Goal: Task Accomplishment & Management: Manage account settings

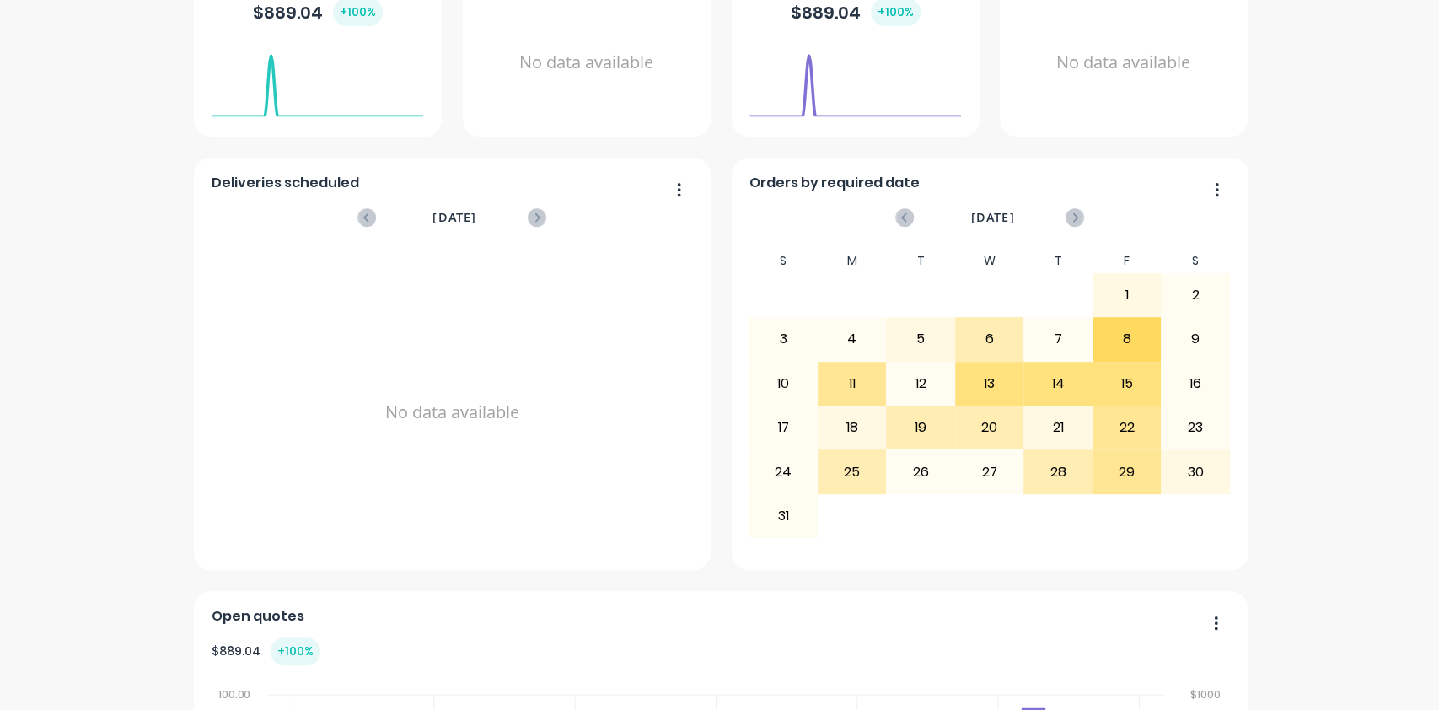
scroll to position [376, 0]
click at [989, 383] on div "13" at bounding box center [989, 385] width 67 height 42
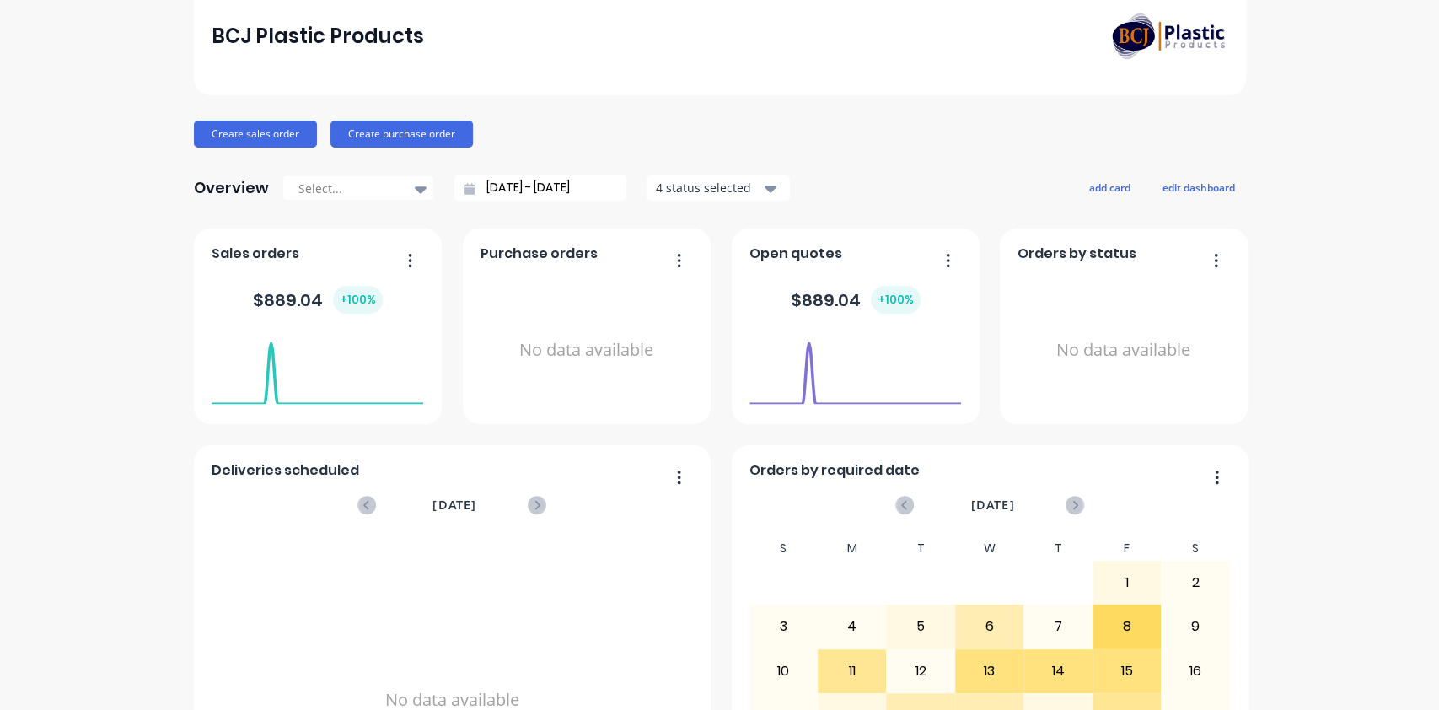
scroll to position [0, 0]
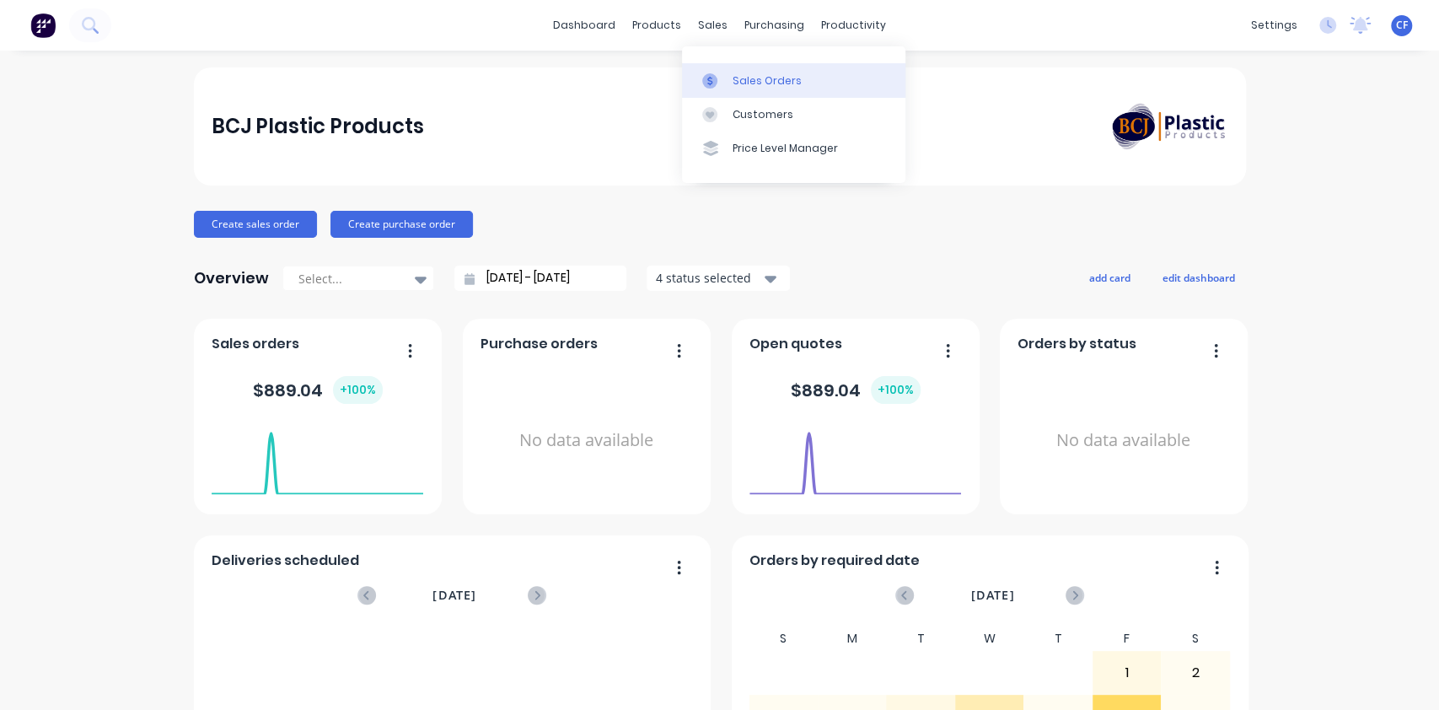
click at [702, 71] on link "Sales Orders" at bounding box center [793, 80] width 223 height 34
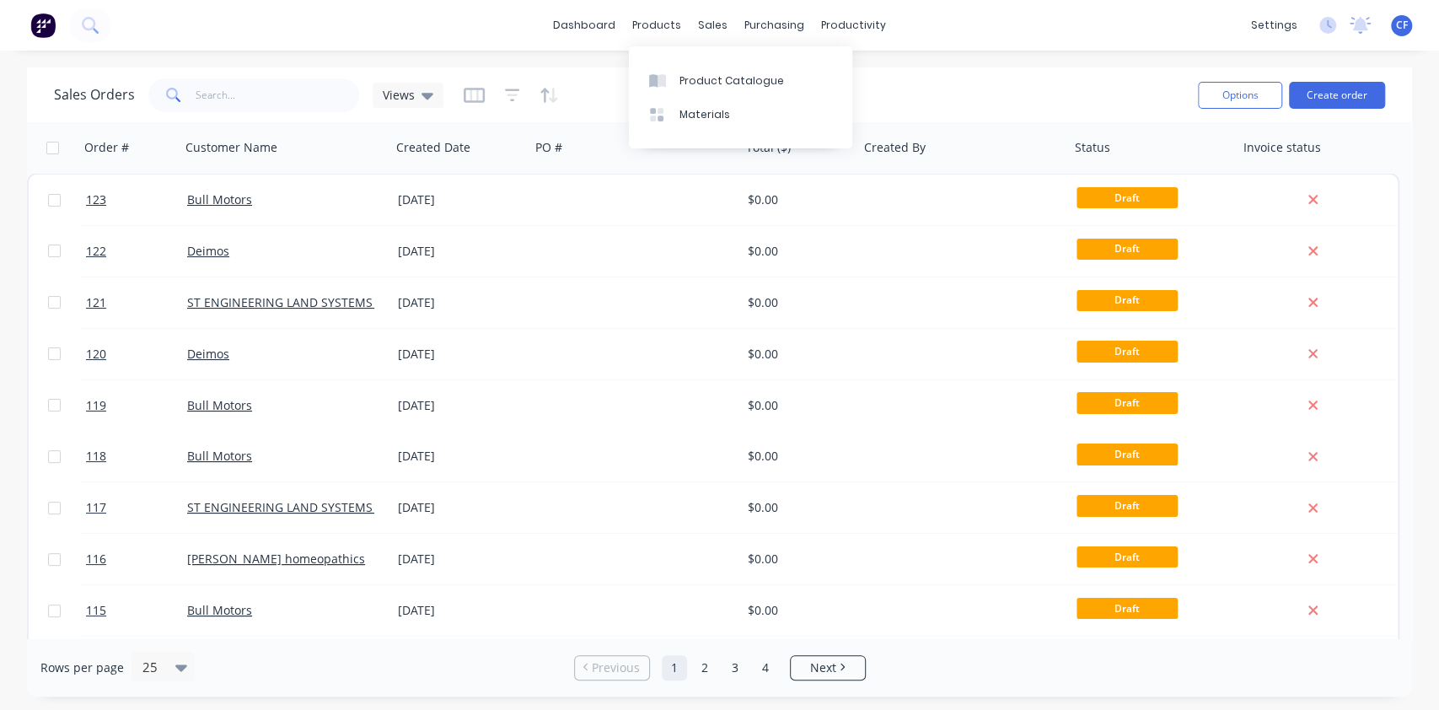
drag, startPoint x: 674, startPoint y: 33, endPoint x: 690, endPoint y: 35, distance: 16.1
click at [674, 33] on div "products" at bounding box center [657, 25] width 66 height 25
click at [730, 34] on div "sales" at bounding box center [713, 25] width 46 height 25
click at [805, 28] on div "purchasing" at bounding box center [774, 25] width 77 height 25
click at [824, 25] on div "productivity" at bounding box center [854, 25] width 82 height 25
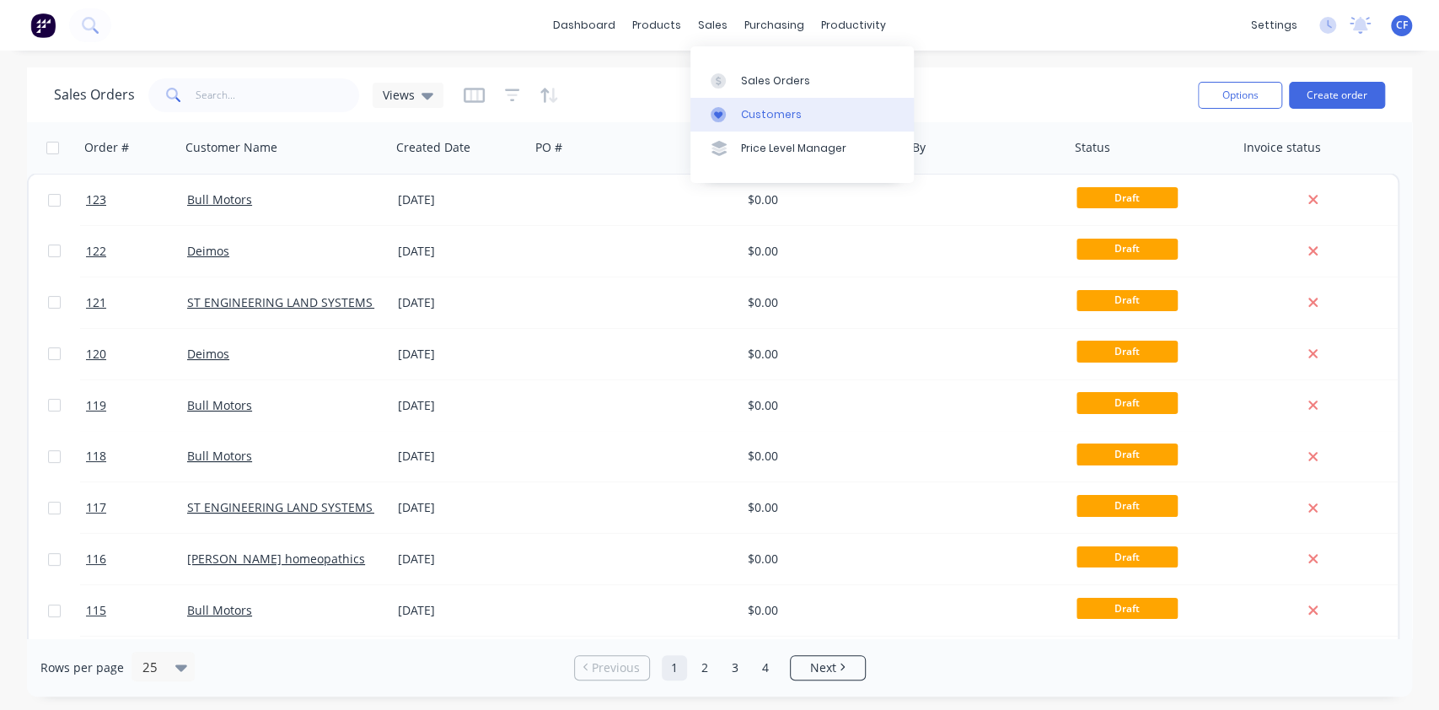
click at [757, 122] on link "Customers" at bounding box center [801, 115] width 223 height 34
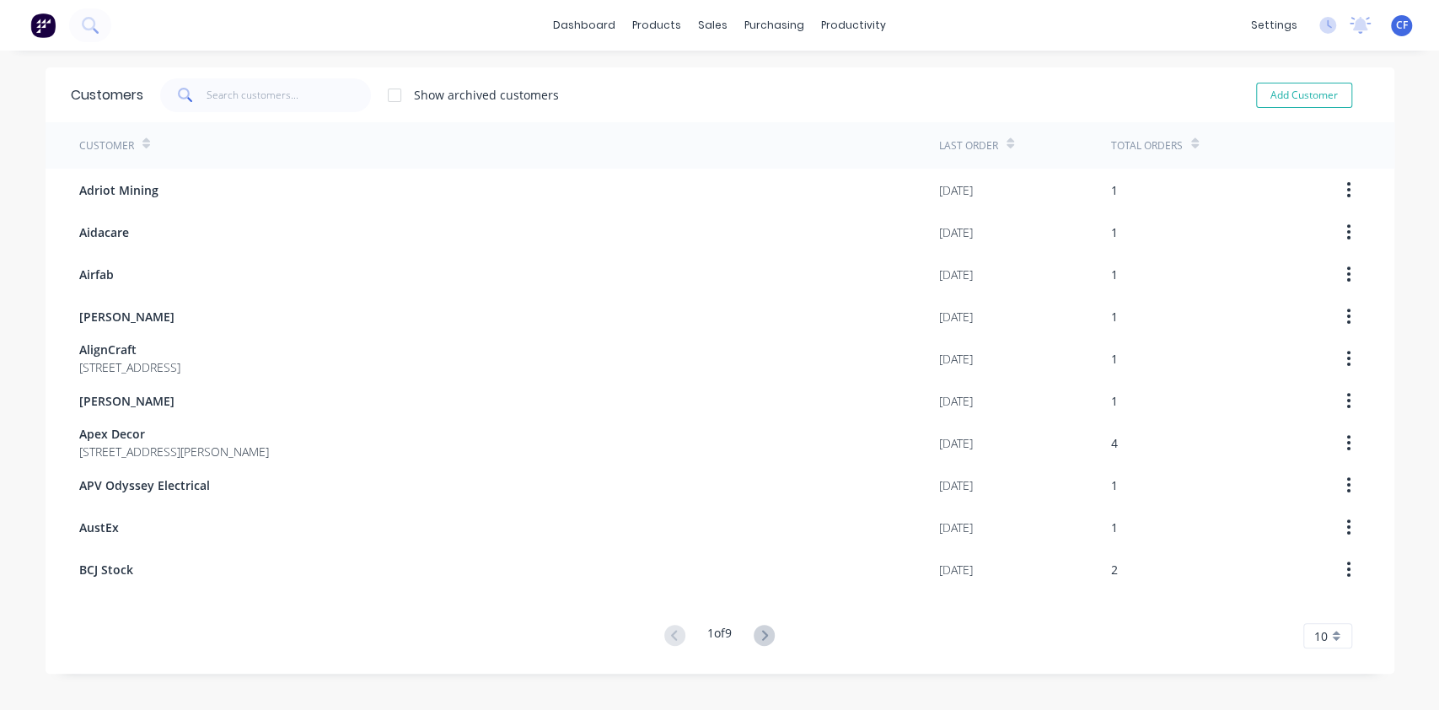
click at [759, 643] on icon at bounding box center [764, 635] width 21 height 21
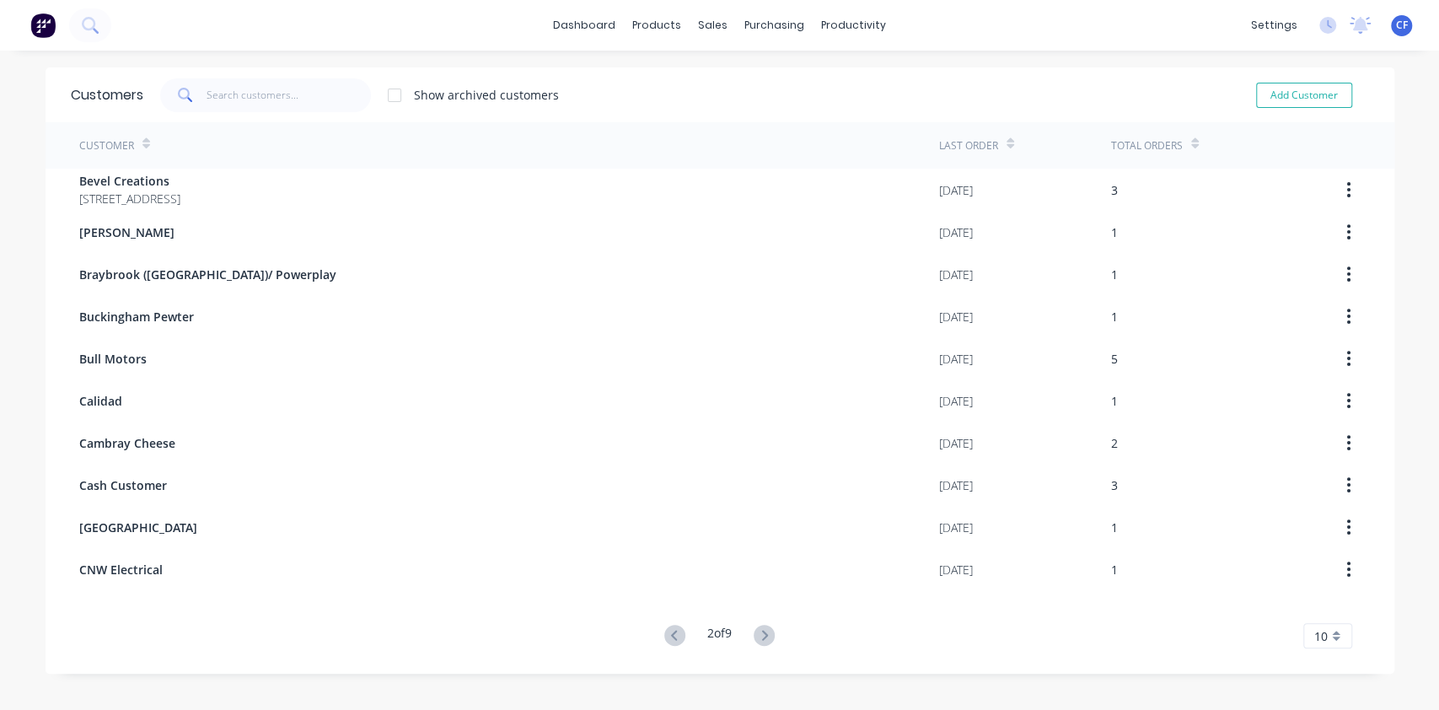
click at [759, 643] on icon at bounding box center [764, 635] width 21 height 21
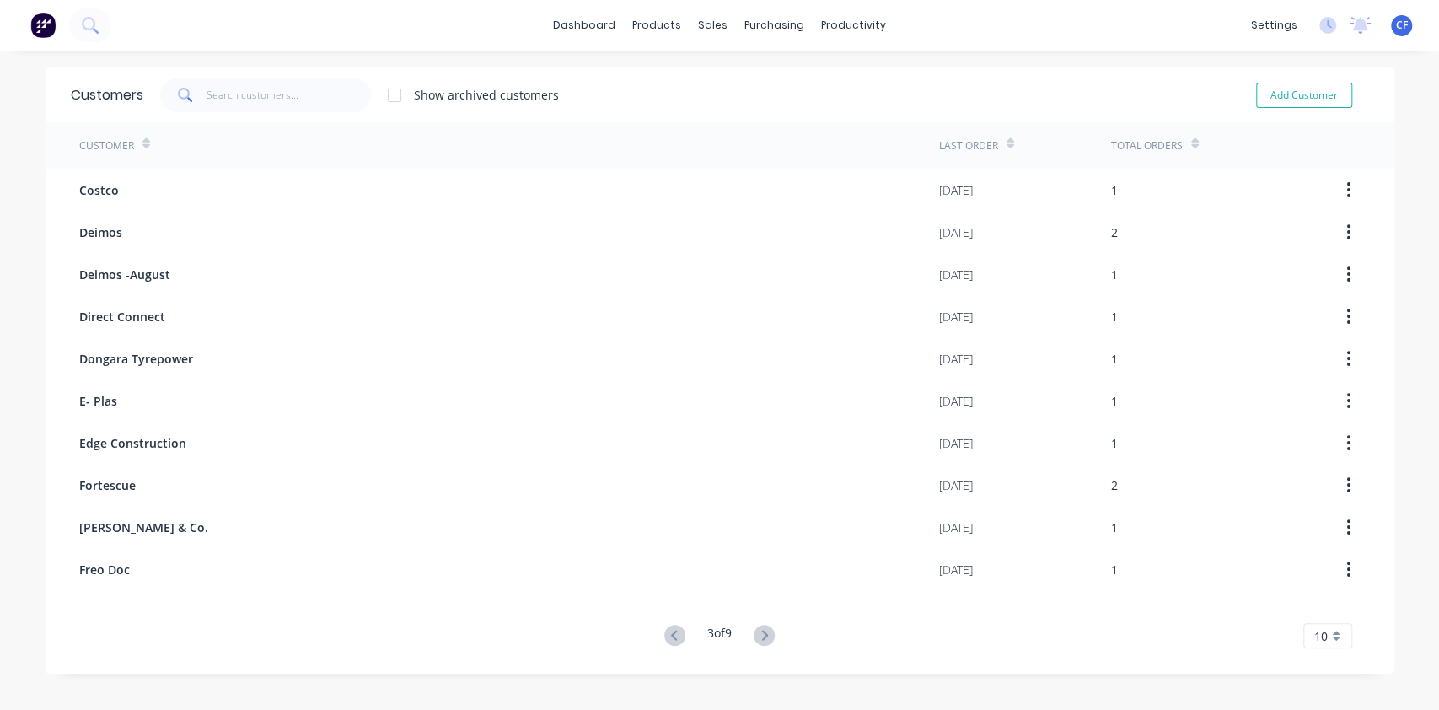
click at [674, 630] on button at bounding box center [674, 636] width 31 height 24
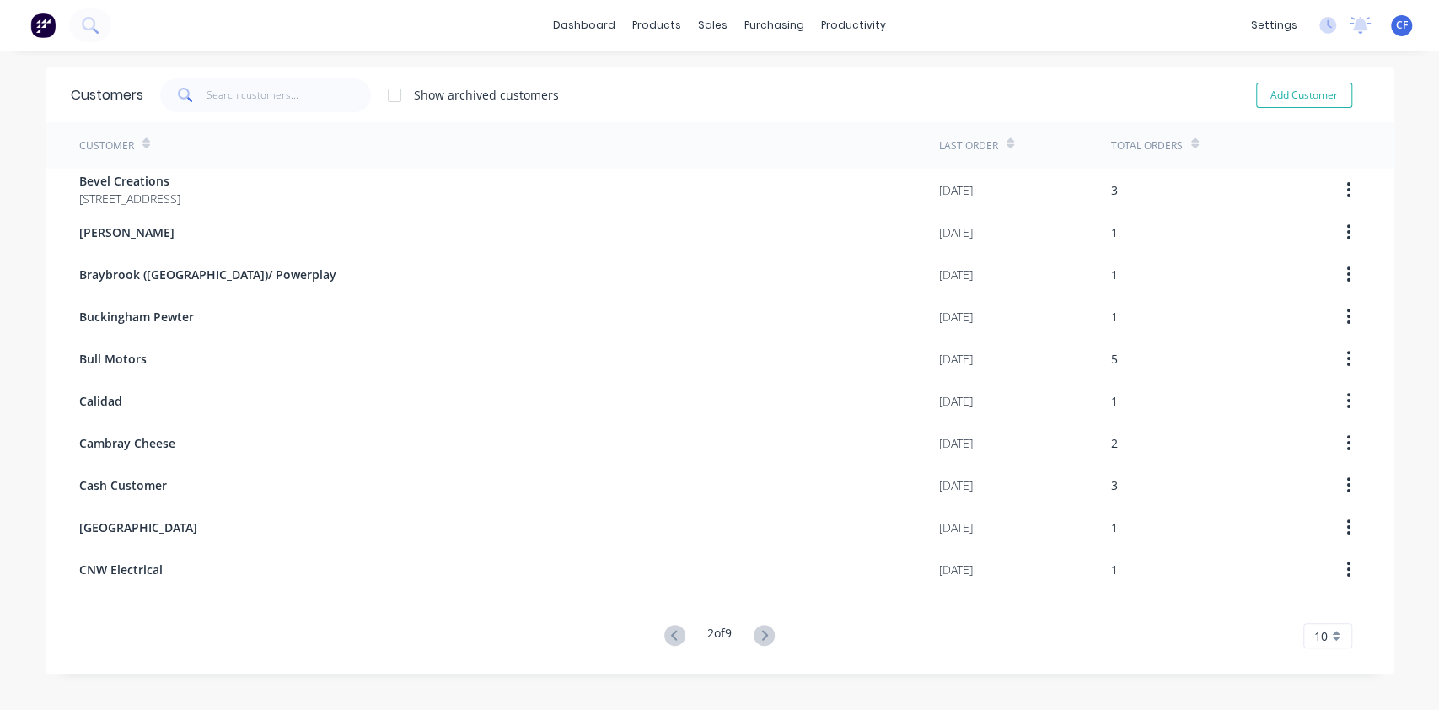
click at [674, 630] on button at bounding box center [674, 636] width 31 height 24
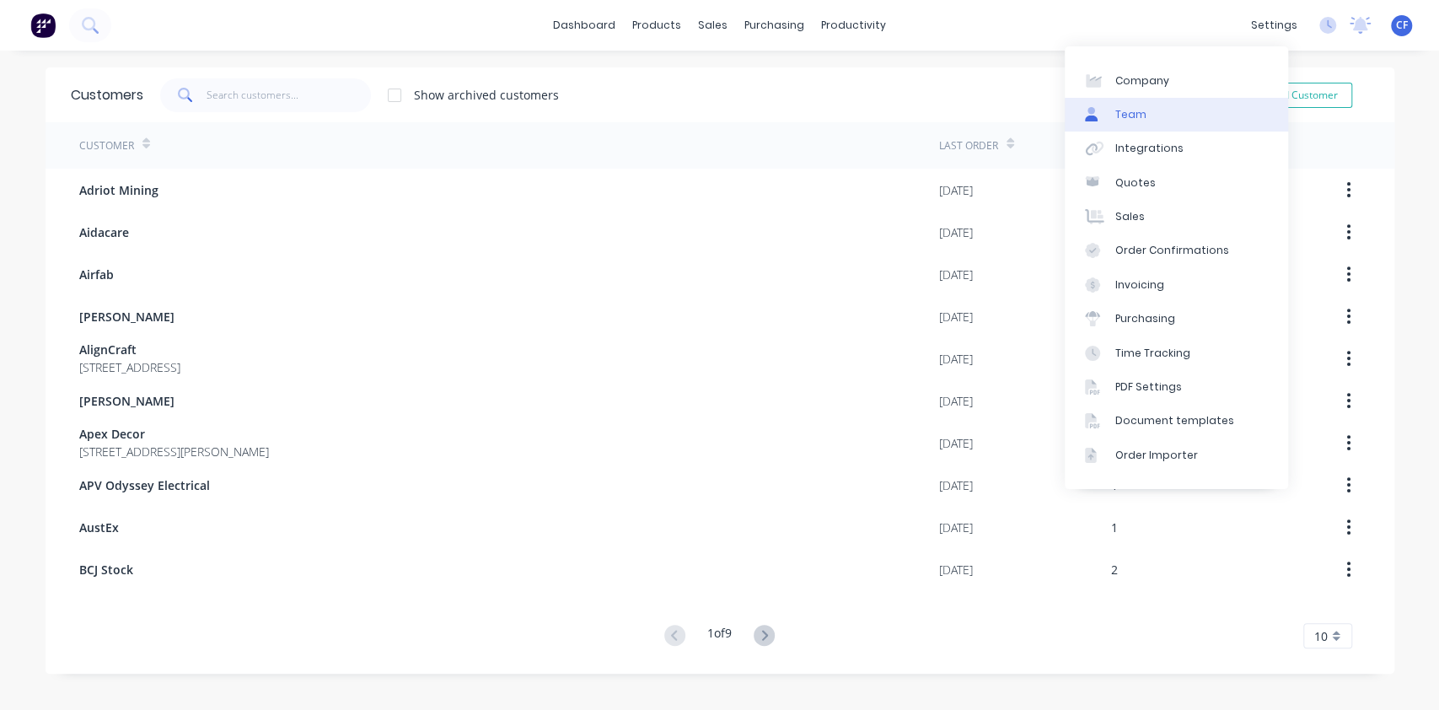
click at [1160, 121] on link "Team" at bounding box center [1176, 115] width 223 height 34
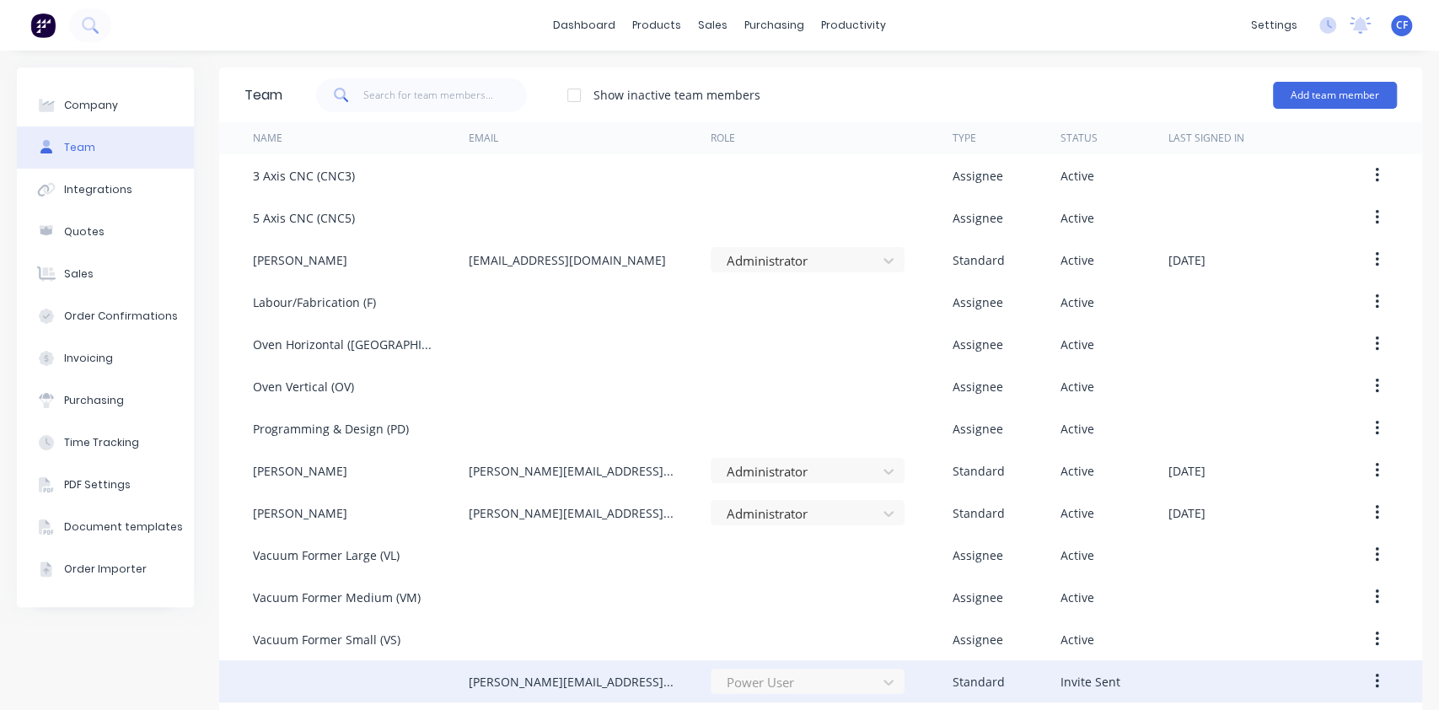
click at [829, 675] on div "Power User" at bounding box center [808, 680] width 194 height 25
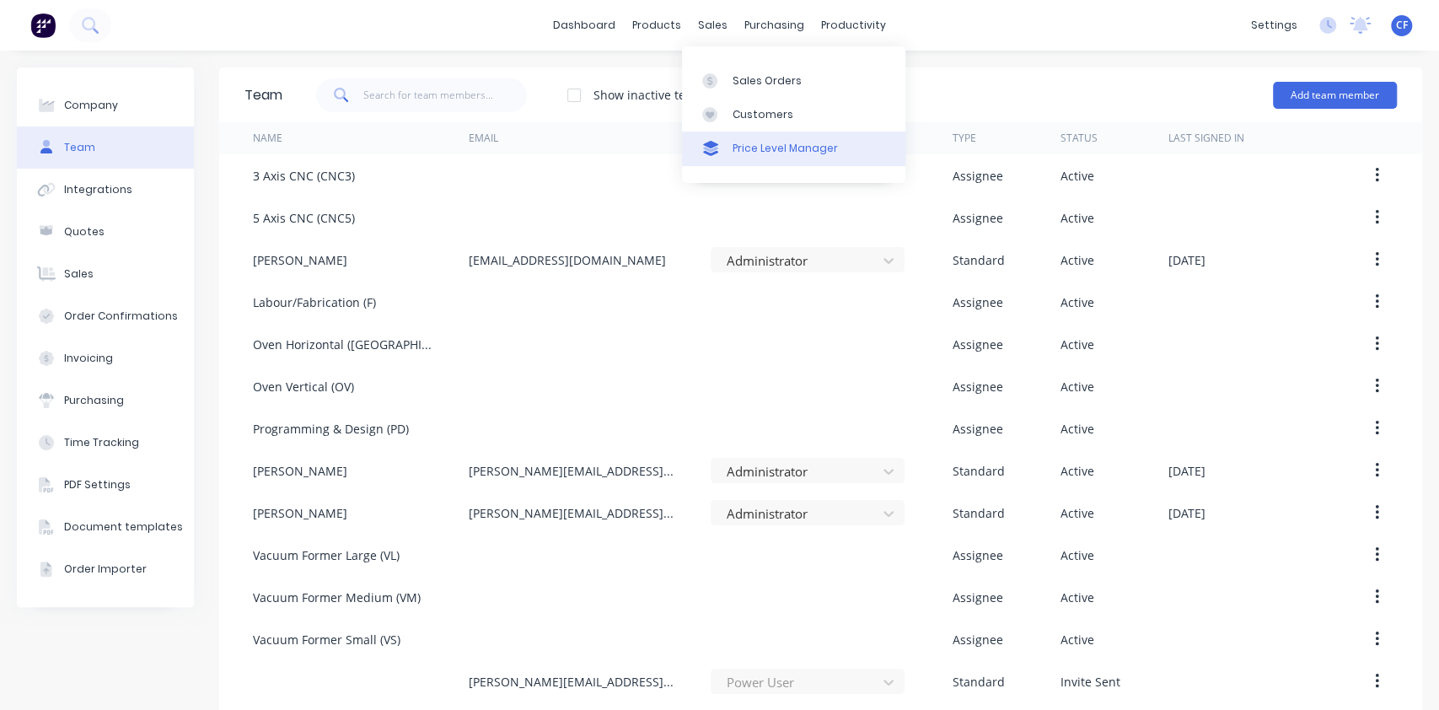
click at [758, 138] on link "Price Level Manager" at bounding box center [793, 148] width 223 height 34
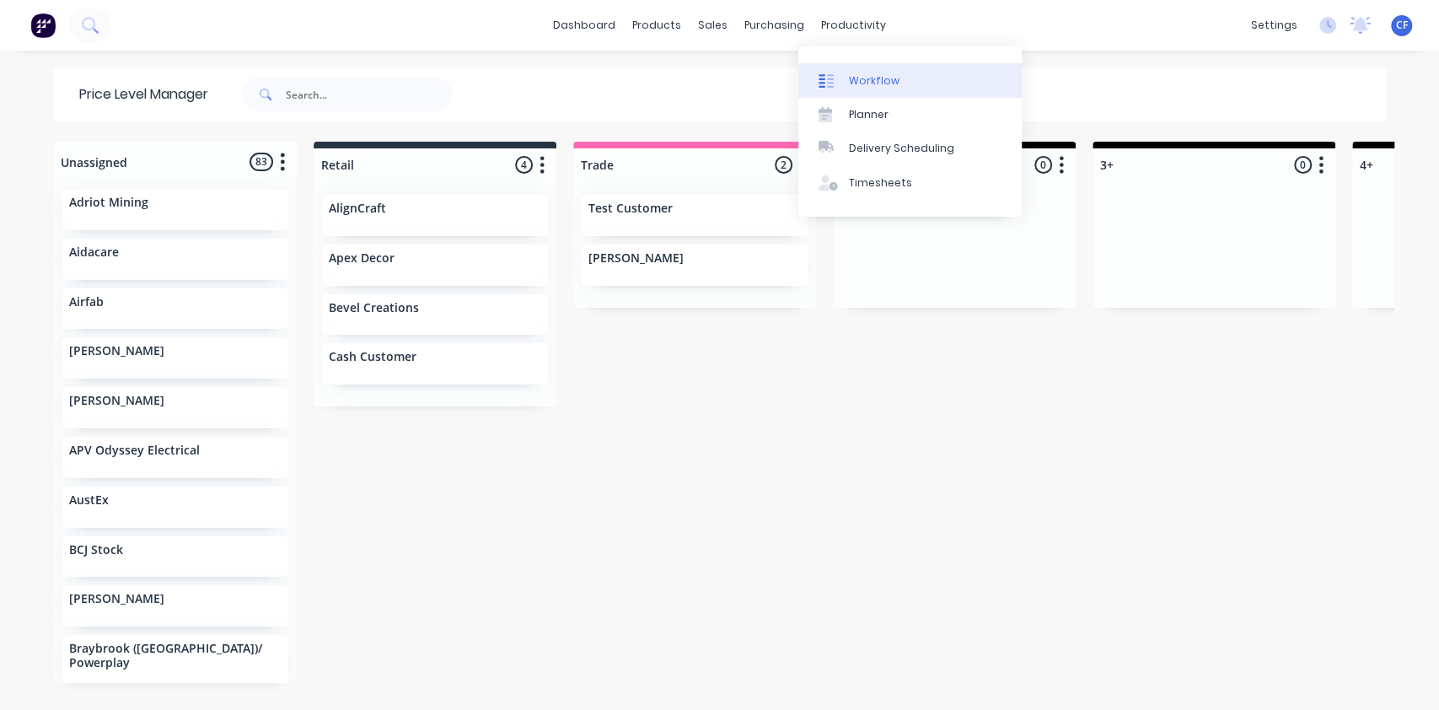
click at [894, 83] on div "Workflow" at bounding box center [874, 80] width 51 height 15
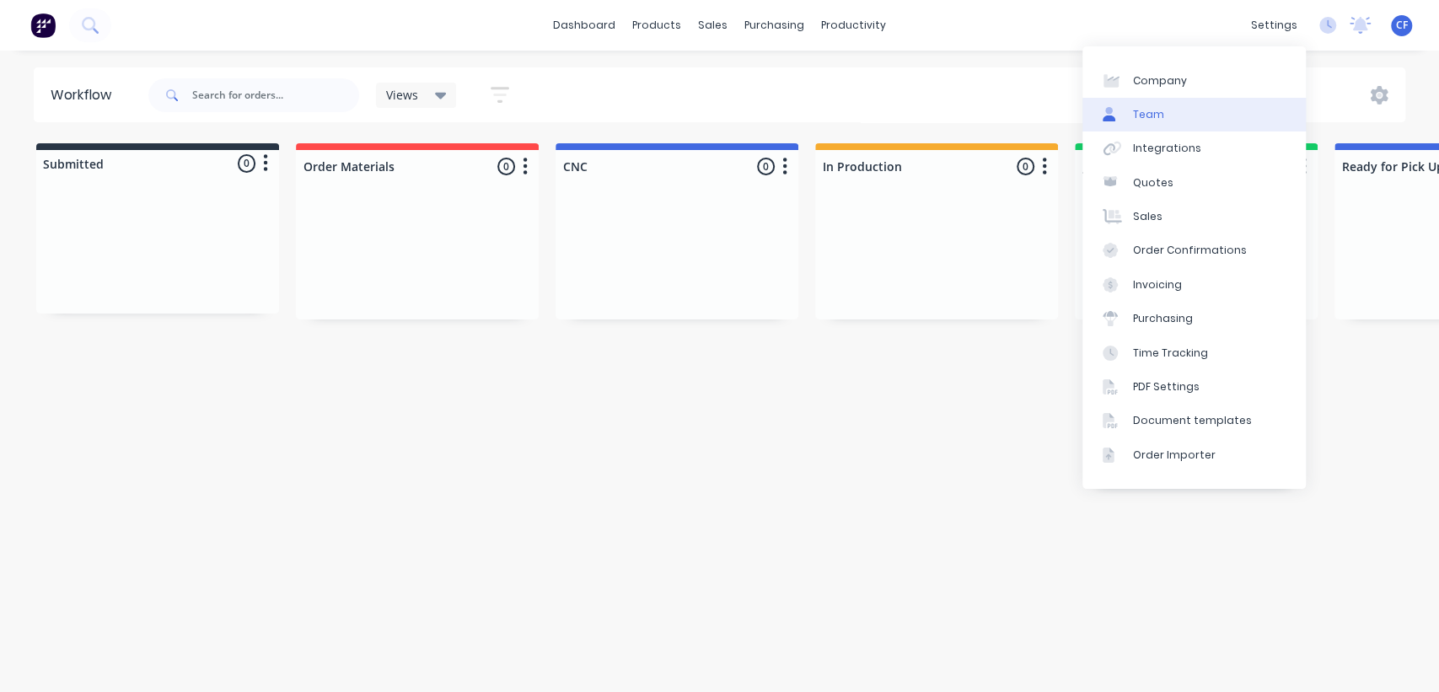
click at [1151, 127] on link "Team" at bounding box center [1193, 115] width 223 height 34
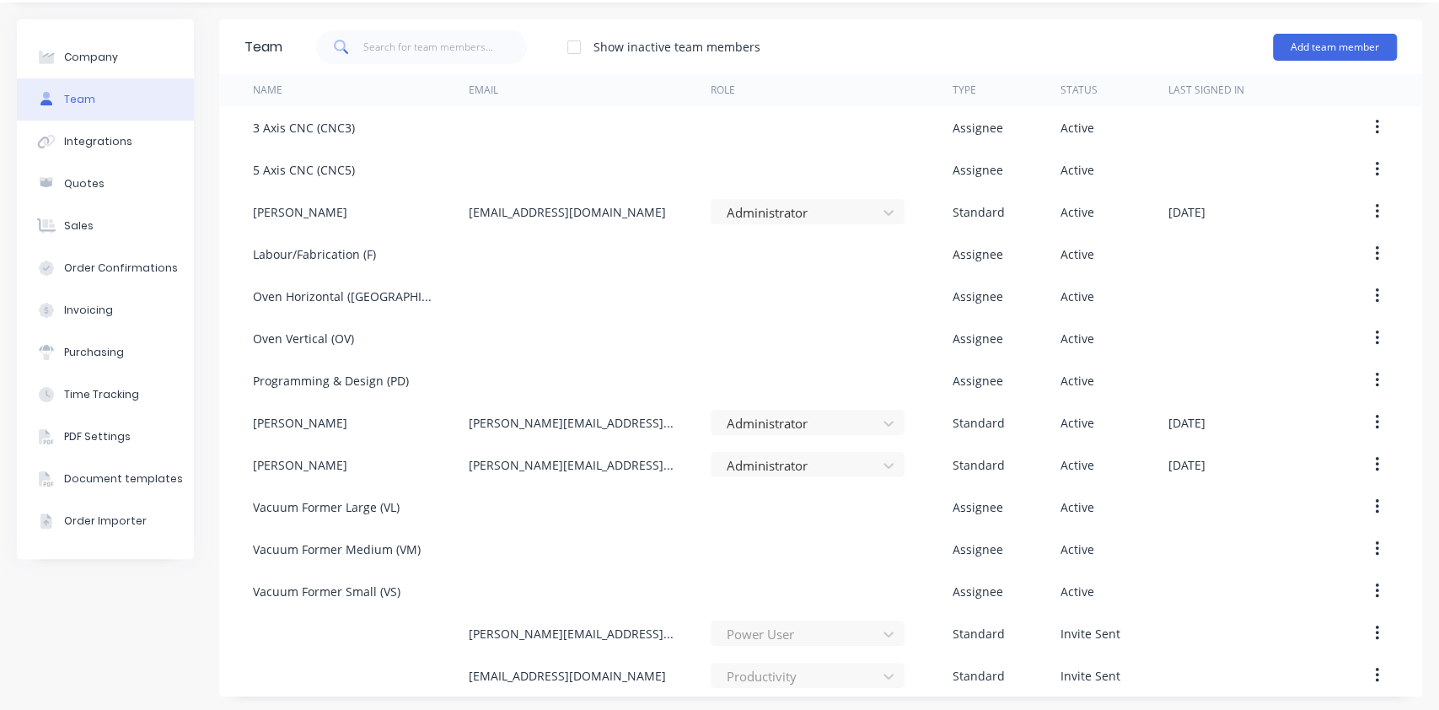
scroll to position [51, 0]
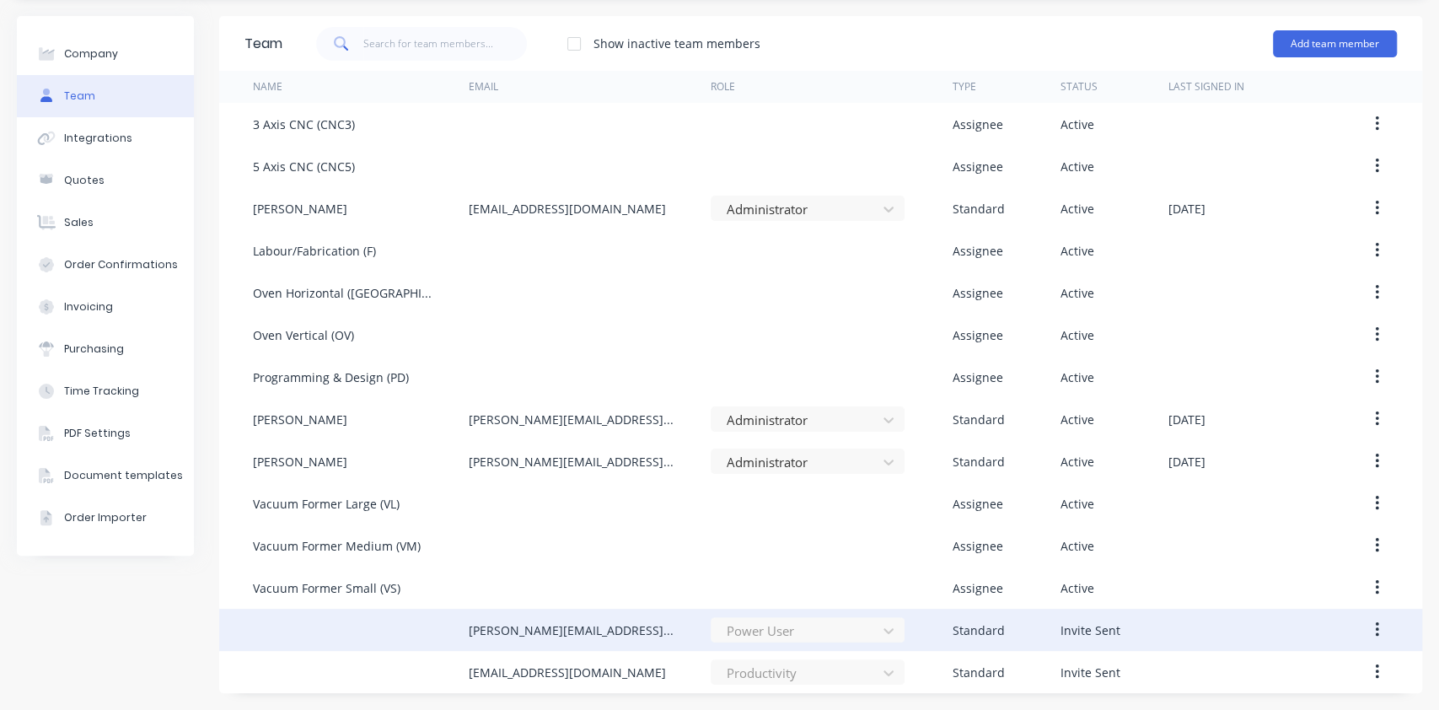
click at [1364, 624] on button "button" at bounding box center [1377, 630] width 40 height 30
click at [542, 633] on div "steve@bcjplastics.com.au" at bounding box center [572, 630] width 208 height 18
click at [1357, 615] on button "button" at bounding box center [1377, 630] width 40 height 30
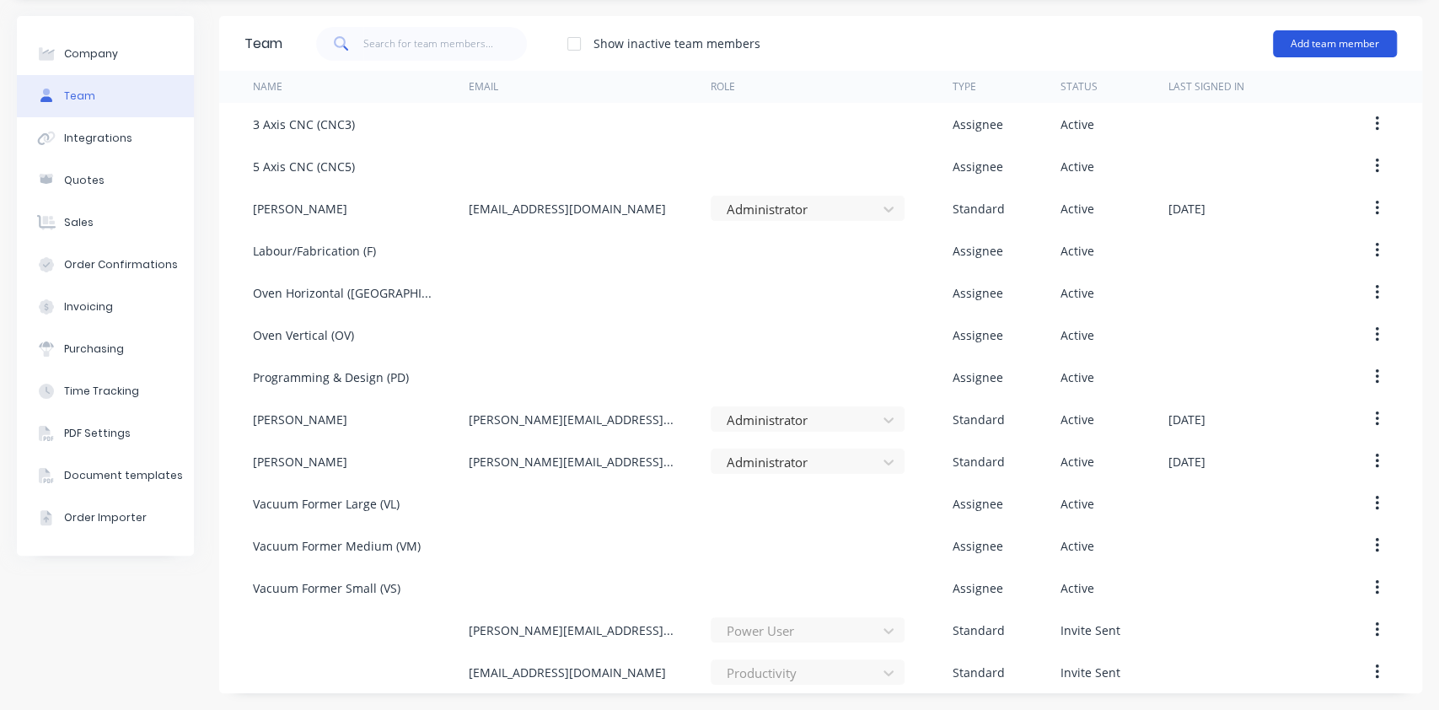
click at [1302, 19] on div "Add team member" at bounding box center [1335, 44] width 124 height 51
click at [1286, 52] on button "Add team member" at bounding box center [1335, 43] width 124 height 27
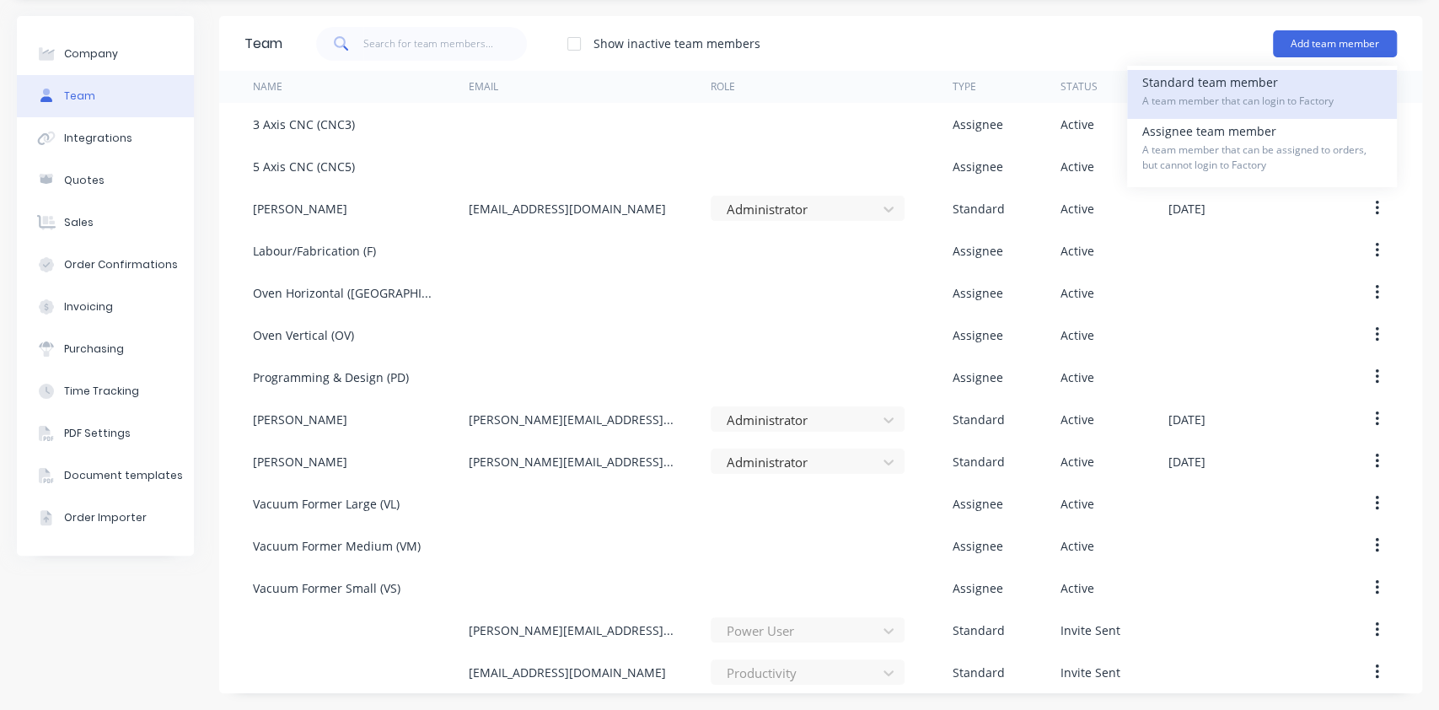
click at [1254, 97] on span "A team member that can login to Factory" at bounding box center [1261, 101] width 239 height 15
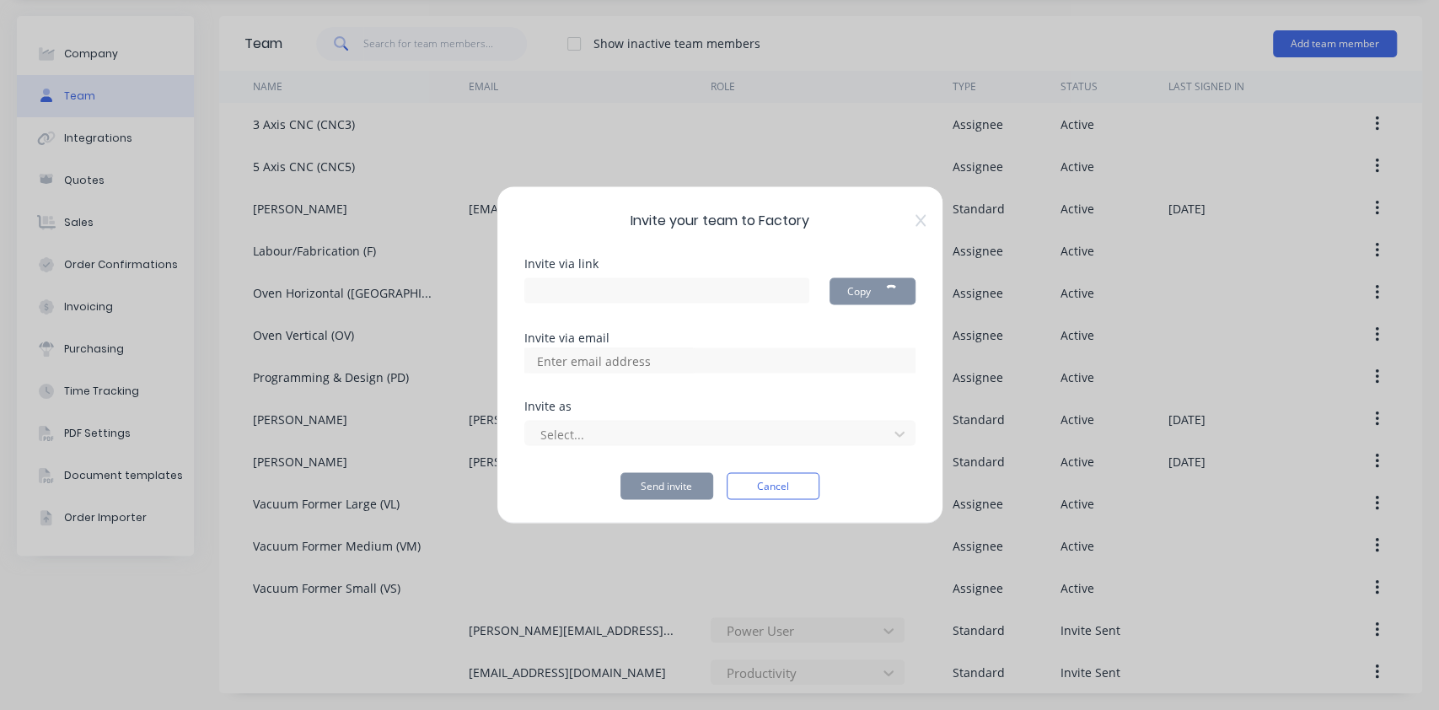
type input "https://app.factory.app/invite/XJGEHfMl"
click at [567, 428] on div at bounding box center [709, 433] width 341 height 21
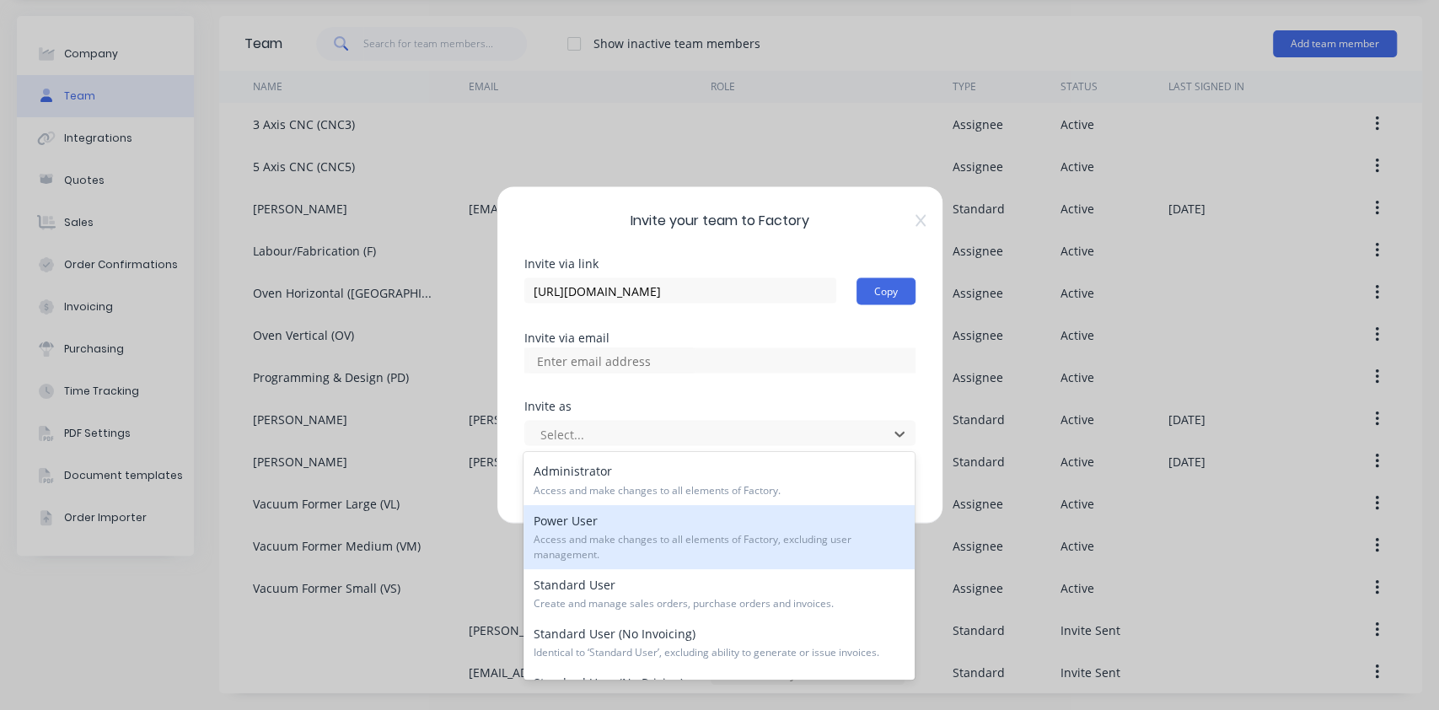
click at [673, 551] on span "Access and make changes to all elements of Factory, excluding user management." at bounding box center [719, 547] width 371 height 30
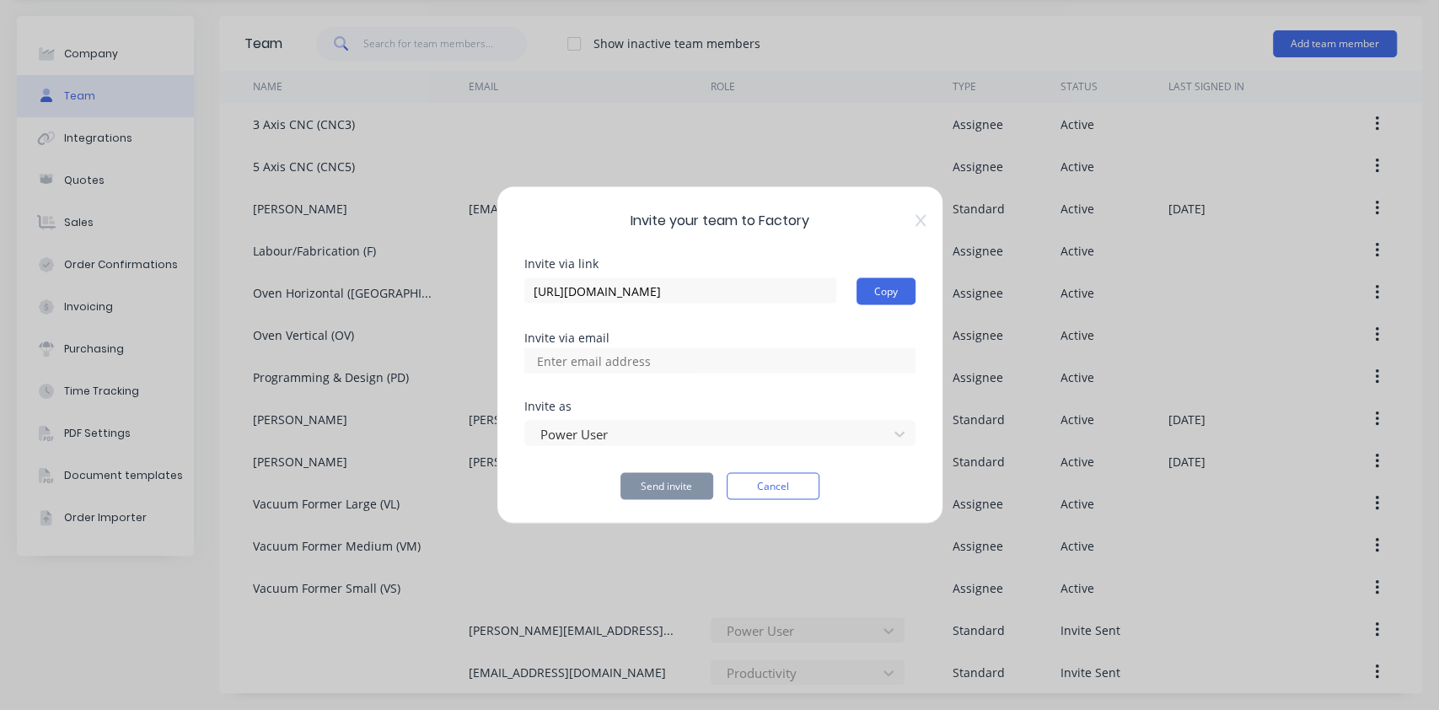
click at [608, 355] on input at bounding box center [612, 360] width 169 height 25
type input "[PERSON_NAME][EMAIL_ADDRESS][DOMAIN_NAME]"
click at [711, 355] on div at bounding box center [719, 360] width 391 height 25
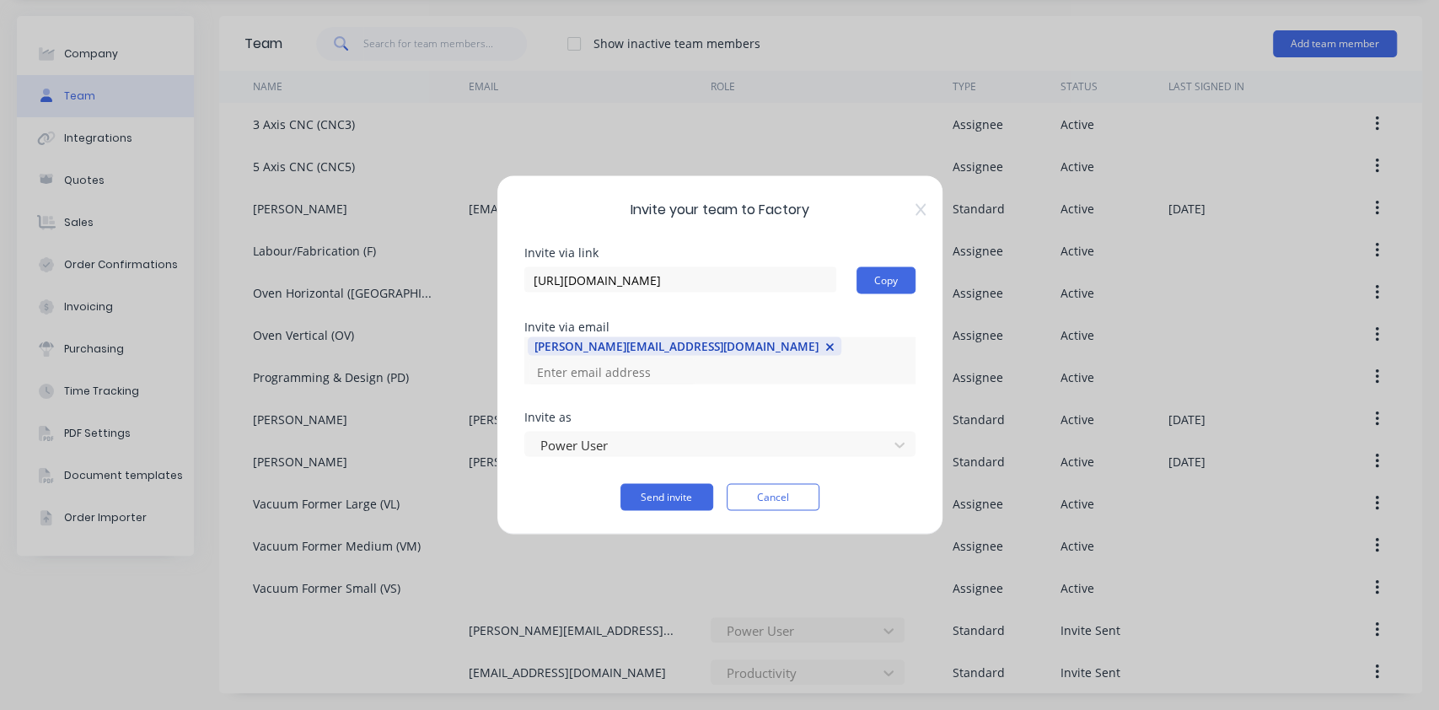
drag, startPoint x: 717, startPoint y: 394, endPoint x: 712, endPoint y: 405, distance: 12.1
click at [719, 394] on div "Invite via link https://app.factory.app/invite/XJGEHfMl Copy Invite via email s…" at bounding box center [719, 379] width 391 height 264
click at [662, 485] on button "Send invite" at bounding box center [666, 497] width 93 height 27
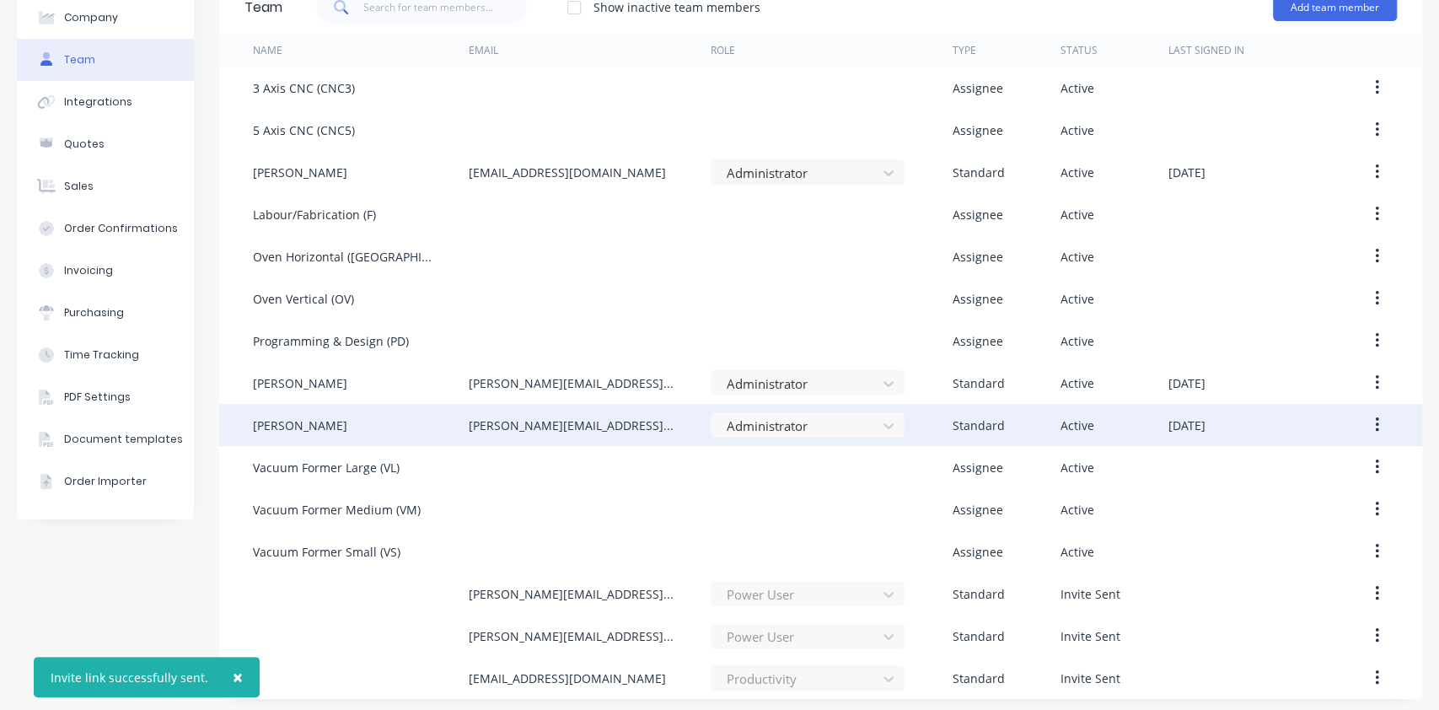
scroll to position [94, 0]
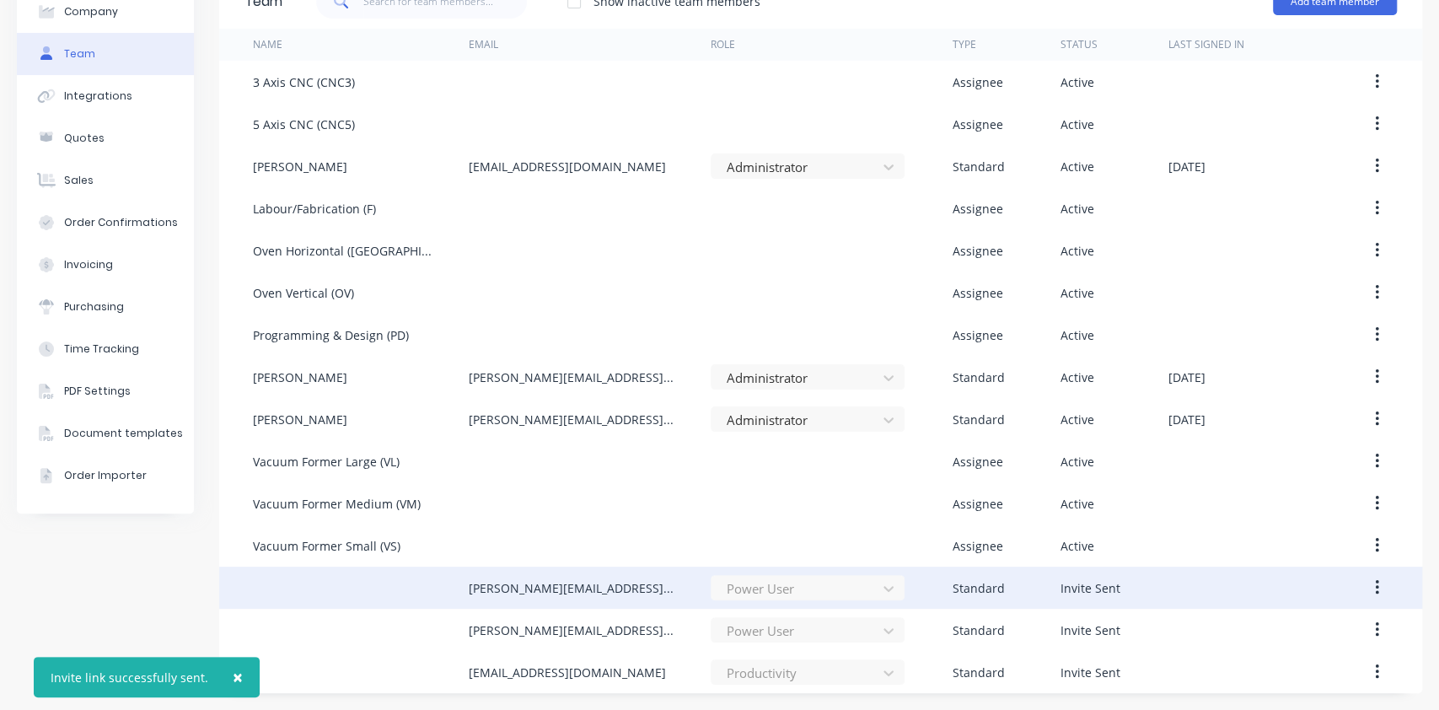
click at [1375, 578] on icon "button" at bounding box center [1377, 587] width 4 height 19
click at [1252, 624] on div "Cancel Invite" at bounding box center [1317, 632] width 130 height 24
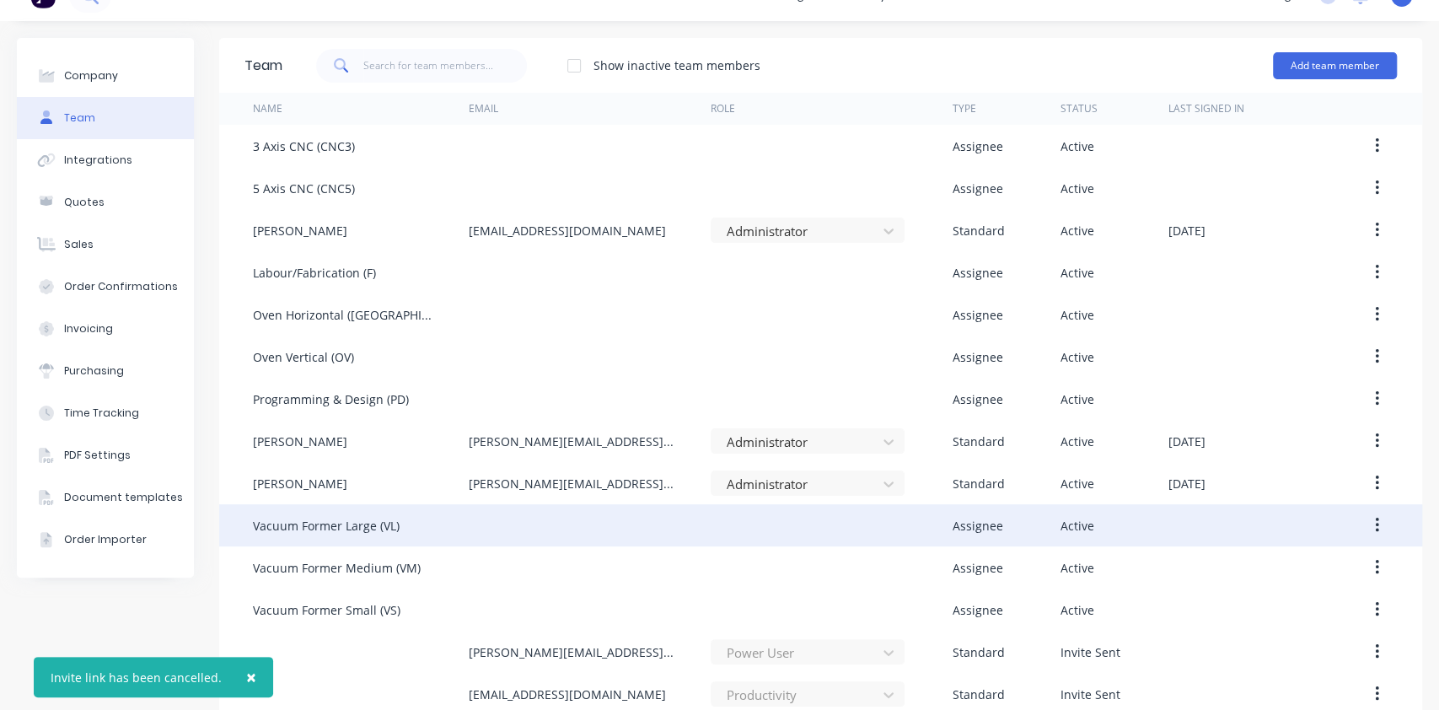
scroll to position [51, 0]
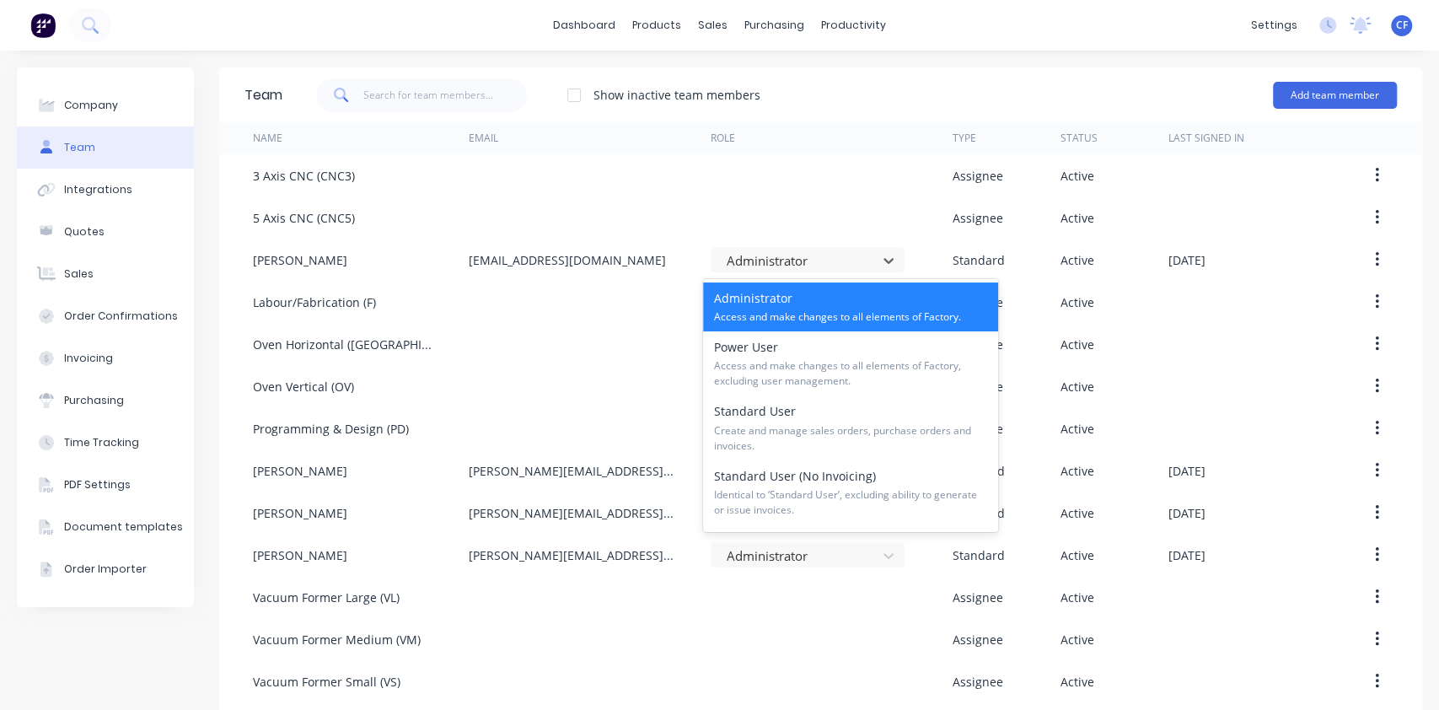
click at [789, 260] on div at bounding box center [796, 260] width 143 height 21
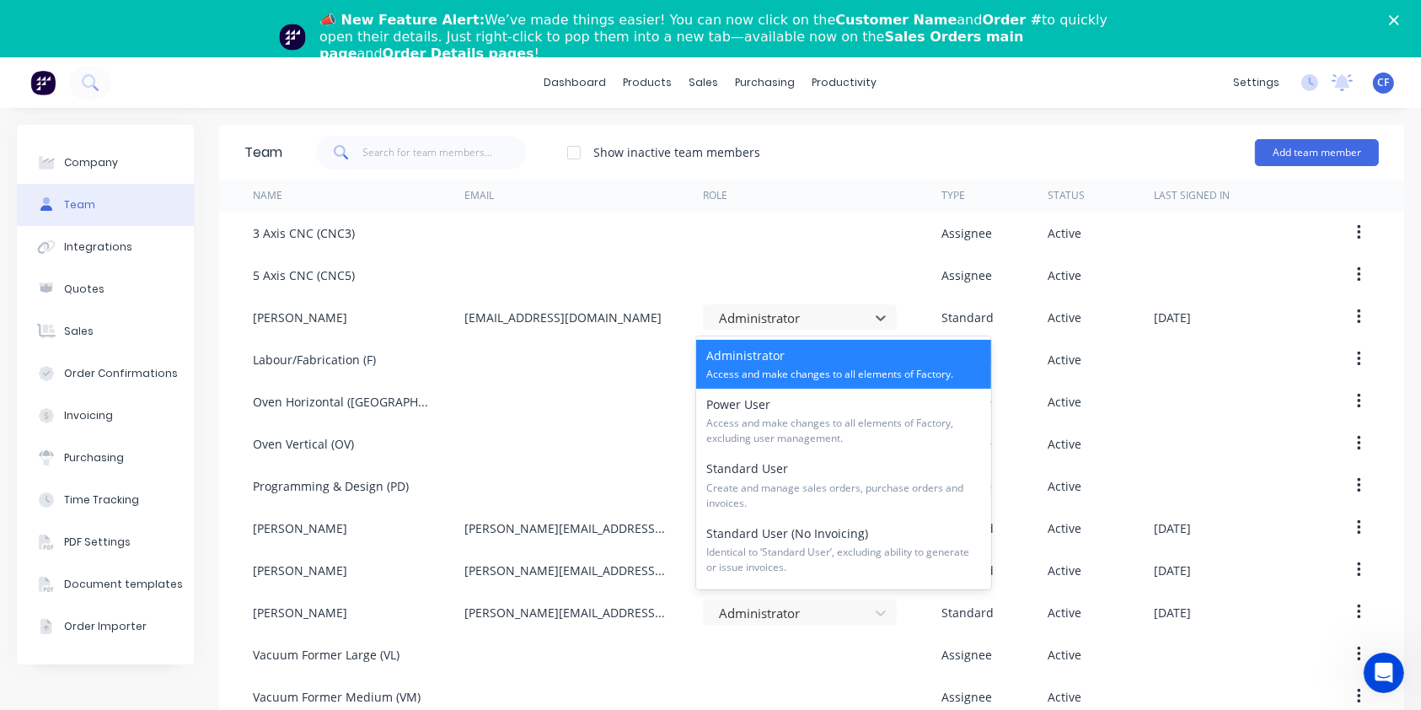
click at [863, 117] on div "Company Team Integrations Quotes Sales Order Confirmations Invoicing Purchasing…" at bounding box center [710, 463] width 1421 height 711
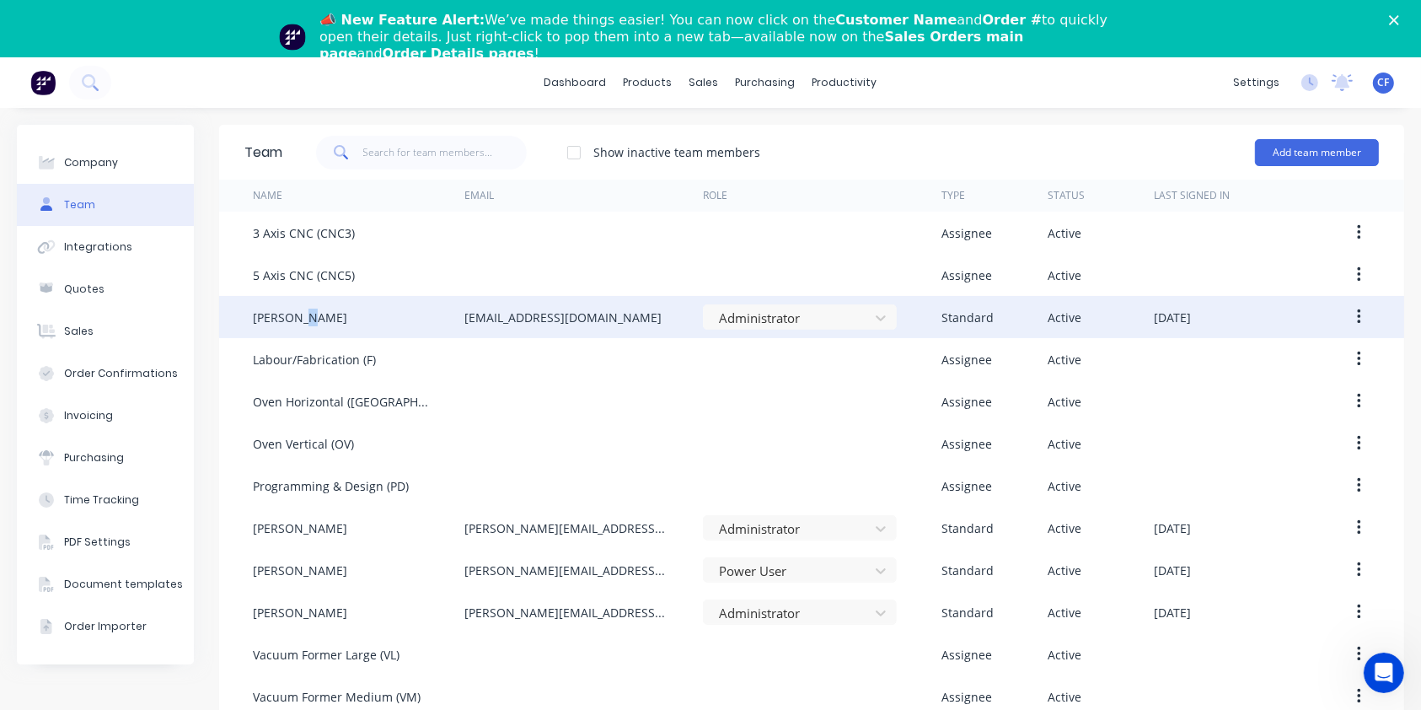
click at [303, 310] on div "[PERSON_NAME]" at bounding box center [300, 318] width 94 height 18
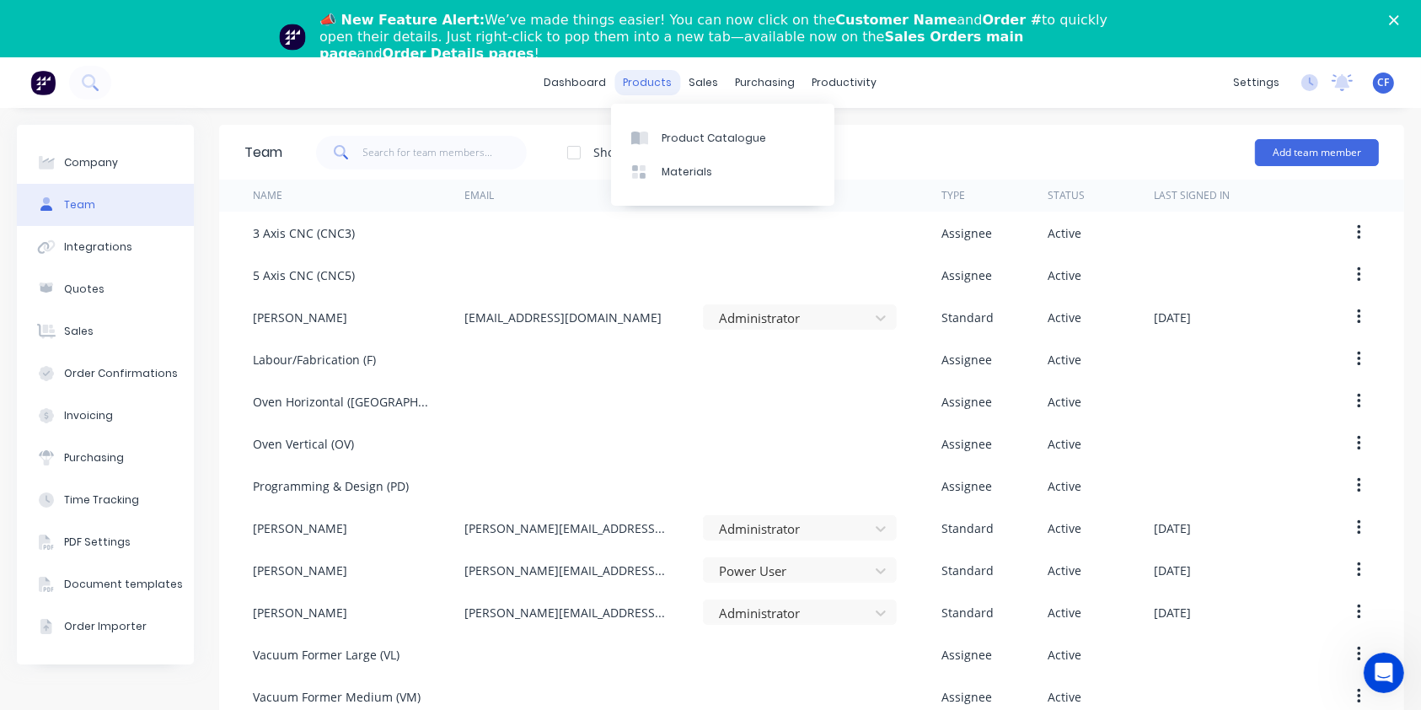
click at [657, 77] on div "products" at bounding box center [648, 82] width 66 height 25
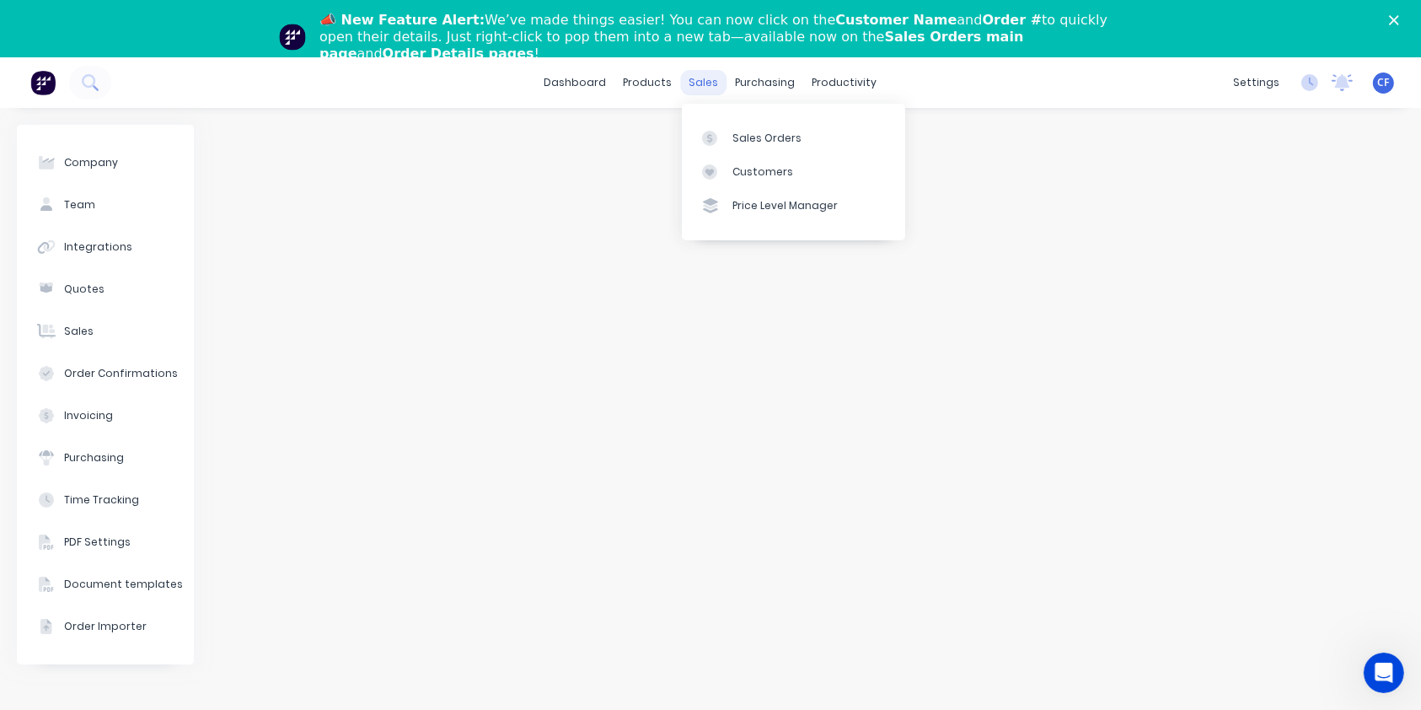
click at [712, 94] on div "sales" at bounding box center [704, 82] width 46 height 25
click at [758, 88] on div "purchasing" at bounding box center [765, 82] width 77 height 25
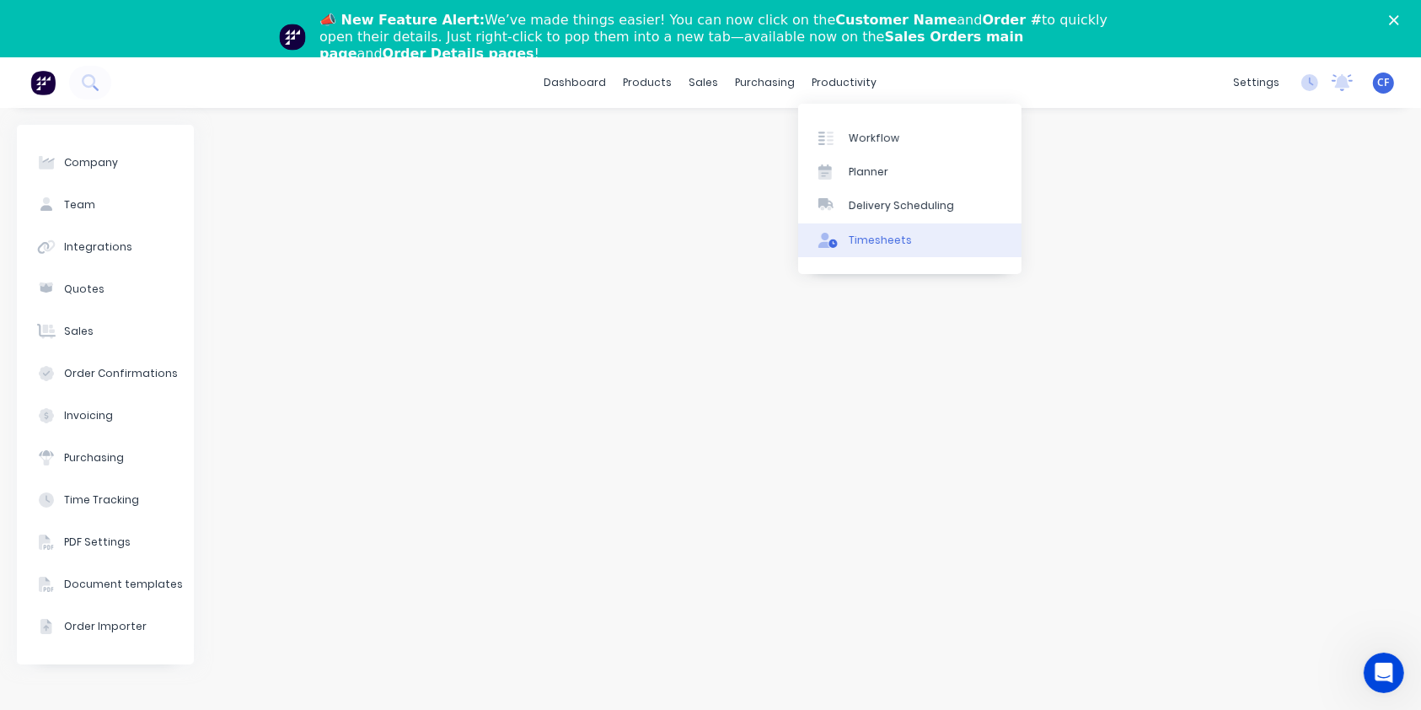
click at [846, 238] on link "Timesheets" at bounding box center [909, 240] width 223 height 34
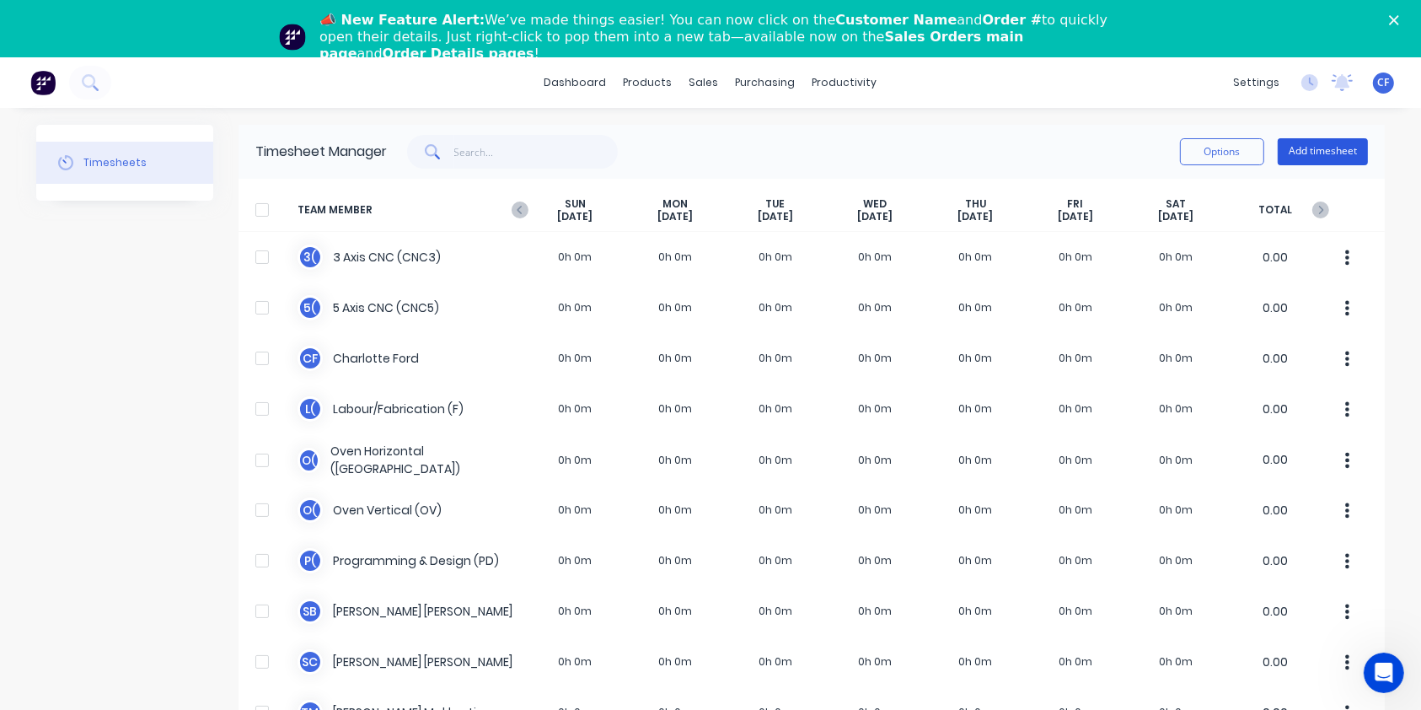
click at [1320, 144] on button "Add timesheet" at bounding box center [1323, 151] width 90 height 27
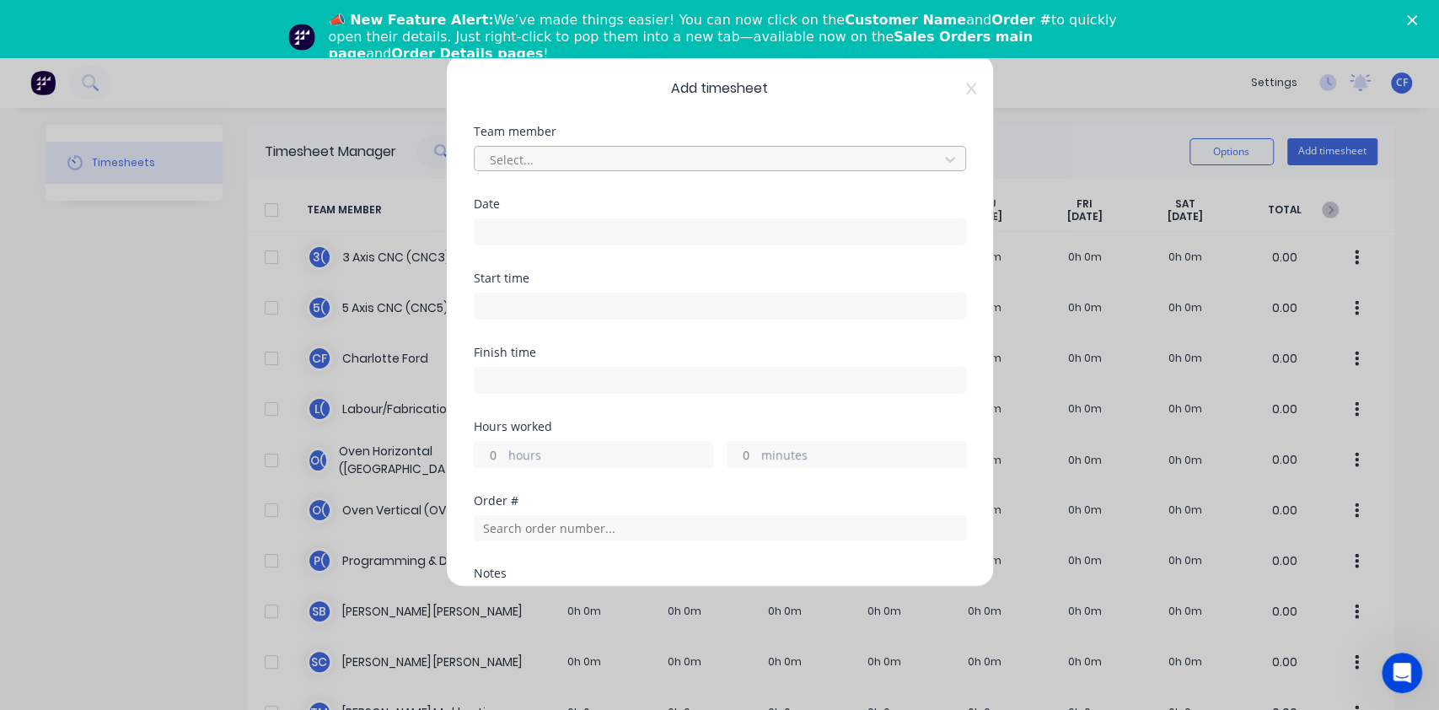
click at [530, 164] on div at bounding box center [709, 159] width 442 height 21
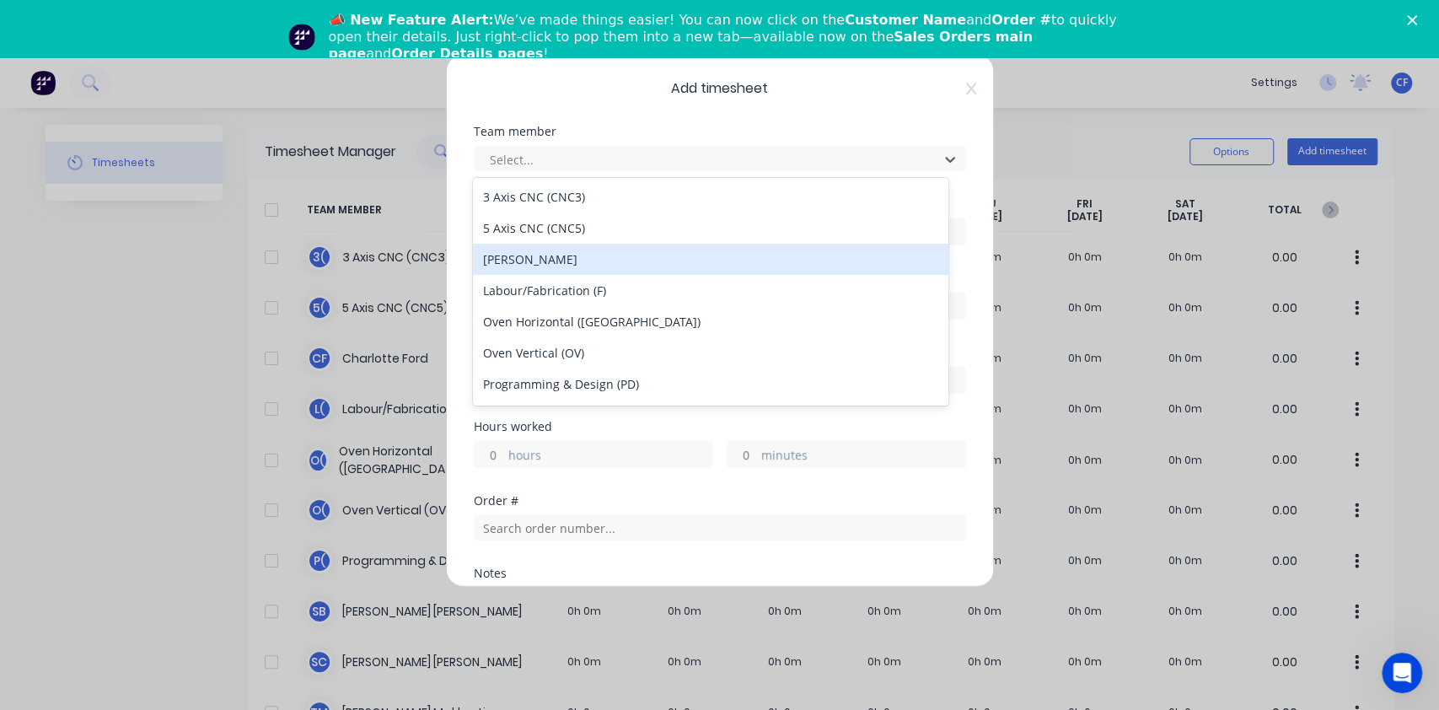
click at [570, 256] on div "[PERSON_NAME]" at bounding box center [710, 259] width 475 height 31
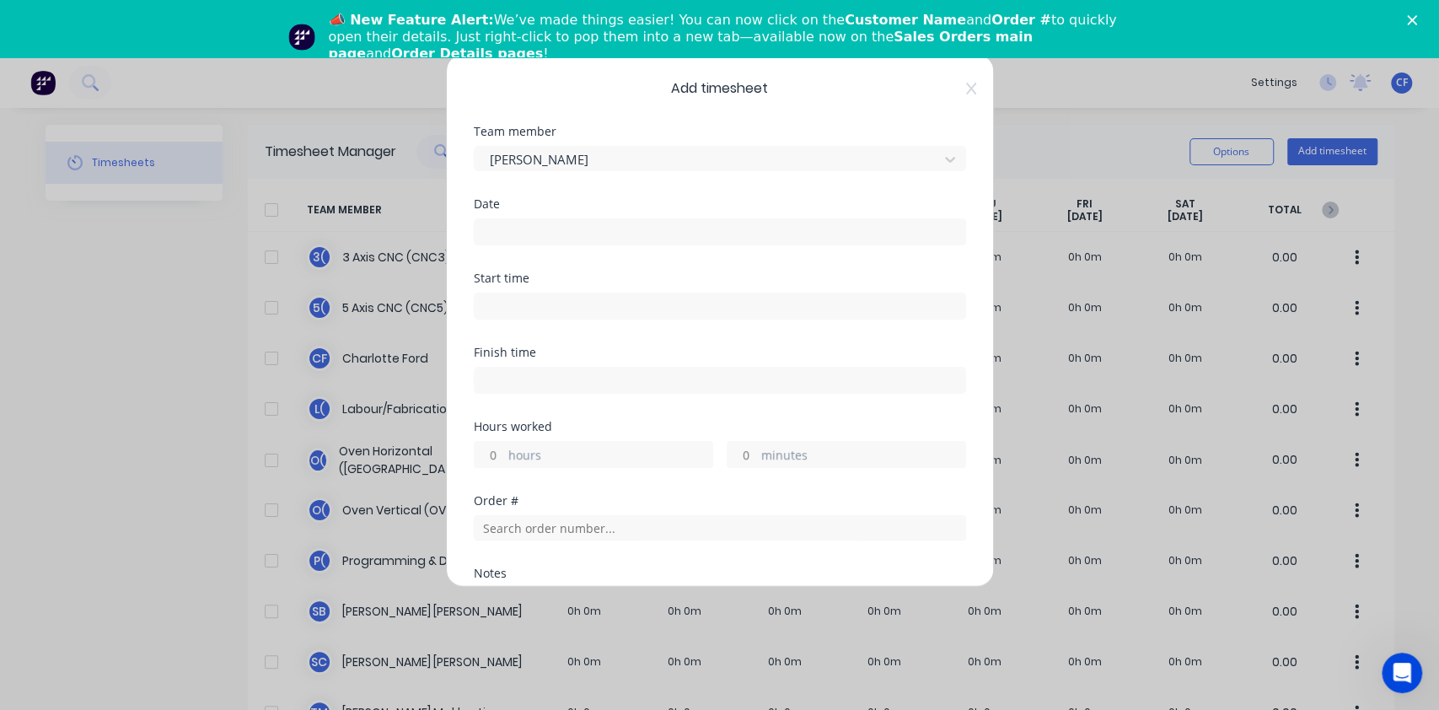
click at [504, 219] on input at bounding box center [720, 231] width 491 height 25
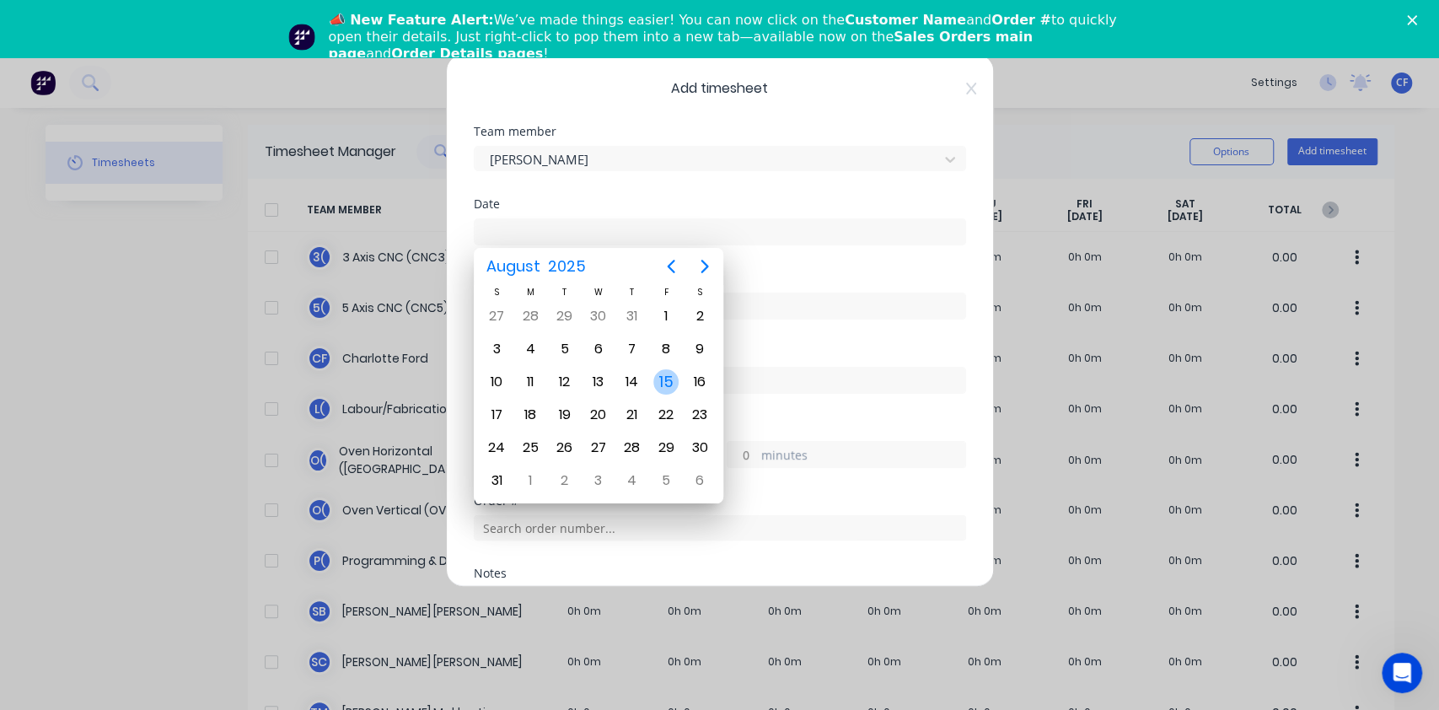
click at [668, 378] on div "15" at bounding box center [665, 381] width 25 height 25
type input "[DATE]"
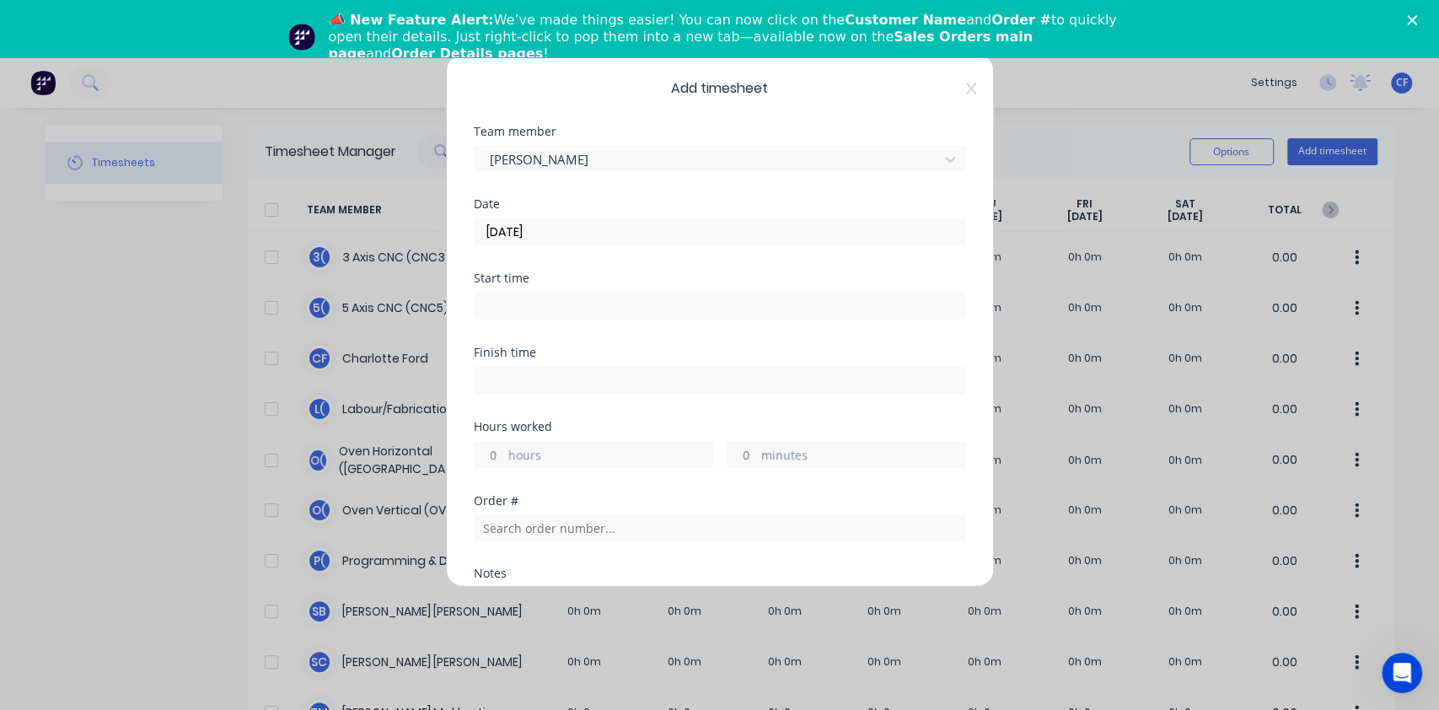
click at [559, 311] on input at bounding box center [720, 305] width 491 height 25
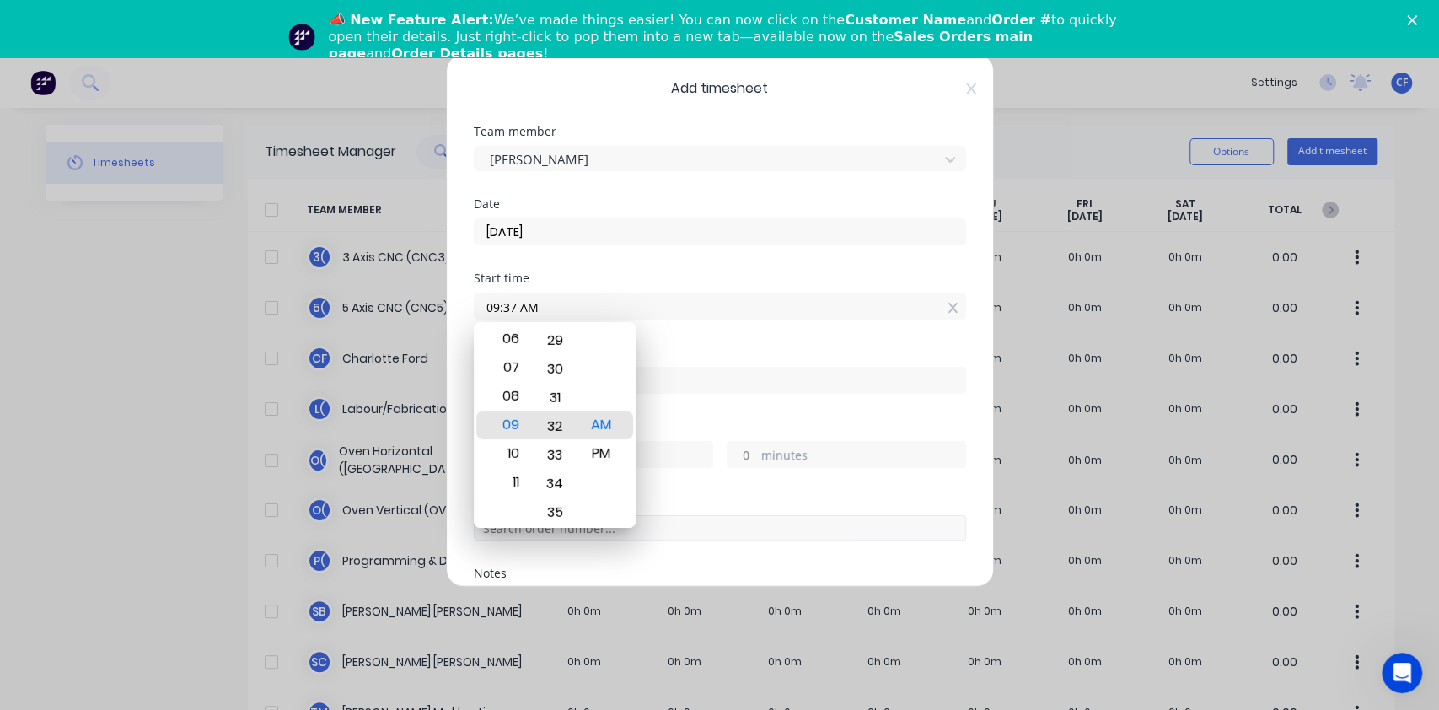
drag, startPoint x: 553, startPoint y: 455, endPoint x: 486, endPoint y: 534, distance: 103.5
click at [538, 590] on body "dashboard products sales purchasing productivity dashboard products Product Cat…" at bounding box center [719, 412] width 1439 height 710
click at [518, 368] on div "07" at bounding box center [508, 370] width 41 height 29
click at [550, 488] on div "34" at bounding box center [554, 482] width 41 height 29
click at [561, 502] on div "37" at bounding box center [554, 510] width 41 height 29
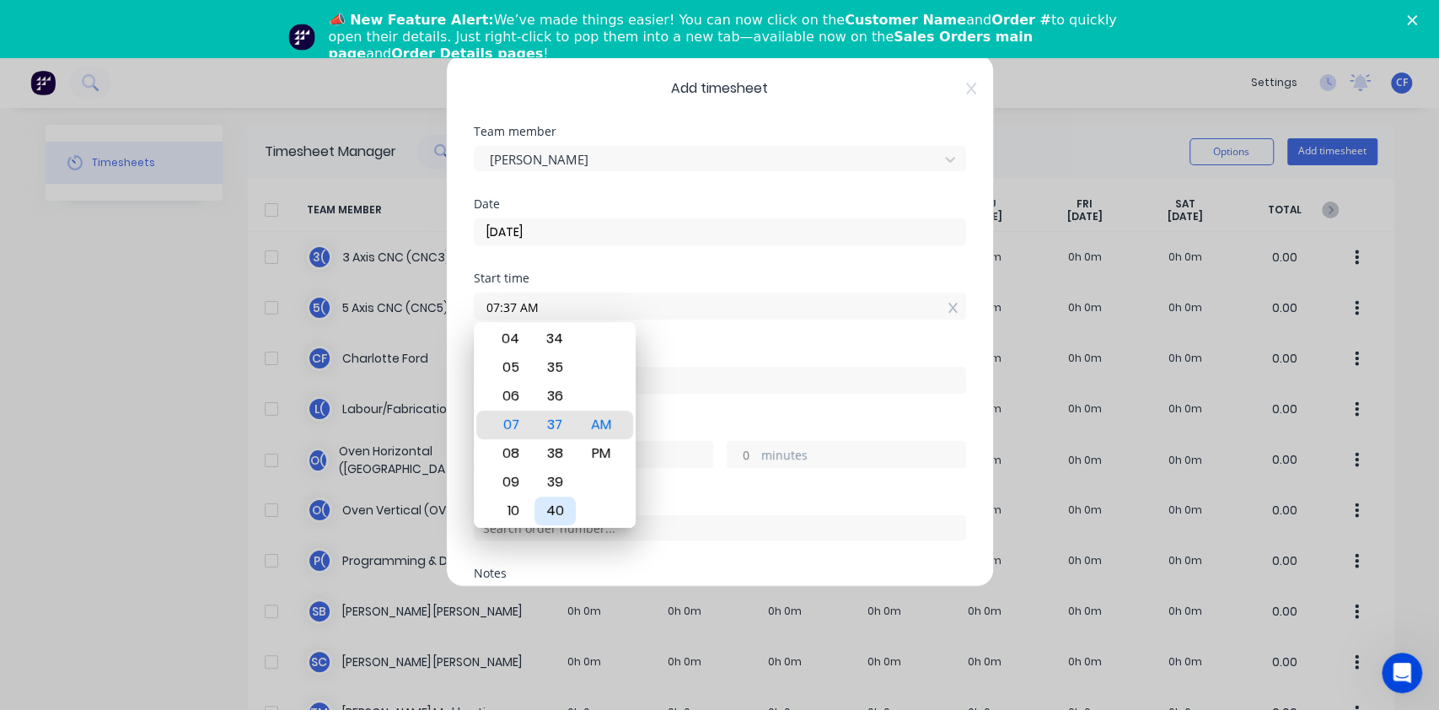
click at [561, 510] on div "40" at bounding box center [554, 510] width 41 height 29
click at [561, 512] on div "40" at bounding box center [554, 510] width 41 height 29
click at [563, 512] on div "43" at bounding box center [554, 510] width 41 height 29
click at [558, 482] on div "45" at bounding box center [554, 482] width 41 height 29
type input "07:45 AM"
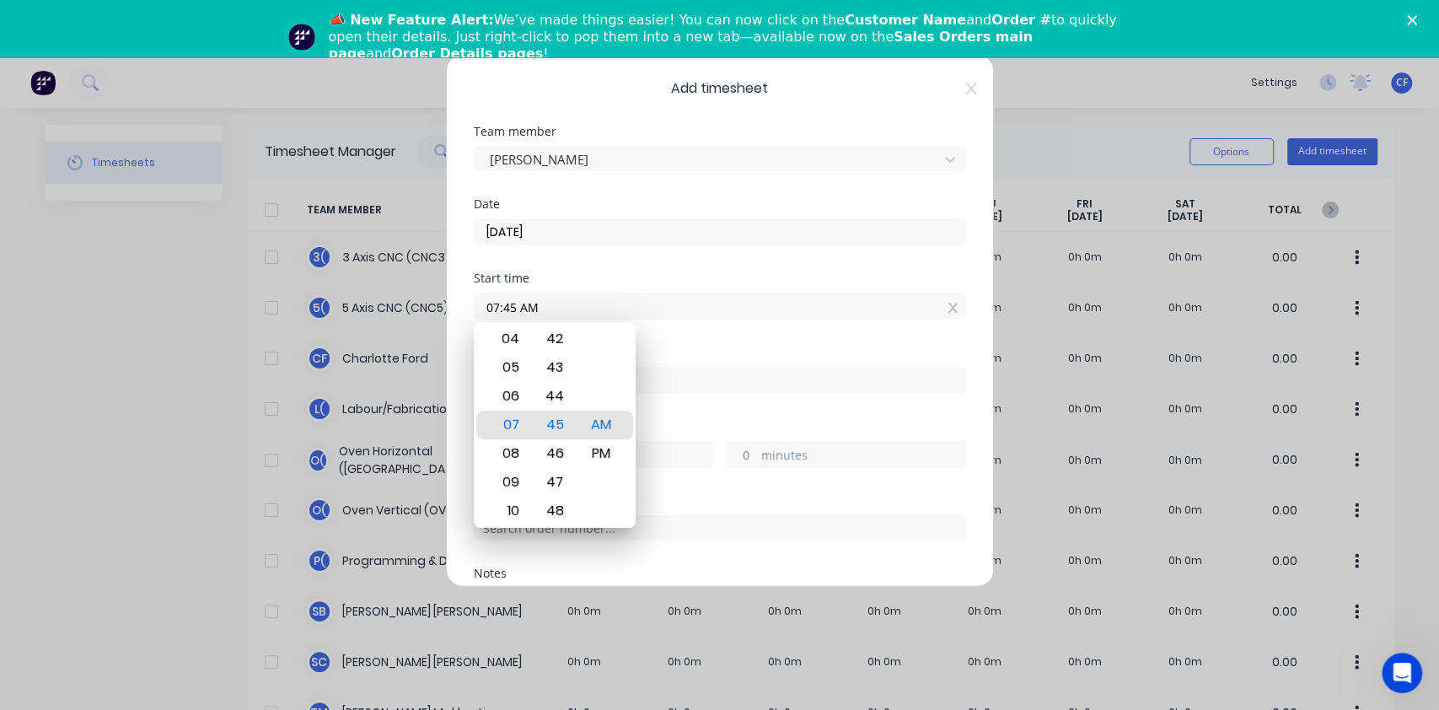
click at [652, 266] on div "Date [DATE]" at bounding box center [720, 235] width 492 height 74
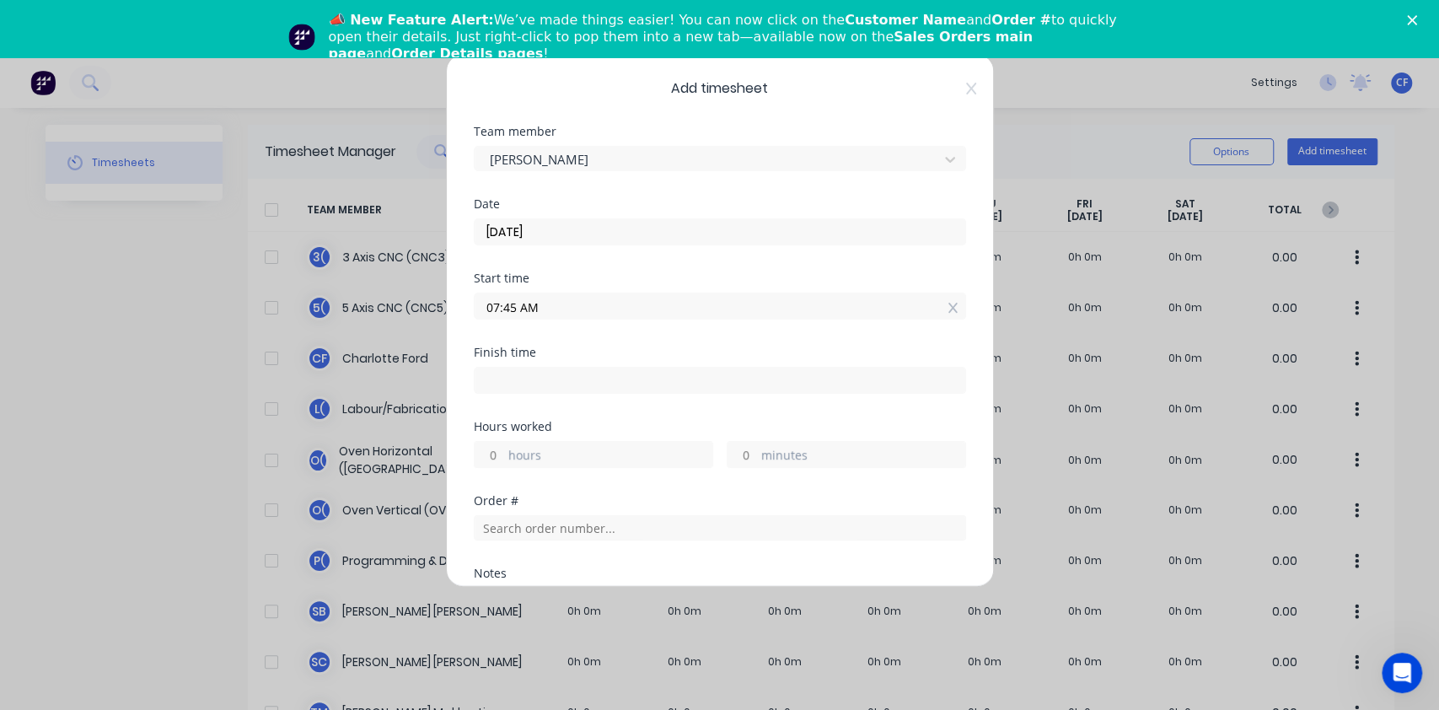
click at [566, 385] on input at bounding box center [720, 380] width 491 height 25
type input "09:37 AM"
type input "1"
type input "52"
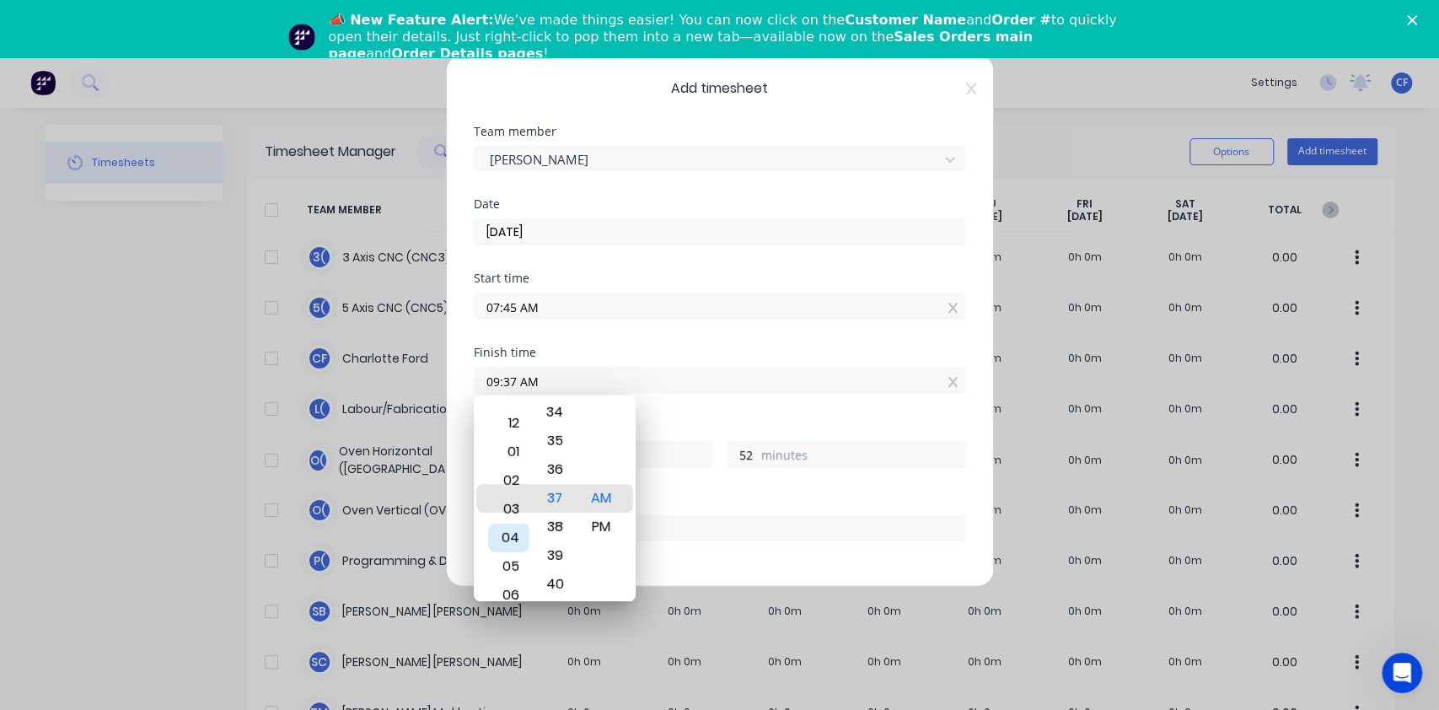
click at [519, 536] on div "04" at bounding box center [508, 537] width 41 height 29
type input "03:37 AM"
type input "-4"
type input "-8"
click at [515, 529] on div "04" at bounding box center [508, 527] width 41 height 29
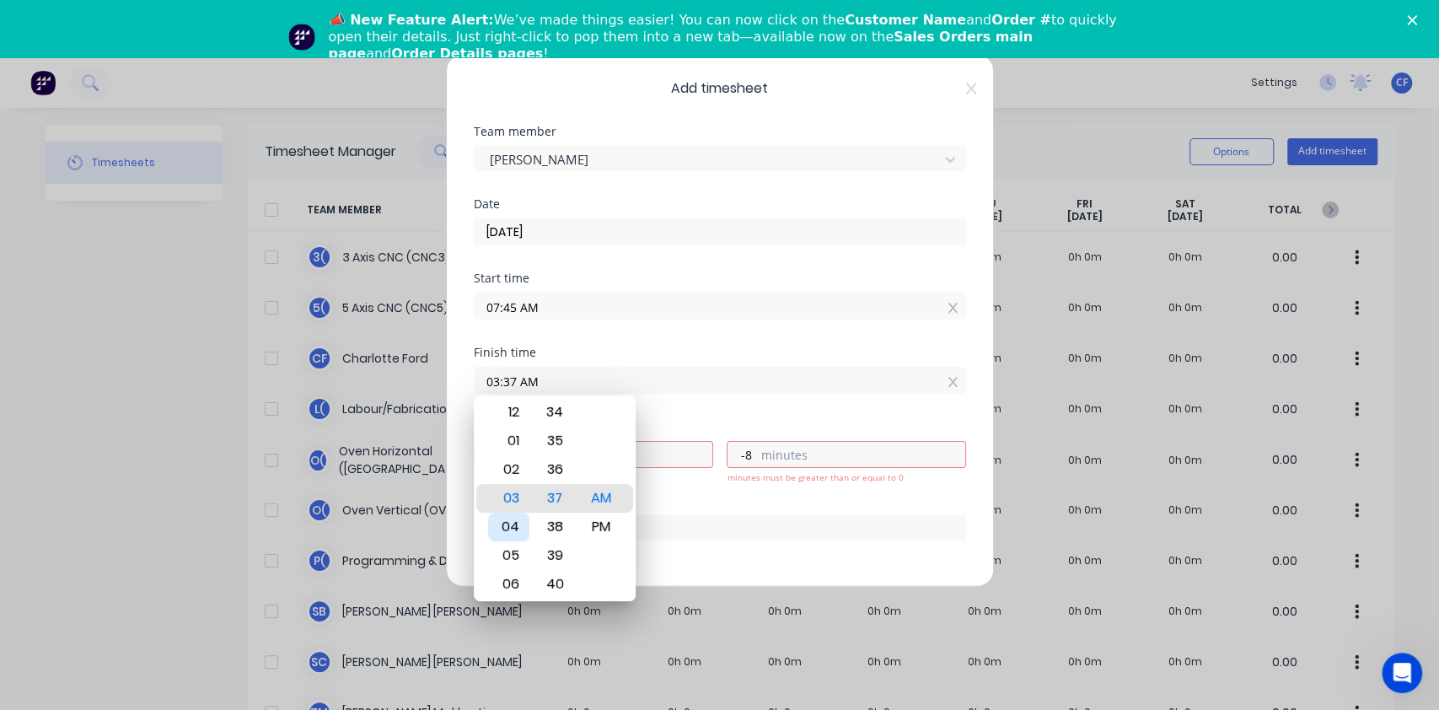
type input "04:37 AM"
type input "-3"
click at [554, 413] on div "34" at bounding box center [554, 412] width 41 height 29
type input "04:34 AM"
type input "-11"
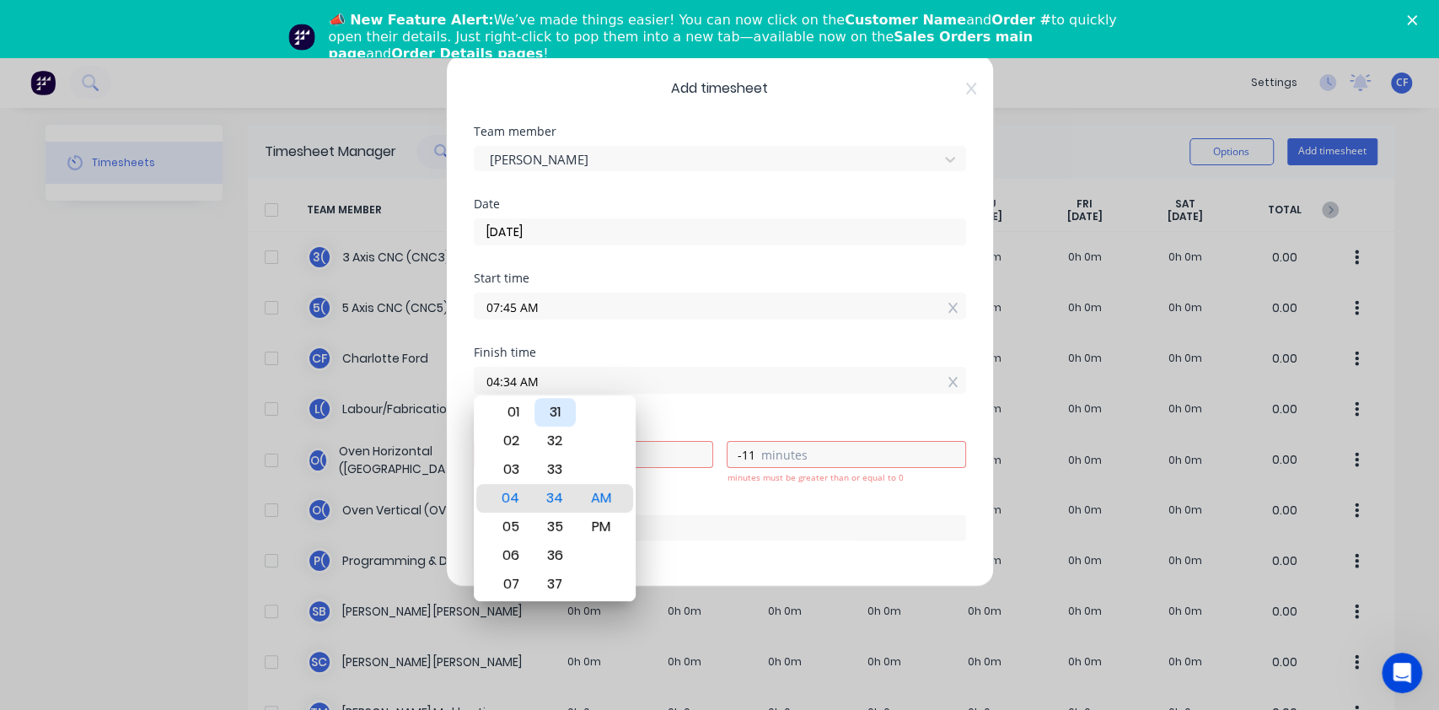
click at [552, 415] on div "31" at bounding box center [554, 412] width 41 height 29
type input "04:31 AM"
type input "-14"
click at [550, 462] on div "30" at bounding box center [554, 469] width 41 height 29
type input "04:30 AM"
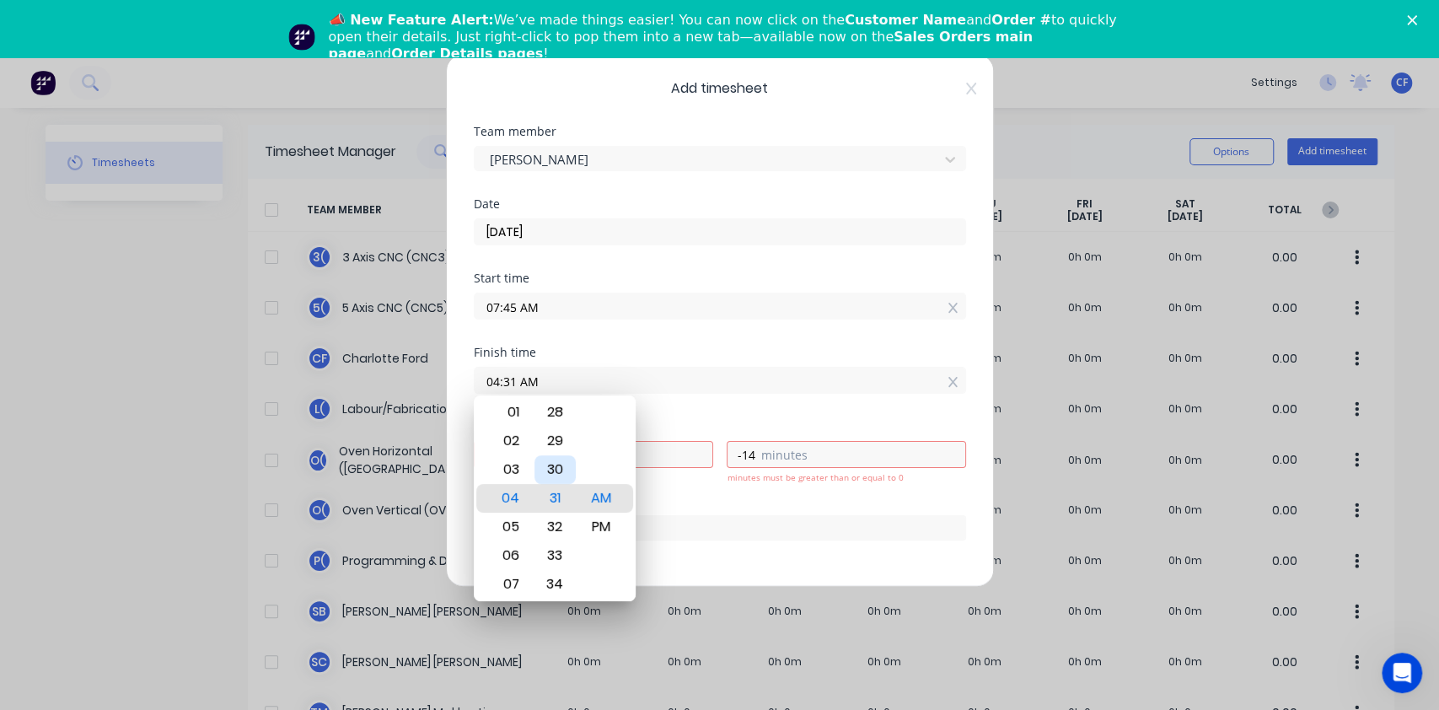
type input "-15"
click at [599, 539] on div "PM" at bounding box center [601, 527] width 41 height 29
type input "04:30 PM"
type input "8"
type input "45"
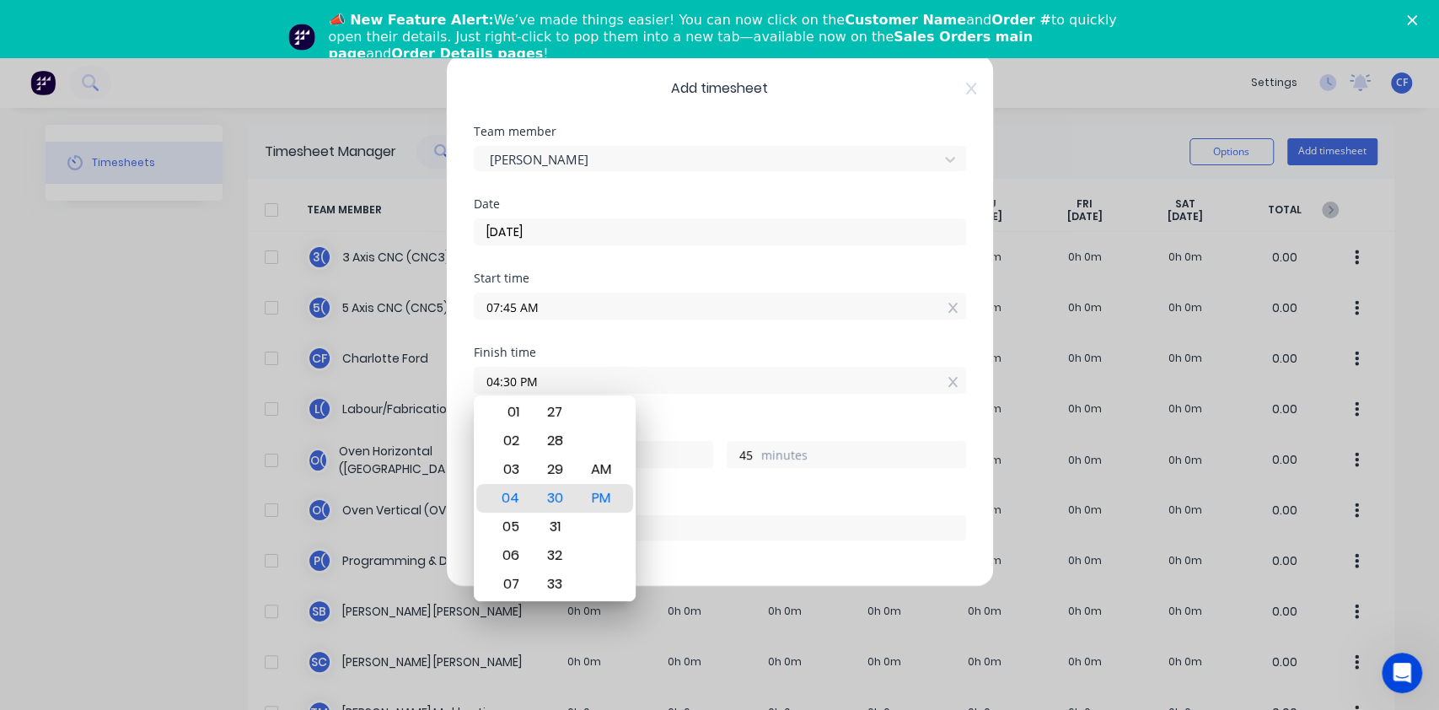
click at [725, 428] on div "Hours worked" at bounding box center [720, 427] width 492 height 12
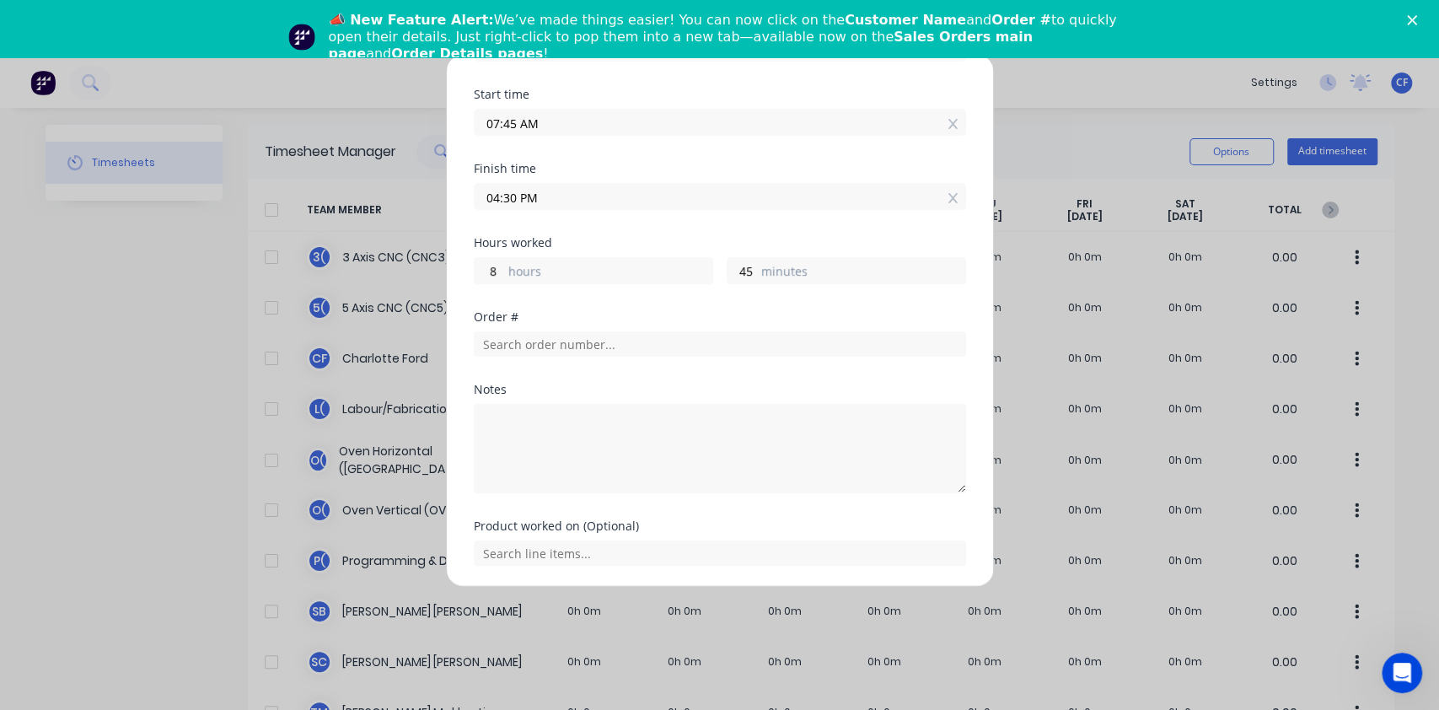
click at [536, 372] on div "Order #" at bounding box center [720, 347] width 492 height 72
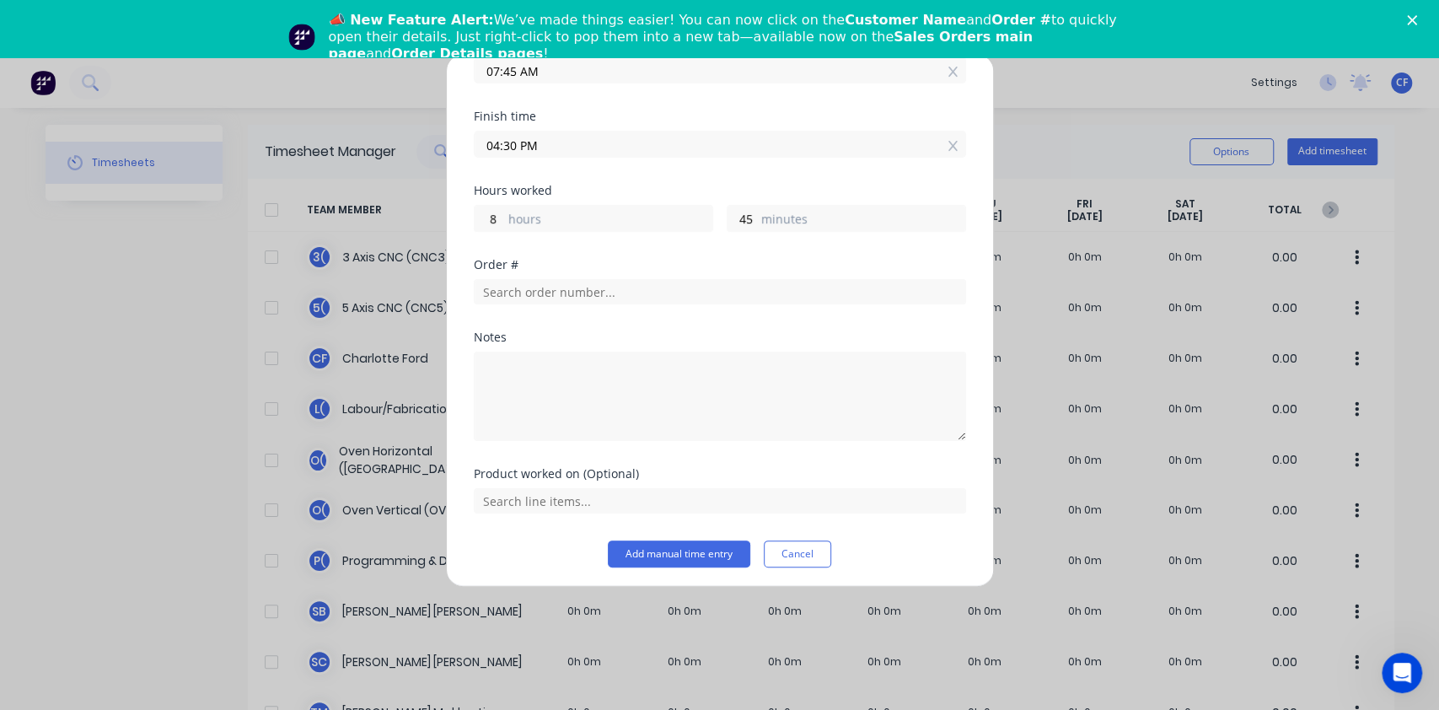
scroll to position [240, 0]
click at [550, 489] on input "text" at bounding box center [720, 496] width 492 height 25
click at [543, 528] on div "Product worked on (Optional) No results found" at bounding box center [720, 500] width 492 height 72
click at [788, 545] on button "Cancel" at bounding box center [797, 549] width 67 height 27
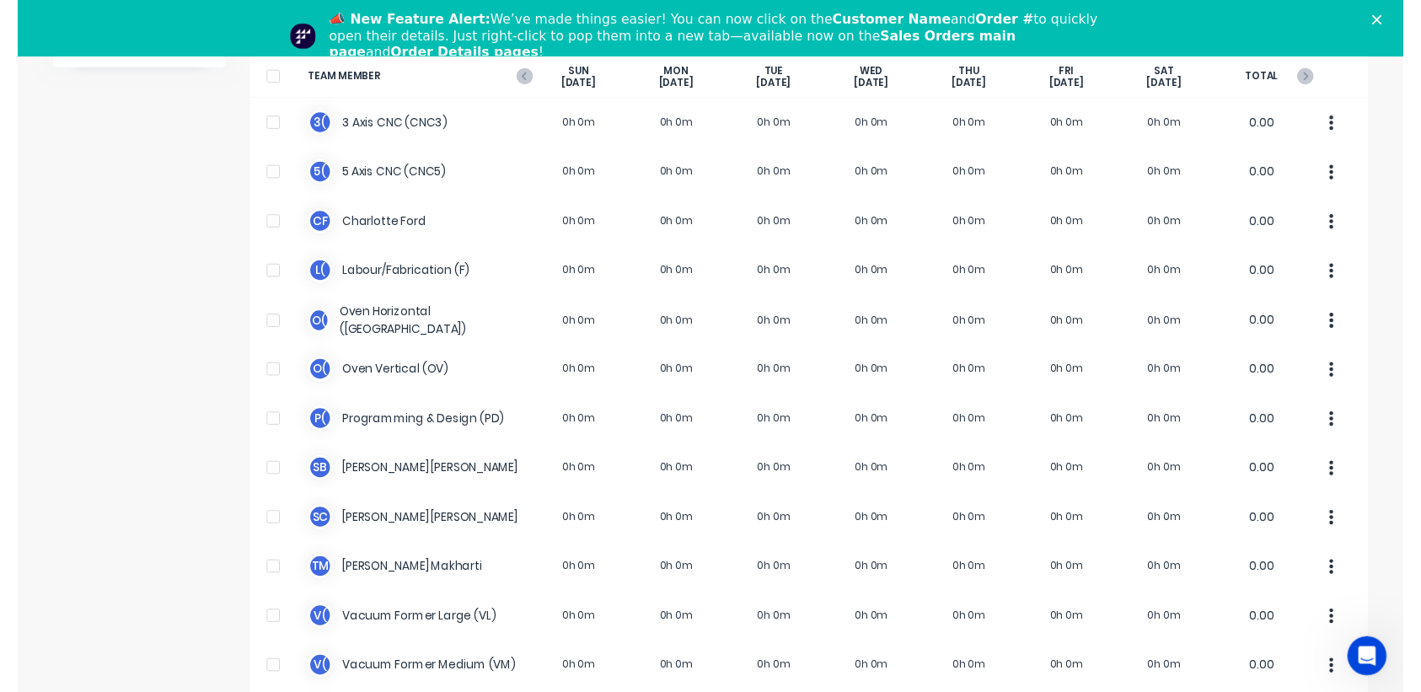
scroll to position [0, 0]
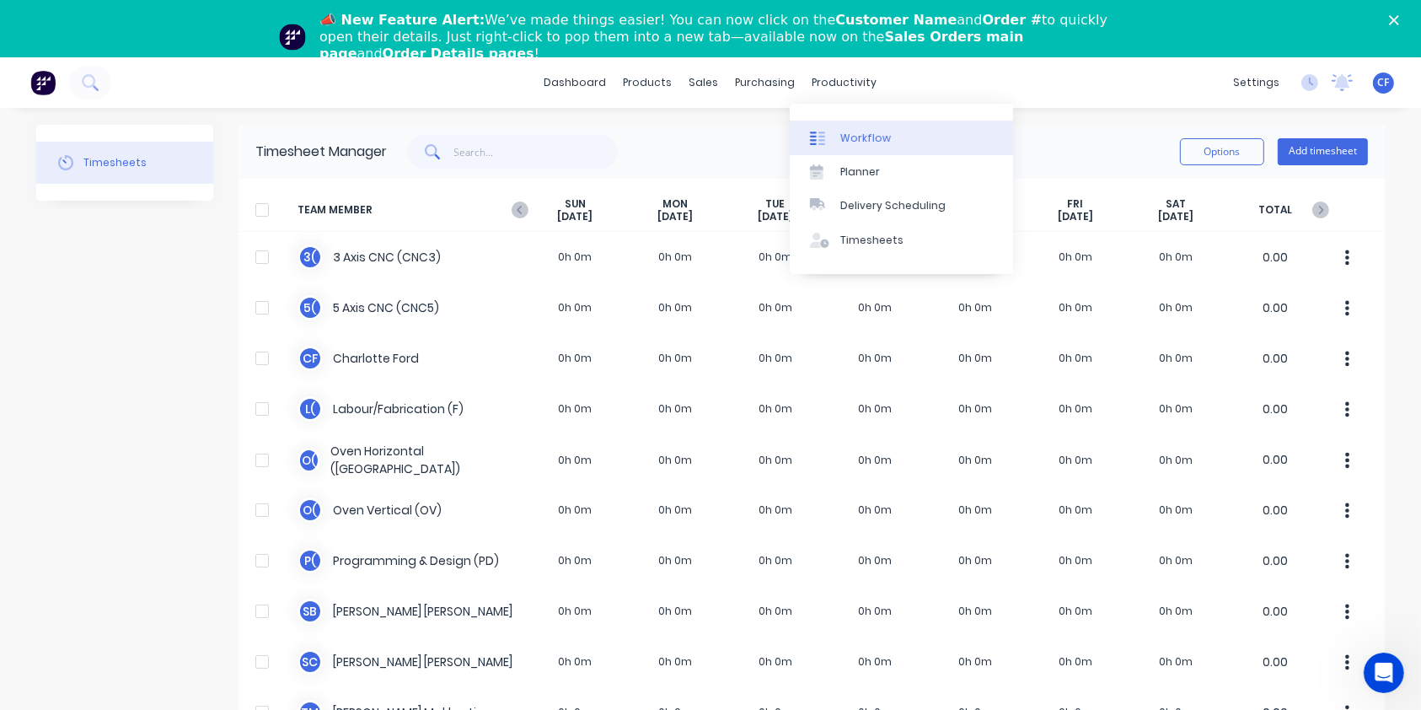
click at [852, 145] on div "Workflow" at bounding box center [865, 138] width 51 height 15
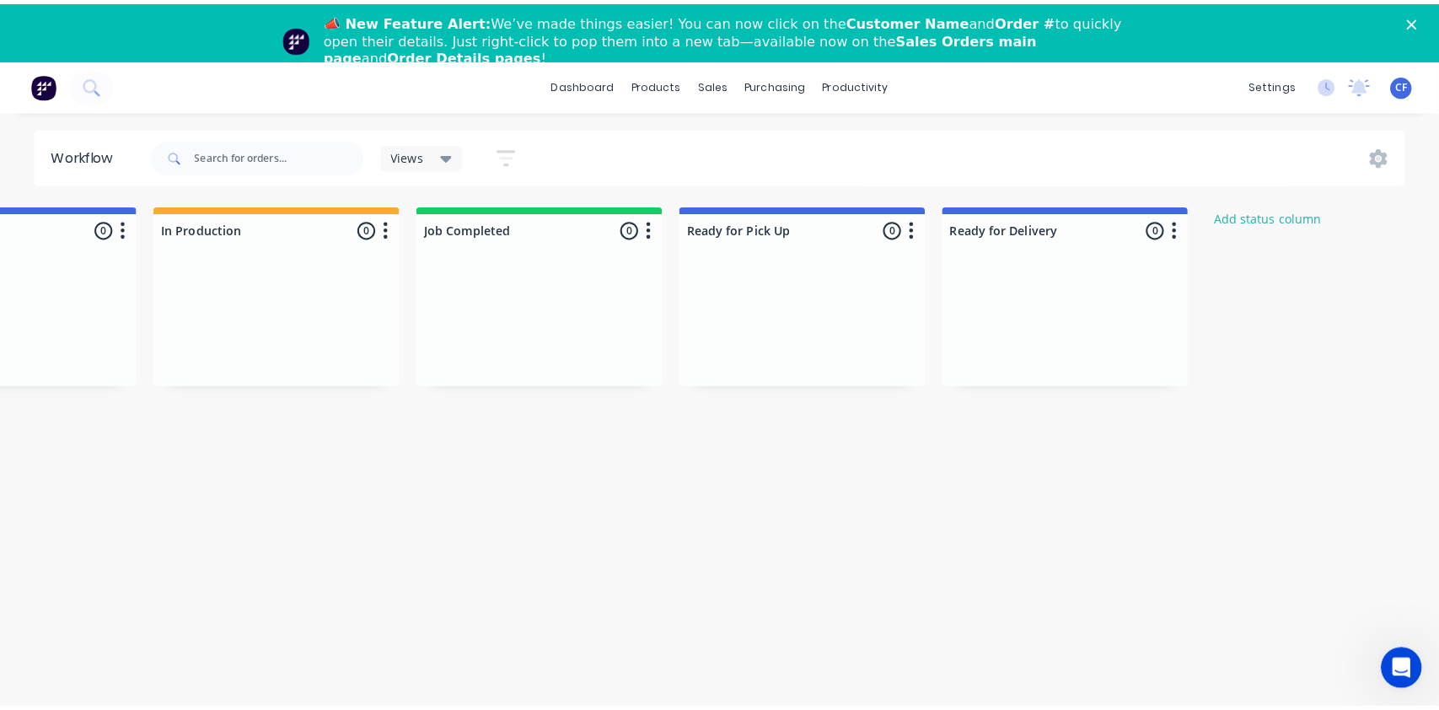
scroll to position [0, 763]
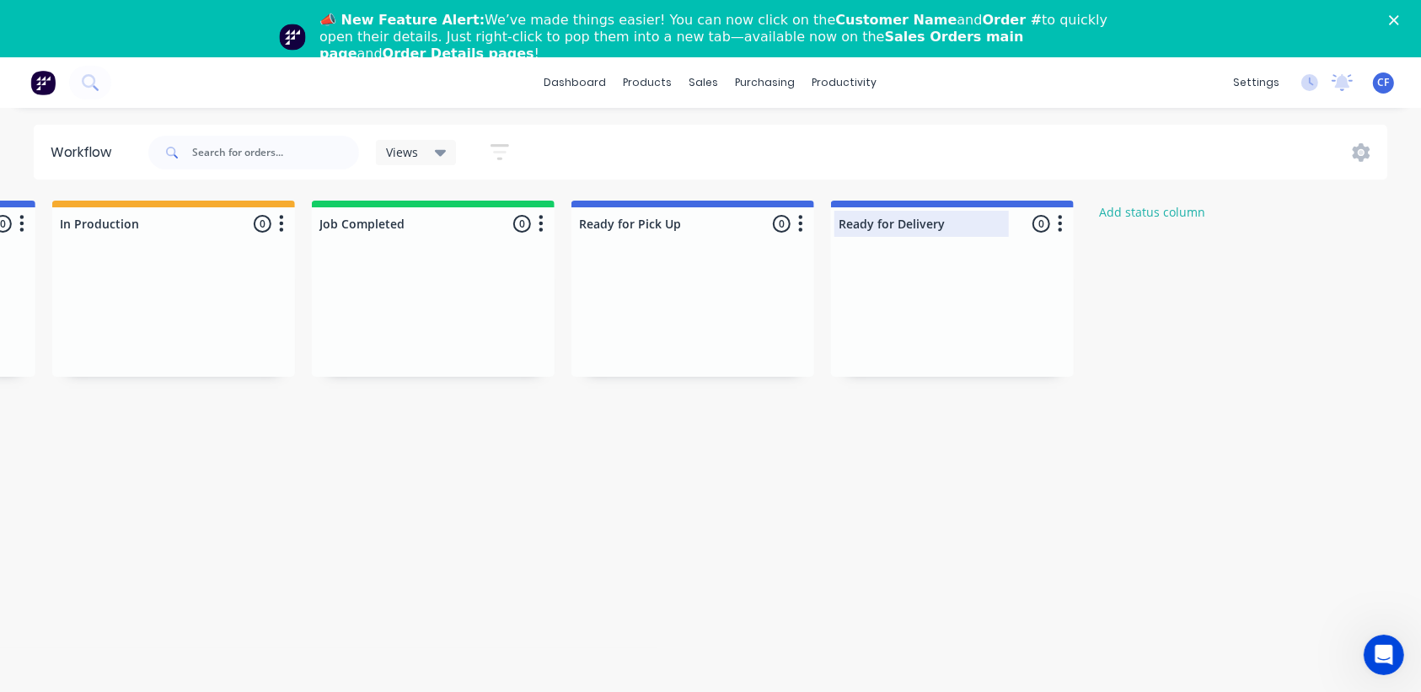
click at [912, 224] on div at bounding box center [952, 223] width 243 height 33
click at [1005, 341] on div at bounding box center [952, 313] width 243 height 126
click at [1065, 219] on button "button" at bounding box center [1060, 224] width 20 height 20
click at [1370, 149] on icon at bounding box center [1362, 152] width 18 height 19
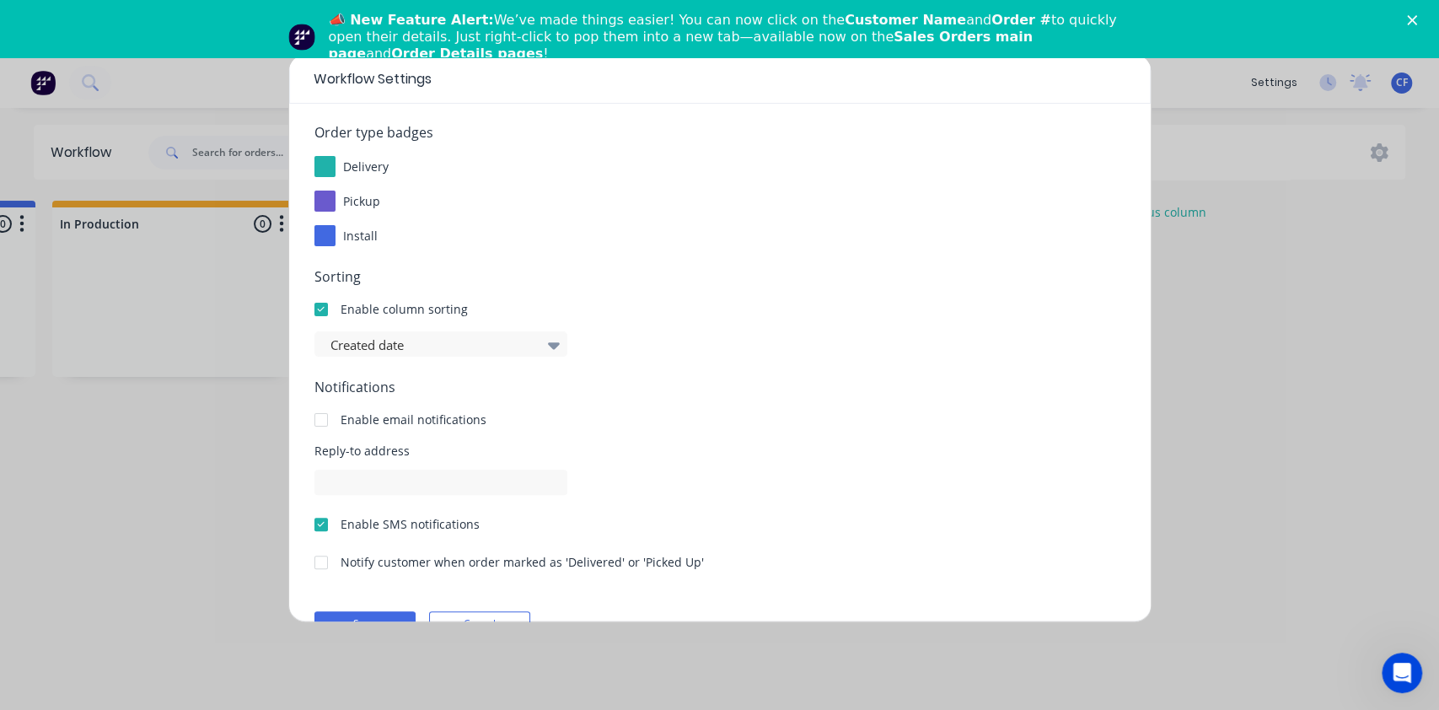
scroll to position [0, 0]
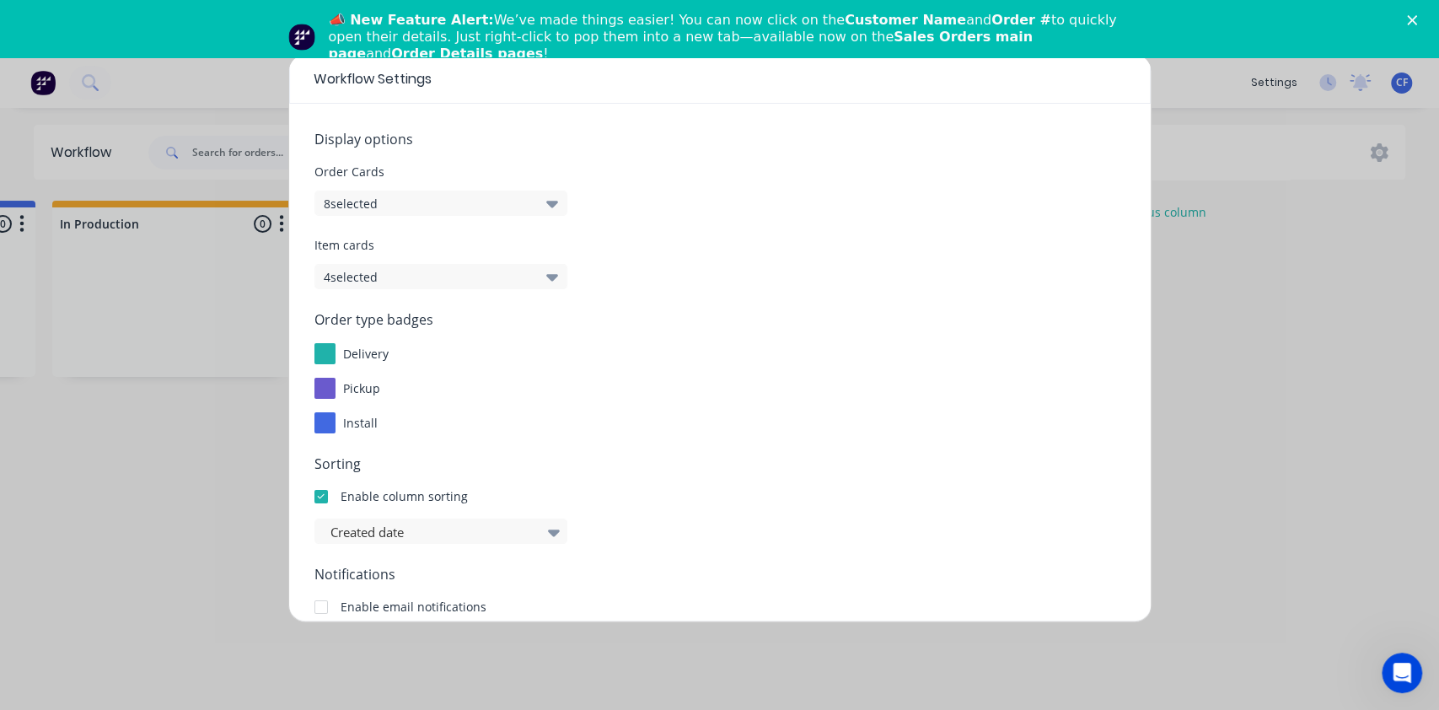
click at [352, 421] on span "install" at bounding box center [360, 423] width 35 height 16
click at [330, 427] on div at bounding box center [324, 422] width 21 height 21
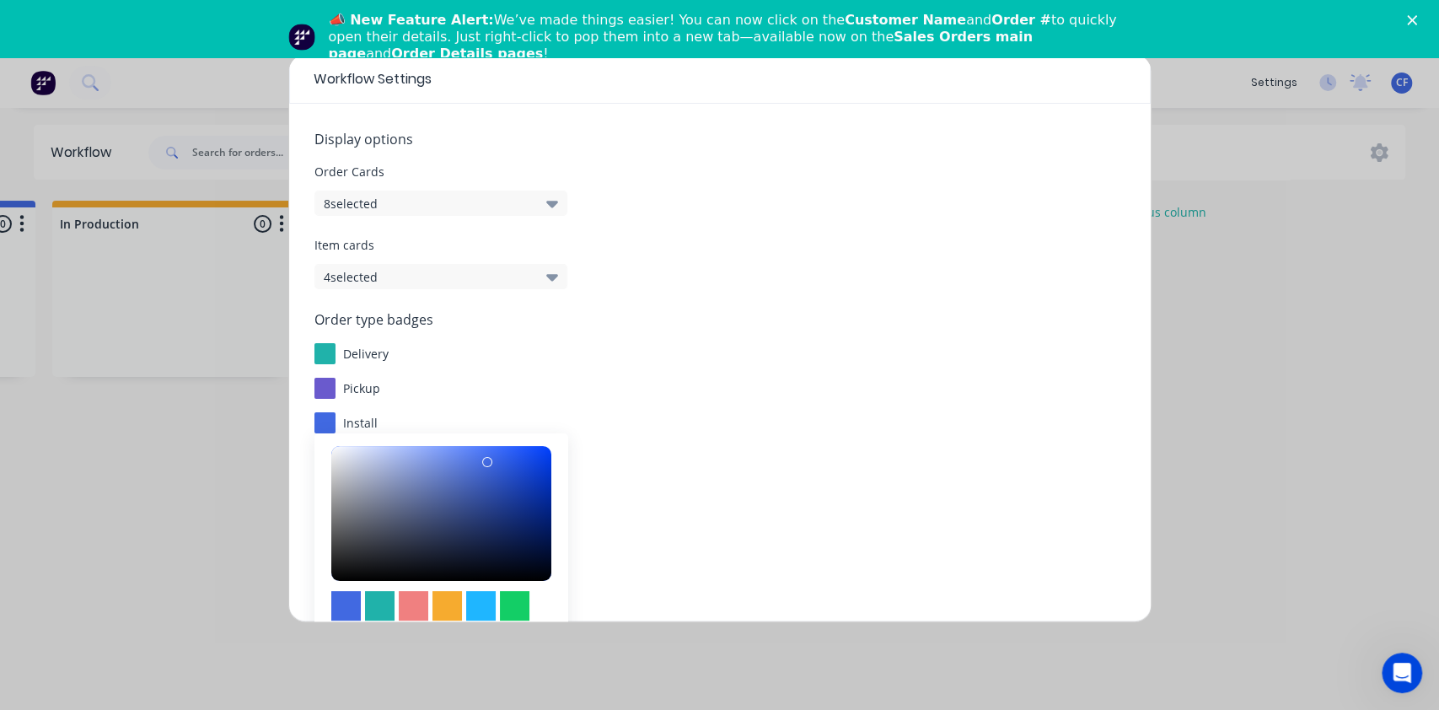
click at [554, 408] on div "Order type badges delivery pickup install #4169E1 hex #4169e1 Save Cancel" at bounding box center [719, 371] width 811 height 124
click at [348, 417] on span "install" at bounding box center [360, 423] width 35 height 16
click at [364, 417] on span "install" at bounding box center [360, 423] width 35 height 16
click at [682, 427] on div "install" at bounding box center [719, 422] width 811 height 21
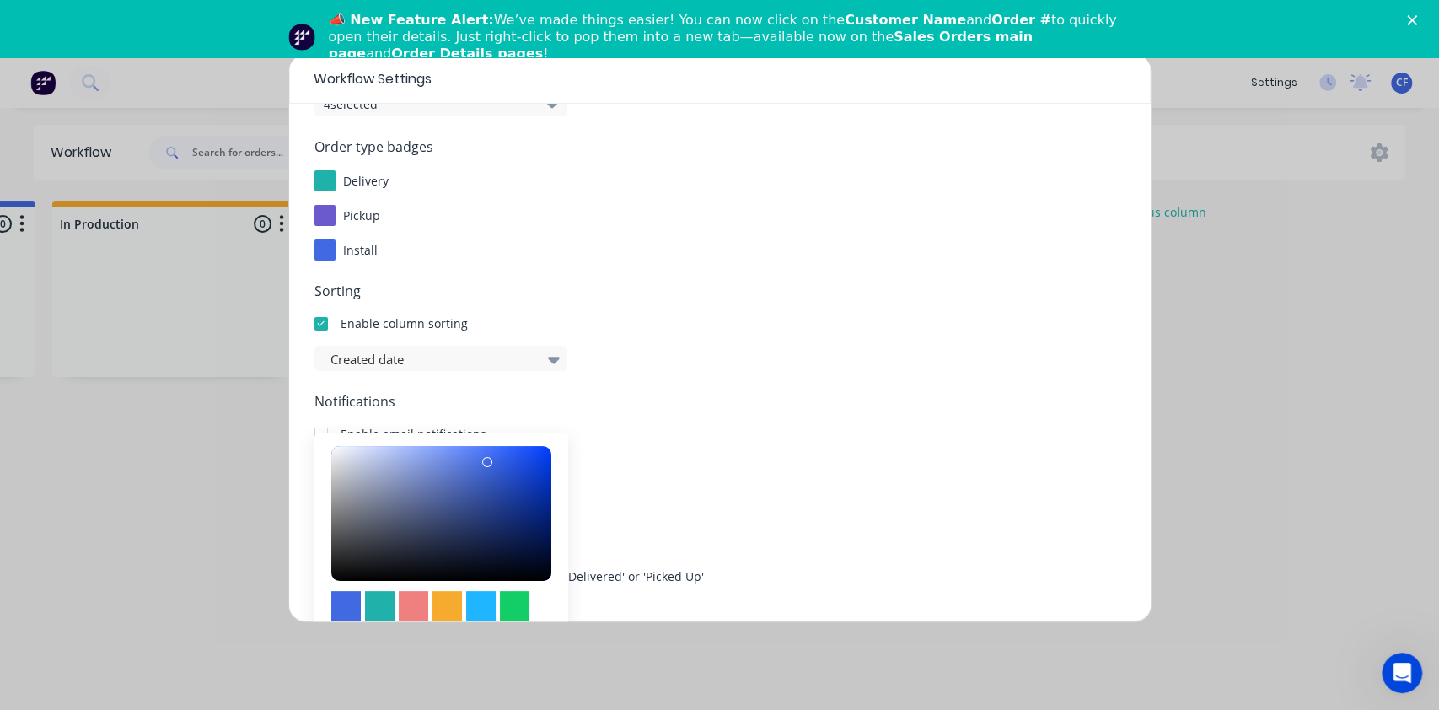
scroll to position [187, 0]
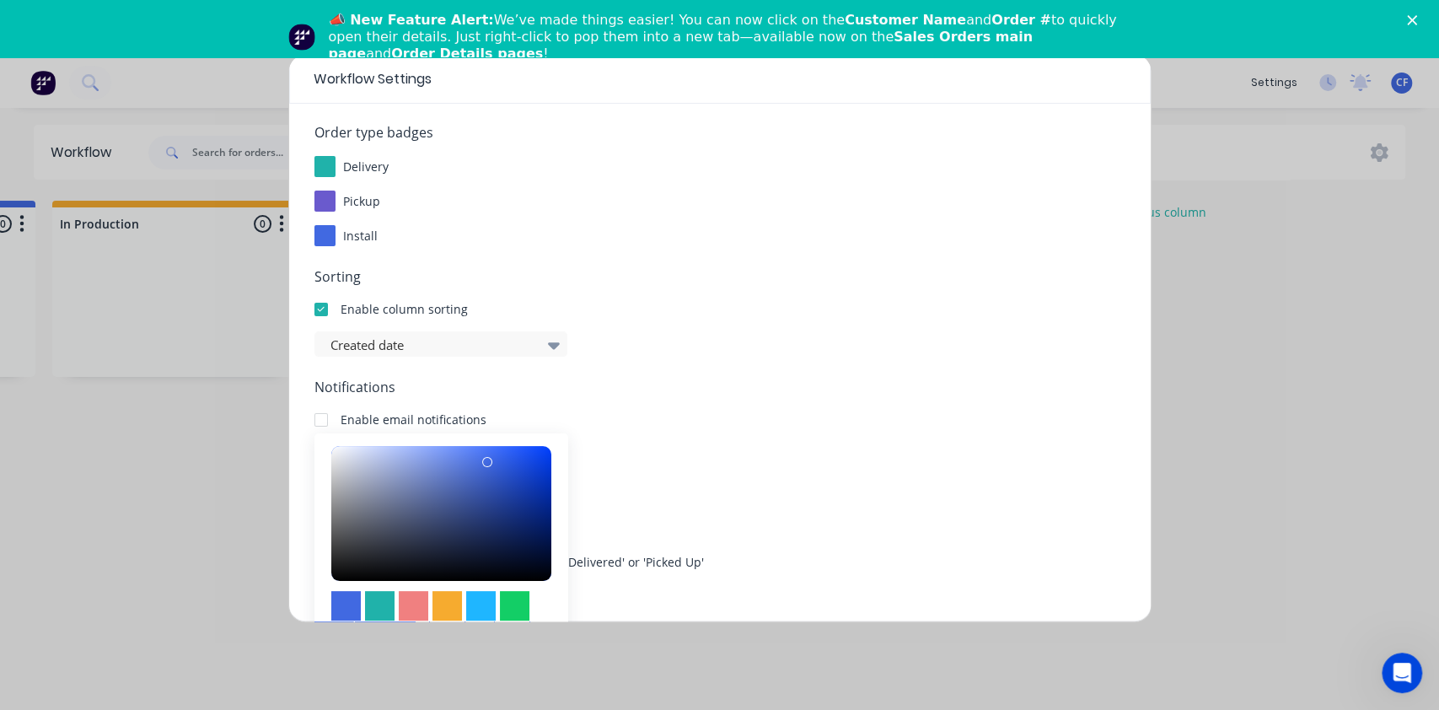
click at [667, 448] on span "Reply-to address" at bounding box center [719, 451] width 811 height 18
click at [535, 388] on span "Notifications" at bounding box center [719, 387] width 811 height 20
click at [472, 337] on div at bounding box center [432, 345] width 207 height 21
click at [550, 347] on icon at bounding box center [554, 344] width 12 height 19
click at [555, 347] on icon at bounding box center [554, 345] width 12 height 7
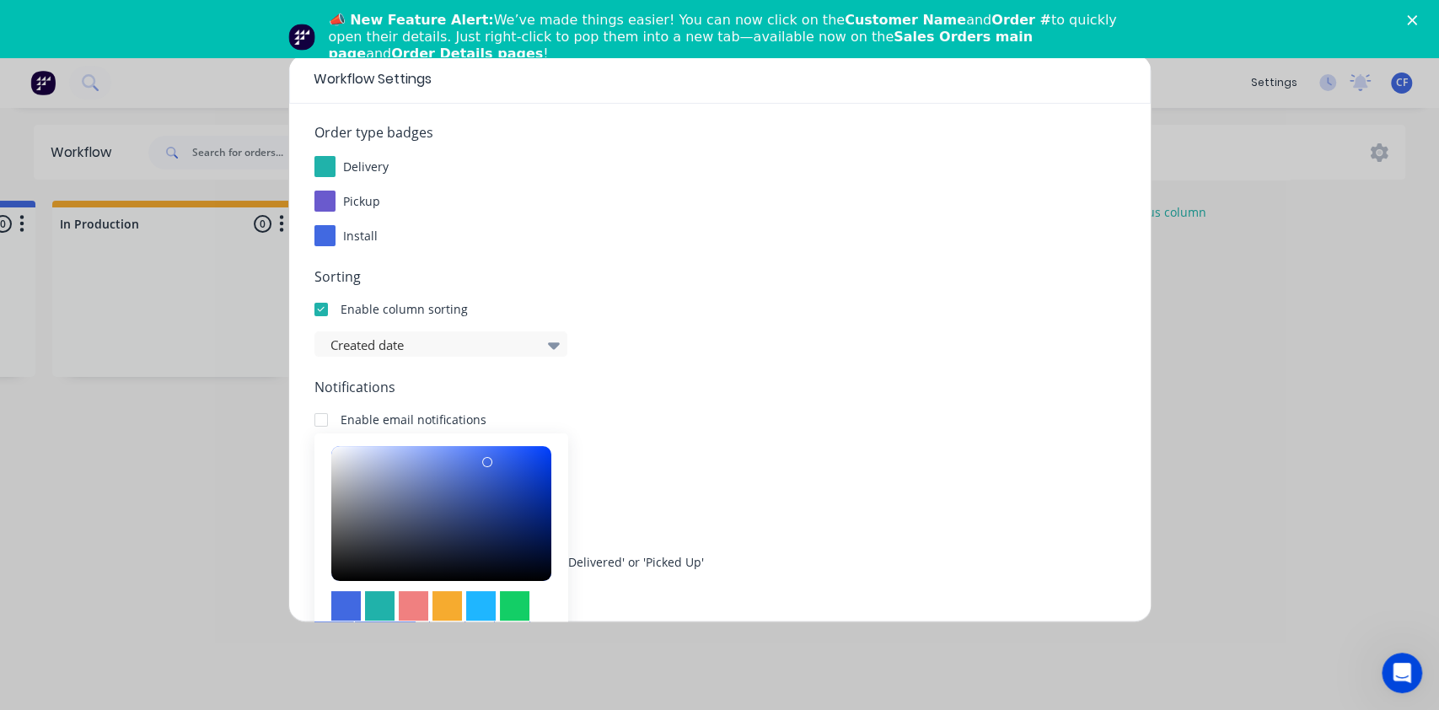
click at [783, 423] on div "Enable email notifications" at bounding box center [719, 420] width 811 height 18
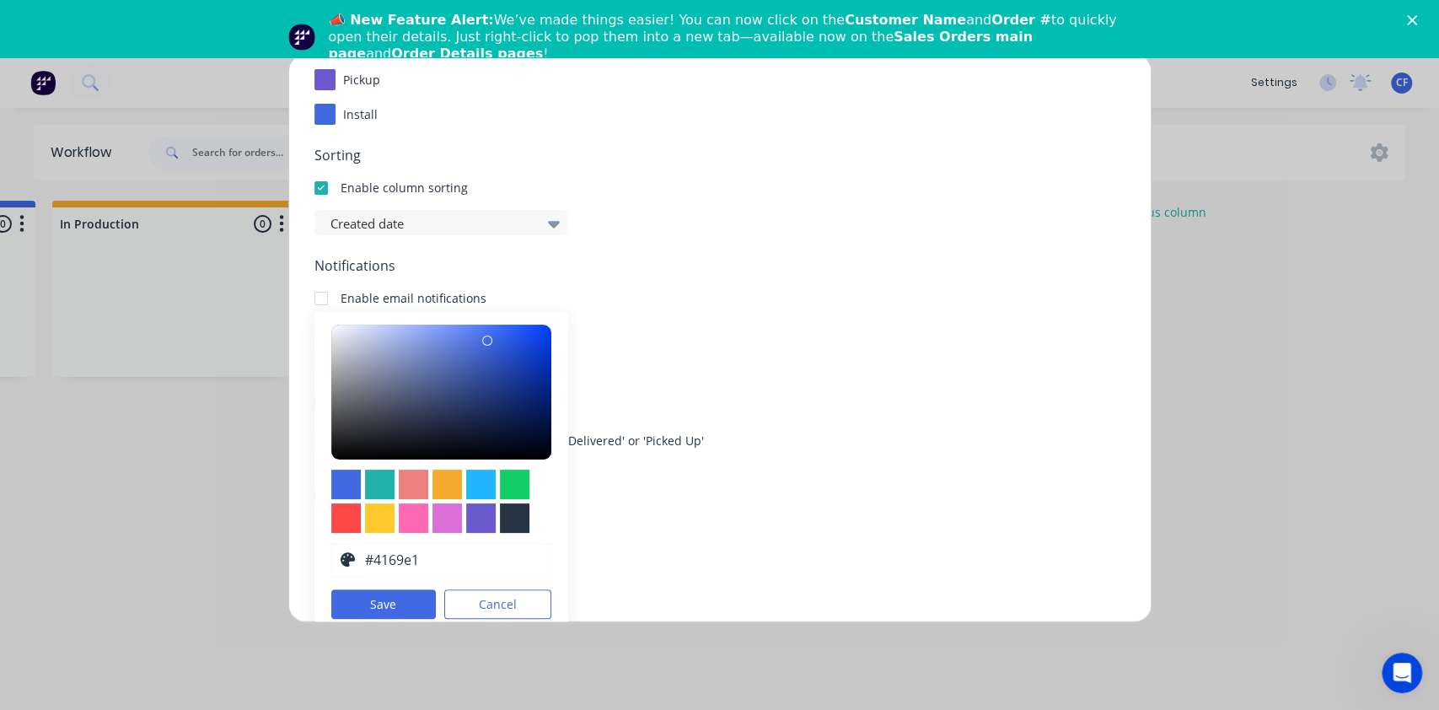
scroll to position [131, 0]
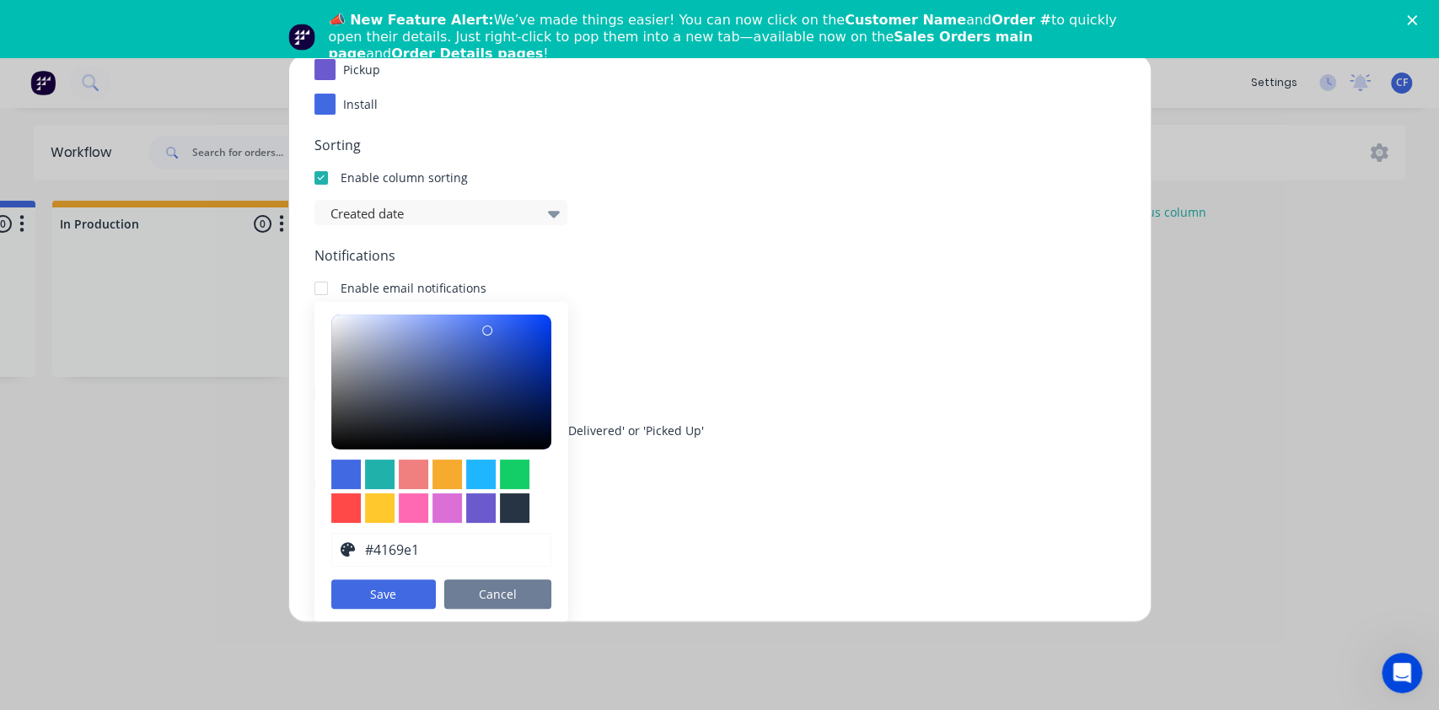
click at [503, 579] on button "Cancel" at bounding box center [497, 594] width 107 height 30
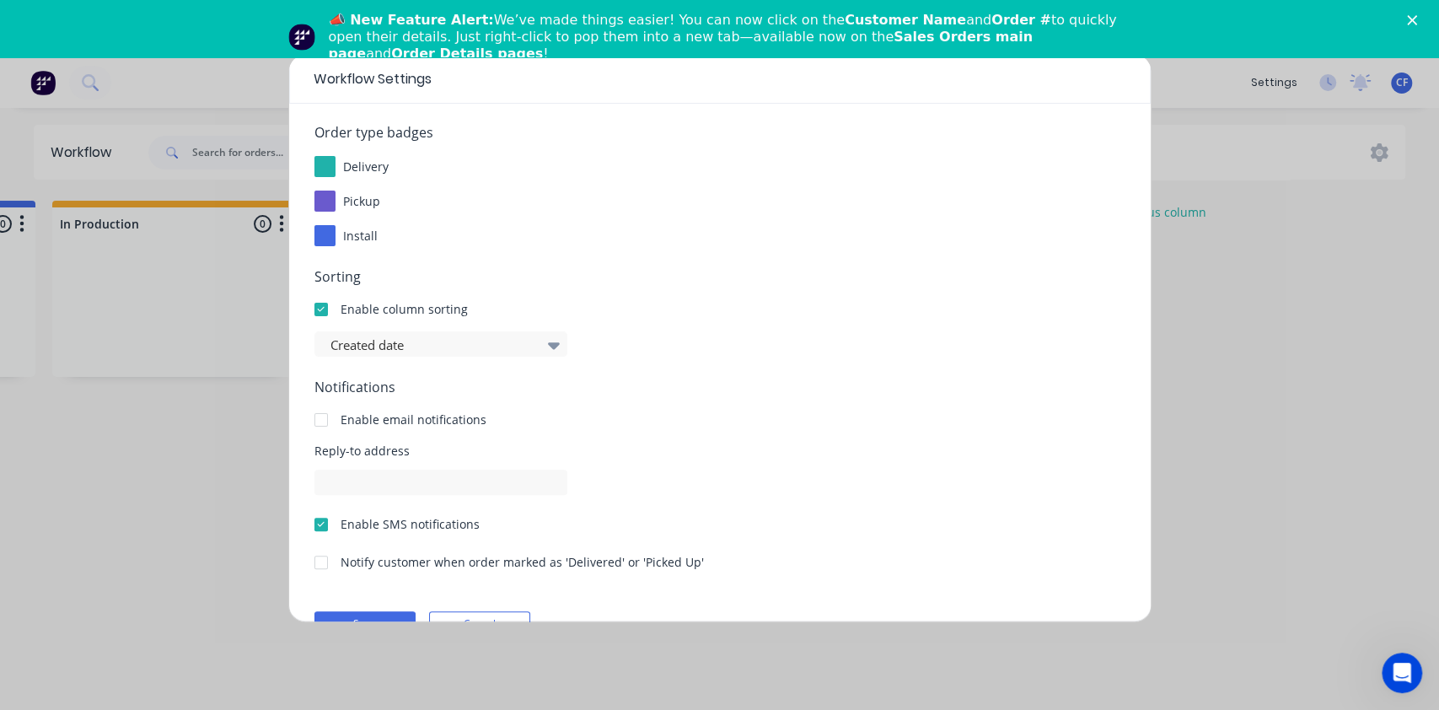
scroll to position [189, 0]
click at [530, 341] on div at bounding box center [432, 343] width 207 height 21
click at [550, 349] on icon at bounding box center [554, 343] width 12 height 19
click at [550, 339] on icon at bounding box center [554, 343] width 12 height 19
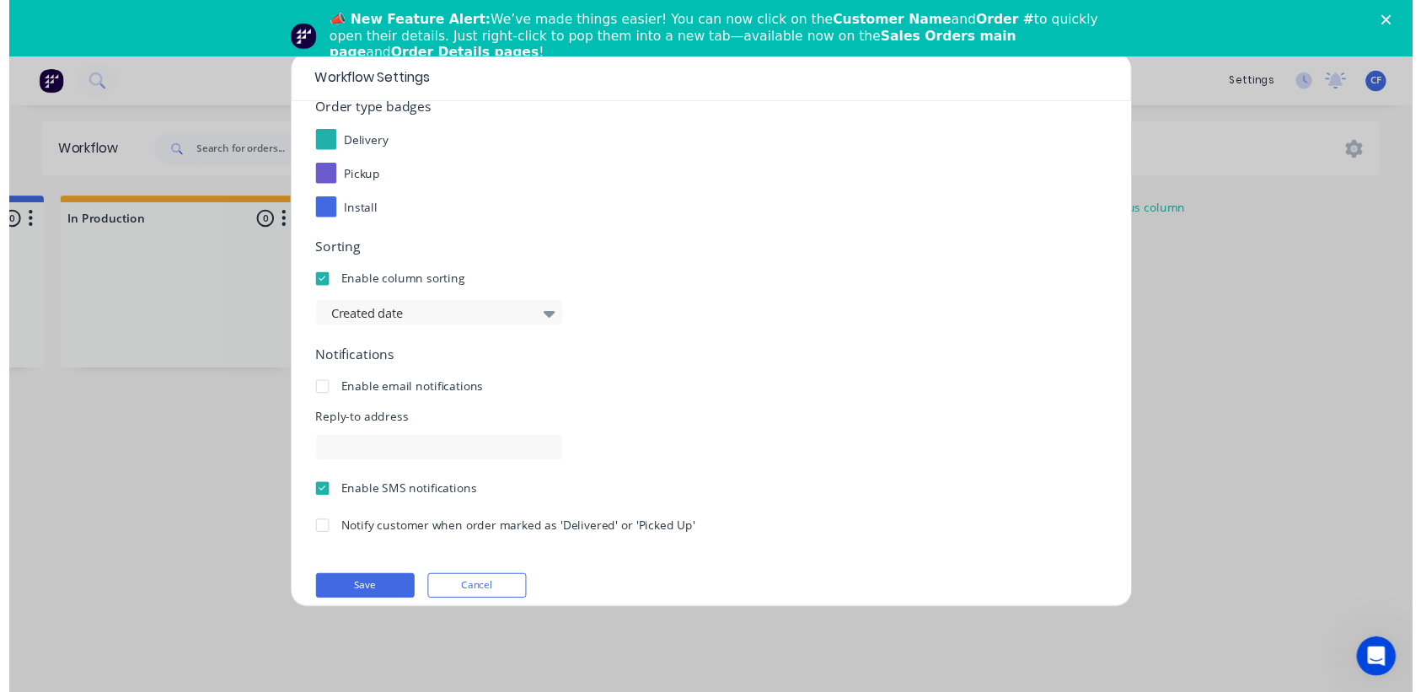
scroll to position [228, 0]
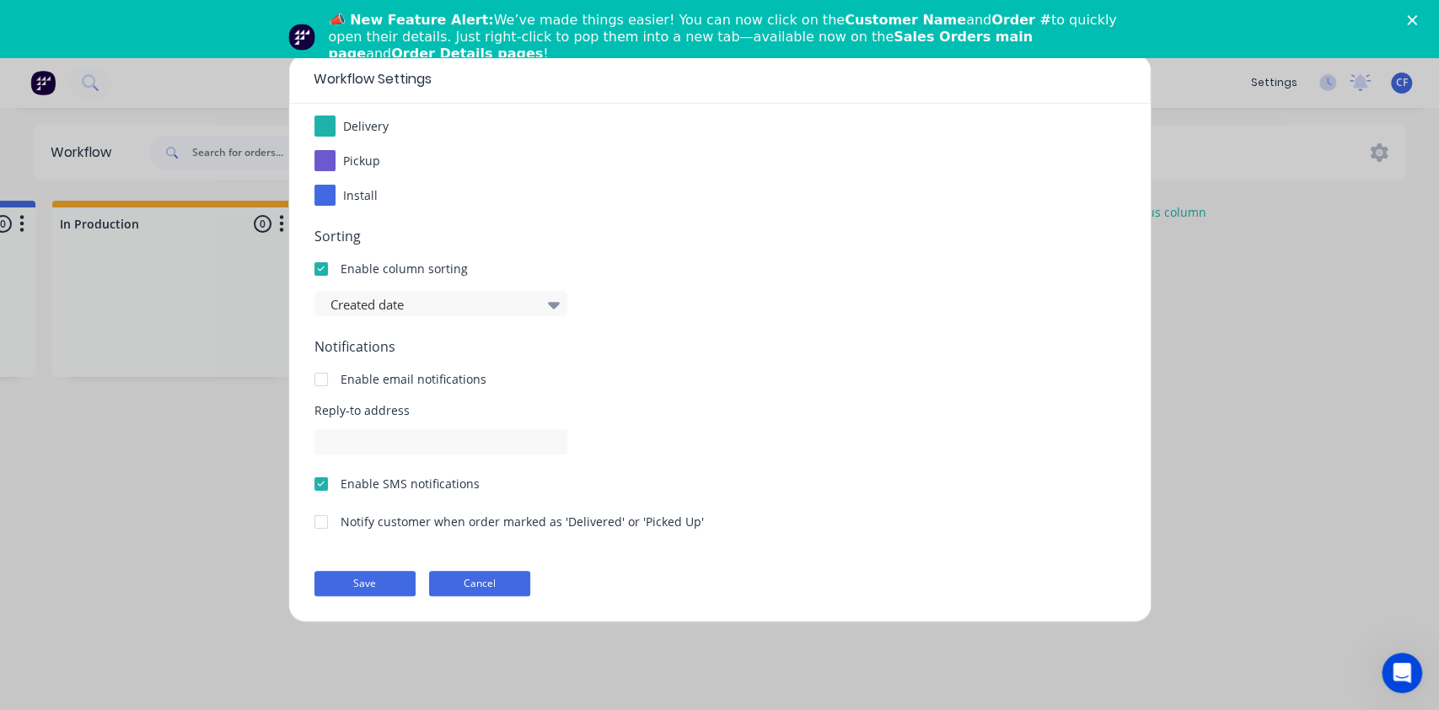
click at [477, 580] on button "Cancel" at bounding box center [479, 583] width 101 height 25
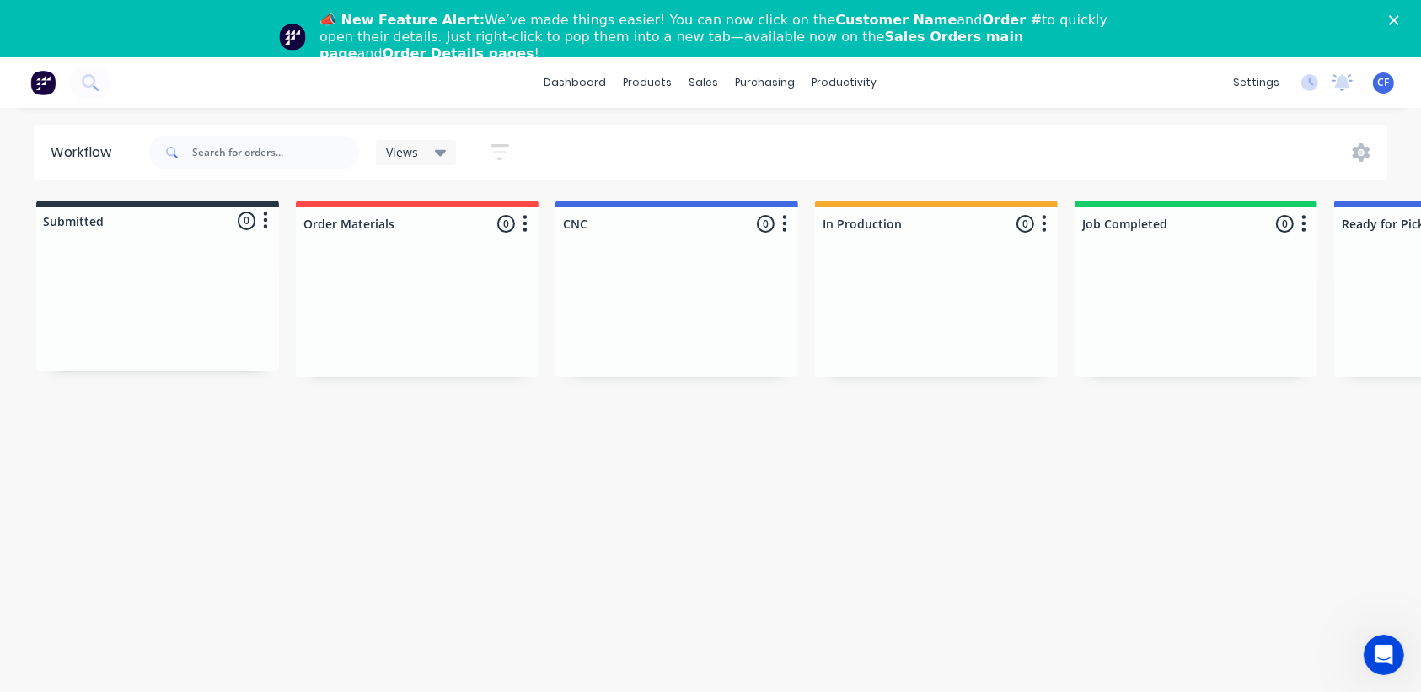
scroll to position [0, 900]
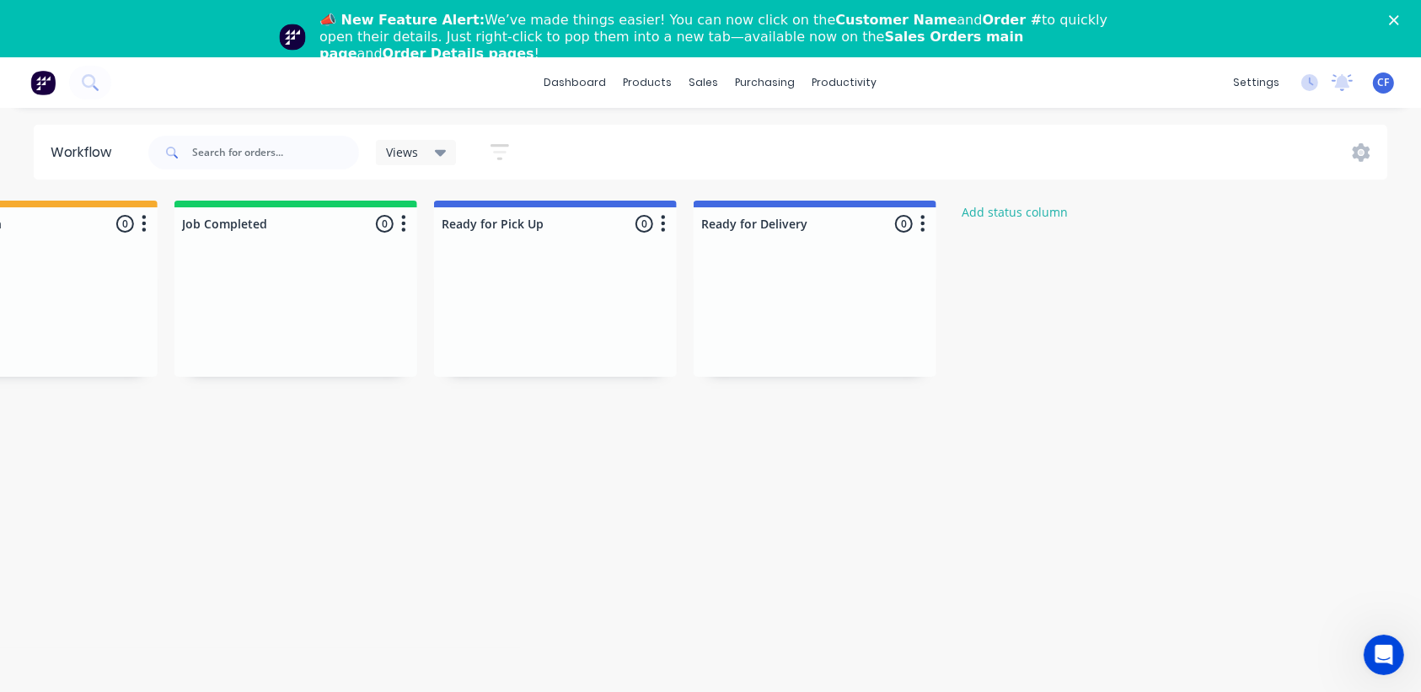
click at [402, 226] on icon "button" at bounding box center [403, 223] width 5 height 21
drag, startPoint x: 845, startPoint y: 529, endPoint x: 701, endPoint y: 444, distance: 167.4
click at [663, 218] on icon "button" at bounding box center [664, 223] width 4 height 17
click at [573, 256] on span "Status colour" at bounding box center [559, 260] width 74 height 18
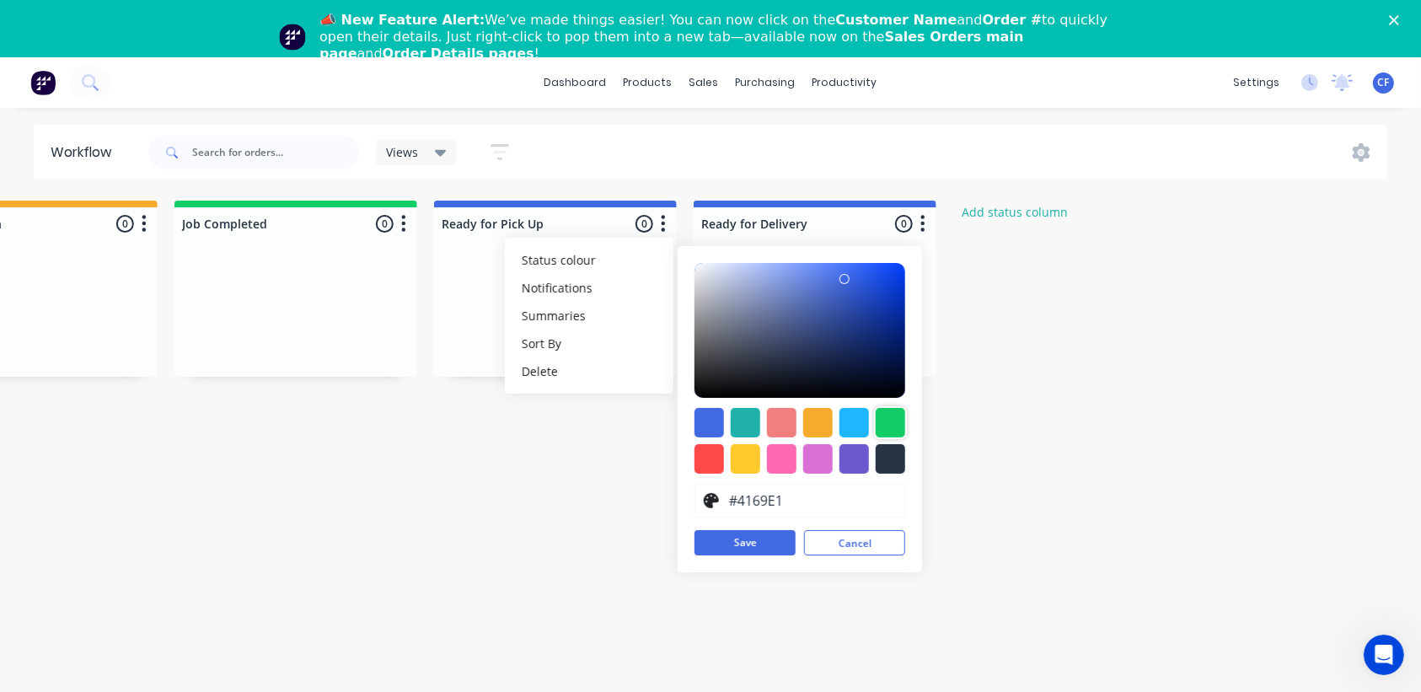
click at [876, 421] on div at bounding box center [891, 423] width 30 height 30
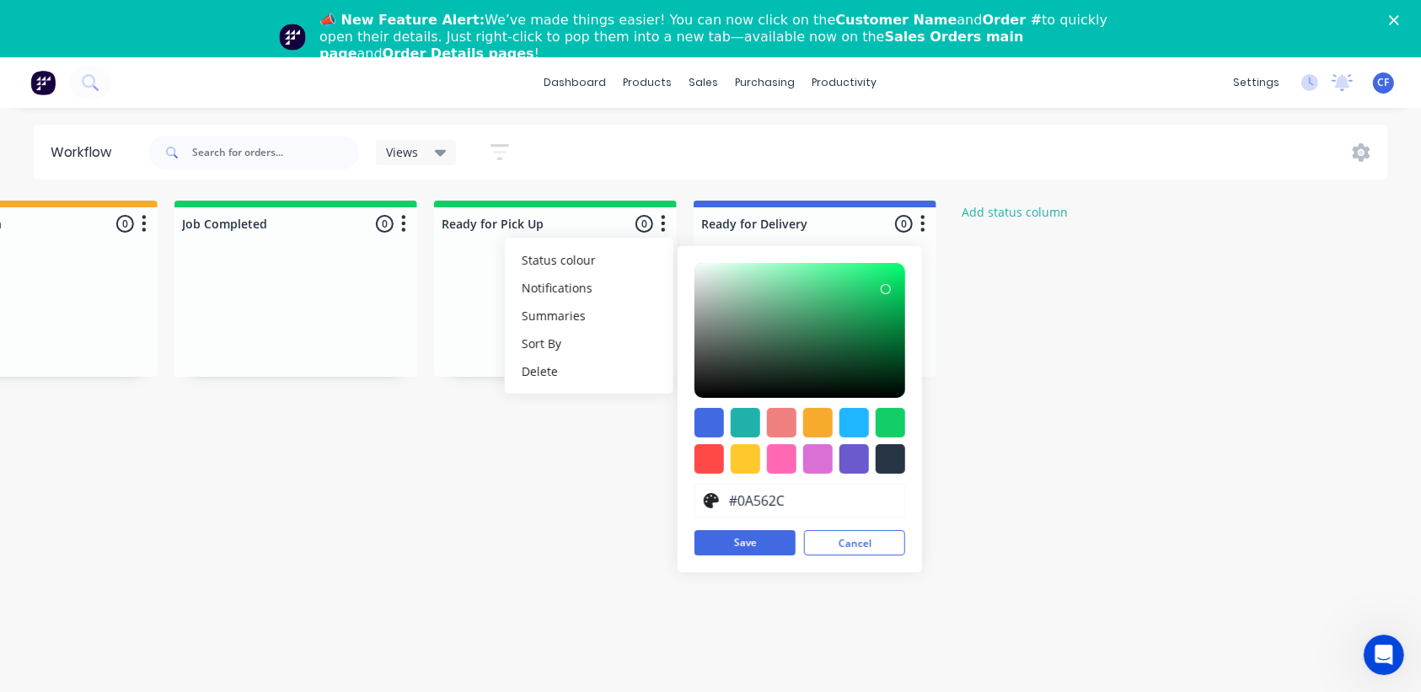
click at [881, 352] on div at bounding box center [800, 330] width 211 height 135
type input "#066D34"
click at [892, 341] on div at bounding box center [800, 330] width 211 height 135
click at [767, 550] on button "Save" at bounding box center [745, 542] width 101 height 25
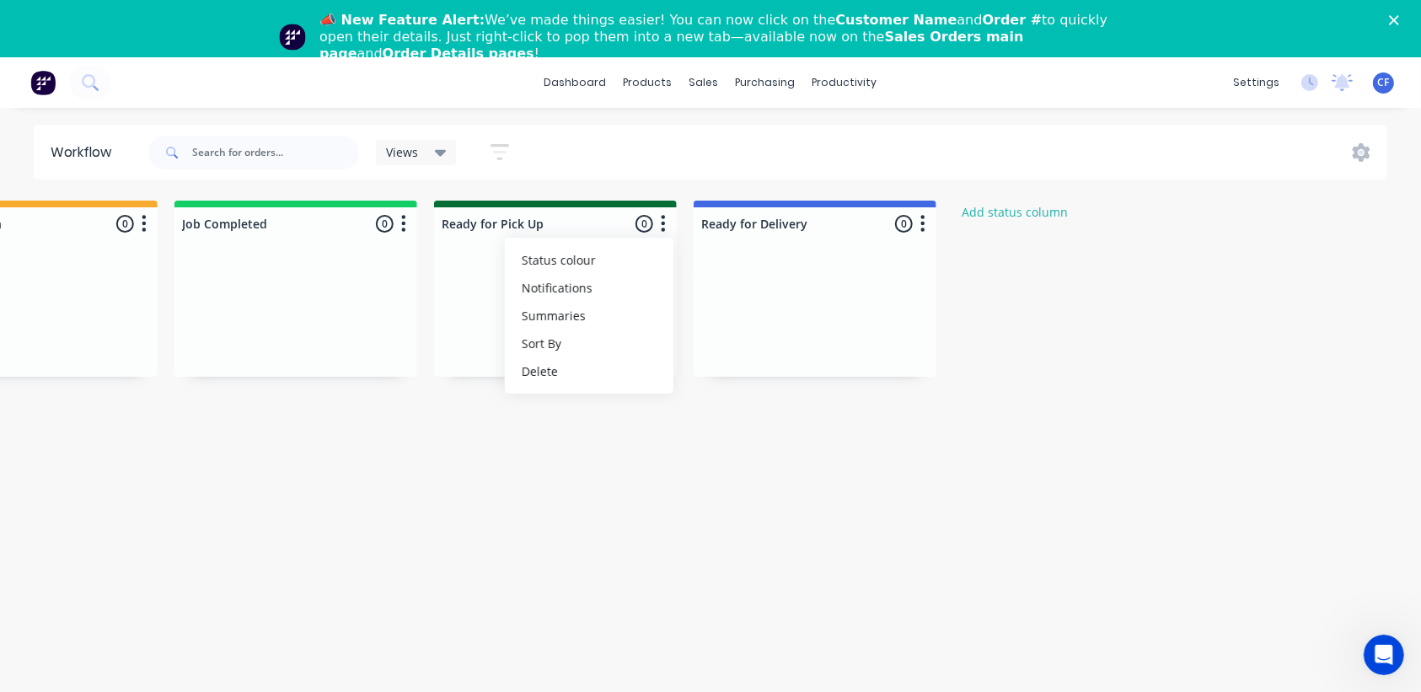
click at [925, 220] on button "button" at bounding box center [923, 224] width 20 height 20
click at [838, 266] on span "Status colour" at bounding box center [818, 260] width 74 height 18
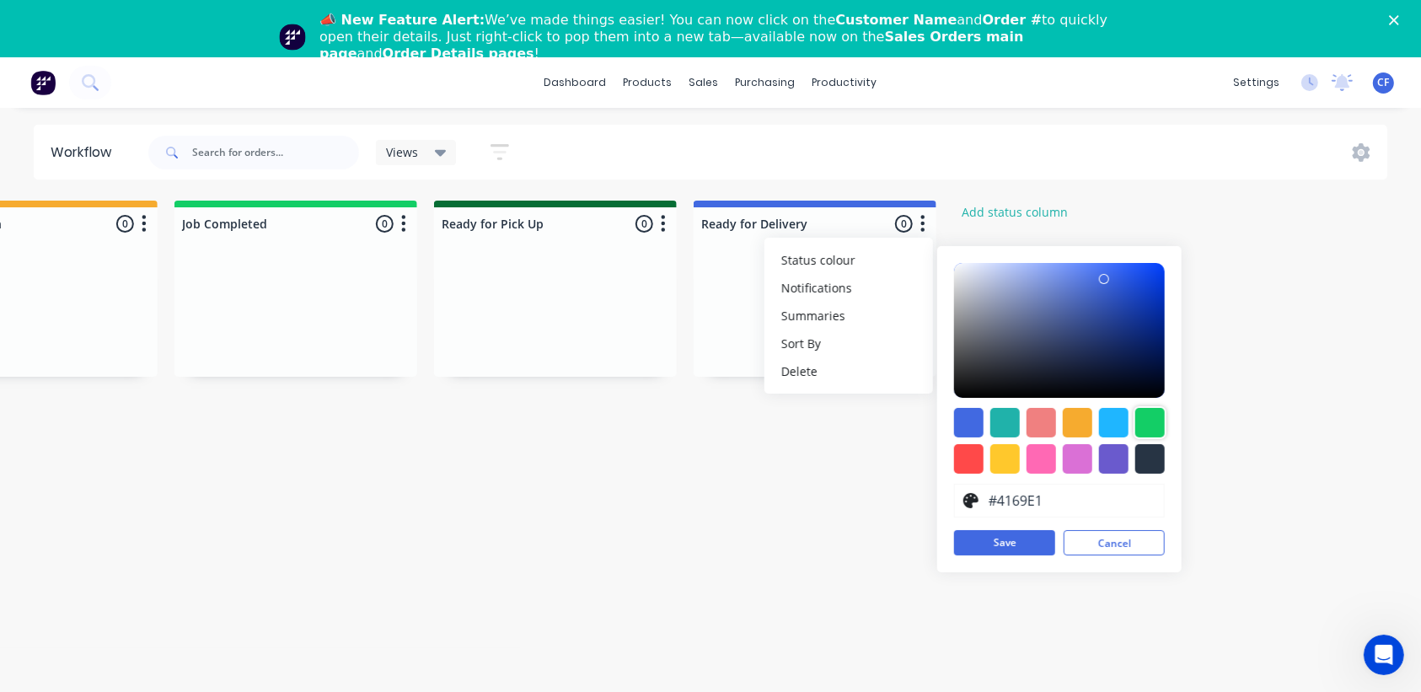
click at [1135, 429] on div at bounding box center [1150, 423] width 30 height 30
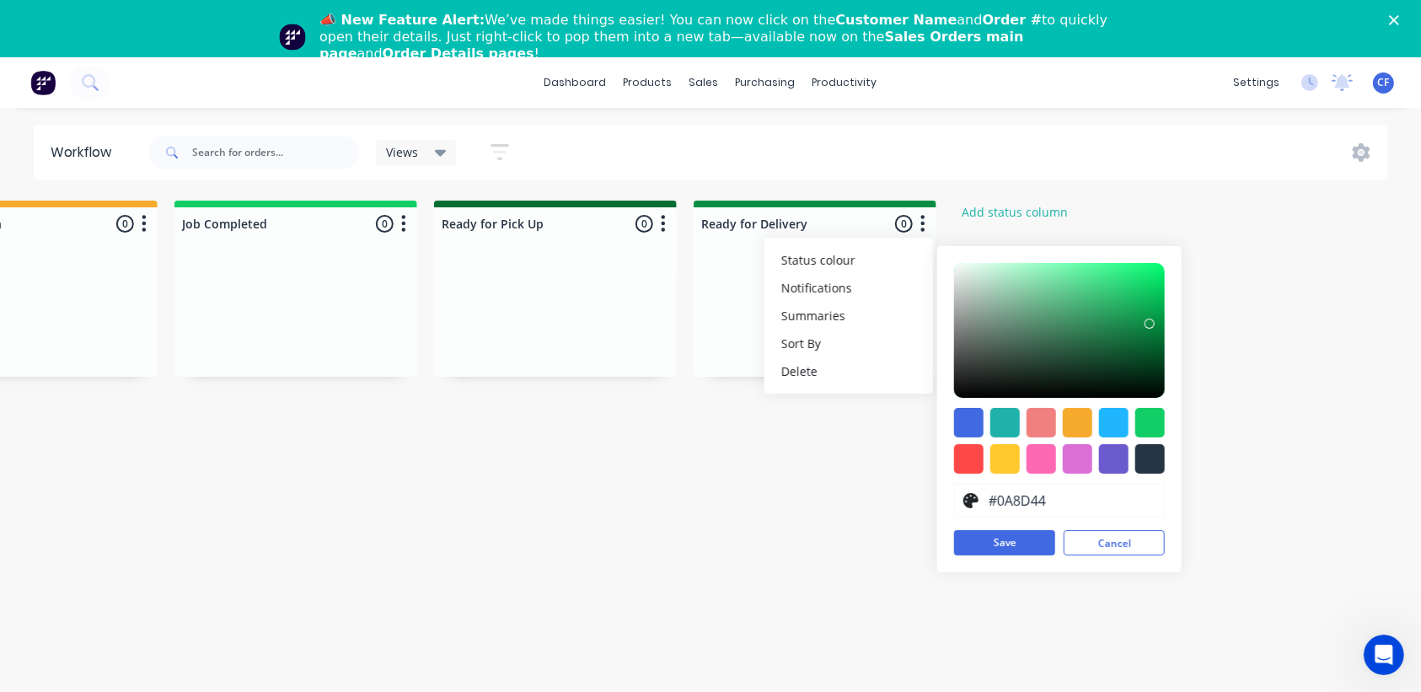
click at [1150, 324] on div at bounding box center [1059, 330] width 211 height 135
click at [1178, 343] on div "#0A8D44 hex #0A8D44 Save Cancel" at bounding box center [1059, 409] width 244 height 326
type input "#085228"
click at [1145, 355] on div at bounding box center [1059, 330] width 211 height 135
click at [1065, 508] on input "#085228" at bounding box center [1070, 501] width 169 height 32
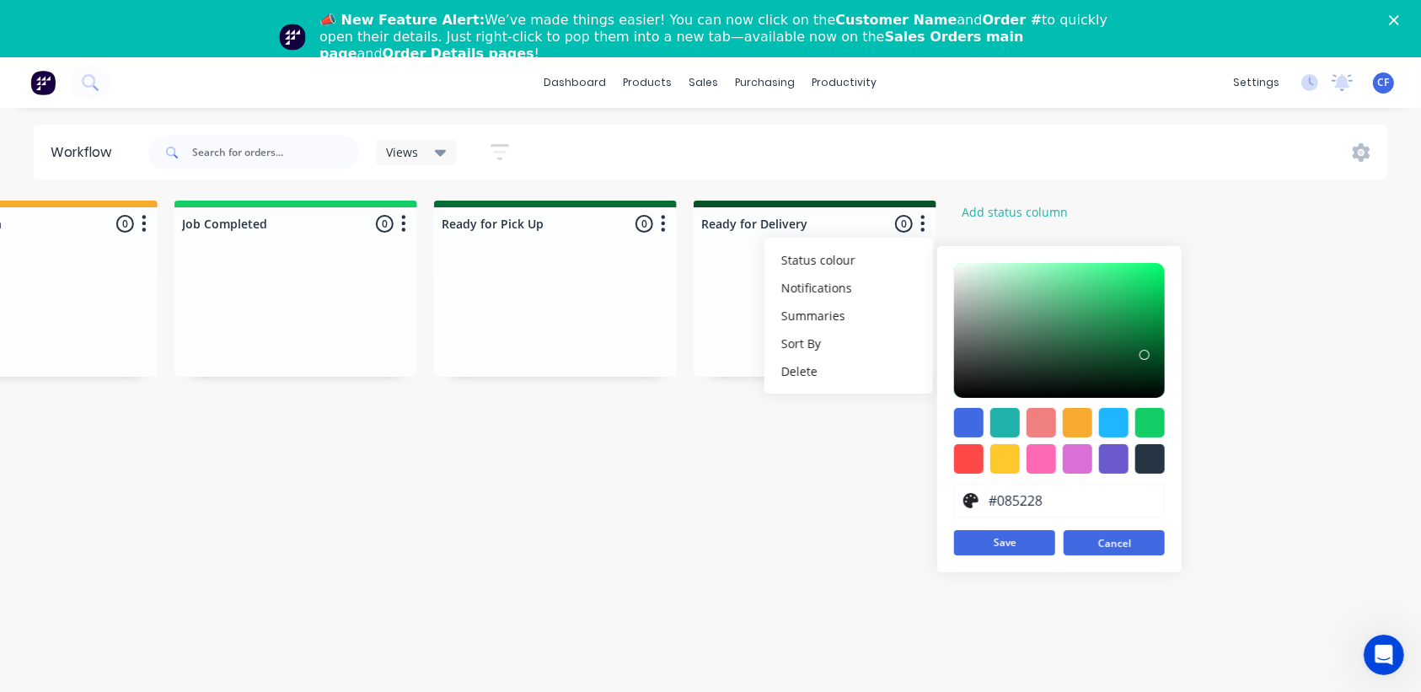
click at [1142, 533] on button "Cancel" at bounding box center [1114, 542] width 101 height 25
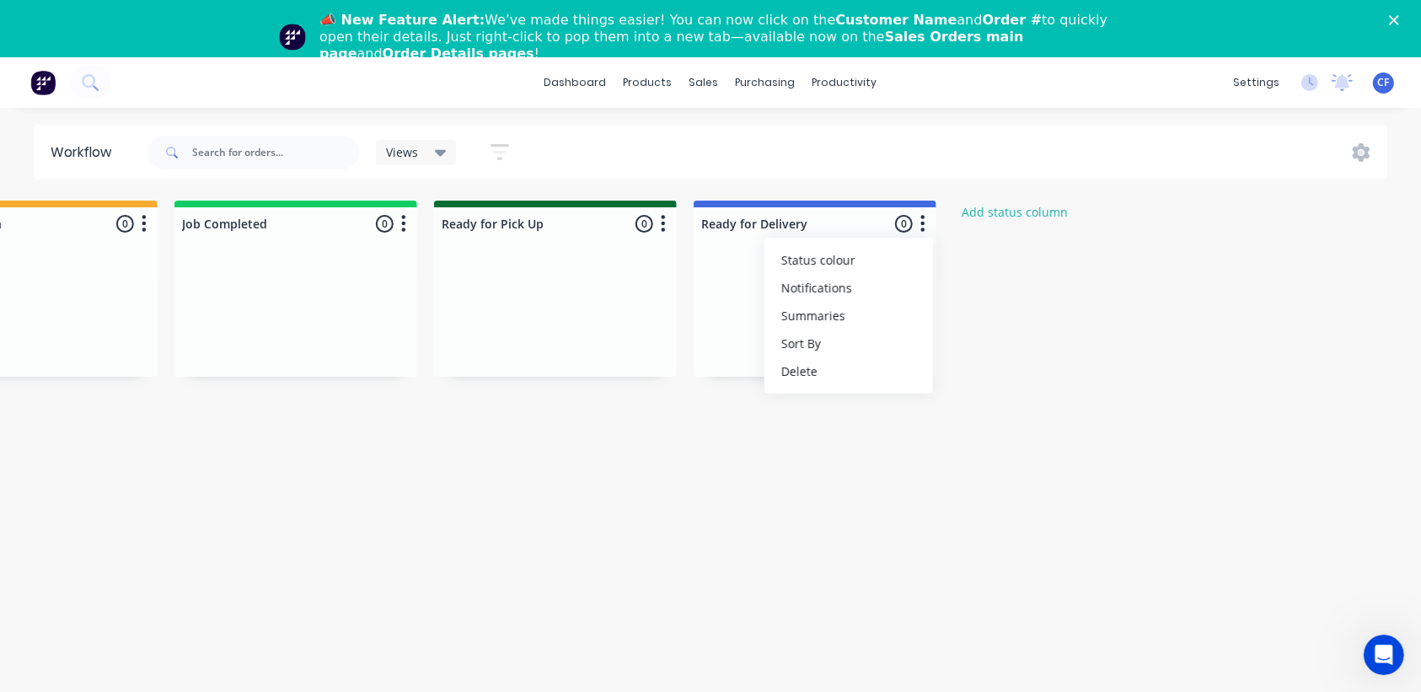
click at [670, 227] on button "button" at bounding box center [663, 224] width 20 height 20
click at [550, 266] on span "Status colour" at bounding box center [559, 260] width 74 height 18
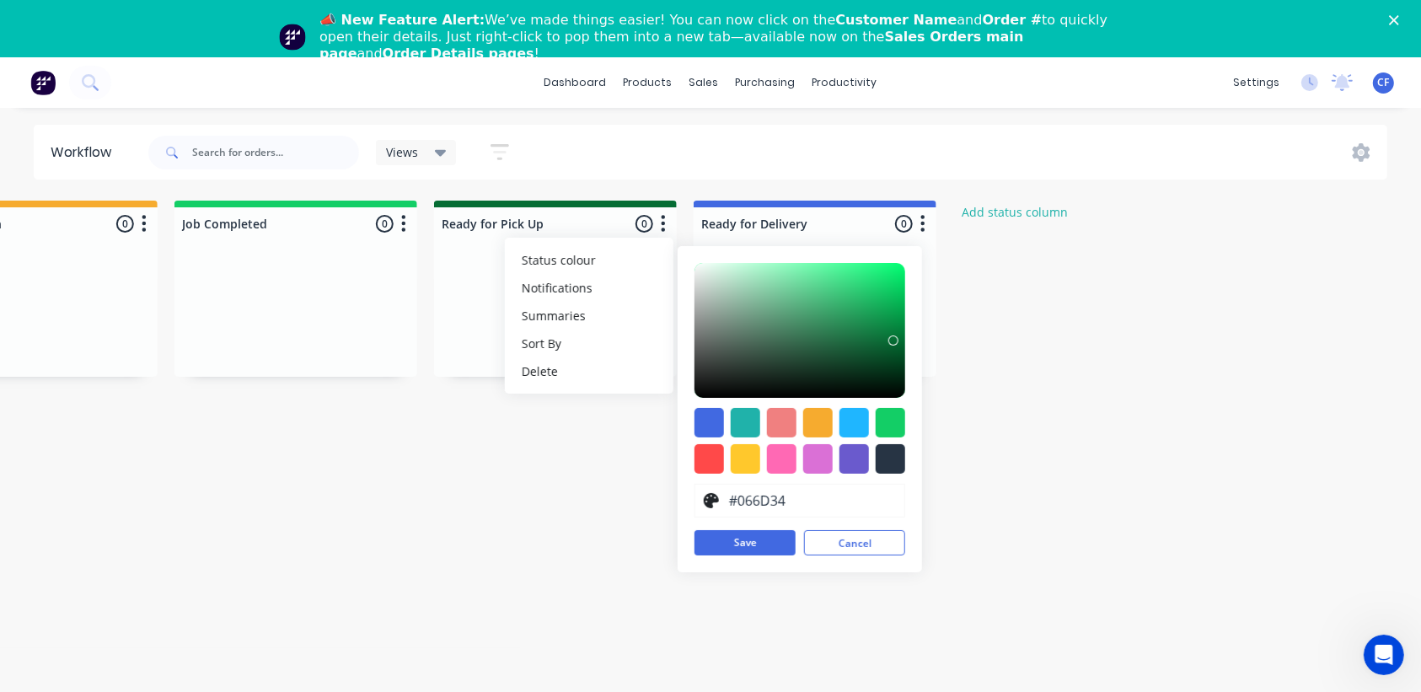
drag, startPoint x: 798, startPoint y: 498, endPoint x: 614, endPoint y: 518, distance: 185.6
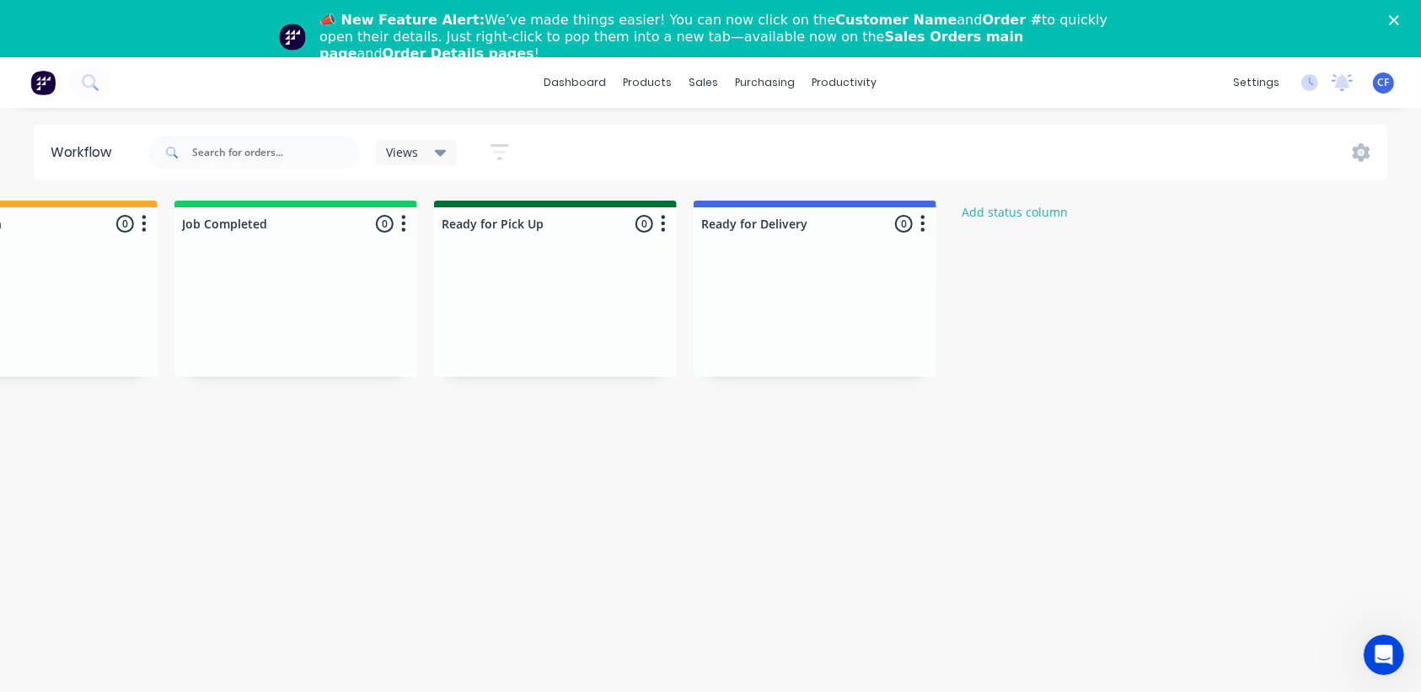
click at [665, 219] on icon "button" at bounding box center [663, 223] width 5 height 21
click at [580, 261] on span "Status colour" at bounding box center [559, 260] width 74 height 18
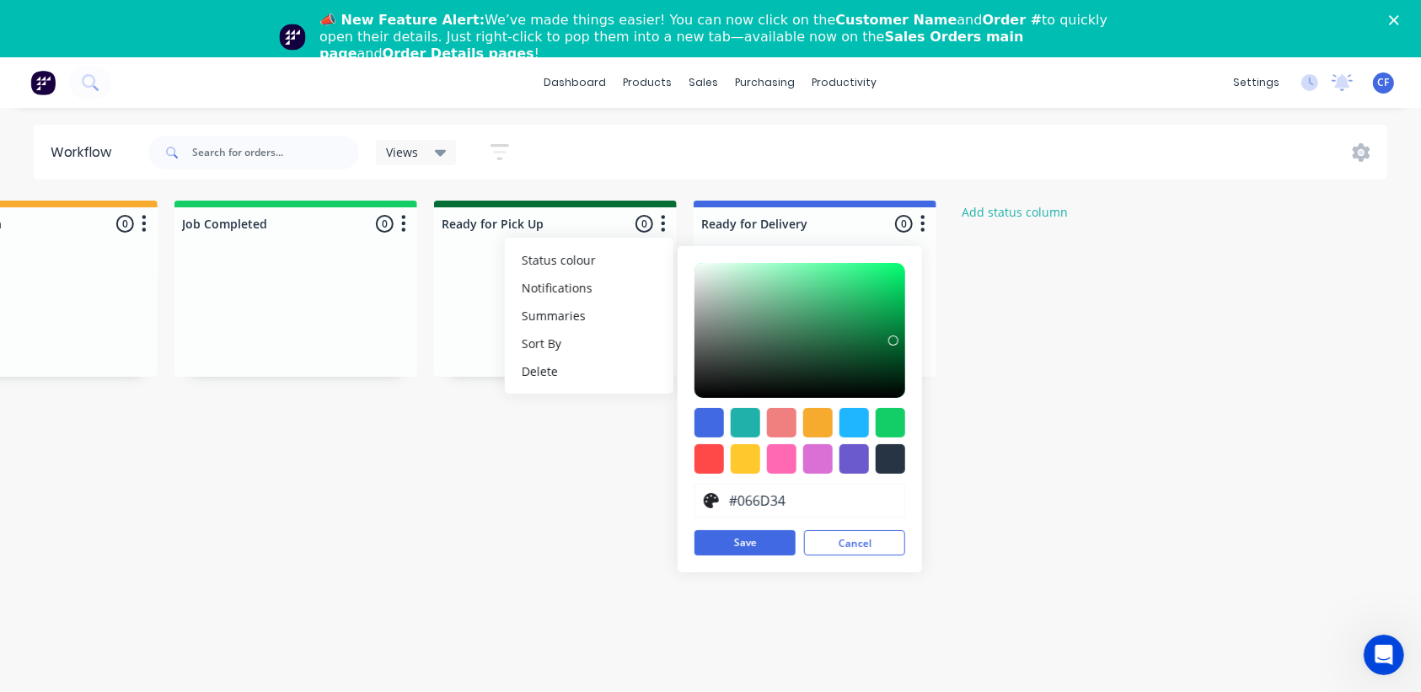
drag, startPoint x: 801, startPoint y: 507, endPoint x: 681, endPoint y: 496, distance: 120.2
click at [690, 510] on div "#066D34 hex #066D34 Save Cancel" at bounding box center [800, 409] width 244 height 326
click at [737, 539] on button "Save" at bounding box center [745, 542] width 101 height 25
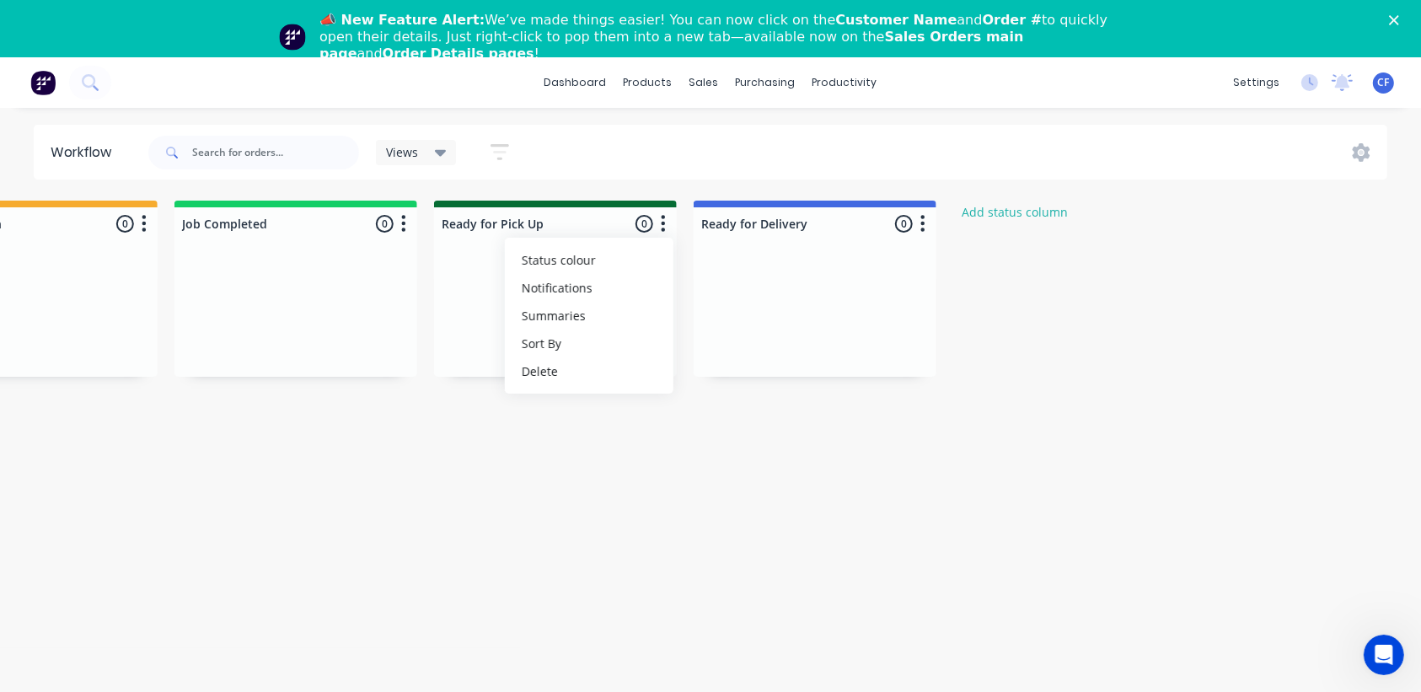
click at [924, 226] on icon "button" at bounding box center [922, 223] width 5 height 21
click at [821, 256] on span "Status colour" at bounding box center [818, 260] width 74 height 18
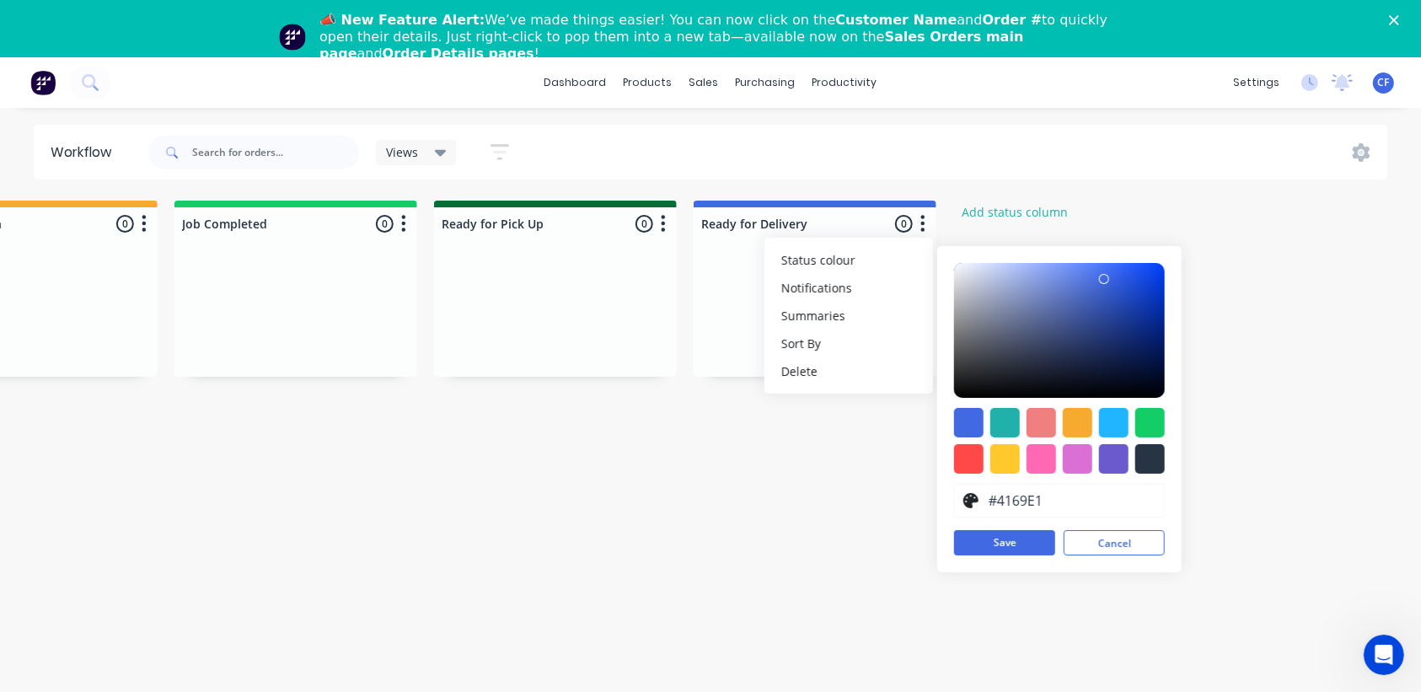
drag, startPoint x: 1086, startPoint y: 493, endPoint x: 832, endPoint y: 486, distance: 253.8
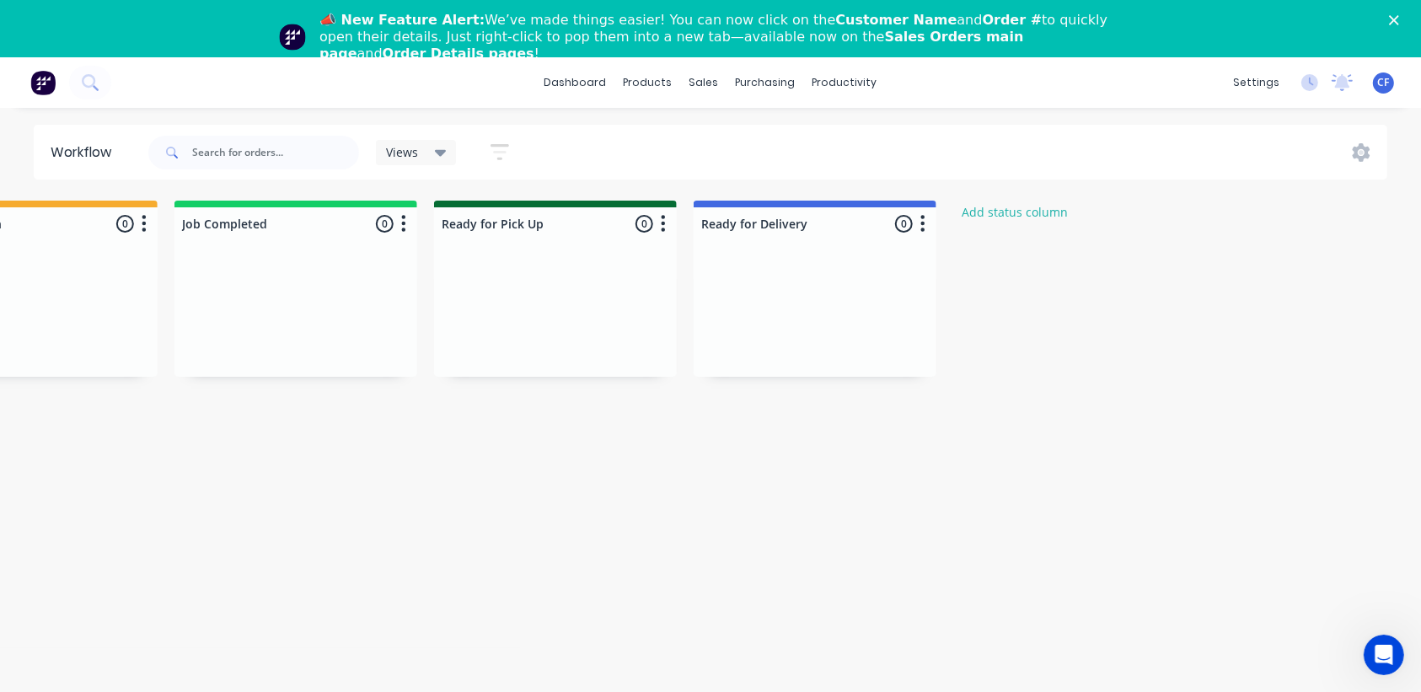
click at [913, 227] on button "button" at bounding box center [923, 224] width 20 height 20
click at [802, 256] on span "Status colour" at bounding box center [818, 260] width 74 height 18
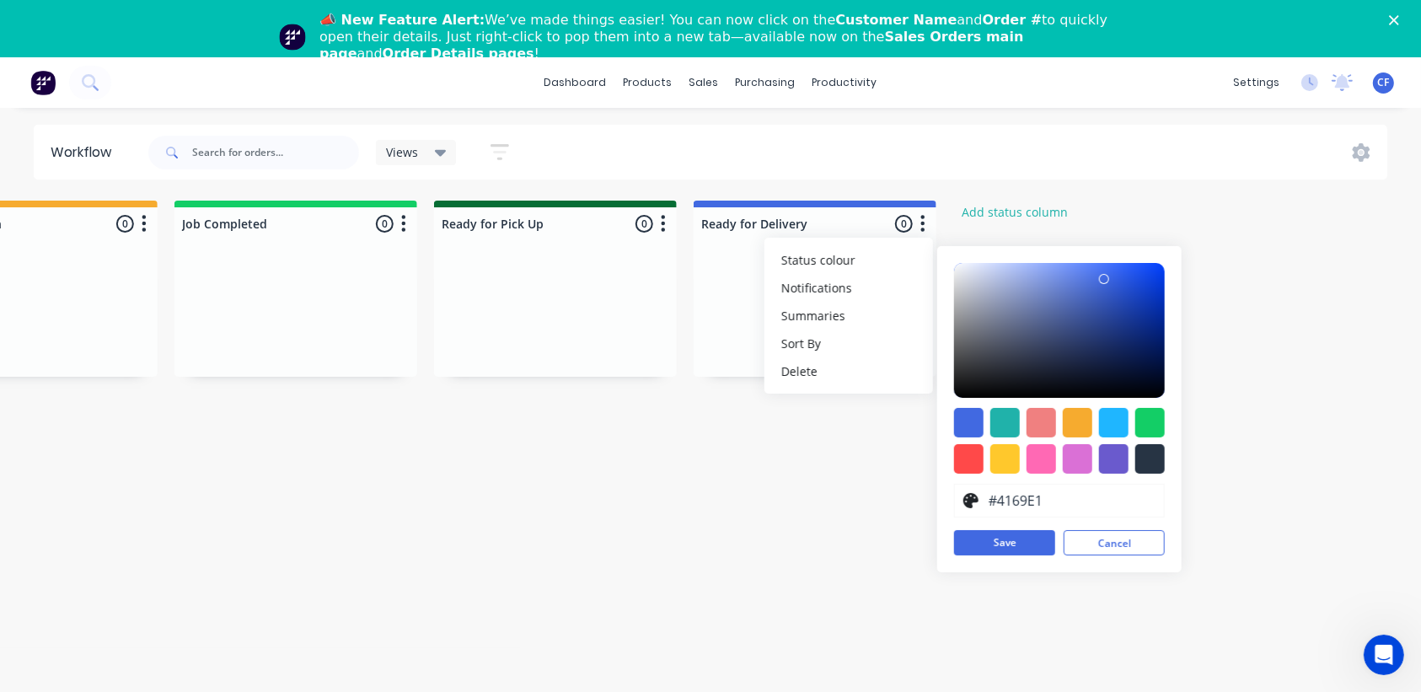
drag, startPoint x: 1082, startPoint y: 503, endPoint x: 957, endPoint y: 501, distance: 125.6
click at [957, 501] on div "#4169E1" at bounding box center [1059, 501] width 211 height 34
paste input "066D34"
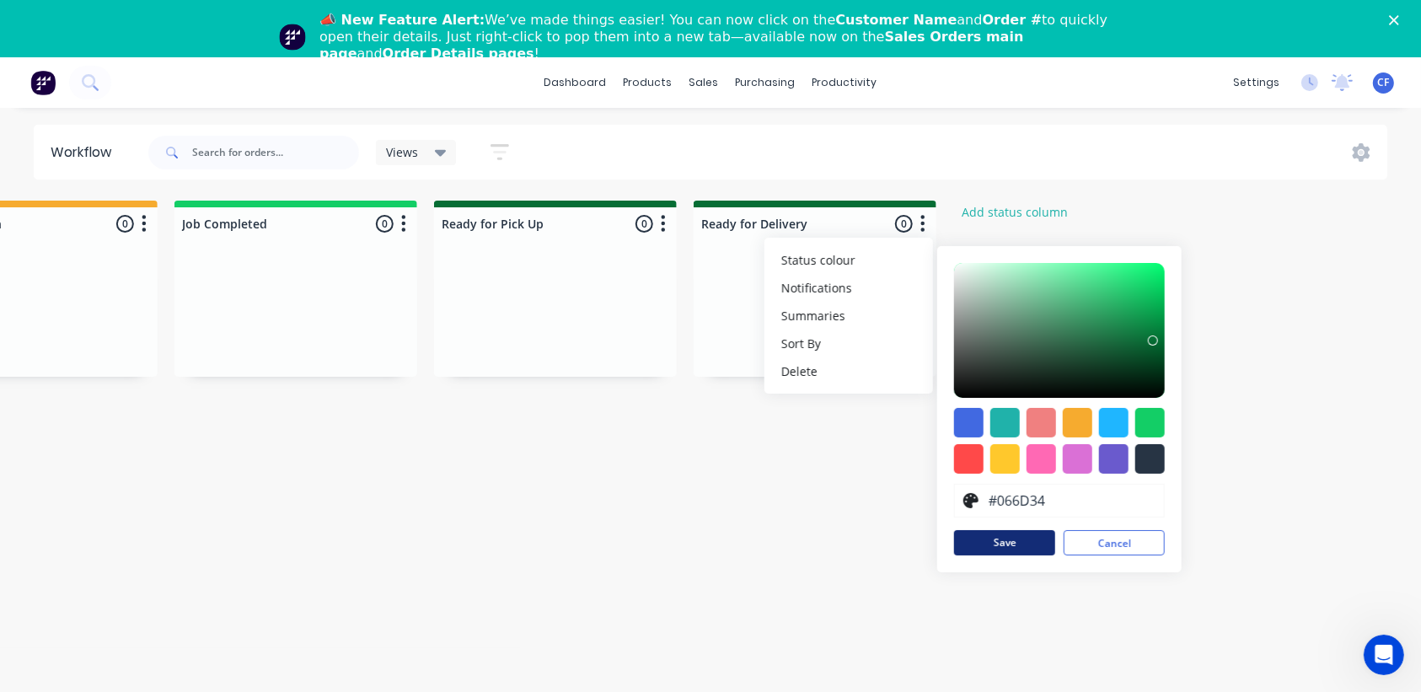
type input "#066D34"
click at [1008, 541] on button "Save" at bounding box center [1004, 542] width 101 height 25
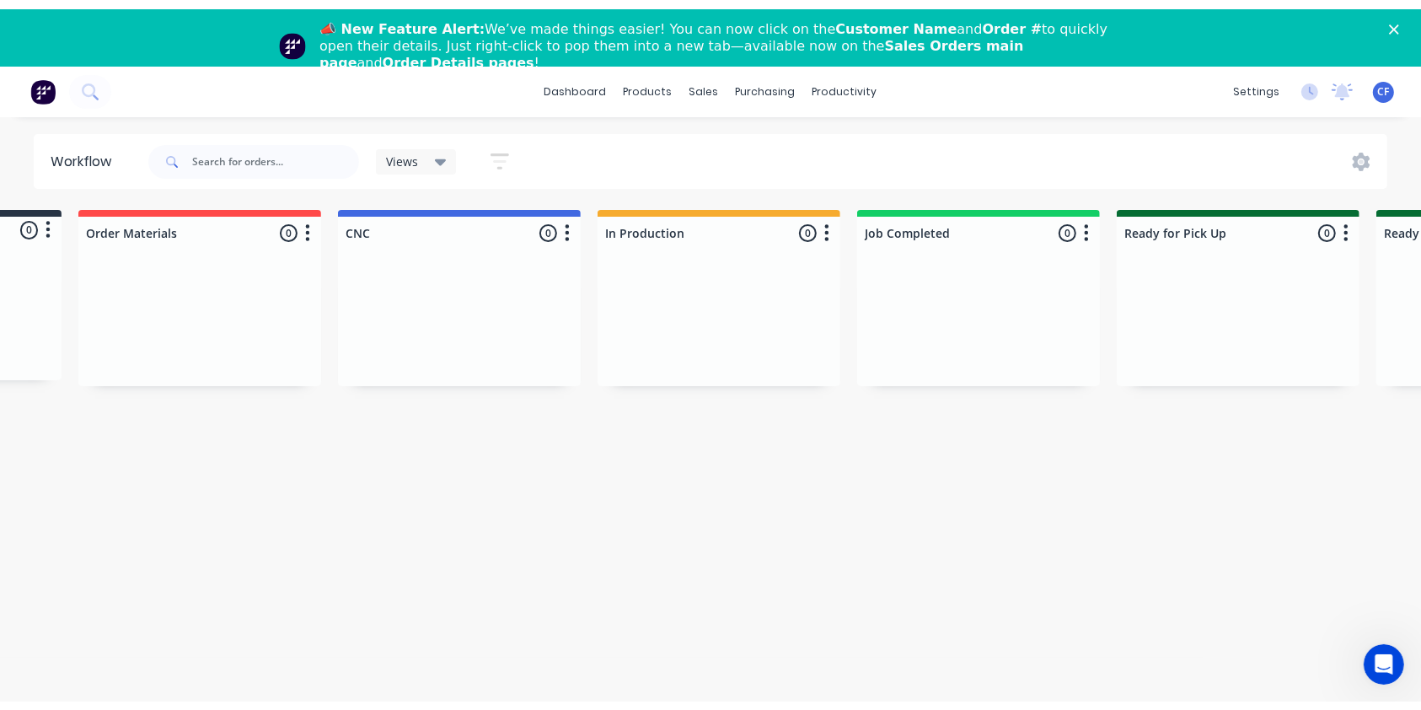
scroll to position [0, 0]
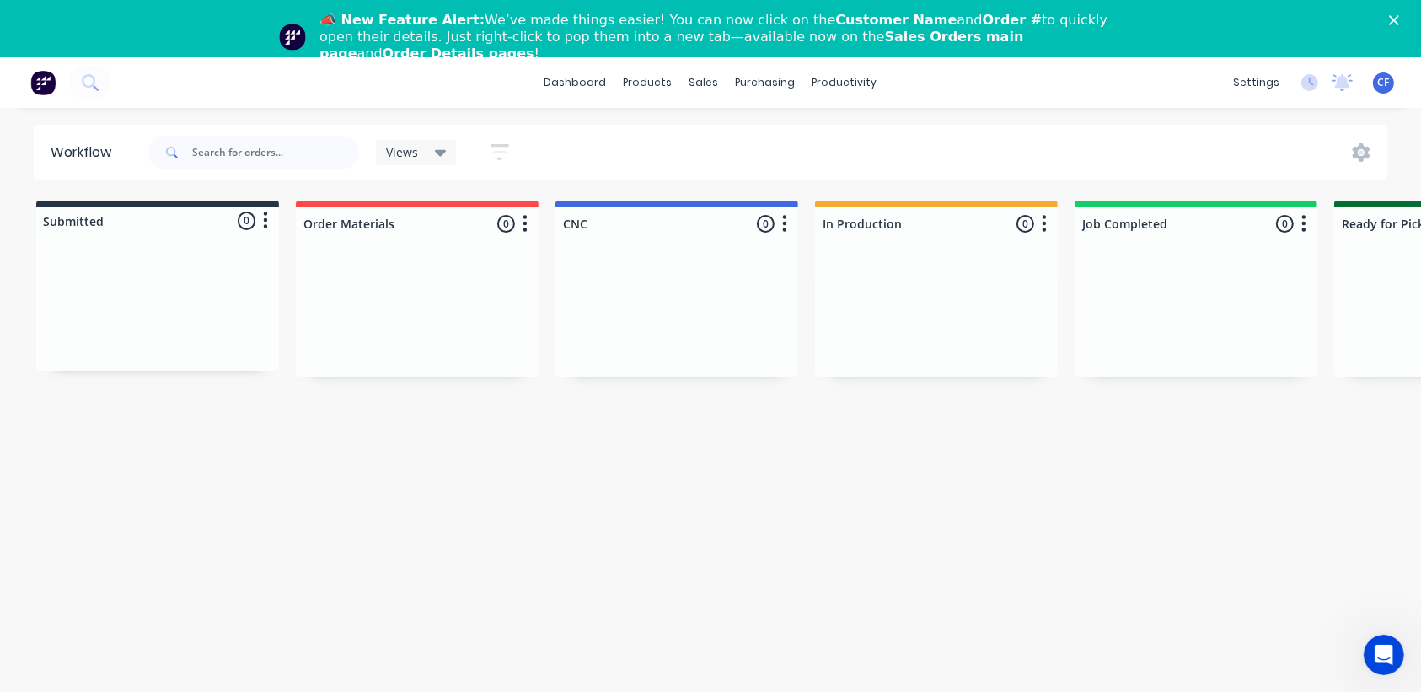
click at [574, 437] on div "Workflow Views Save new view None (Default) edit Show/Hide statuses Show line i…" at bounding box center [710, 420] width 1421 height 591
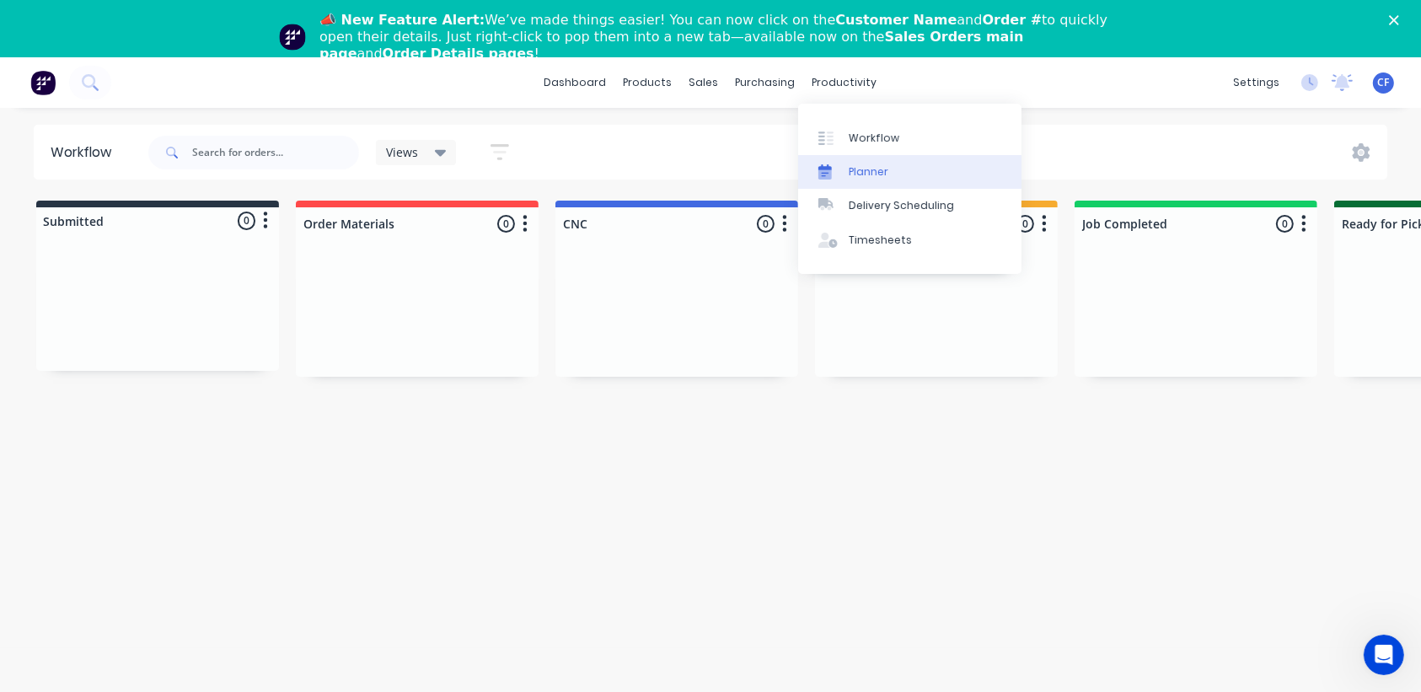
click at [872, 185] on link "Planner" at bounding box center [909, 172] width 223 height 34
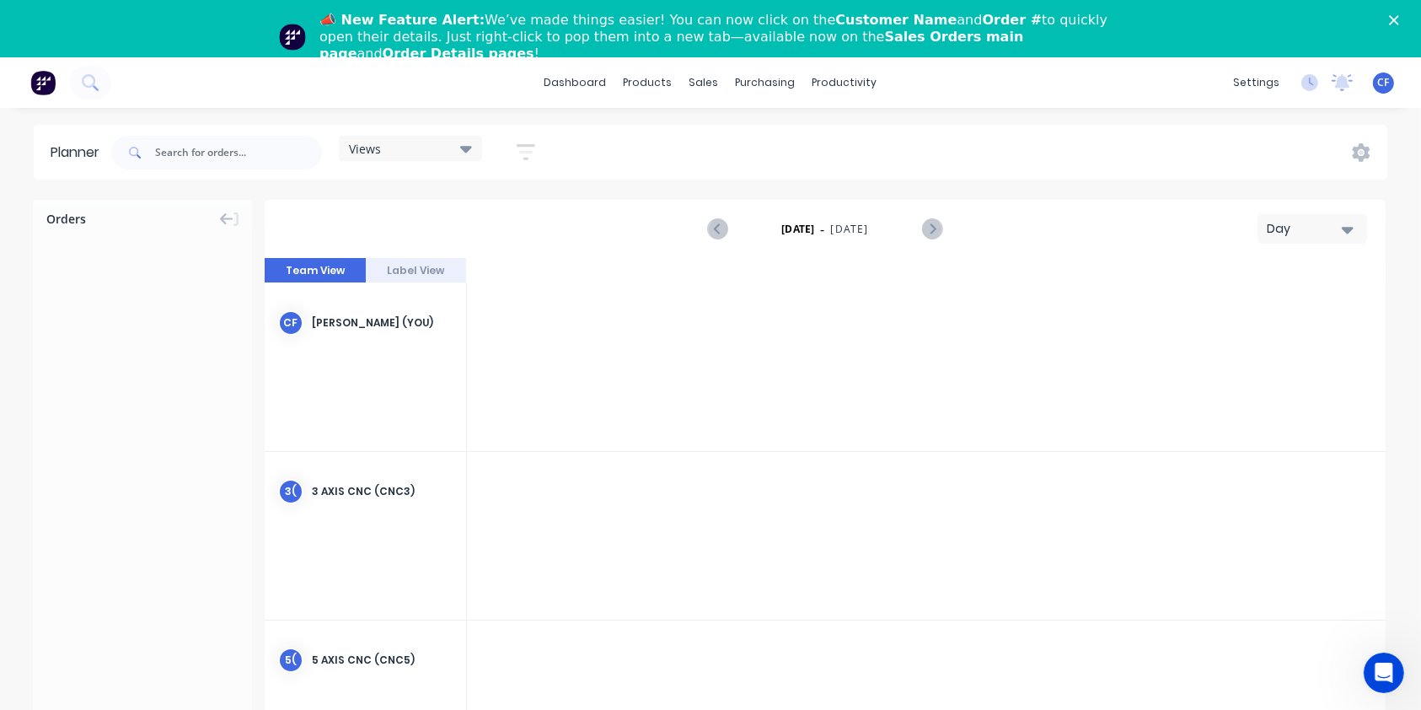
scroll to position [0, 2428]
click at [393, 148] on div "Views" at bounding box center [410, 148] width 123 height 15
click at [315, 197] on div "Planner Views Save new view None (Default) edit Show/Hide users Show/Hide order…" at bounding box center [710, 445] width 1421 height 641
click at [538, 148] on button "button" at bounding box center [526, 152] width 54 height 33
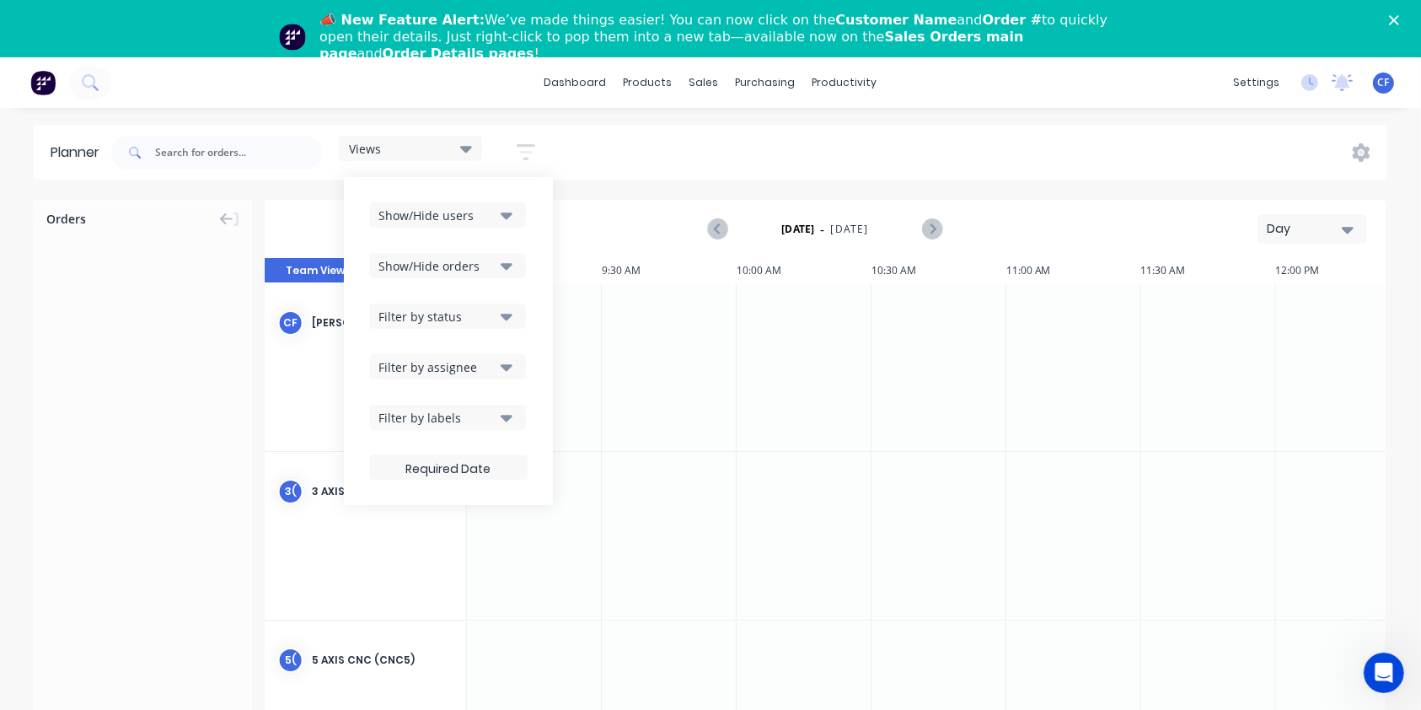
click at [486, 207] on div "Show/Hide users" at bounding box center [436, 216] width 117 height 18
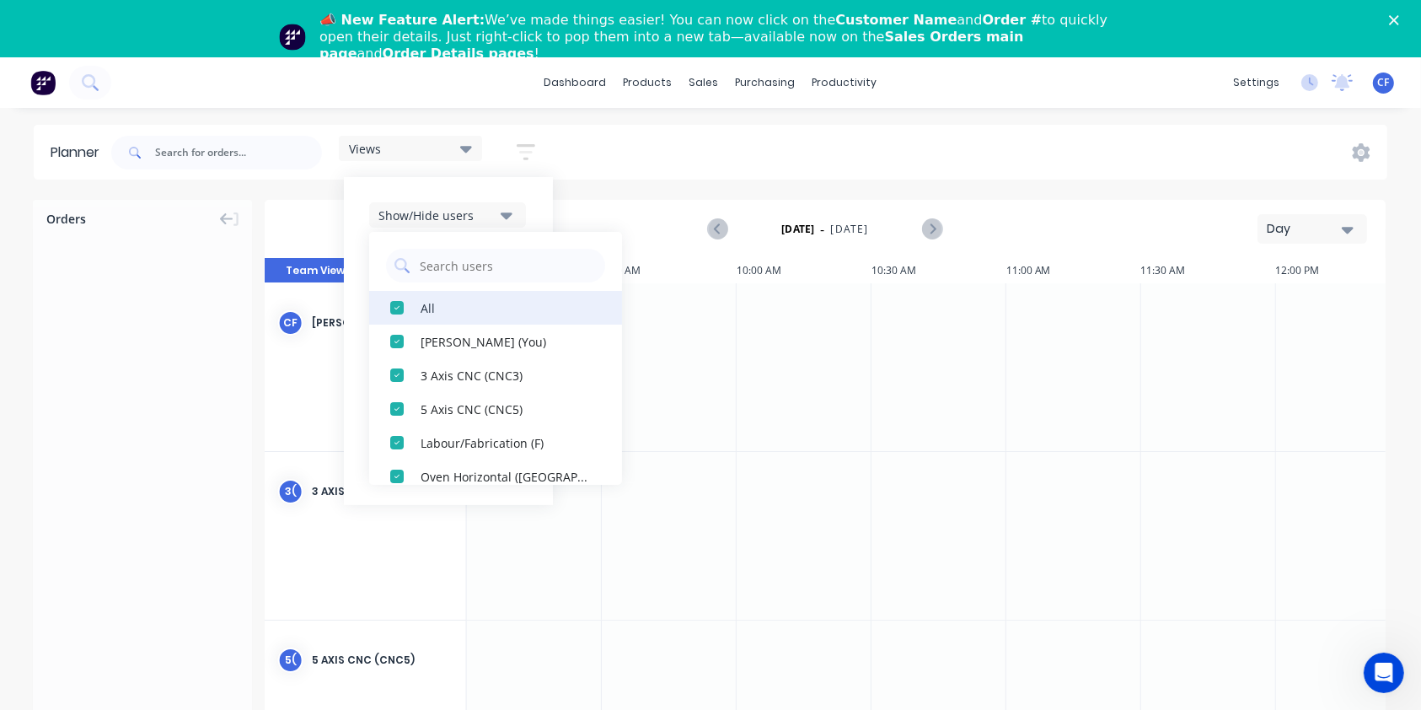
click at [418, 304] on button "All" at bounding box center [495, 308] width 253 height 34
click at [412, 309] on div "button" at bounding box center [397, 308] width 34 height 34
click at [397, 349] on div "button" at bounding box center [397, 342] width 34 height 34
click at [384, 306] on div "button" at bounding box center [397, 308] width 34 height 34
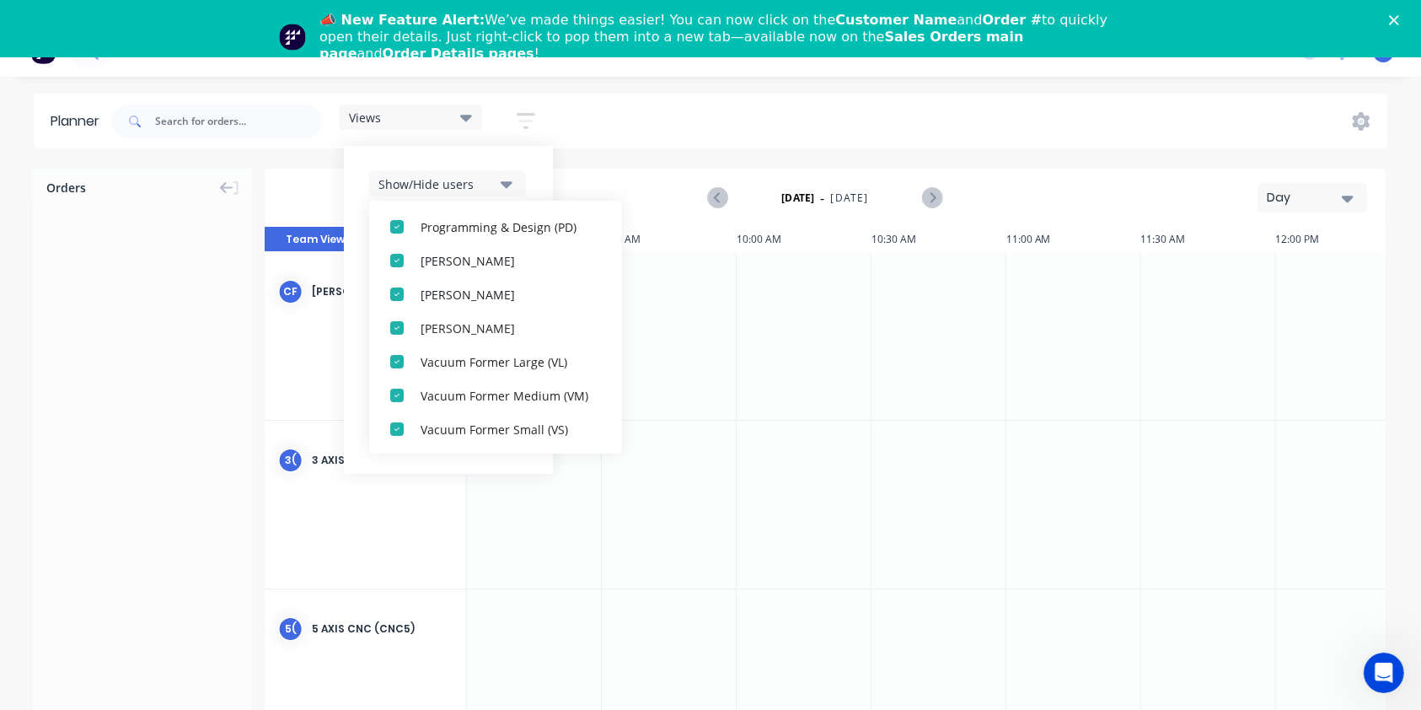
scroll to position [57, 0]
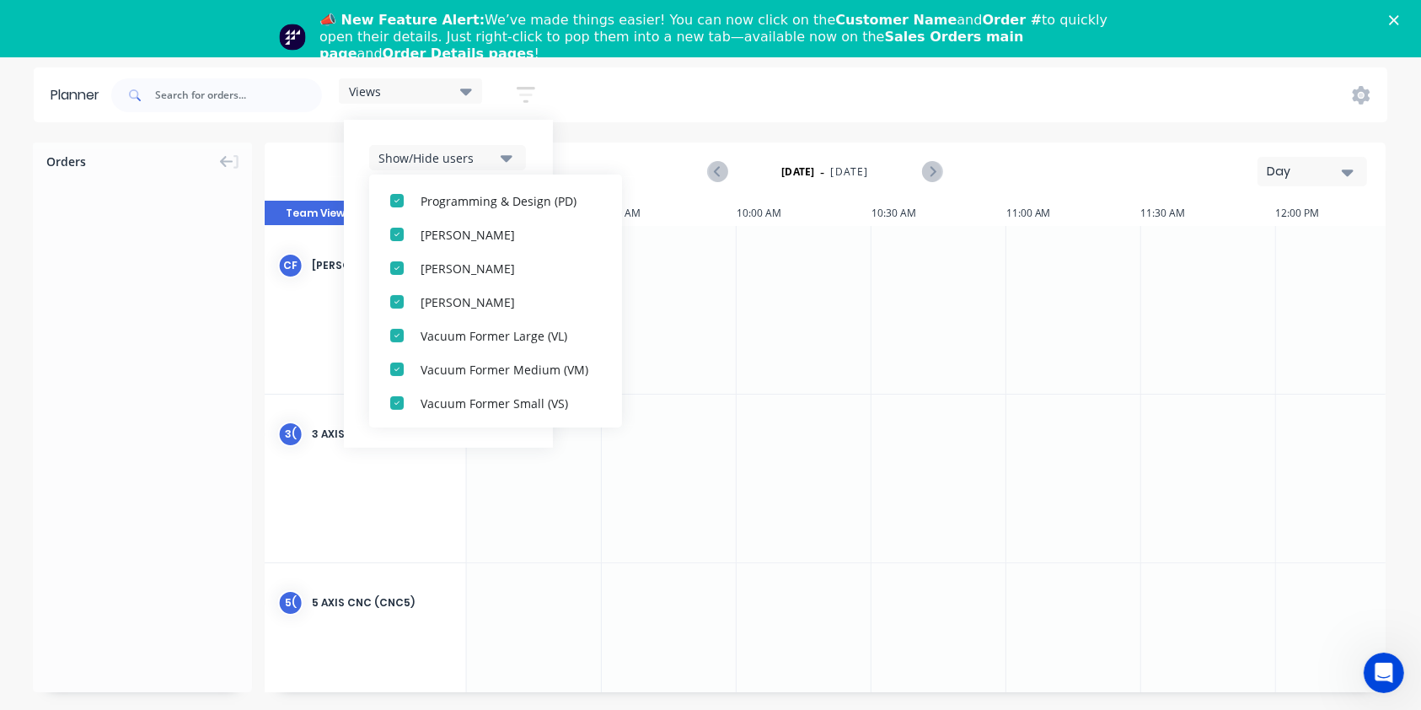
click at [1013, 112] on div "Views Save new view None (Default) edit Show/Hide users All [PERSON_NAME] (You)…" at bounding box center [748, 95] width 1280 height 51
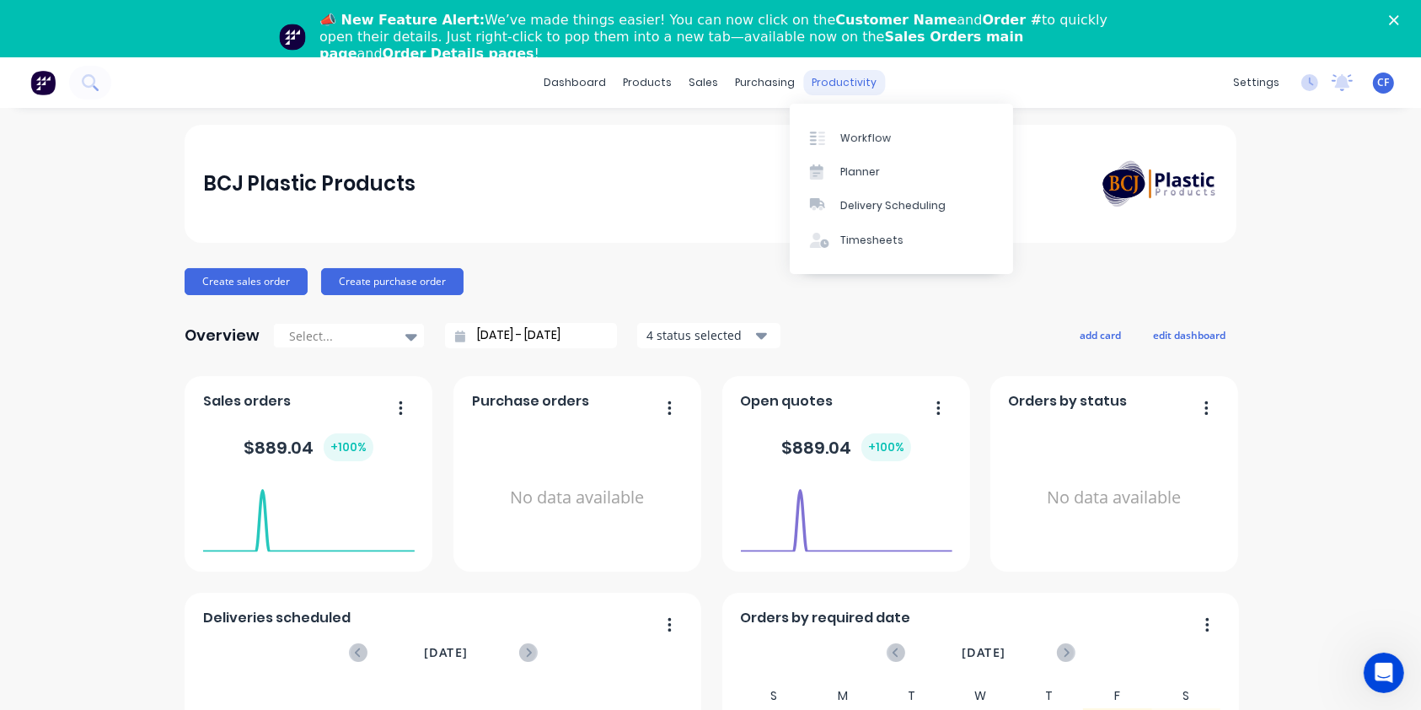
click at [804, 83] on div "productivity" at bounding box center [845, 82] width 82 height 25
click at [763, 89] on div "purchasing" at bounding box center [765, 82] width 77 height 25
click at [809, 90] on div "productivity" at bounding box center [845, 82] width 82 height 25
click at [746, 92] on div "purchasing" at bounding box center [765, 82] width 77 height 25
click at [840, 81] on div "productivity" at bounding box center [845, 82] width 82 height 25
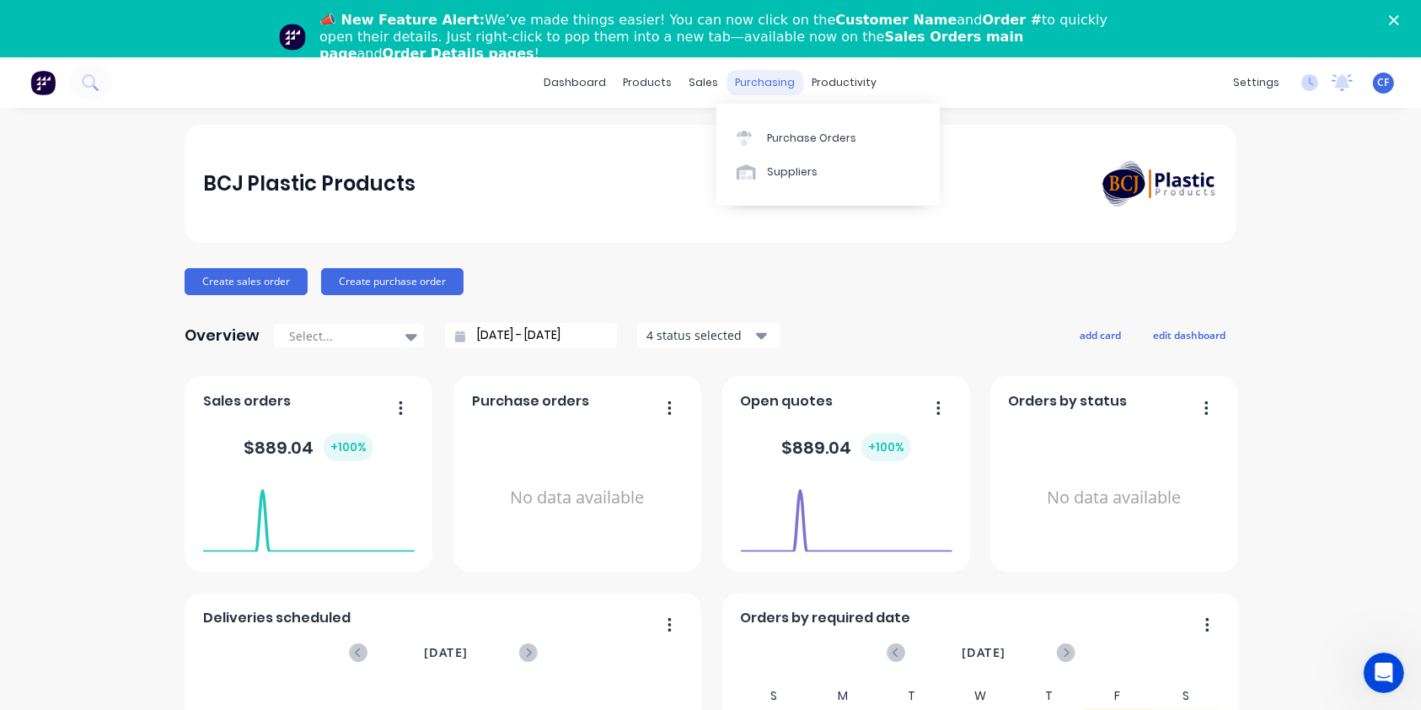
click at [743, 94] on div "purchasing" at bounding box center [765, 82] width 77 height 25
click at [701, 90] on div "sales" at bounding box center [704, 82] width 46 height 25
click at [623, 95] on div "dashboard products sales purchasing productivity dashboard products Product Cat…" at bounding box center [710, 82] width 1421 height 51
click at [615, 88] on div "products" at bounding box center [648, 82] width 66 height 25
click at [582, 88] on link "dashboard" at bounding box center [575, 82] width 79 height 25
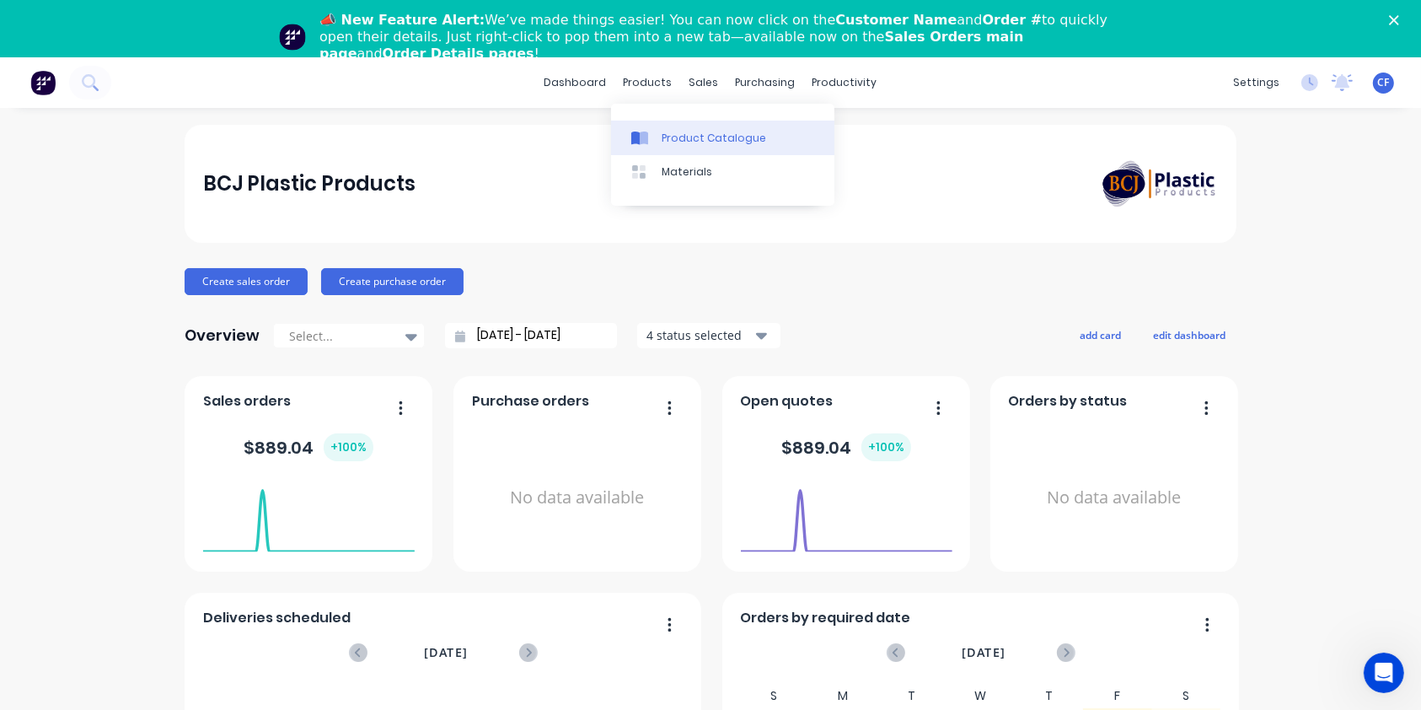
click at [660, 136] on link "Product Catalogue" at bounding box center [722, 138] width 223 height 34
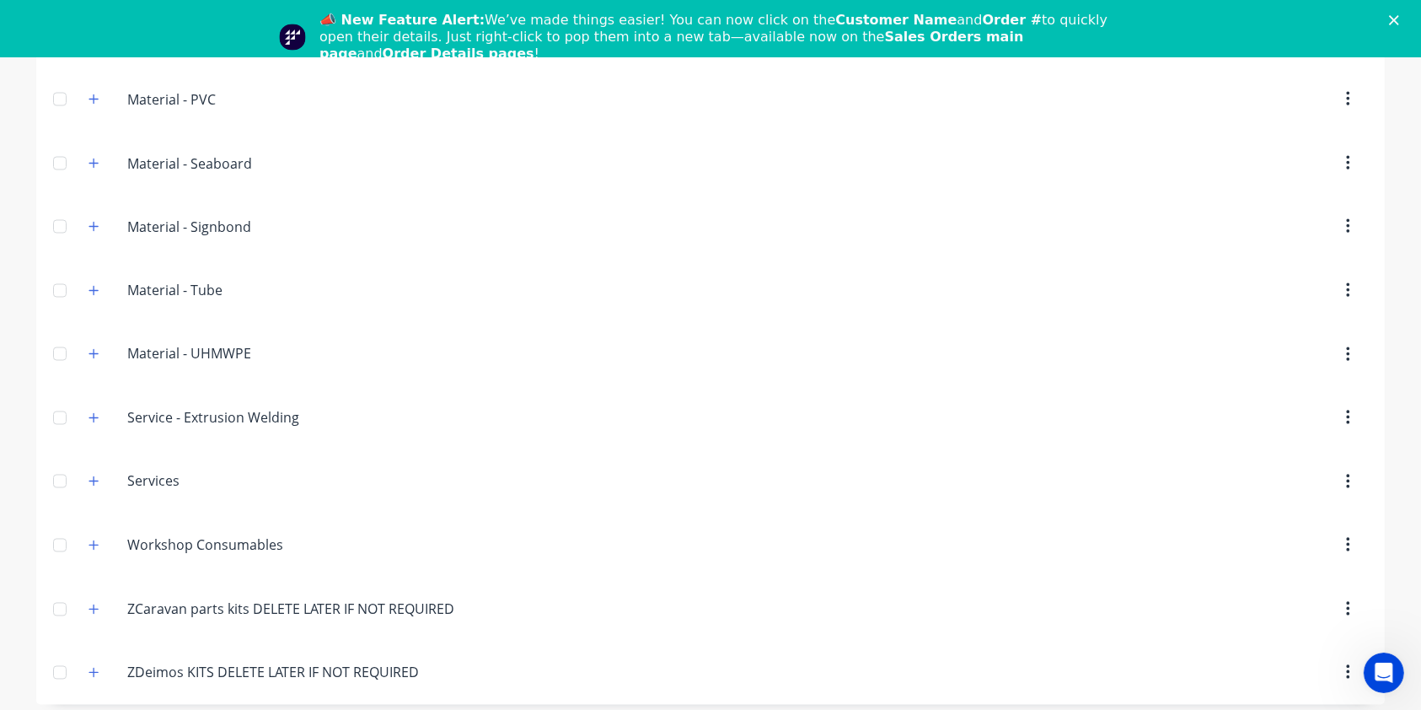
scroll to position [57, 0]
click at [92, 538] on button "button" at bounding box center [93, 544] width 21 height 21
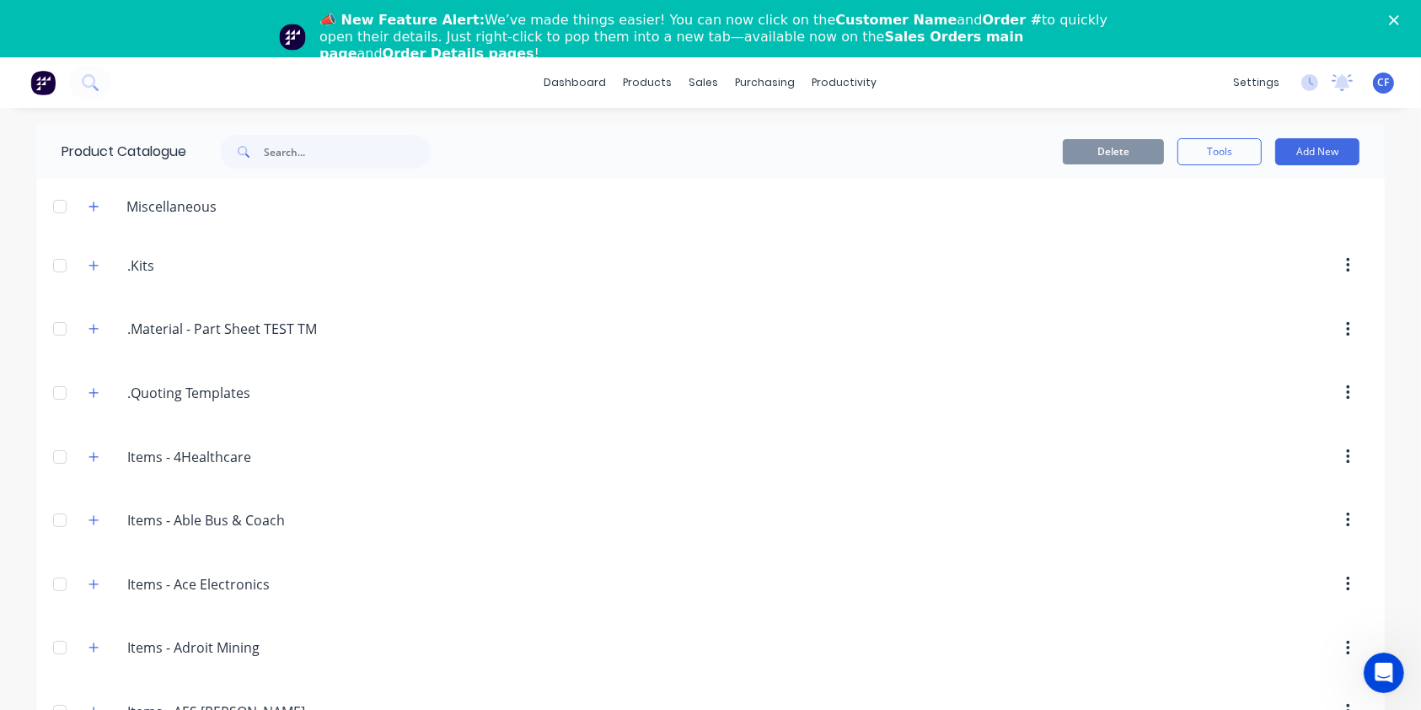
scroll to position [0, 0]
click at [1335, 81] on icon at bounding box center [1342, 80] width 15 height 13
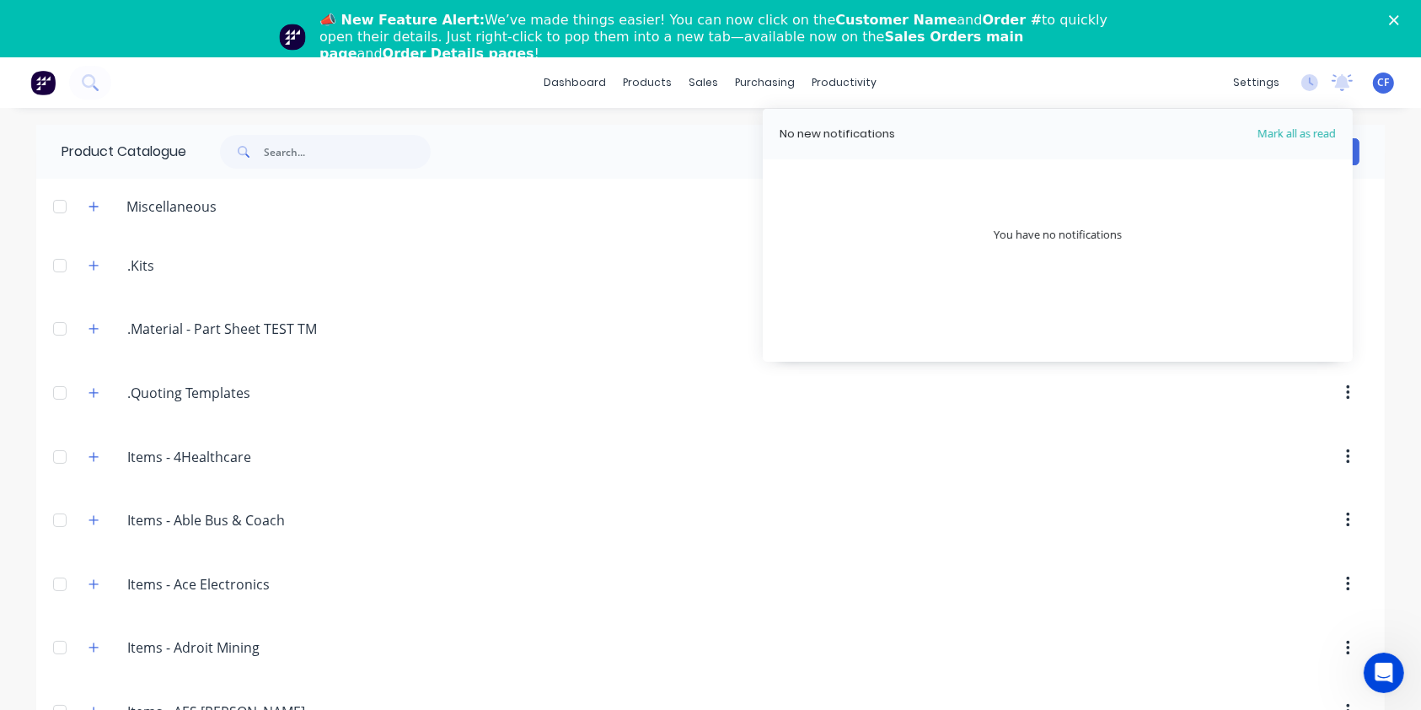
click at [1373, 79] on div "CF BCJ Plastic Products [PERSON_NAME] Administrator Profile Sign out" at bounding box center [1383, 82] width 21 height 21
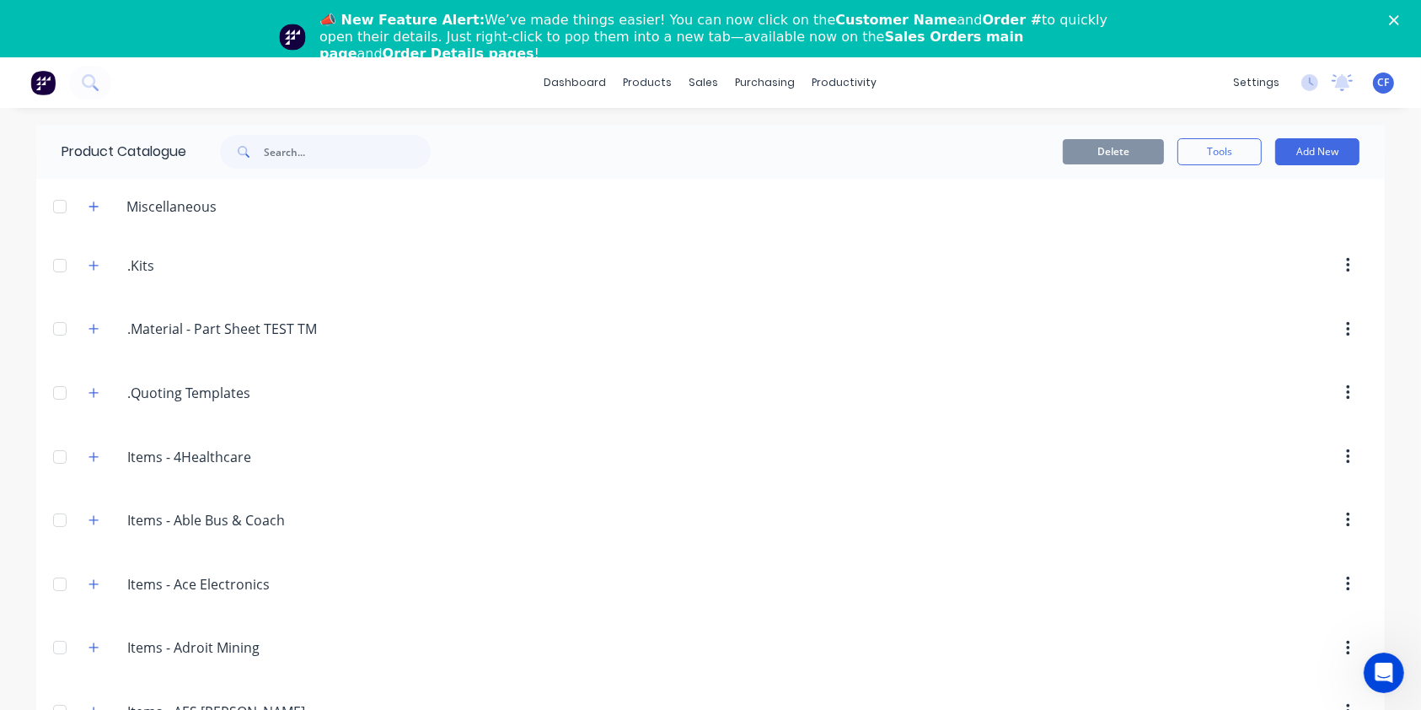
click at [1308, 87] on div "settings No new notifications Mark all as read You have no notifications CF BCJ…" at bounding box center [1323, 82] width 196 height 25
click at [1335, 87] on icon at bounding box center [1342, 80] width 15 height 13
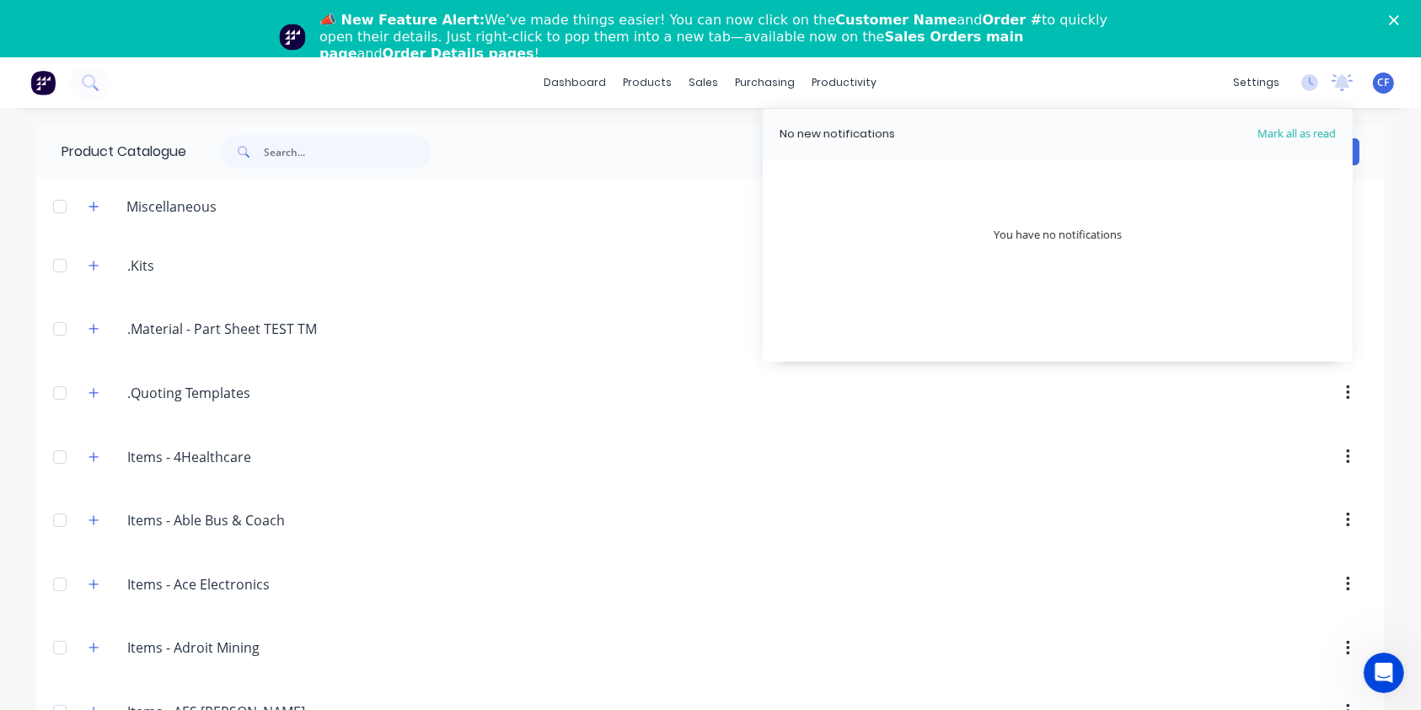
click at [1297, 136] on span "Mark all as read" at bounding box center [1266, 134] width 139 height 17
click at [1302, 89] on icon at bounding box center [1310, 82] width 17 height 17
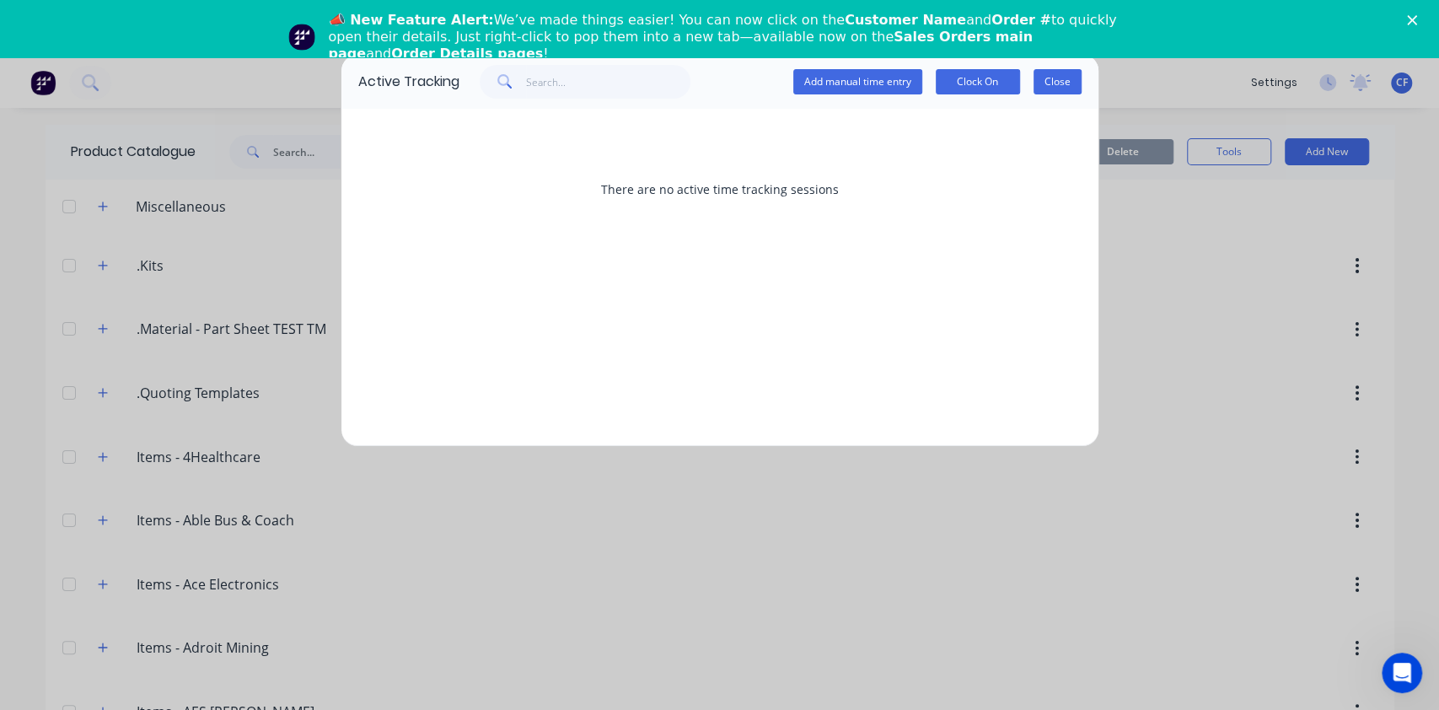
click at [1071, 77] on button "Close" at bounding box center [1057, 81] width 48 height 25
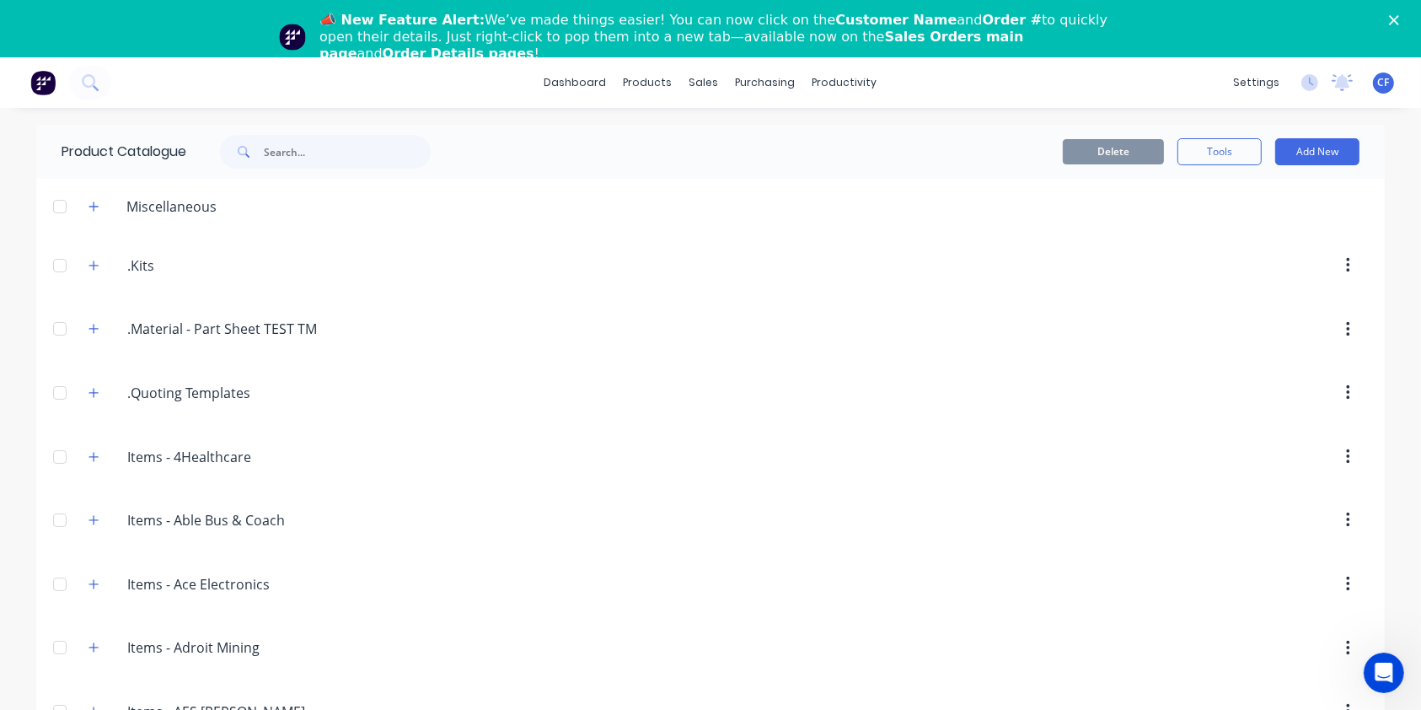
click at [1374, 83] on div "CF BCJ Plastic Products [PERSON_NAME] Administrator Profile Sign out" at bounding box center [1383, 82] width 21 height 21
click at [1378, 85] on span "CF" at bounding box center [1384, 82] width 12 height 15
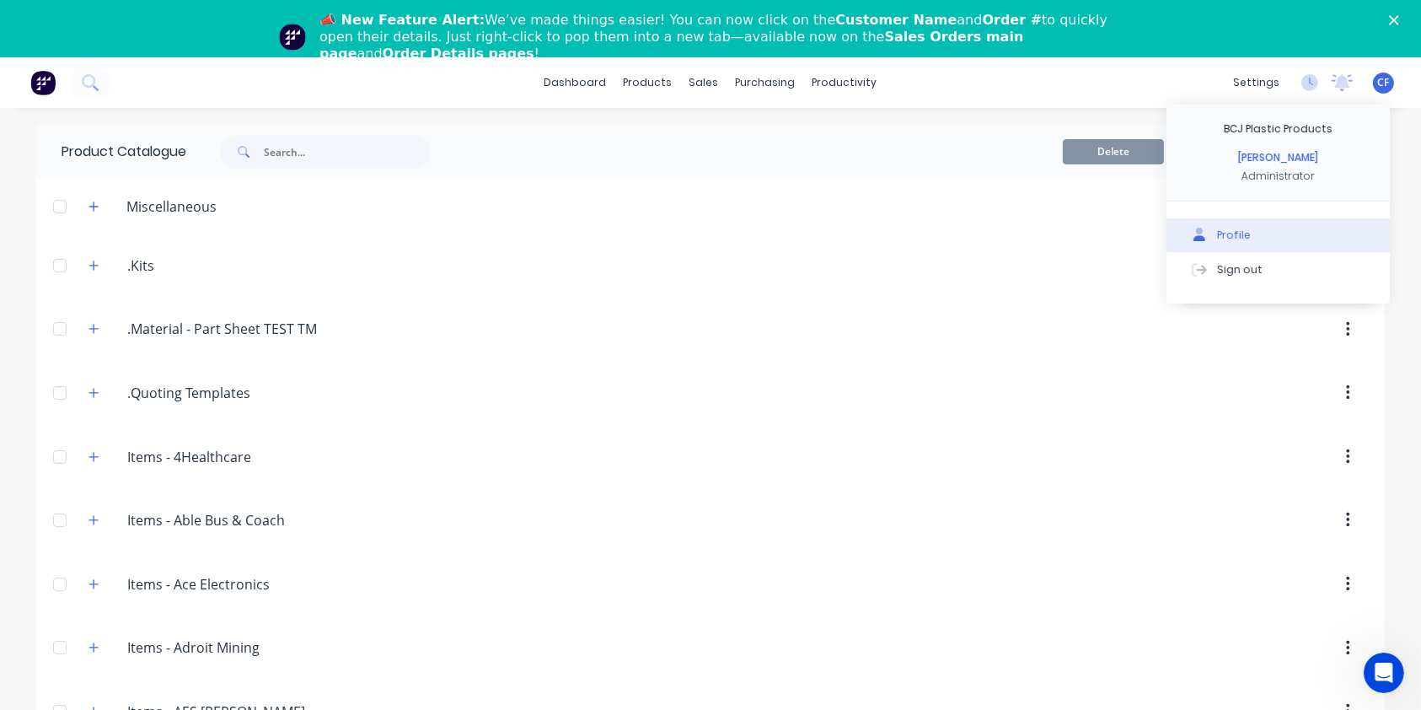
click at [1175, 244] on button "Profile" at bounding box center [1278, 235] width 223 height 34
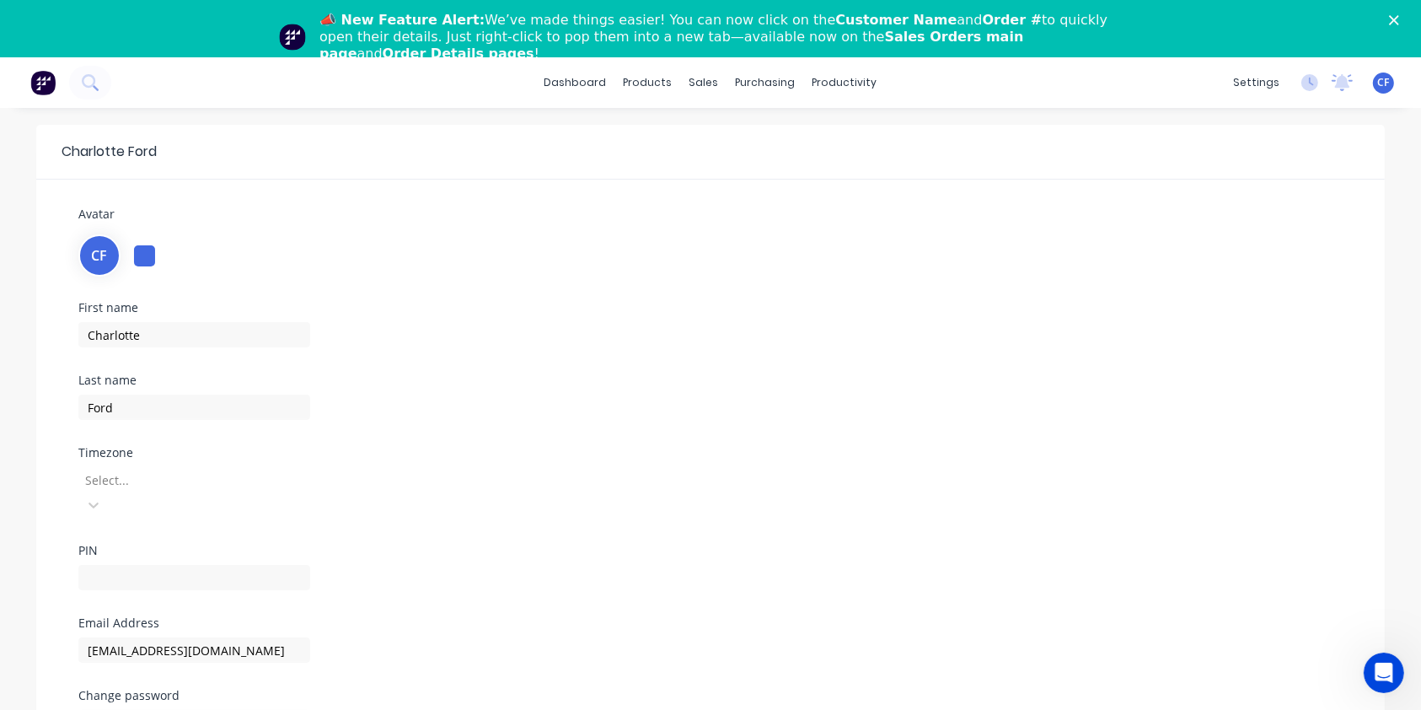
click at [148, 257] on div at bounding box center [144, 255] width 21 height 21
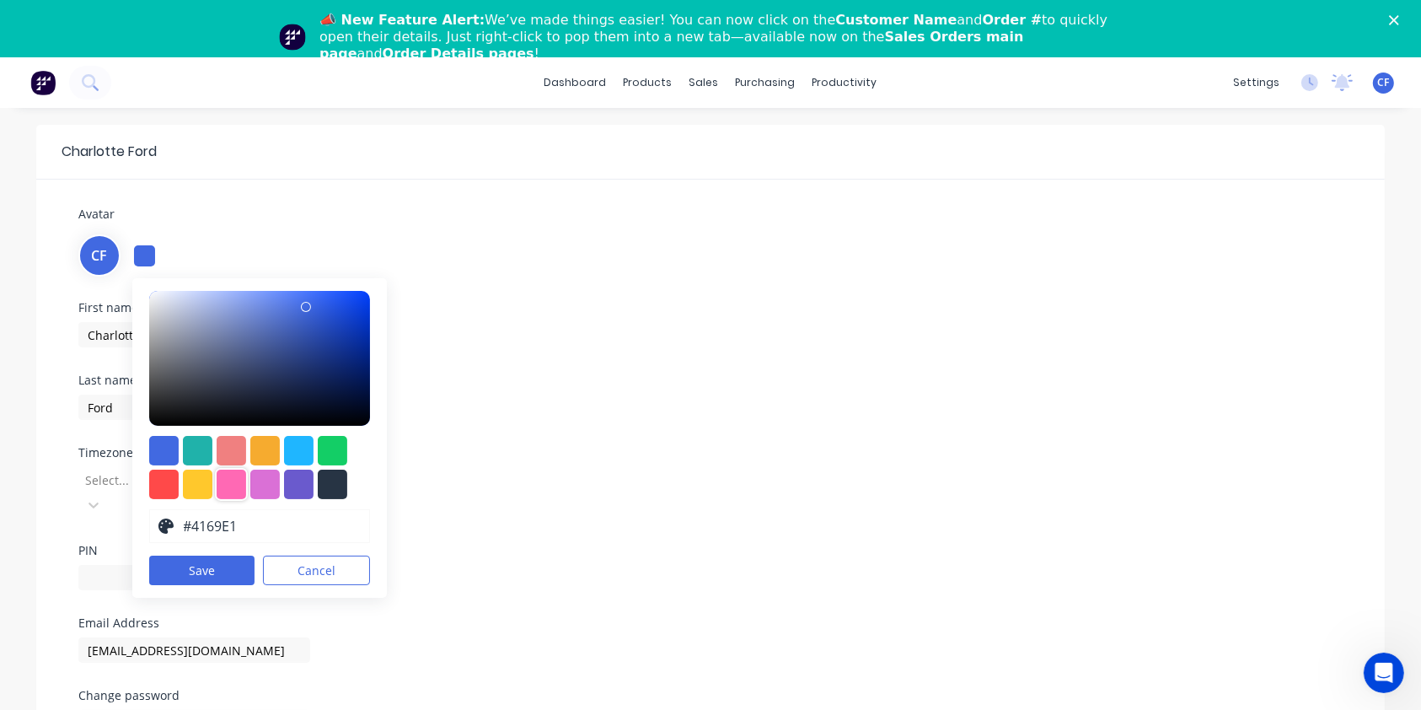
click at [239, 489] on div at bounding box center [232, 485] width 30 height 30
type input "#ff69b4"
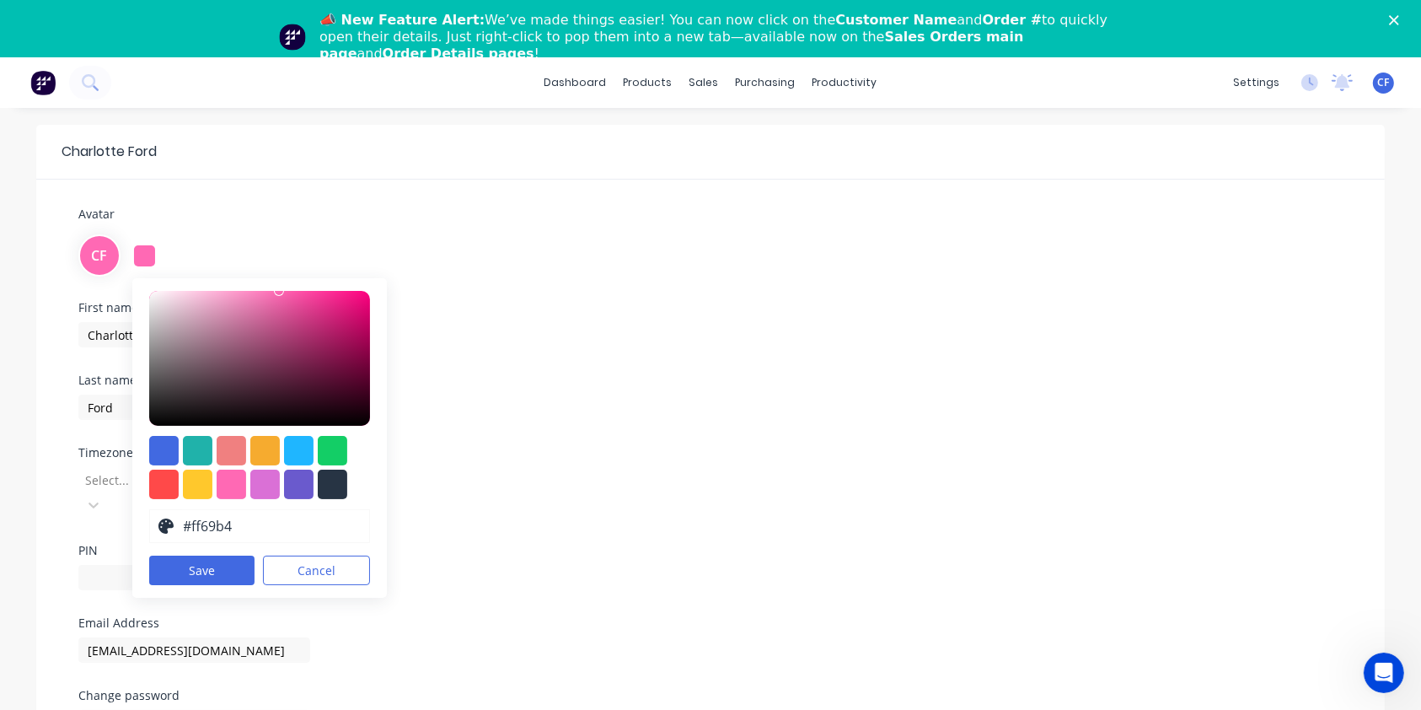
click at [201, 570] on button "Save" at bounding box center [201, 570] width 105 height 30
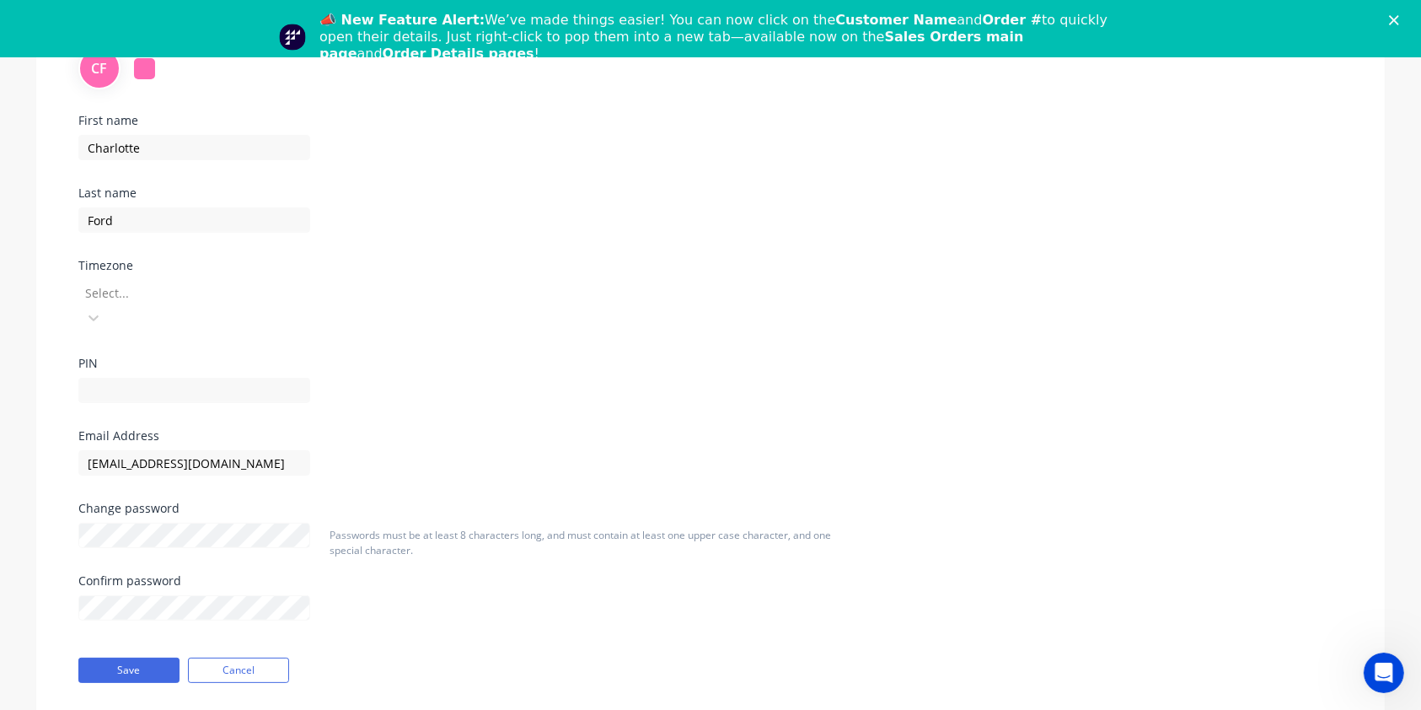
scroll to position [210, 0]
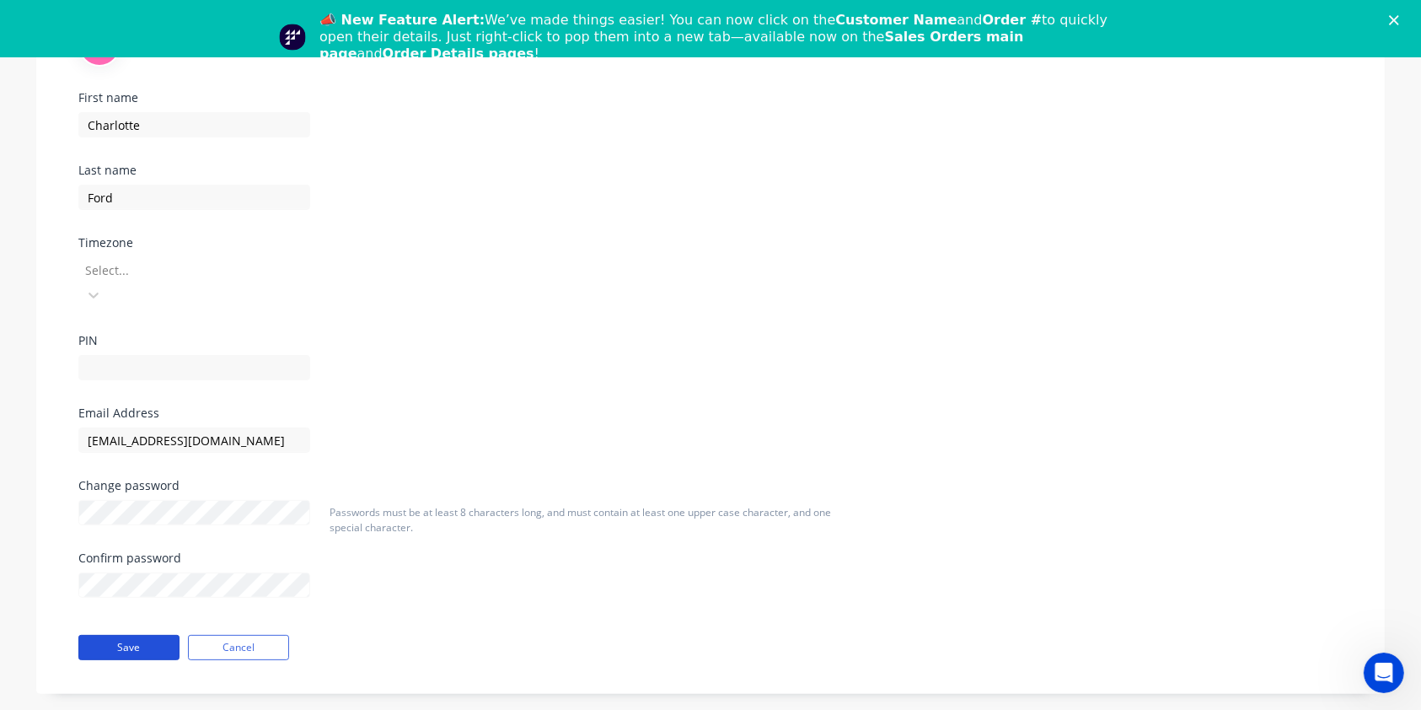
click at [115, 635] on button "Save" at bounding box center [128, 647] width 101 height 25
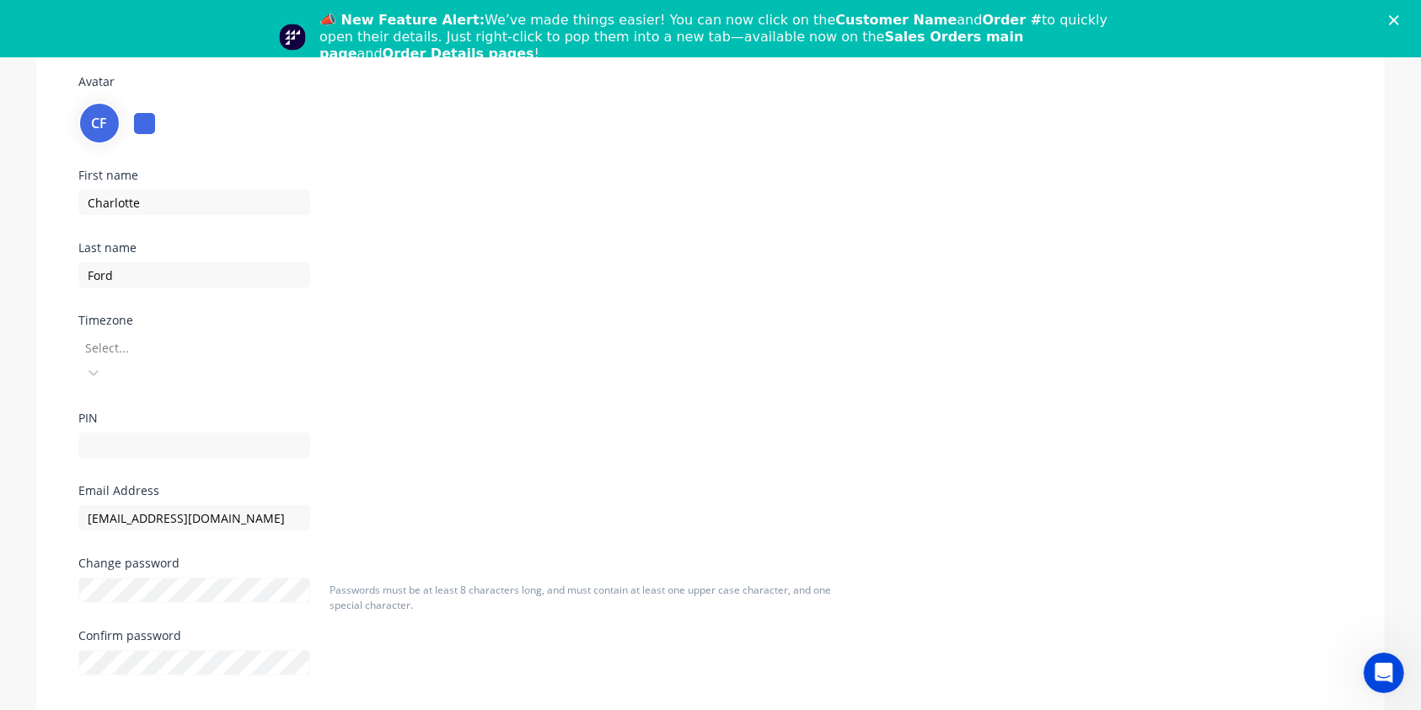
scroll to position [0, 0]
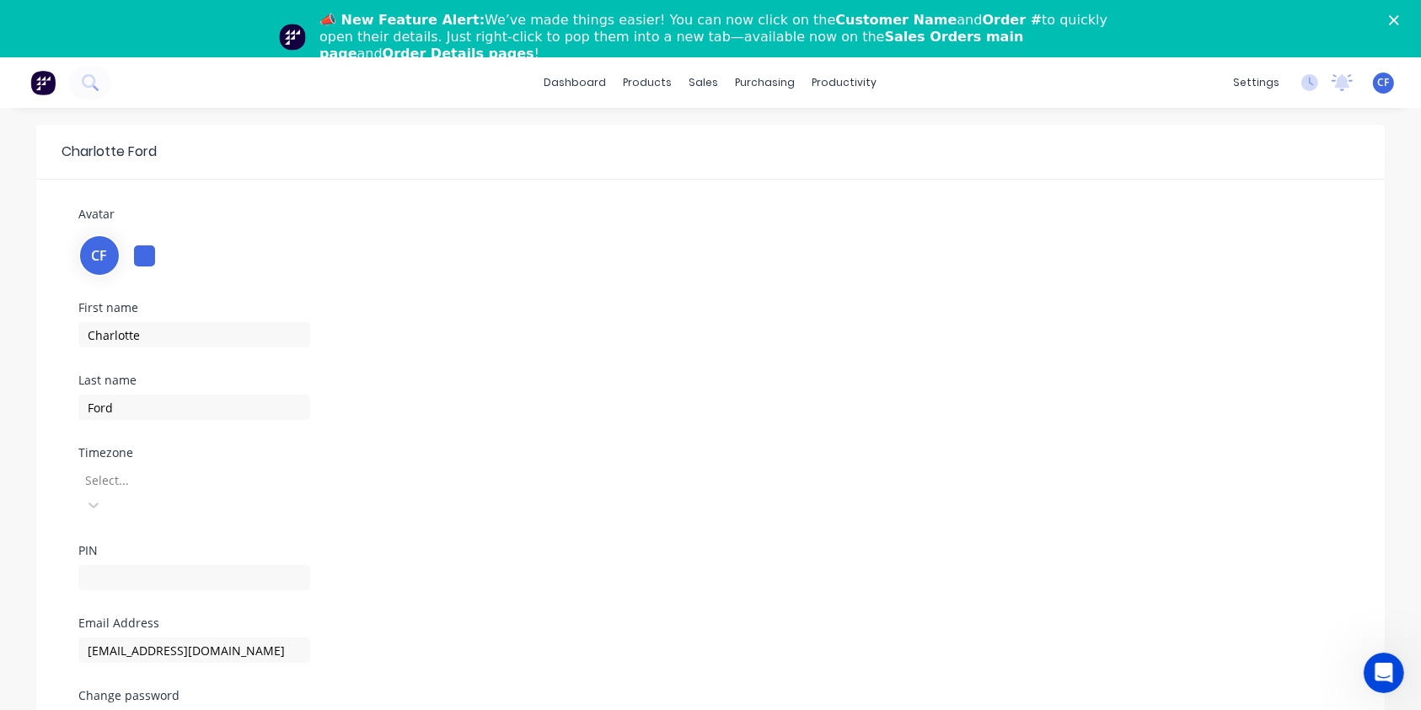
click at [133, 251] on div "CF" at bounding box center [710, 254] width 1264 height 46
click at [151, 260] on div at bounding box center [144, 255] width 21 height 21
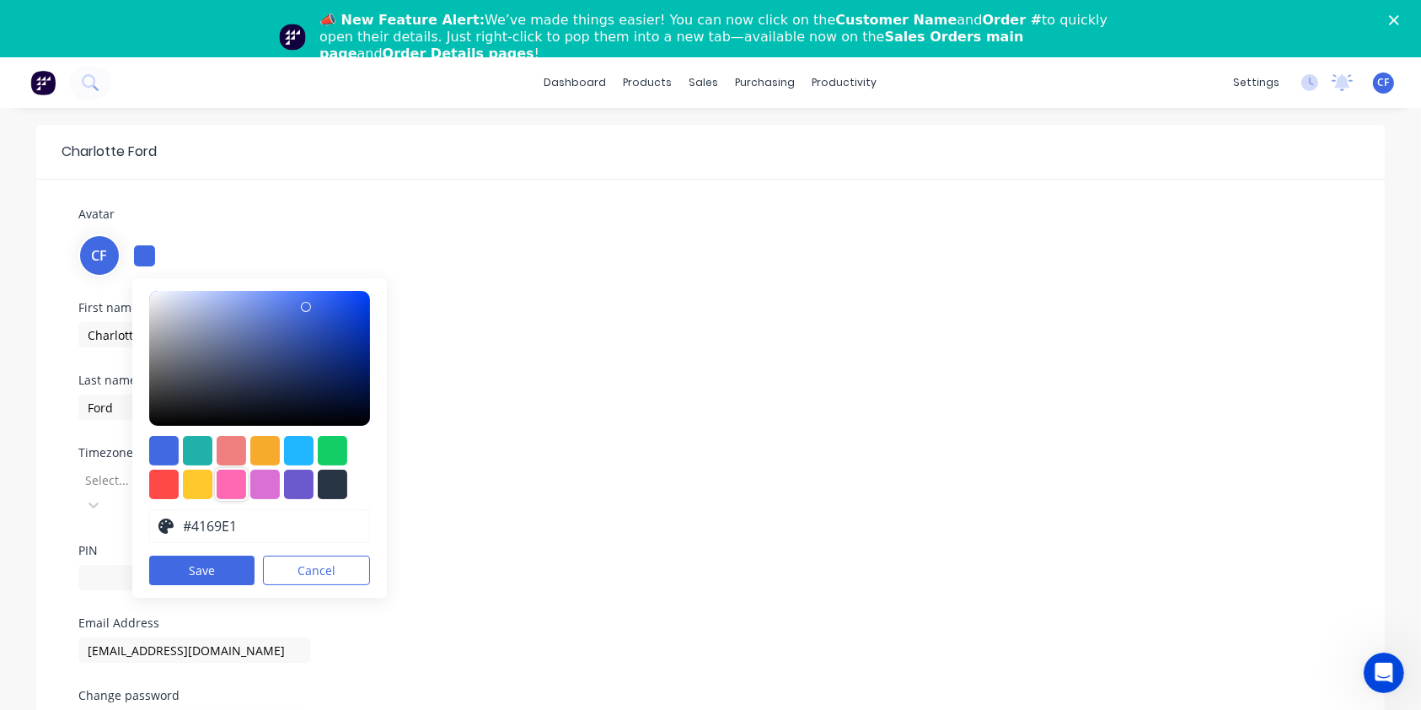
click at [220, 474] on div at bounding box center [232, 485] width 30 height 30
type input "#ff69b4"
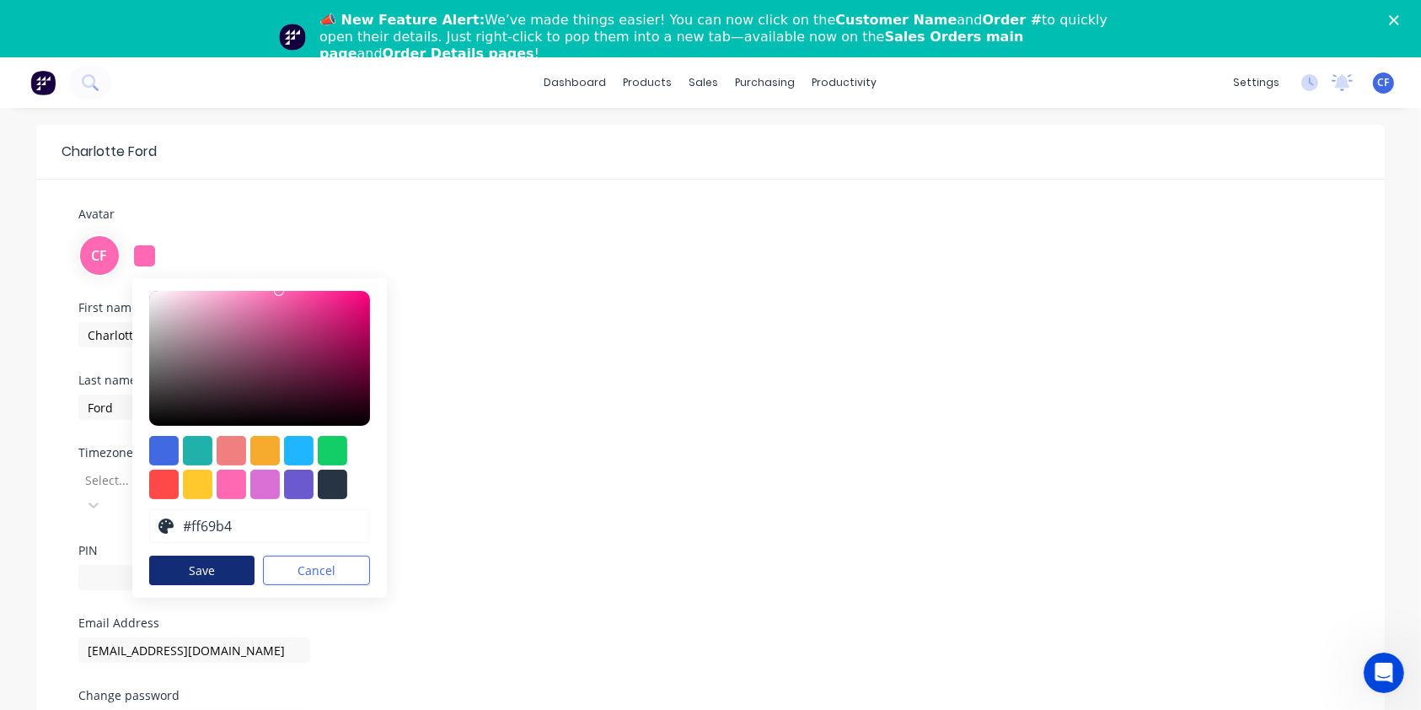
click at [186, 569] on button "Save" at bounding box center [201, 570] width 105 height 30
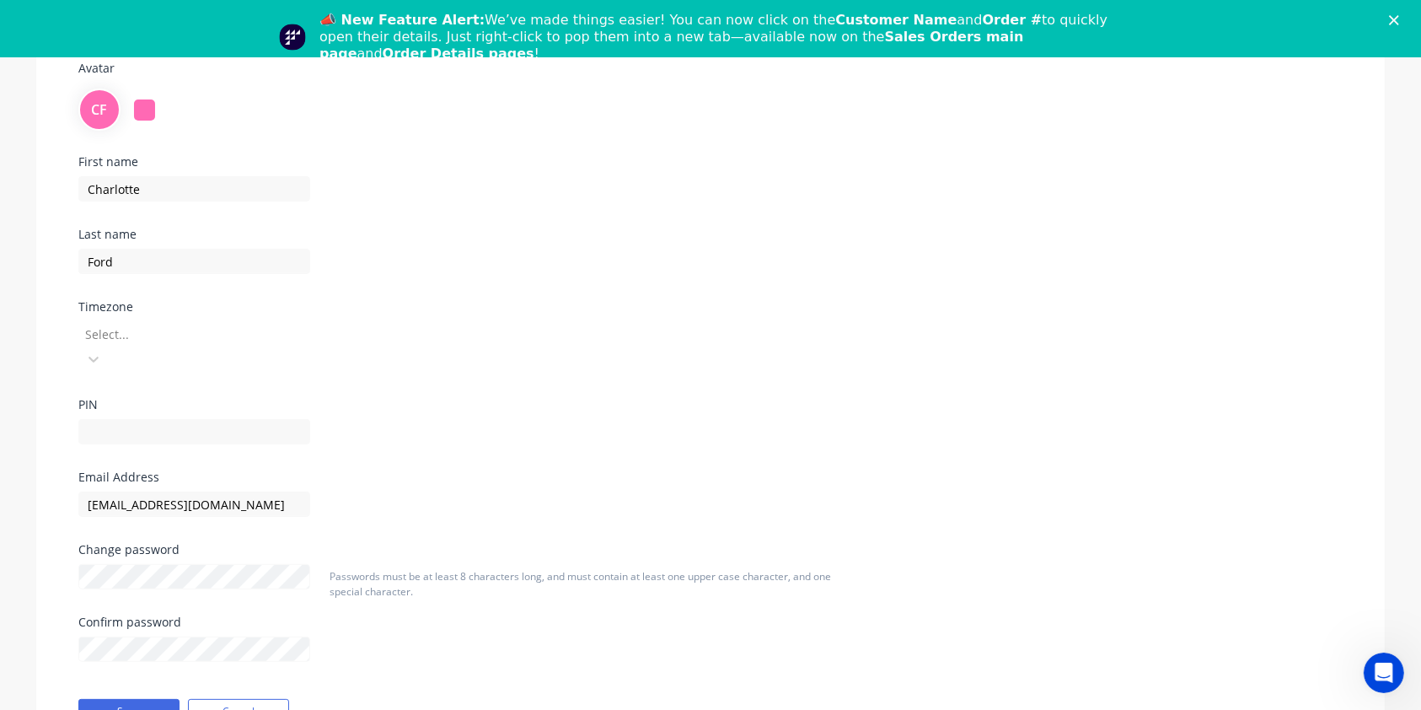
scroll to position [210, 0]
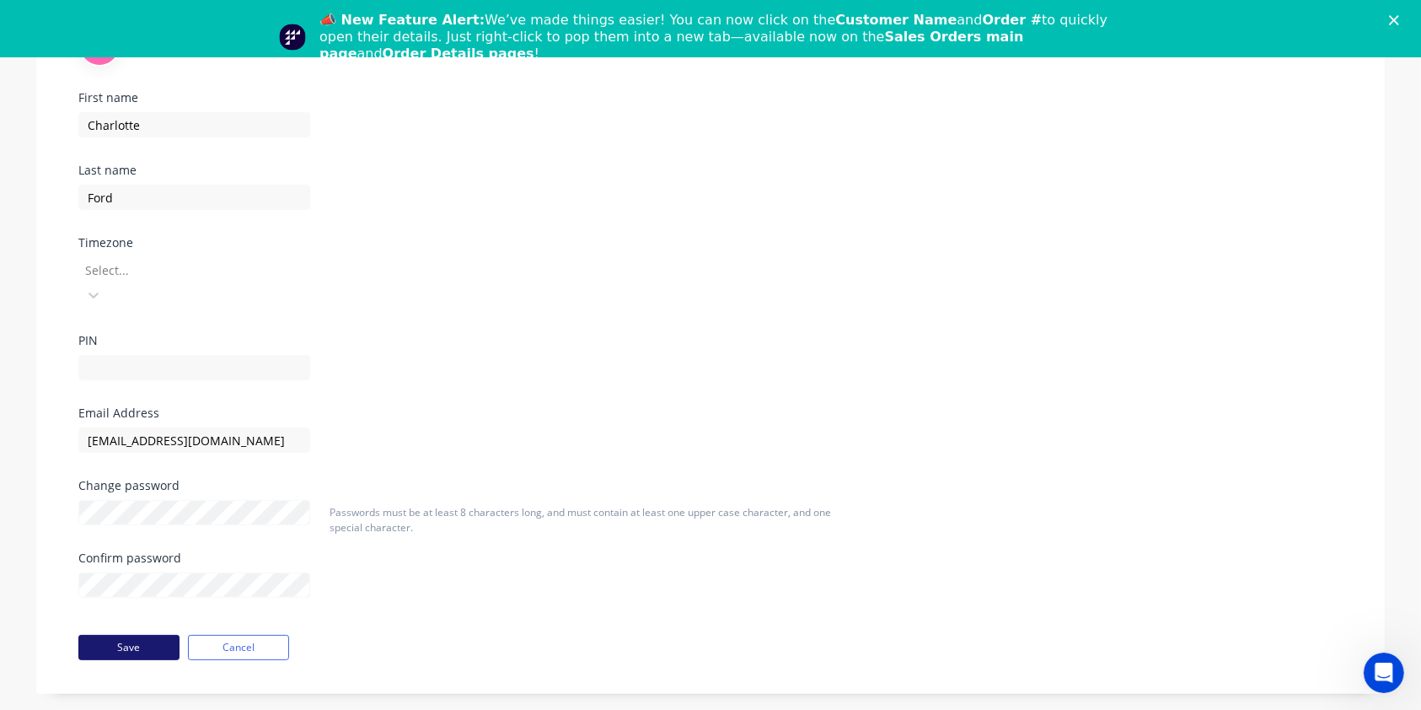
click at [108, 635] on button "Save" at bounding box center [128, 647] width 101 height 25
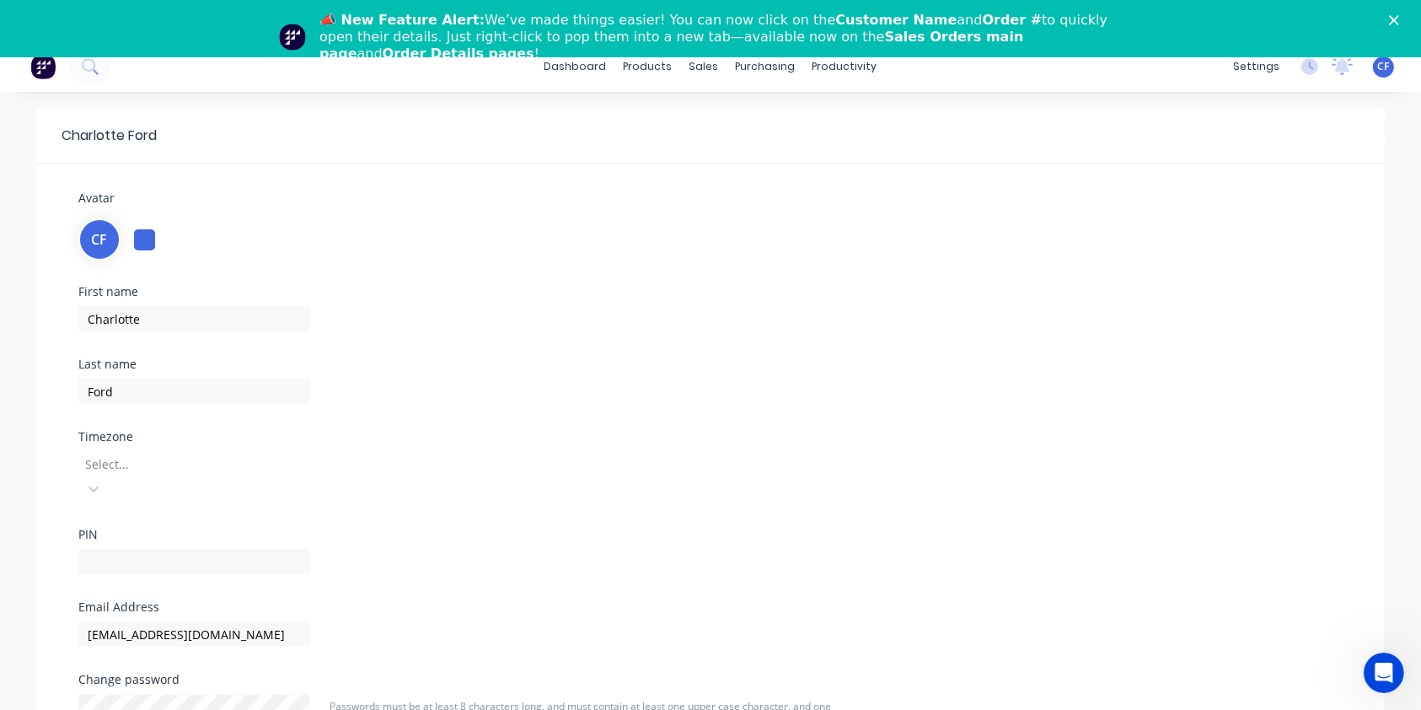
scroll to position [0, 0]
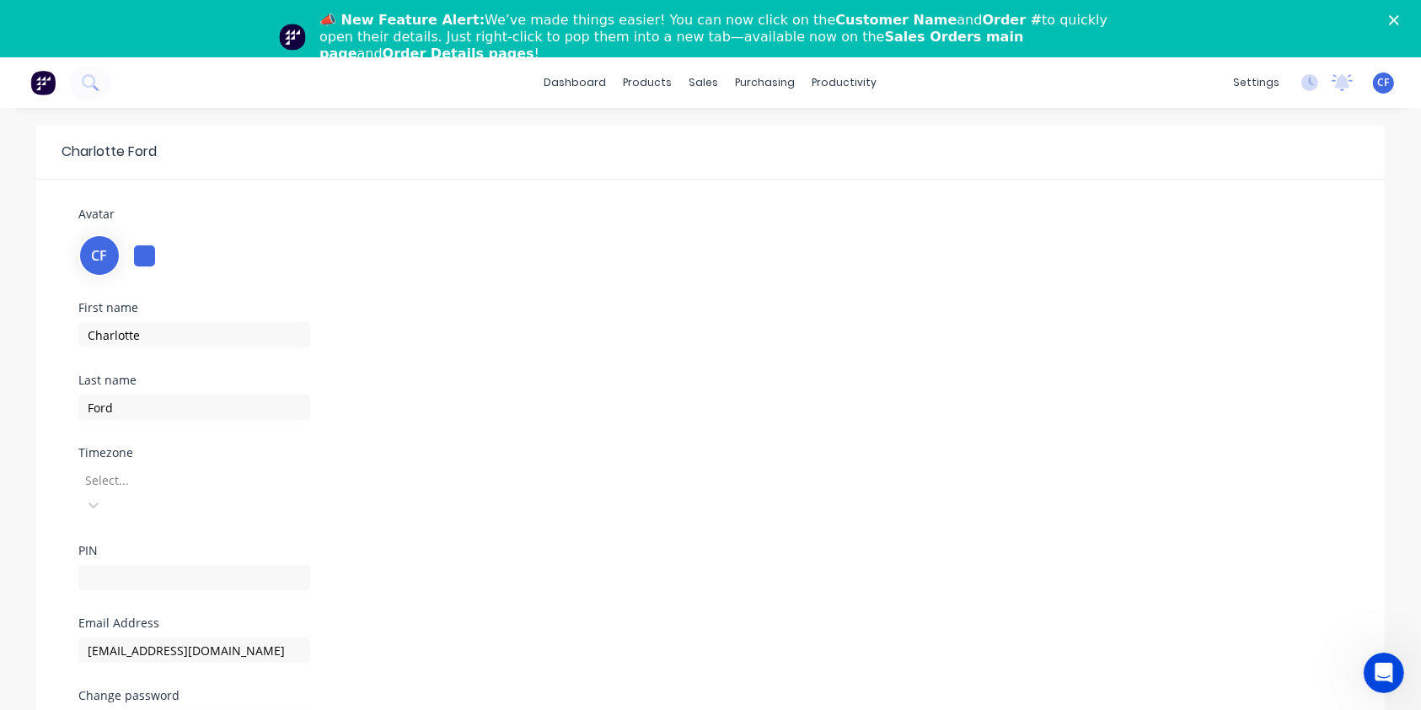
click at [1382, 75] on span "CF" at bounding box center [1384, 82] width 12 height 15
click at [1336, 83] on icon at bounding box center [1342, 82] width 21 height 17
click at [1318, 88] on div "settings No new notifications Mark all as read You have no notifications CF BCJ…" at bounding box center [1323, 82] width 196 height 25
click at [1290, 84] on div "settings No new notifications Mark all as read You have no notifications CF BCJ…" at bounding box center [1323, 82] width 196 height 25
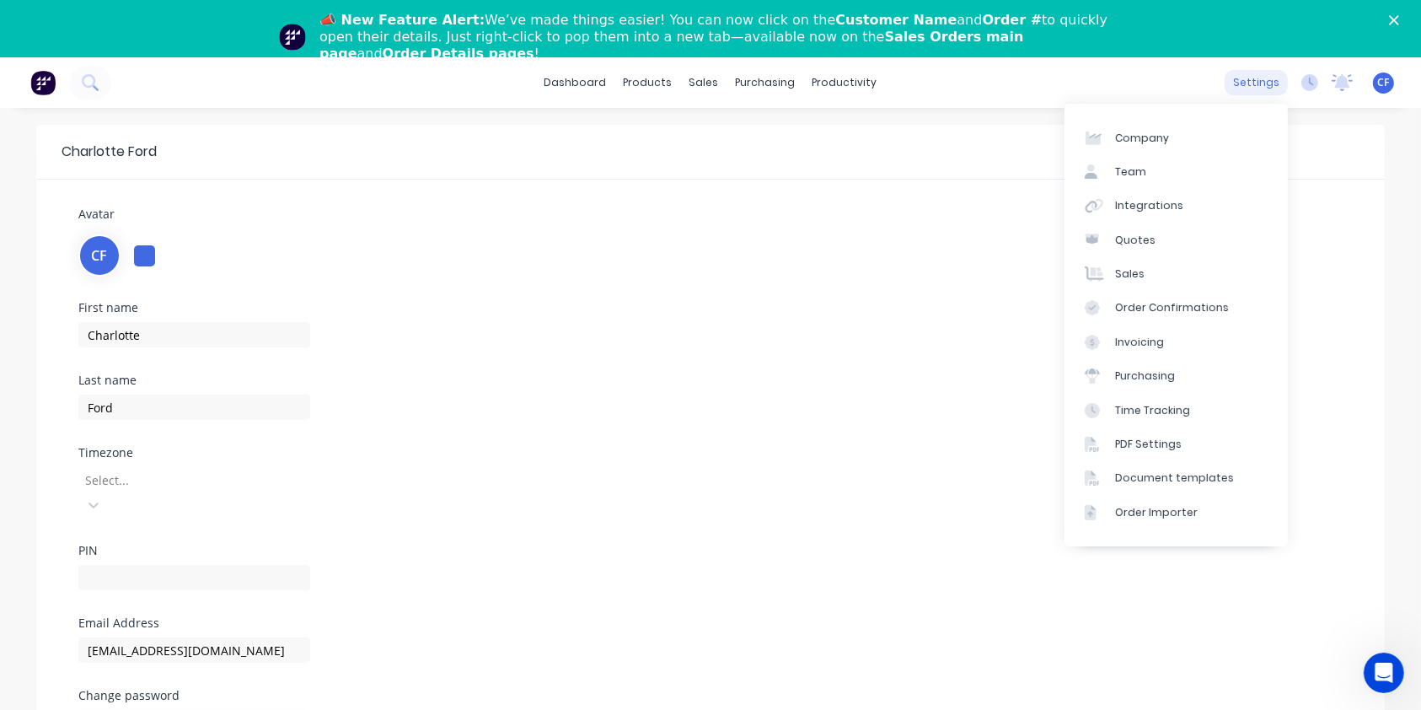
click at [1261, 88] on div "settings" at bounding box center [1256, 82] width 63 height 25
click at [1130, 279] on div "Sales" at bounding box center [1130, 273] width 30 height 15
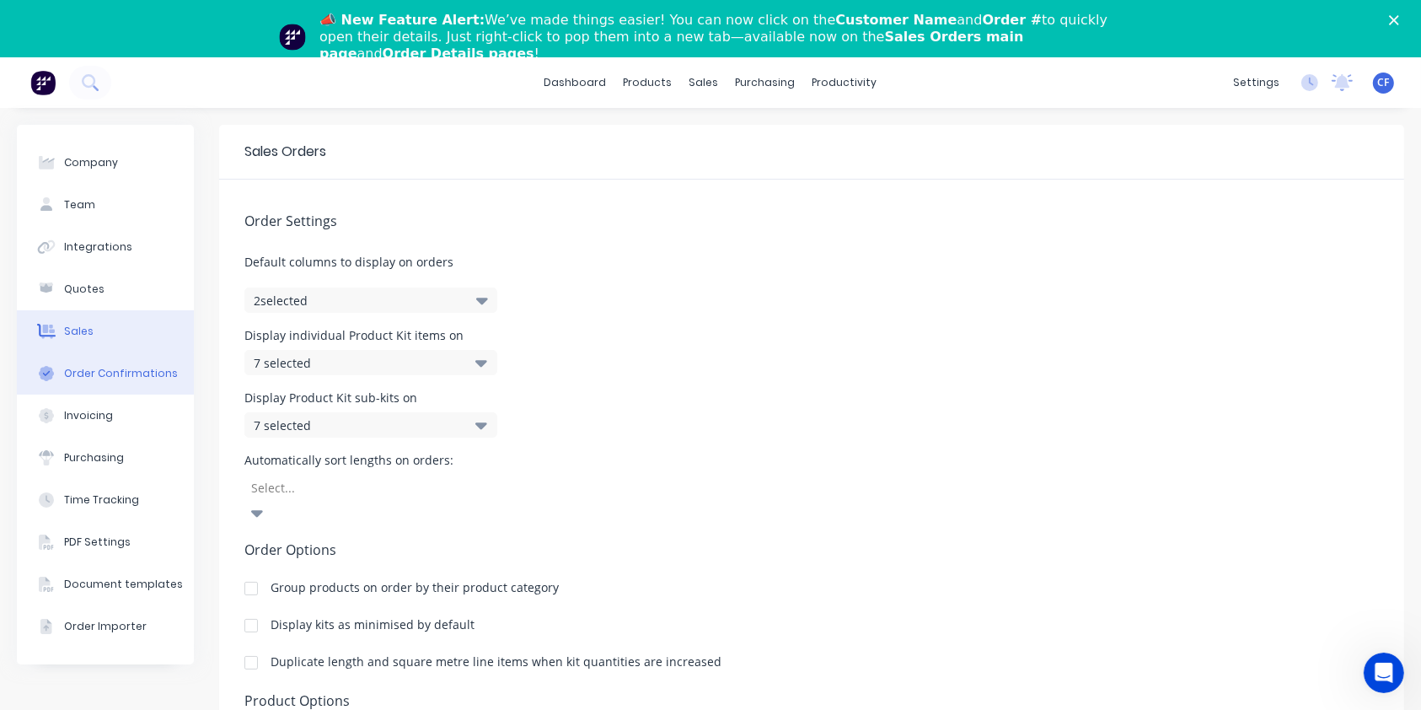
click at [106, 382] on button "Order Confirmations" at bounding box center [105, 373] width 177 height 42
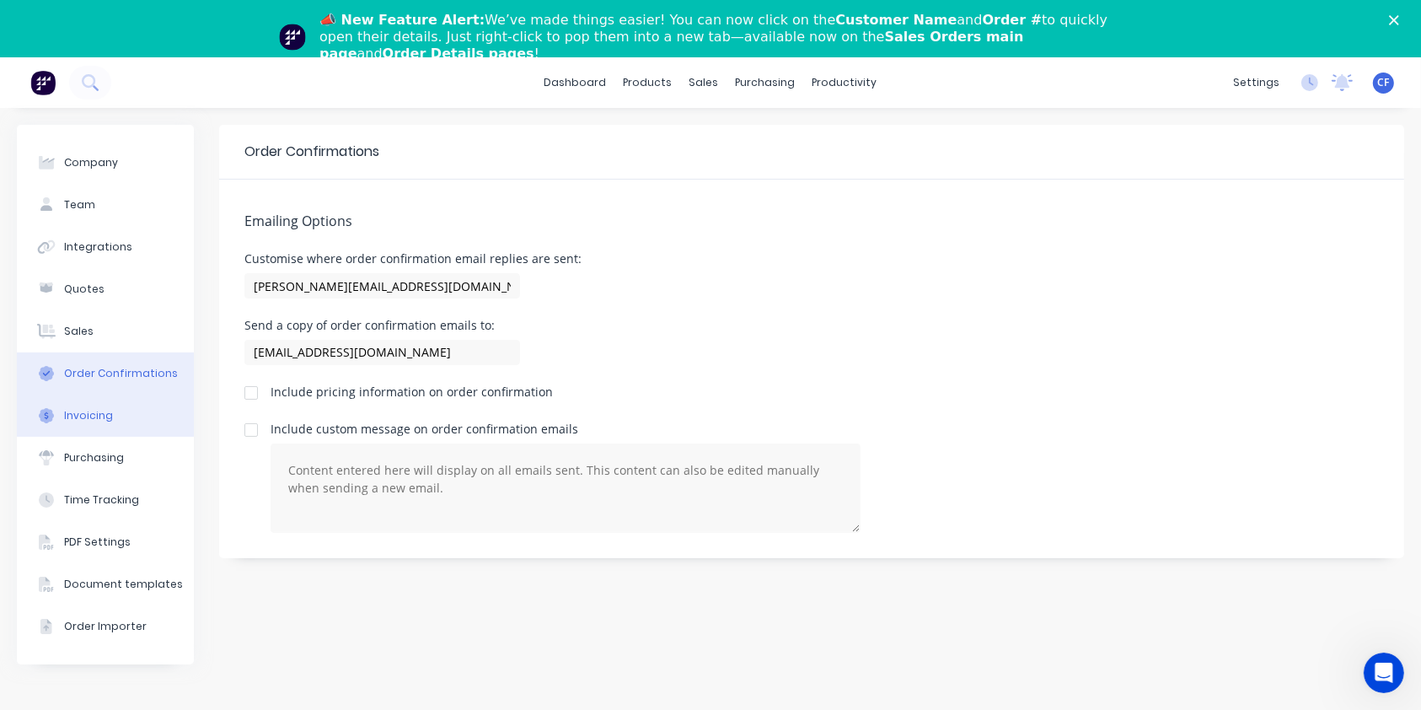
click at [105, 407] on button "Invoicing" at bounding box center [105, 415] width 177 height 42
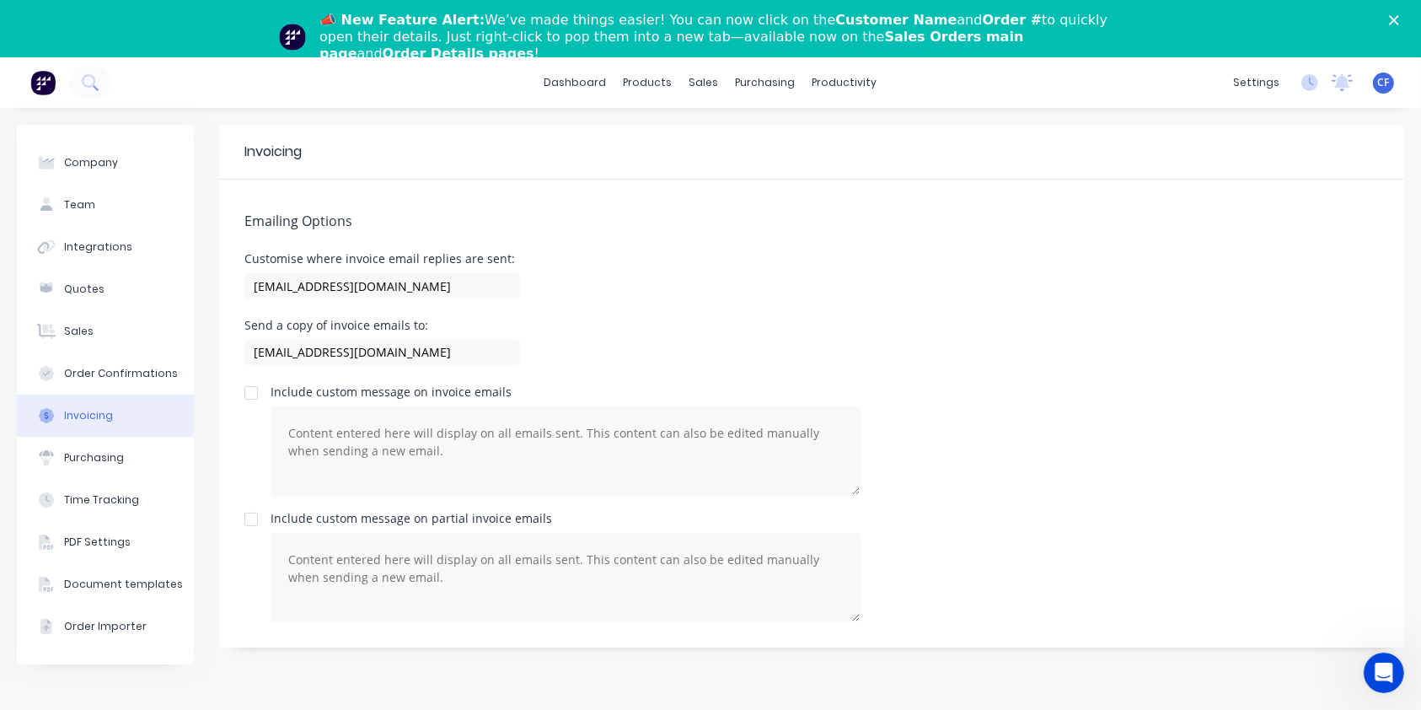
click at [120, 435] on button "Invoicing" at bounding box center [105, 415] width 177 height 42
click at [121, 454] on button "Purchasing" at bounding box center [105, 458] width 177 height 42
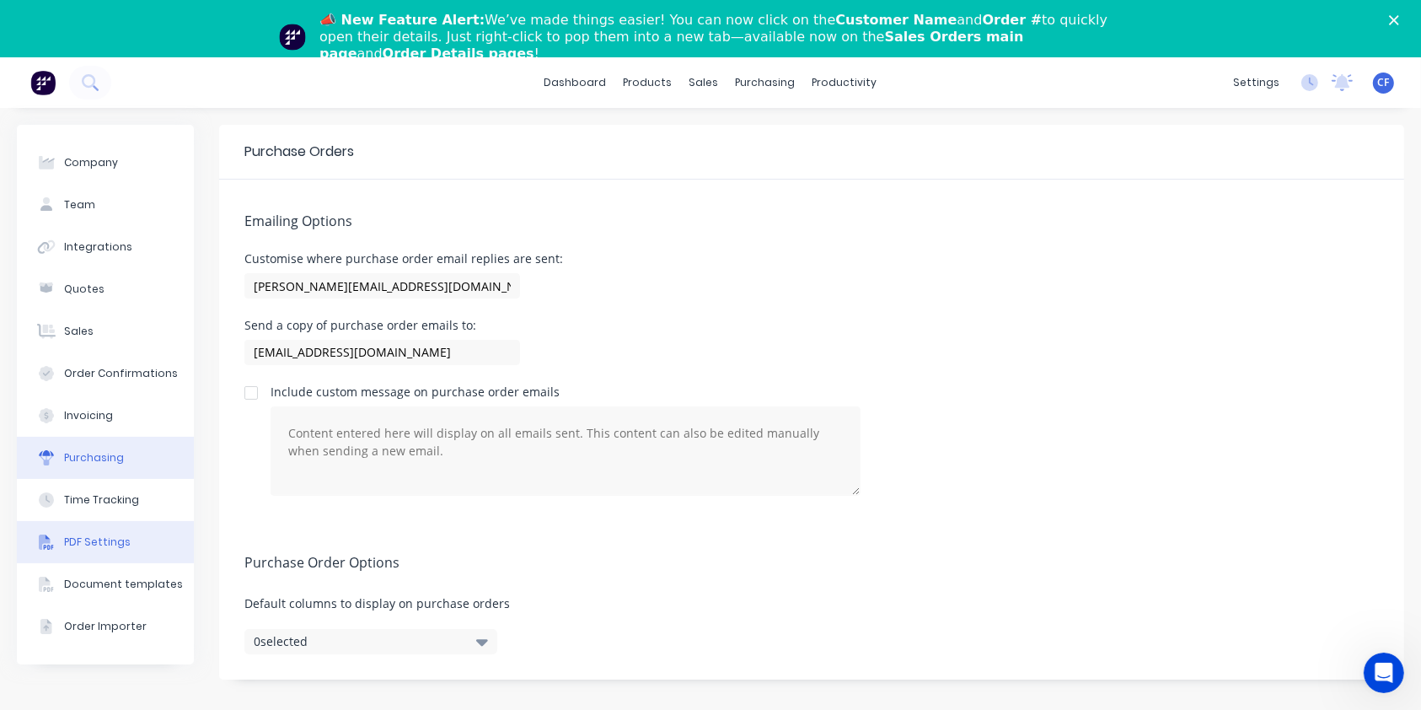
click at [121, 536] on div "PDF Settings" at bounding box center [97, 541] width 67 height 15
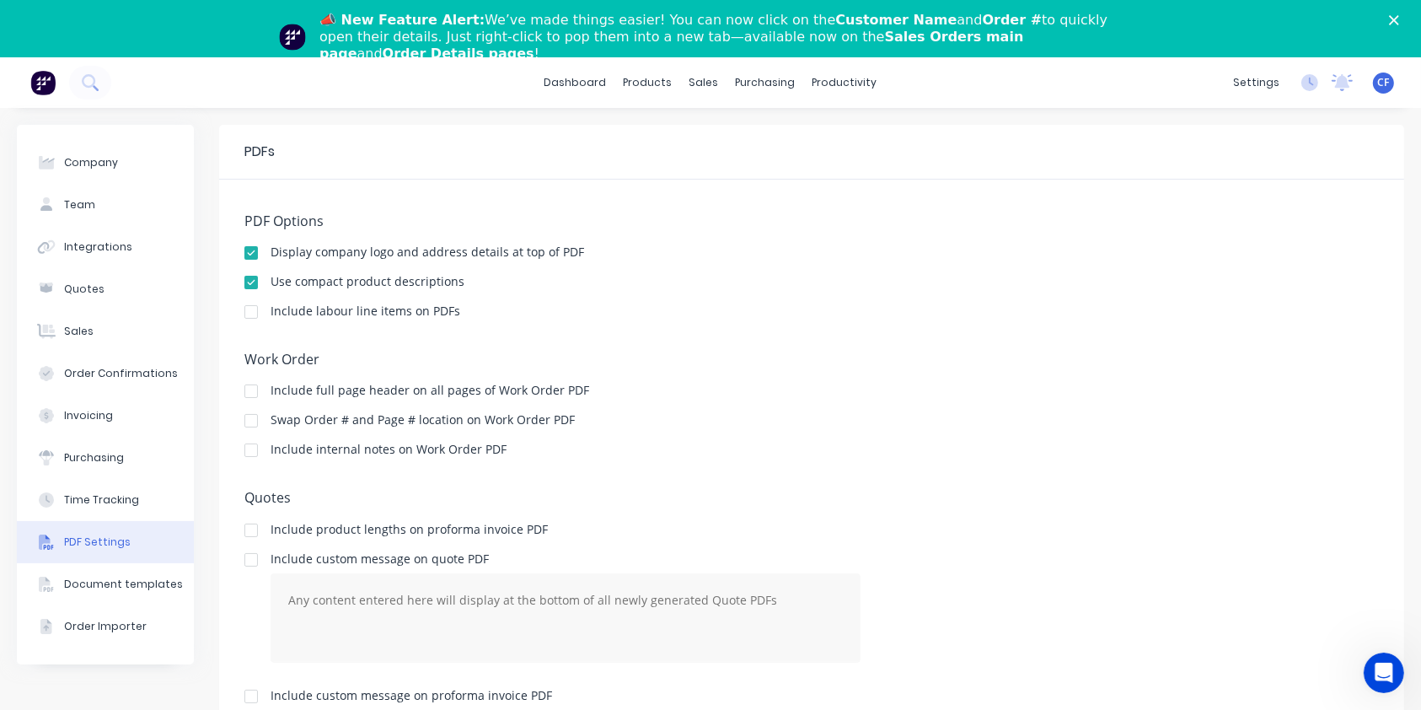
click at [109, 650] on div "Company Team Integrations Quotes Sales Order Confirmations Invoicing Purchasing…" at bounding box center [105, 394] width 177 height 539
click at [104, 641] on button "Order Importer" at bounding box center [105, 626] width 177 height 42
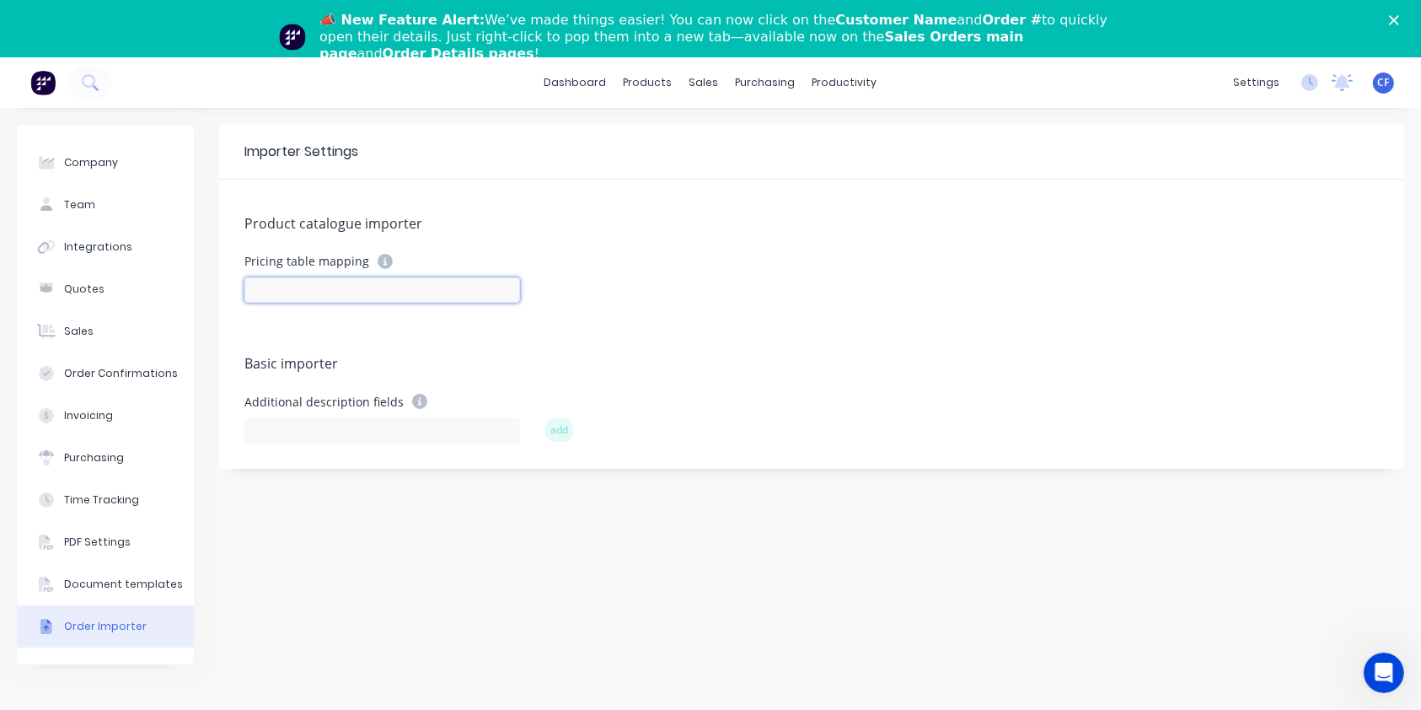
click at [413, 280] on input at bounding box center [382, 289] width 276 height 25
click at [371, 260] on div "Pricing table mapping" at bounding box center [382, 261] width 276 height 15
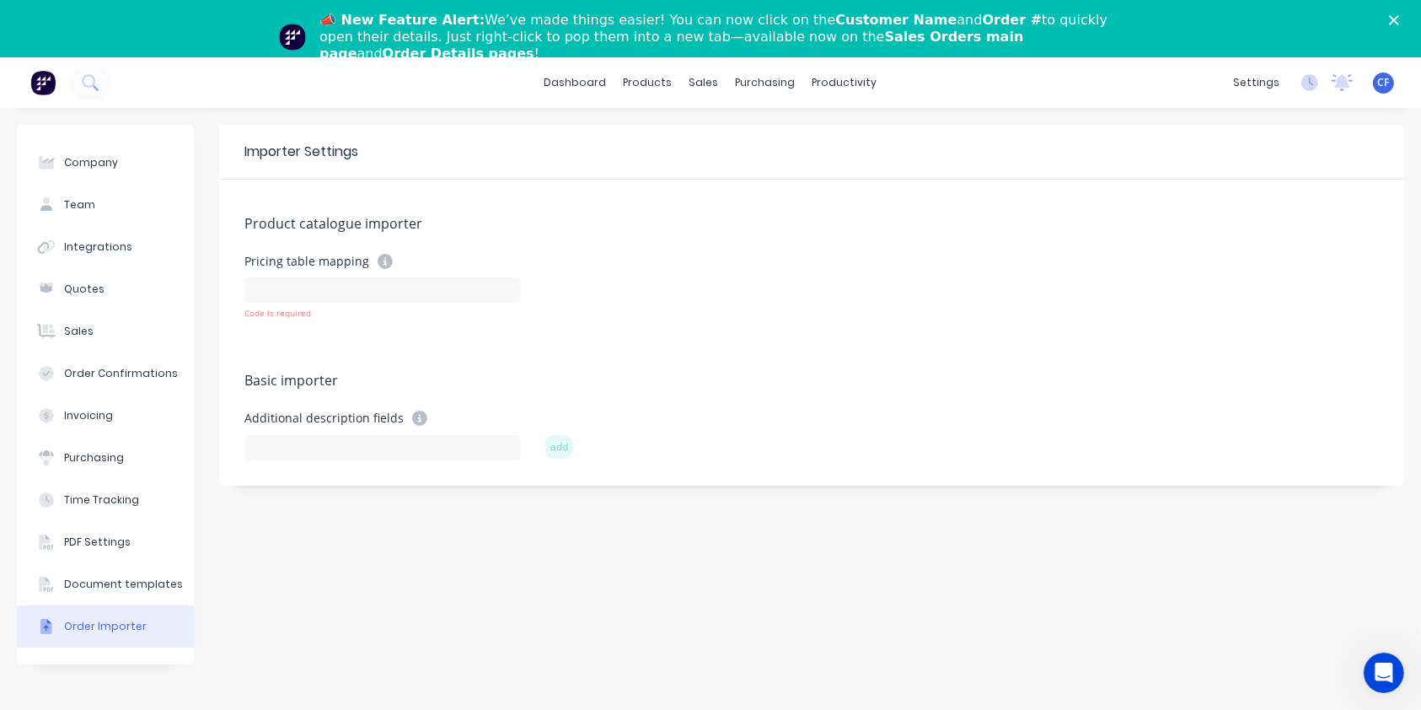
click at [333, 411] on div "Additional description fields" at bounding box center [382, 418] width 276 height 15
click at [105, 347] on button "Sales" at bounding box center [105, 331] width 177 height 42
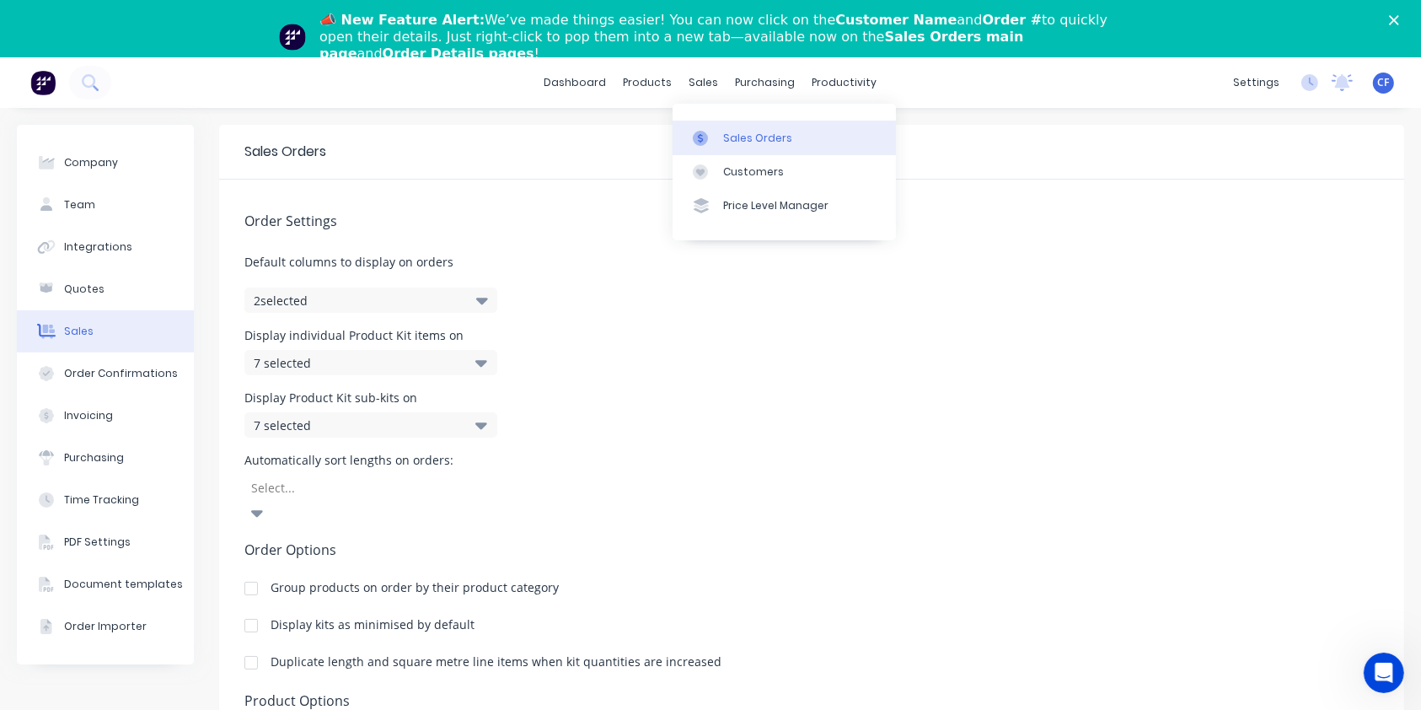
click at [738, 127] on link "Sales Orders" at bounding box center [784, 138] width 223 height 34
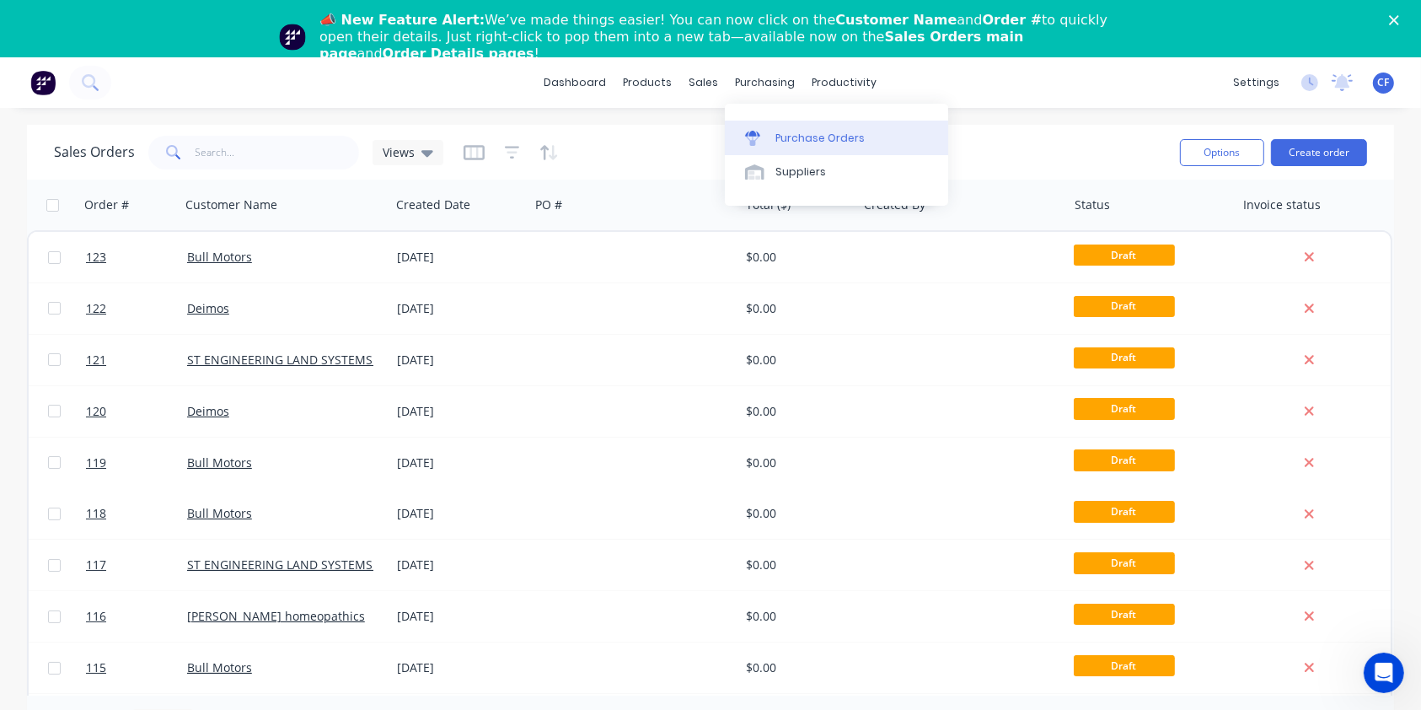
click at [781, 132] on div "Purchase Orders" at bounding box center [820, 138] width 89 height 15
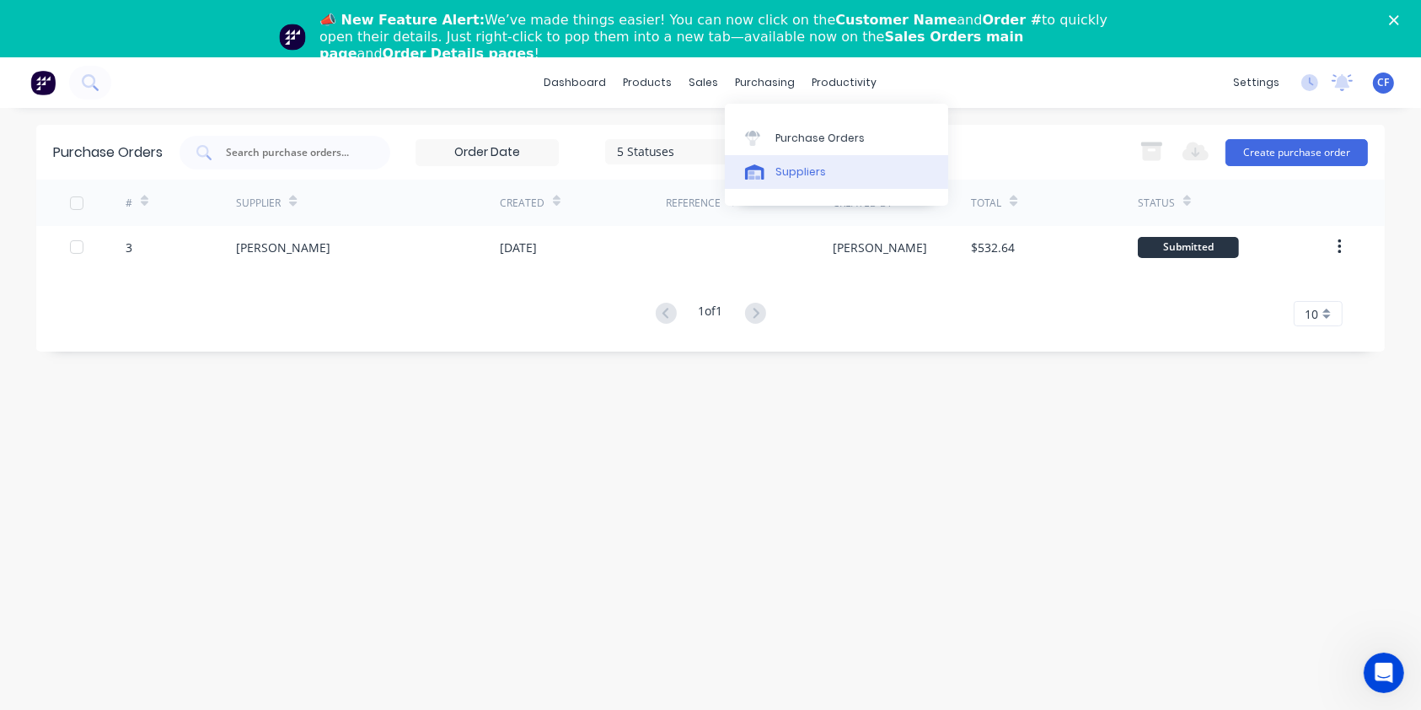
click at [767, 188] on link "Suppliers" at bounding box center [836, 172] width 223 height 34
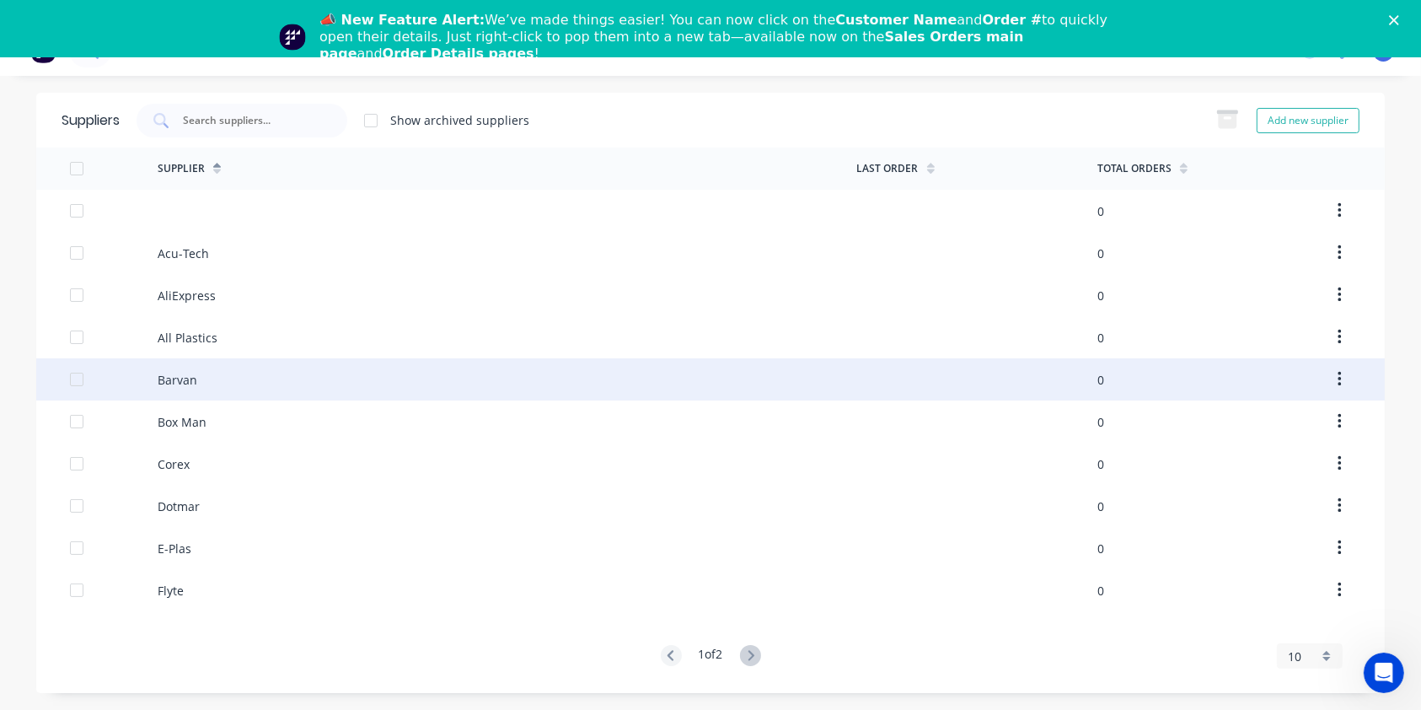
scroll to position [57, 0]
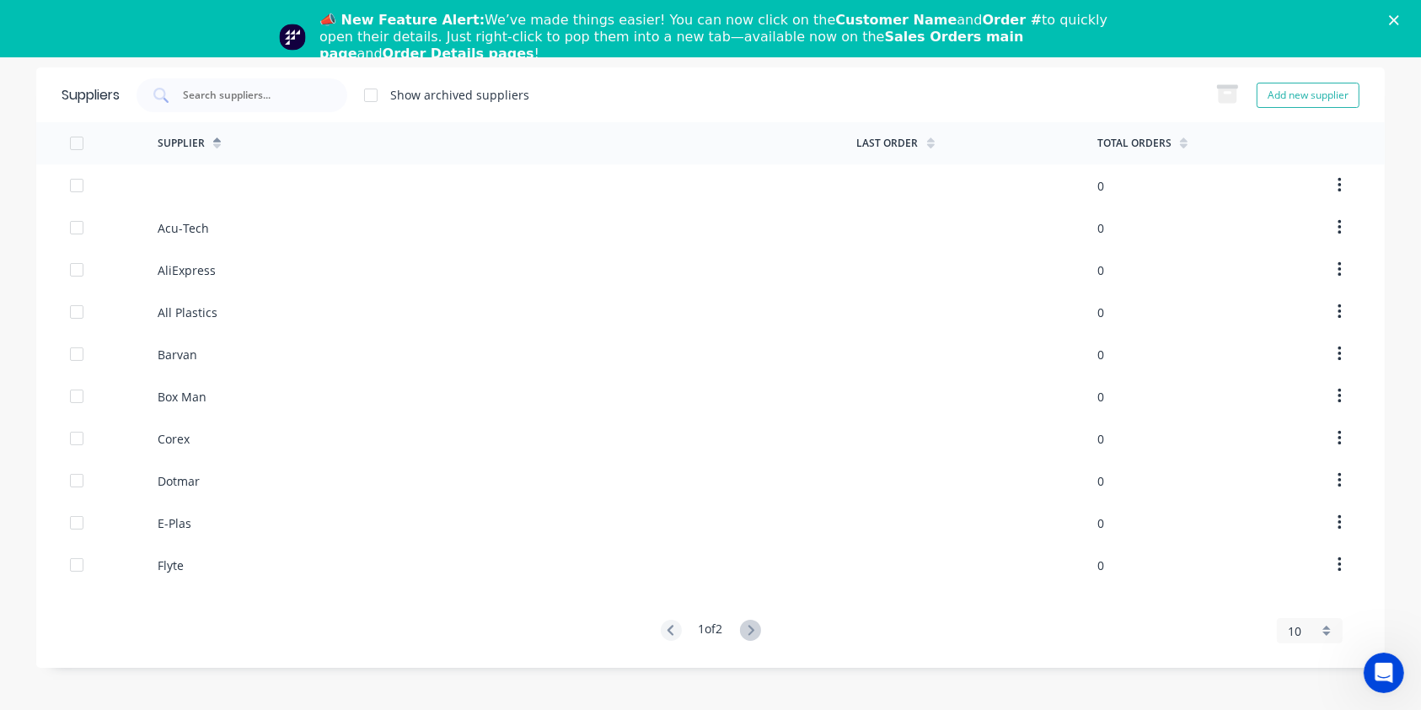
click at [743, 638] on div "1 of 2" at bounding box center [711, 631] width 100 height 23
click at [751, 624] on icon at bounding box center [750, 630] width 21 height 21
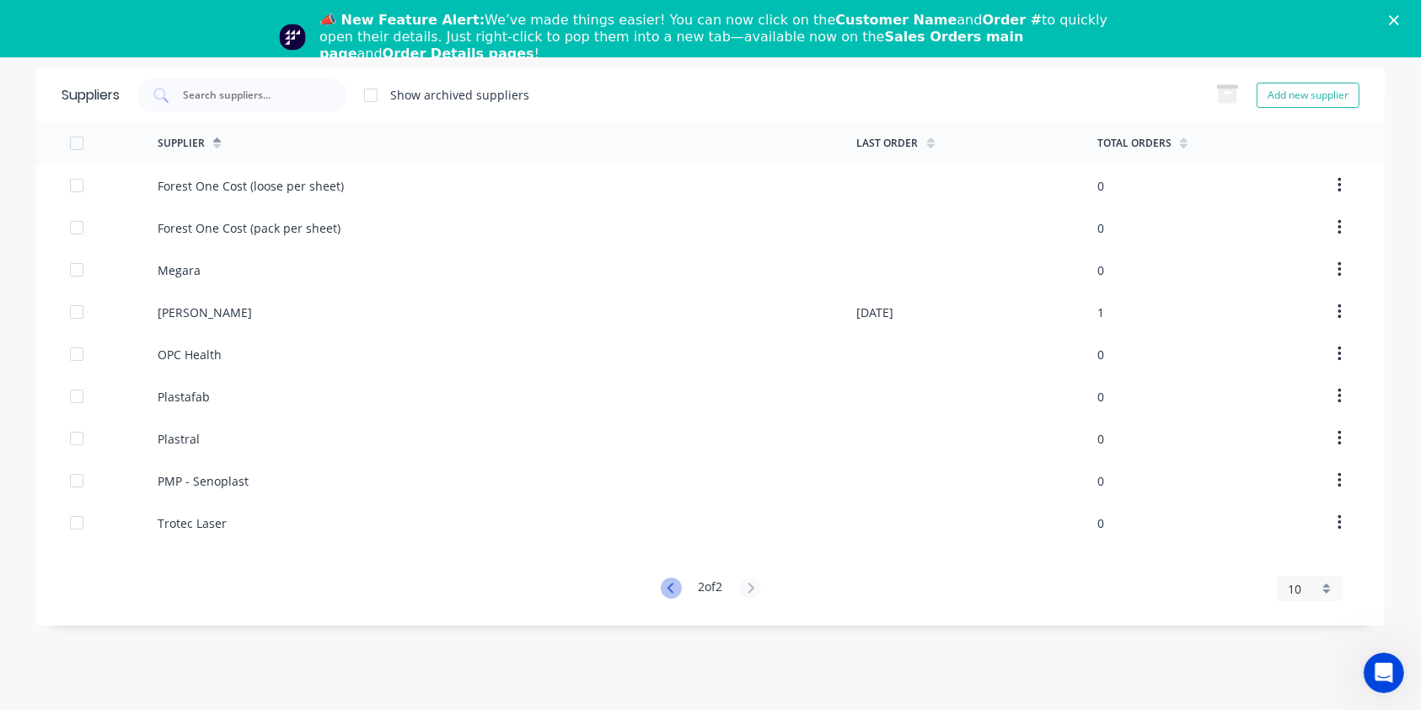
click at [663, 580] on div "2 of 2" at bounding box center [711, 588] width 100 height 23
click at [674, 585] on icon at bounding box center [671, 587] width 21 height 21
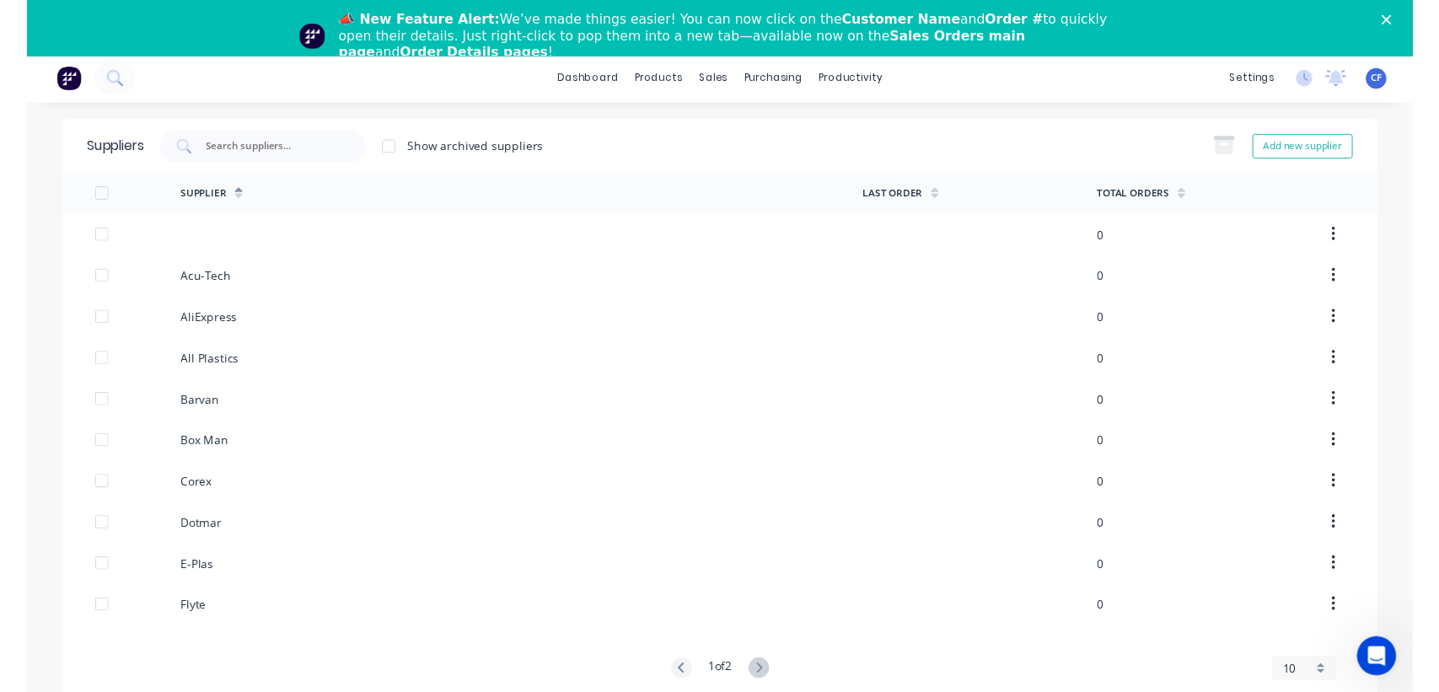
scroll to position [0, 0]
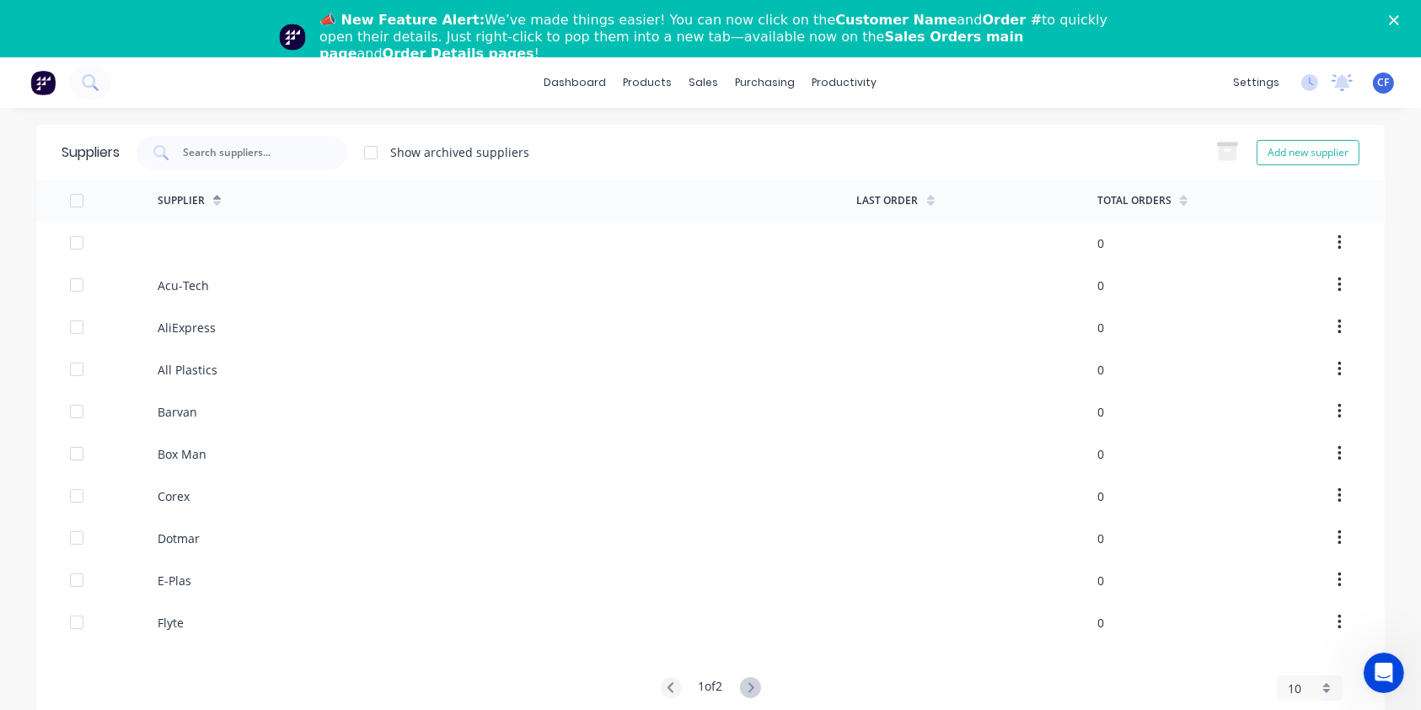
click at [1399, 19] on icon "Close" at bounding box center [1394, 20] width 10 height 10
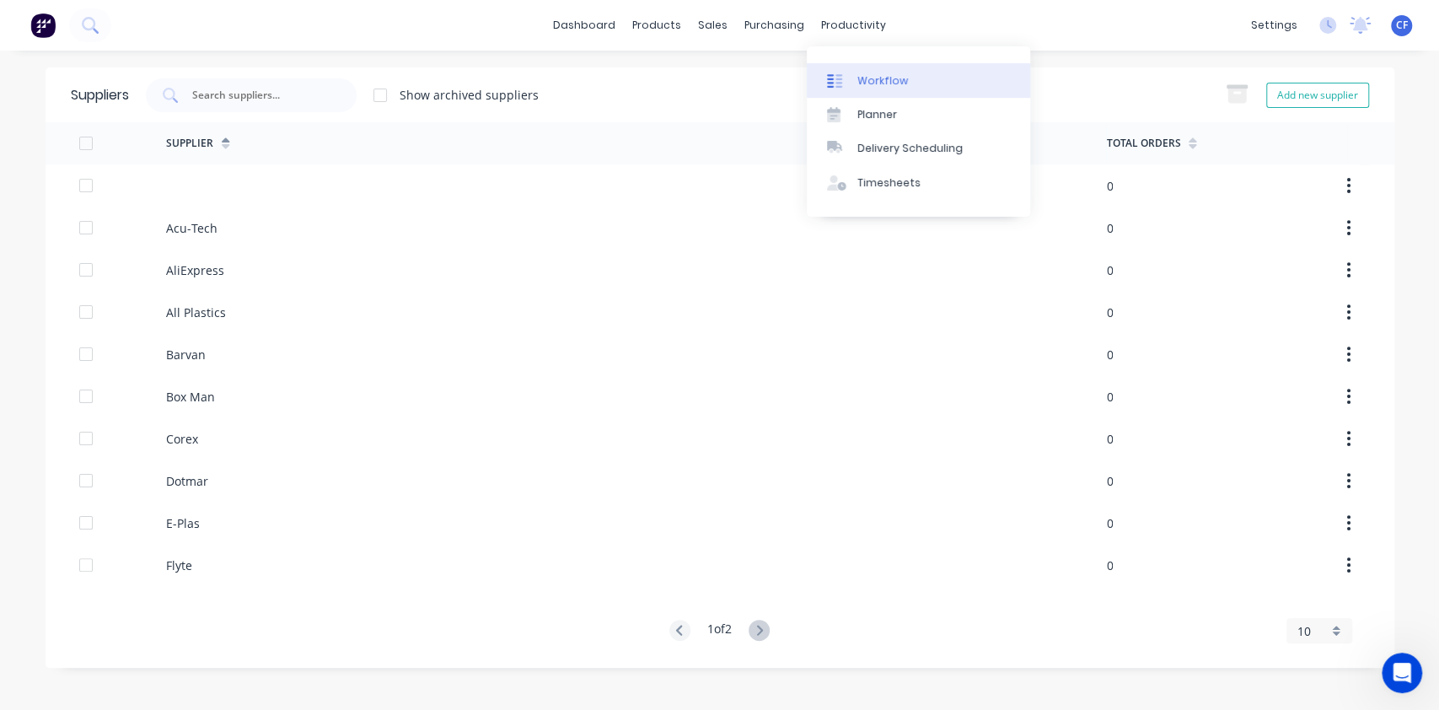
click at [879, 78] on div "Workflow" at bounding box center [882, 80] width 51 height 15
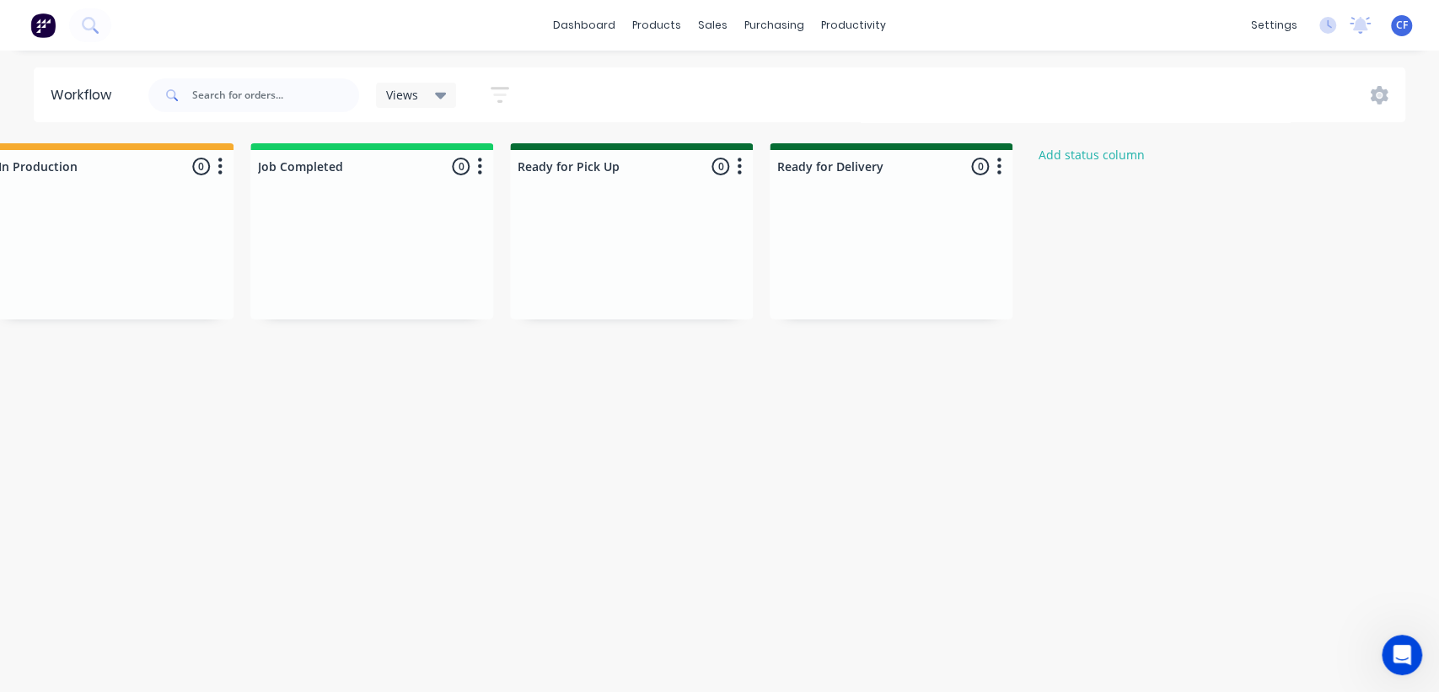
scroll to position [0, 883]
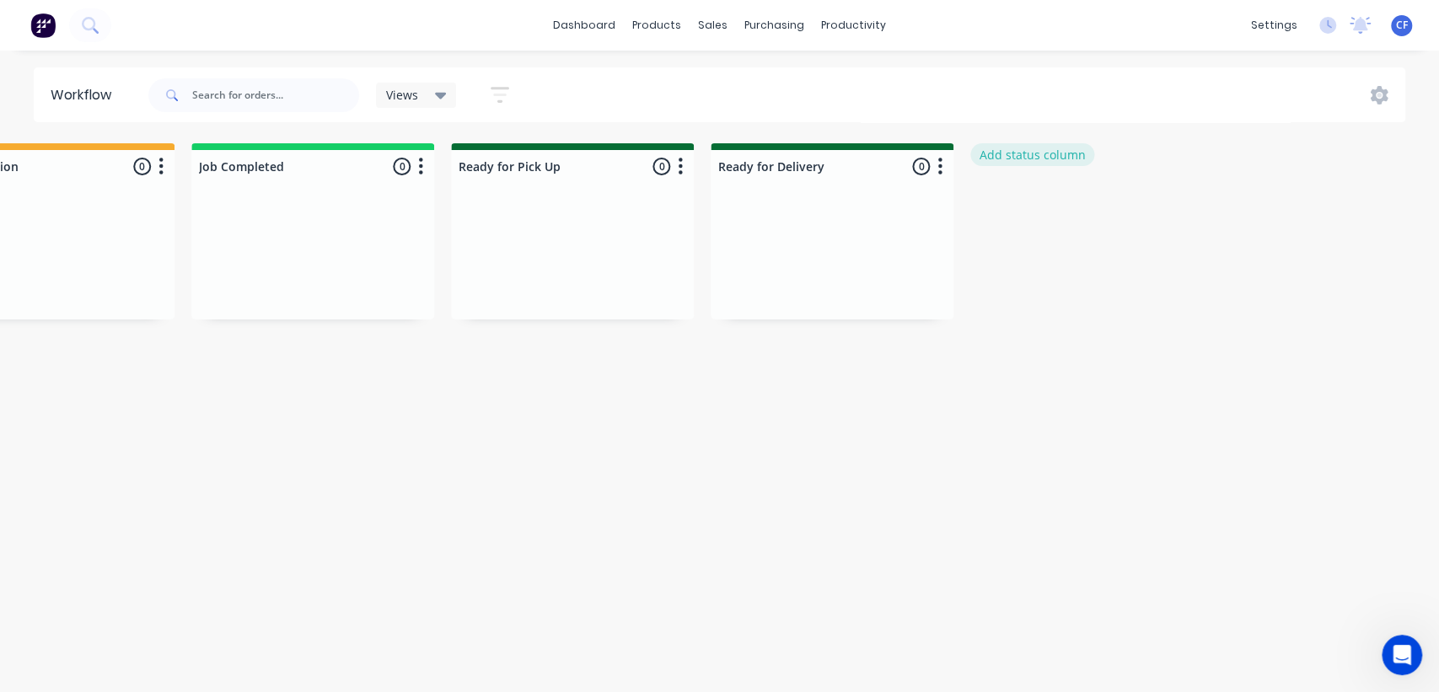
click at [1048, 160] on button "Add status column" at bounding box center [1032, 154] width 124 height 23
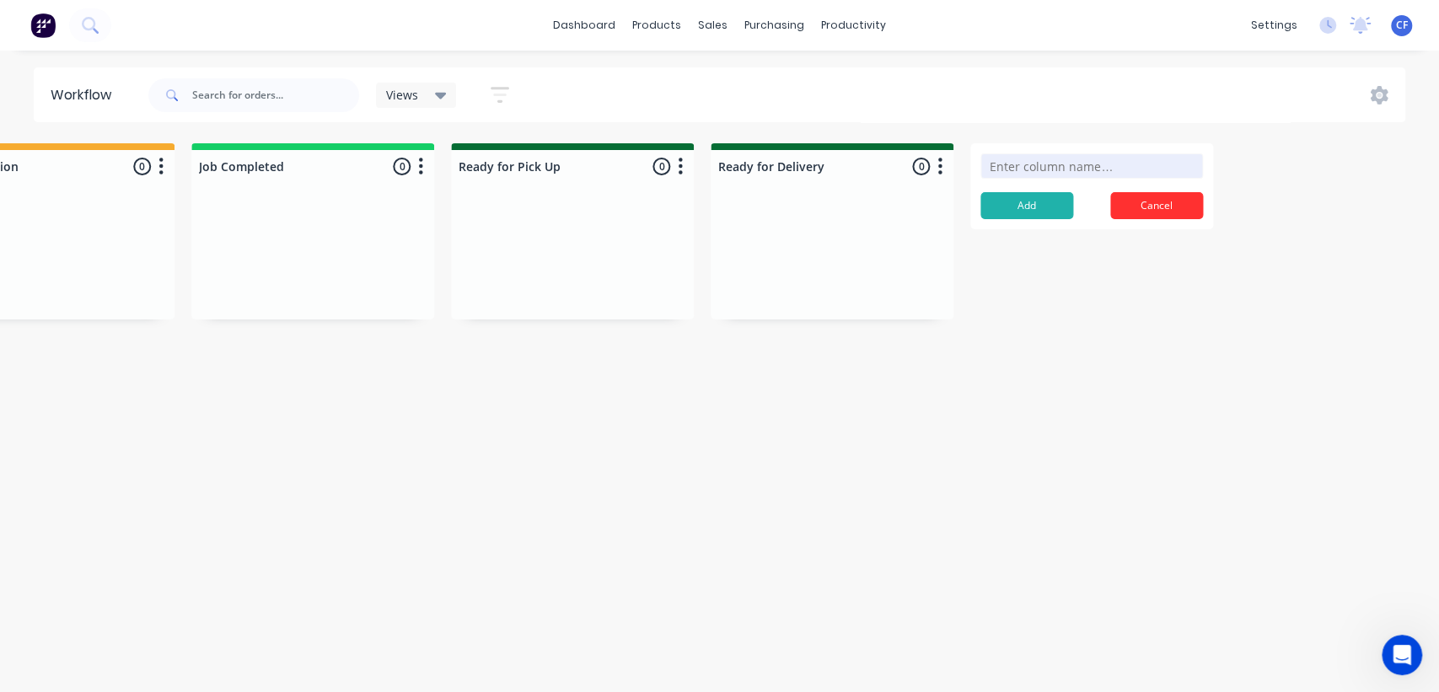
click at [1166, 201] on button "Cancel" at bounding box center [1156, 205] width 93 height 27
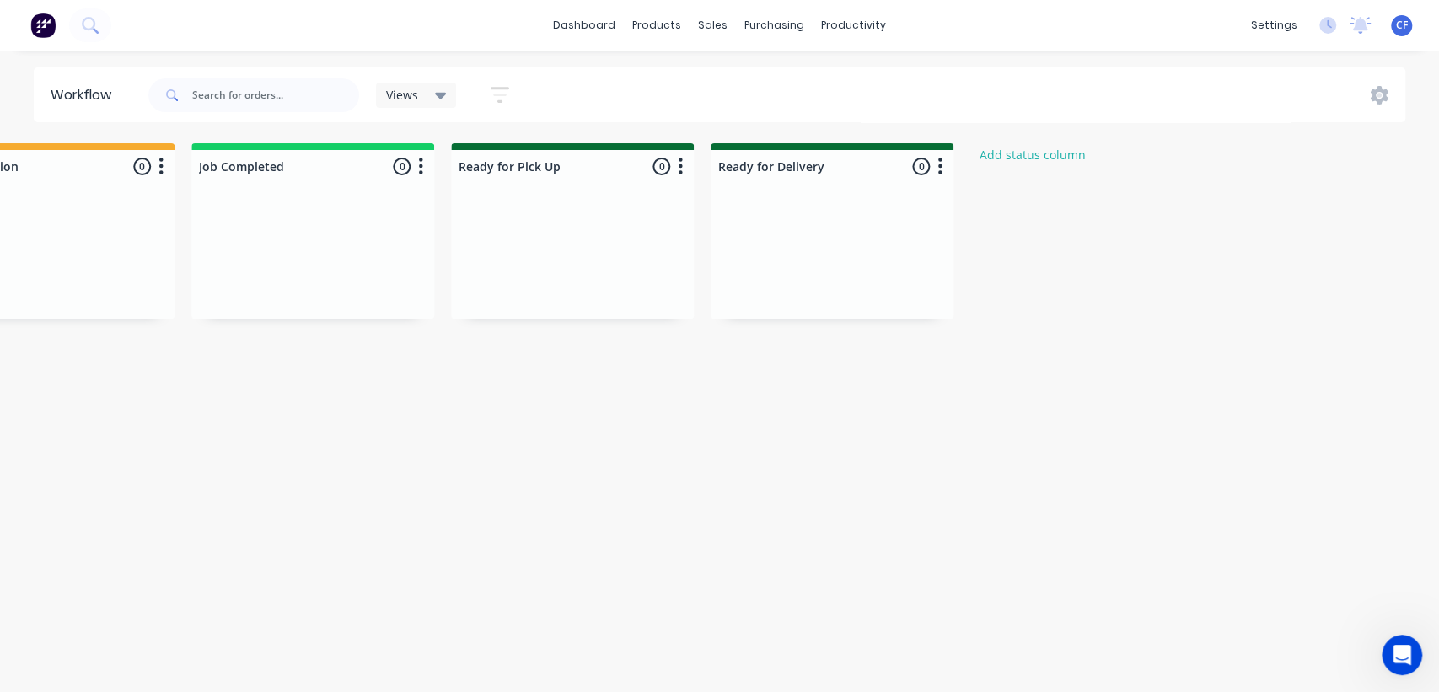
click at [370, 174] on div at bounding box center [312, 166] width 243 height 33
drag, startPoint x: 336, startPoint y: 173, endPoint x: 54, endPoint y: 173, distance: 282.4
click at [54, 173] on div "Submitted 0 Status colour #273444 hex #273444 Save Cancel Summaries Total order…" at bounding box center [265, 231] width 2322 height 176
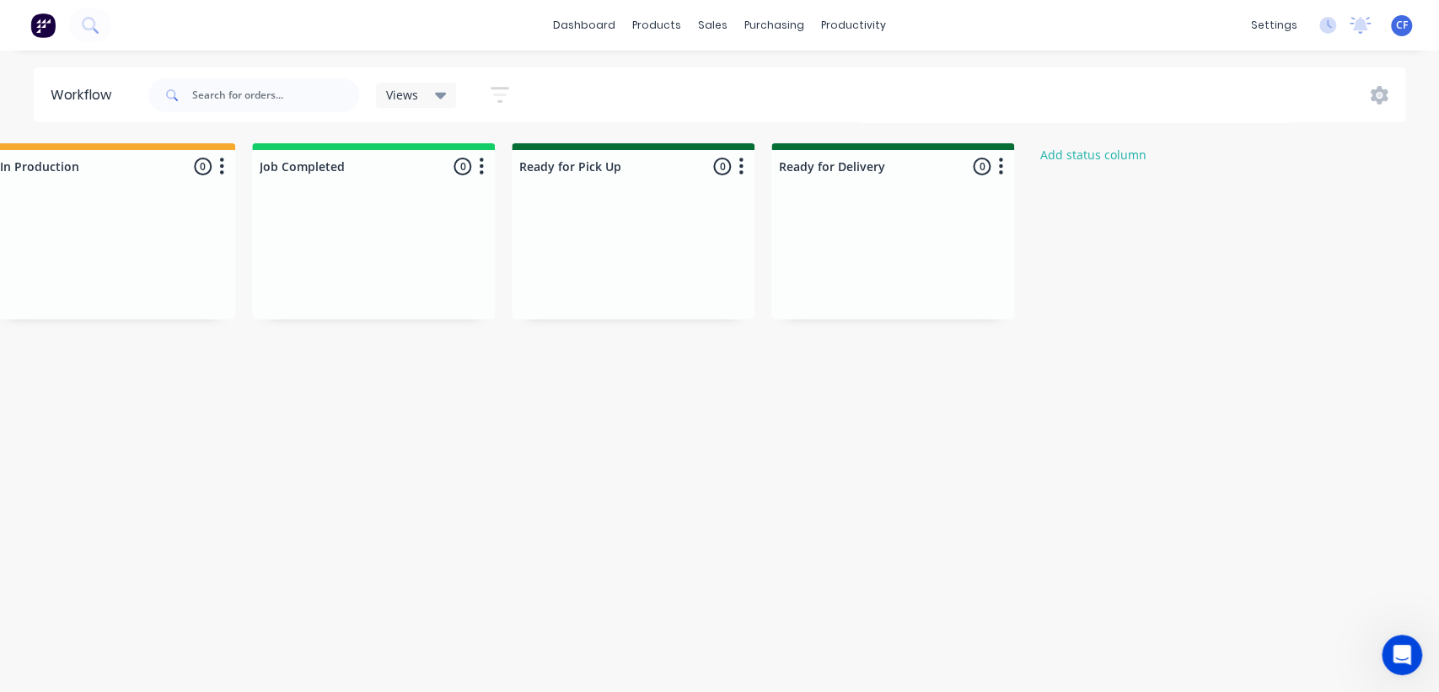
drag, startPoint x: 355, startPoint y: 164, endPoint x: 292, endPoint y: 154, distance: 63.9
click at [293, 155] on div "Submitted 0 Status colour #273444 hex #273444 Save Cancel Summaries Total order…" at bounding box center [329, 231] width 2322 height 176
click at [371, 164] on div at bounding box center [380, 166] width 243 height 33
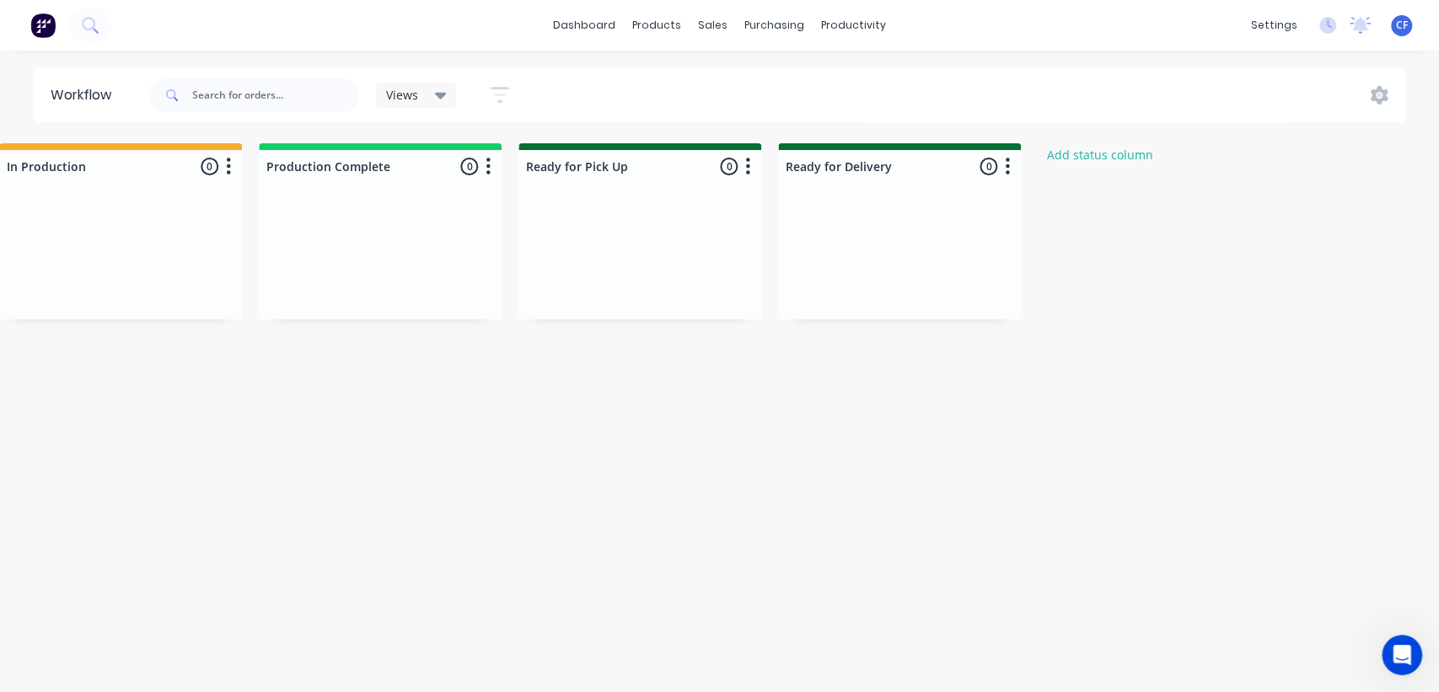
type input "Production Complete"
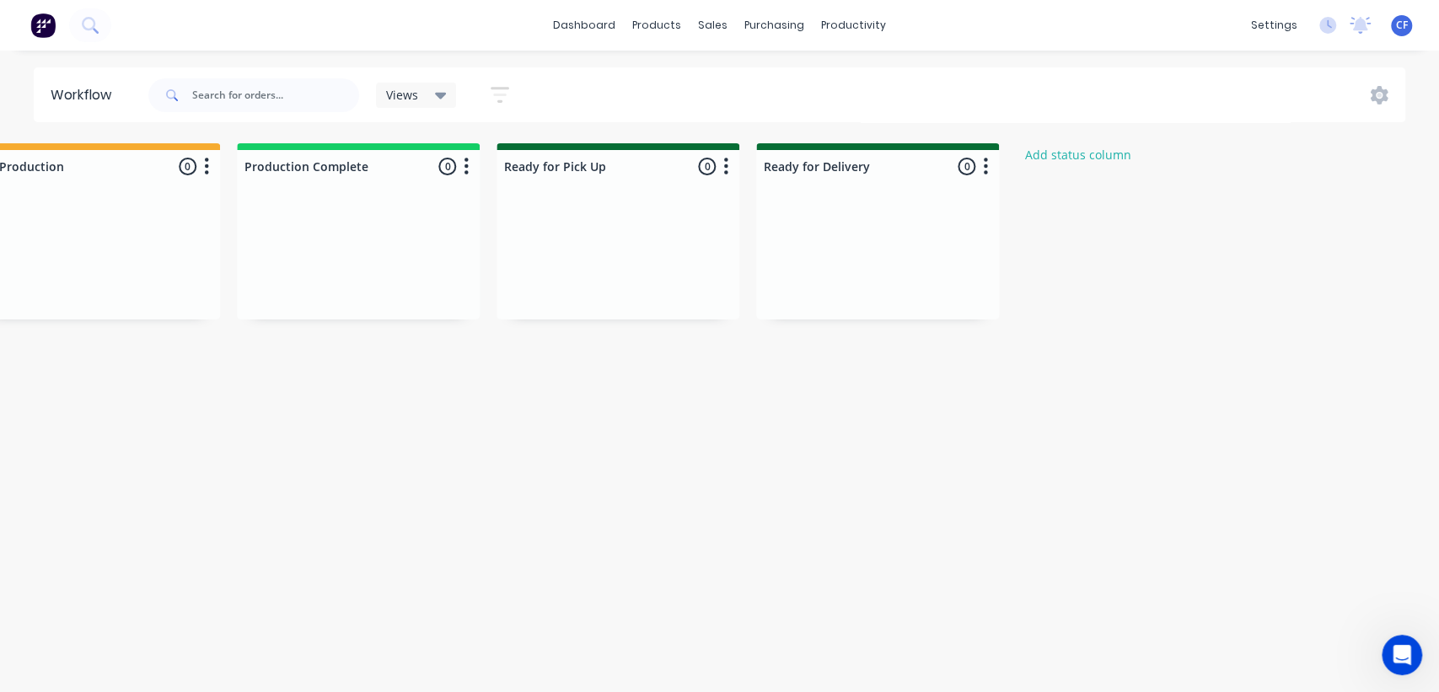
scroll to position [0, 883]
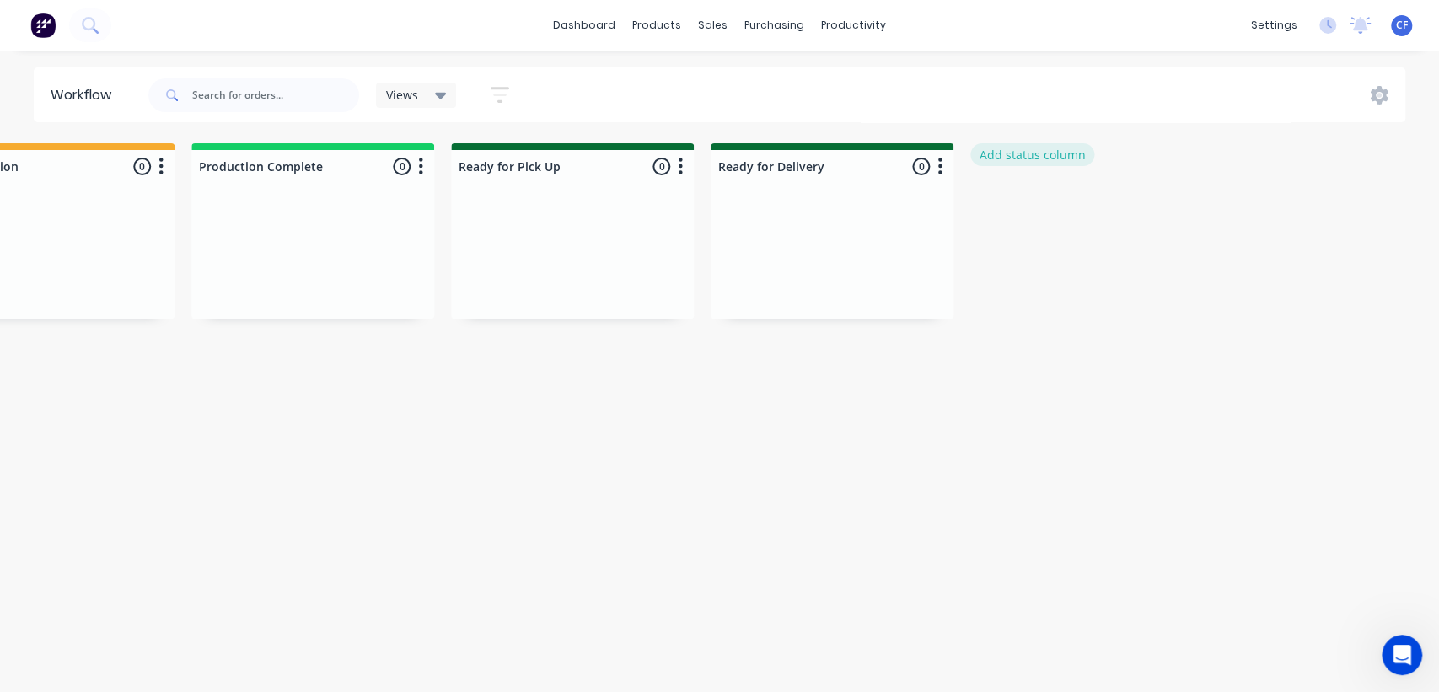
click at [1030, 145] on button "Add status column" at bounding box center [1032, 154] width 124 height 23
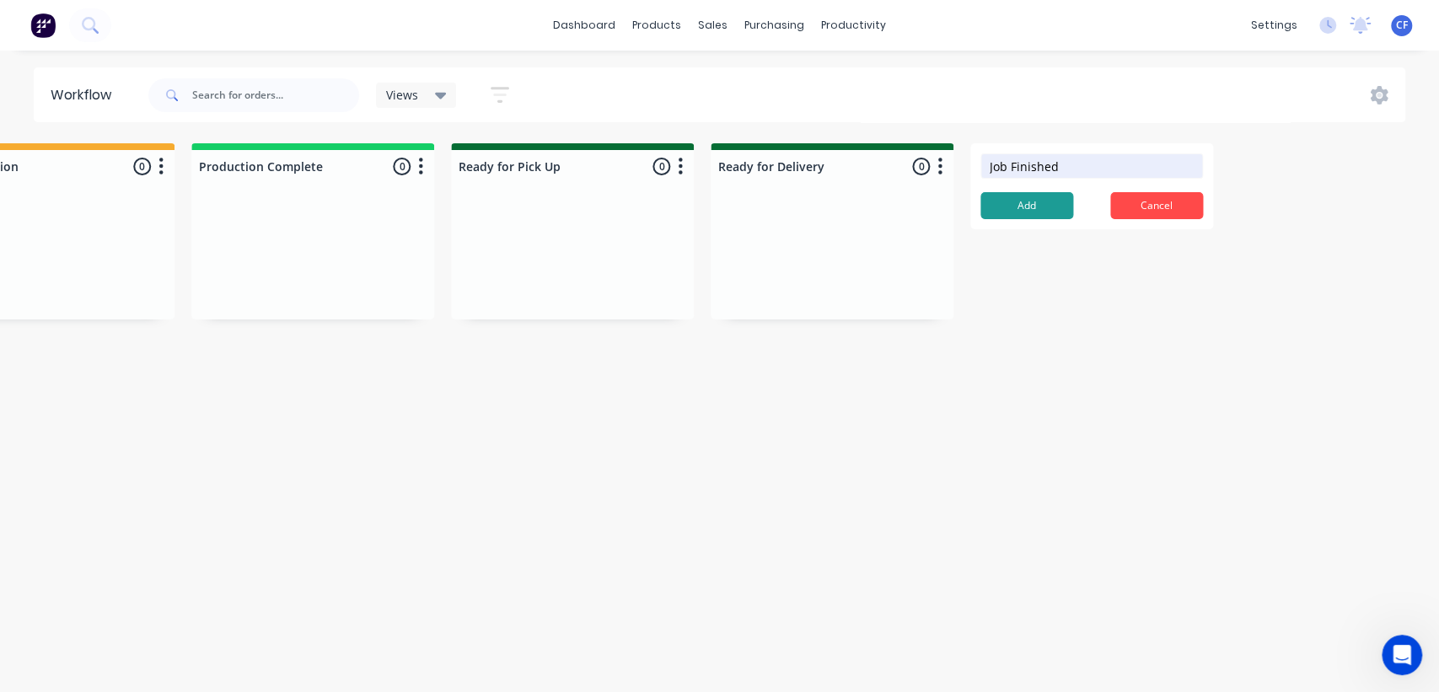
type input "Job Finished"
click at [1042, 207] on button "Add" at bounding box center [1026, 205] width 93 height 27
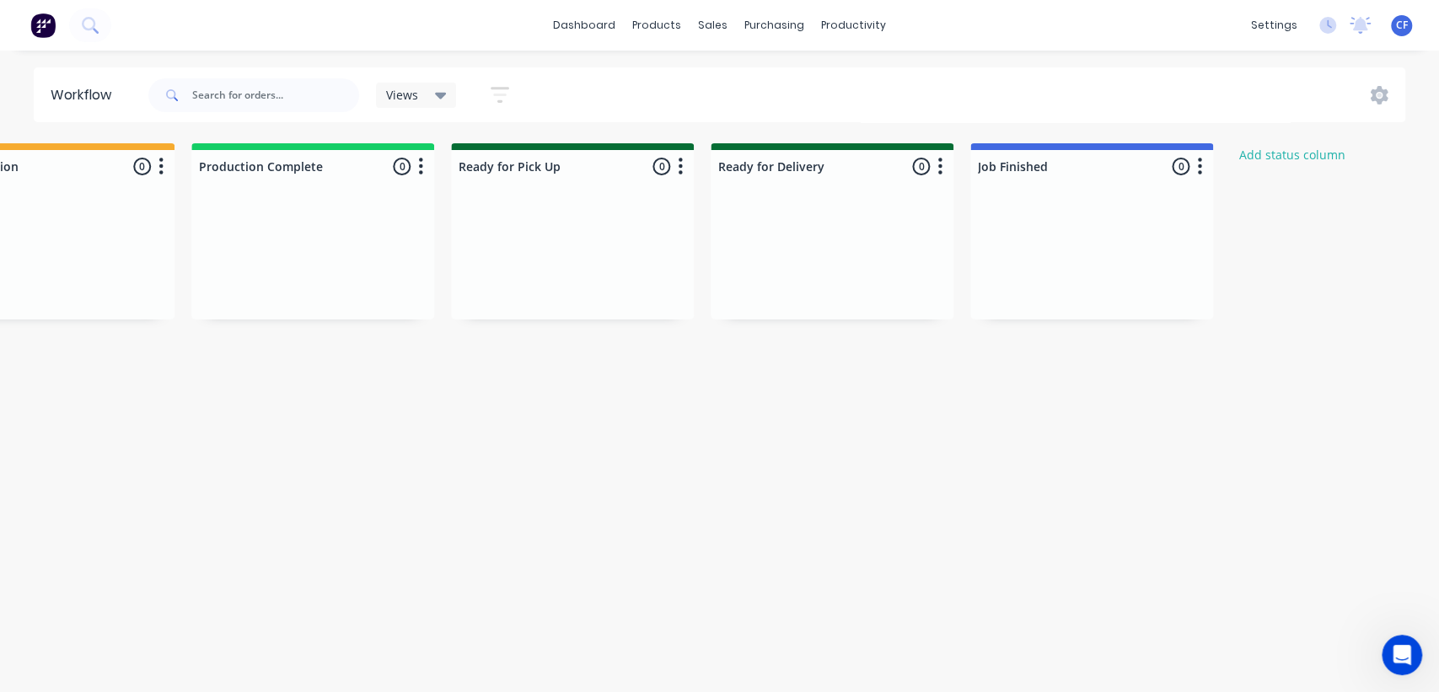
click at [1209, 168] on button "button" at bounding box center [1199, 167] width 20 height 20
click at [1119, 227] on button "Notifications" at bounding box center [1125, 231] width 169 height 28
click at [1094, 266] on button "Summaries" at bounding box center [1125, 258] width 169 height 28
click at [1123, 287] on button "Sort By" at bounding box center [1125, 286] width 169 height 28
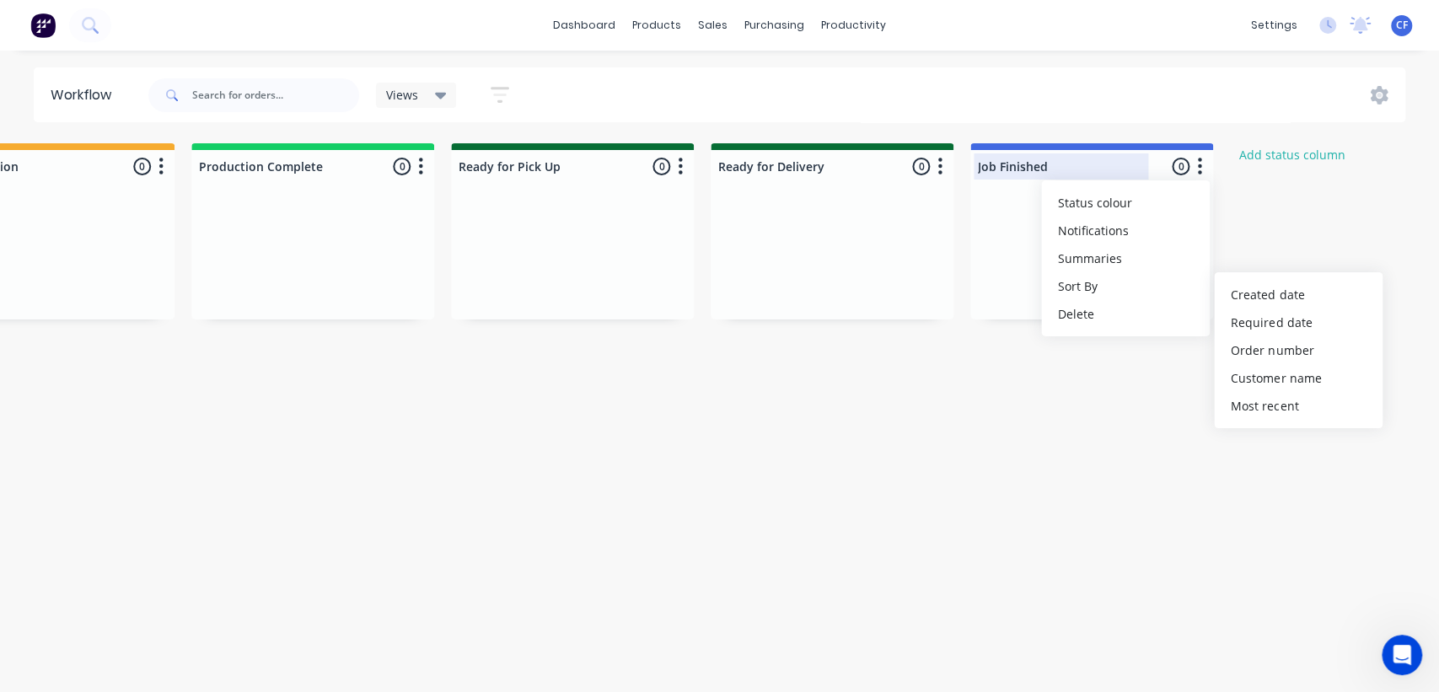
click at [1102, 179] on div at bounding box center [1091, 166] width 243 height 33
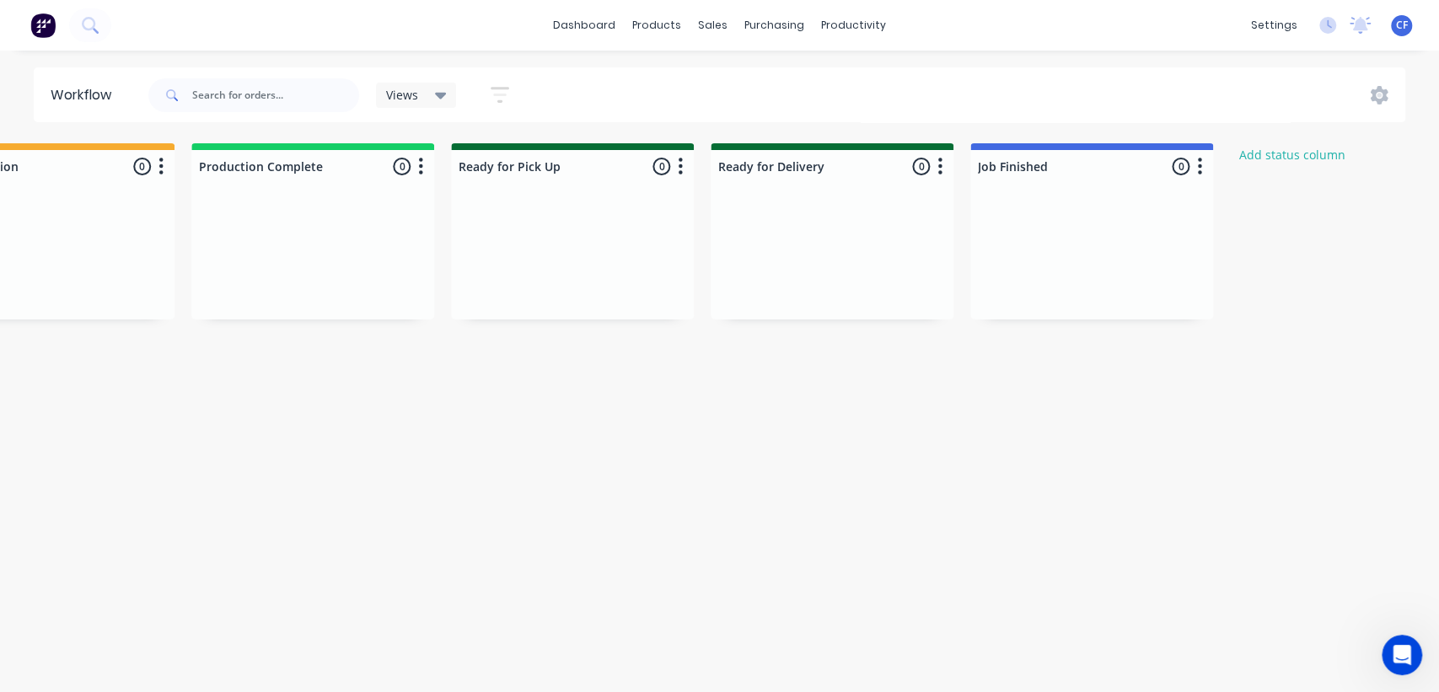
click at [1166, 207] on div at bounding box center [1091, 256] width 243 height 126
click at [1201, 166] on icon "button" at bounding box center [1199, 166] width 5 height 21
click at [1152, 197] on button "Status colour" at bounding box center [1125, 203] width 169 height 28
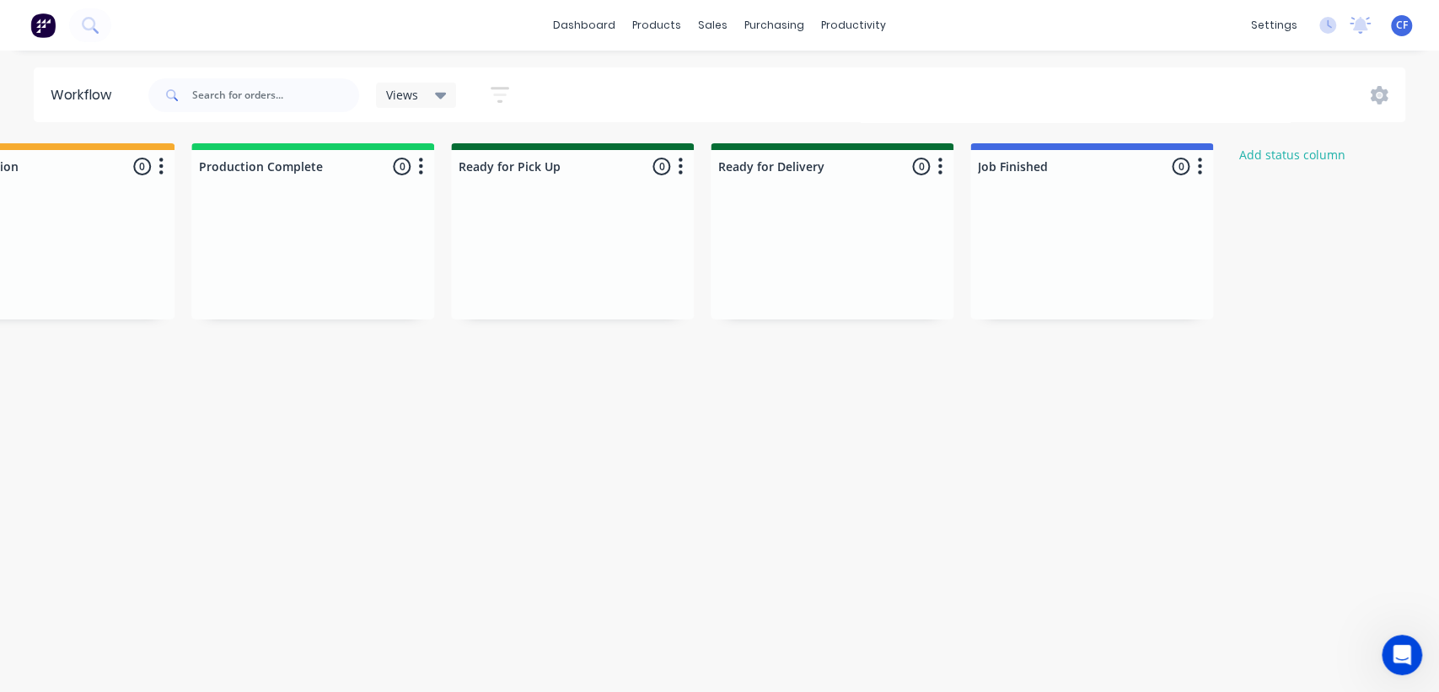
click at [1205, 160] on button "button" at bounding box center [1199, 167] width 20 height 20
click at [1134, 322] on button "Delete" at bounding box center [1125, 314] width 169 height 28
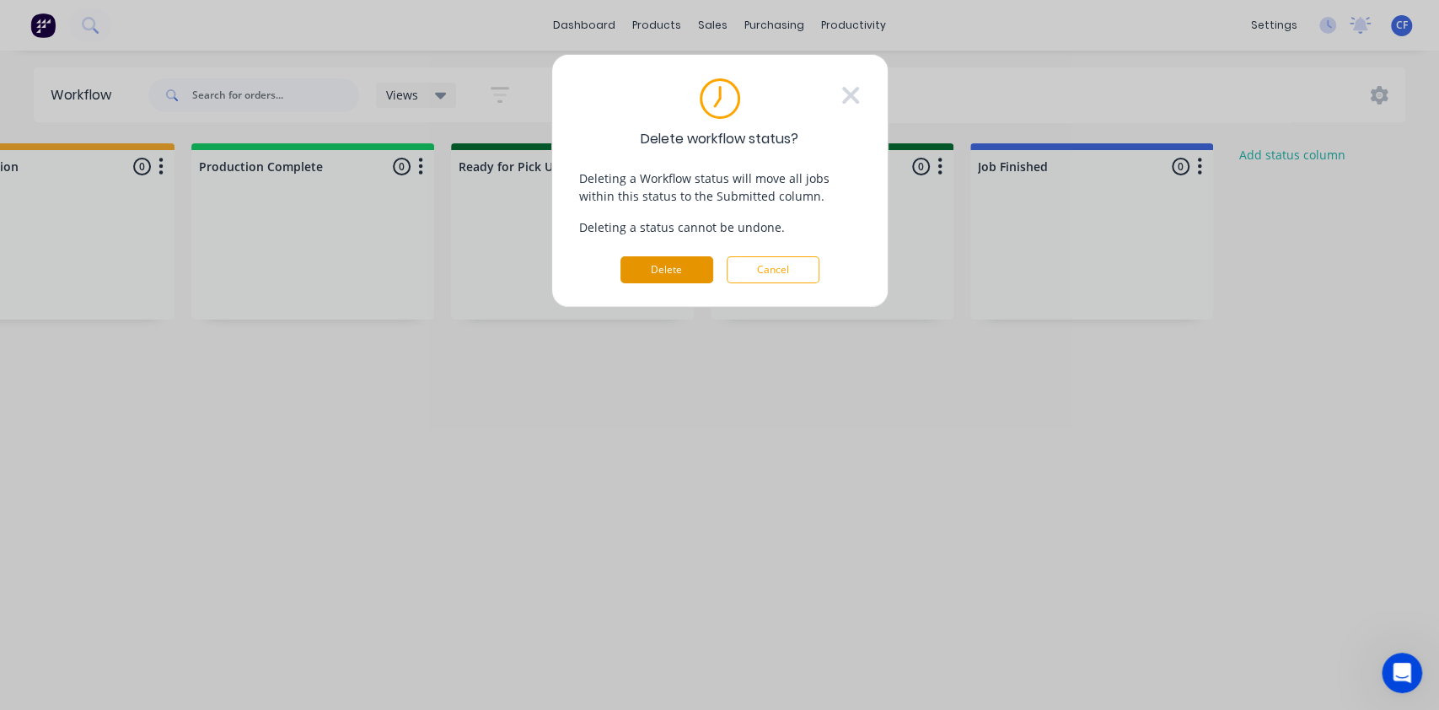
click at [688, 270] on button "Delete" at bounding box center [666, 269] width 93 height 27
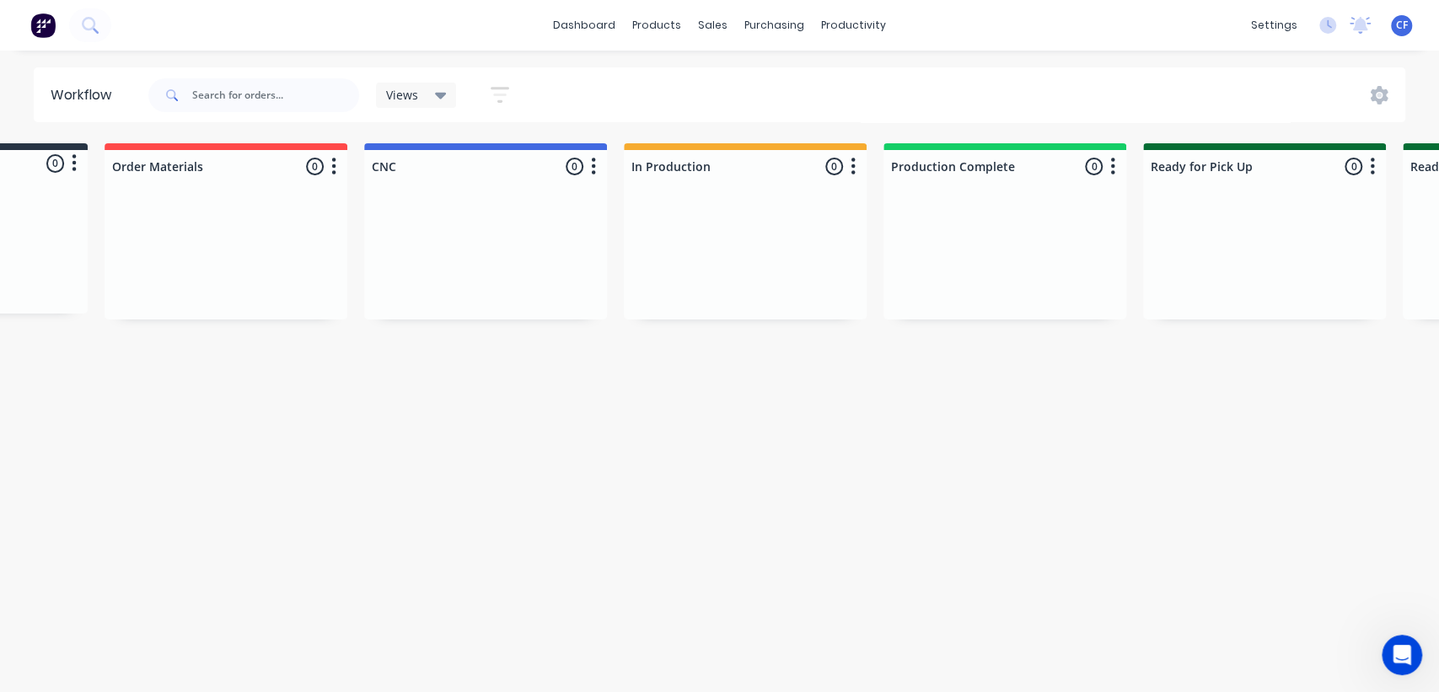
scroll to position [0, 34]
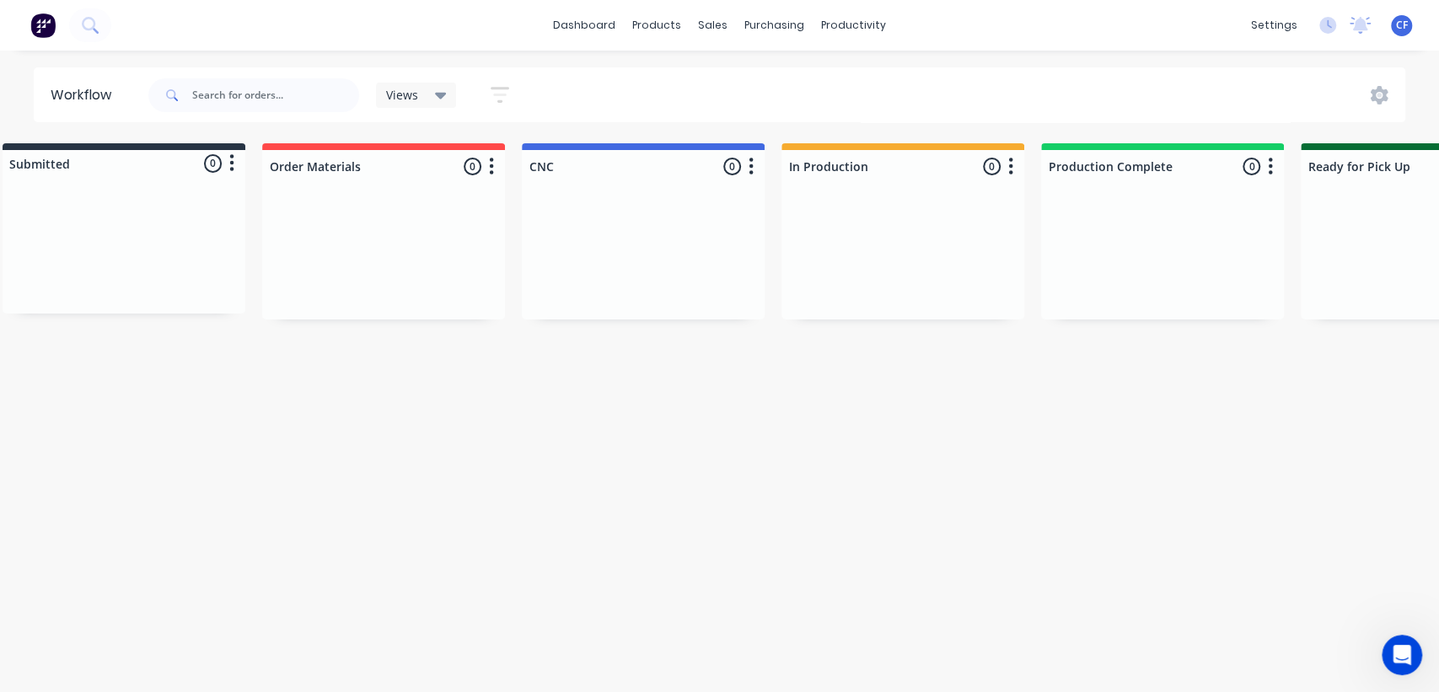
click at [374, 95] on div "Views Save new view None (Default) edit Show/Hide statuses Show line item cards…" at bounding box center [336, 95] width 383 height 51
click at [391, 94] on div "Views" at bounding box center [416, 95] width 81 height 25
click at [393, 94] on span "Views" at bounding box center [402, 95] width 32 height 18
click at [416, 83] on div "Views" at bounding box center [416, 95] width 81 height 25
drag, startPoint x: 462, startPoint y: 64, endPoint x: 490, endPoint y: 85, distance: 34.9
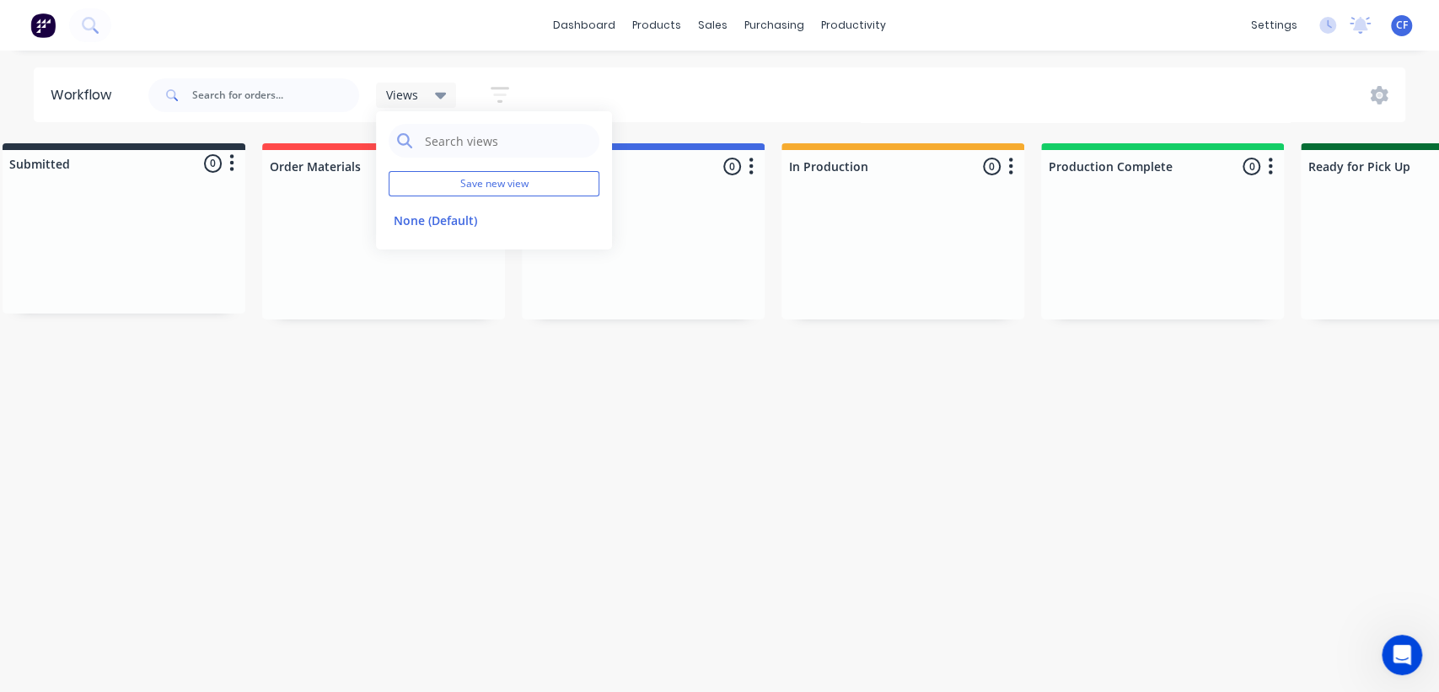
click at [473, 70] on div "dashboard products sales purchasing productivity dashboard products Product Cat…" at bounding box center [685, 295] width 1439 height 591
click at [494, 89] on icon "button" at bounding box center [500, 95] width 19 height 16
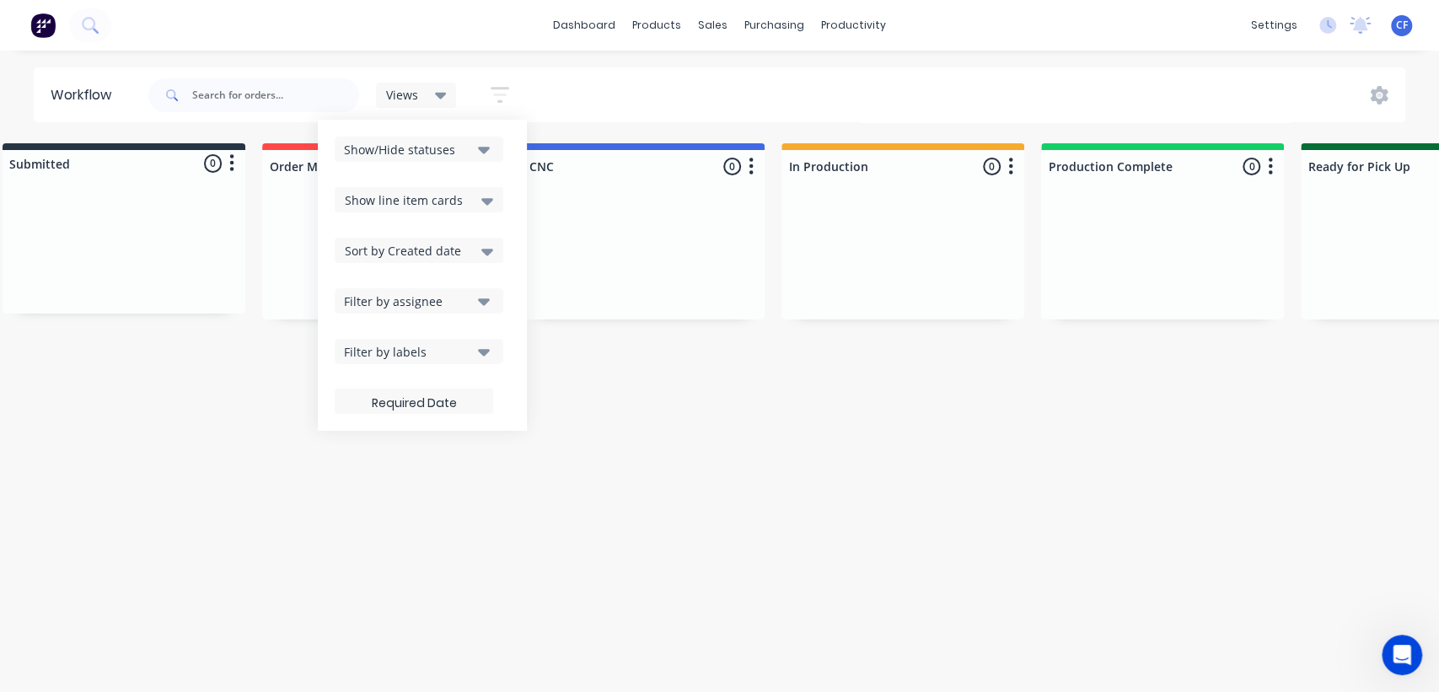
click at [461, 293] on button "Filter by assignee" at bounding box center [419, 300] width 169 height 25
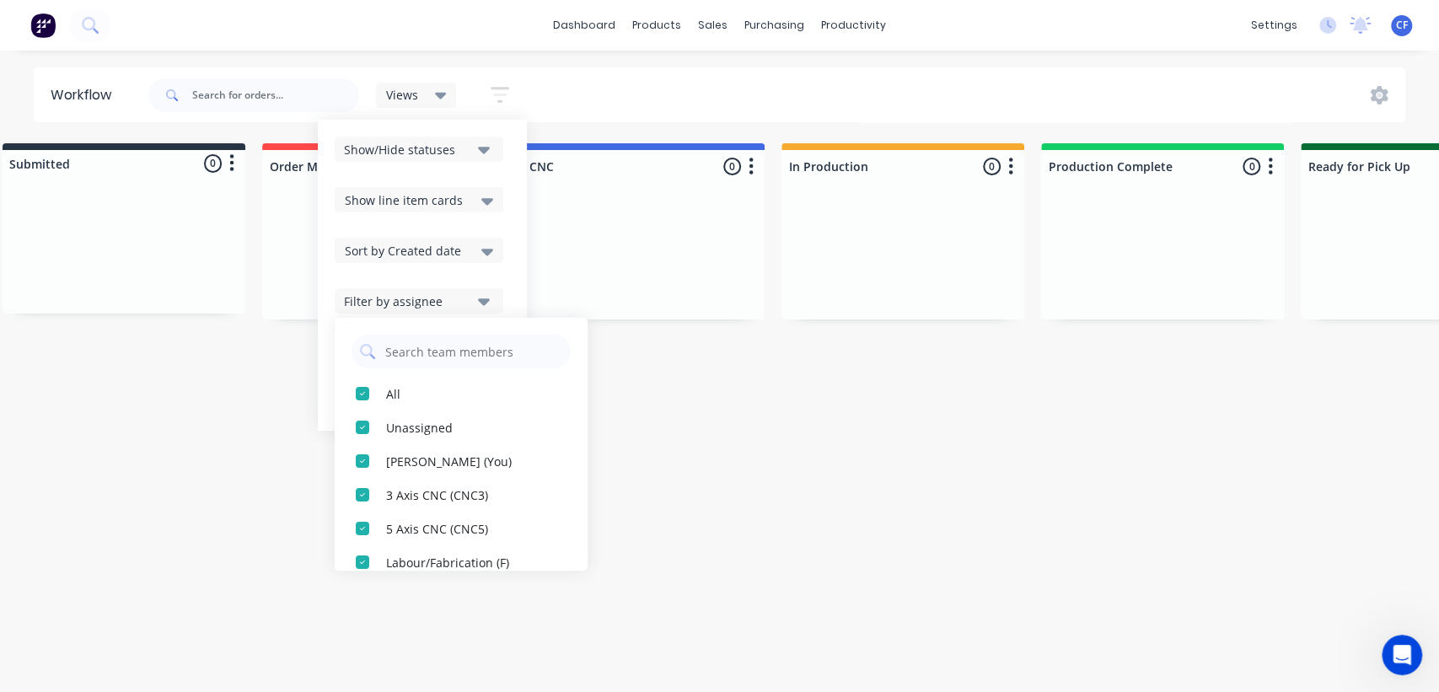
click at [691, 427] on div "Workflow Views Save new view None (Default) edit Show/Hide statuses Show line i…" at bounding box center [685, 362] width 1439 height 591
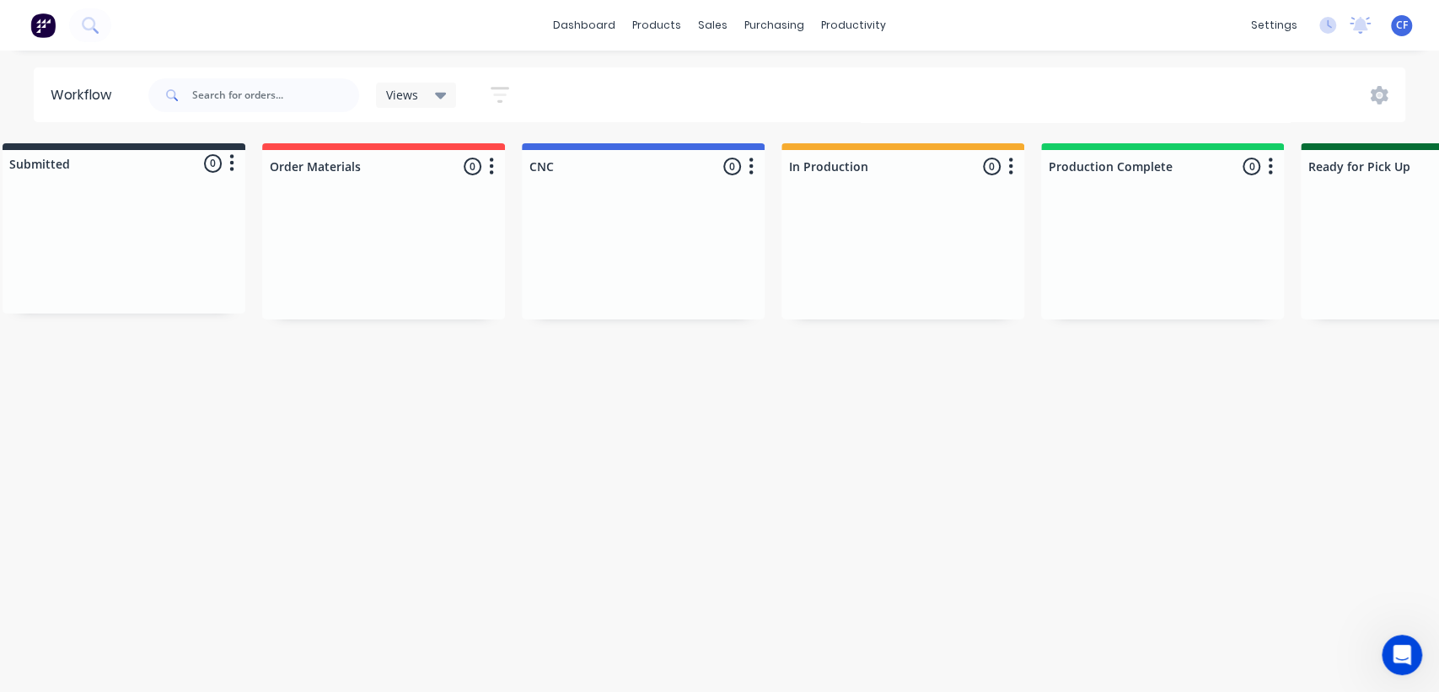
click at [108, 251] on div at bounding box center [124, 250] width 243 height 126
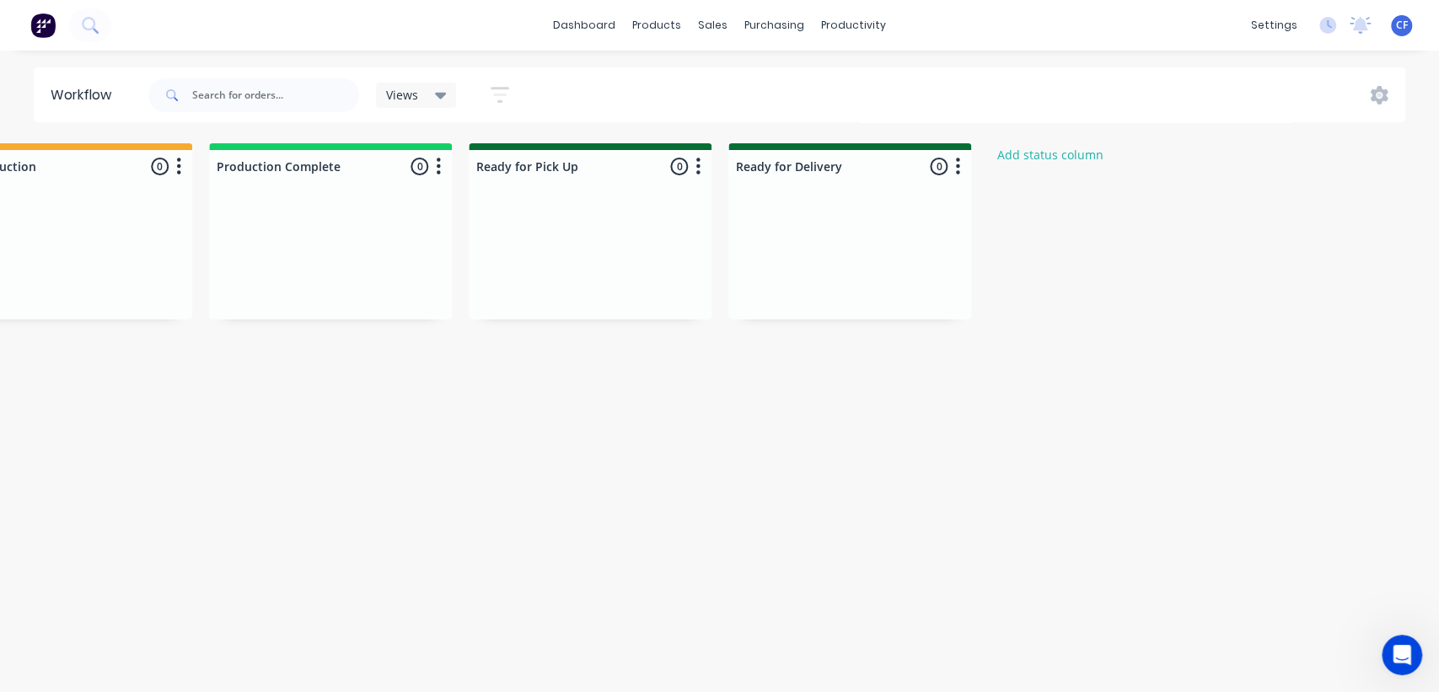
scroll to position [0, 821]
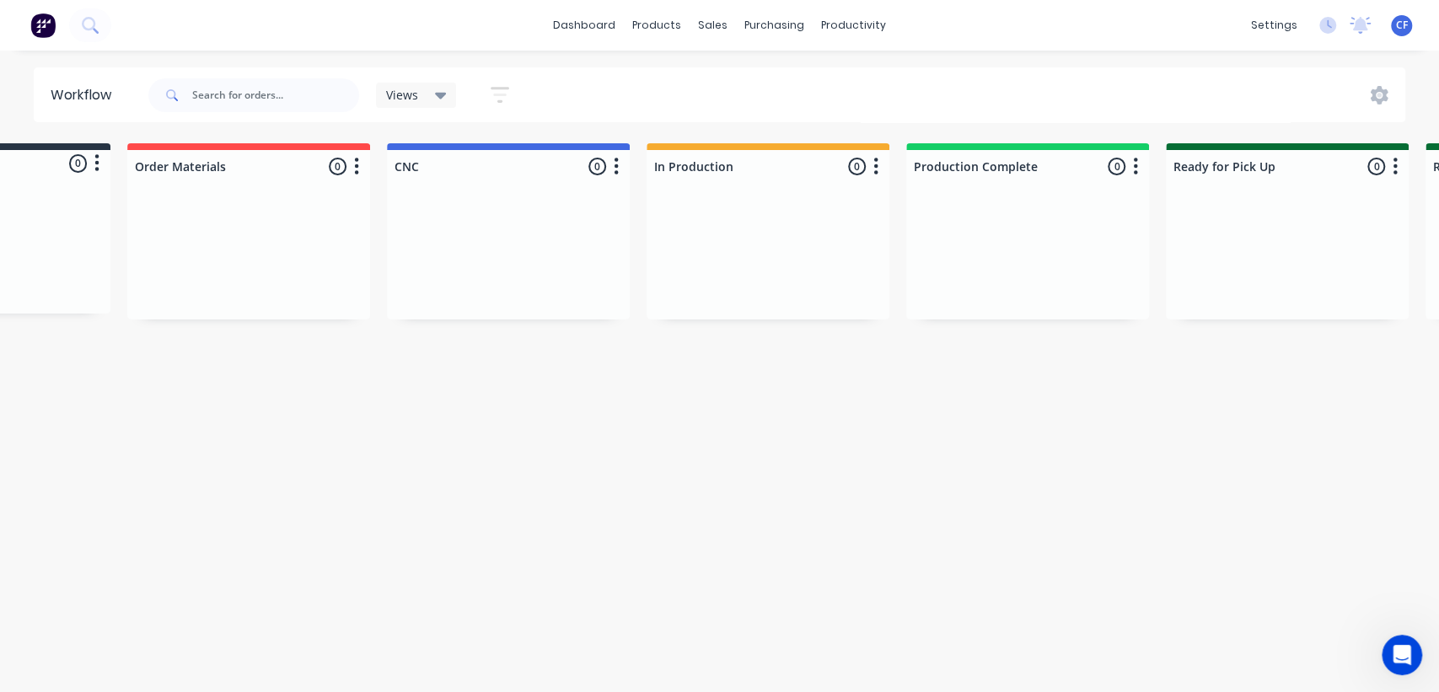
scroll to position [0, 0]
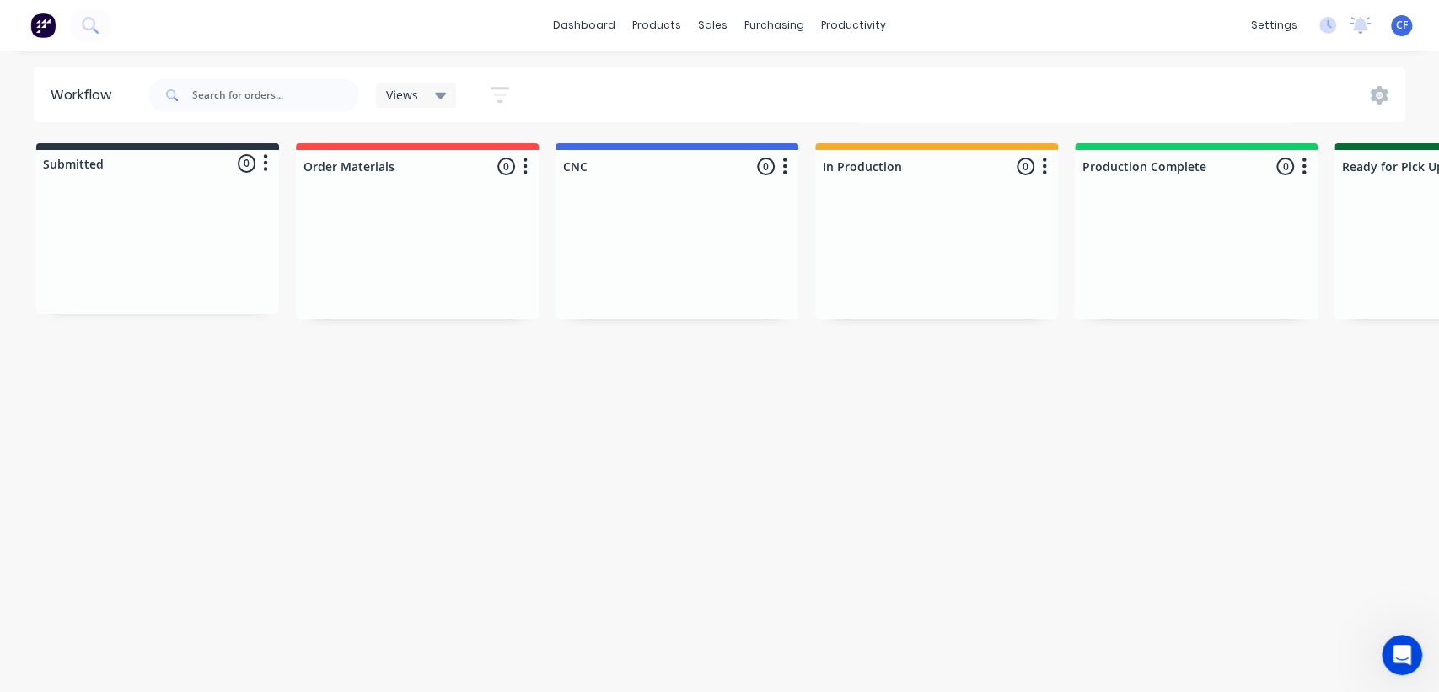
click at [674, 427] on div "Workflow Views Save new view None (Default) edit Show/Hide statuses Show line i…" at bounding box center [719, 362] width 1439 height 591
click at [373, 186] on div at bounding box center [417, 188] width 243 height 10
drag, startPoint x: 364, startPoint y: 162, endPoint x: 363, endPoint y: 185, distance: 23.6
click at [363, 185] on div "Submitted 0 Status colour #273444 hex #273444 Save Cancel Summaries Total order…" at bounding box center [1148, 231] width 2322 height 176
click at [574, 457] on div "Workflow Views Save new view None (Default) edit Show/Hide statuses Show line i…" at bounding box center [719, 362] width 1439 height 591
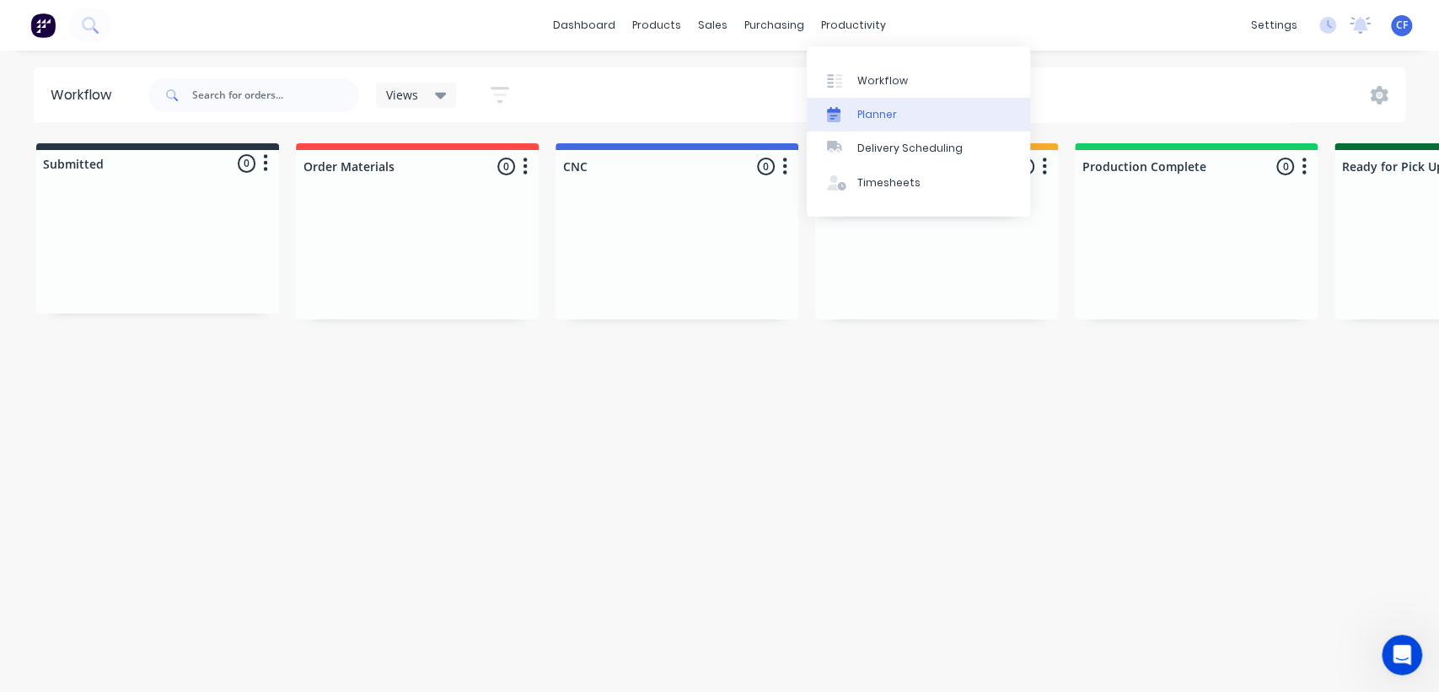
click at [894, 99] on link "Planner" at bounding box center [918, 115] width 223 height 34
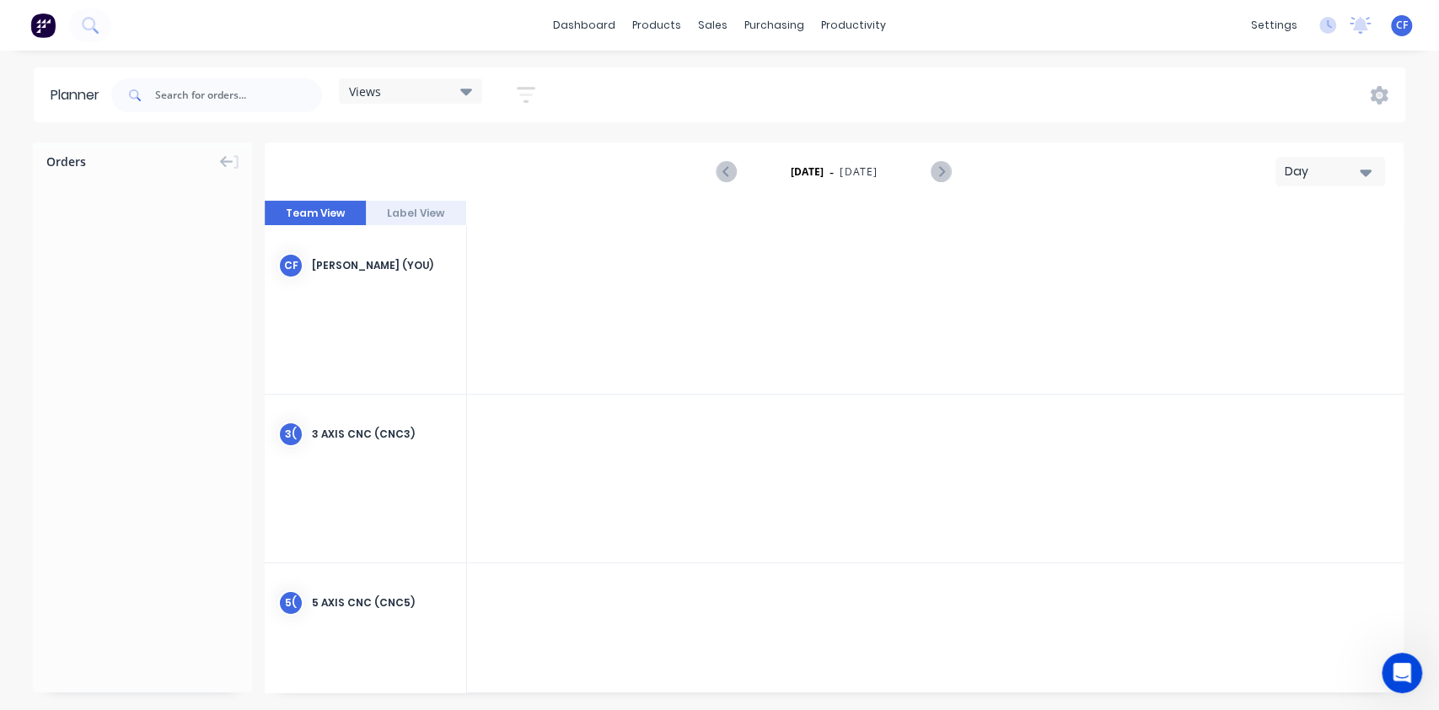
scroll to position [0, 2428]
click at [408, 224] on button "Label View" at bounding box center [416, 213] width 101 height 25
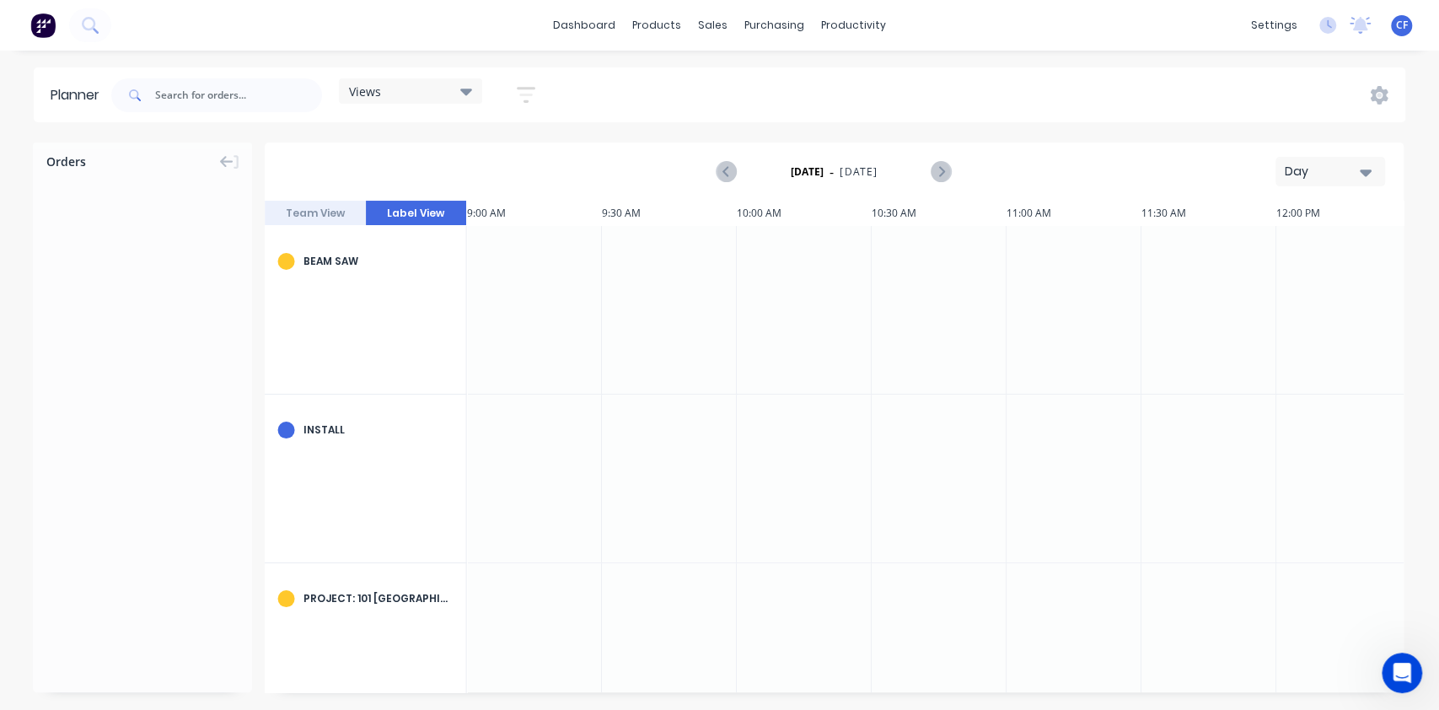
click at [336, 210] on button "Team View" at bounding box center [315, 213] width 101 height 25
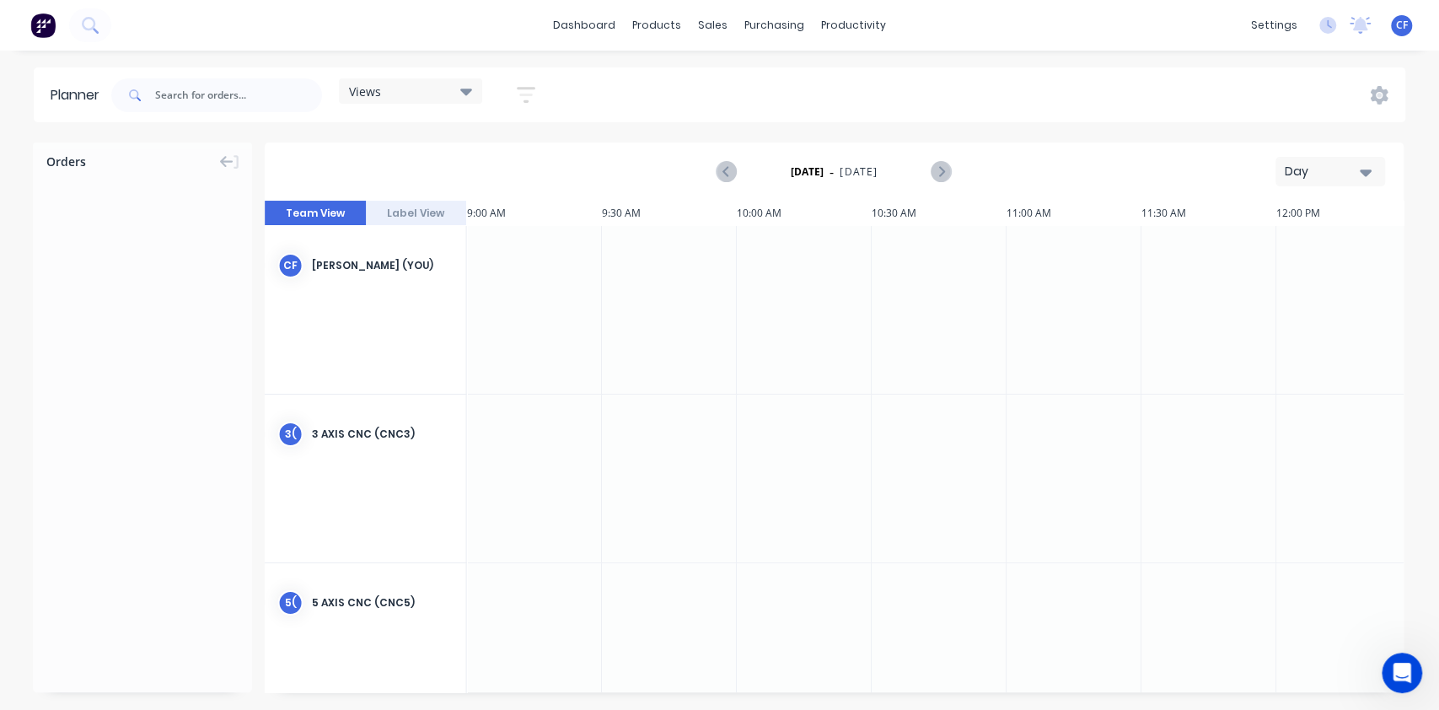
click at [513, 91] on button "button" at bounding box center [526, 94] width 54 height 33
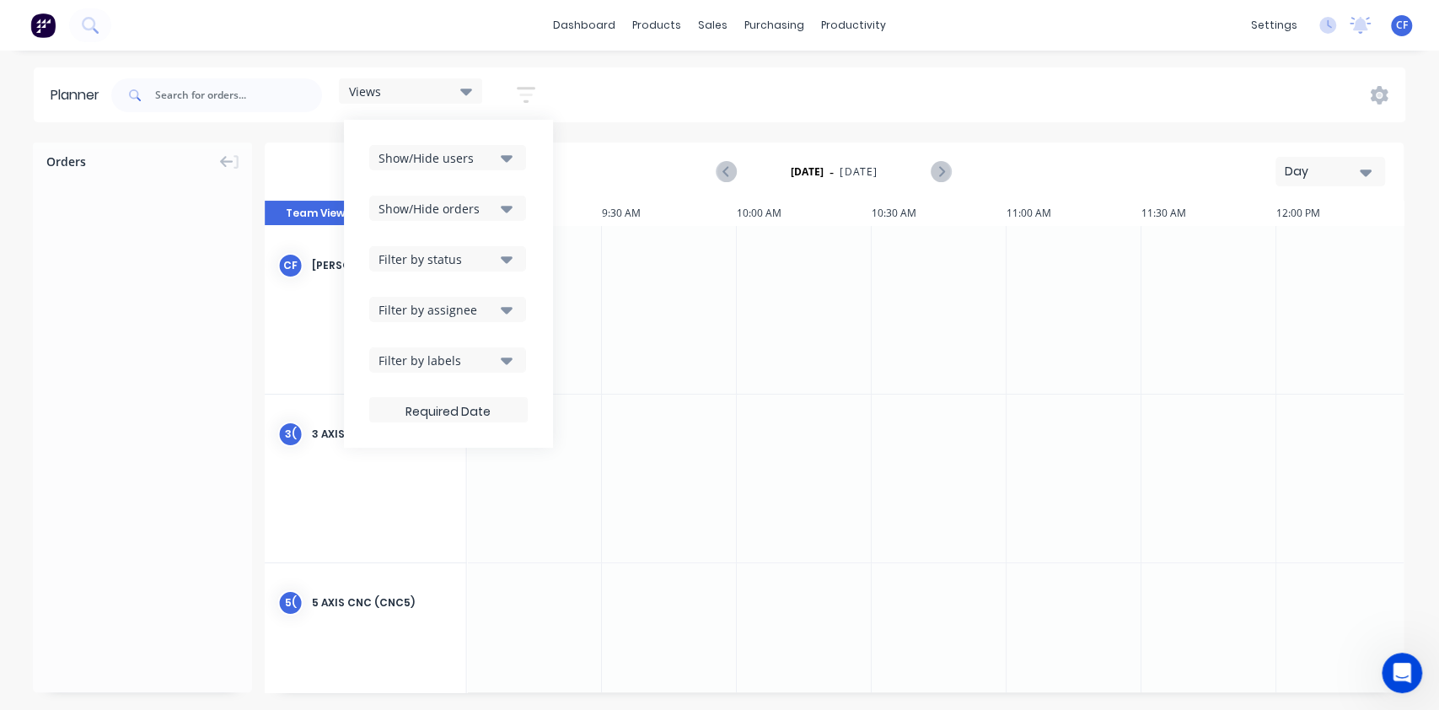
click at [459, 149] on div "Show/Hide users" at bounding box center [436, 158] width 117 height 18
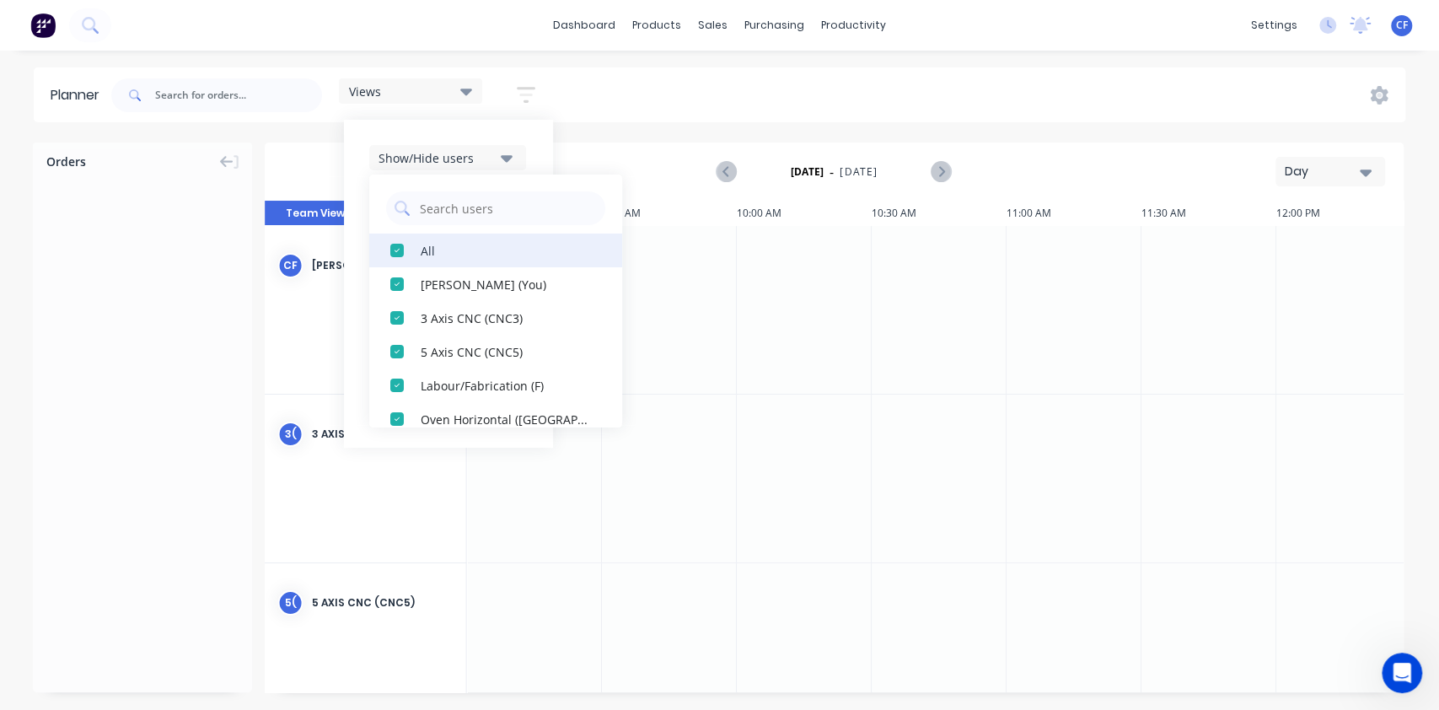
click at [432, 237] on button "All" at bounding box center [495, 250] width 253 height 34
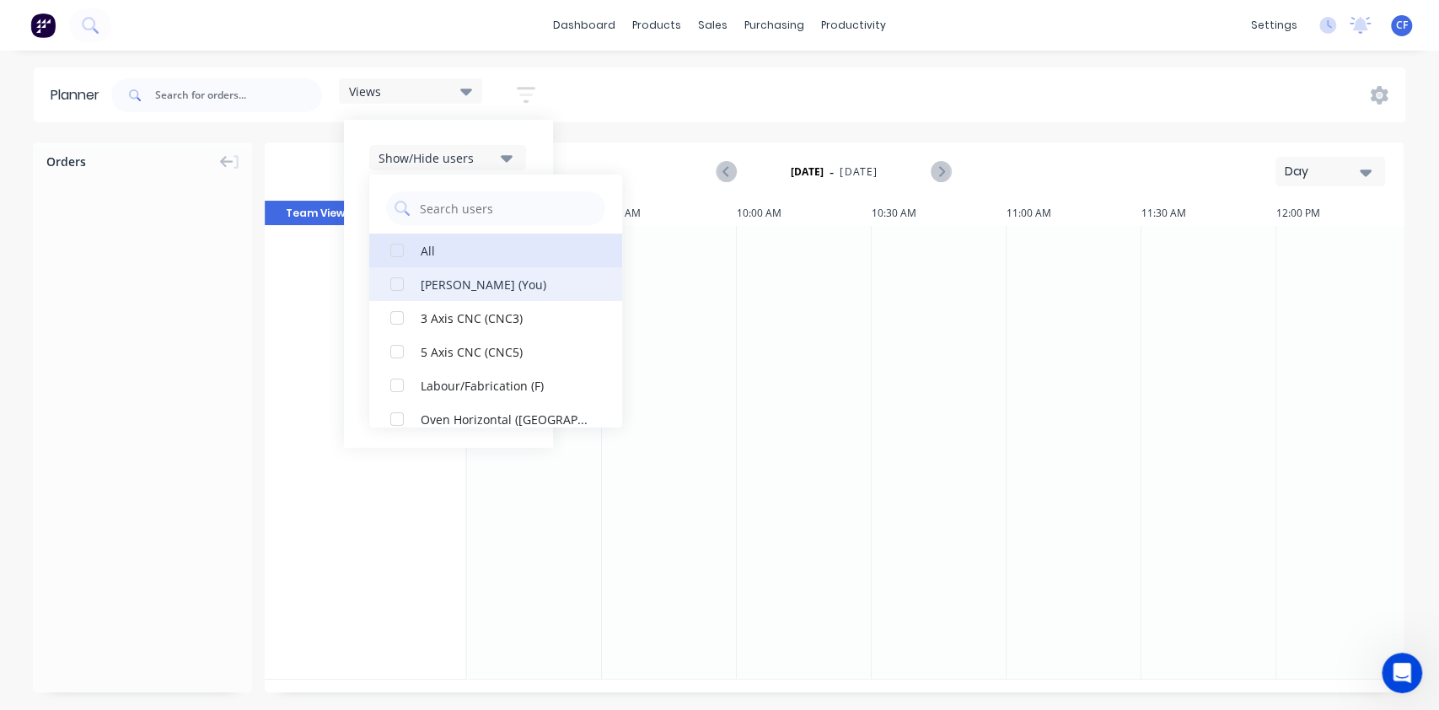
click at [405, 285] on div "button" at bounding box center [397, 284] width 34 height 34
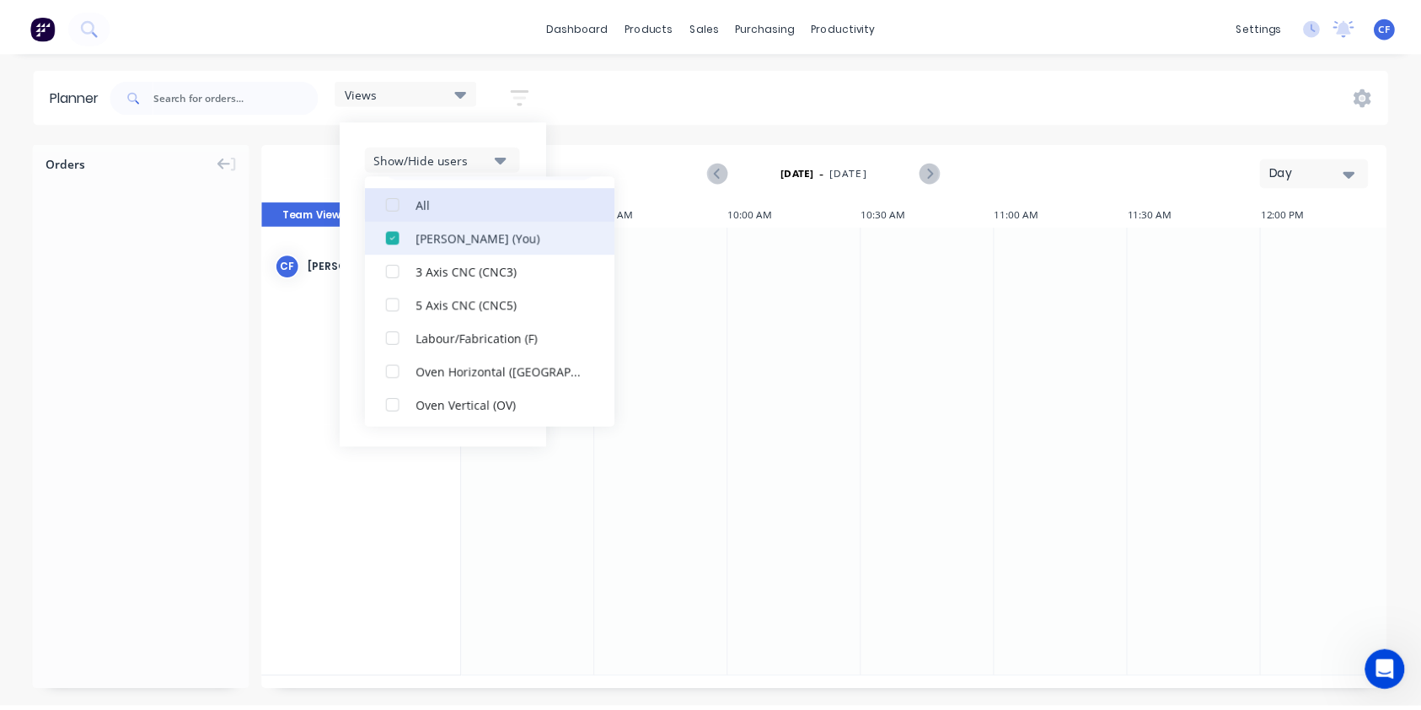
scroll to position [0, 0]
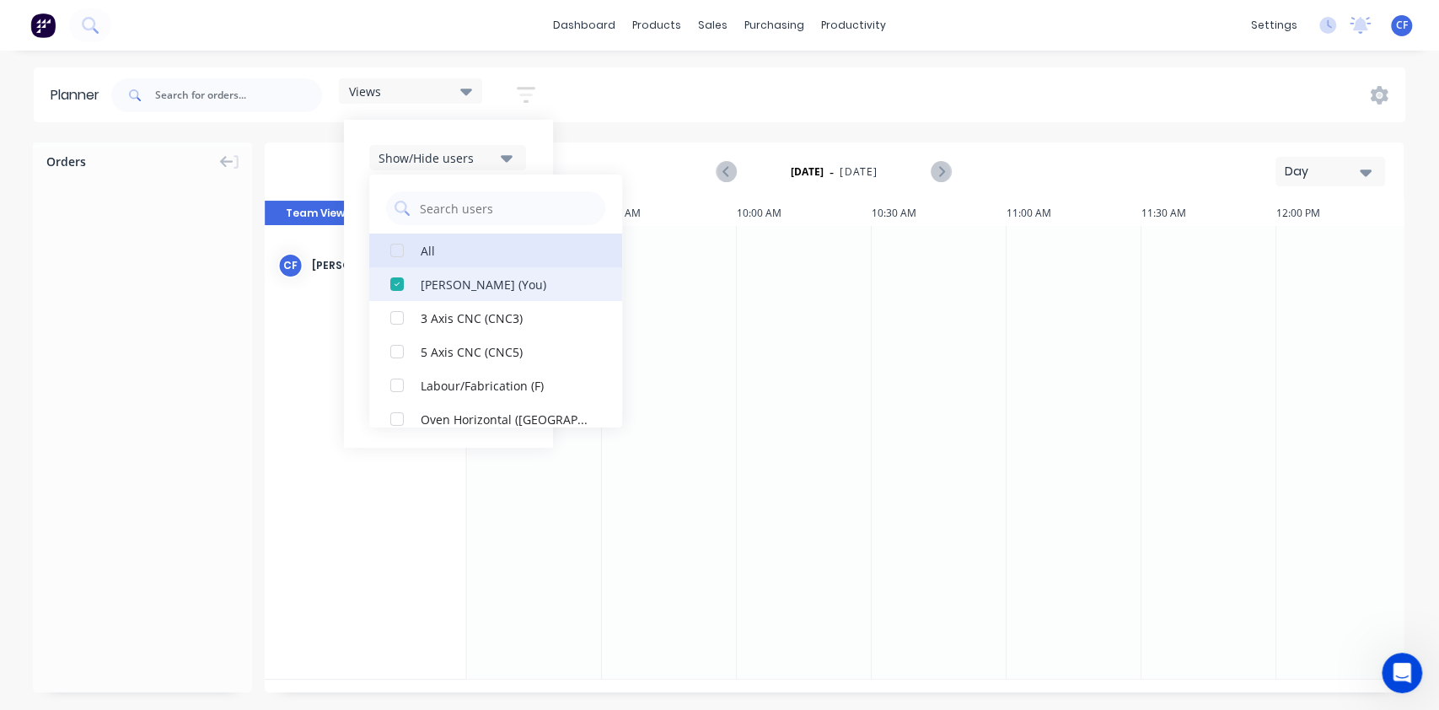
click at [409, 276] on div "button" at bounding box center [397, 284] width 34 height 34
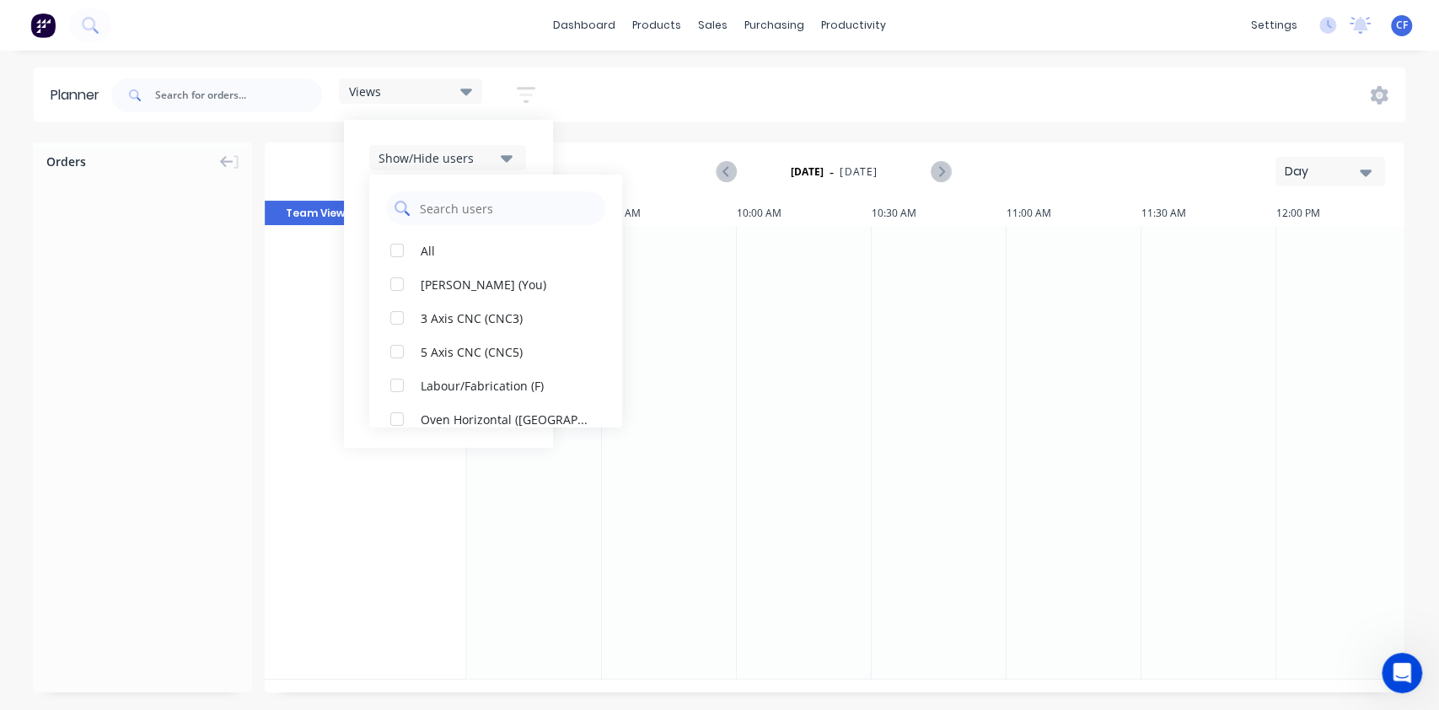
click at [470, 221] on input "text" at bounding box center [507, 208] width 179 height 34
click at [598, 153] on div "[DATE] - [DATE] Day" at bounding box center [833, 171] width 1135 height 55
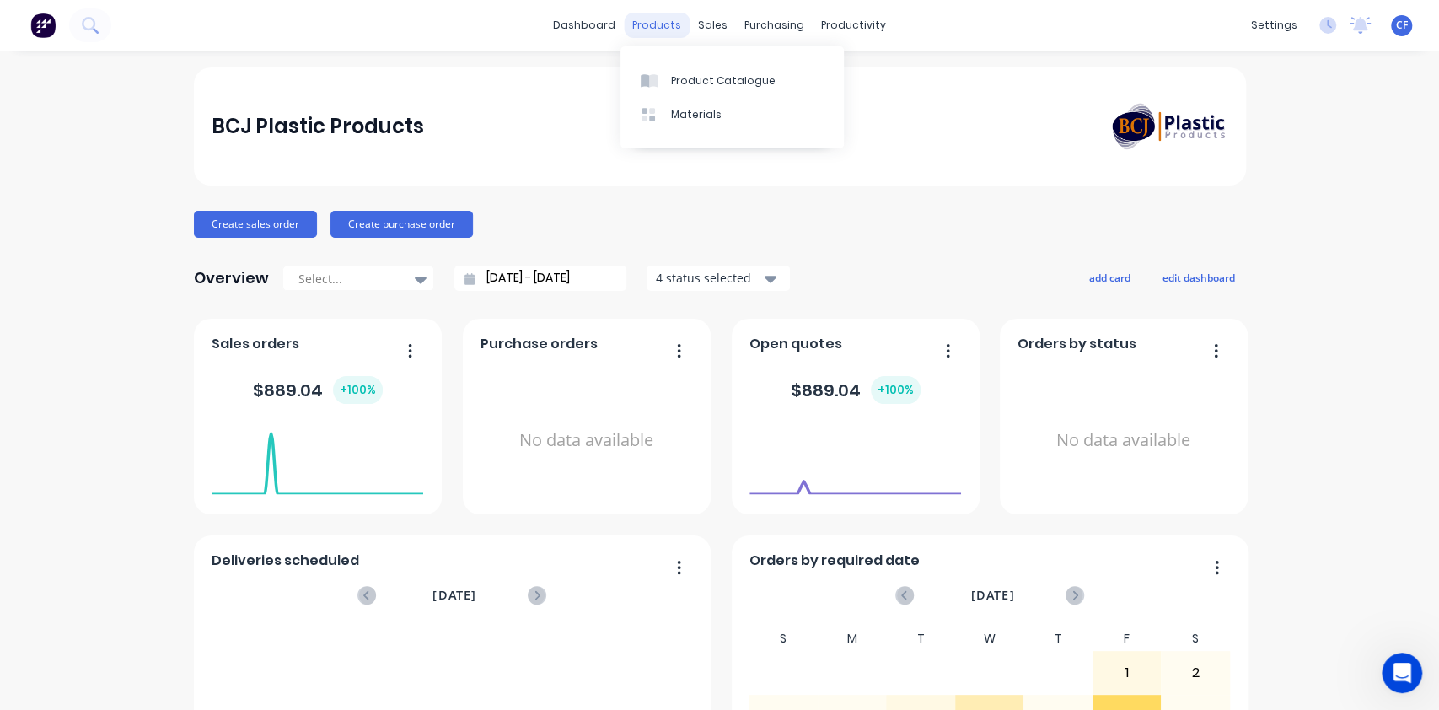
click at [646, 27] on div "products" at bounding box center [657, 25] width 66 height 25
click at [667, 64] on link "Product Catalogue" at bounding box center [731, 80] width 223 height 34
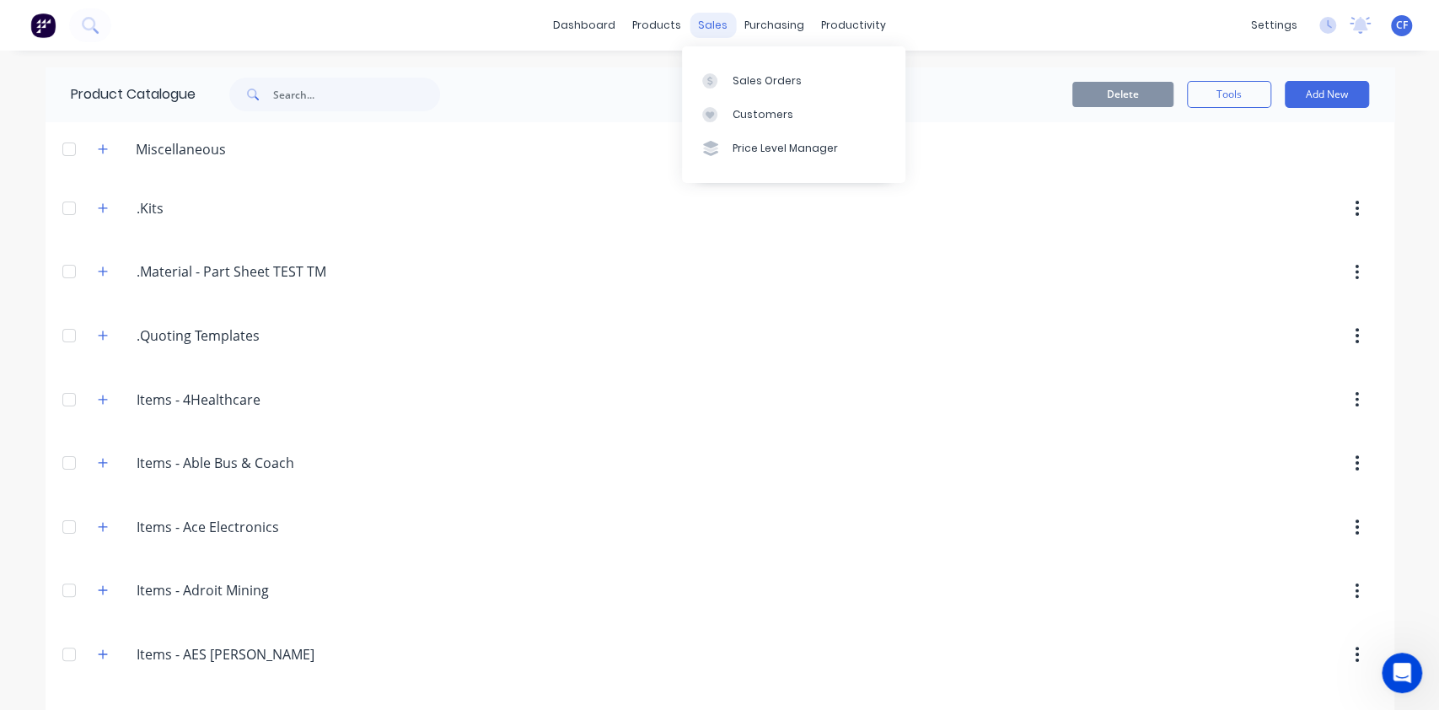
click at [697, 20] on div "sales" at bounding box center [713, 25] width 46 height 25
click at [728, 89] on link "Sales Orders" at bounding box center [793, 80] width 223 height 34
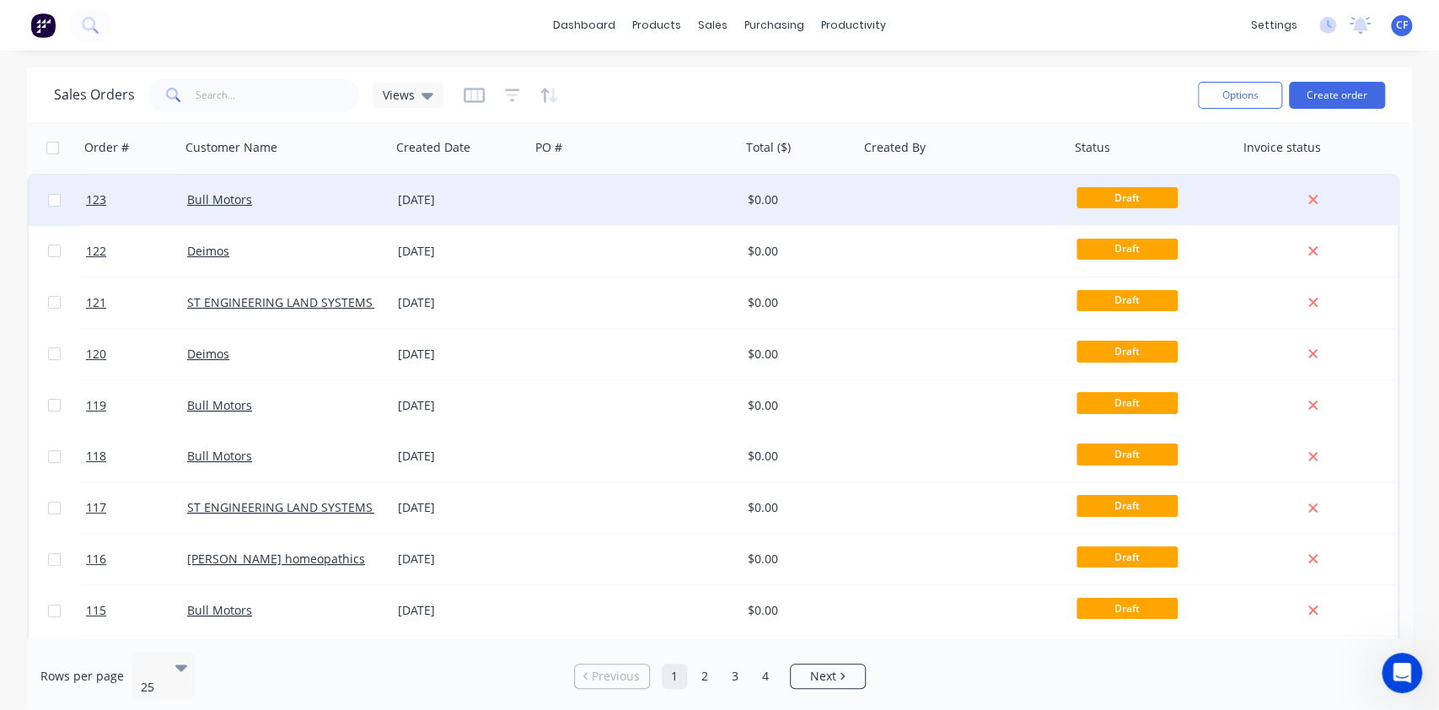
click at [240, 186] on div "Bull Motors" at bounding box center [285, 199] width 211 height 51
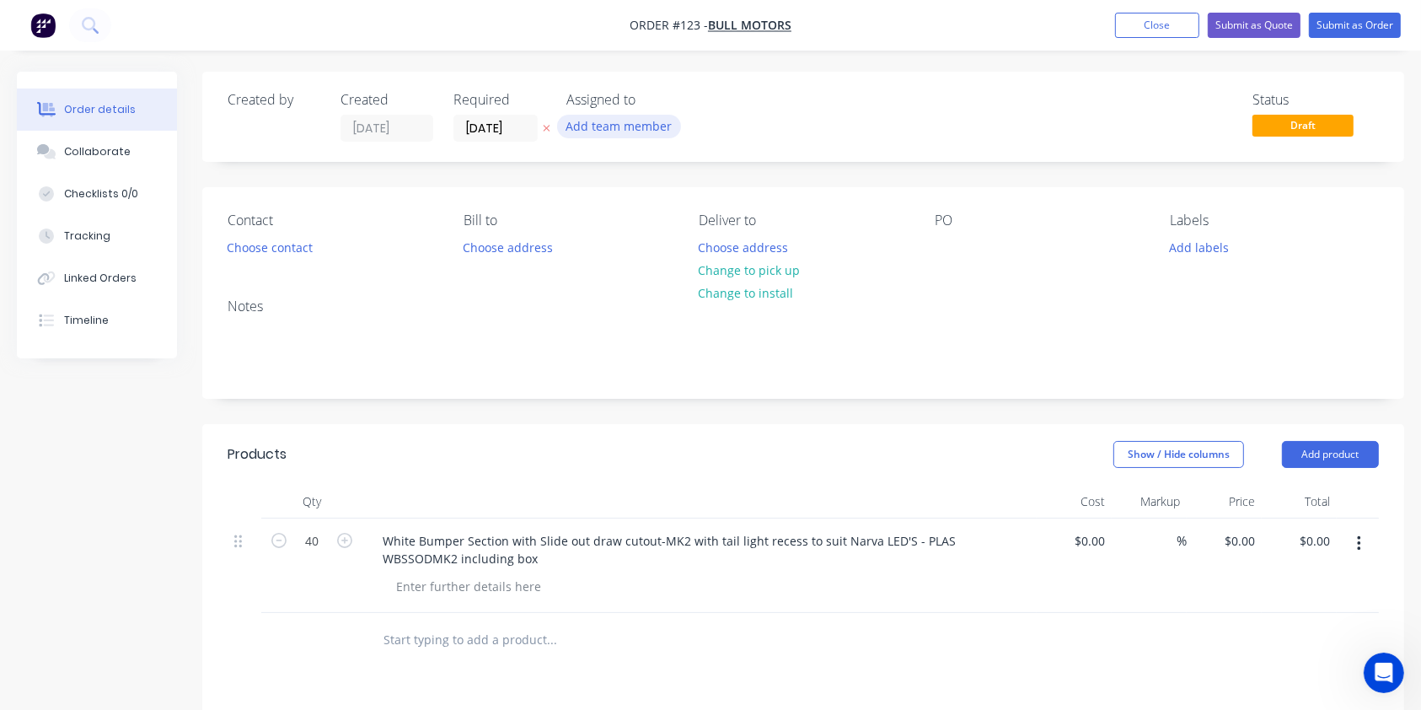
click at [634, 126] on button "Add team member" at bounding box center [619, 126] width 124 height 23
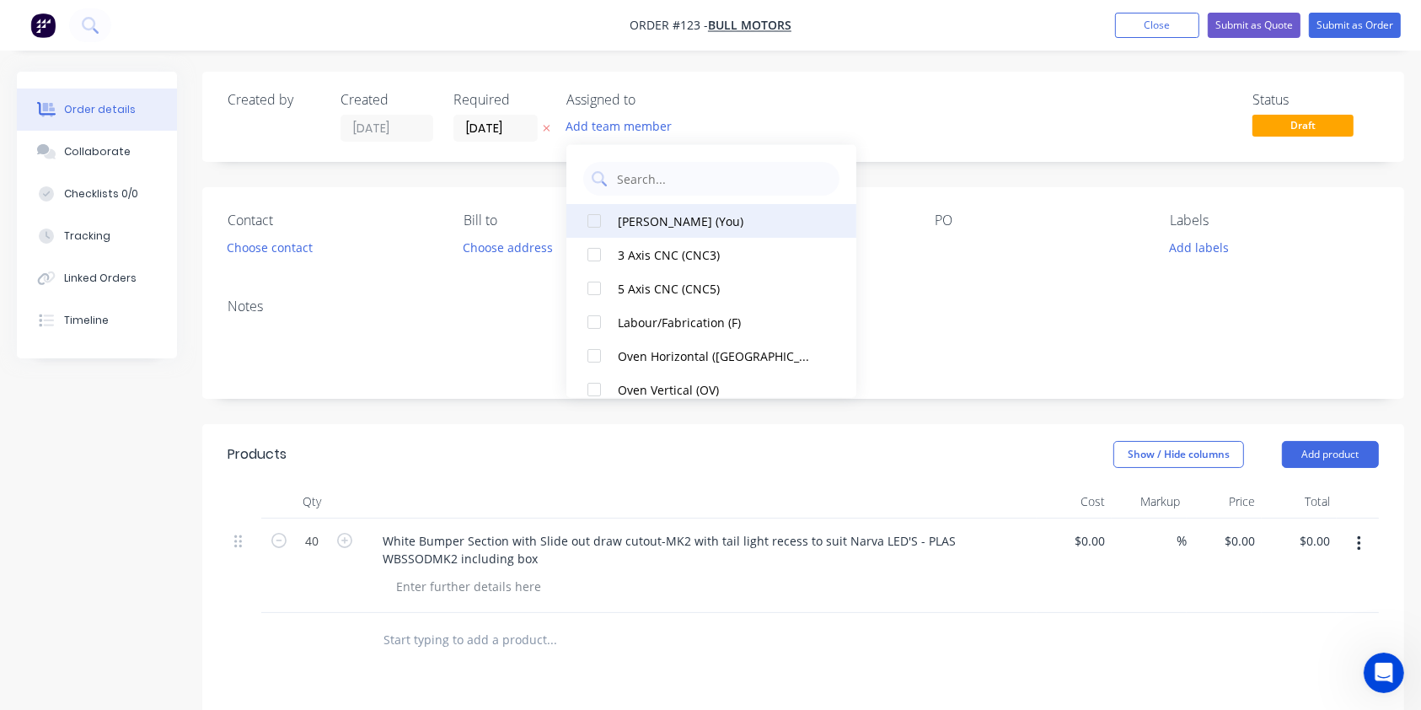
click at [595, 223] on div at bounding box center [594, 221] width 34 height 34
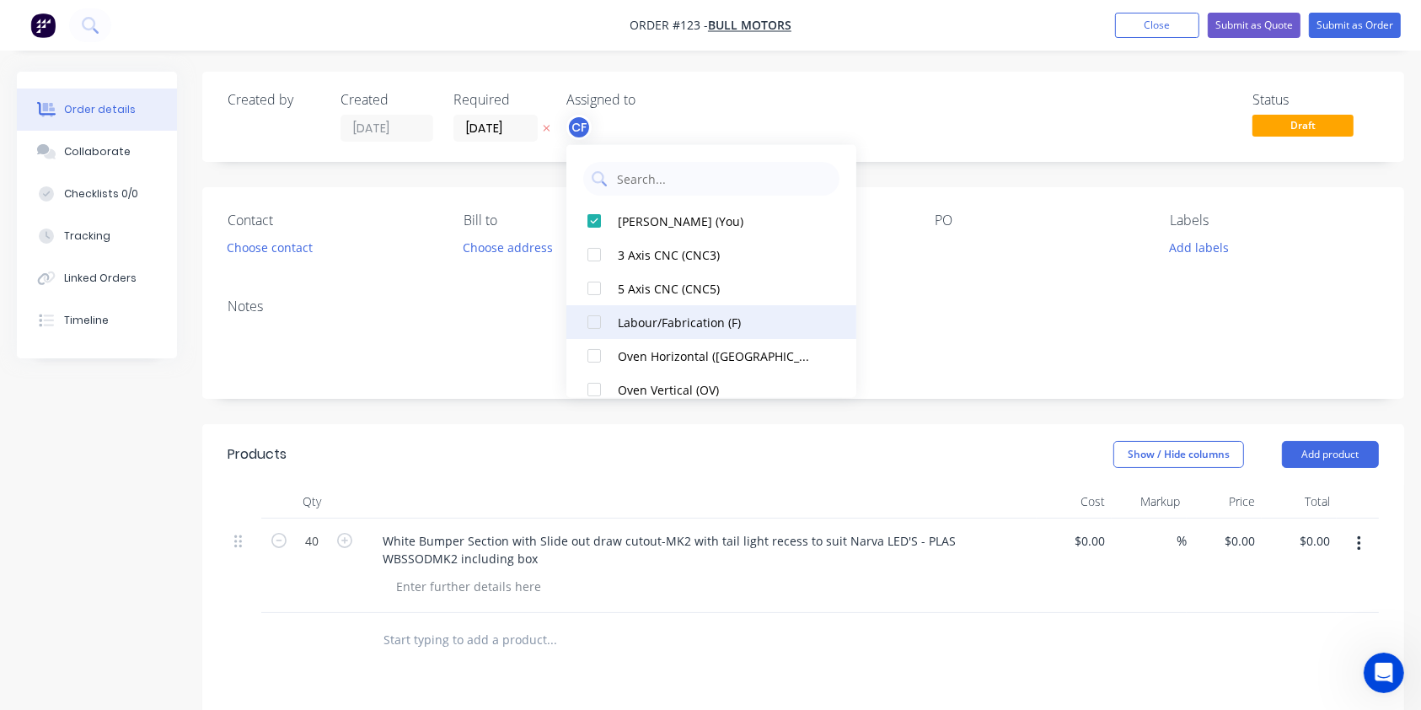
click at [589, 320] on div at bounding box center [594, 322] width 34 height 34
click at [782, 117] on div "Status Draft" at bounding box center [1057, 117] width 644 height 50
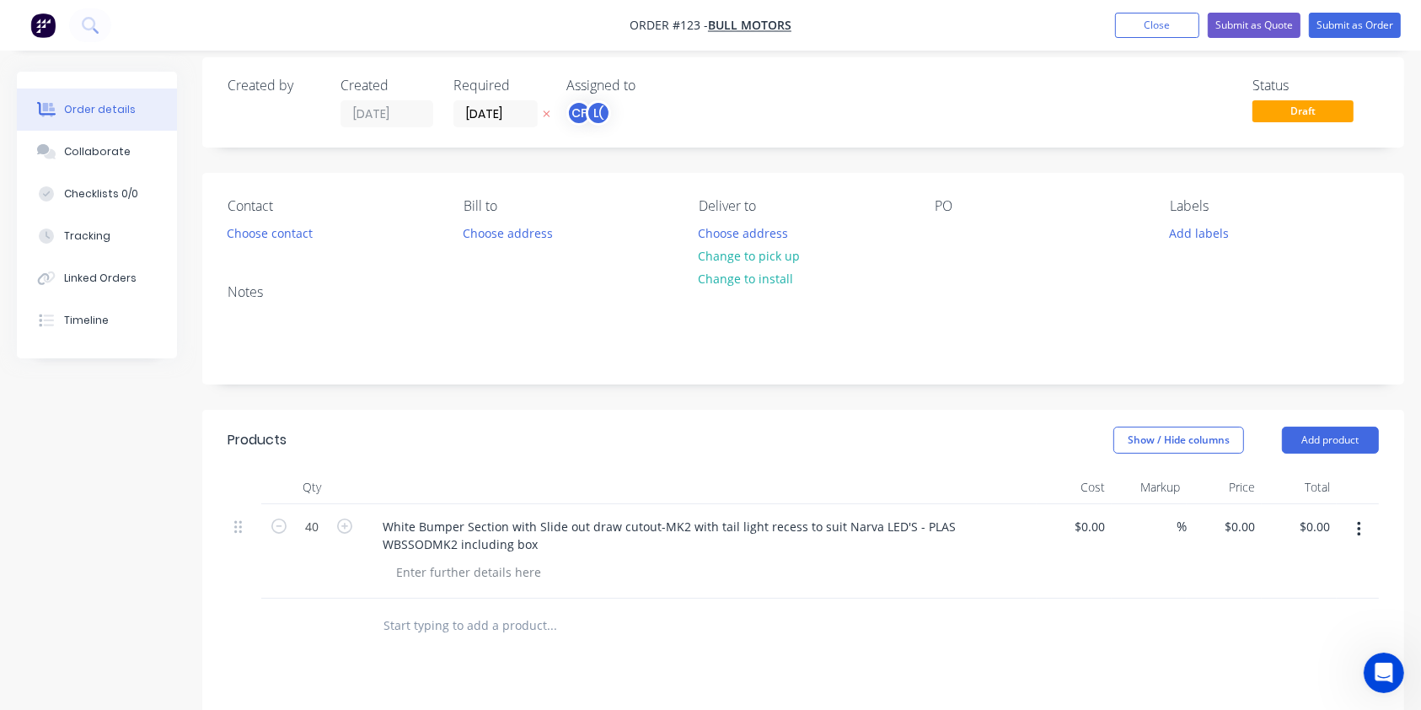
scroll to position [13, 0]
click at [1197, 232] on button "Add labels" at bounding box center [1200, 233] width 78 height 23
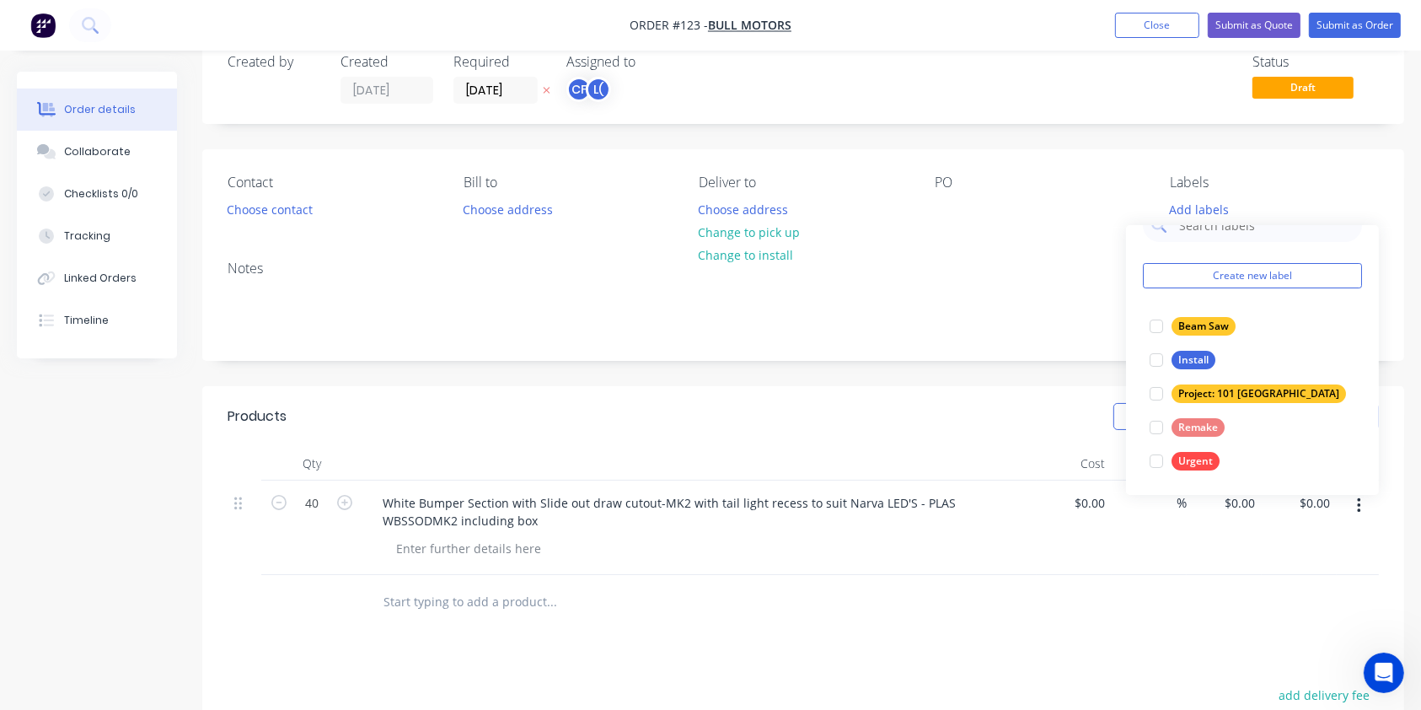
scroll to position [35, 0]
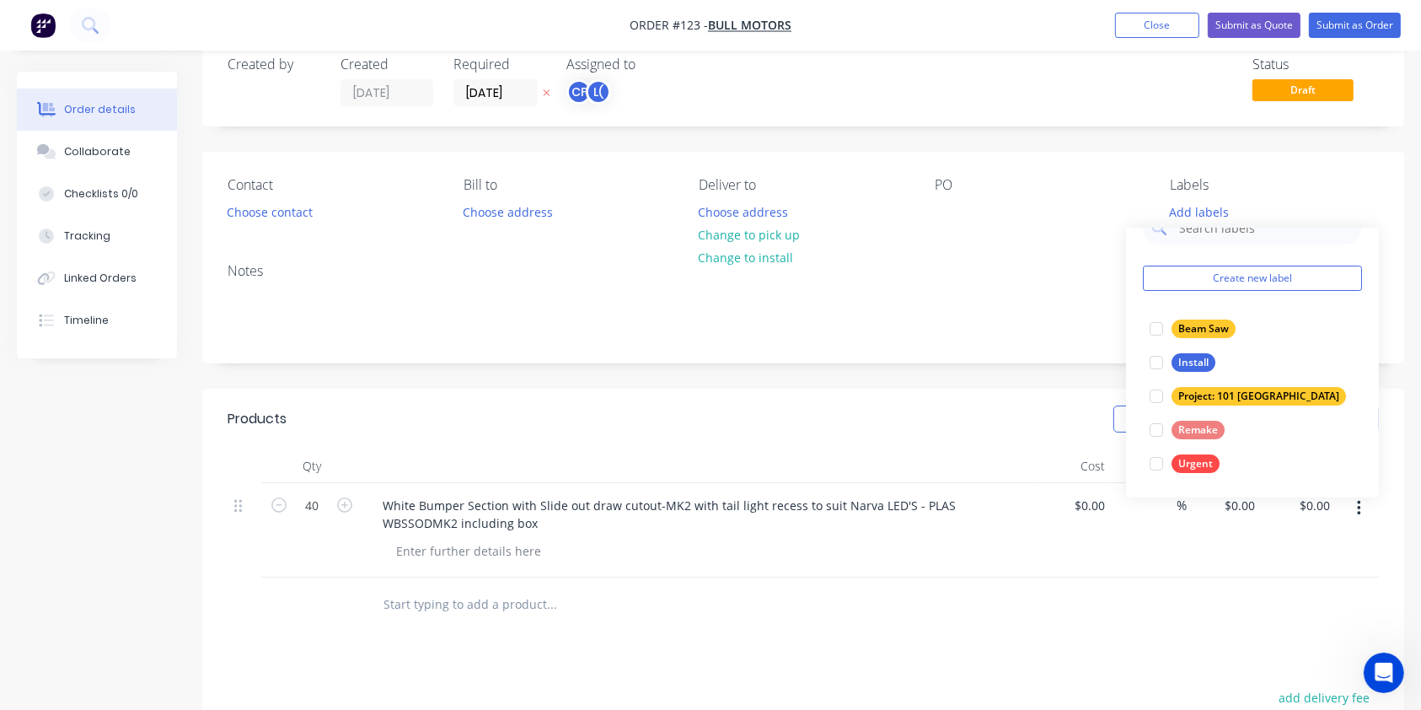
click at [995, 190] on div "PO" at bounding box center [1039, 185] width 209 height 16
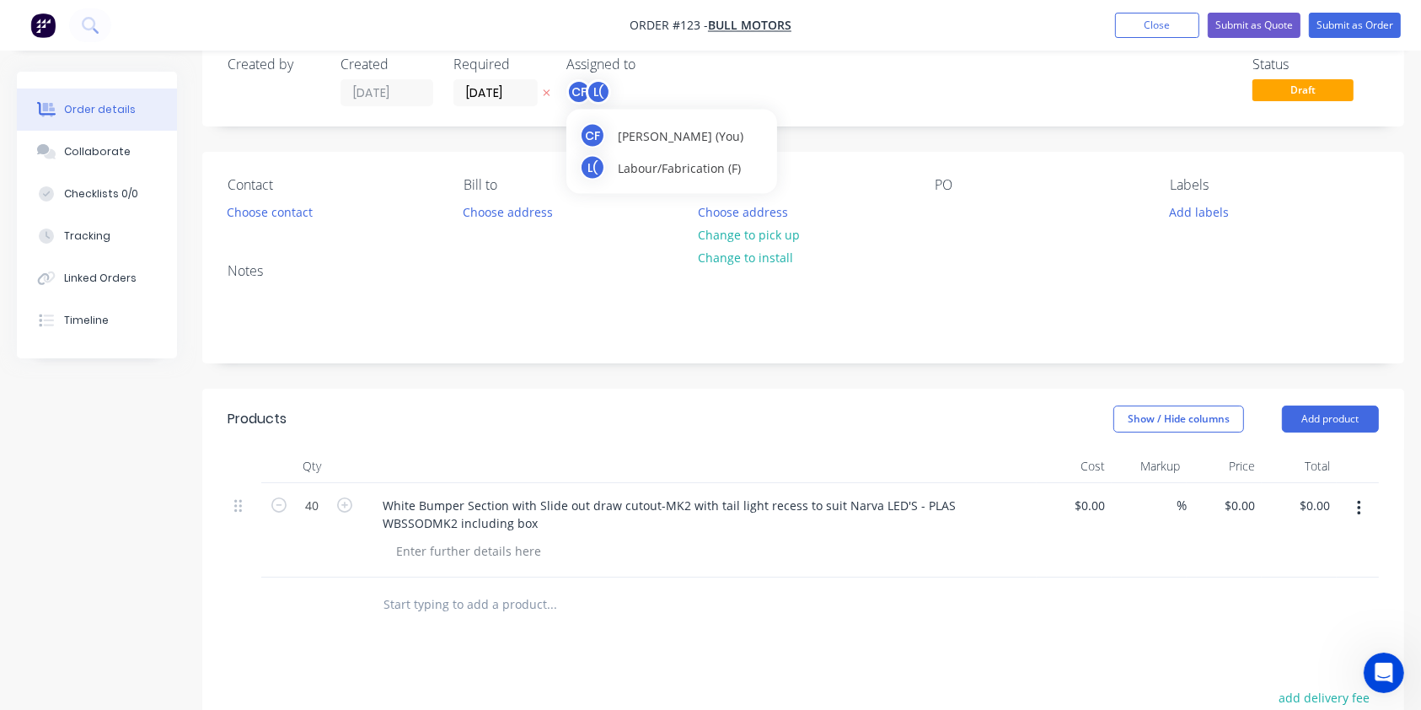
click at [593, 93] on div "L(" at bounding box center [598, 91] width 25 height 25
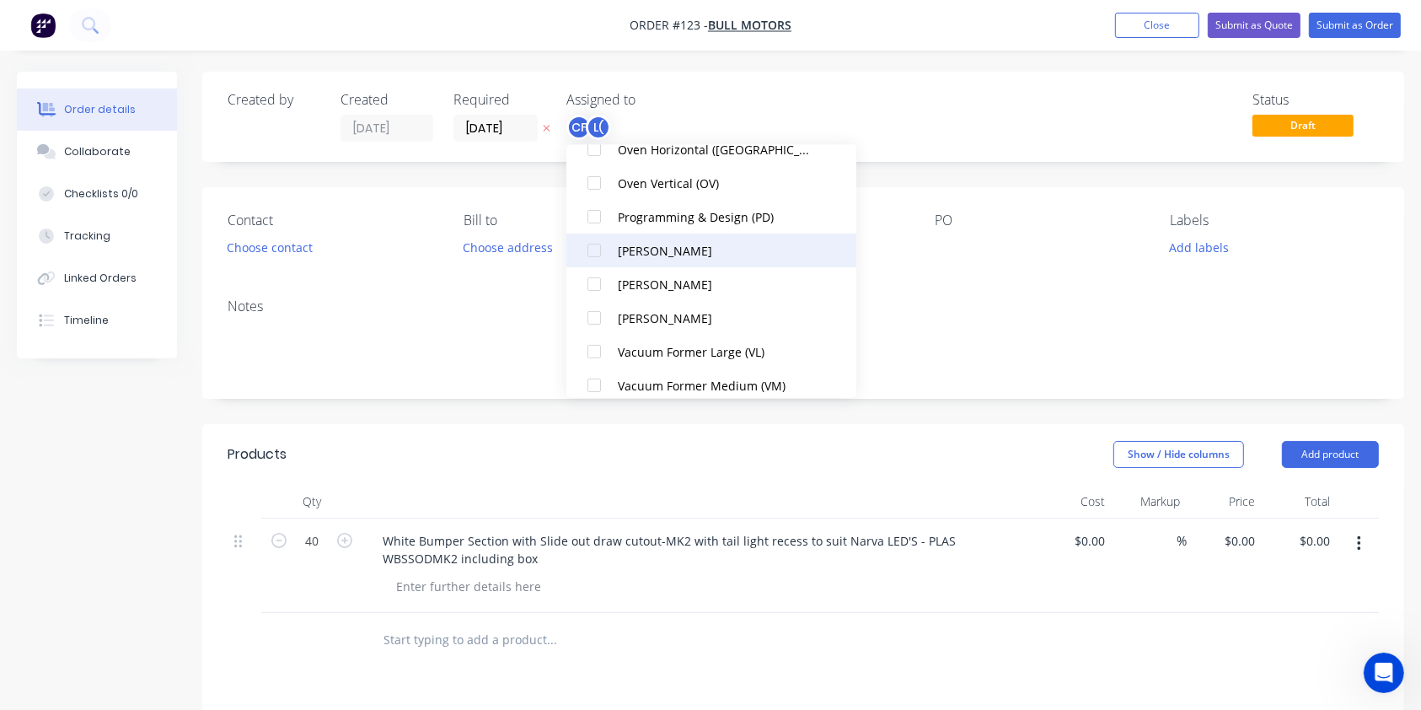
scroll to position [0, 0]
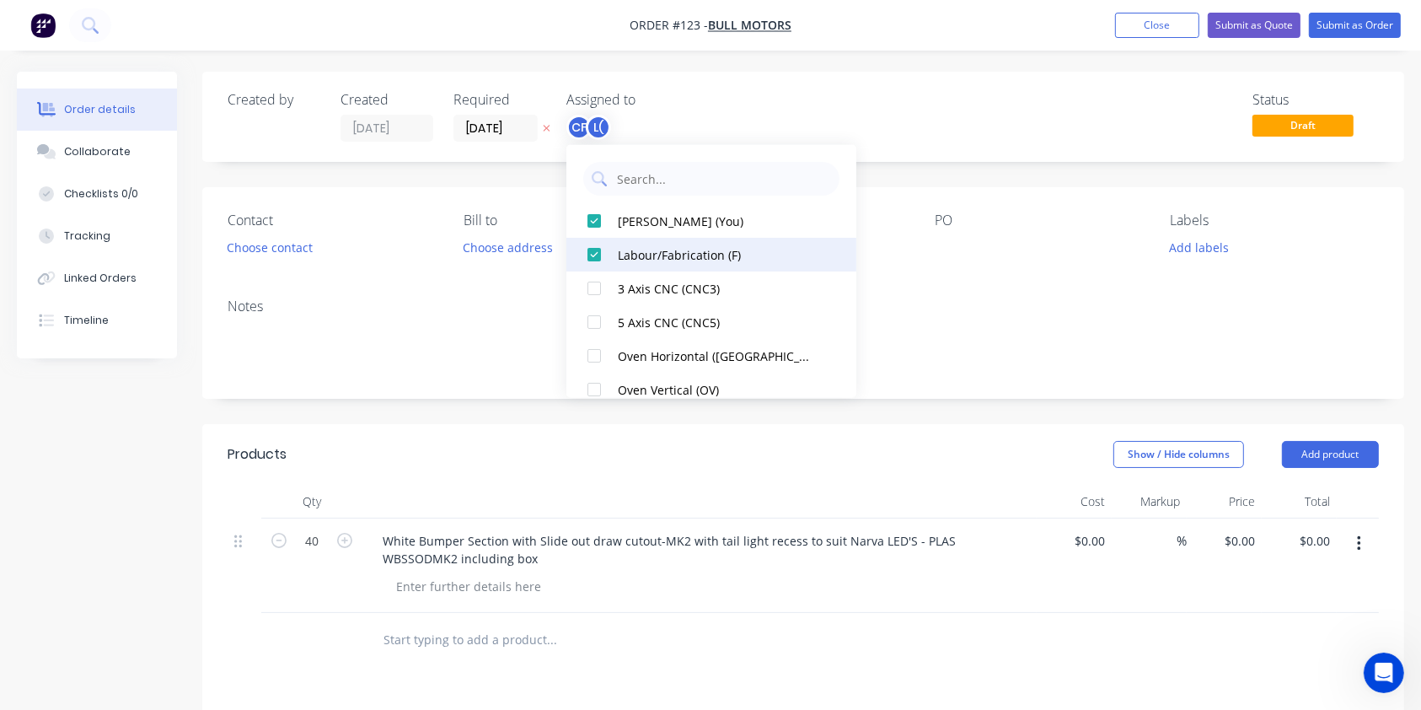
click at [582, 245] on div at bounding box center [594, 255] width 34 height 34
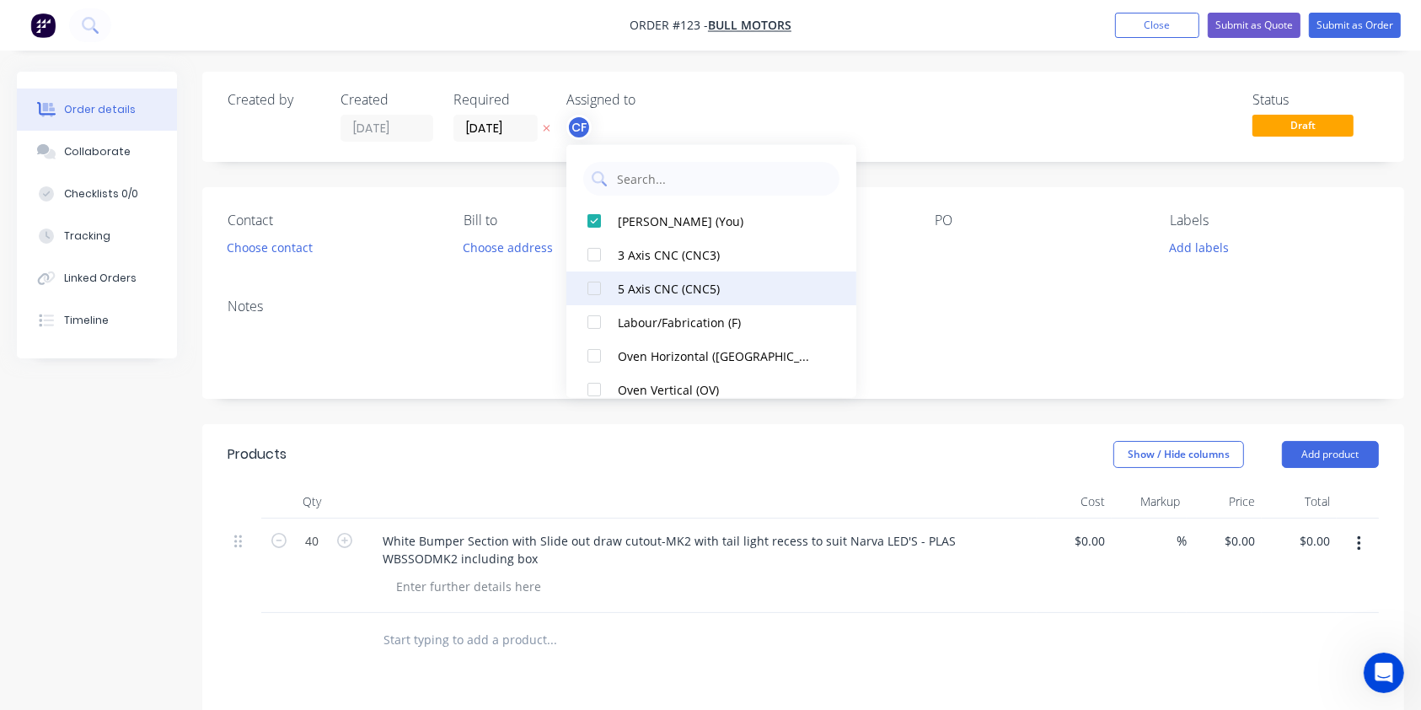
click at [587, 284] on div at bounding box center [594, 288] width 34 height 34
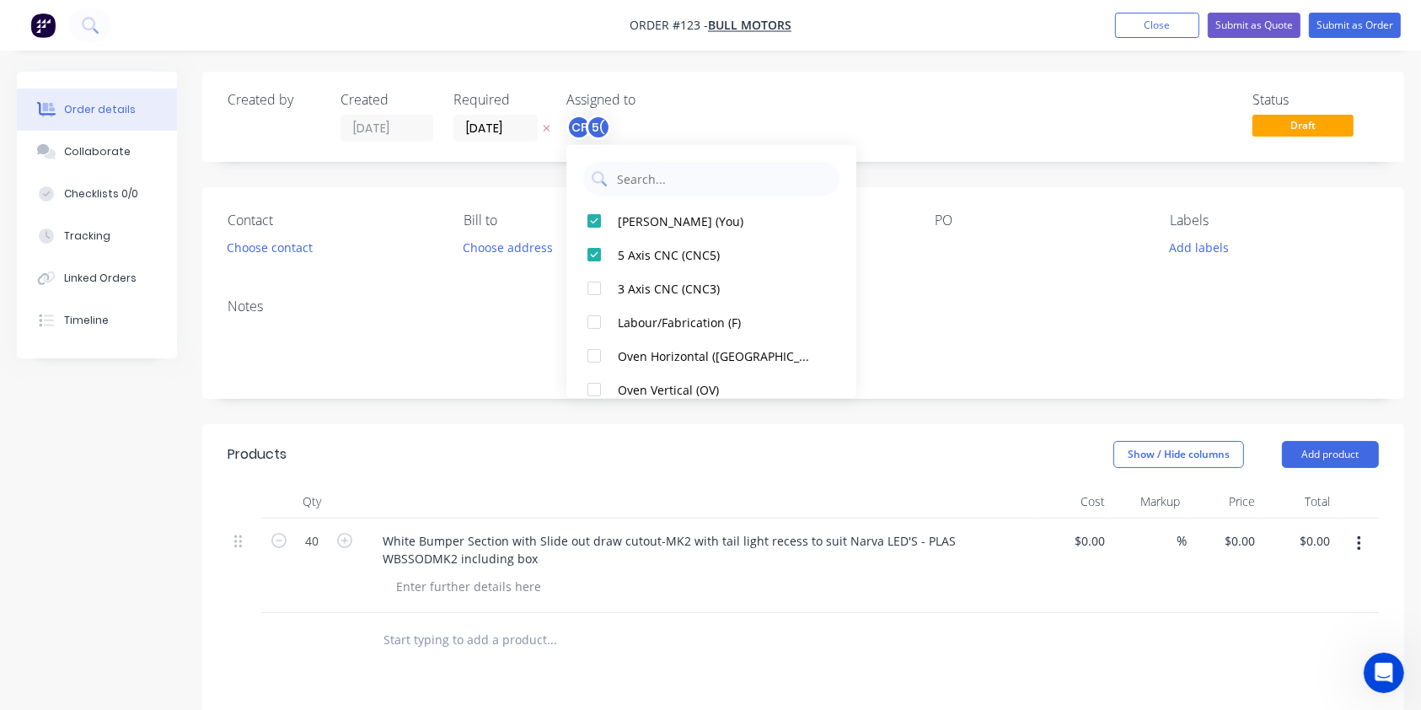
click at [872, 92] on div "Status Draft" at bounding box center [1057, 117] width 644 height 50
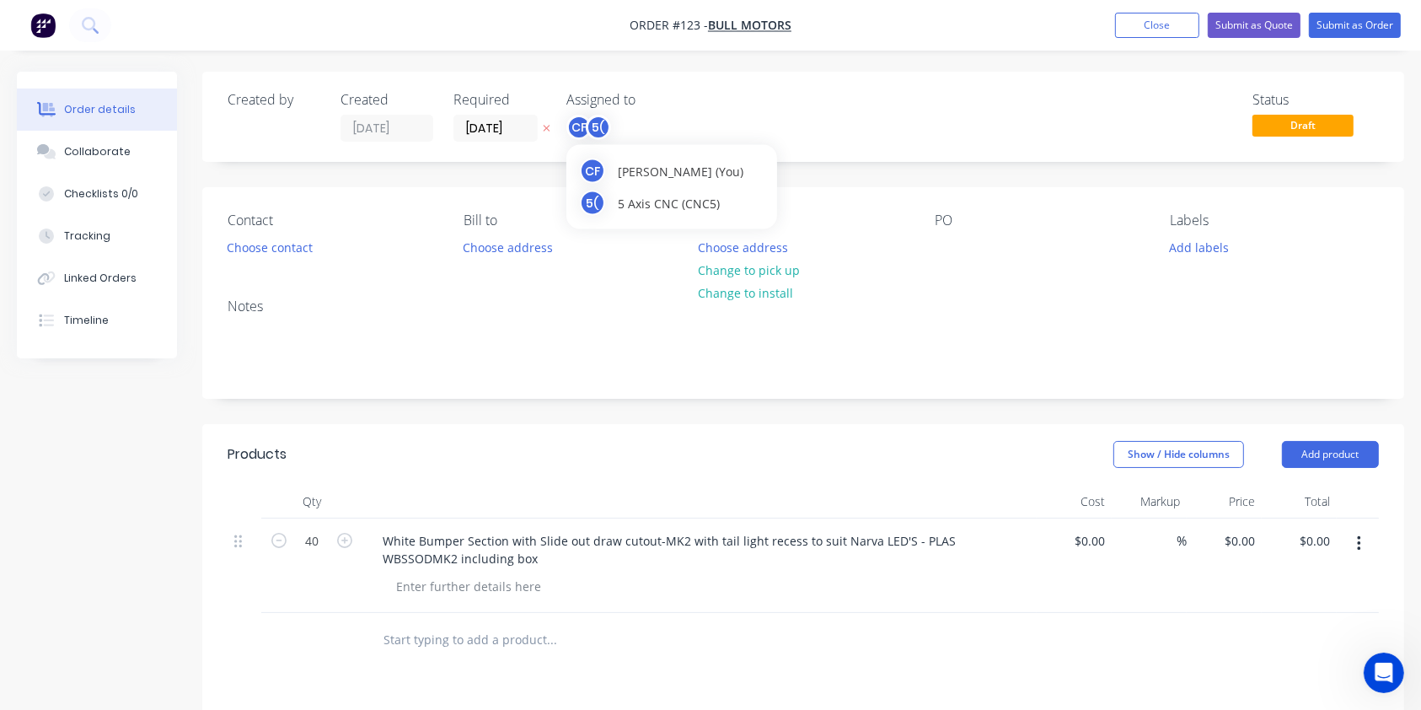
click at [604, 126] on div "5(" at bounding box center [598, 127] width 25 height 25
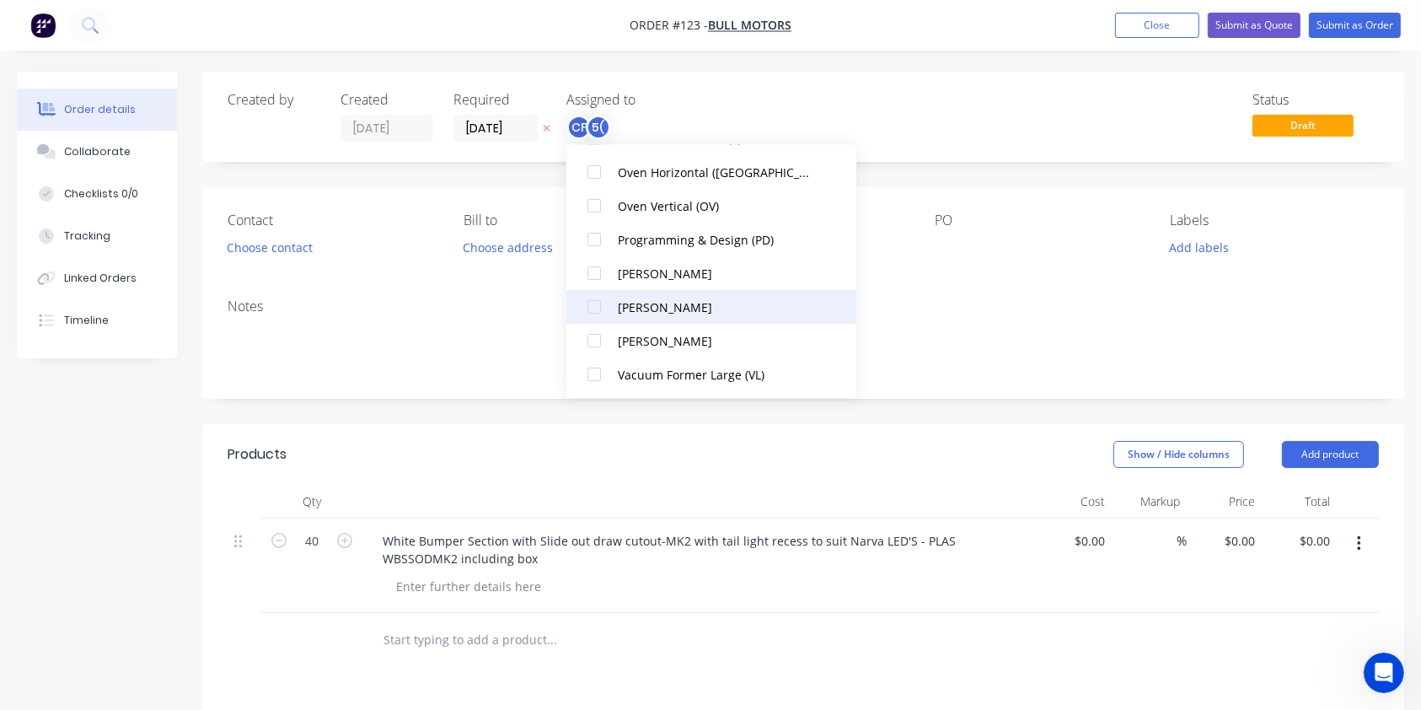
scroll to position [185, 0]
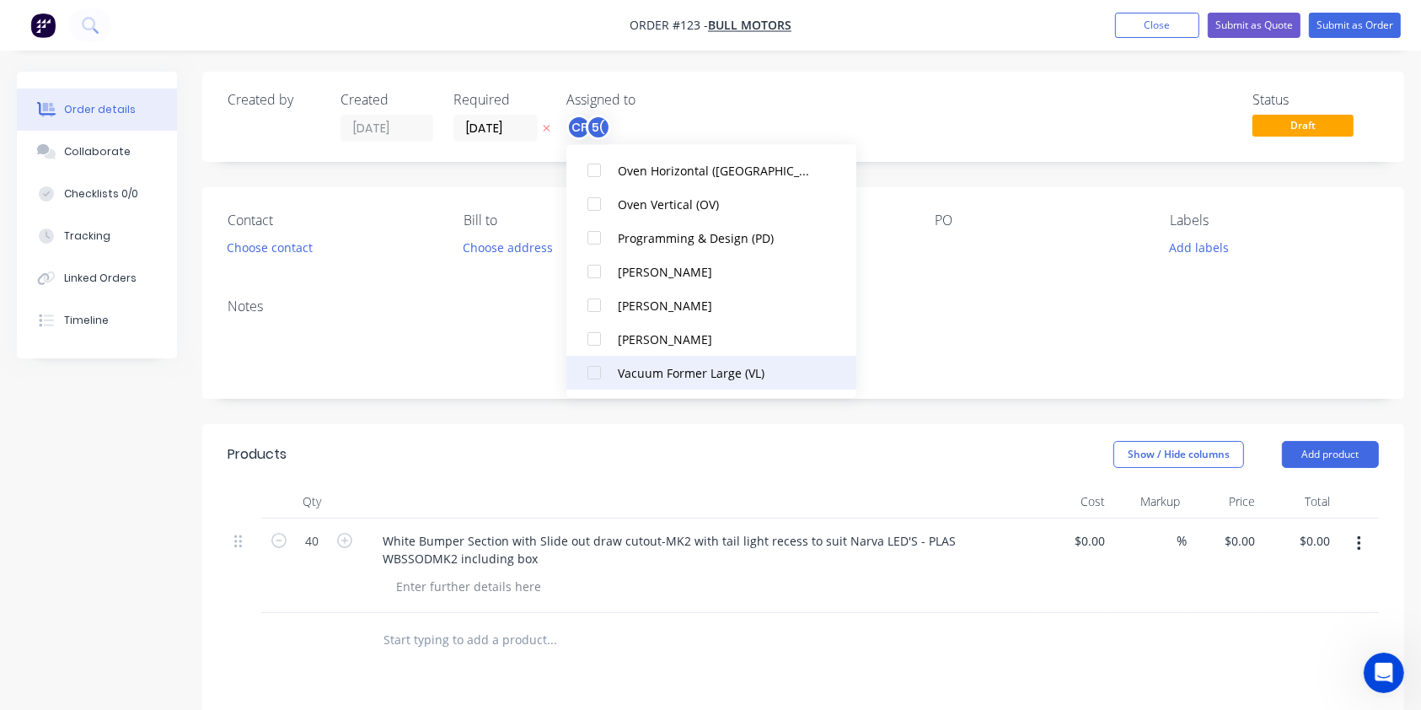
click at [633, 380] on div "Vacuum Former Large (VL)" at bounding box center [717, 372] width 198 height 18
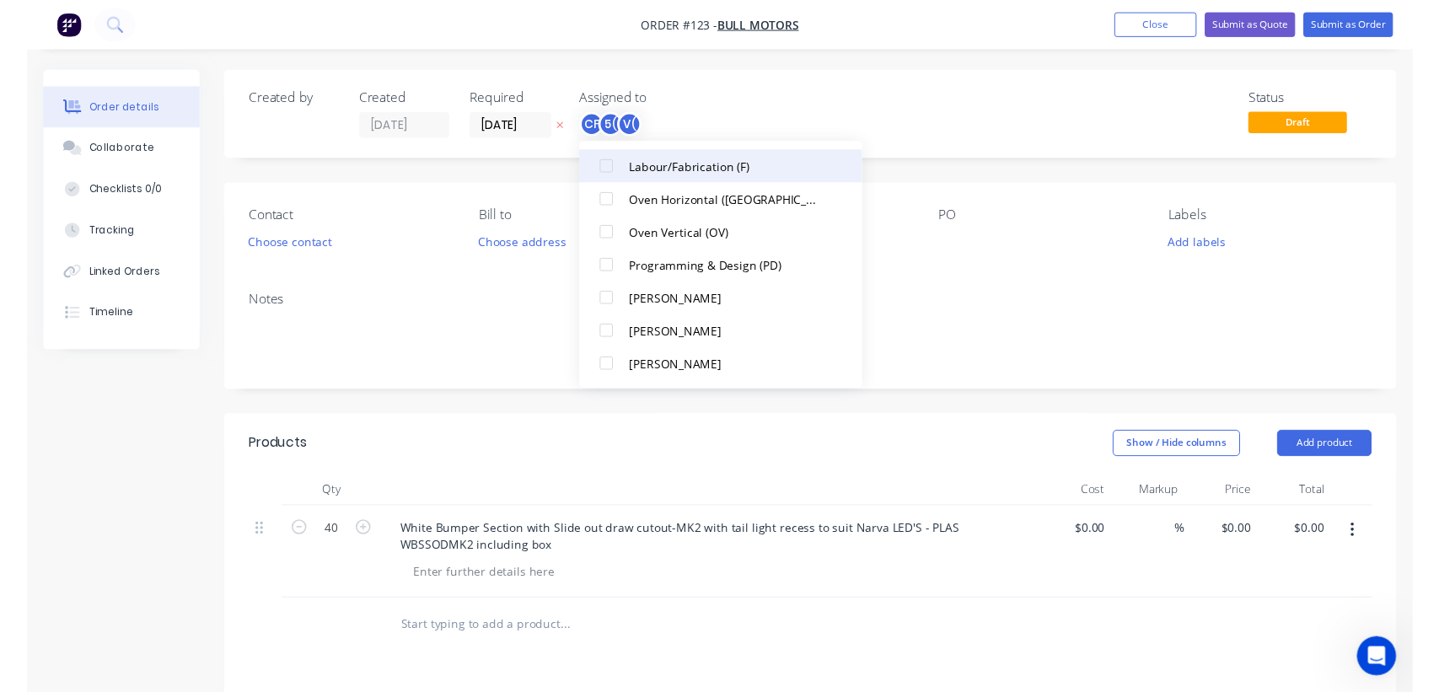
scroll to position [0, 0]
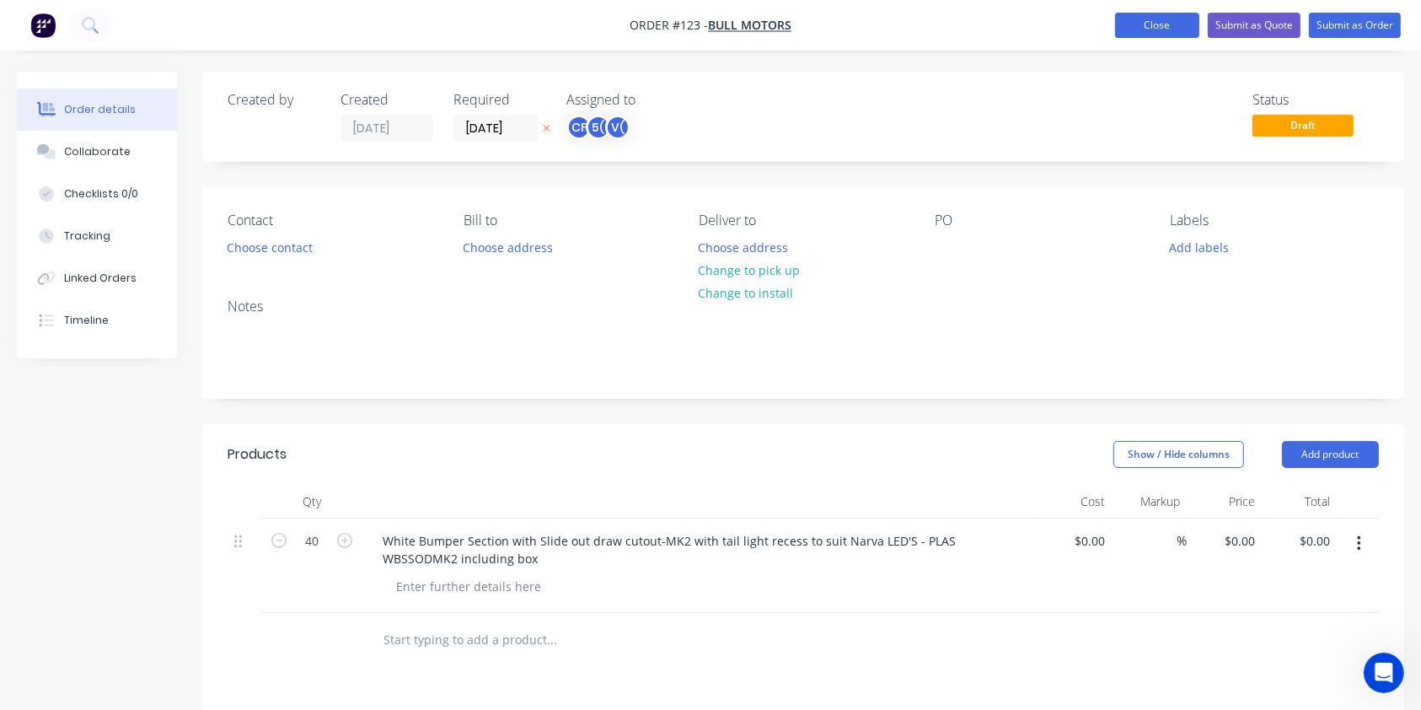
click at [1167, 24] on button "Close" at bounding box center [1157, 25] width 84 height 25
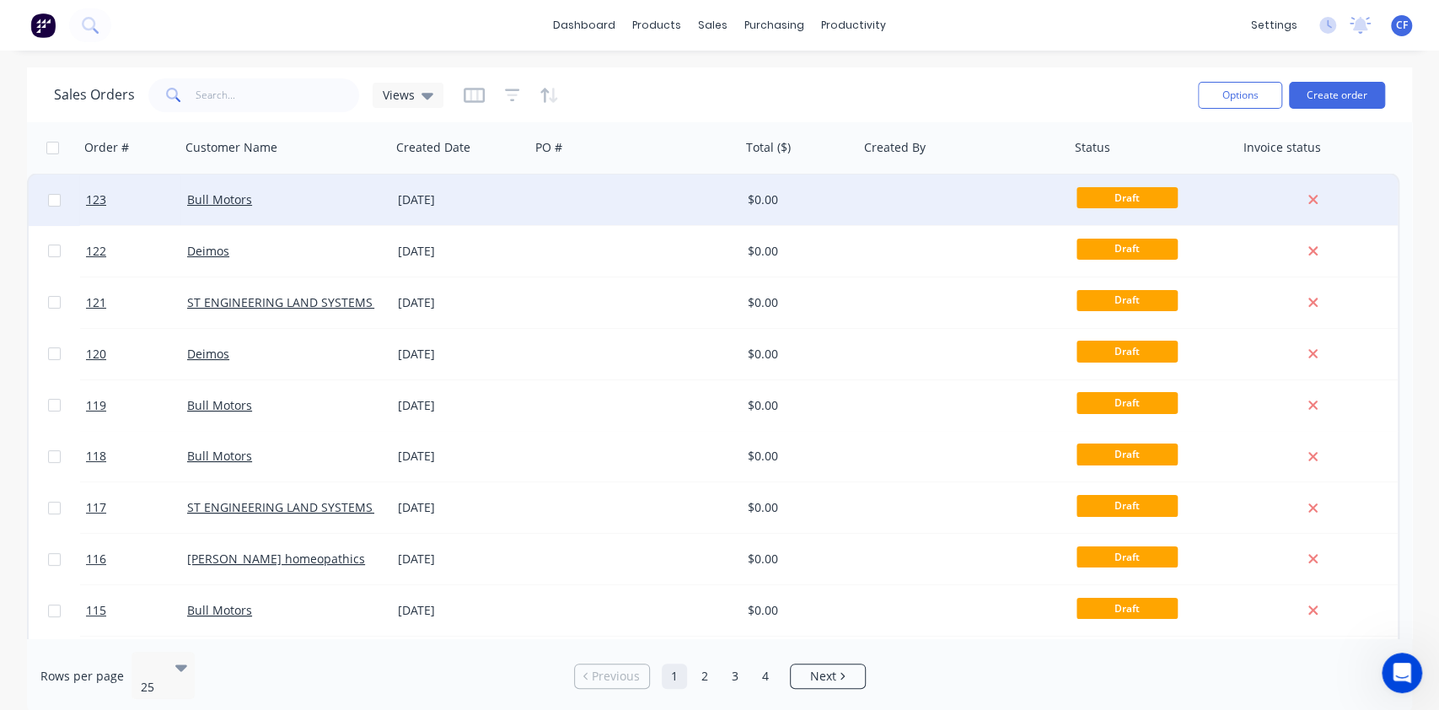
click at [235, 183] on div "Bull Motors" at bounding box center [285, 199] width 211 height 51
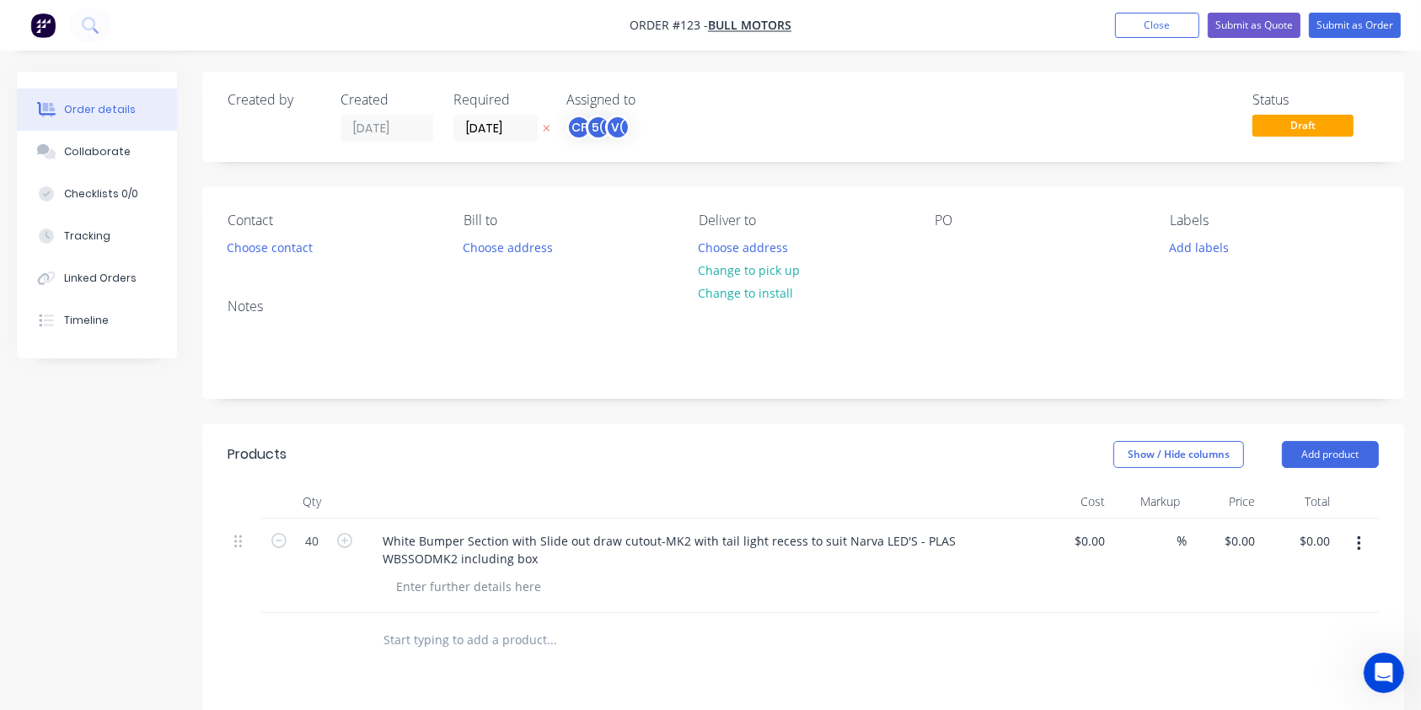
click at [1360, 11] on nav "Order #123 - Bull Motors Add product Close Submit as Quote Submit as Order" at bounding box center [710, 25] width 1421 height 51
click at [1355, 39] on nav "Order #123 - Bull Motors Add product Close Submit as Quote Submit as Order" at bounding box center [710, 25] width 1421 height 51
click at [1330, 17] on button "Submit as Order" at bounding box center [1355, 25] width 92 height 25
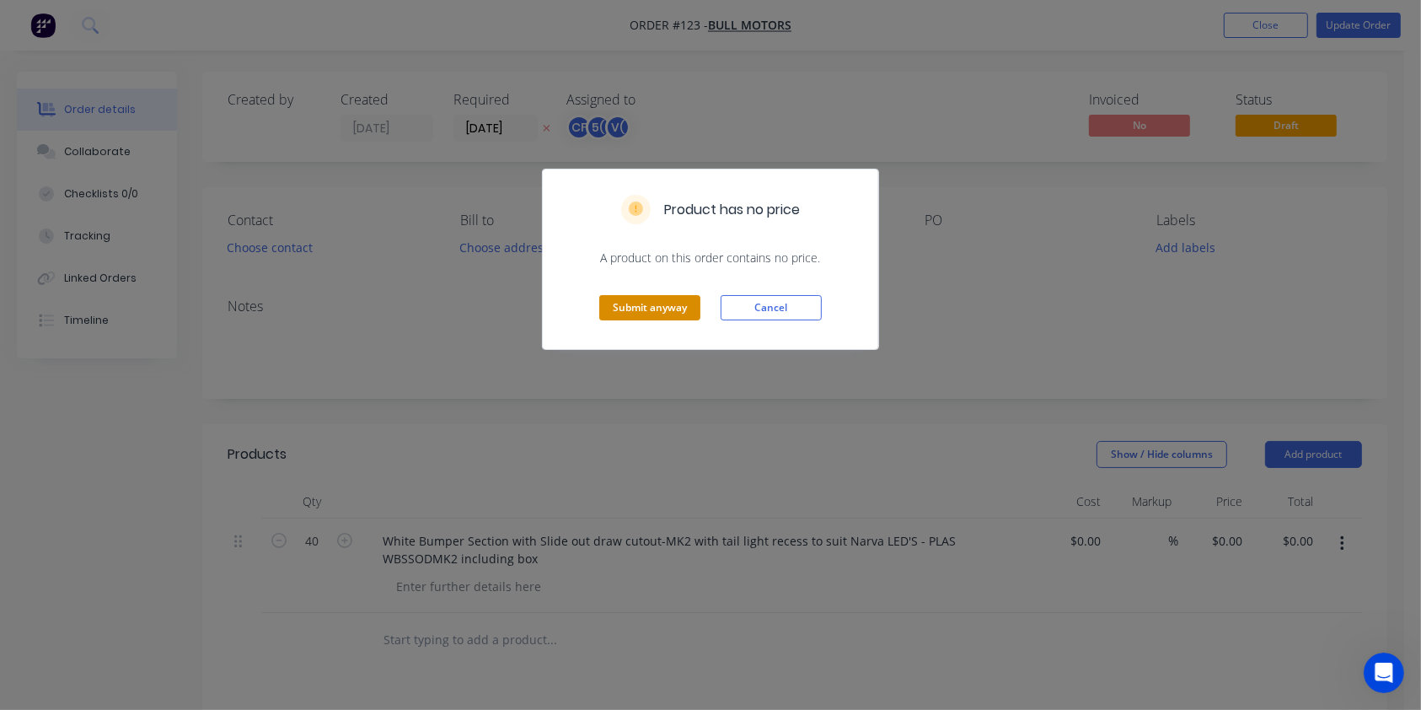
click at [664, 304] on button "Submit anyway" at bounding box center [649, 307] width 101 height 25
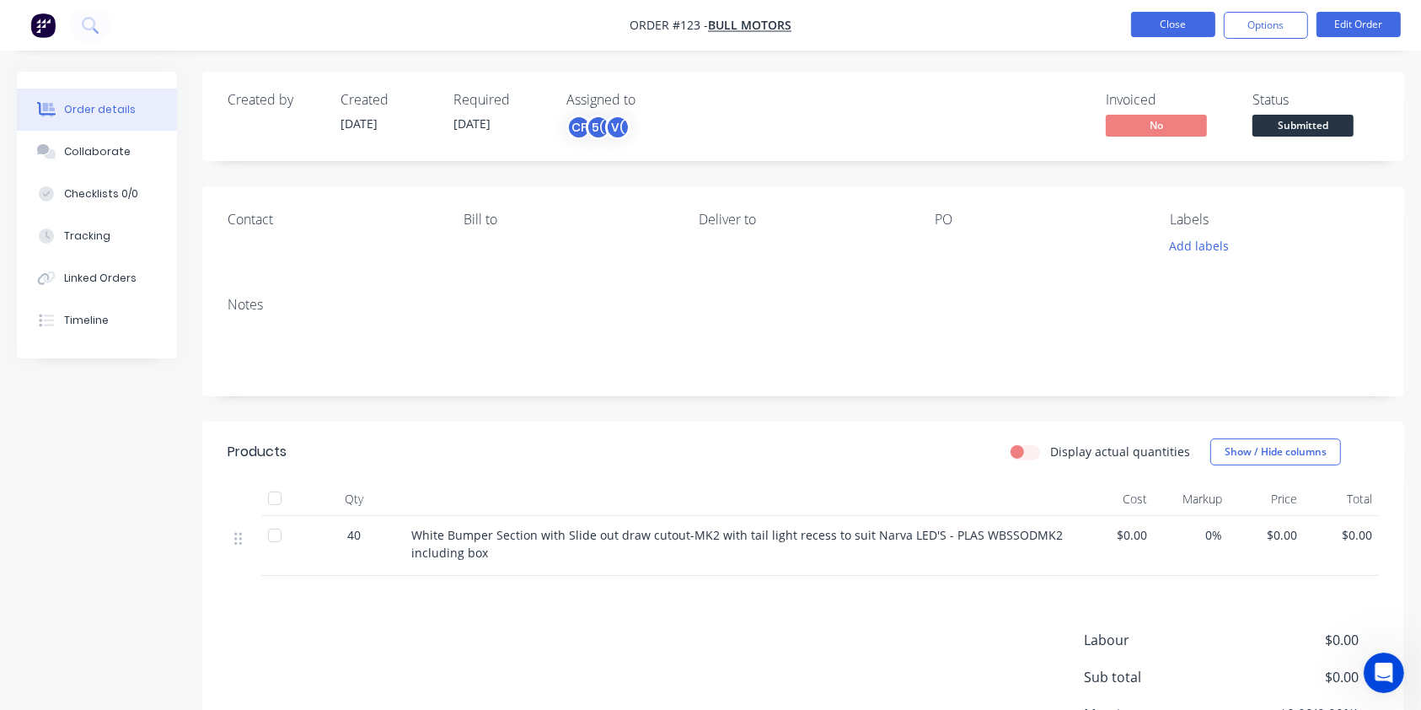
click at [1193, 15] on button "Close" at bounding box center [1173, 24] width 84 height 25
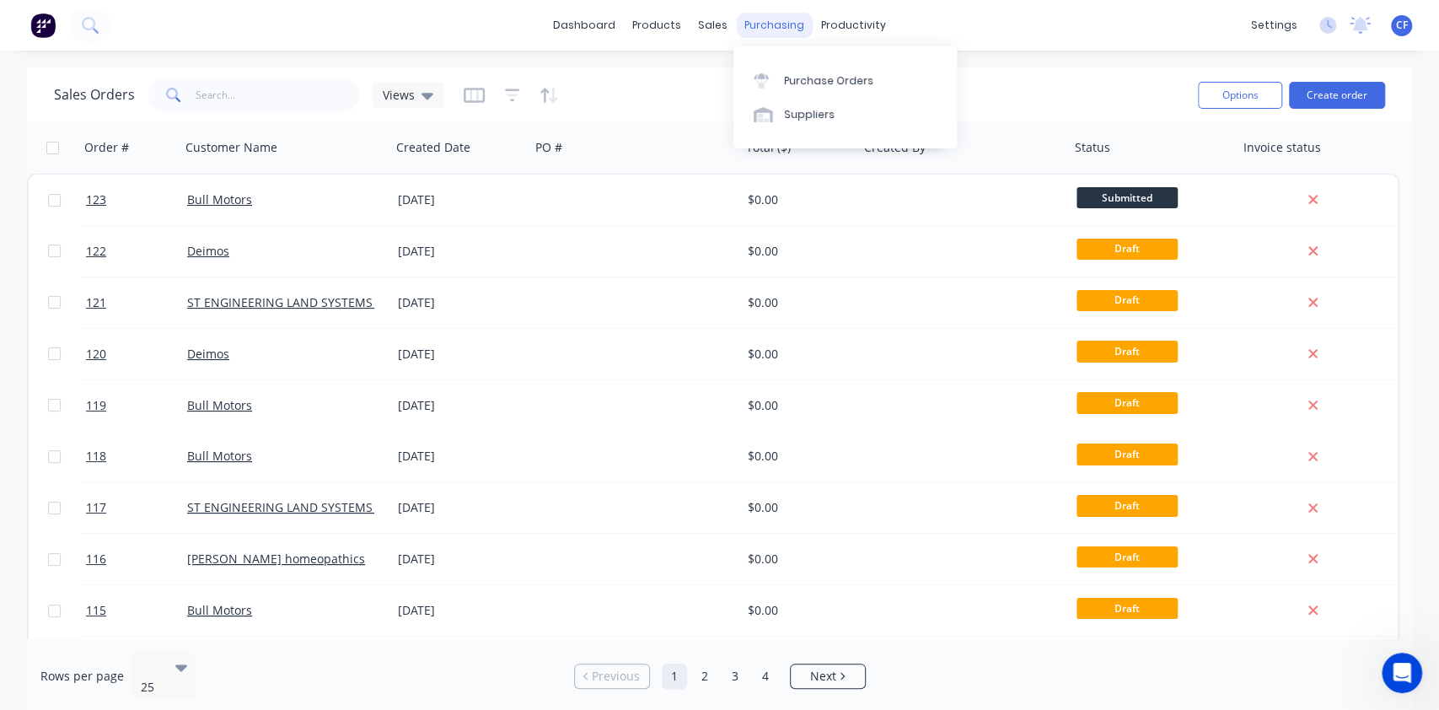
click at [760, 28] on div "purchasing" at bounding box center [774, 25] width 77 height 25
click at [829, 24] on div "productivity" at bounding box center [854, 25] width 82 height 25
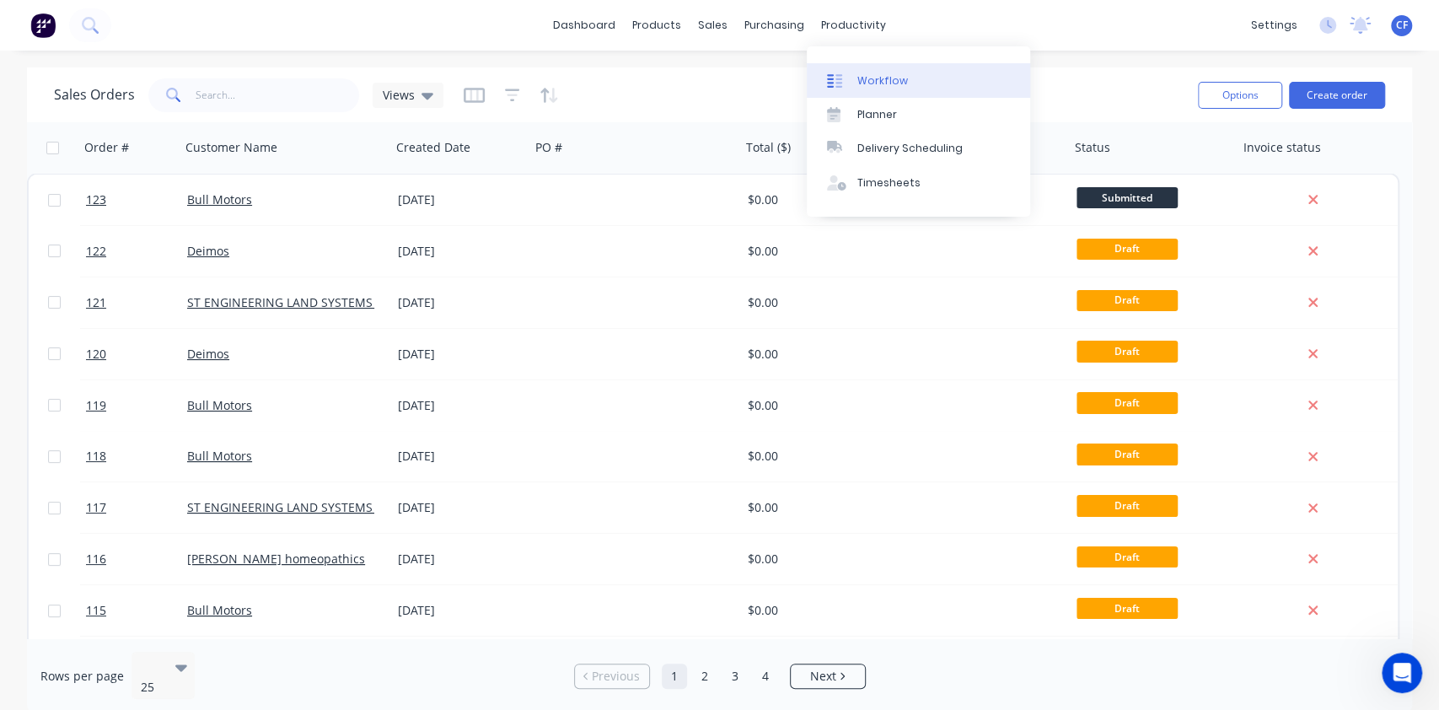
click at [854, 68] on link "Workflow" at bounding box center [918, 80] width 223 height 34
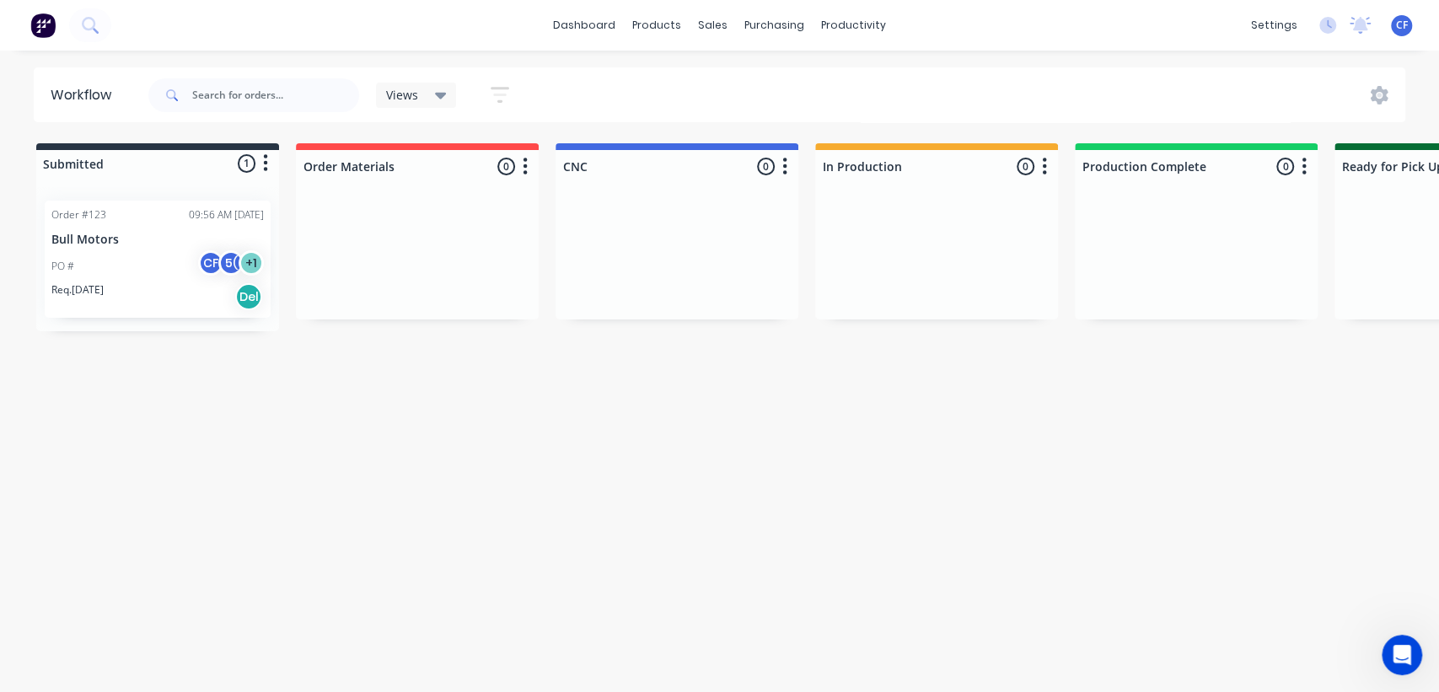
click at [325, 441] on div "Workflow Views Save new view None (Default) edit Show/Hide statuses Show line i…" at bounding box center [719, 362] width 1439 height 591
click at [253, 309] on div "Req. [DATE] Del" at bounding box center [157, 296] width 212 height 29
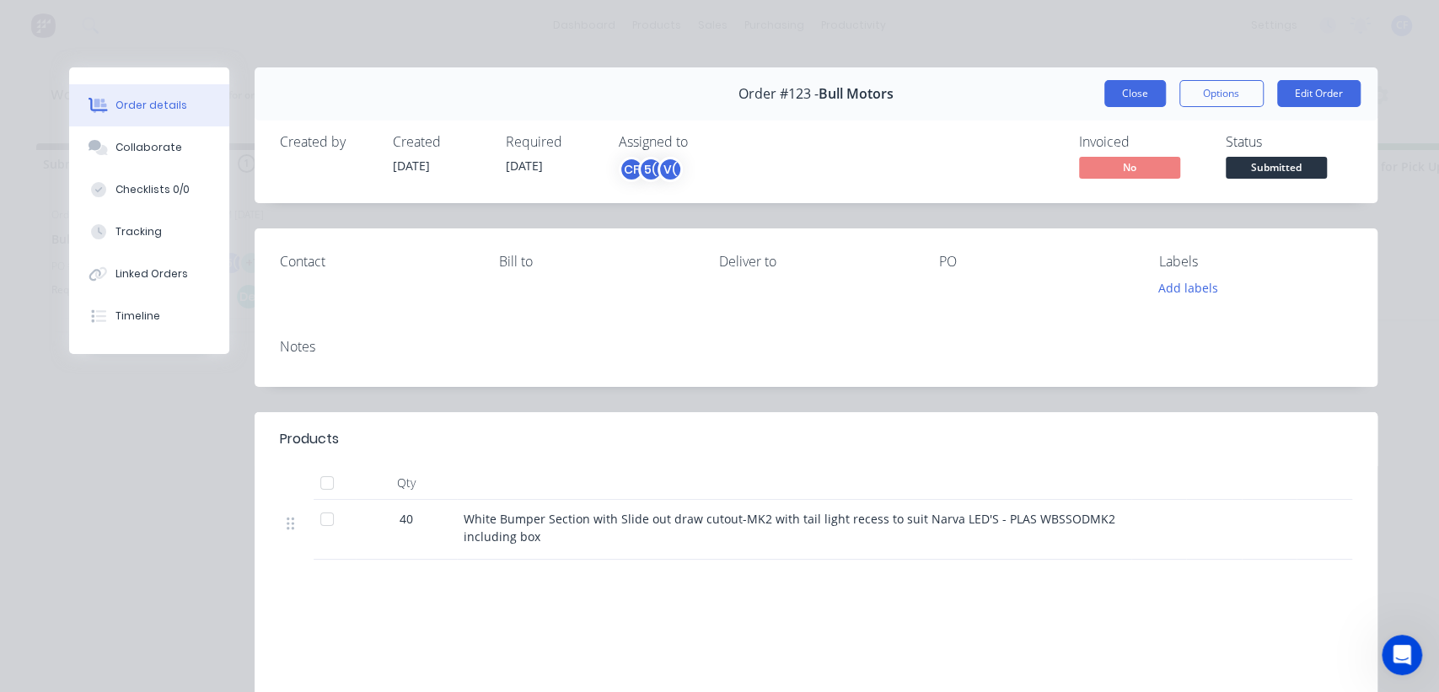
click at [1135, 94] on button "Close" at bounding box center [1135, 93] width 62 height 27
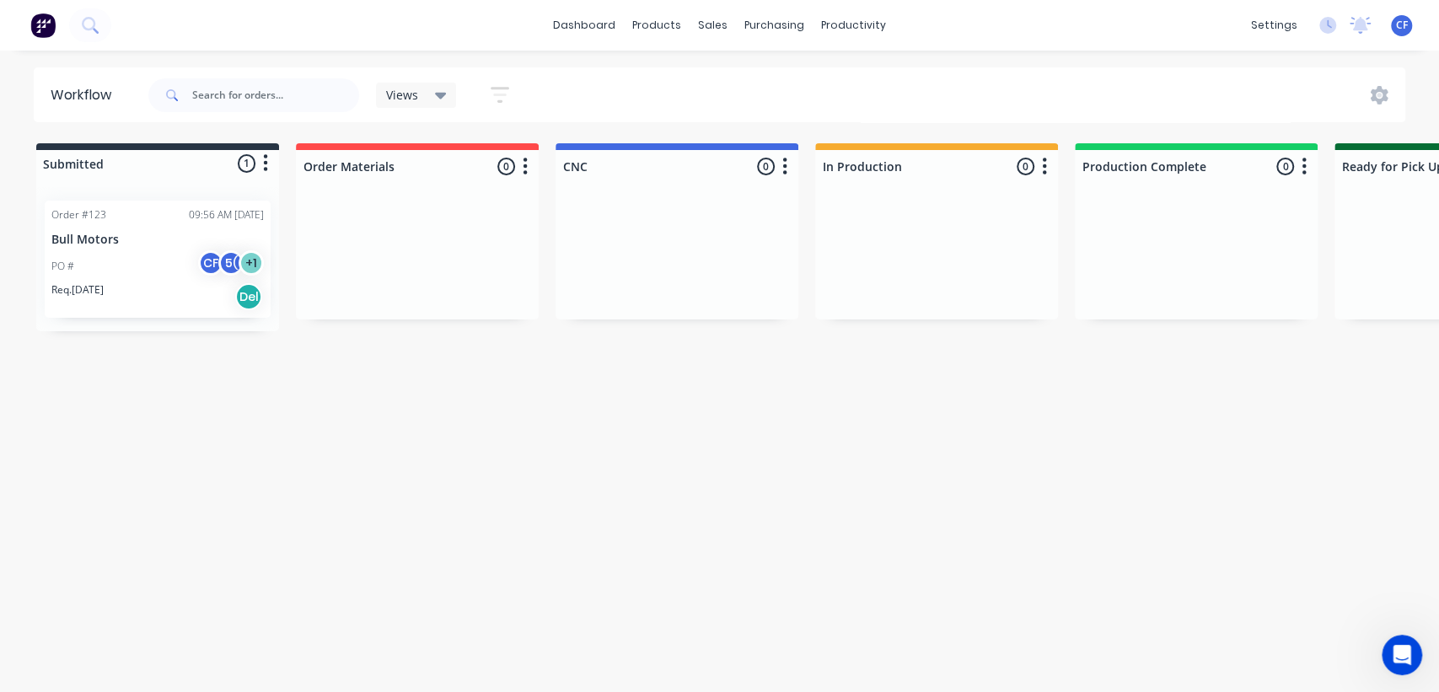
click at [148, 206] on div "Order #123 09:56 AM [DATE] Bull Motors PO # CF 5( + 1 Req. [DATE] Del" at bounding box center [157, 259] width 243 height 144
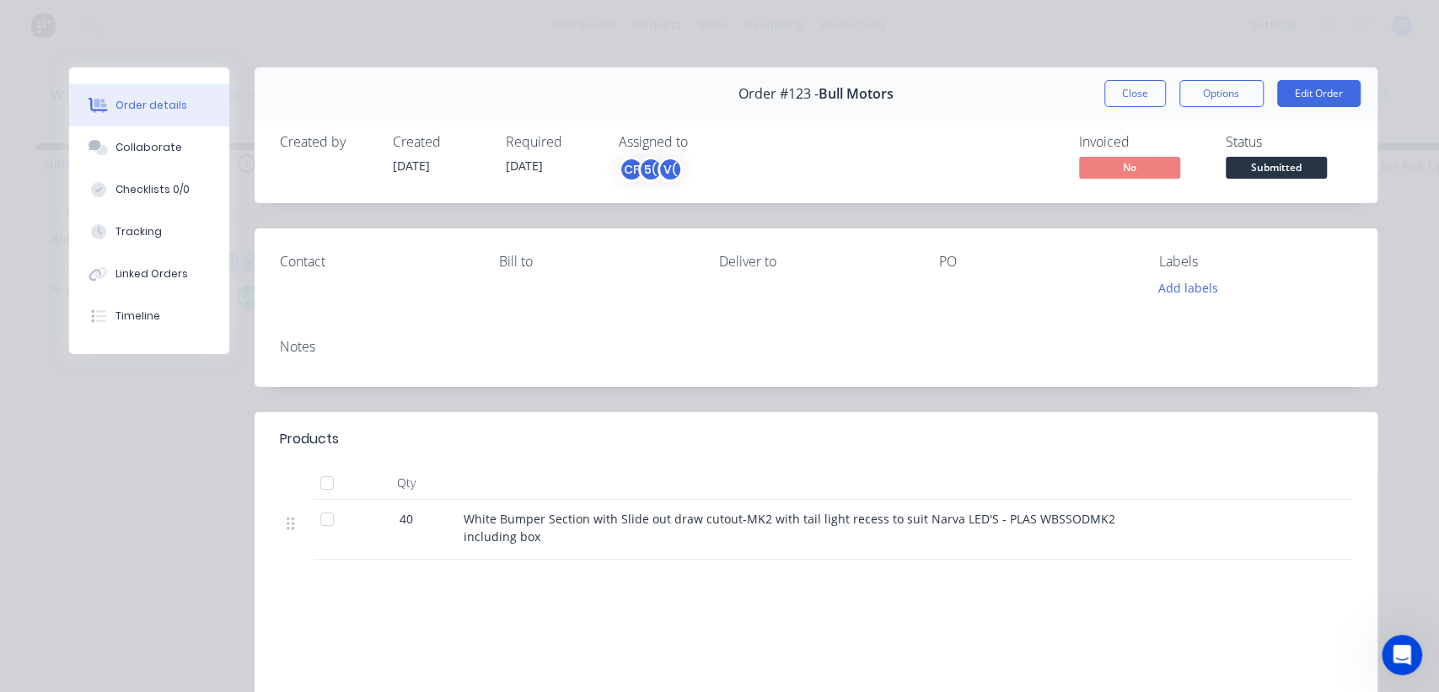
click at [1137, 94] on button "Close" at bounding box center [1135, 93] width 62 height 27
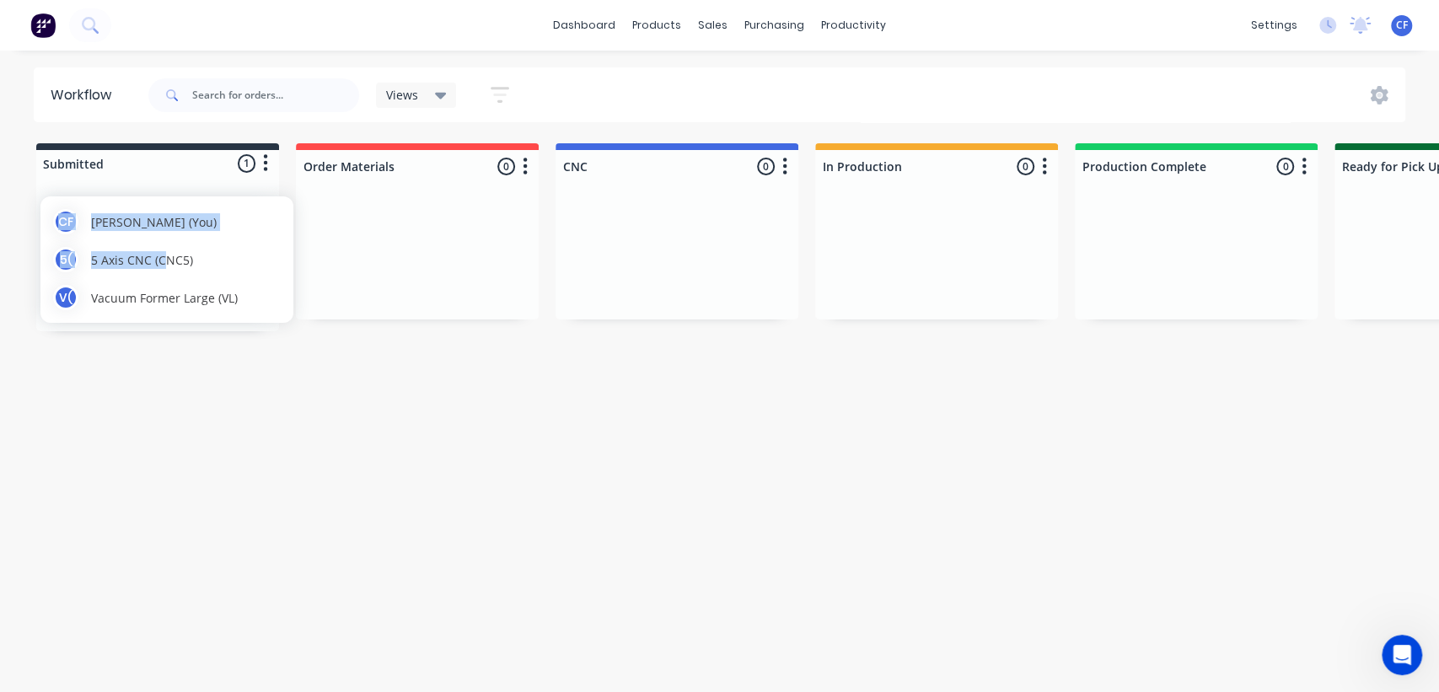
drag, startPoint x: 254, startPoint y: 271, endPoint x: 384, endPoint y: 399, distance: 182.4
click at [384, 399] on body "dashboard products sales purchasing productivity dashboard products Product Cat…" at bounding box center [719, 295] width 1439 height 591
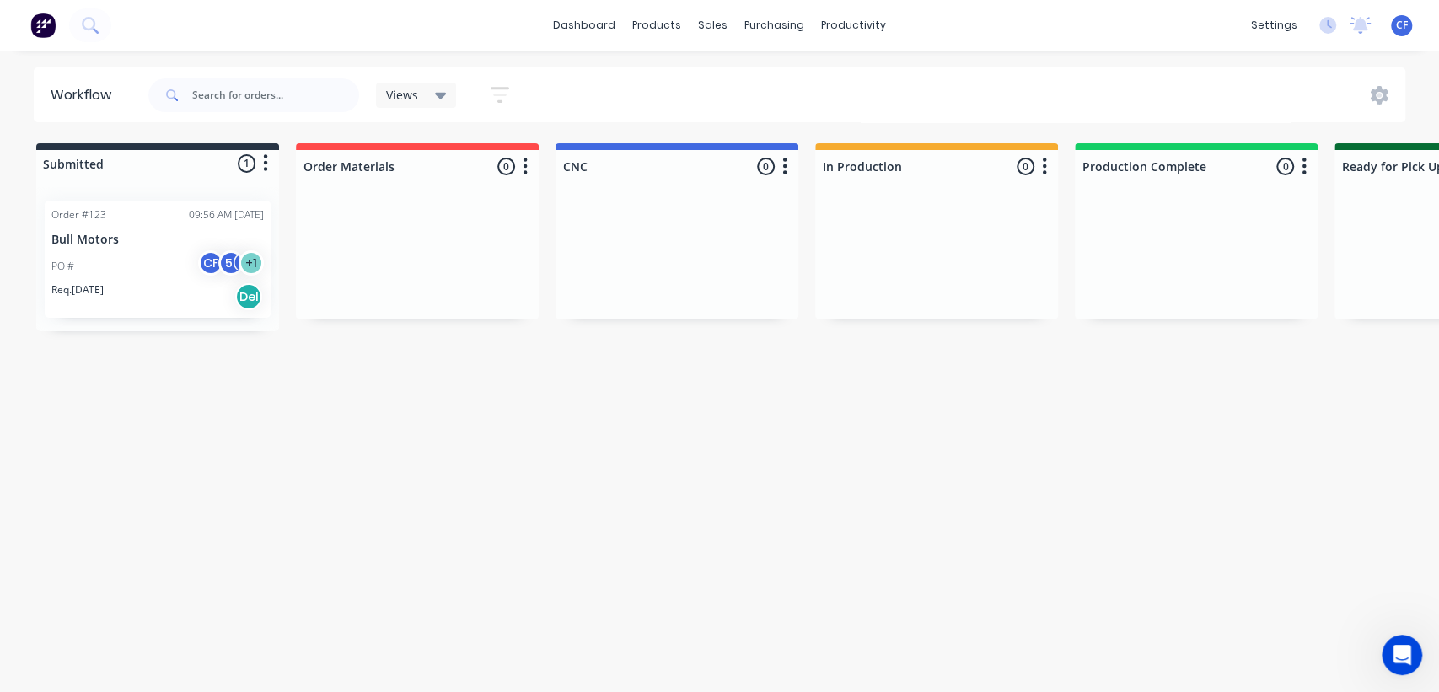
click at [384, 399] on div "Workflow Views Save new view None (Default) edit Show/Hide statuses Show line i…" at bounding box center [719, 362] width 1439 height 591
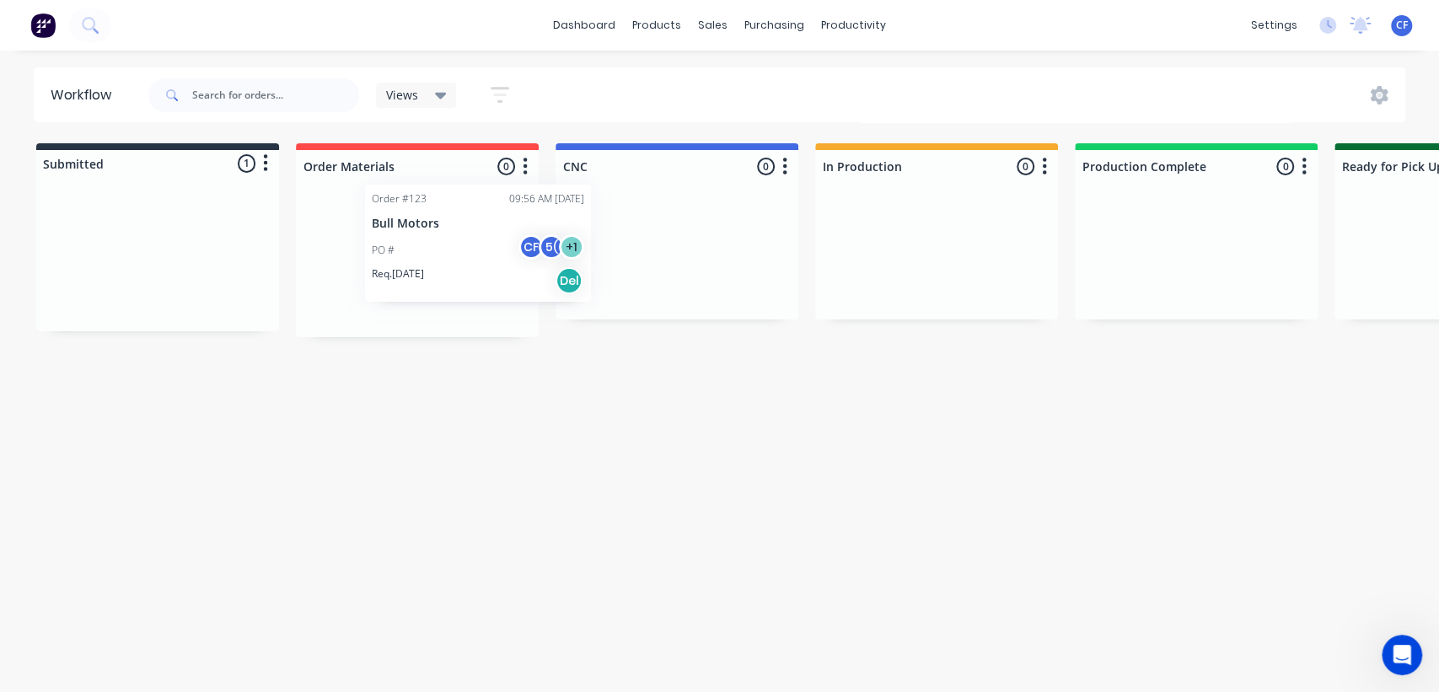
drag, startPoint x: 75, startPoint y: 213, endPoint x: 236, endPoint y: 280, distance: 174.2
click at [389, 204] on div "Submitted 1 Status colour #273444 hex #273444 Save Cancel Summaries Total order…" at bounding box center [1148, 240] width 2322 height 194
drag, startPoint x: 352, startPoint y: 229, endPoint x: 162, endPoint y: 225, distance: 190.6
click at [169, 213] on div "Submitted 0 Status colour #273444 hex #273444 Save Cancel Summaries Total order…" at bounding box center [1148, 240] width 2322 height 194
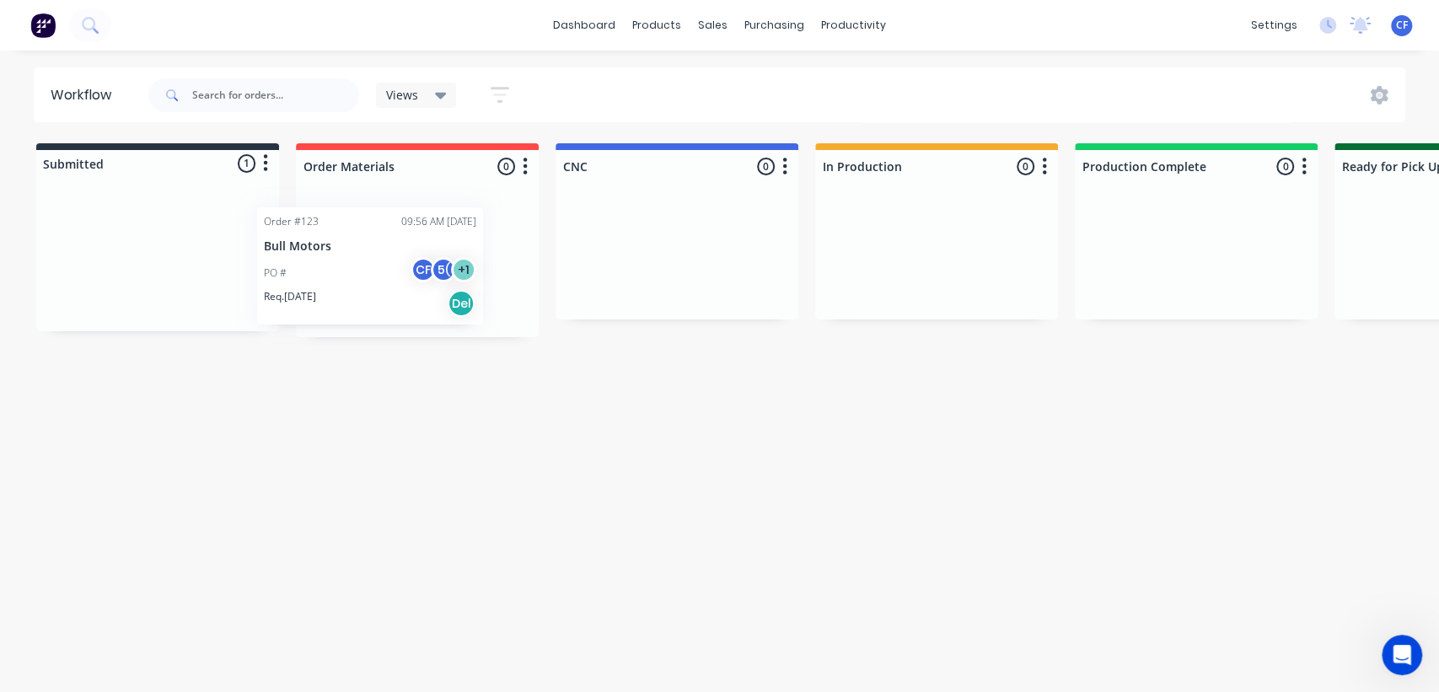
drag, startPoint x: 74, startPoint y: 223, endPoint x: 337, endPoint y: 224, distance: 263.0
click at [337, 224] on div "Submitted 1 Status colour #273444 hex #273444 Save Cancel Summaries Total order…" at bounding box center [1148, 240] width 2322 height 194
click at [355, 279] on div "PO # CF 5( + 1" at bounding box center [417, 272] width 212 height 32
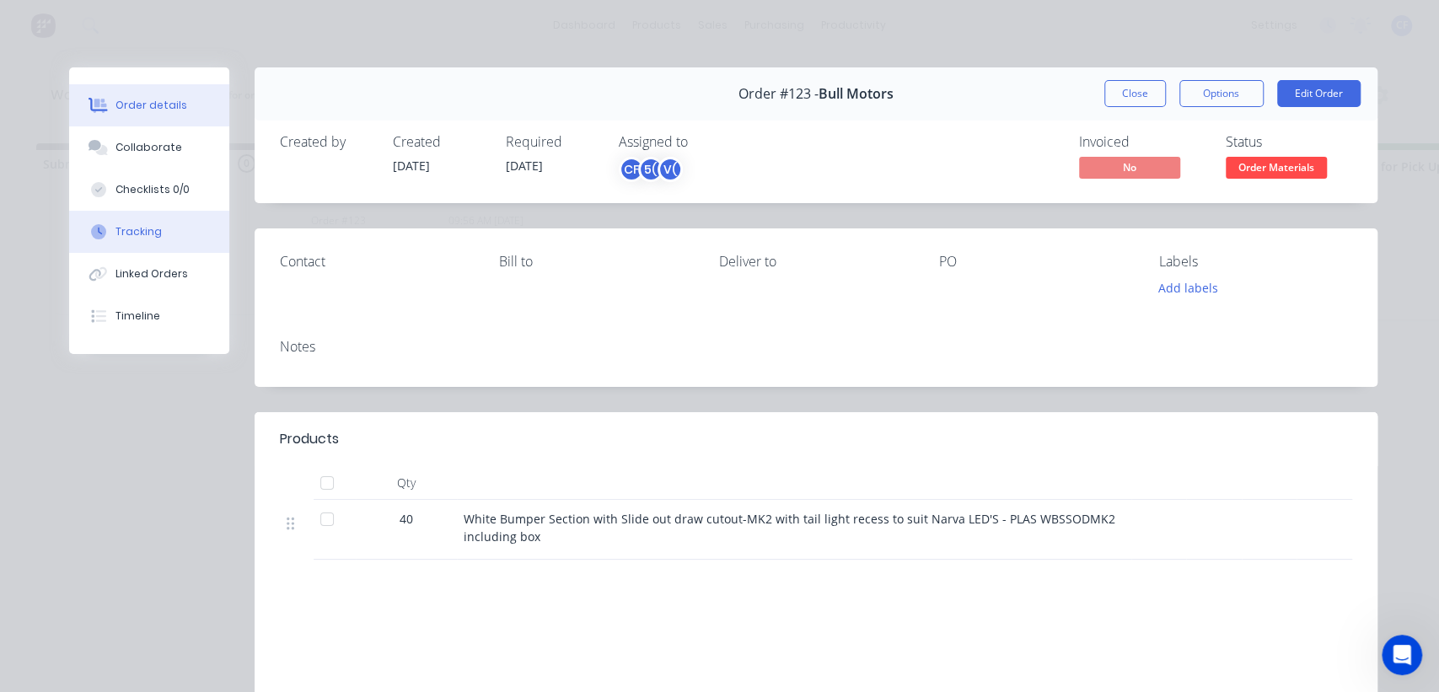
click at [137, 222] on button "Tracking" at bounding box center [149, 232] width 160 height 42
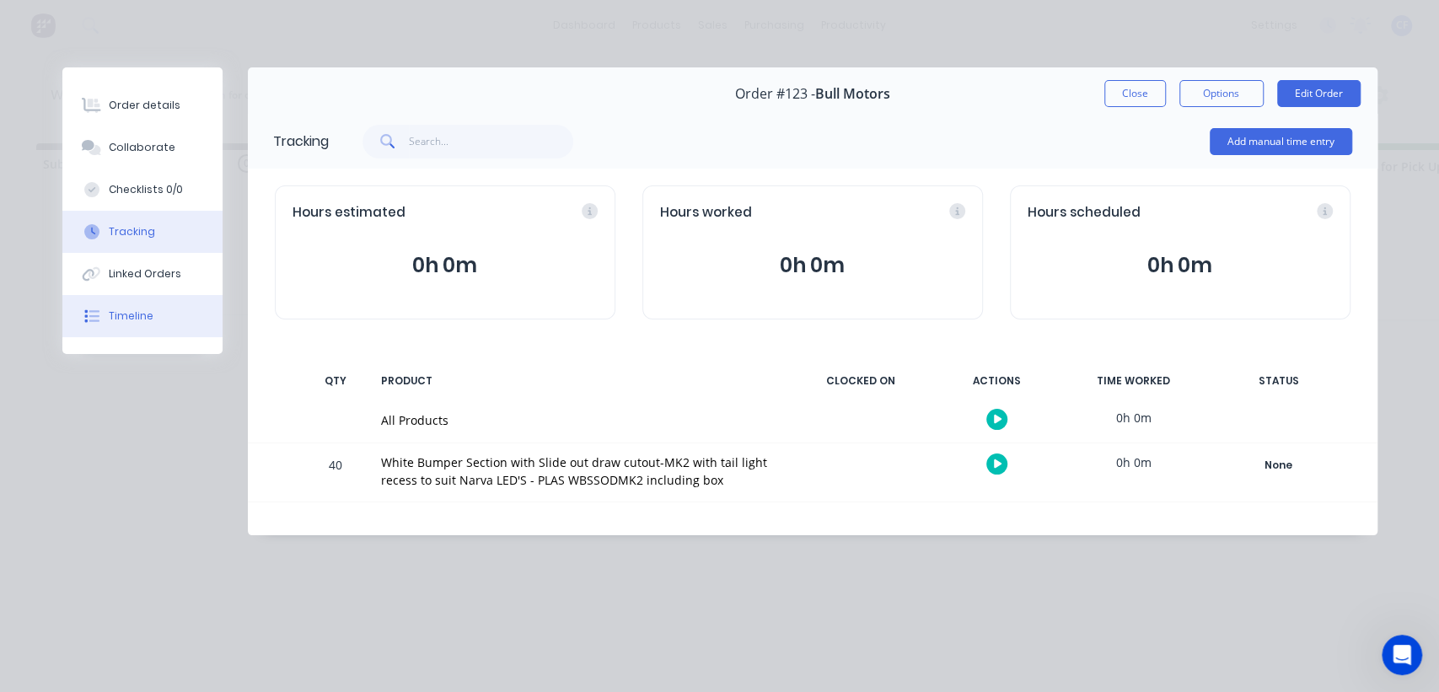
click at [162, 296] on button "Timeline" at bounding box center [142, 316] width 160 height 42
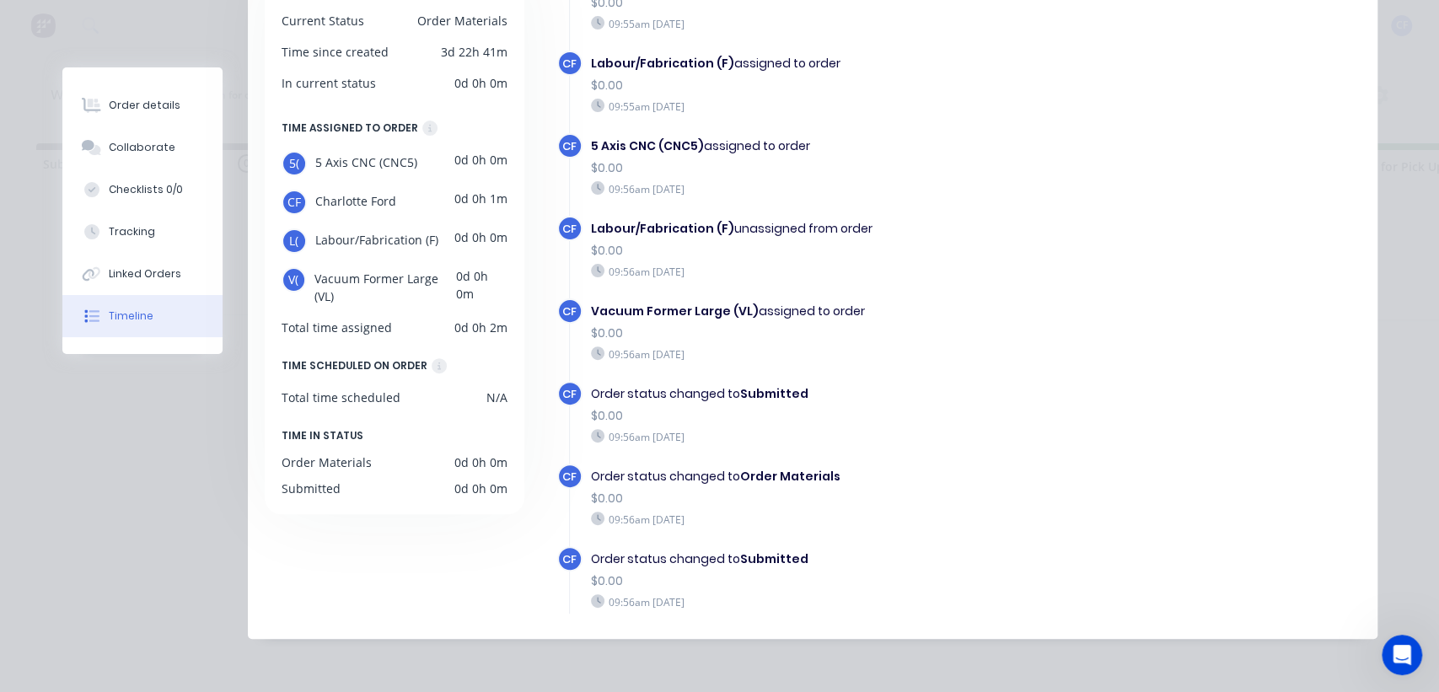
scroll to position [245, 0]
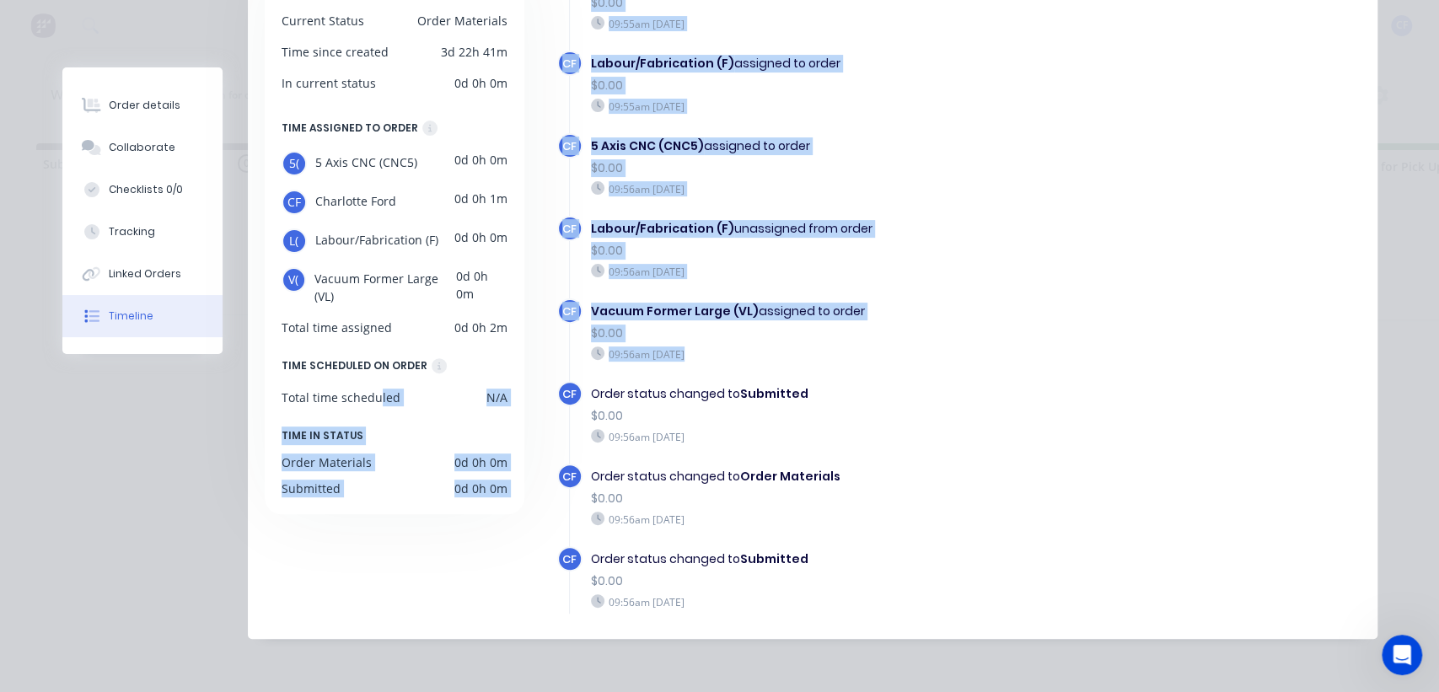
drag, startPoint x: 369, startPoint y: 384, endPoint x: 540, endPoint y: 379, distance: 171.2
click at [540, 379] on div "DETAILS Current Status Order Materials Time since created 3d 22h 41m In current…" at bounding box center [813, 284] width 1096 height 657
click at [437, 389] on div "Total time scheduled N/A" at bounding box center [395, 398] width 227 height 18
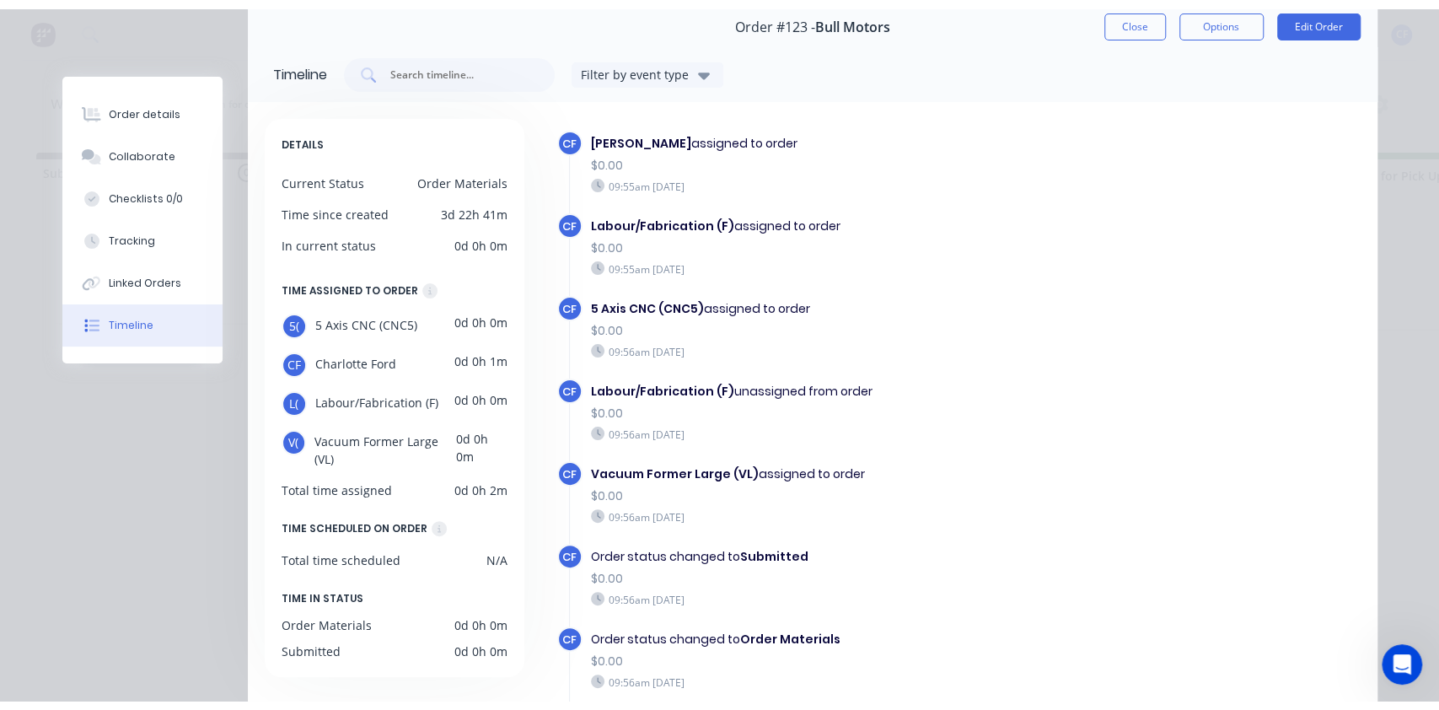
scroll to position [0, 0]
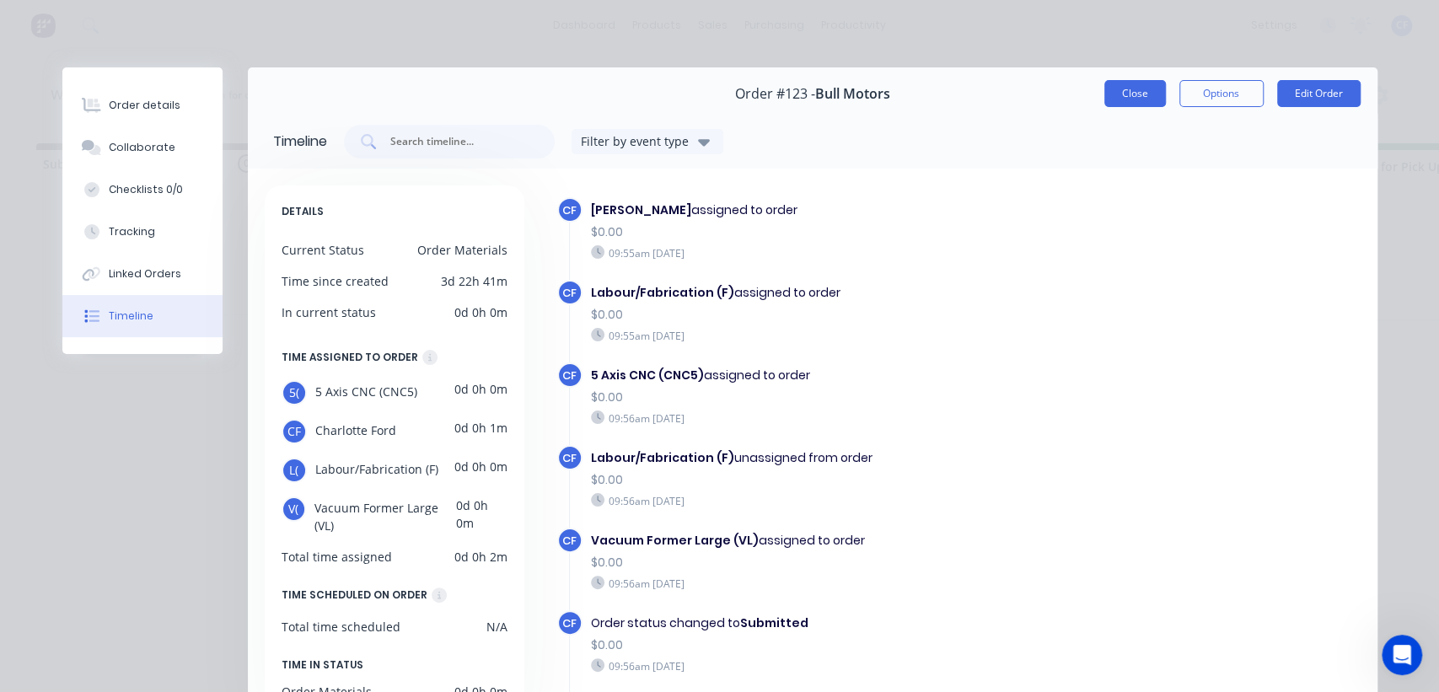
click at [1148, 83] on button "Close" at bounding box center [1135, 93] width 62 height 27
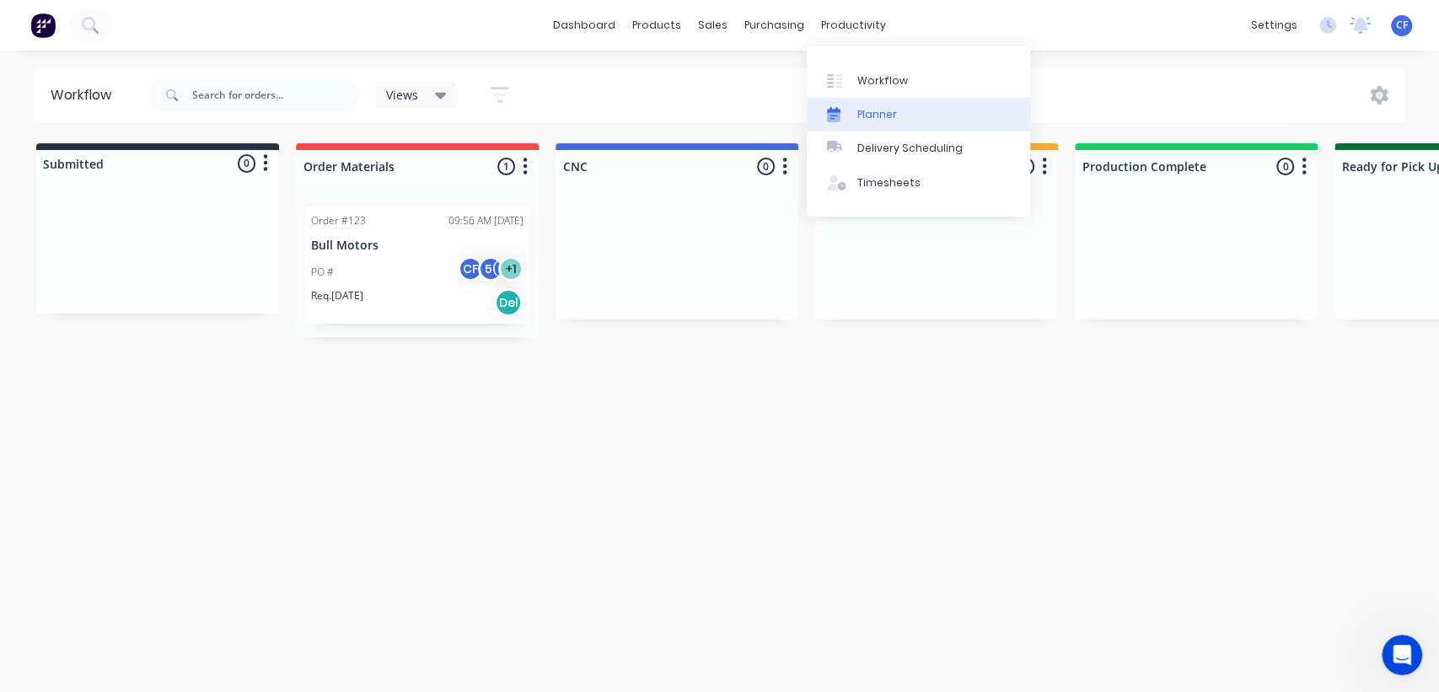
click at [839, 100] on link "Planner" at bounding box center [918, 115] width 223 height 34
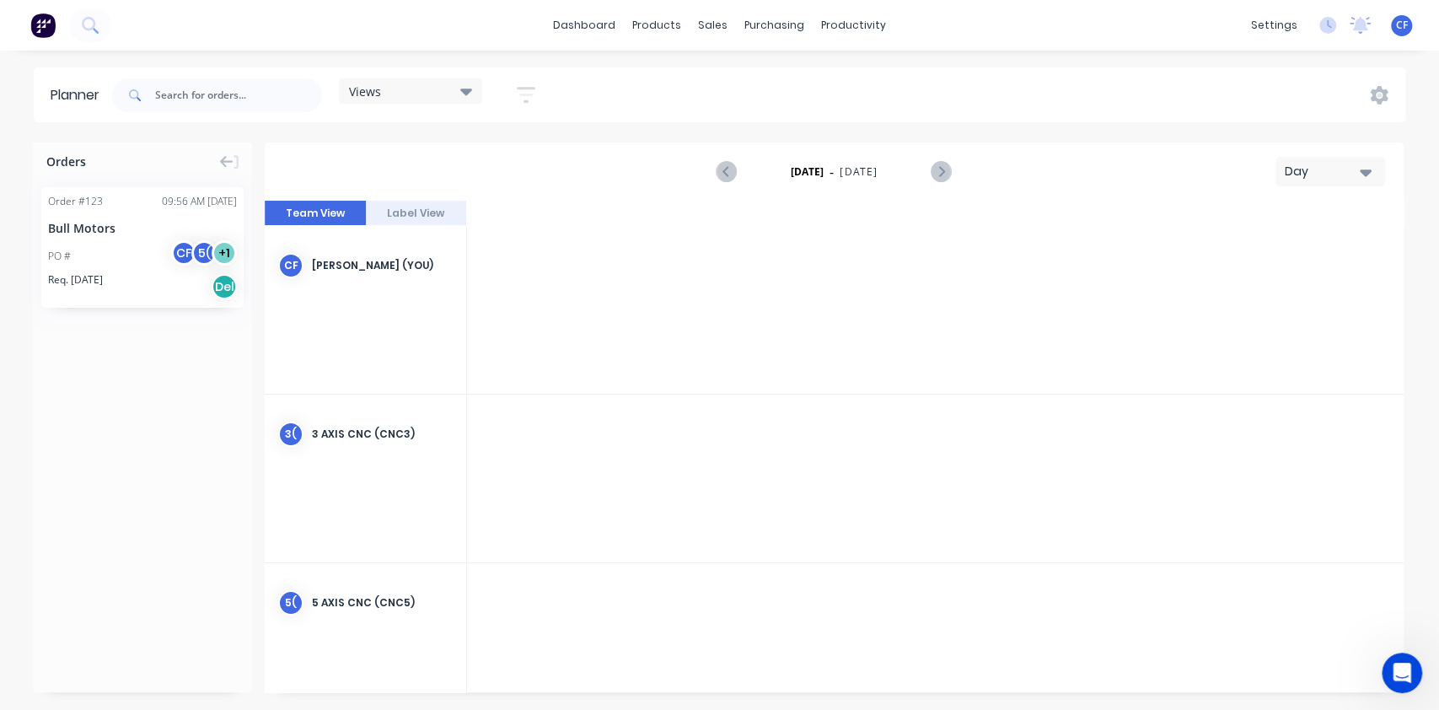
scroll to position [0, 2428]
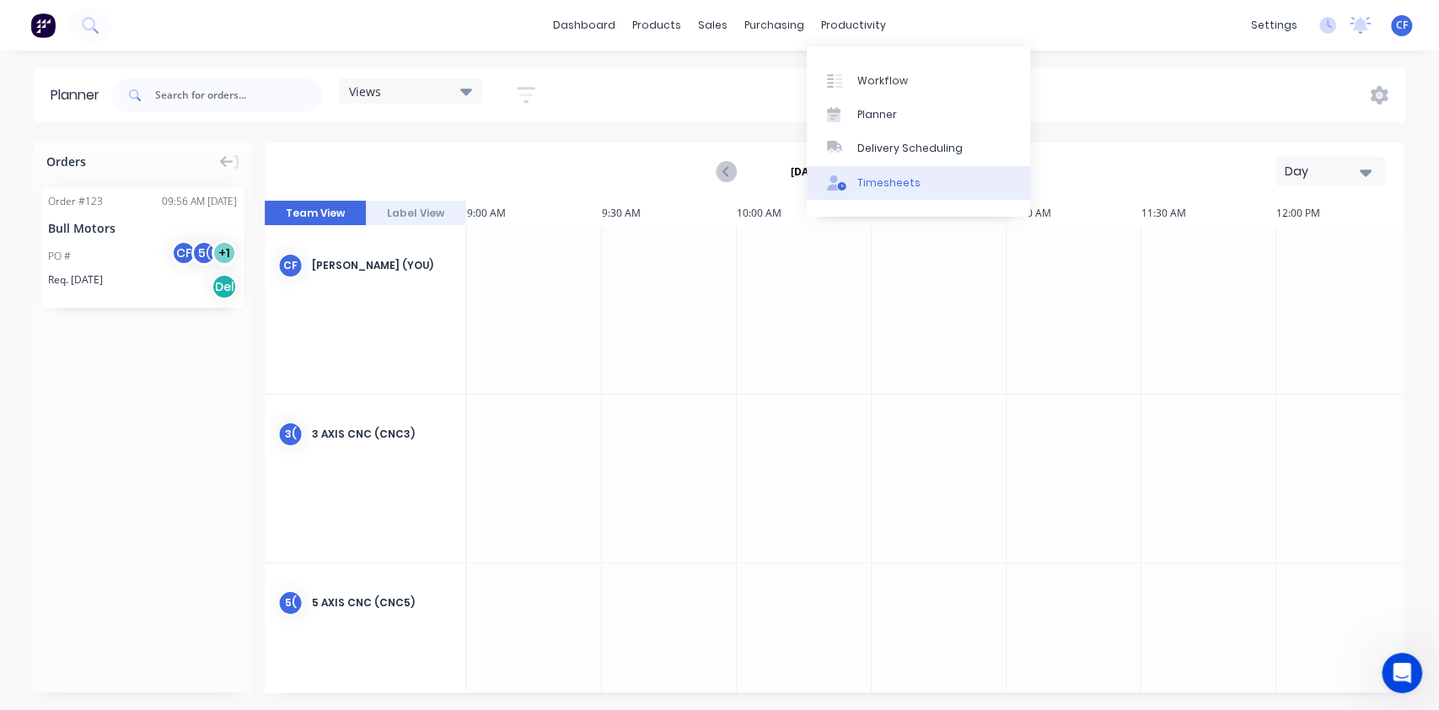
click at [878, 181] on div "Timesheets" at bounding box center [888, 182] width 63 height 15
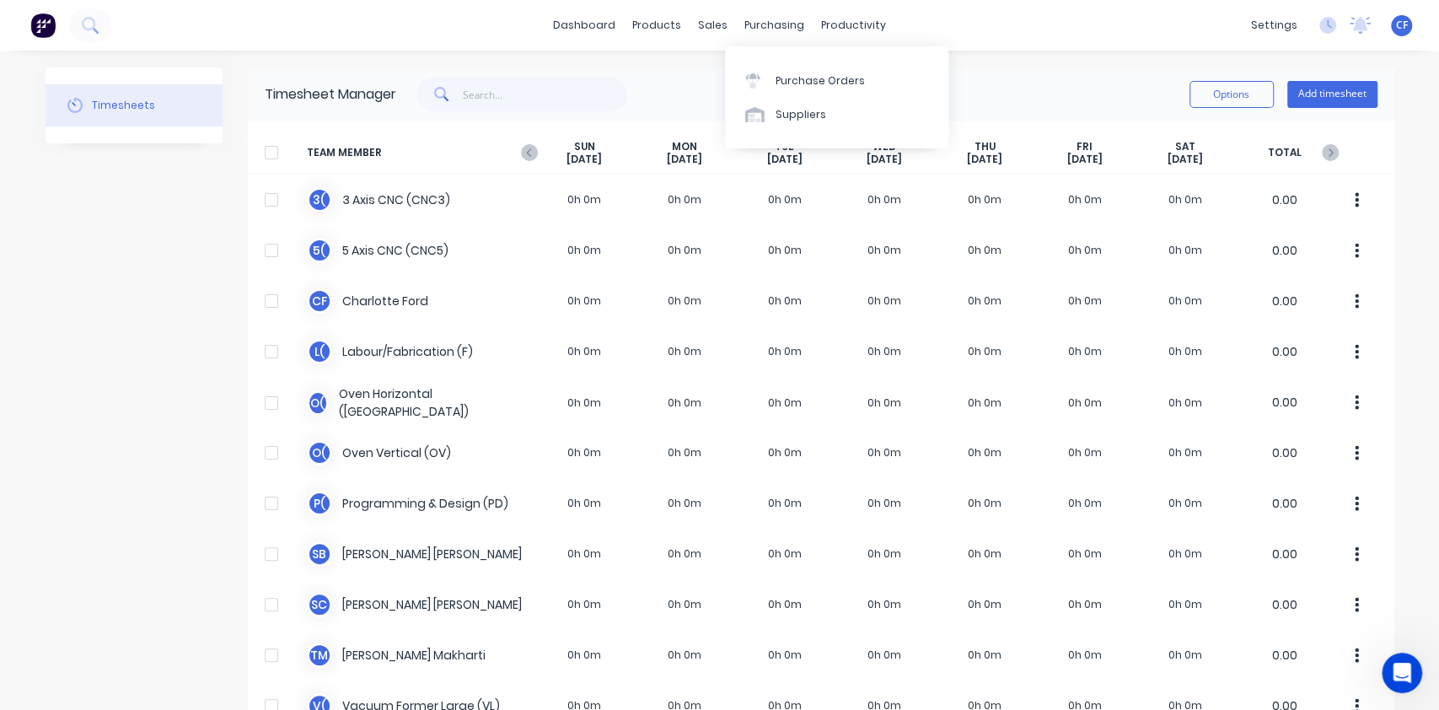
click at [781, 44] on div "Purchase Orders Suppliers" at bounding box center [836, 97] width 223 height 113
drag, startPoint x: 749, startPoint y: 23, endPoint x: 764, endPoint y: 30, distance: 16.6
click at [749, 23] on div "purchasing" at bounding box center [774, 25] width 77 height 25
click at [813, 29] on div "productivity" at bounding box center [854, 25] width 82 height 25
click at [781, 27] on div "purchasing" at bounding box center [774, 25] width 77 height 25
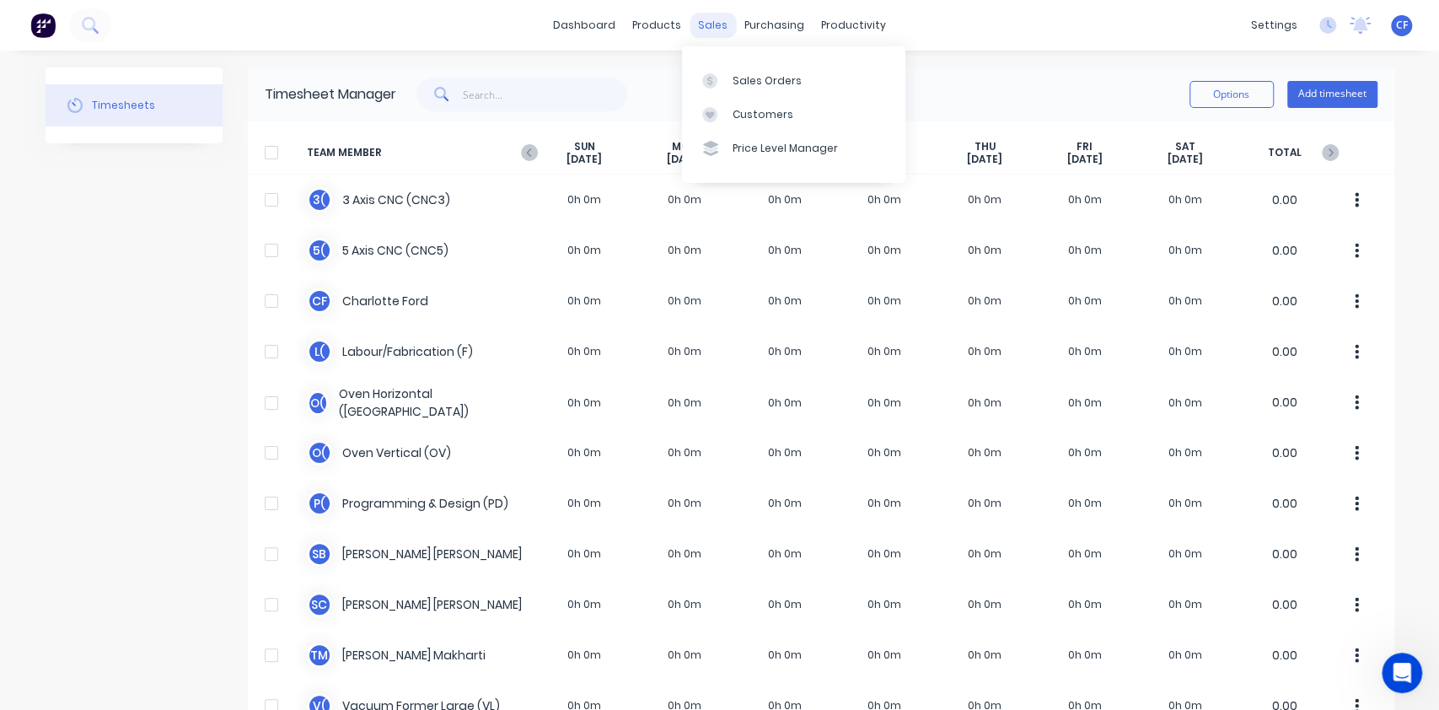
click at [693, 31] on div "sales" at bounding box center [713, 25] width 46 height 25
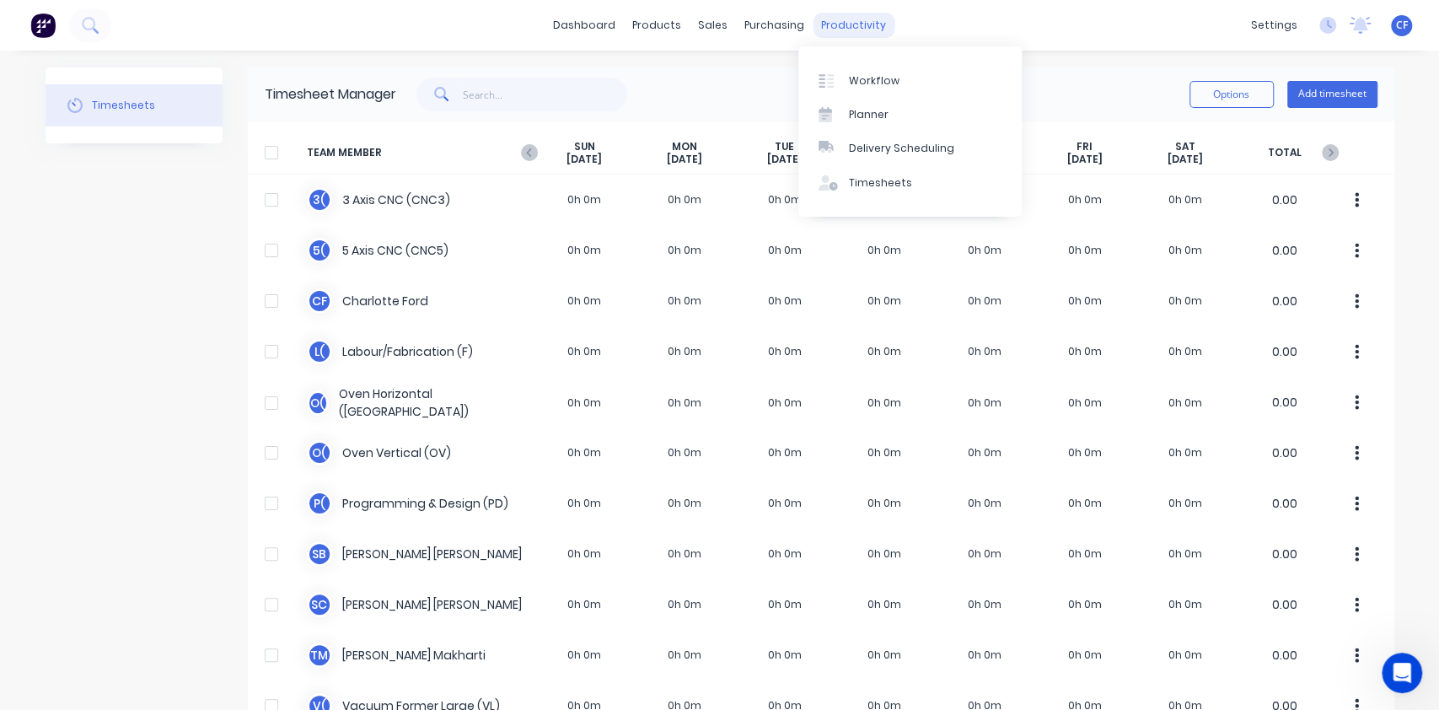
click at [845, 24] on div "productivity" at bounding box center [854, 25] width 82 height 25
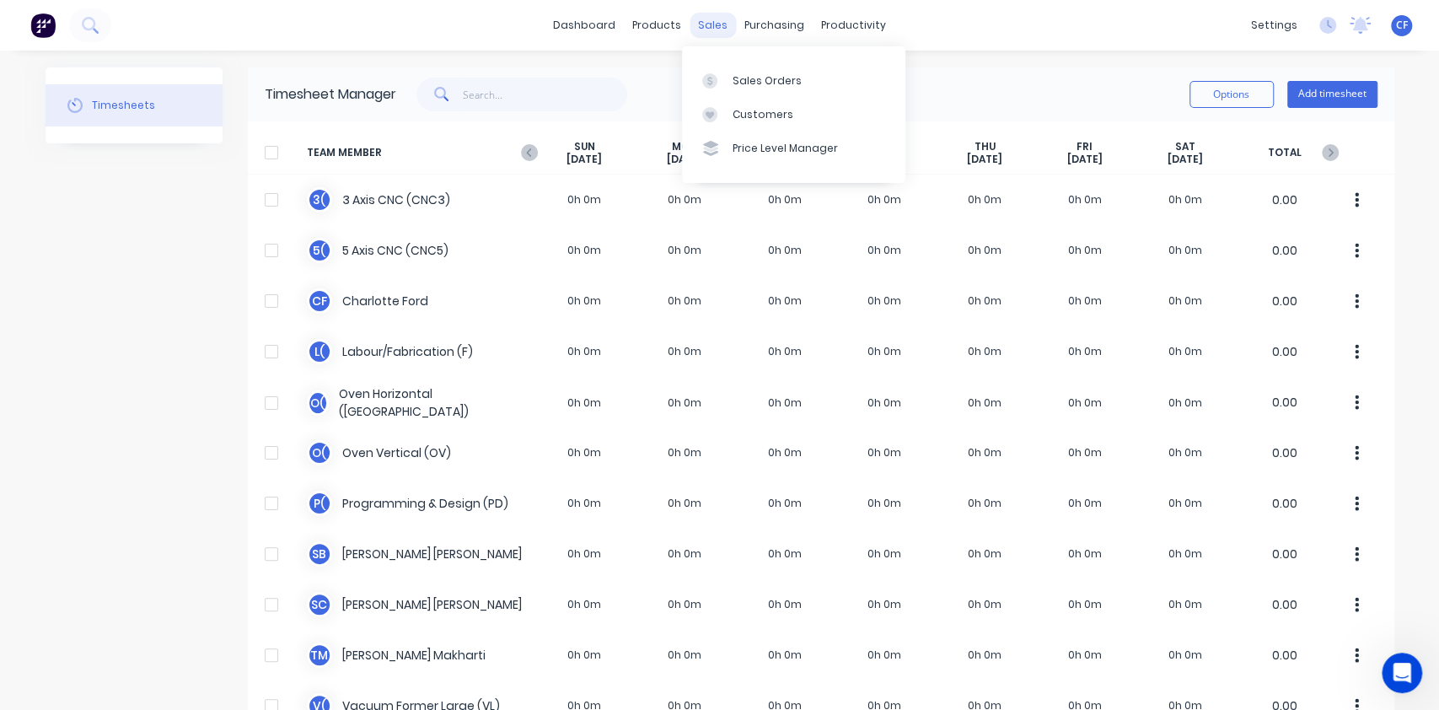
click at [690, 15] on div "sales" at bounding box center [713, 25] width 46 height 25
click at [581, 24] on link "dashboard" at bounding box center [584, 25] width 79 height 25
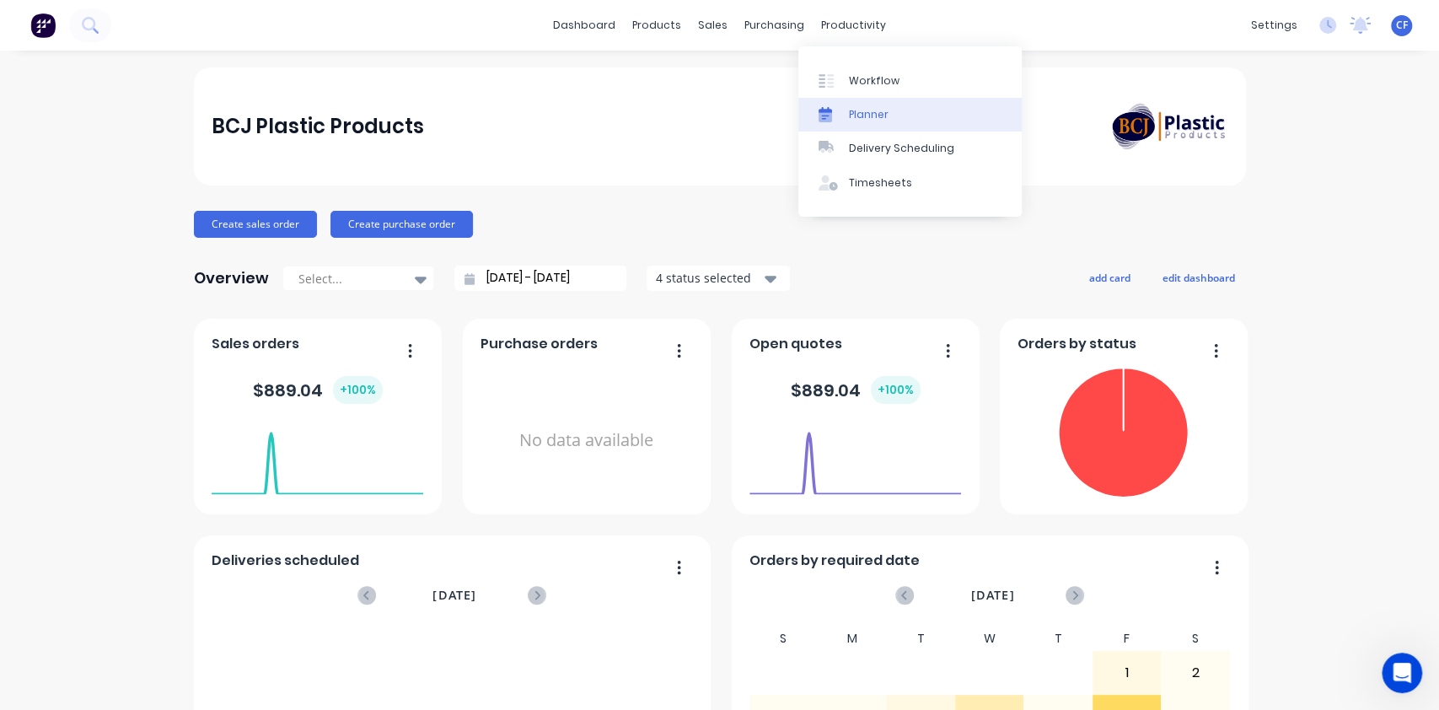
click at [859, 130] on link "Planner" at bounding box center [909, 115] width 223 height 34
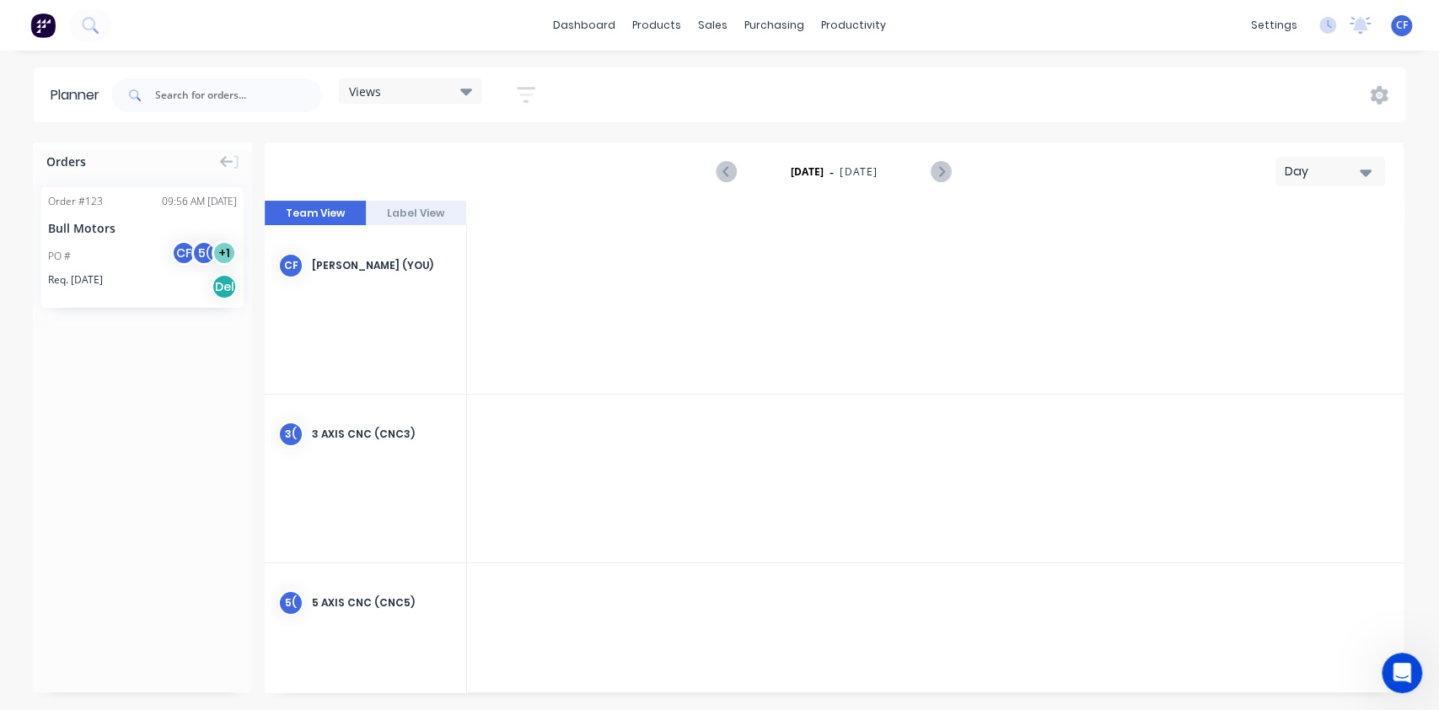
scroll to position [0, 2428]
click at [475, 268] on div at bounding box center [534, 310] width 135 height 168
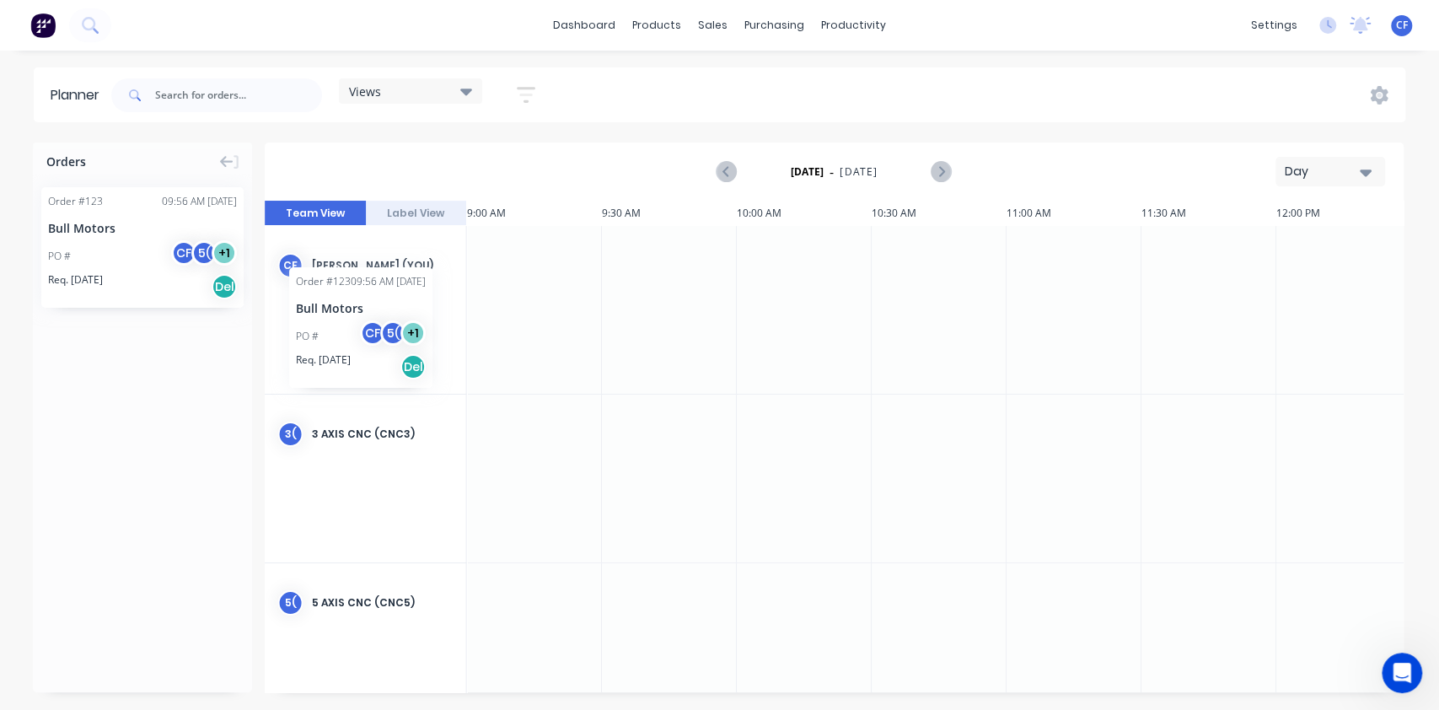
scroll to position [0, 2419]
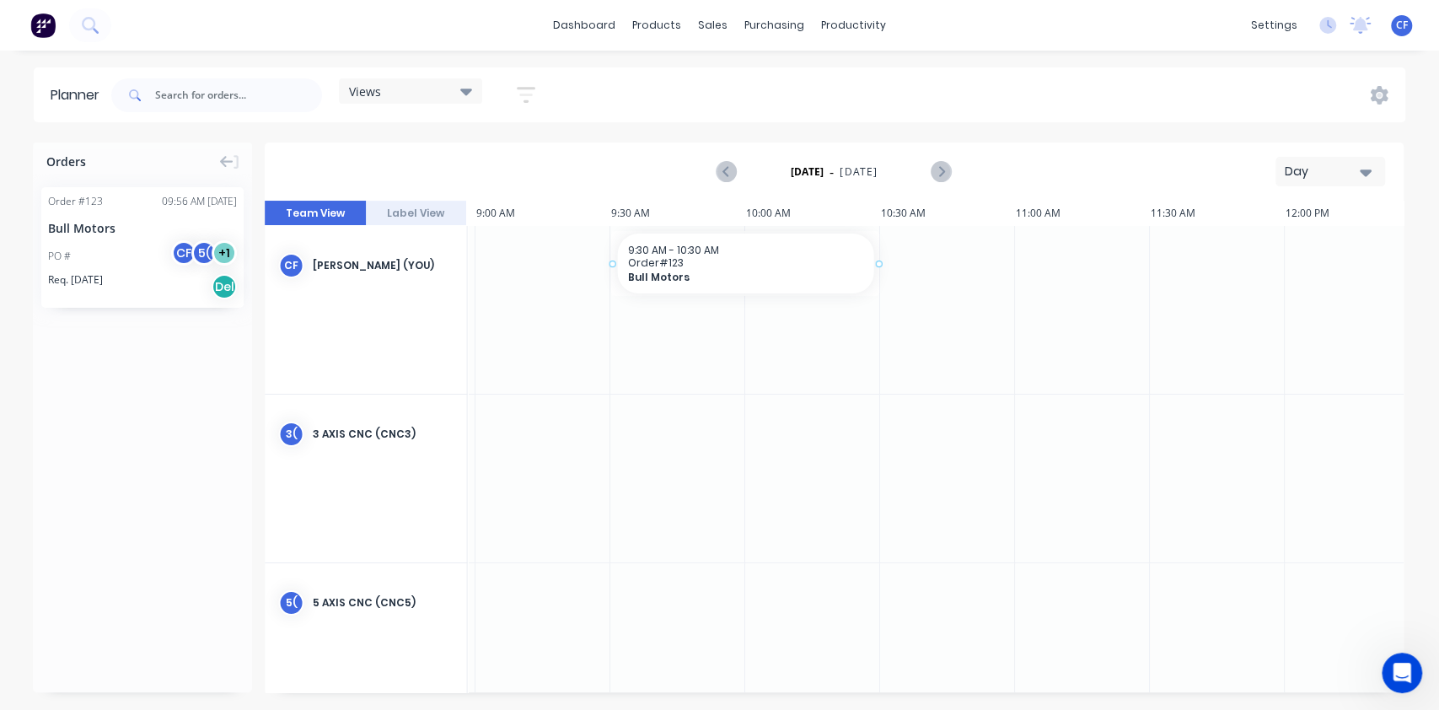
drag, startPoint x: 63, startPoint y: 195, endPoint x: 624, endPoint y: 352, distance: 582.1
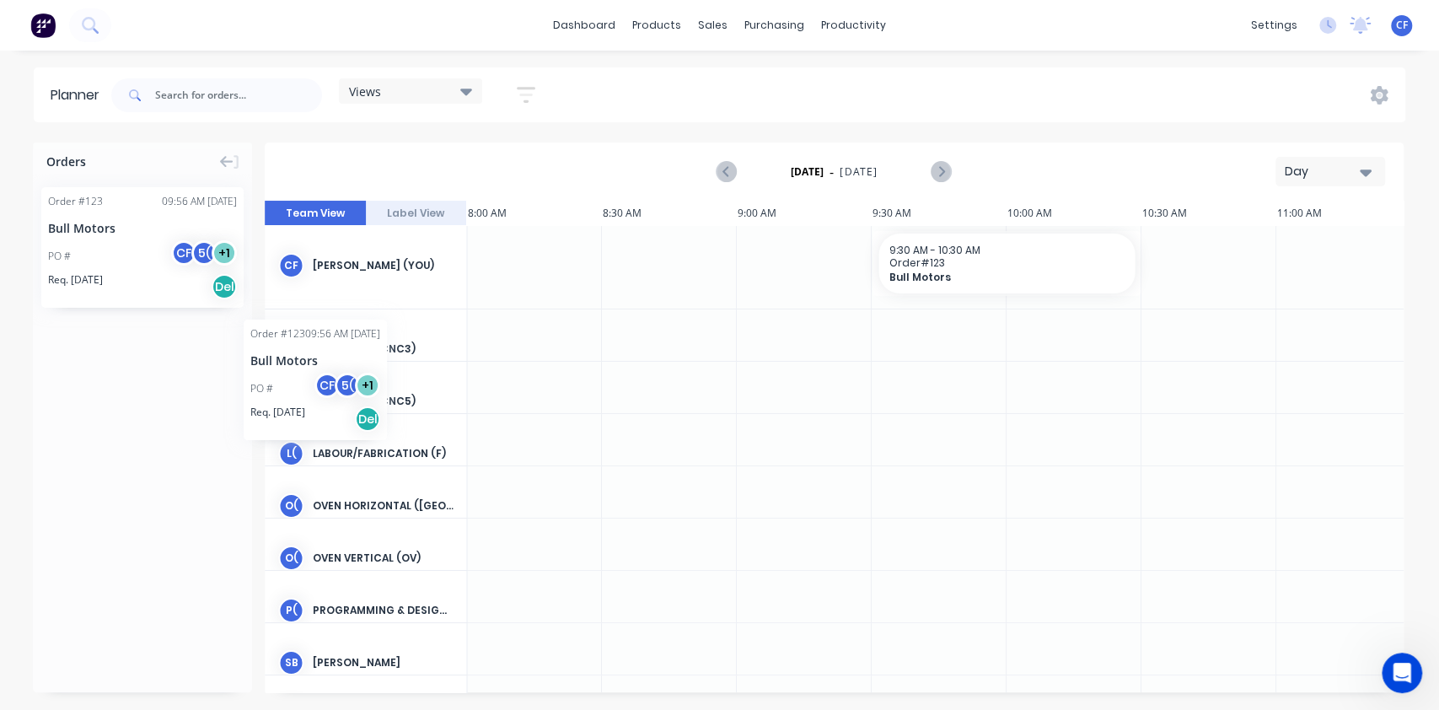
scroll to position [0, 2154]
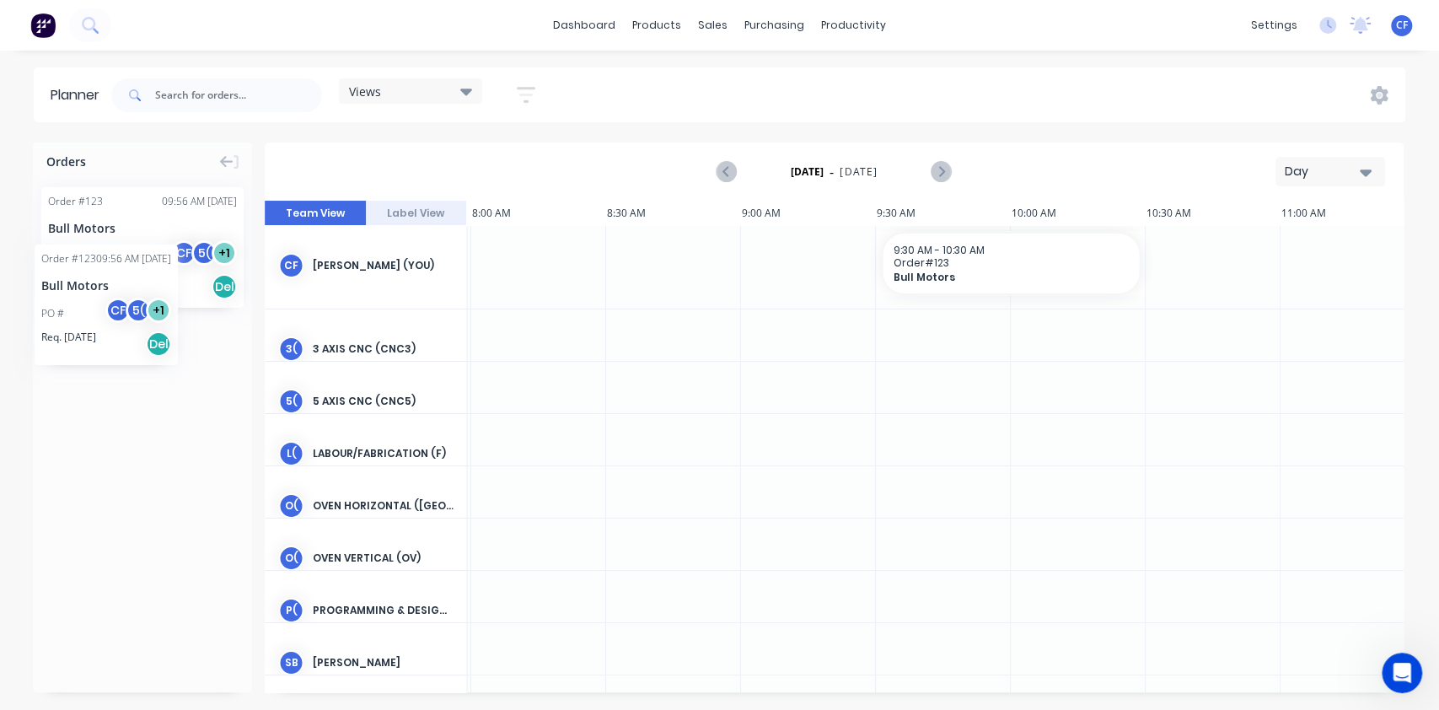
drag, startPoint x: 60, startPoint y: 193, endPoint x: 35, endPoint y: 232, distance: 46.3
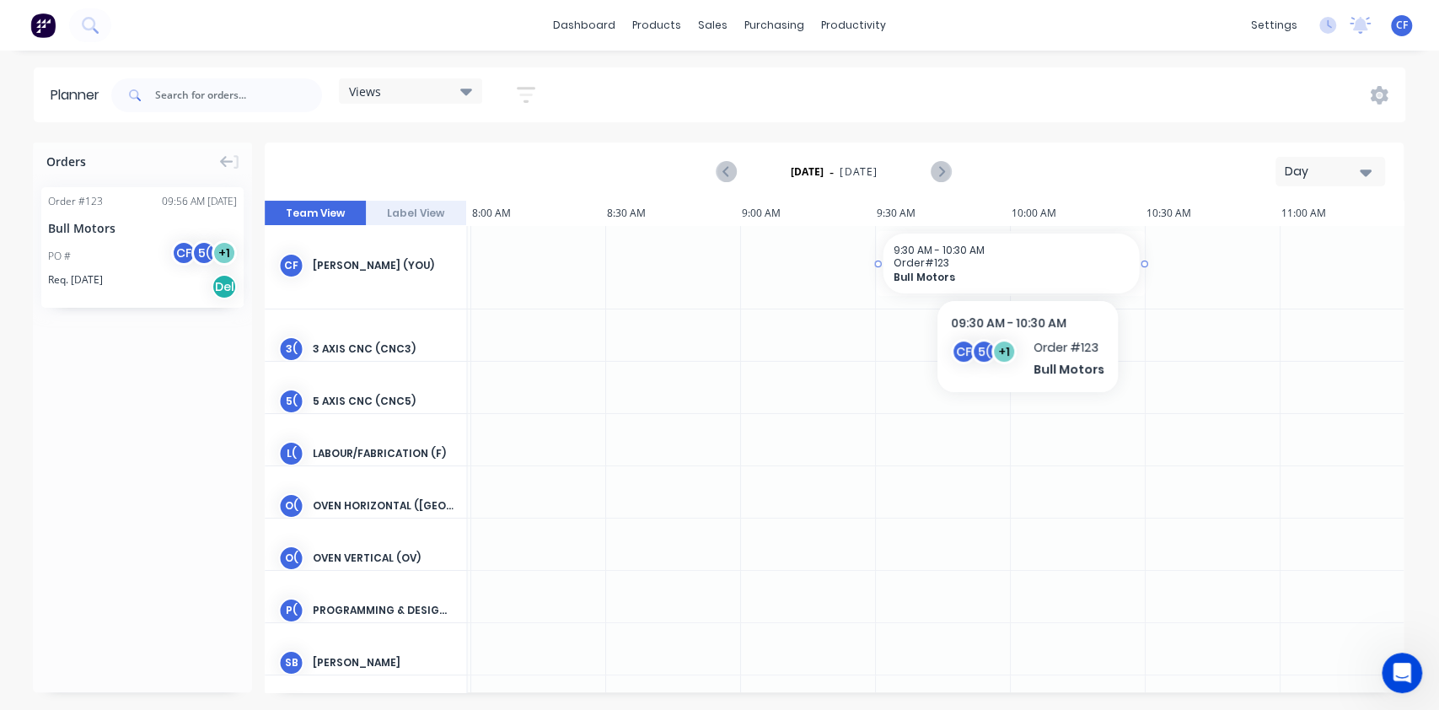
click at [1025, 262] on span "Order # 123" at bounding box center [1011, 262] width 236 height 13
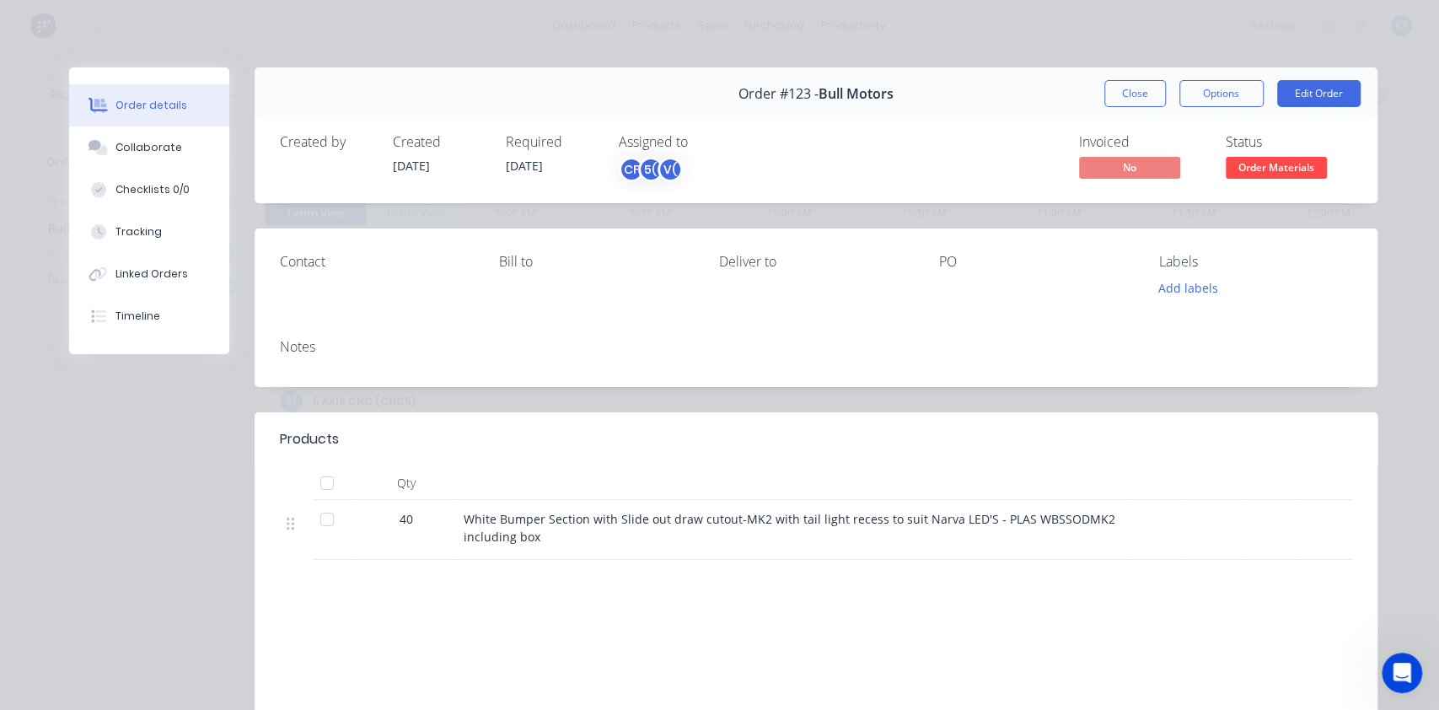
scroll to position [0, 2428]
click at [1153, 95] on div "Close Options Edit Order" at bounding box center [1232, 93] width 256 height 27
click at [1135, 110] on div "Order #123 - Bull Motors Close Options Edit Order" at bounding box center [816, 93] width 1123 height 53
click at [1131, 114] on div "Order #123 - Bull Motors Close Options Edit Order" at bounding box center [816, 93] width 1123 height 53
click at [1119, 108] on div "Order #123 - Bull Motors Close Options Edit Order" at bounding box center [816, 93] width 1123 height 53
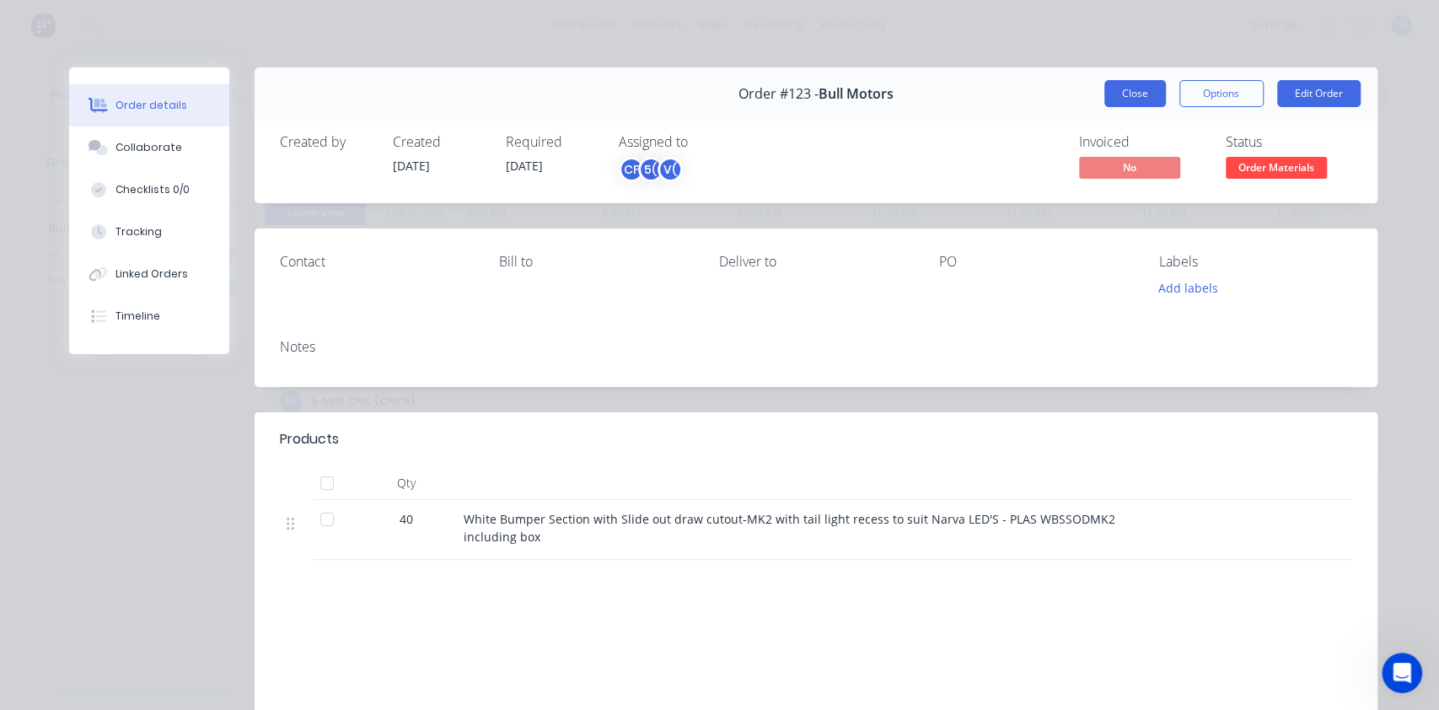
click at [1116, 97] on button "Close" at bounding box center [1135, 93] width 62 height 27
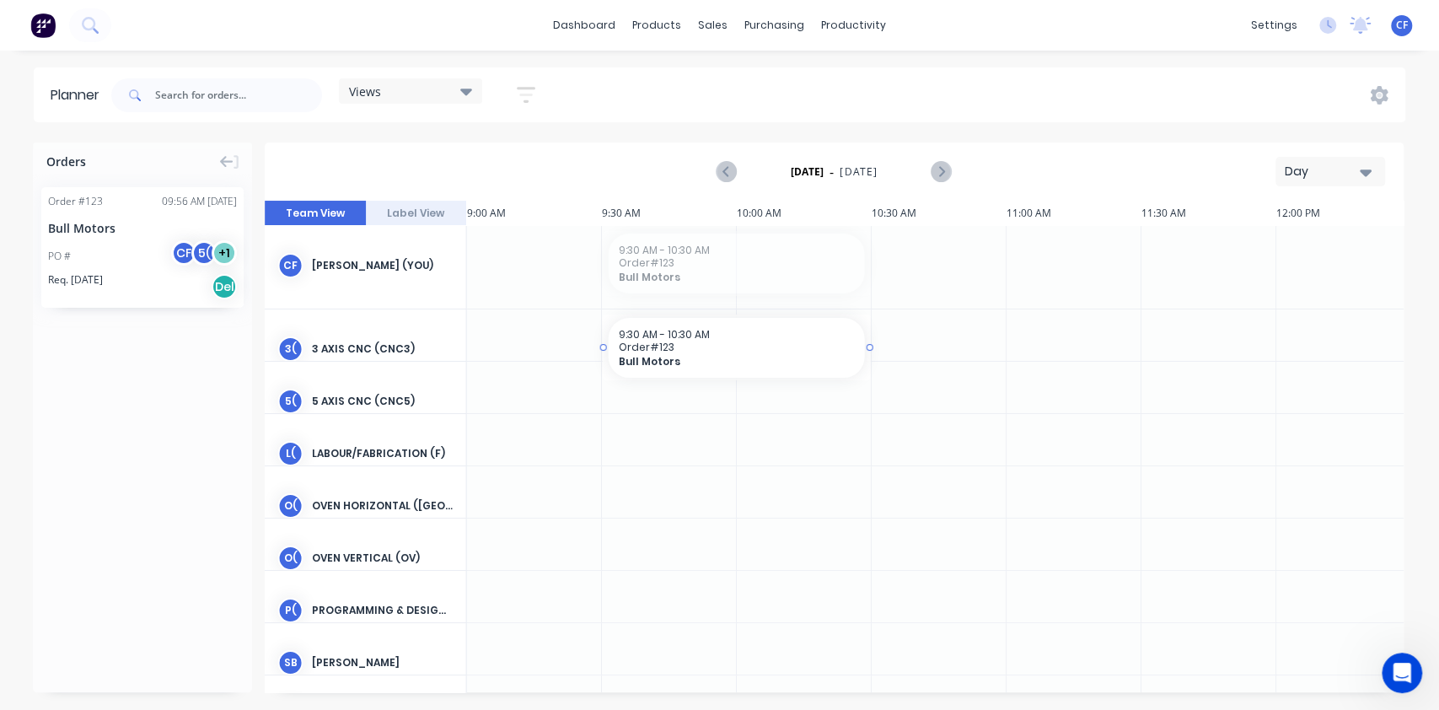
drag, startPoint x: 667, startPoint y: 263, endPoint x: 668, endPoint y: 273, distance: 10.2
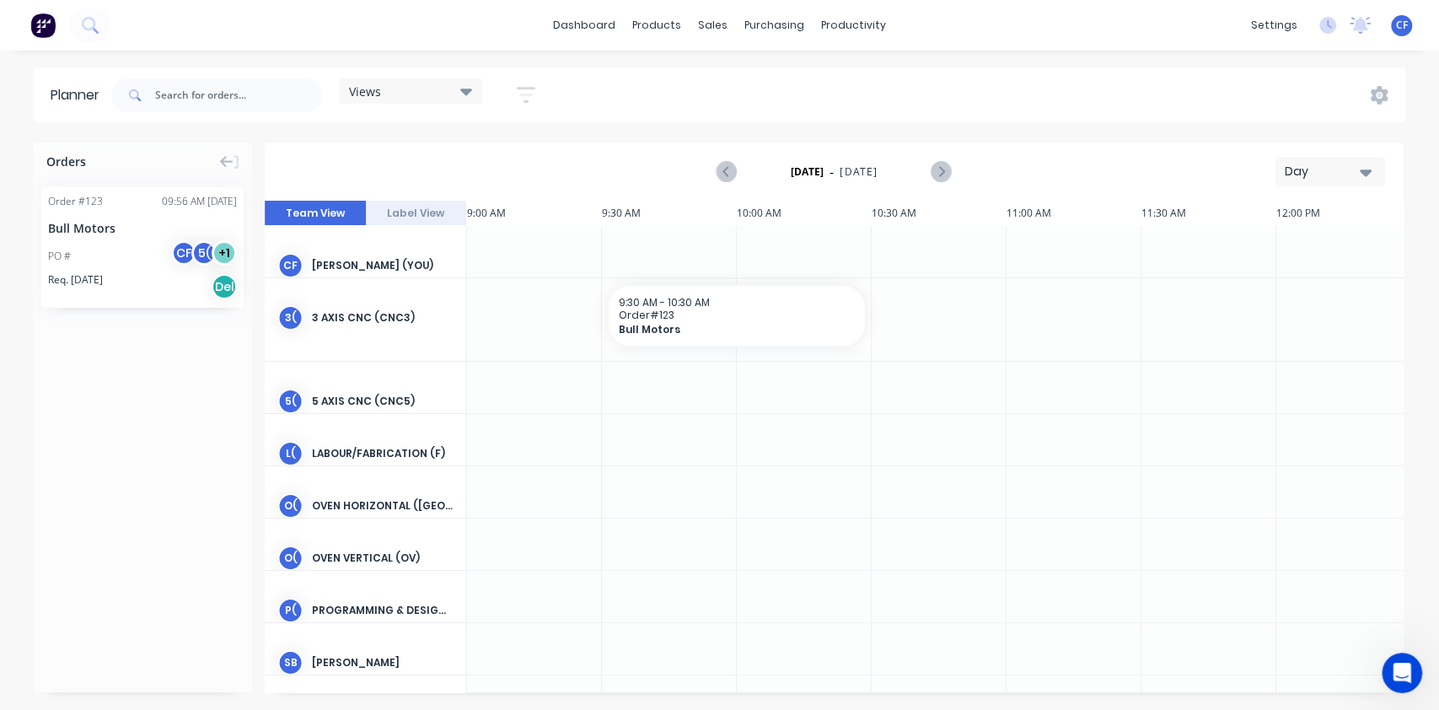
click at [641, 391] on div at bounding box center [669, 387] width 135 height 51
drag, startPoint x: 681, startPoint y: 323, endPoint x: 669, endPoint y: 247, distance: 76.8
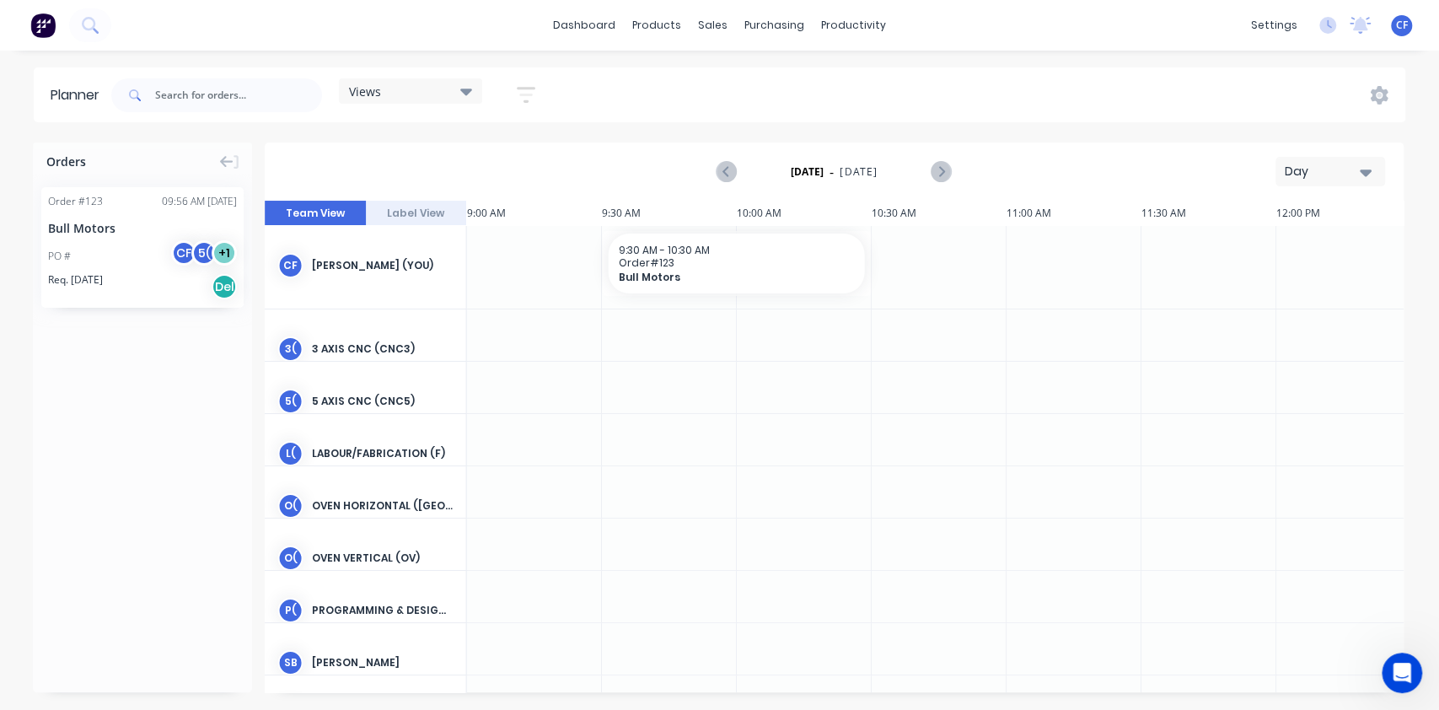
click at [737, 385] on div at bounding box center [804, 387] width 135 height 51
click at [642, 245] on span "9:30 AM - 10:30 AM" at bounding box center [664, 250] width 91 height 14
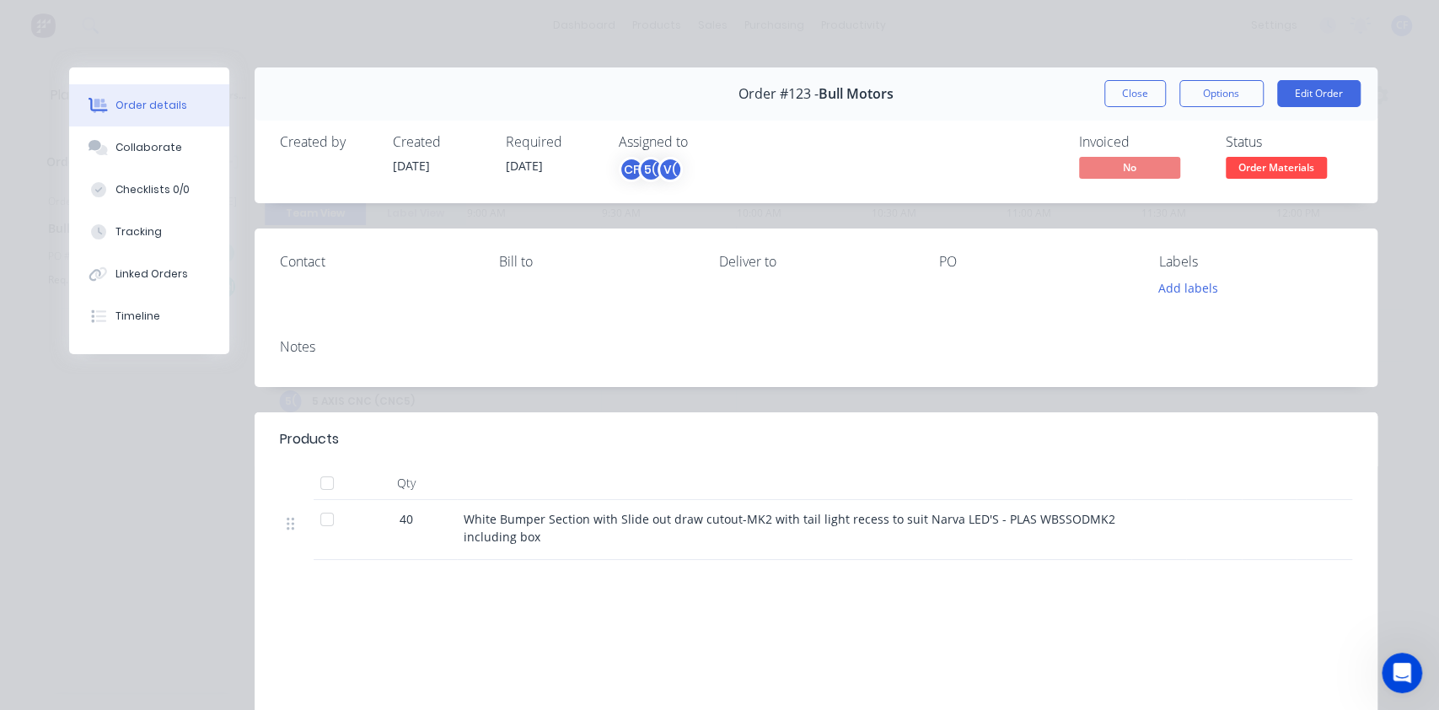
click at [1142, 80] on button "Close" at bounding box center [1135, 93] width 62 height 27
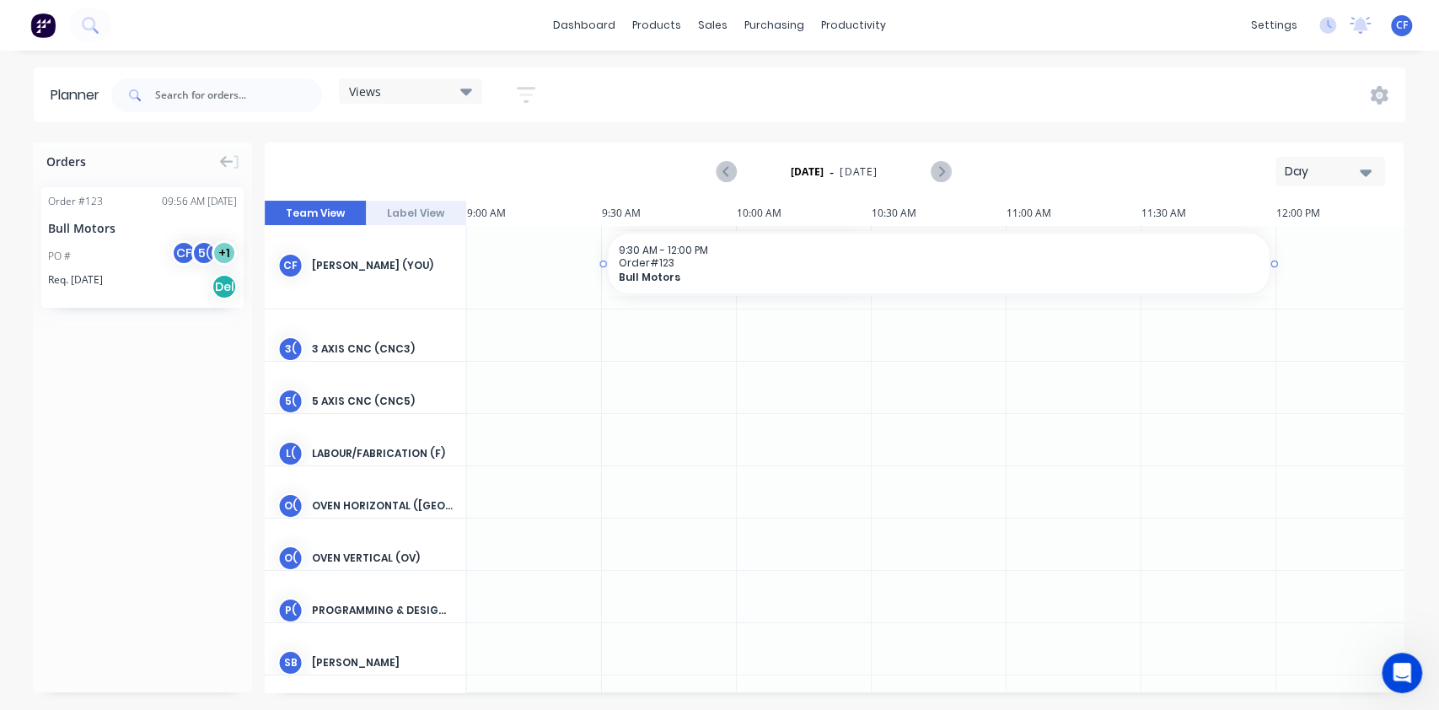
drag, startPoint x: 869, startPoint y: 259, endPoint x: 1335, endPoint y: 266, distance: 466.2
drag, startPoint x: 1274, startPoint y: 259, endPoint x: 806, endPoint y: 268, distance: 467.9
click at [722, 330] on div at bounding box center [669, 334] width 135 height 51
click at [222, 159] on icon at bounding box center [226, 162] width 13 height 12
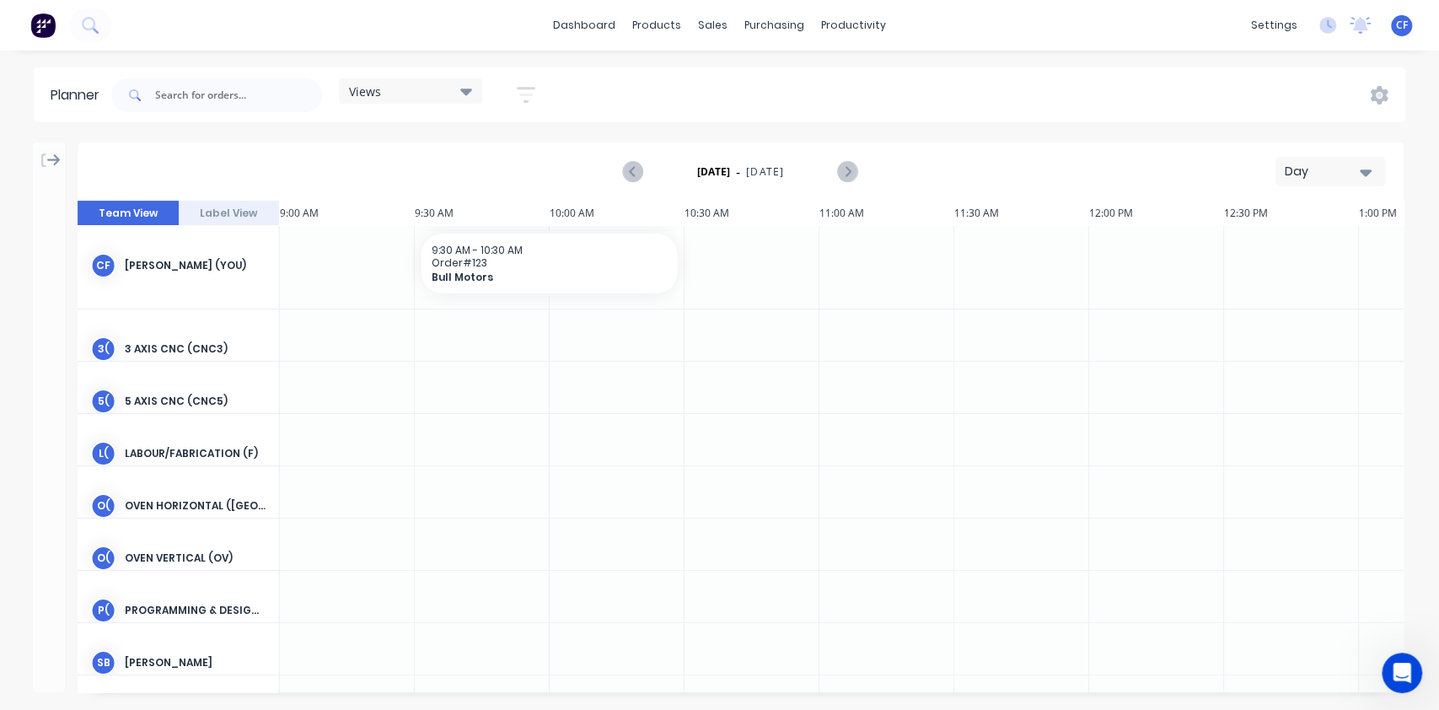
click at [55, 158] on icon at bounding box center [53, 160] width 13 height 12
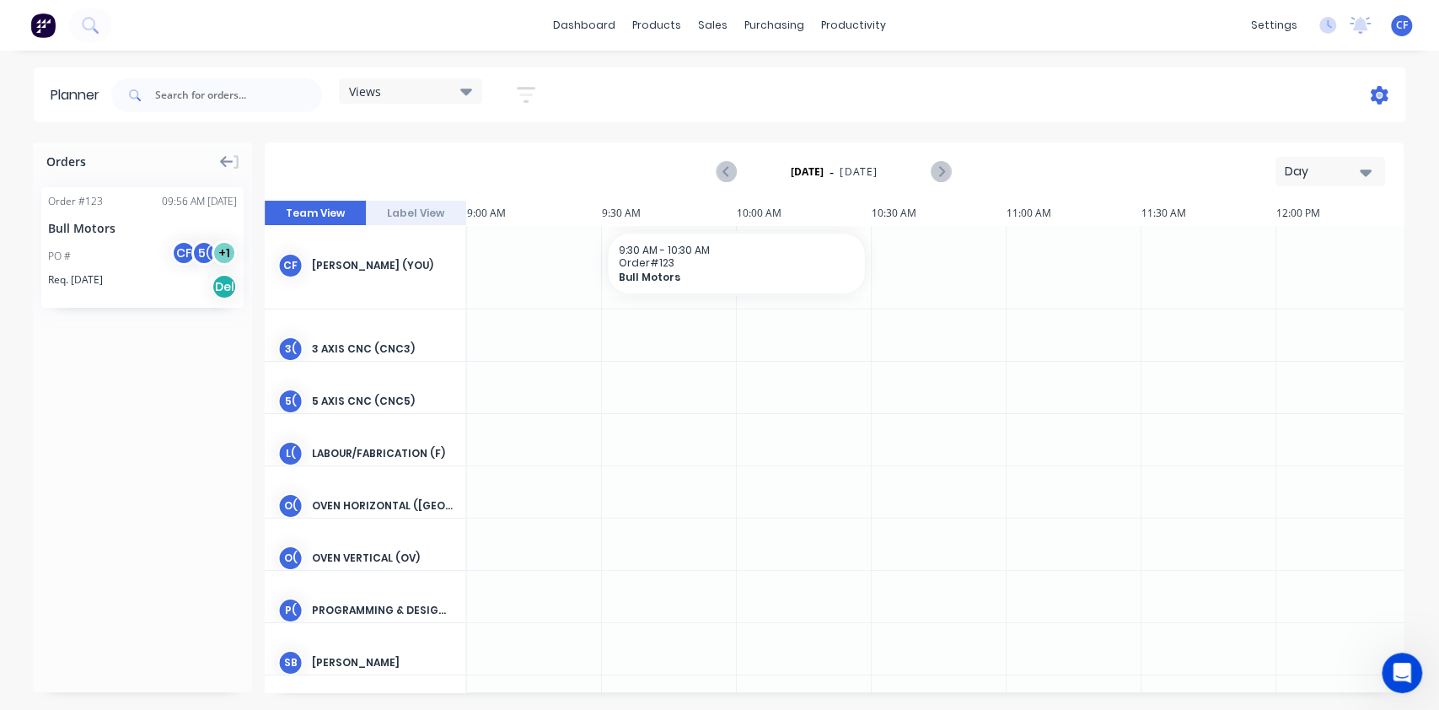
click at [1385, 91] on icon at bounding box center [1380, 95] width 18 height 19
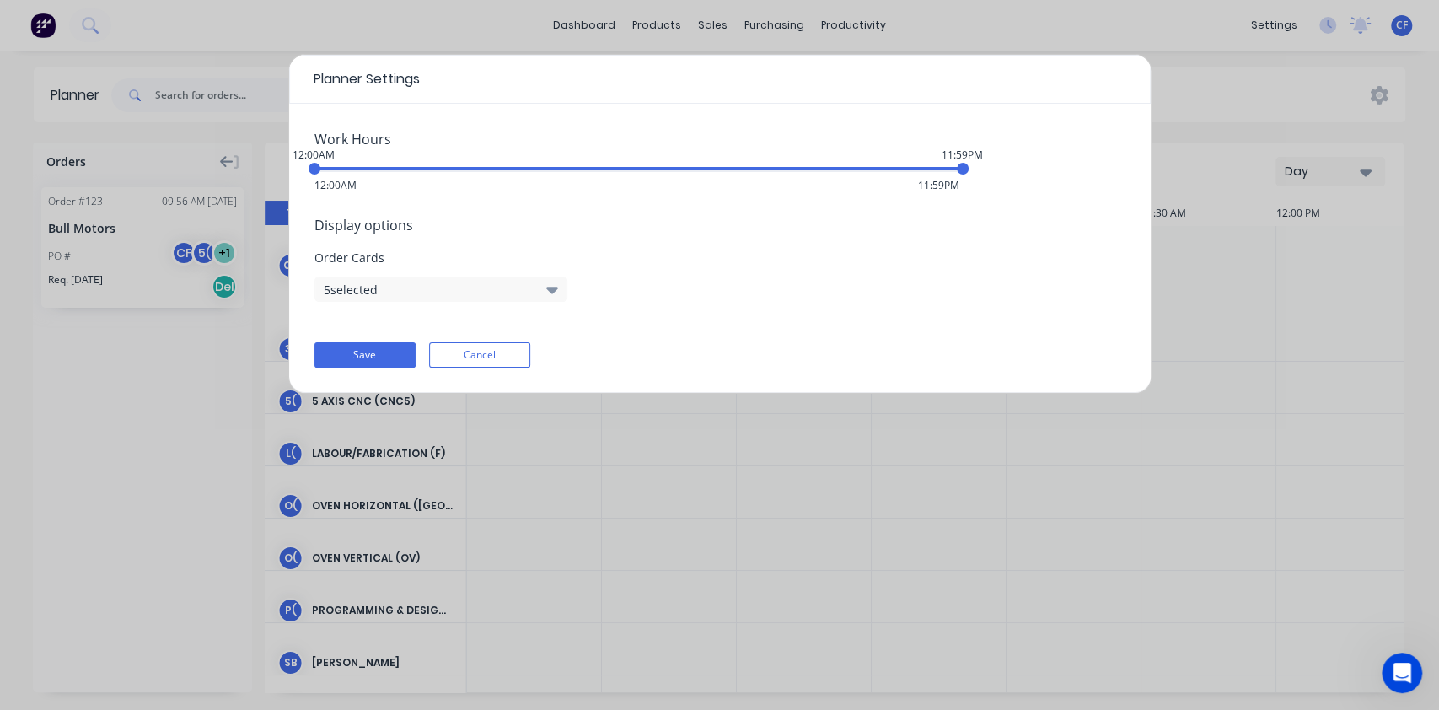
click at [454, 279] on button "5 selected" at bounding box center [440, 288] width 253 height 25
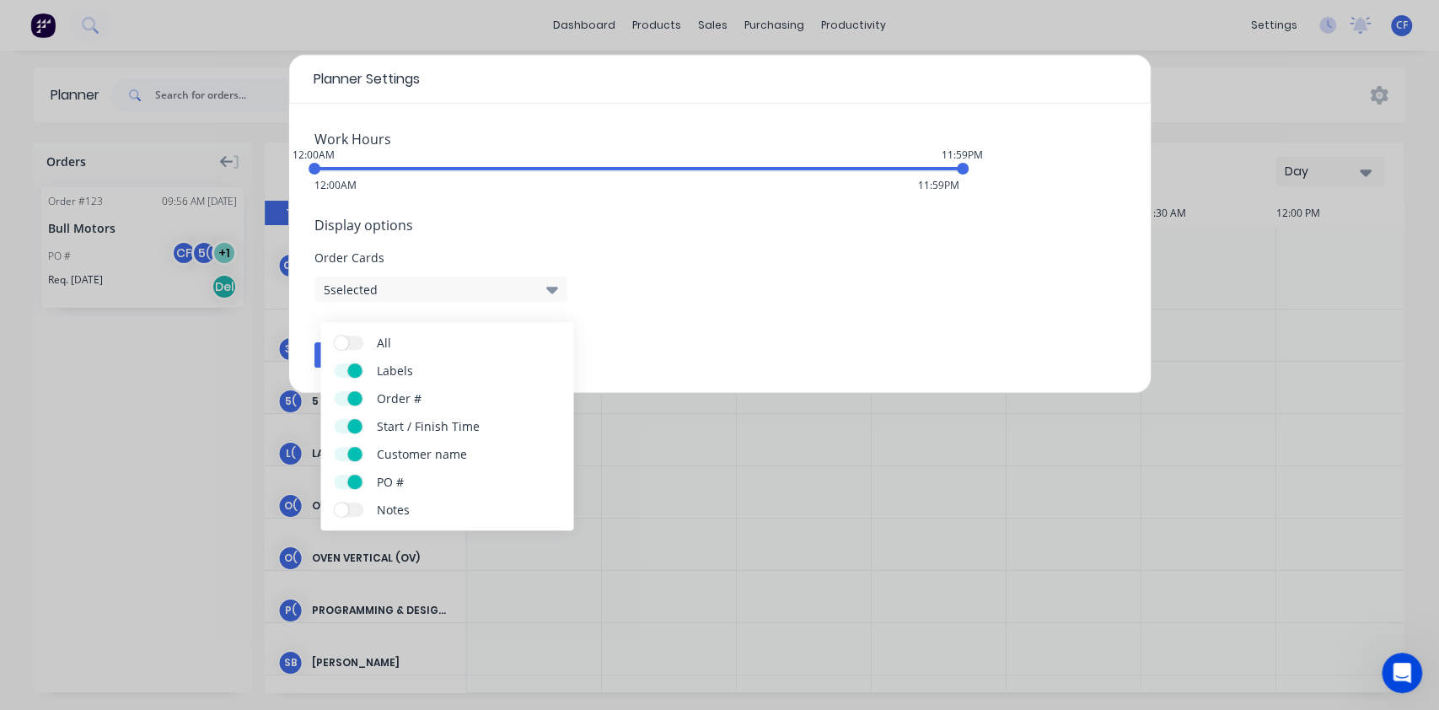
click at [731, 260] on span "Order Cards" at bounding box center [719, 258] width 811 height 18
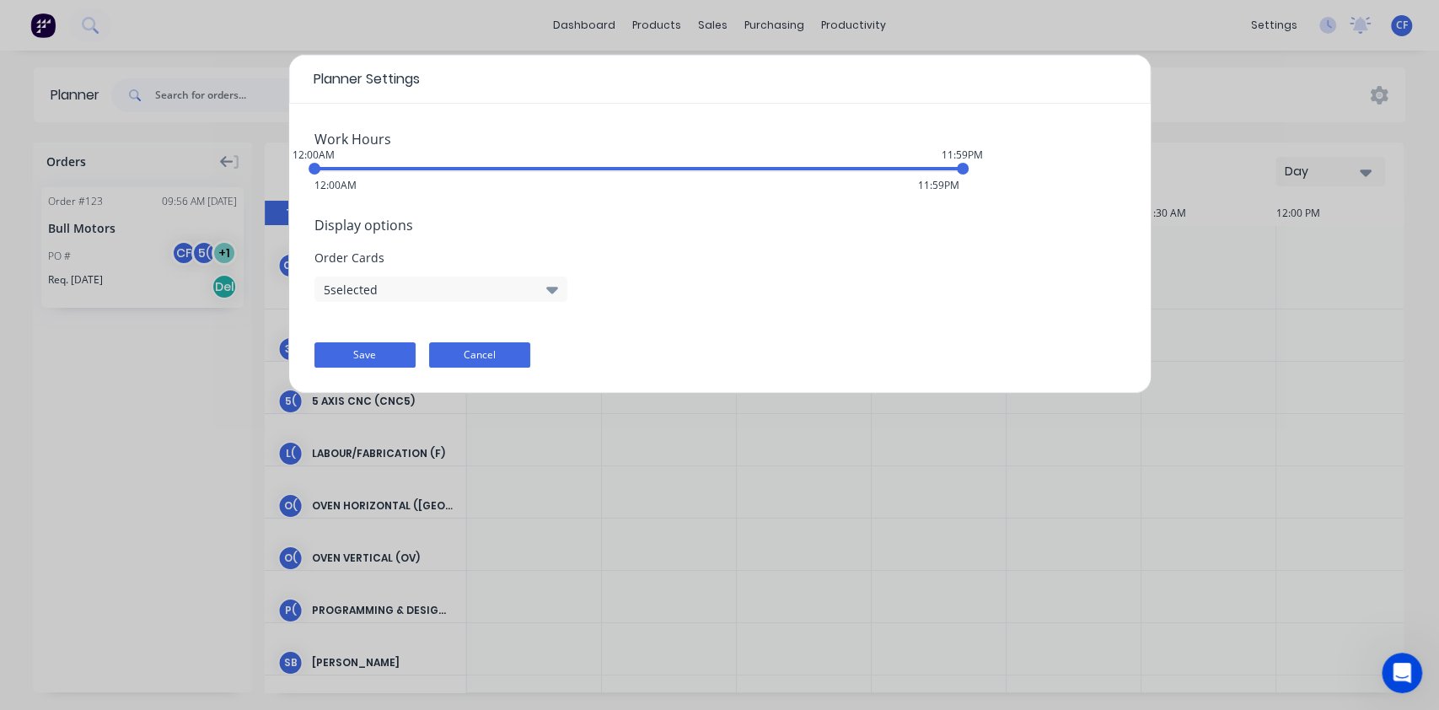
click at [469, 350] on button "Cancel" at bounding box center [479, 354] width 101 height 25
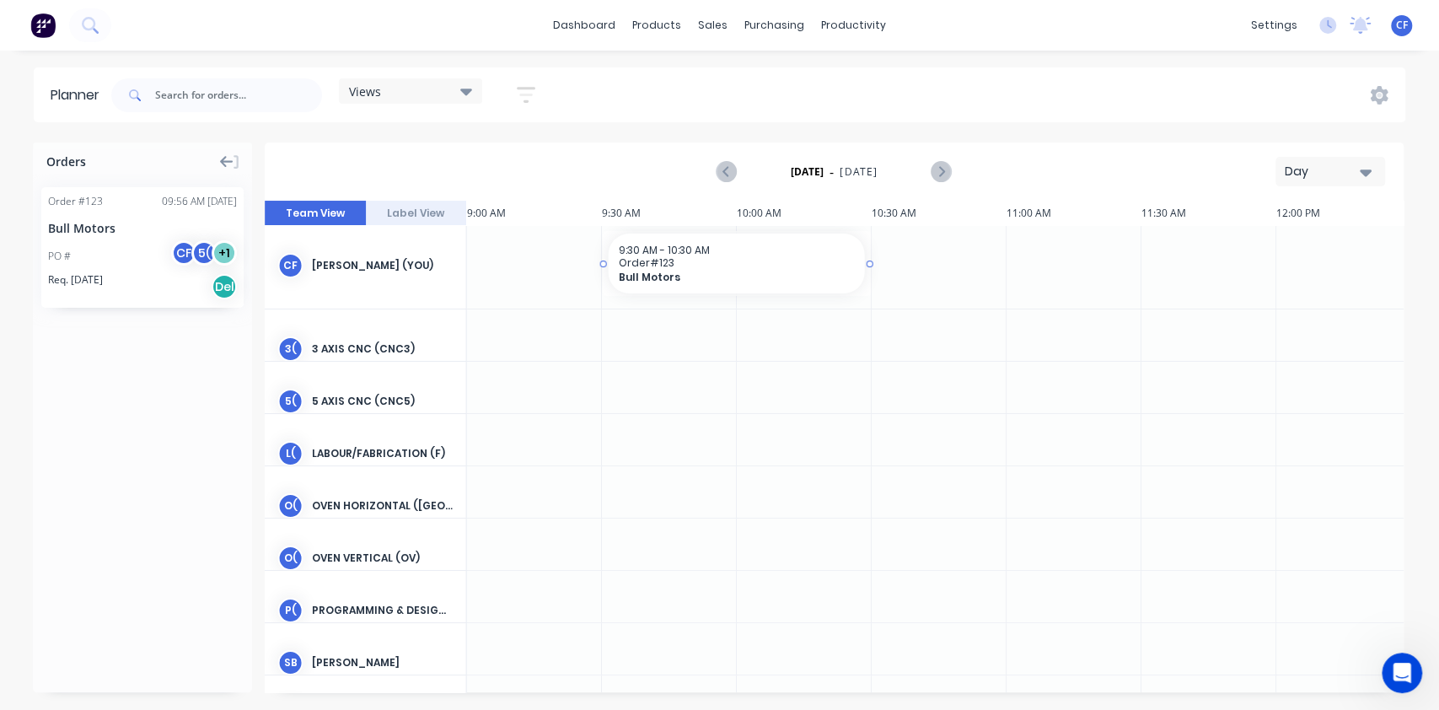
click at [745, 246] on div "9:30 AM - 10:30 AM" at bounding box center [737, 250] width 236 height 13
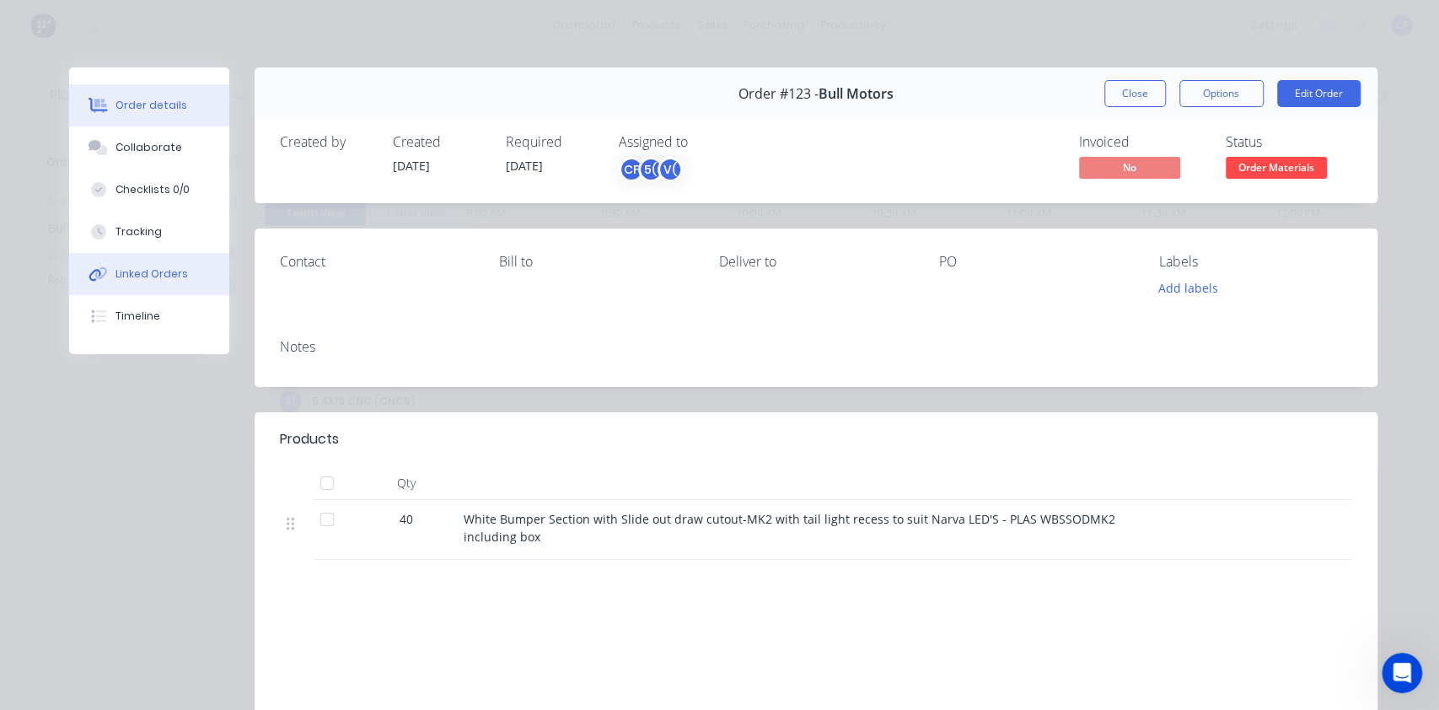
click at [122, 271] on div "Linked Orders" at bounding box center [151, 273] width 72 height 15
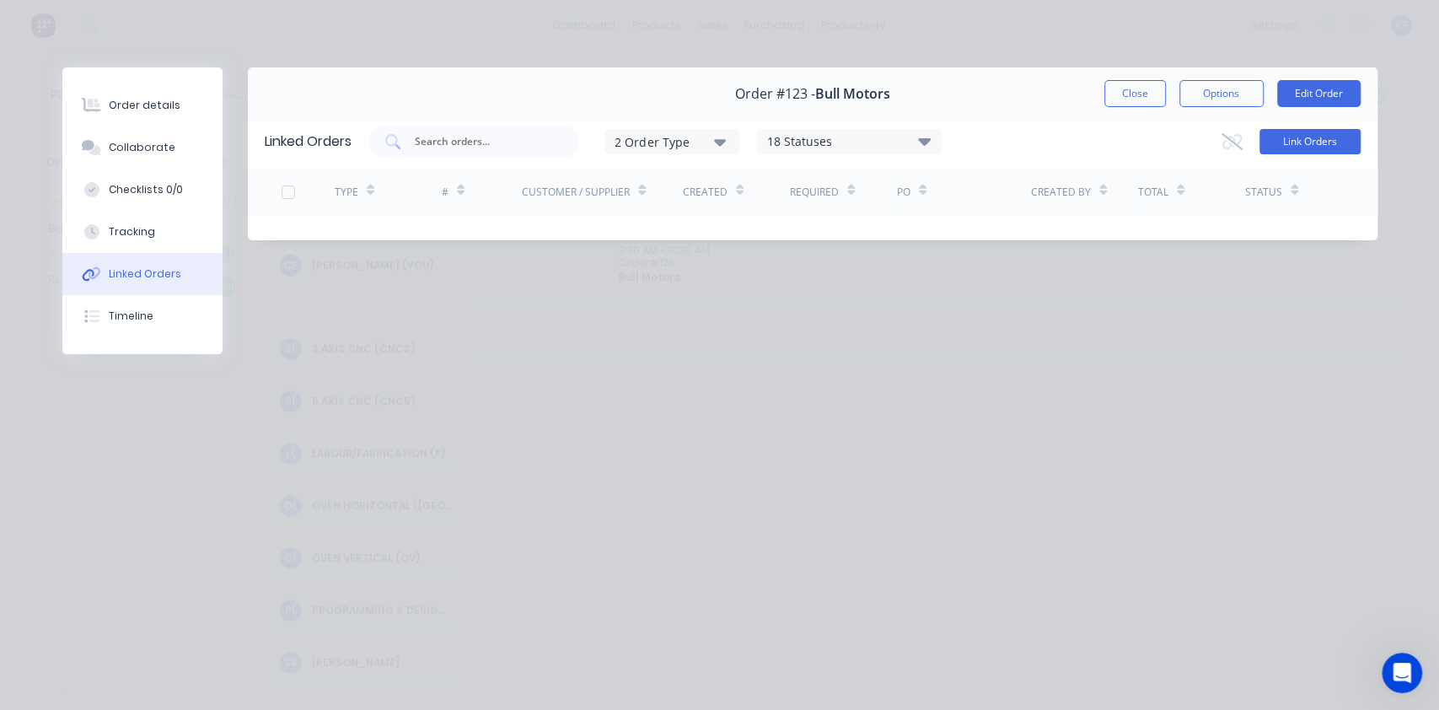
click at [1308, 151] on button "Link Orders" at bounding box center [1309, 141] width 101 height 25
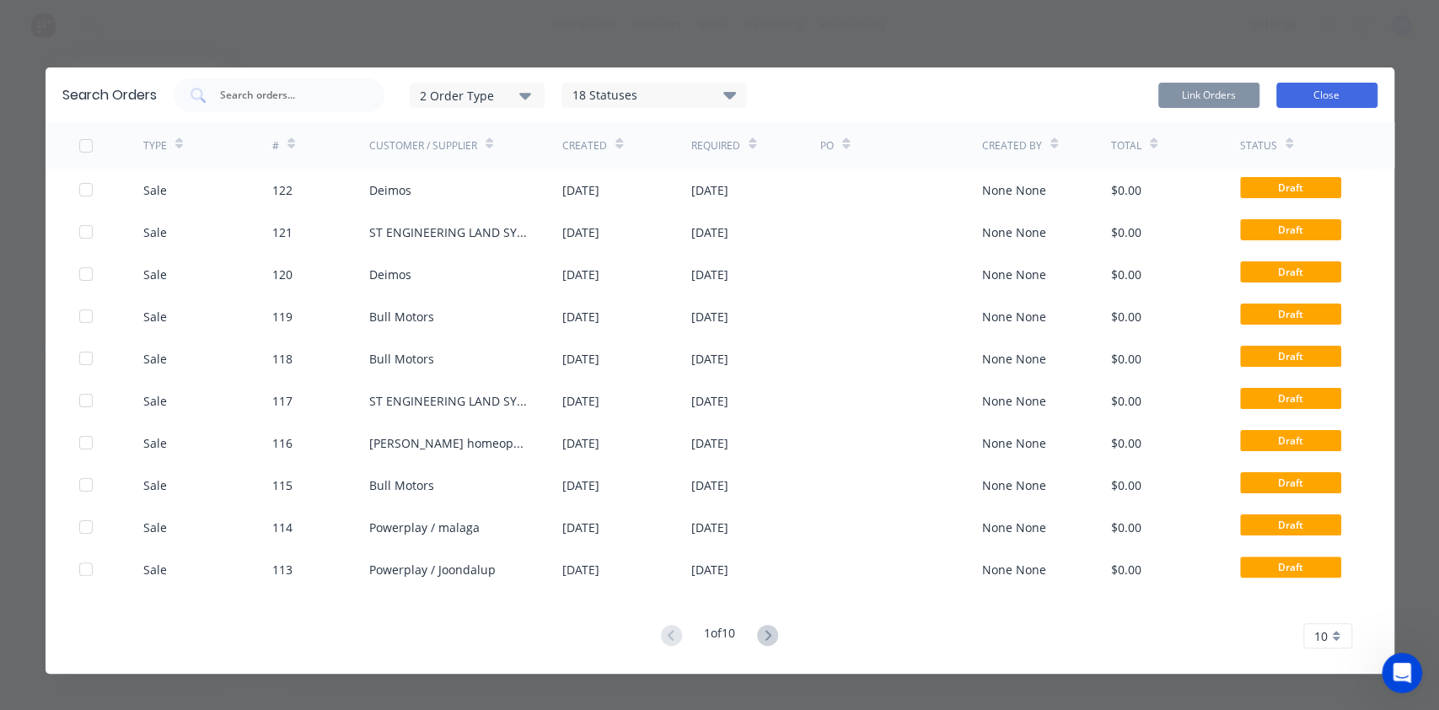
click at [1324, 99] on button "Close" at bounding box center [1326, 95] width 101 height 25
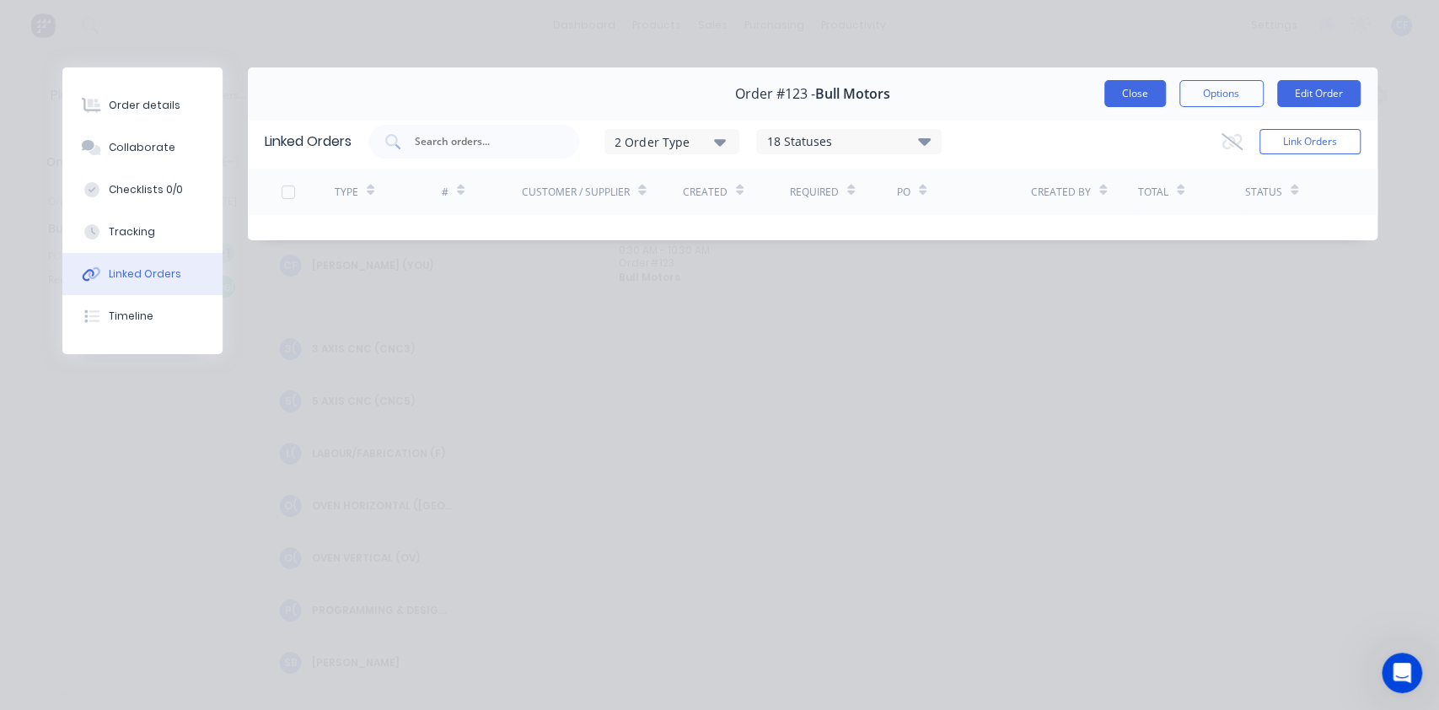
click at [1117, 98] on button "Close" at bounding box center [1135, 93] width 62 height 27
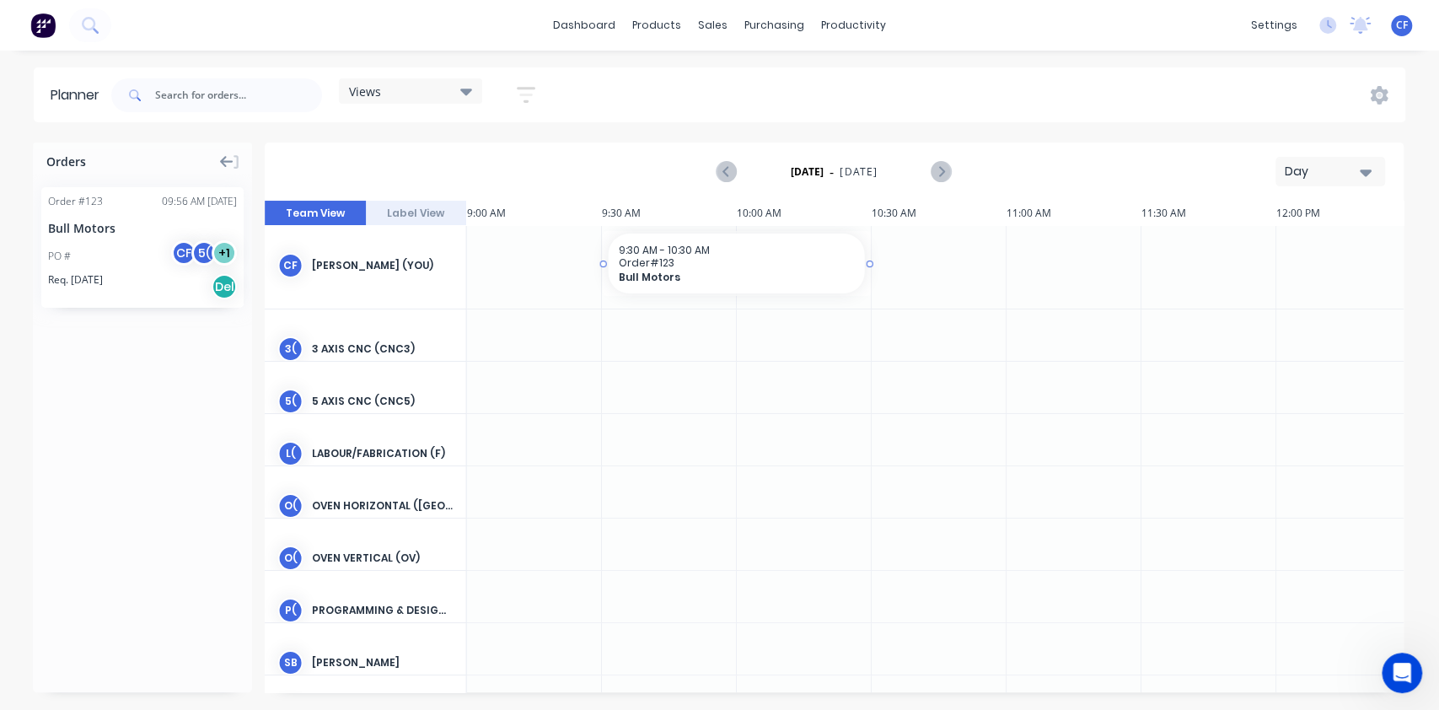
click at [776, 240] on div "9:30 AM - 10:30 AM Order # 123 Bull Motors" at bounding box center [737, 263] width 256 height 60
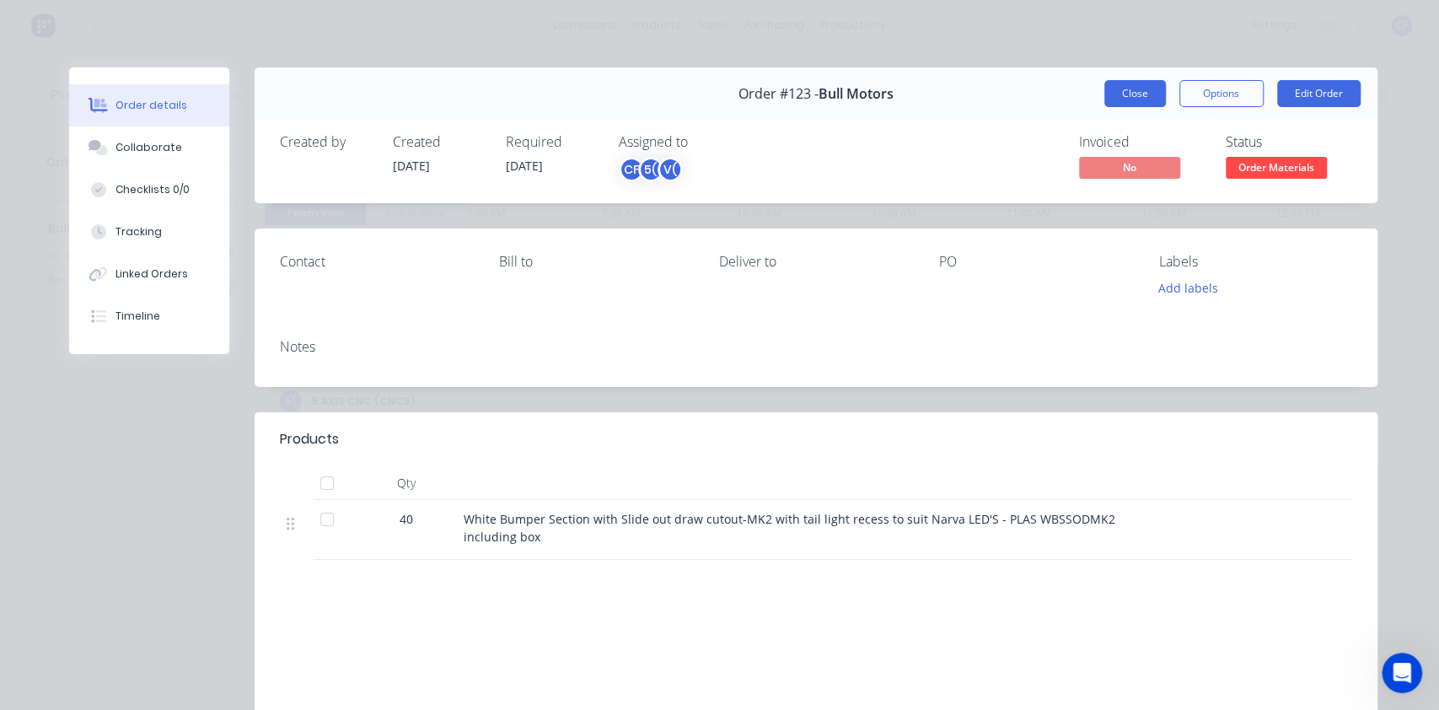
click at [1130, 94] on button "Close" at bounding box center [1135, 93] width 62 height 27
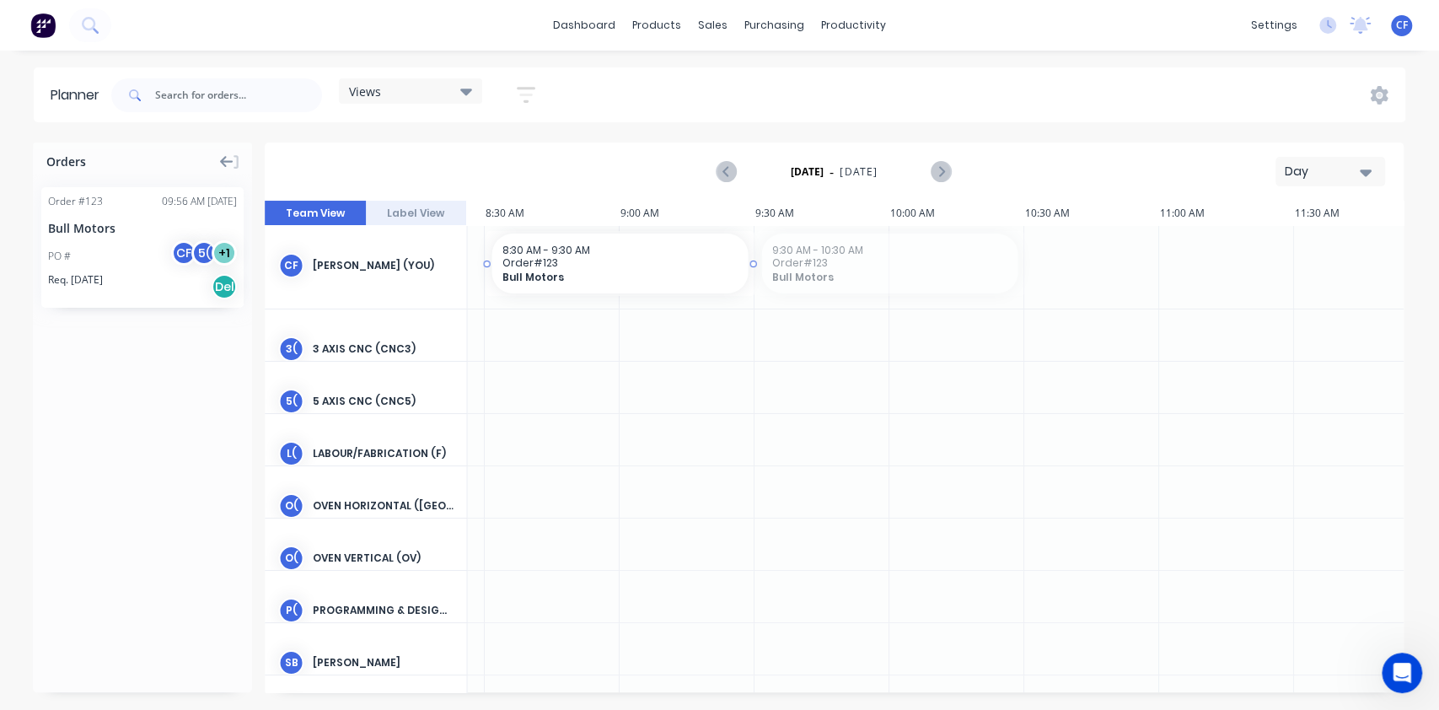
drag, startPoint x: 641, startPoint y: 260, endPoint x: 515, endPoint y: 293, distance: 129.8
click at [430, 294] on div "CF [PERSON_NAME] (You) 3( 3 Axis CNC (CNC3) 5( 5 Axis CNC (CNC5) L( Labour/Fabr…" at bounding box center [1326, 581] width 6672 height 711
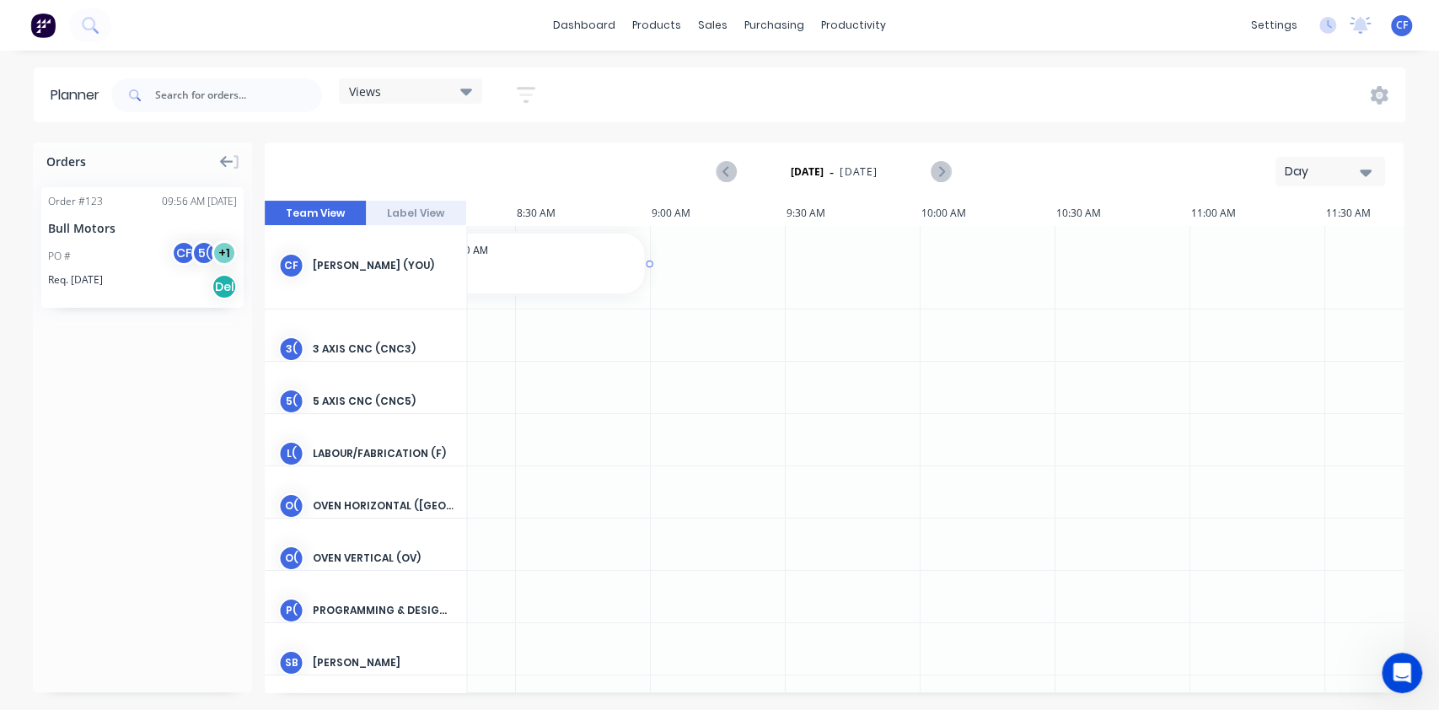
click at [478, 260] on span "Order # 123" at bounding box center [516, 262] width 236 height 13
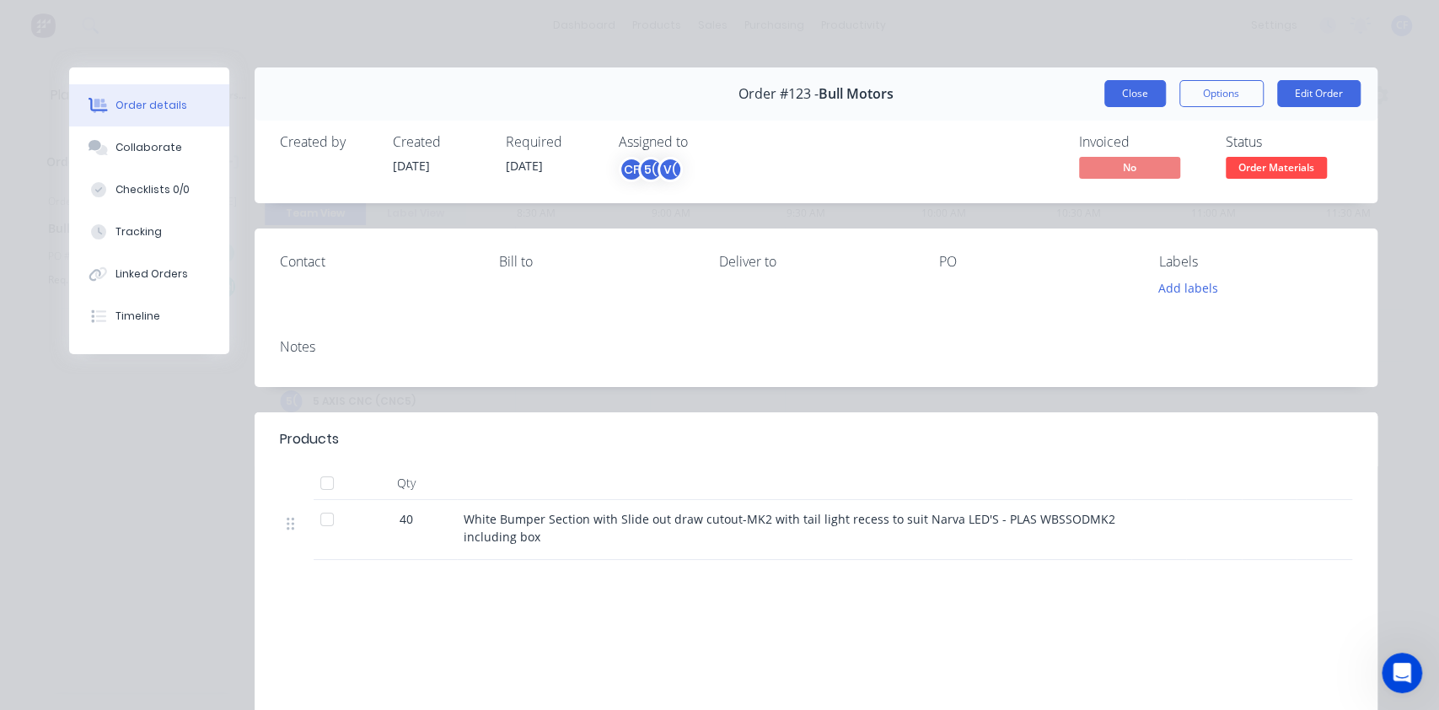
click at [1129, 91] on button "Close" at bounding box center [1135, 93] width 62 height 27
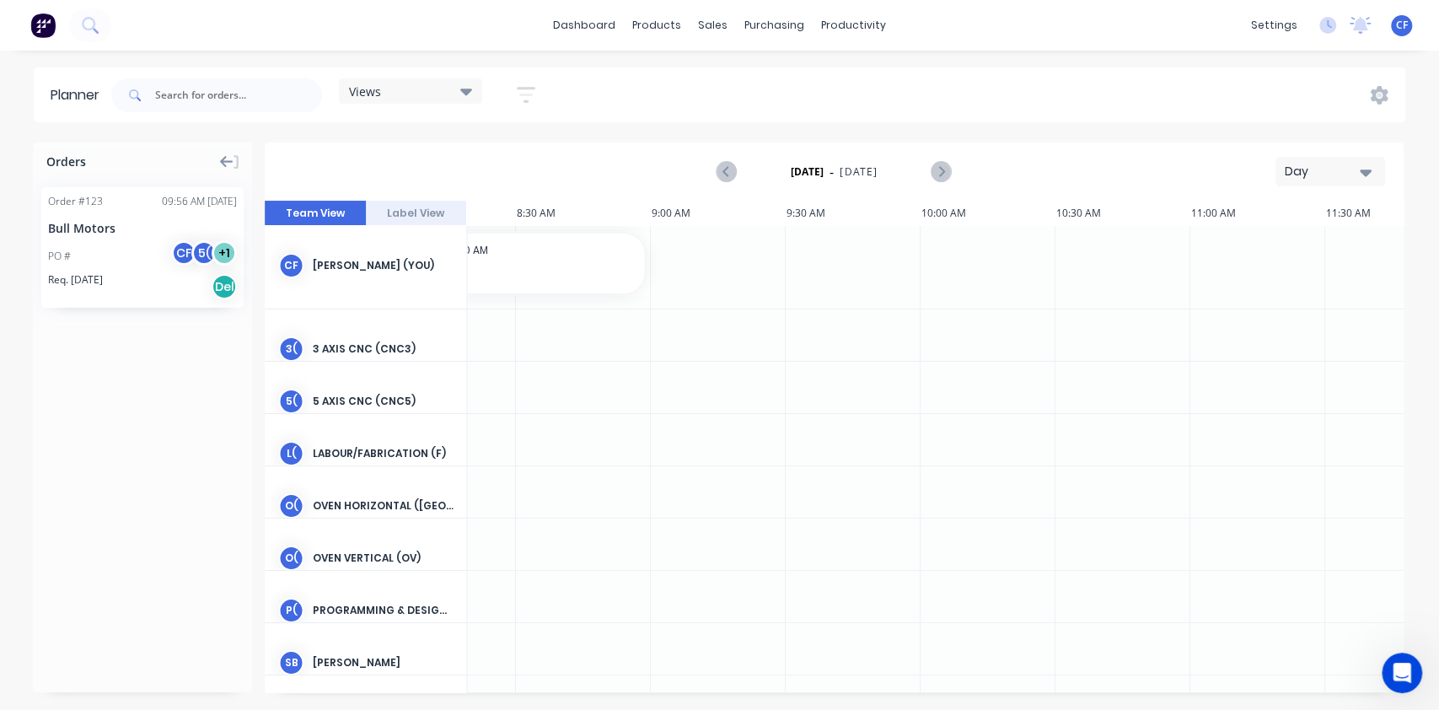
click at [119, 284] on div "Req. [DATE] Del" at bounding box center [142, 286] width 189 height 29
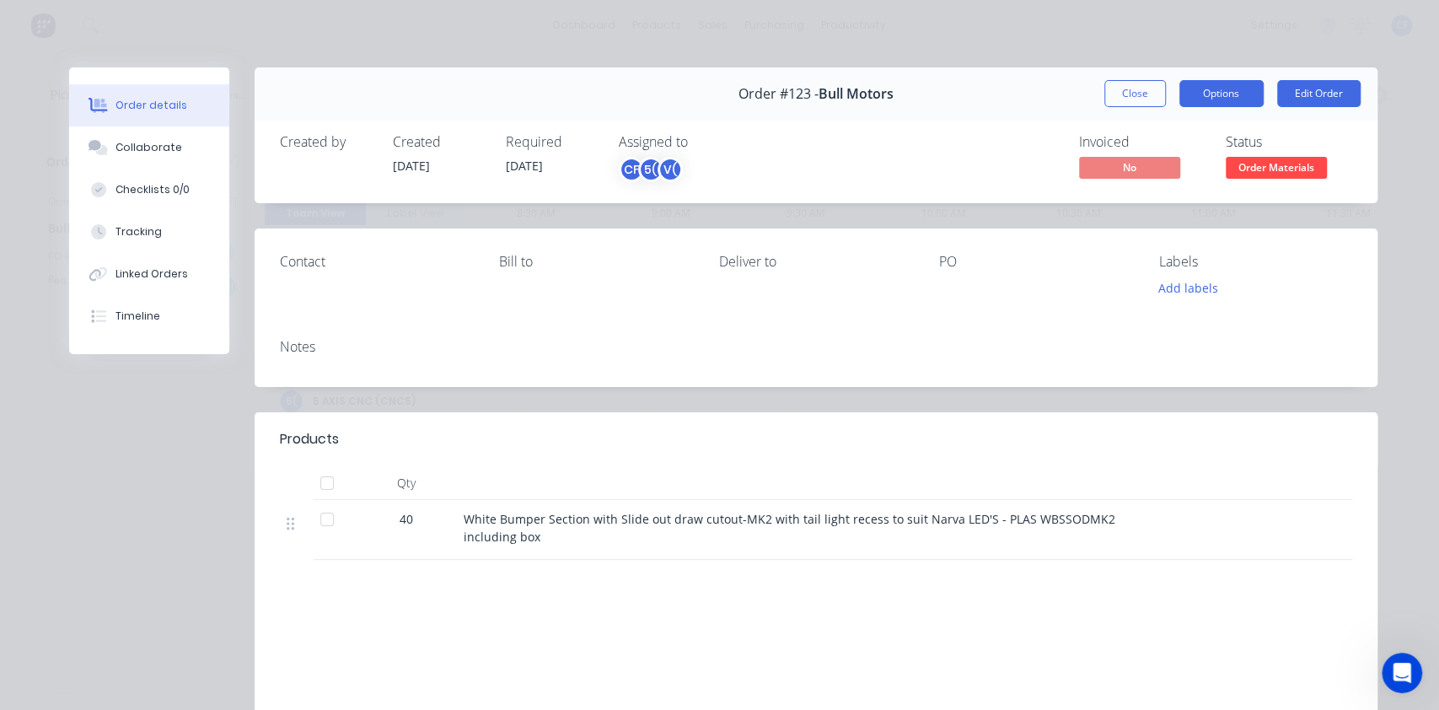
click at [1207, 92] on button "Options" at bounding box center [1221, 93] width 84 height 27
click at [1315, 91] on button "Edit Order" at bounding box center [1318, 93] width 83 height 27
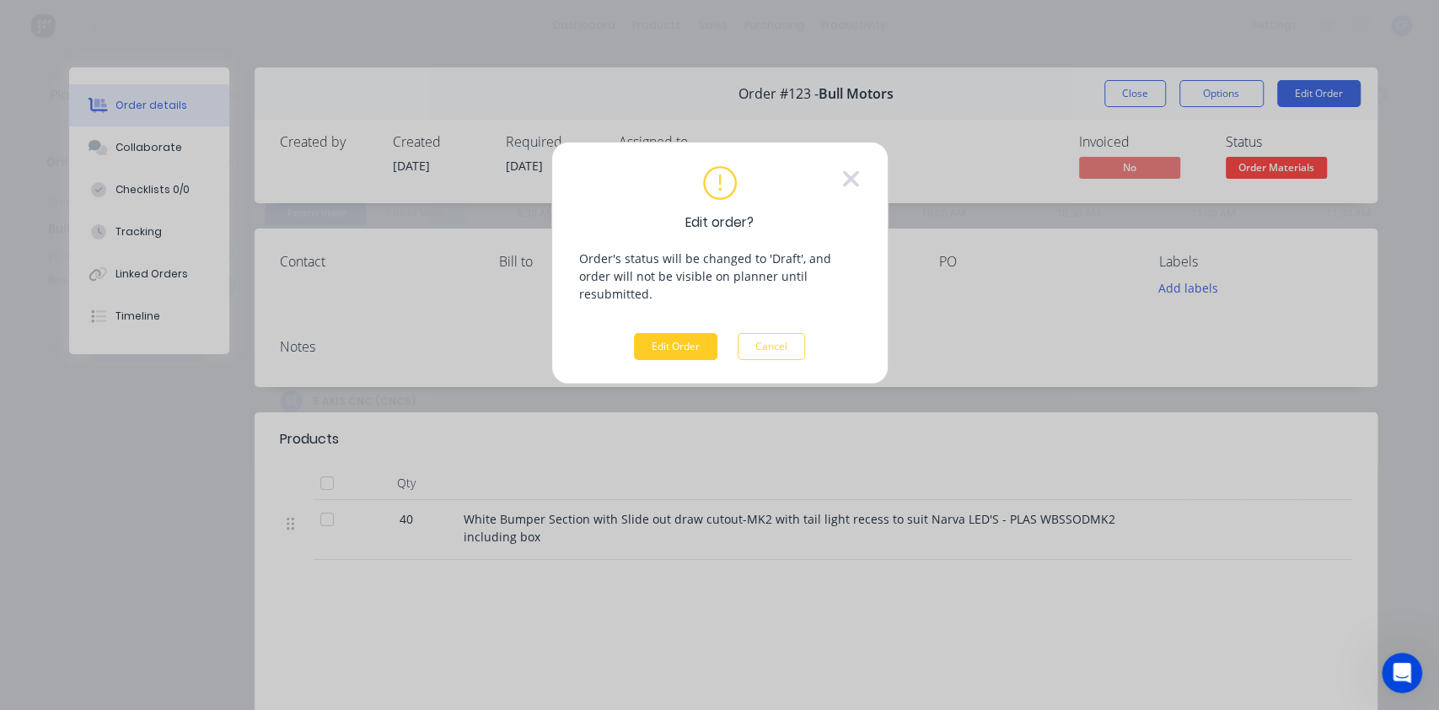
click at [675, 333] on button "Edit Order" at bounding box center [675, 346] width 83 height 27
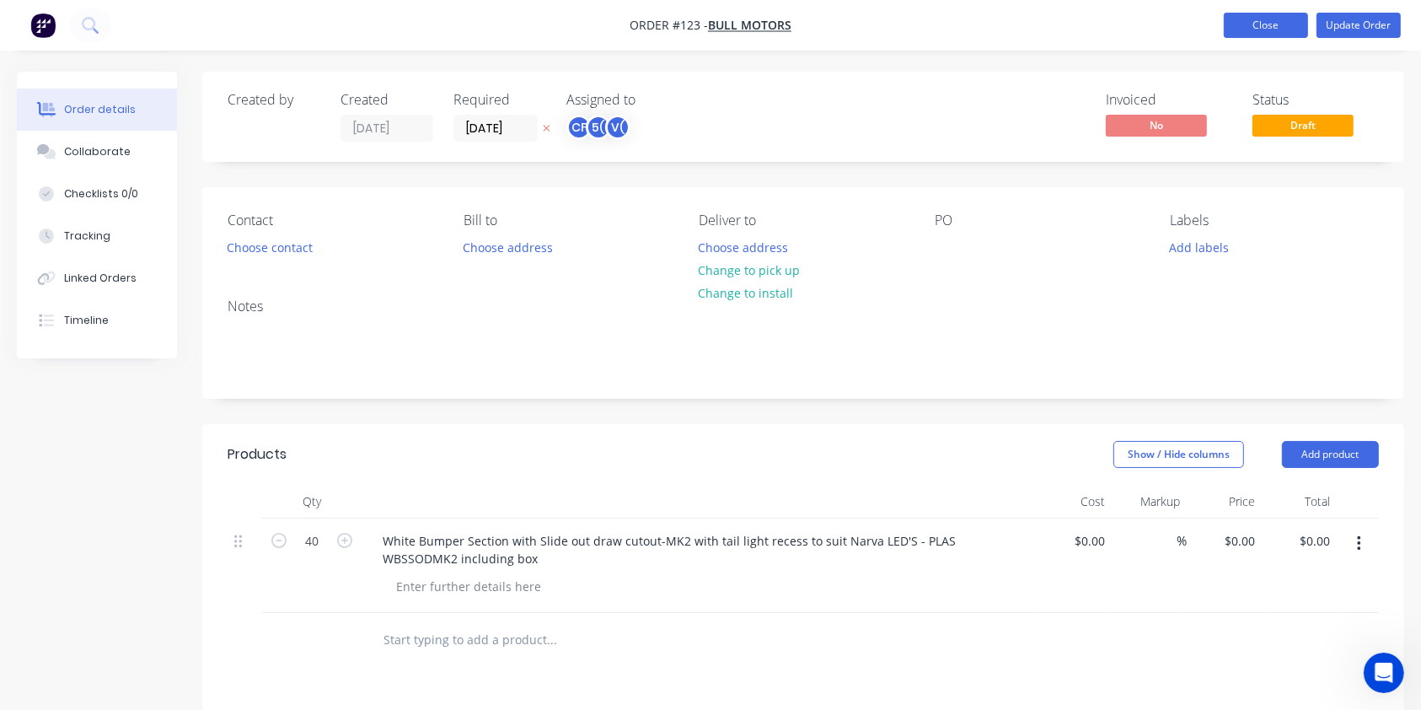
click at [1275, 23] on button "Close" at bounding box center [1266, 25] width 84 height 25
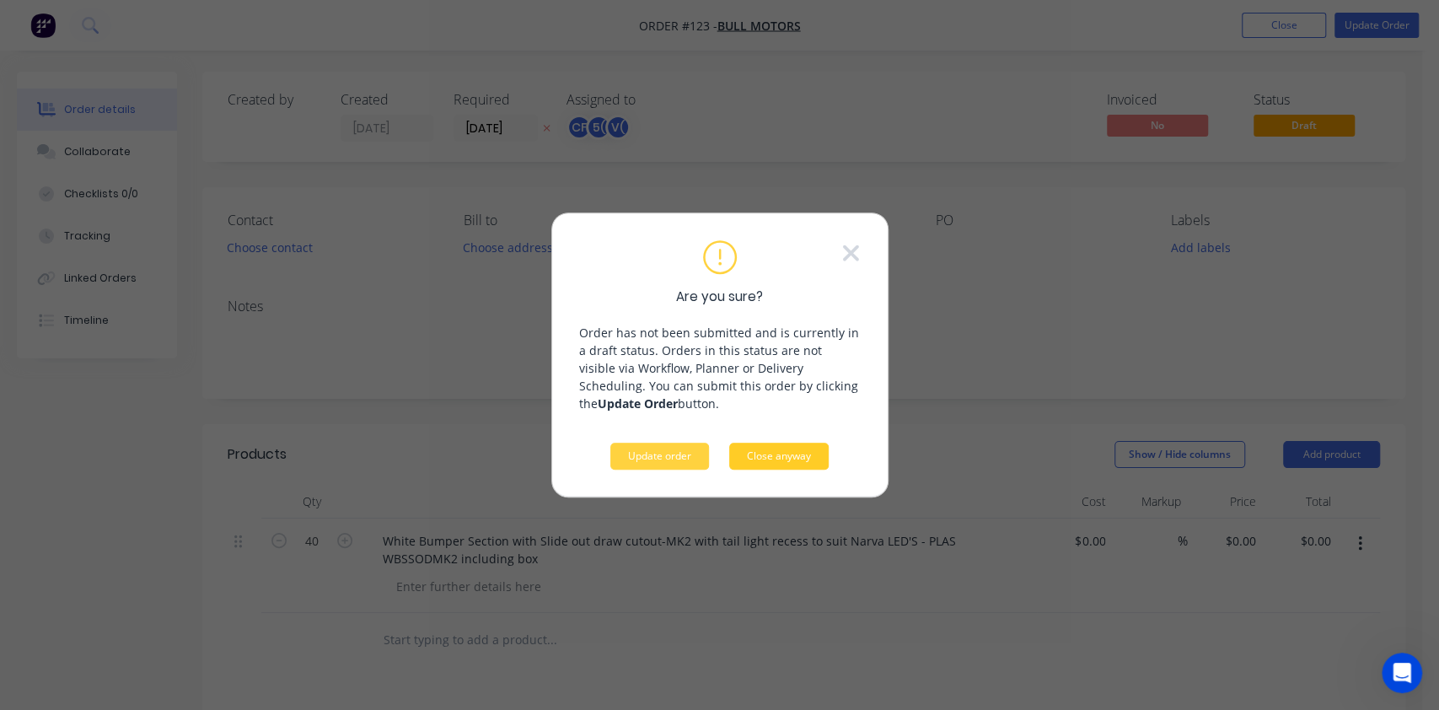
click at [776, 454] on button "Close anyway" at bounding box center [778, 456] width 99 height 27
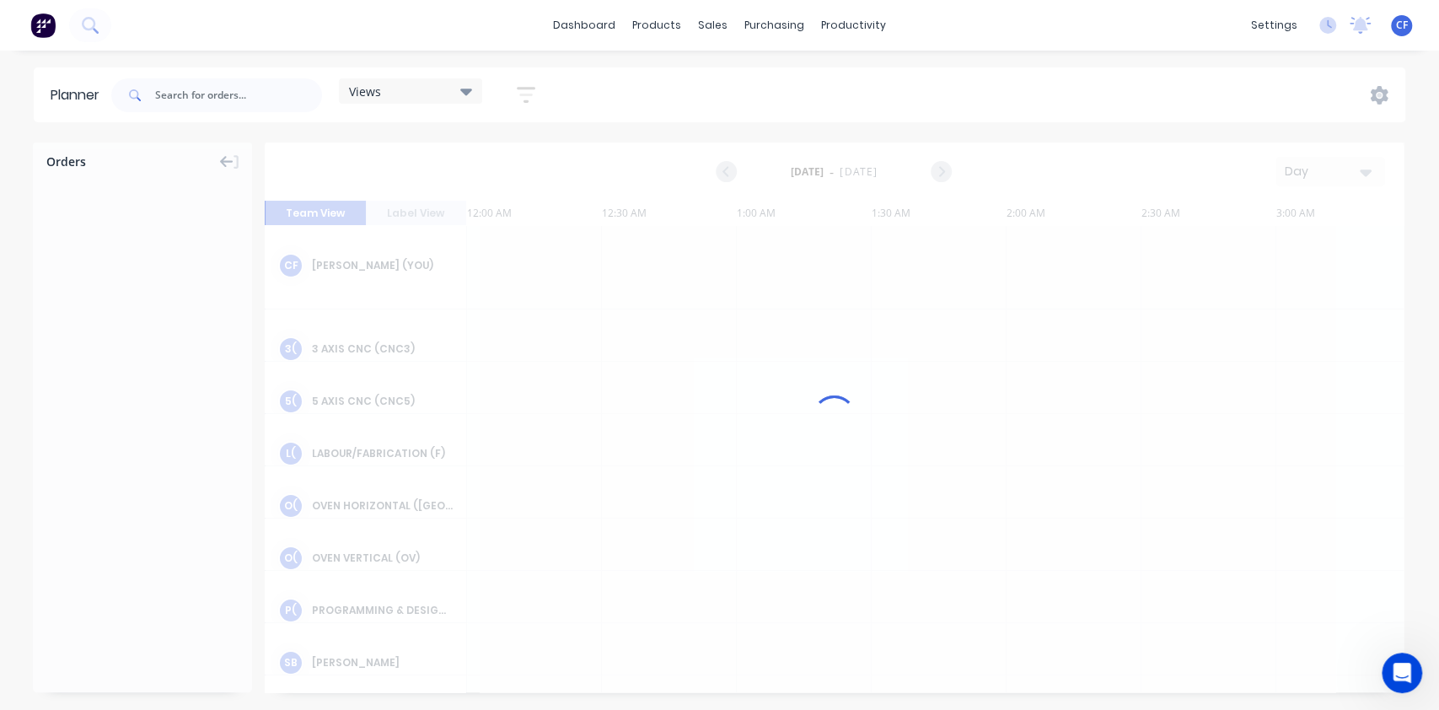
scroll to position [0, 2428]
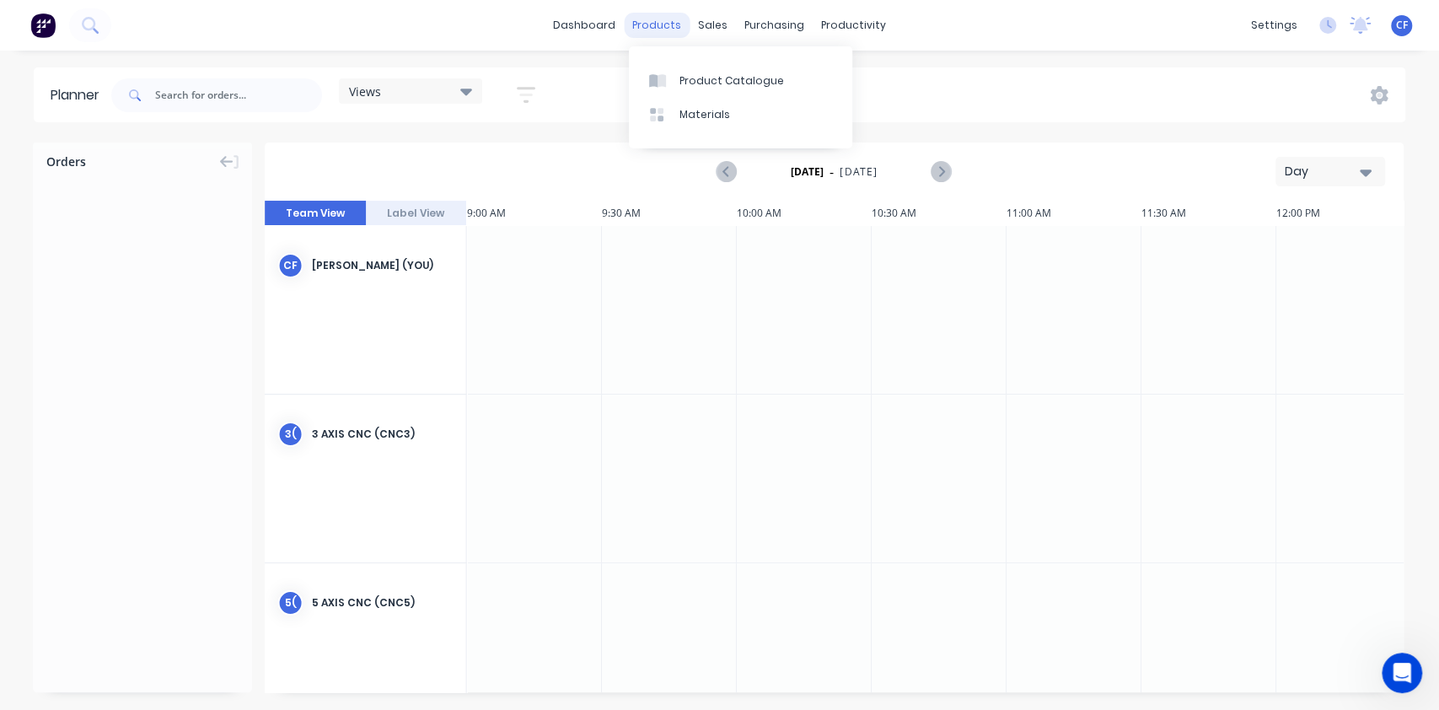
click at [659, 17] on div "products" at bounding box center [657, 25] width 66 height 25
click at [718, 27] on div "sales" at bounding box center [713, 25] width 46 height 25
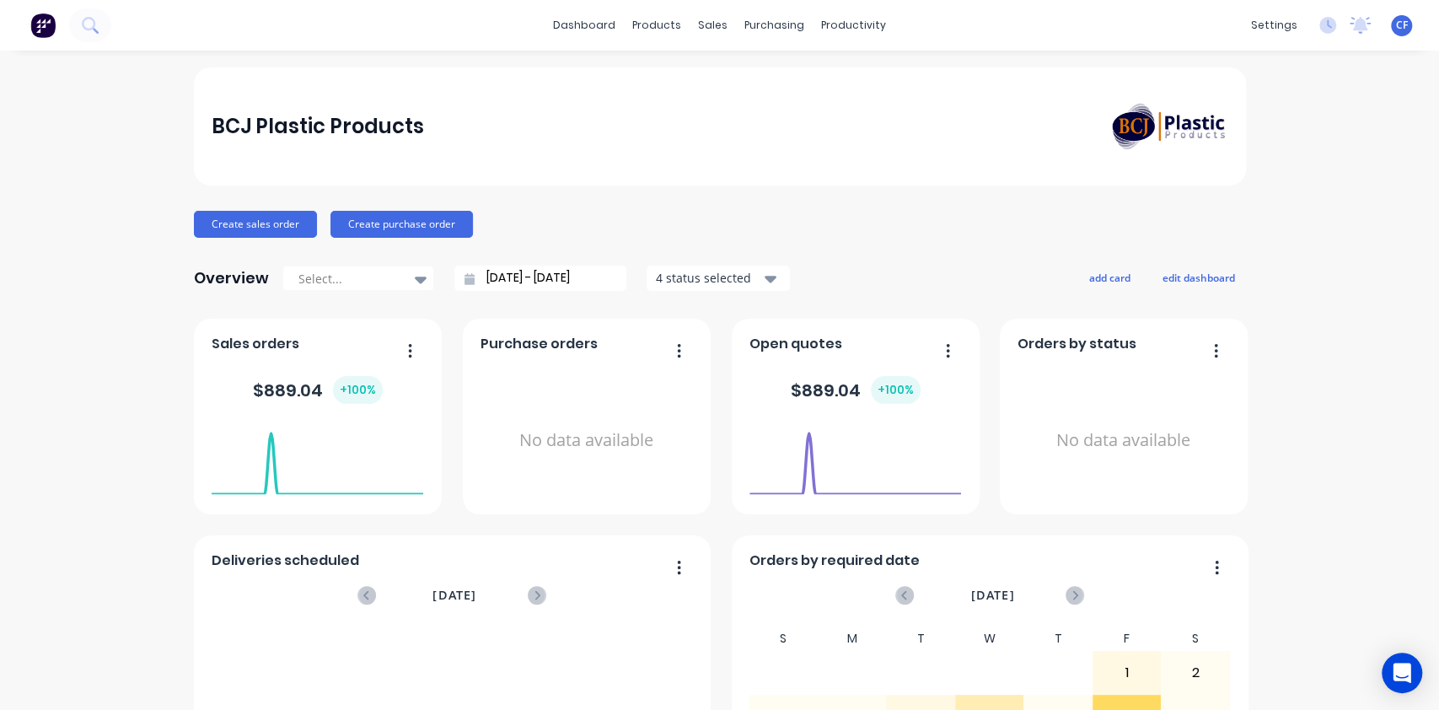
click at [1091, 266] on div "Overview Select... 15/07/25 - 15/08/25 4 status selected add card edit dashboard" at bounding box center [720, 278] width 1052 height 34
click at [1092, 279] on button "add card" at bounding box center [1109, 277] width 63 height 22
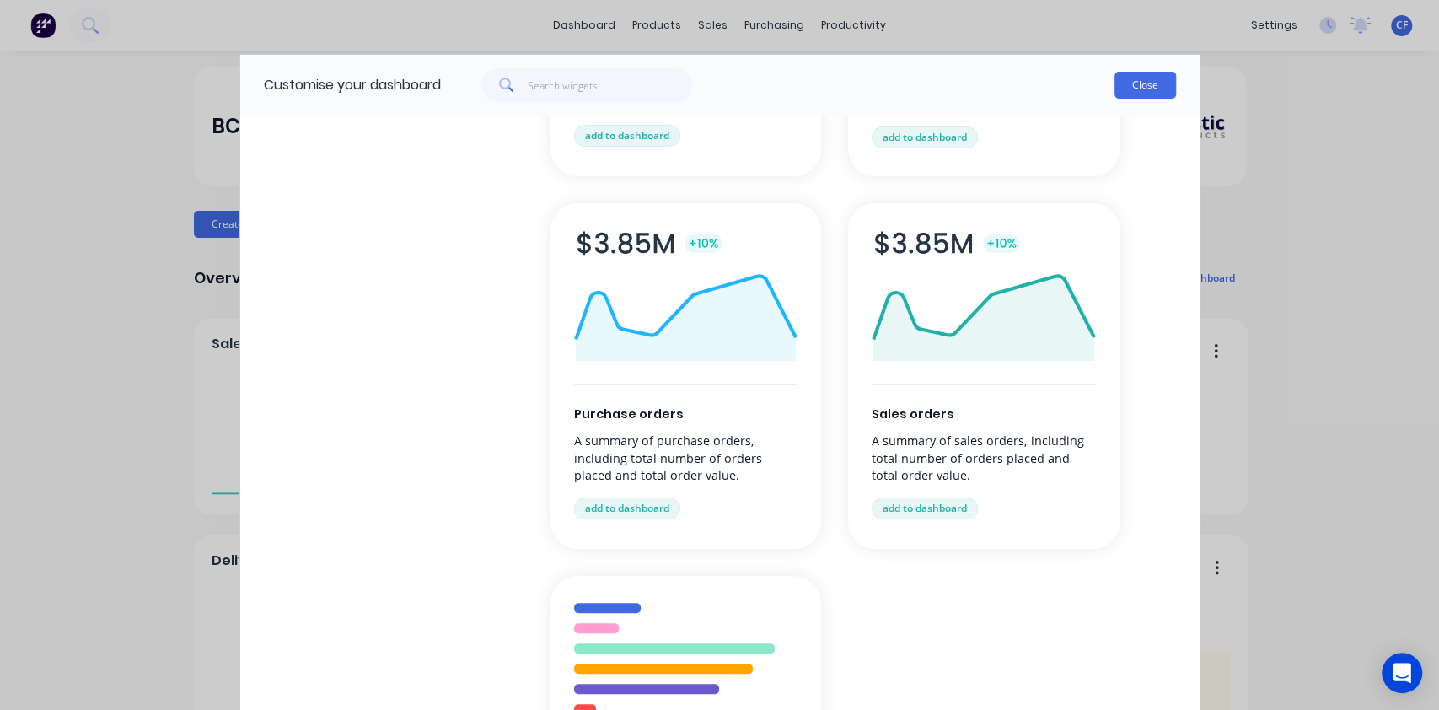
scroll to position [368, 0]
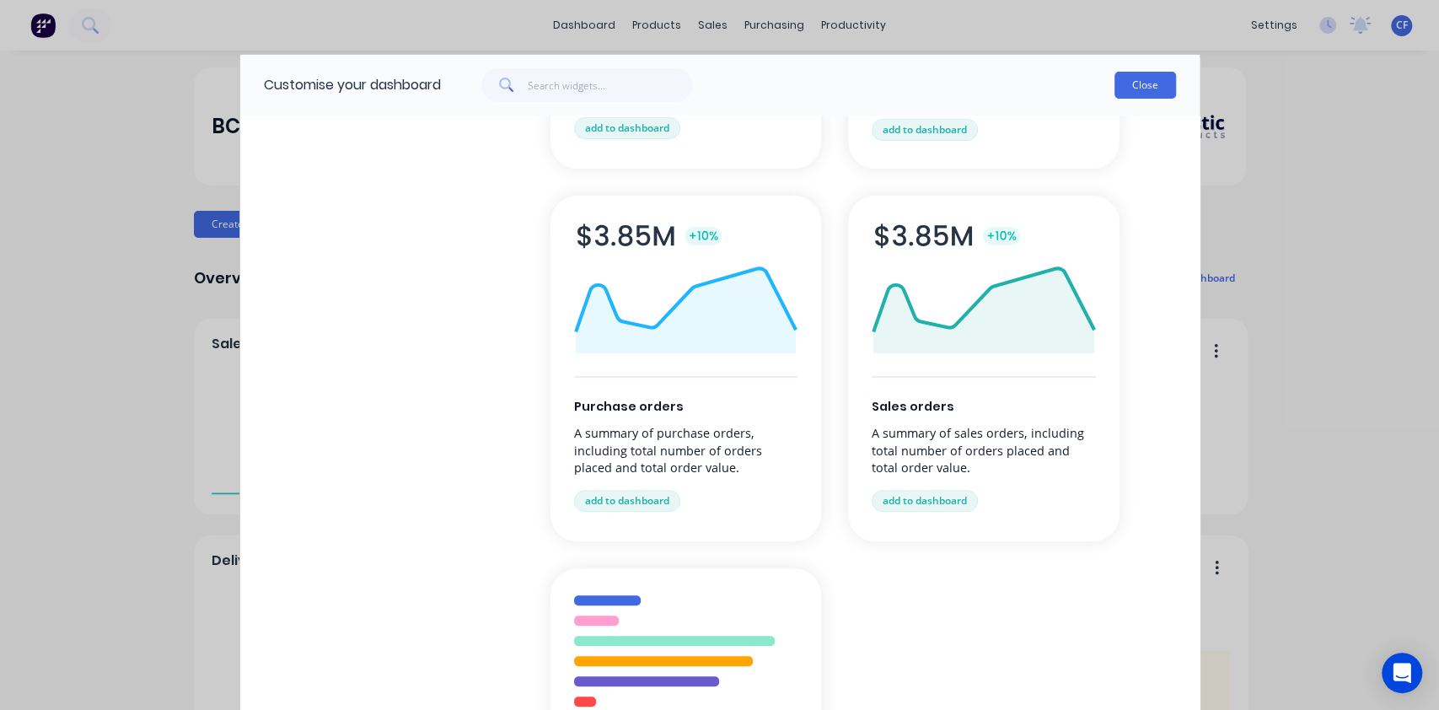
click at [1141, 74] on button "Close" at bounding box center [1145, 85] width 62 height 27
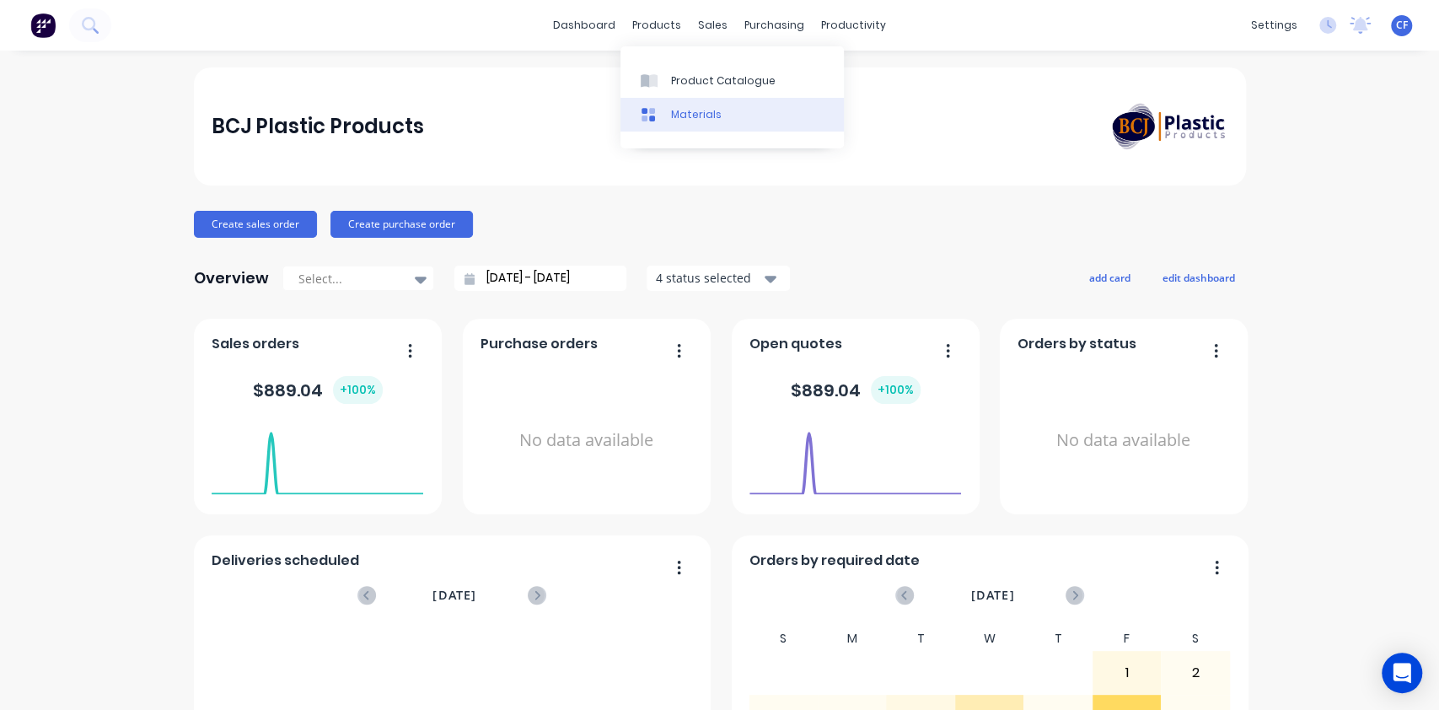
click at [637, 120] on link "Materials" at bounding box center [731, 115] width 223 height 34
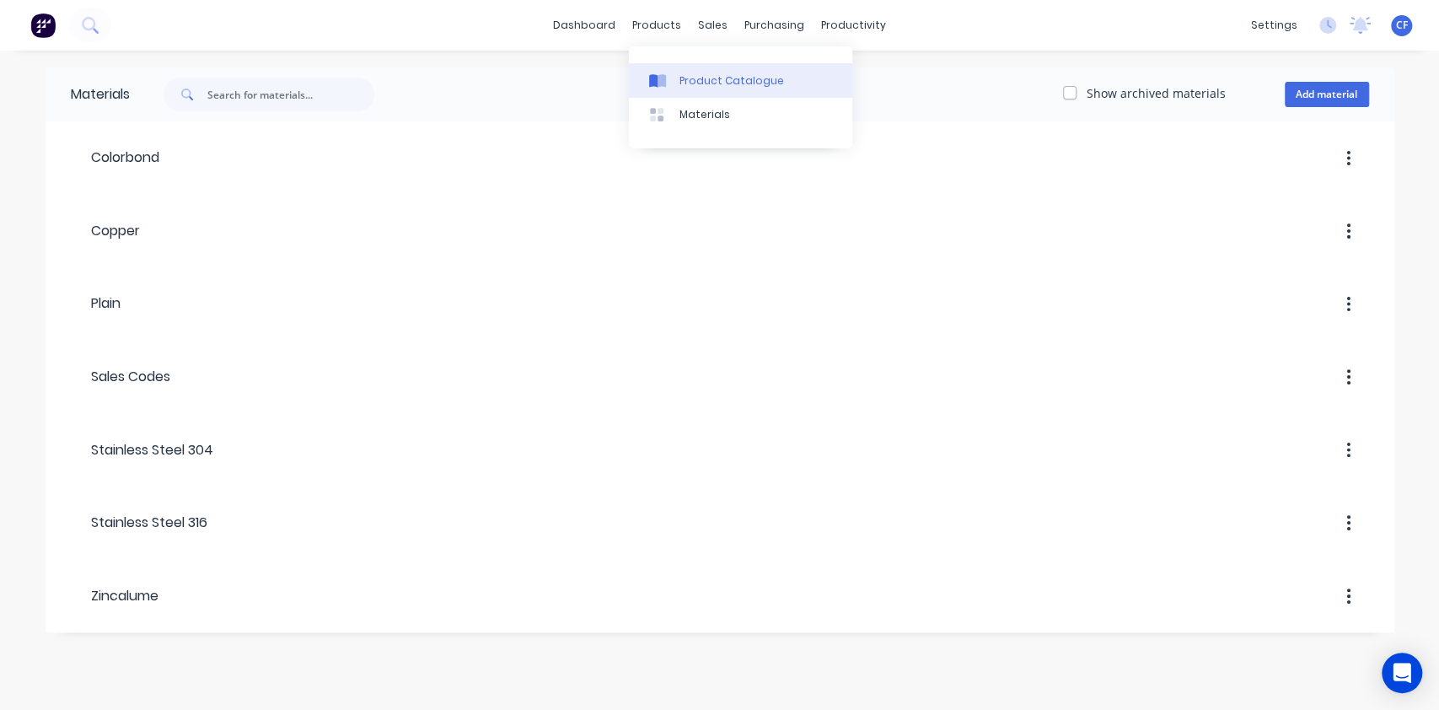
click at [672, 71] on link "Product Catalogue" at bounding box center [740, 80] width 223 height 34
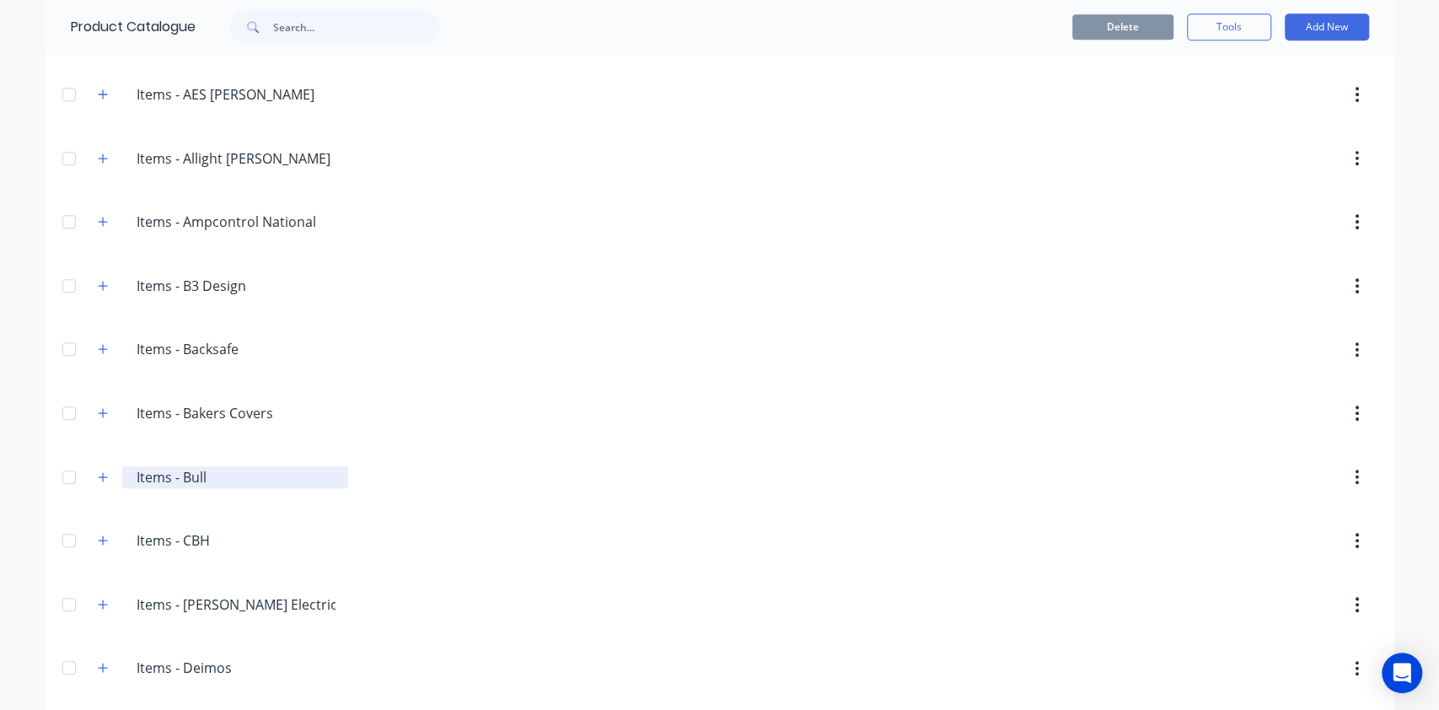
scroll to position [560, 0]
click at [84, 468] on div "Items.-.Bull Items - Bull" at bounding box center [216, 477] width 265 height 30
click at [98, 475] on icon "button" at bounding box center [103, 477] width 10 height 12
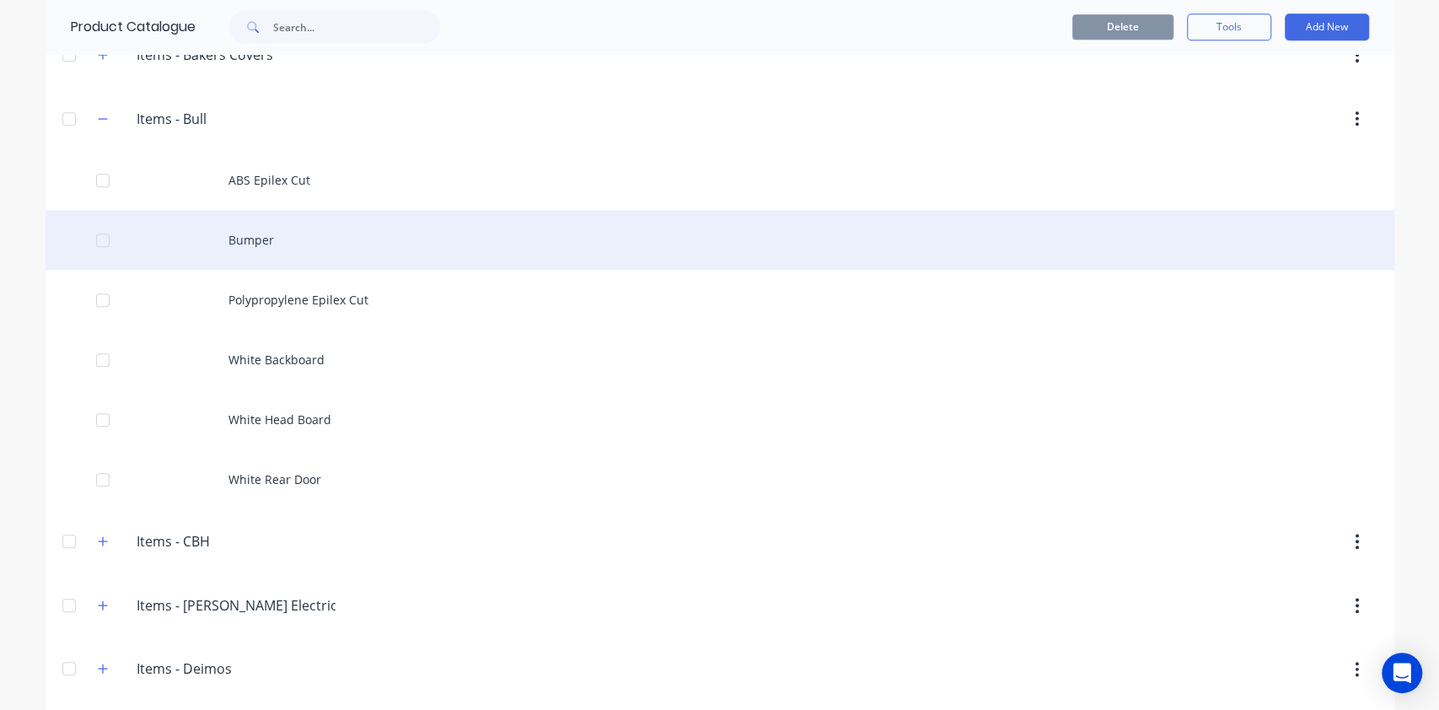
scroll to position [0, 0]
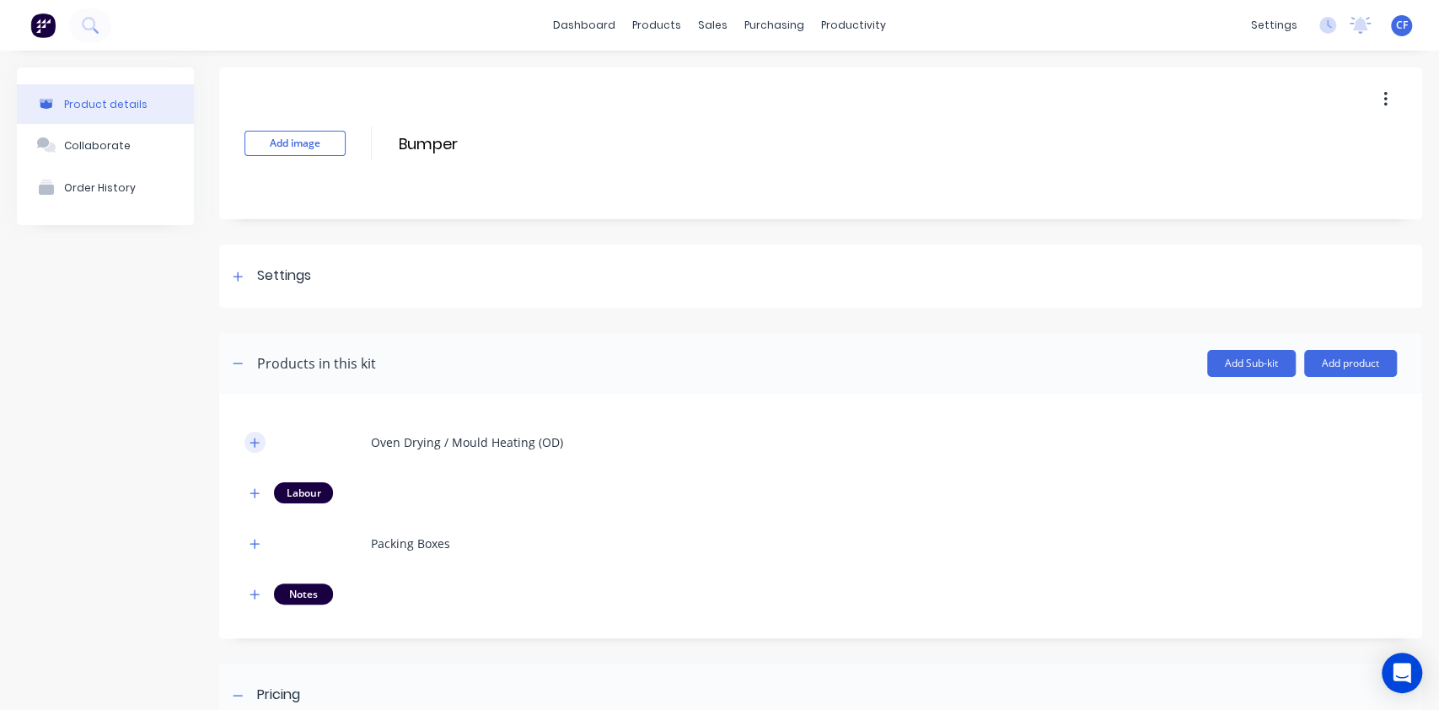
click at [259, 442] on icon "button" at bounding box center [254, 441] width 9 height 9
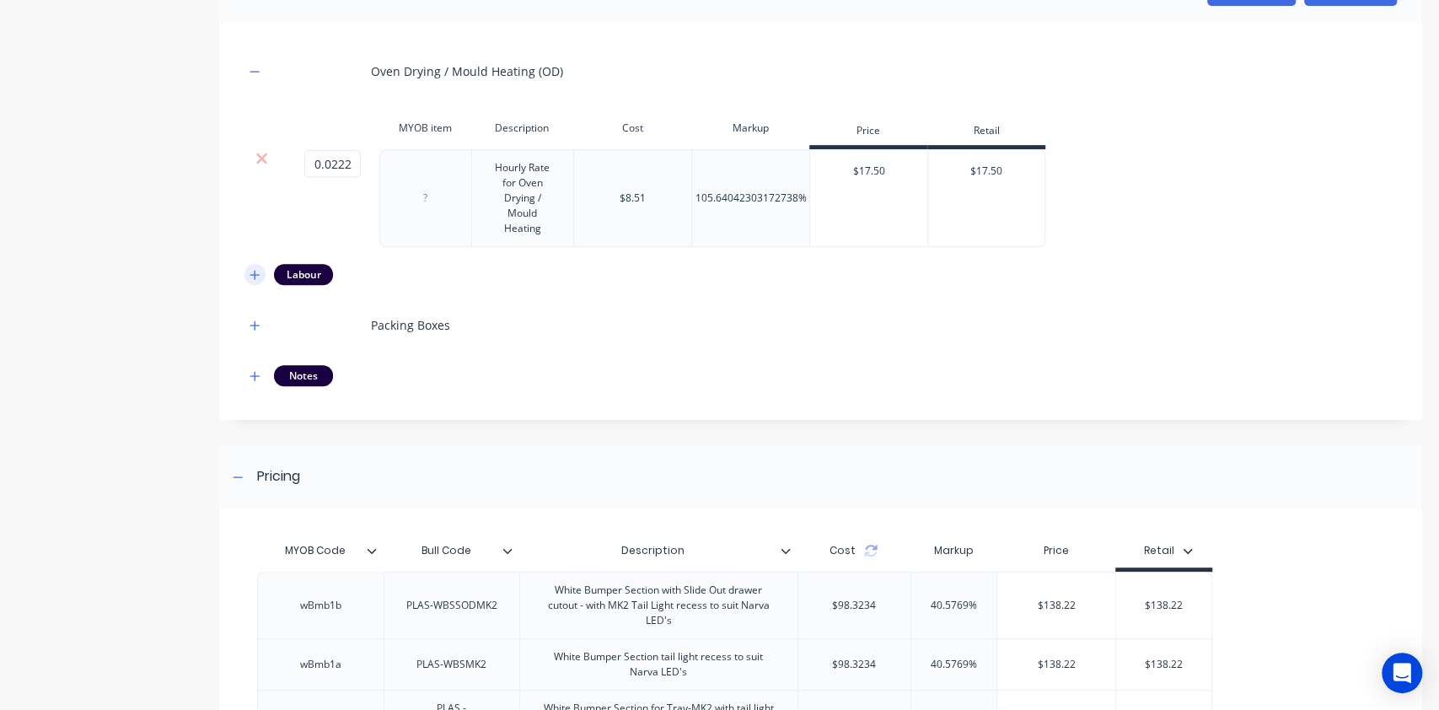
scroll to position [373, 0]
click at [258, 276] on icon "button" at bounding box center [255, 273] width 10 height 12
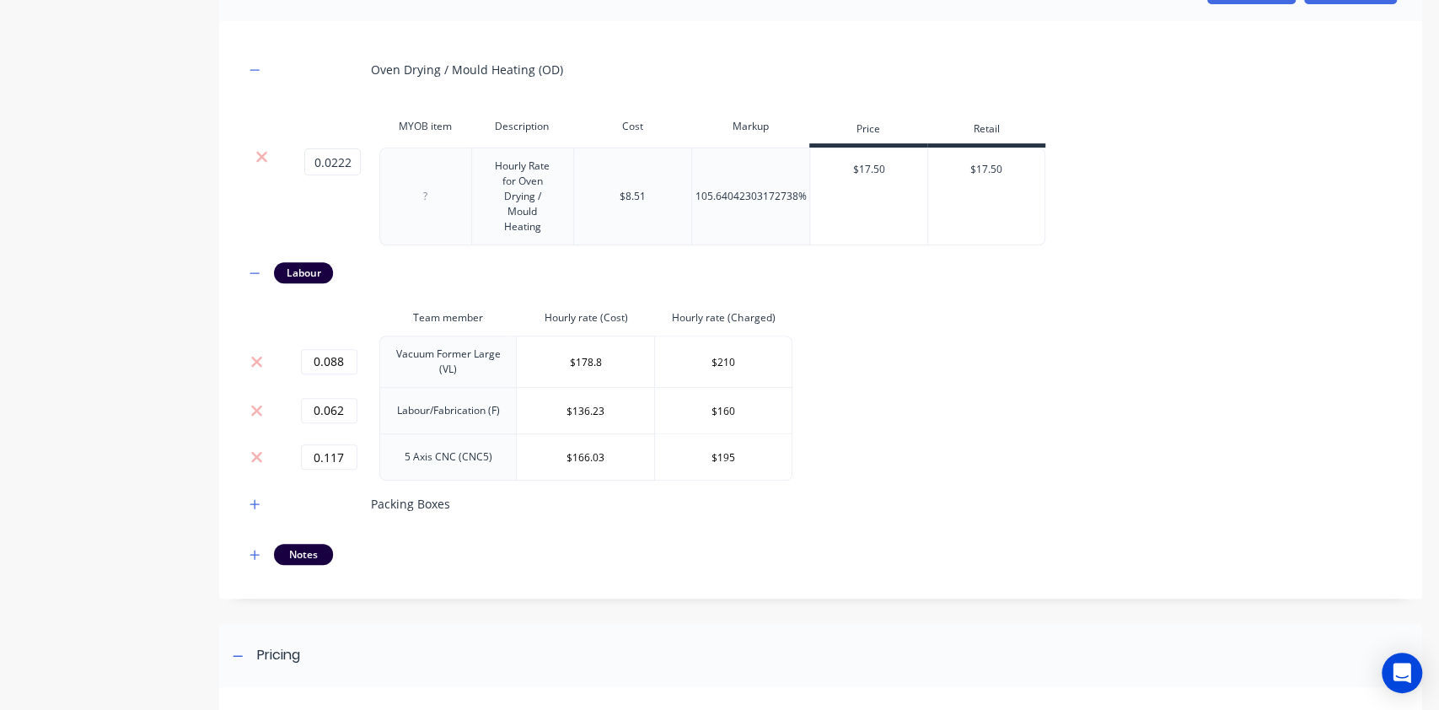
click at [243, 495] on div "Oven Drying / Mould Heating (OD) MYOB item Description Cost Markup Price Retail…" at bounding box center [820, 309] width 1203 height 577
click at [253, 500] on icon "button" at bounding box center [255, 504] width 10 height 12
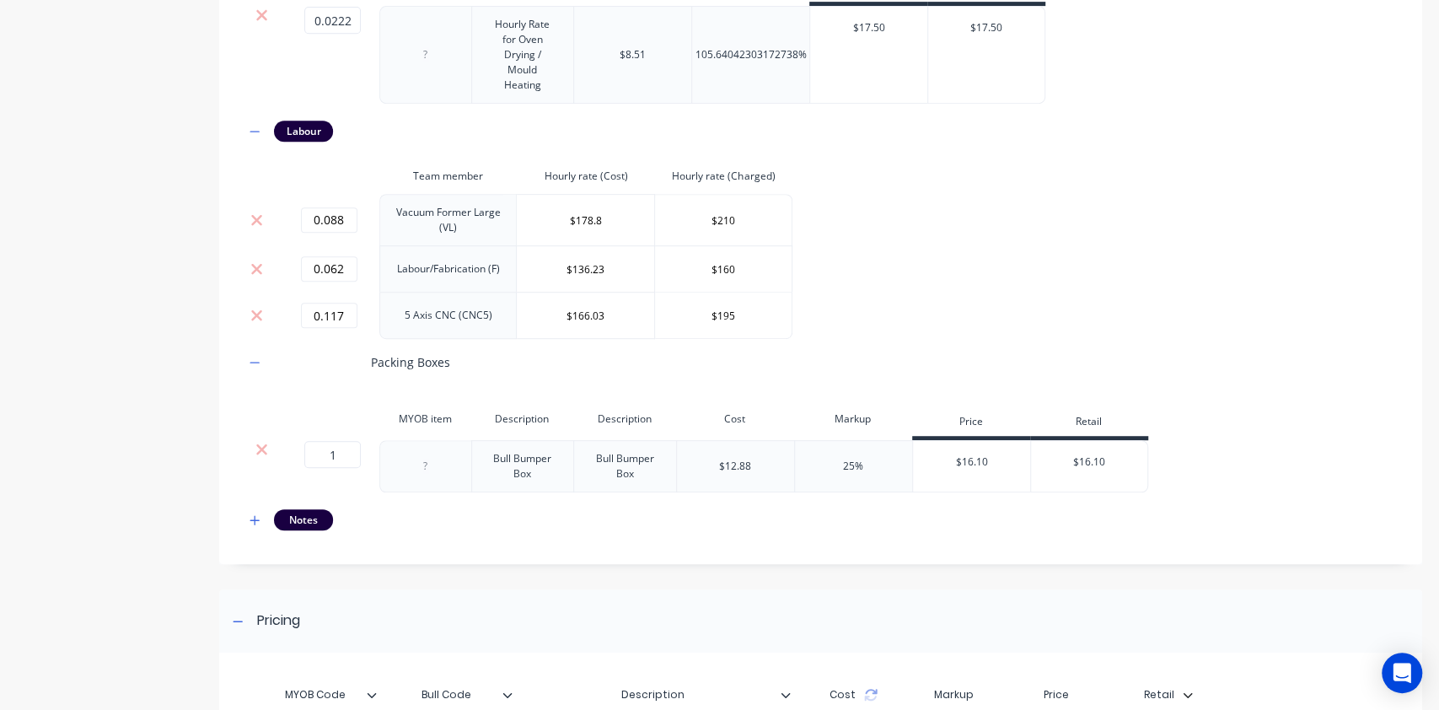
scroll to position [954, 0]
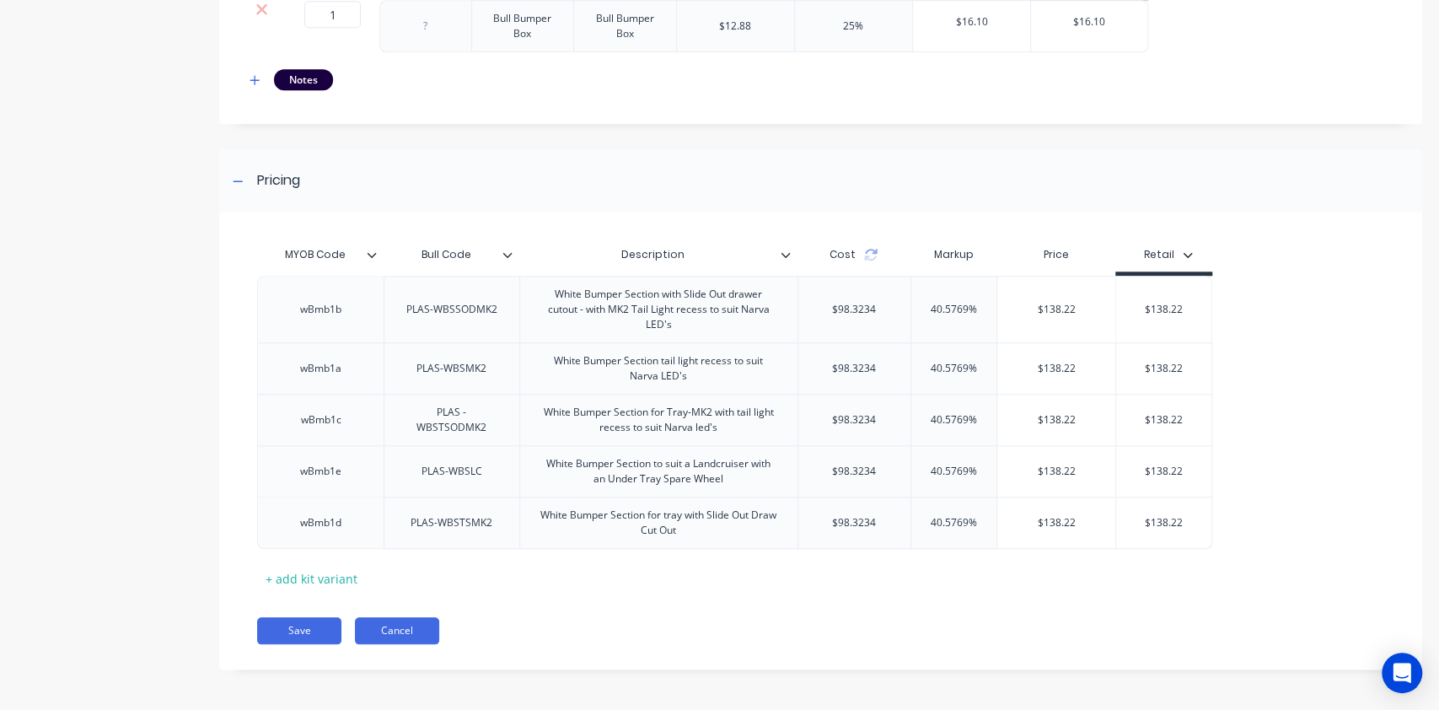
click at [391, 638] on button "Cancel" at bounding box center [397, 630] width 84 height 27
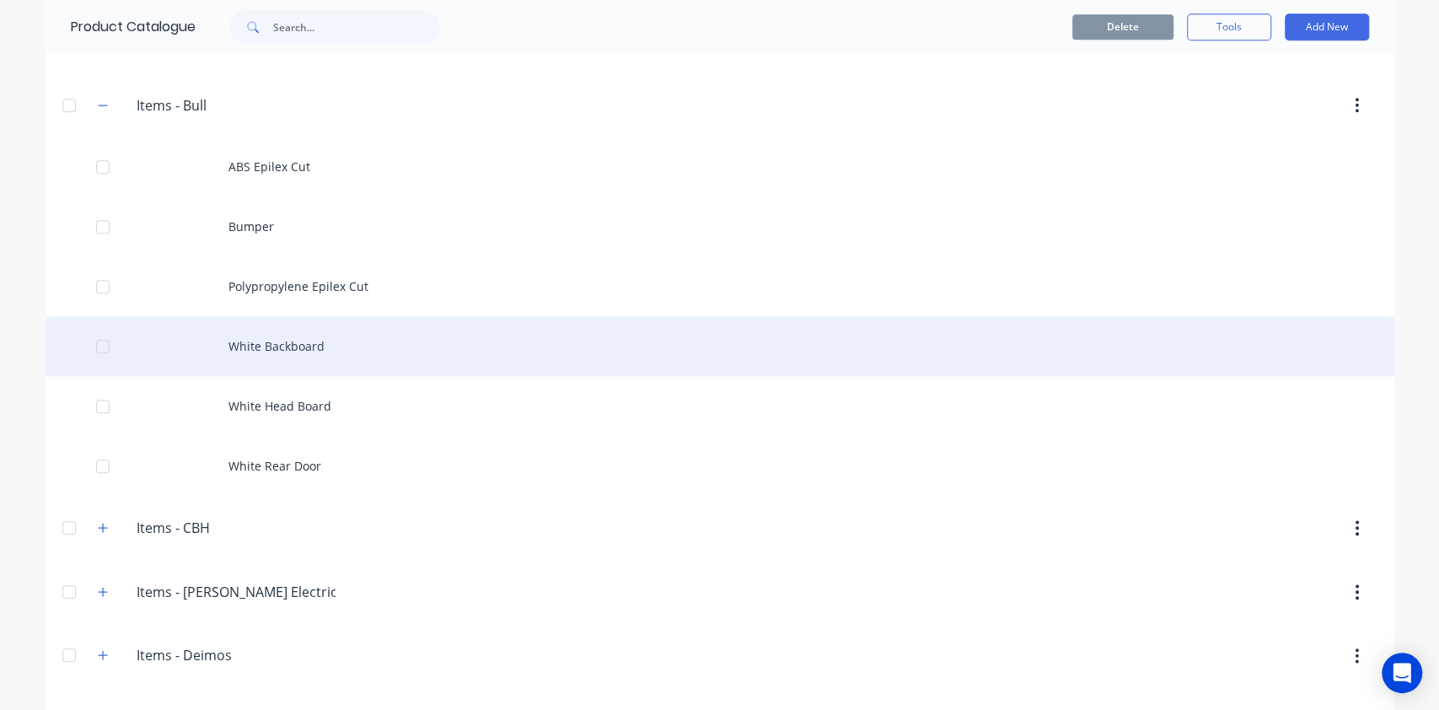
scroll to position [933, 0]
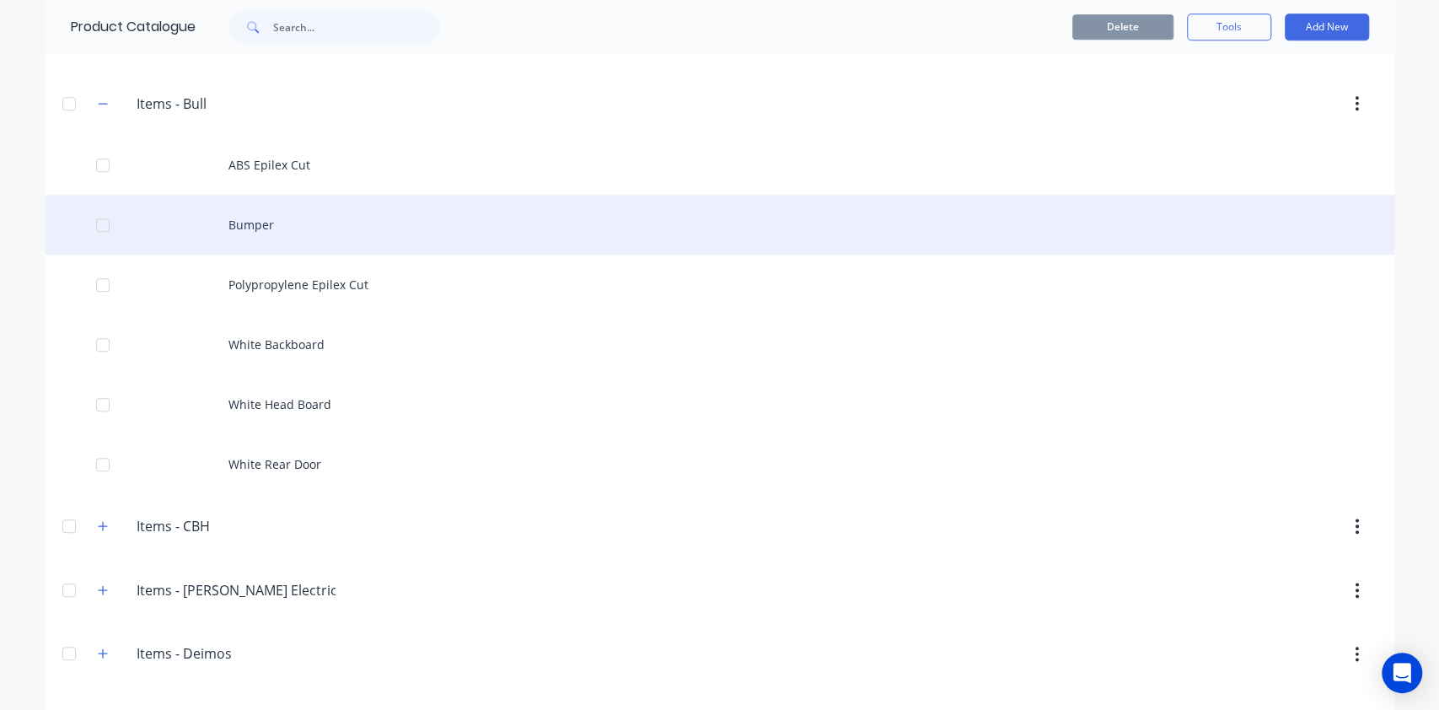
click at [258, 220] on div "Bumper" at bounding box center [720, 225] width 1349 height 60
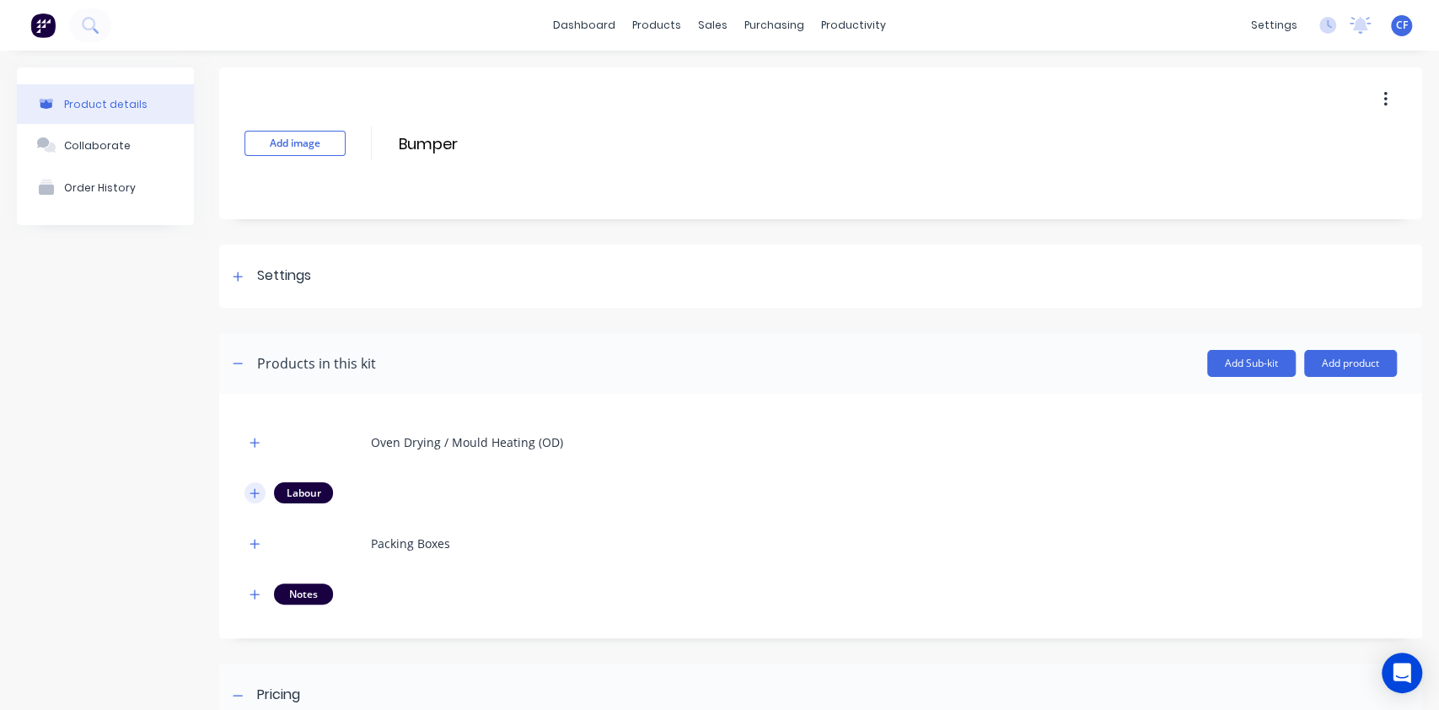
click at [260, 496] on icon "button" at bounding box center [255, 493] width 10 height 12
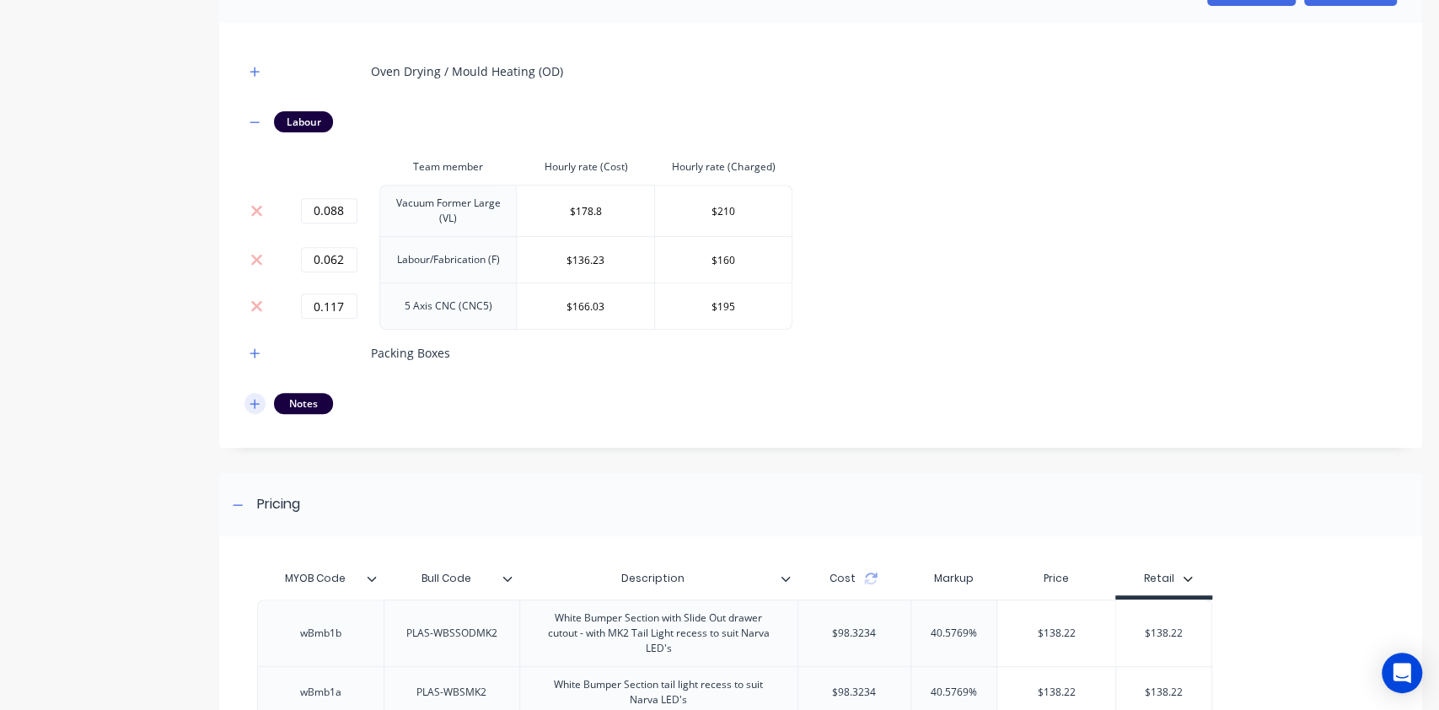
scroll to position [373, 0]
click at [260, 394] on button "button" at bounding box center [254, 401] width 21 height 21
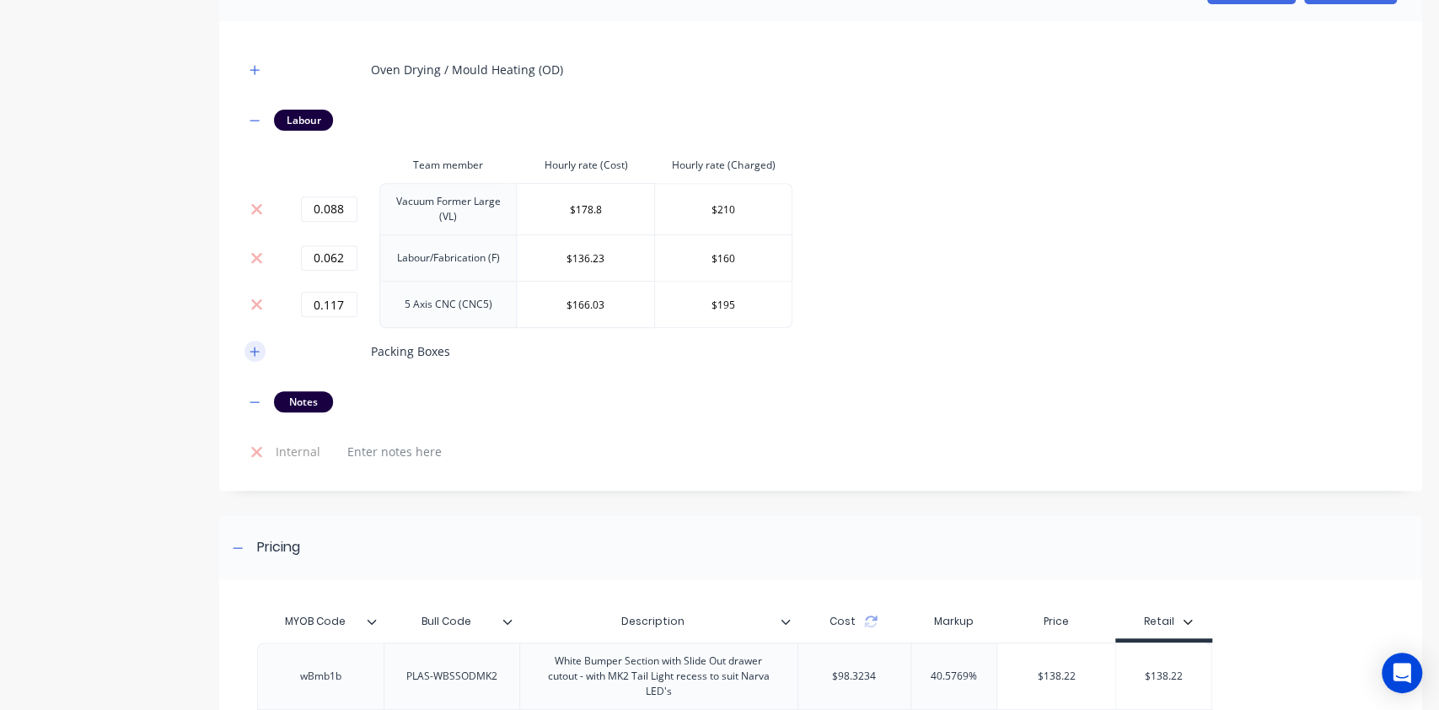
click at [253, 355] on icon "button" at bounding box center [255, 352] width 10 height 12
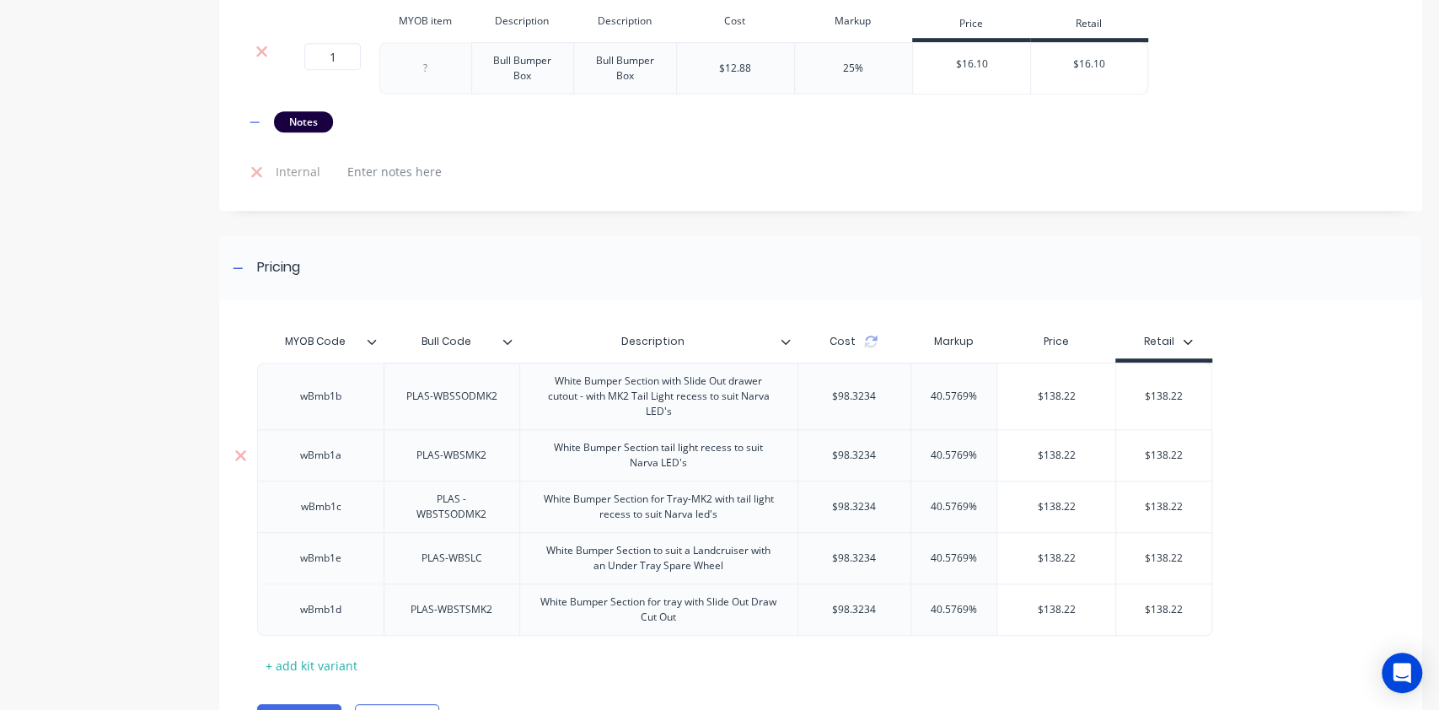
scroll to position [846, 0]
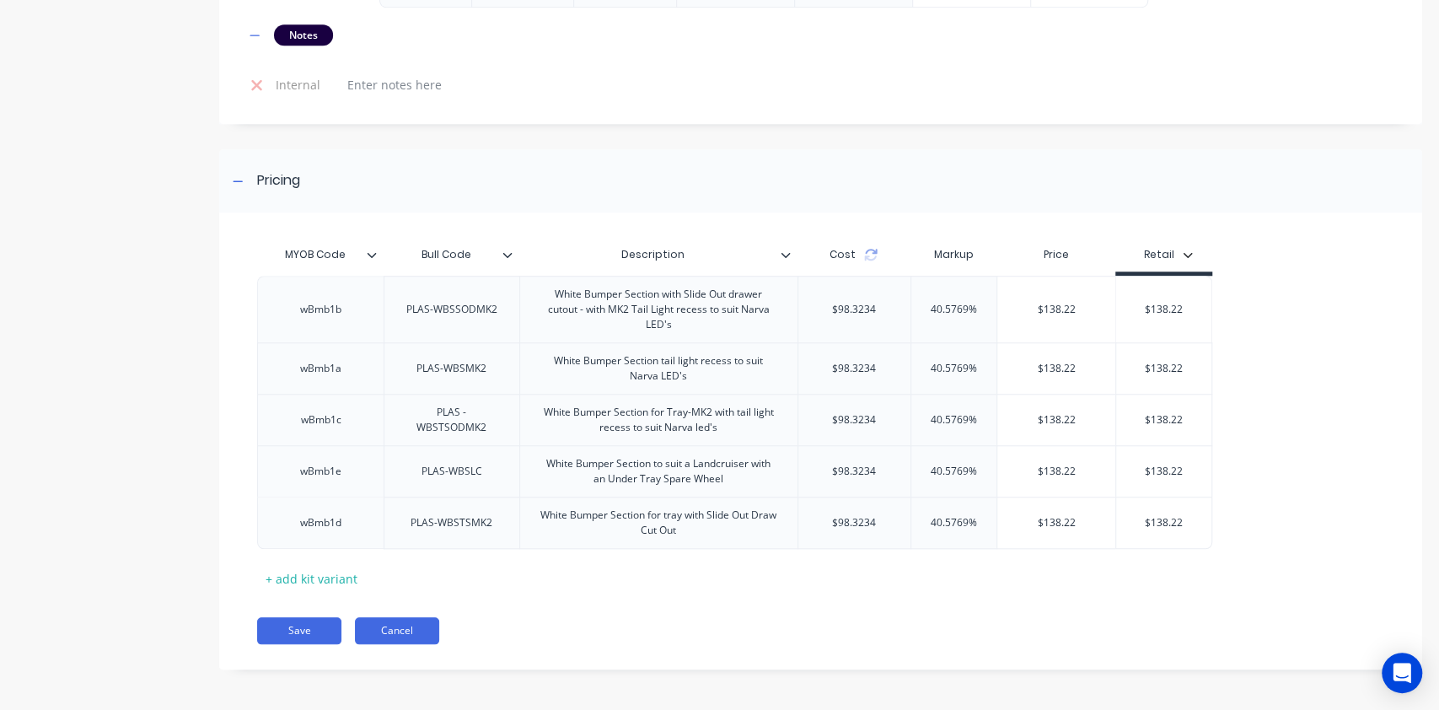
click at [394, 641] on button "Cancel" at bounding box center [397, 630] width 84 height 27
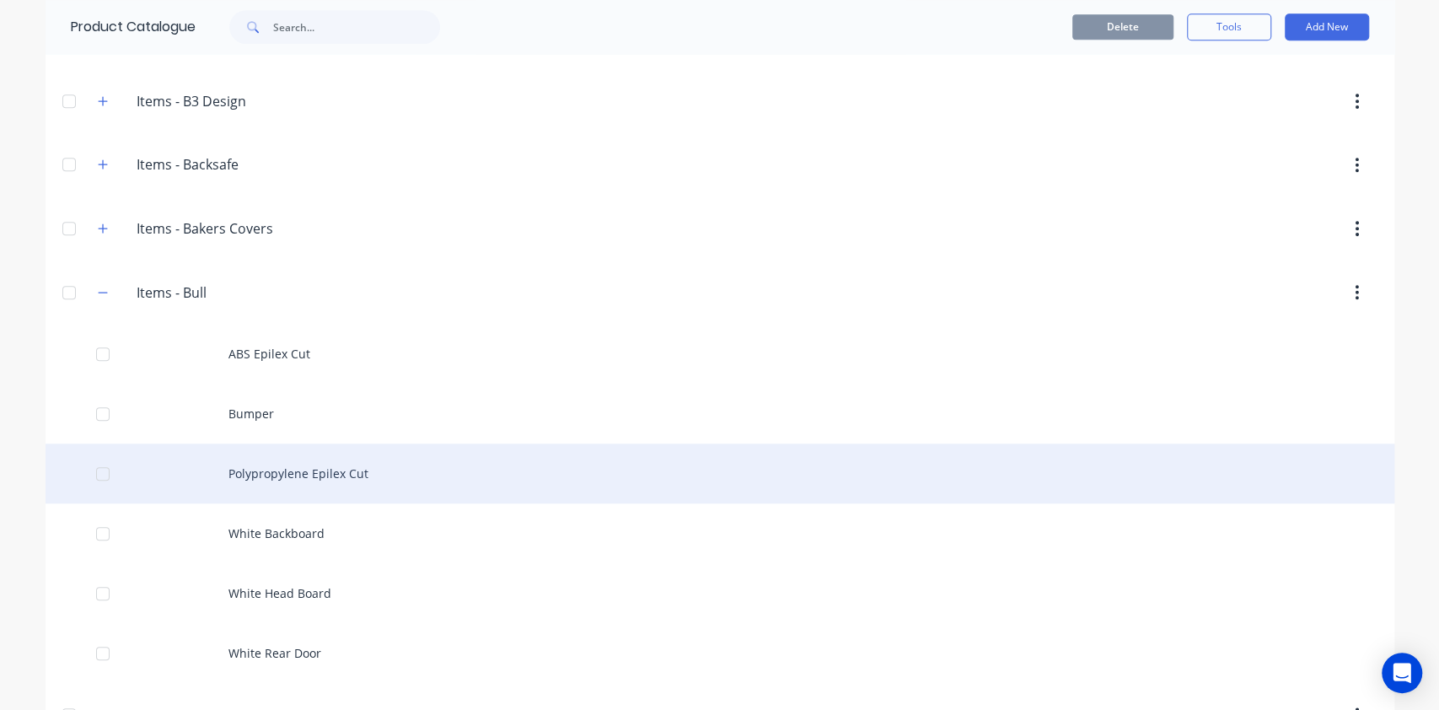
scroll to position [748, 0]
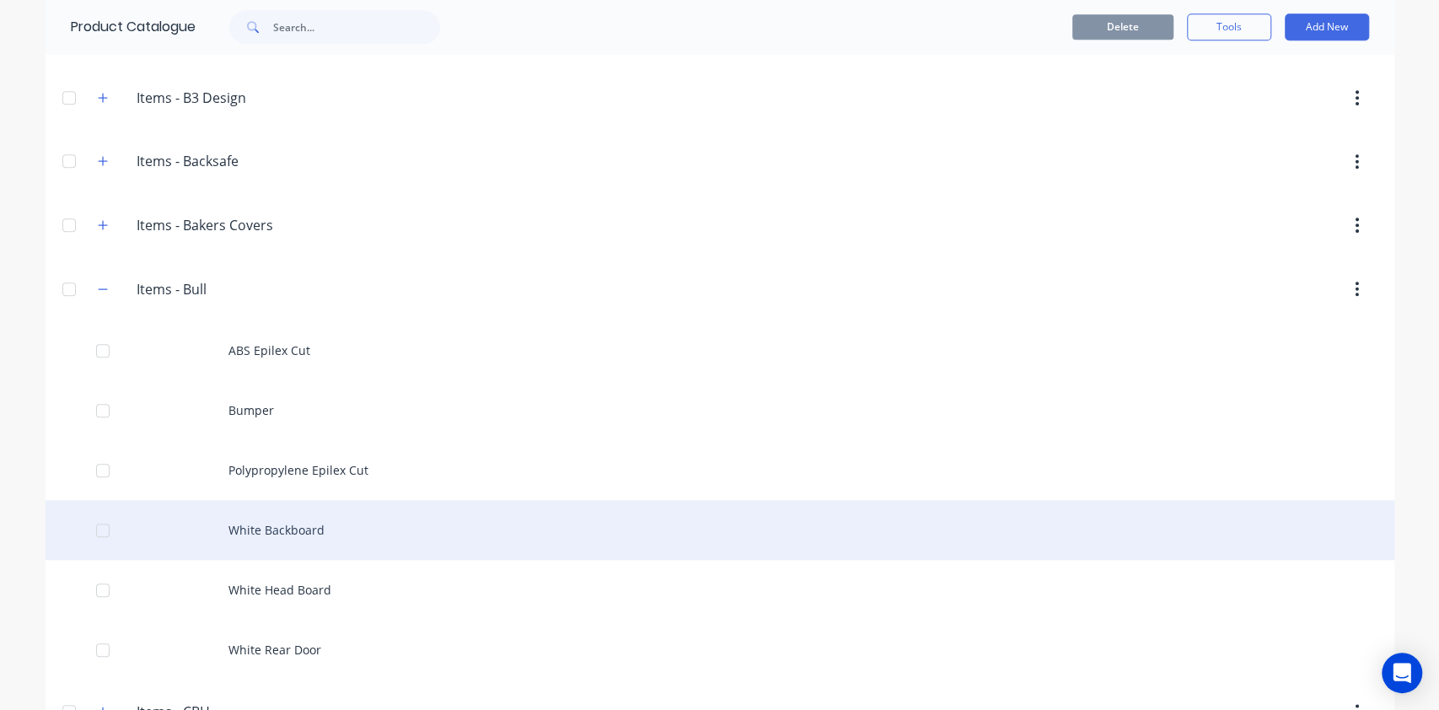
click at [310, 535] on div "White Backboard" at bounding box center [720, 530] width 1349 height 60
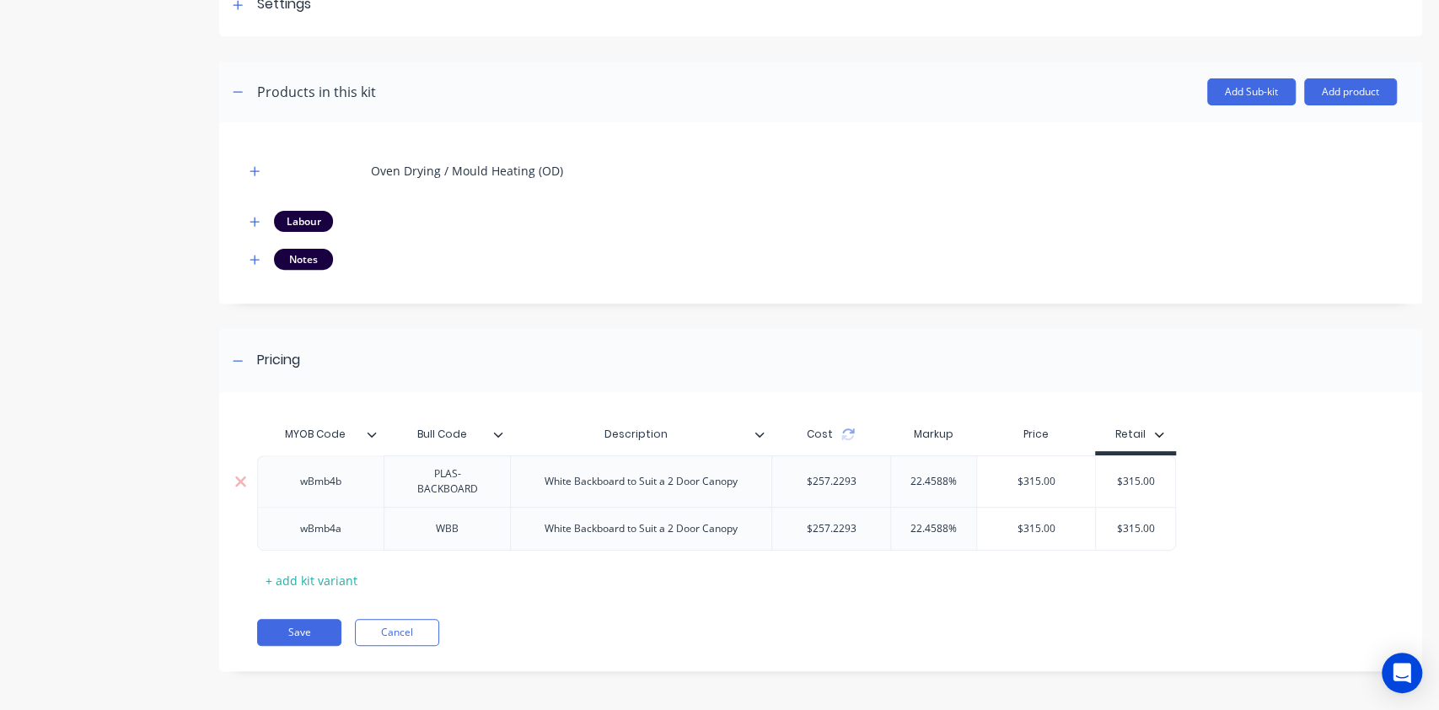
scroll to position [274, 0]
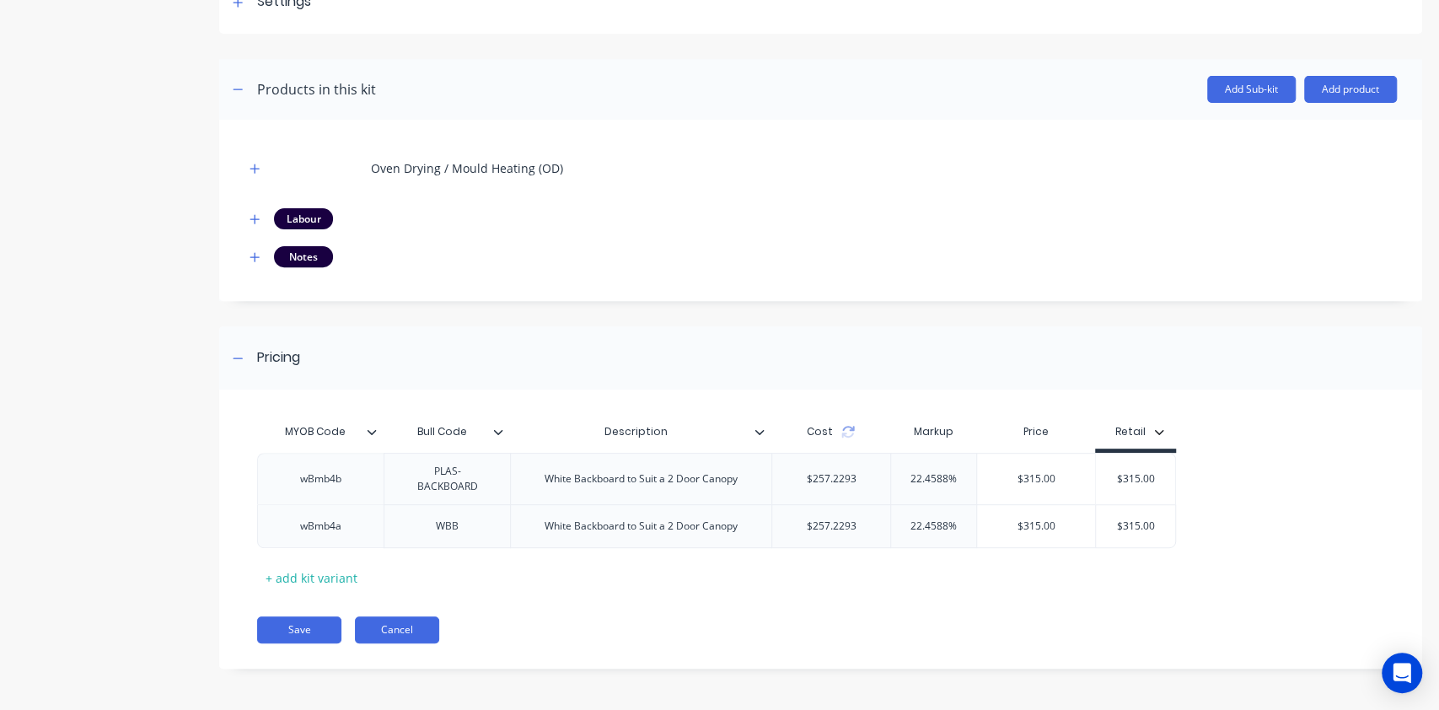
click at [405, 632] on button "Cancel" at bounding box center [397, 629] width 84 height 27
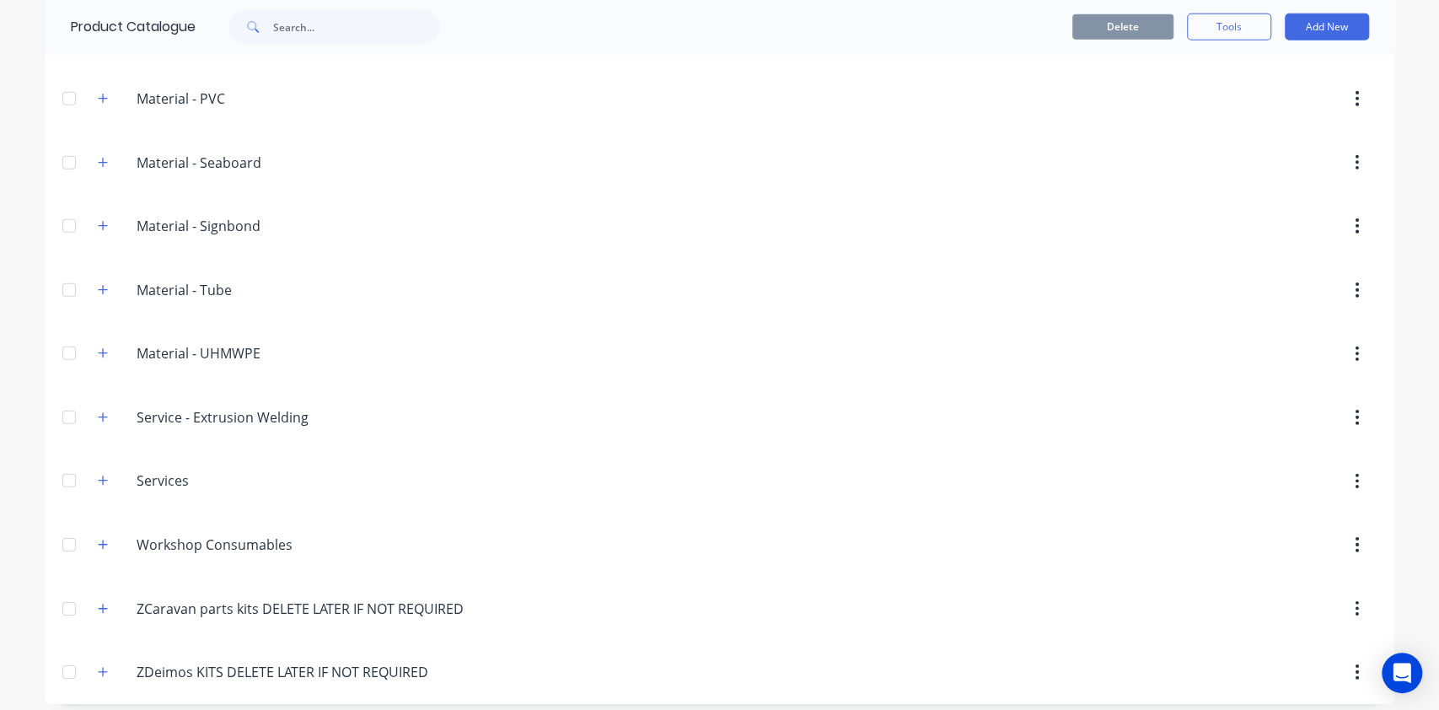
scroll to position [3273, 0]
click at [98, 538] on icon "button" at bounding box center [103, 544] width 10 height 12
click at [93, 534] on button "button" at bounding box center [103, 544] width 21 height 21
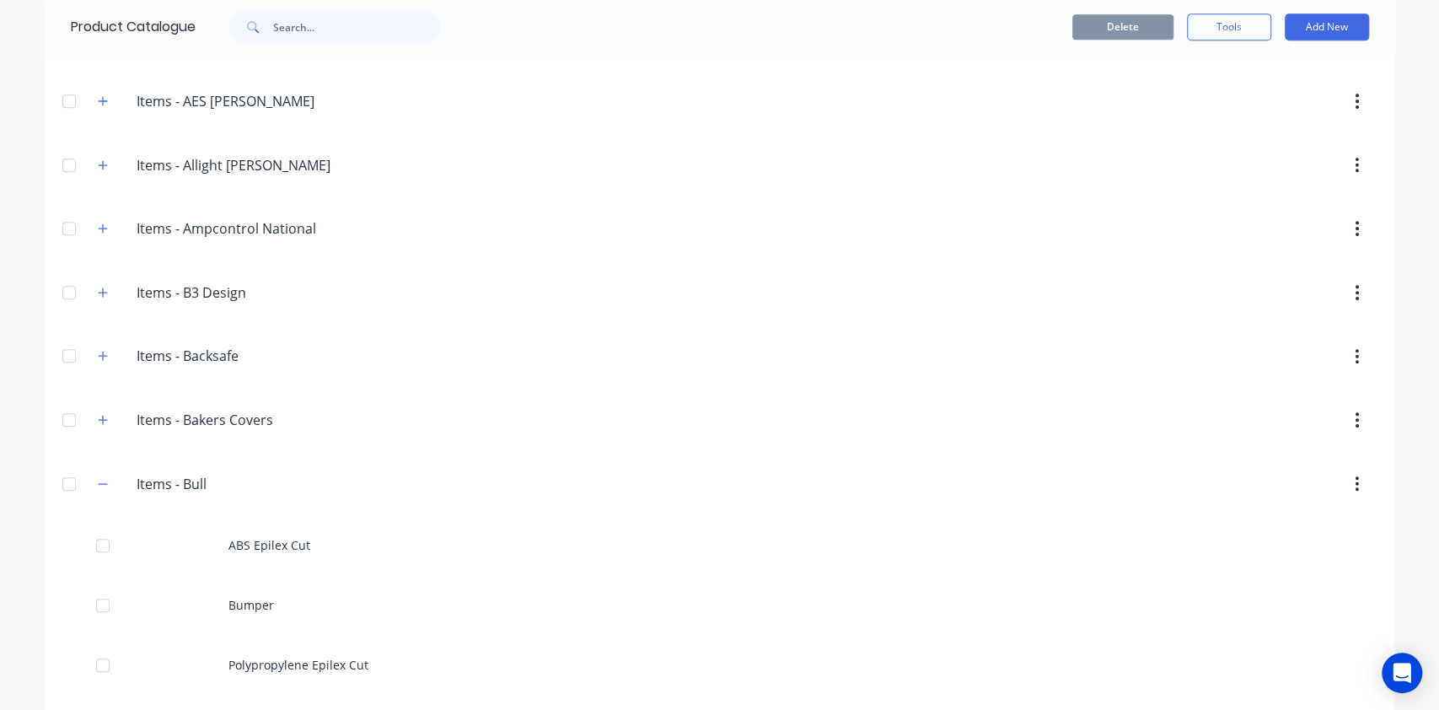
scroll to position [555, 0]
click at [98, 475] on icon "button" at bounding box center [103, 481] width 10 height 12
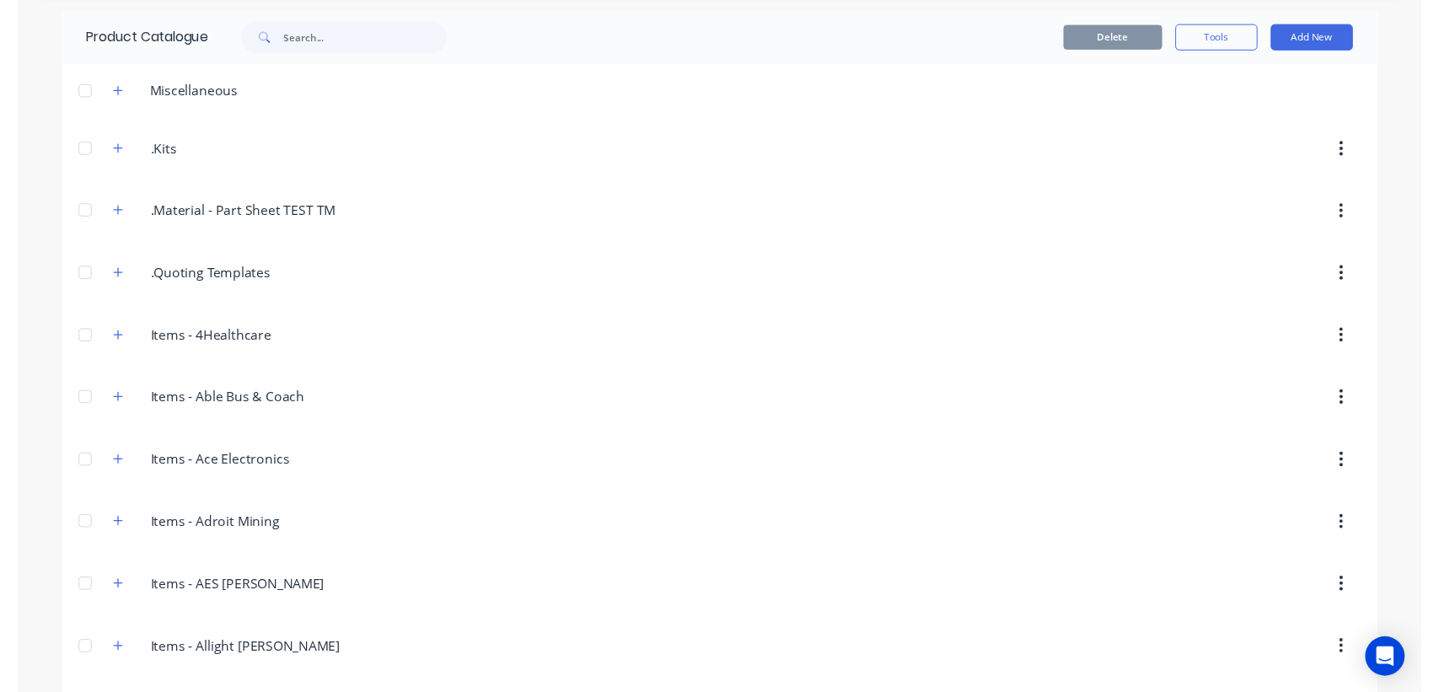
scroll to position [0, 0]
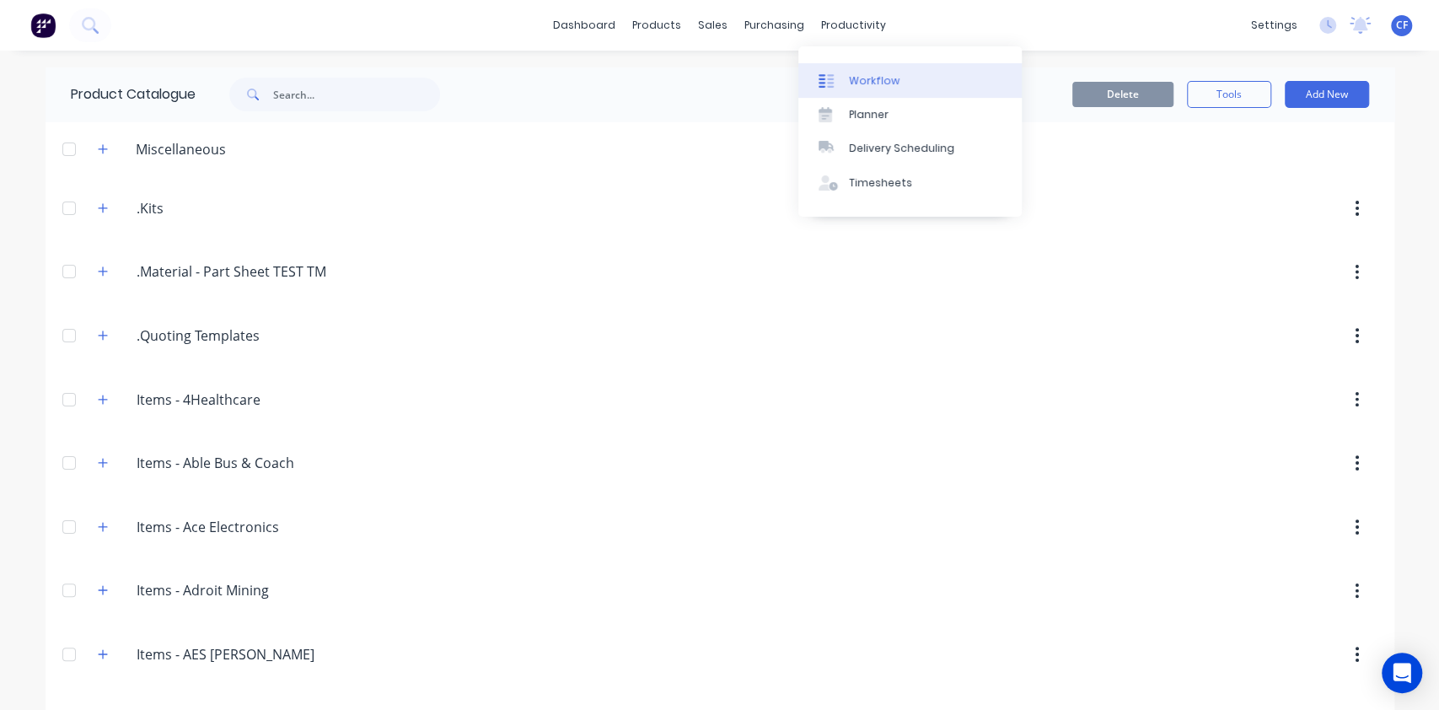
click at [856, 82] on div "Workflow" at bounding box center [874, 80] width 51 height 15
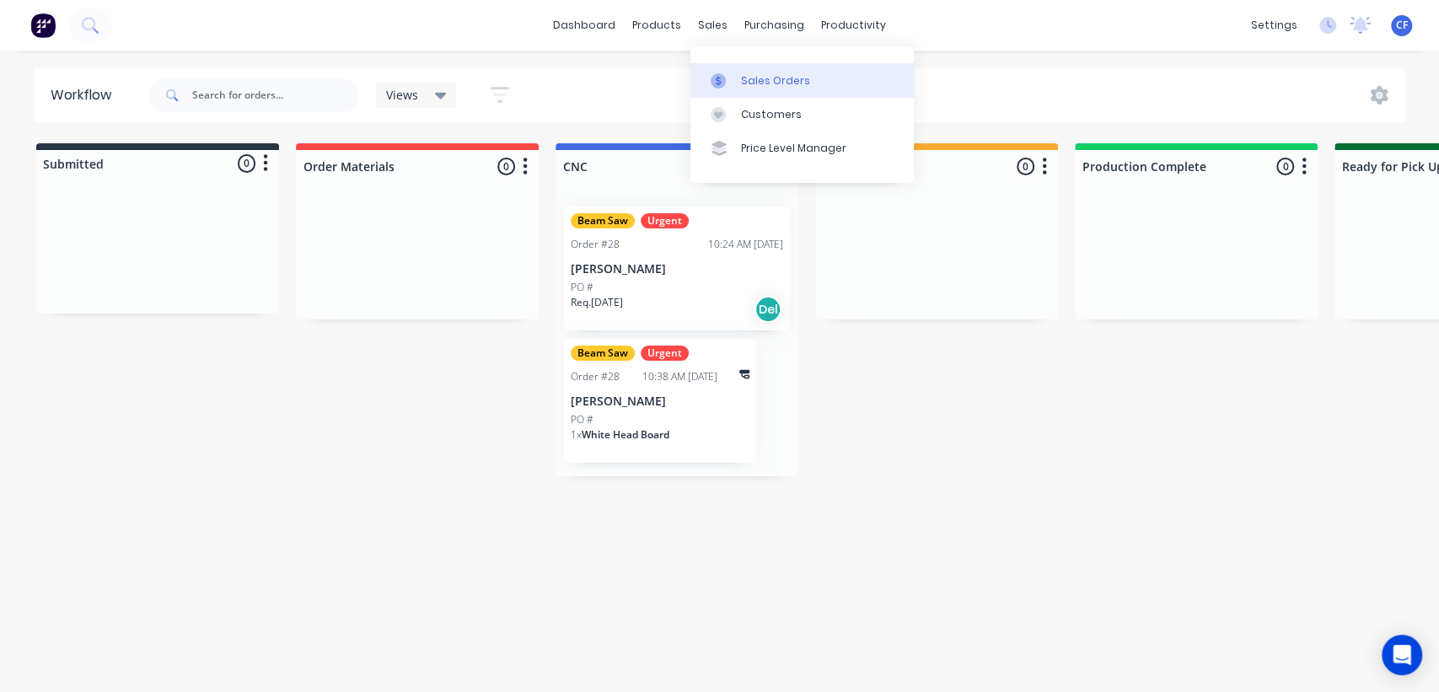
click at [727, 63] on link "Sales Orders" at bounding box center [801, 80] width 223 height 34
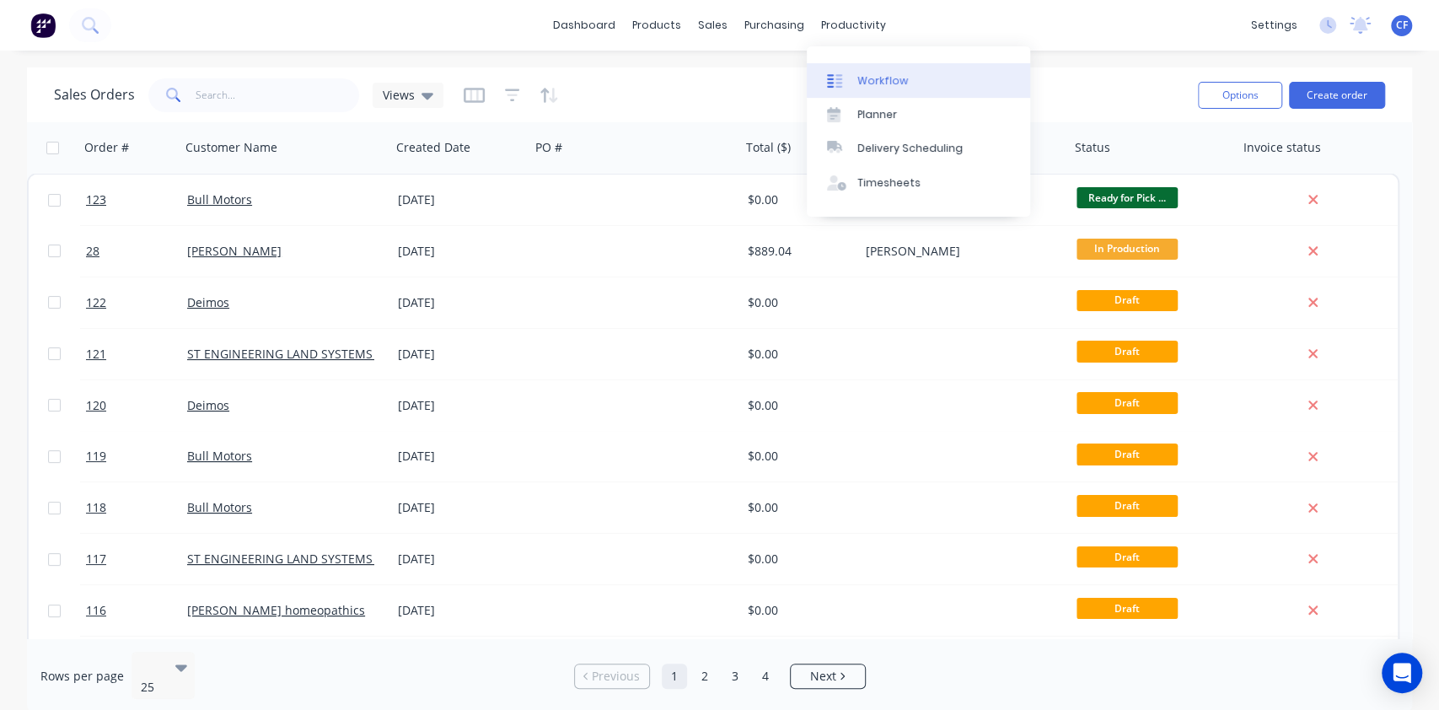
click at [870, 74] on div "Workflow" at bounding box center [882, 80] width 51 height 15
